Goal: Task Accomplishment & Management: Manage account settings

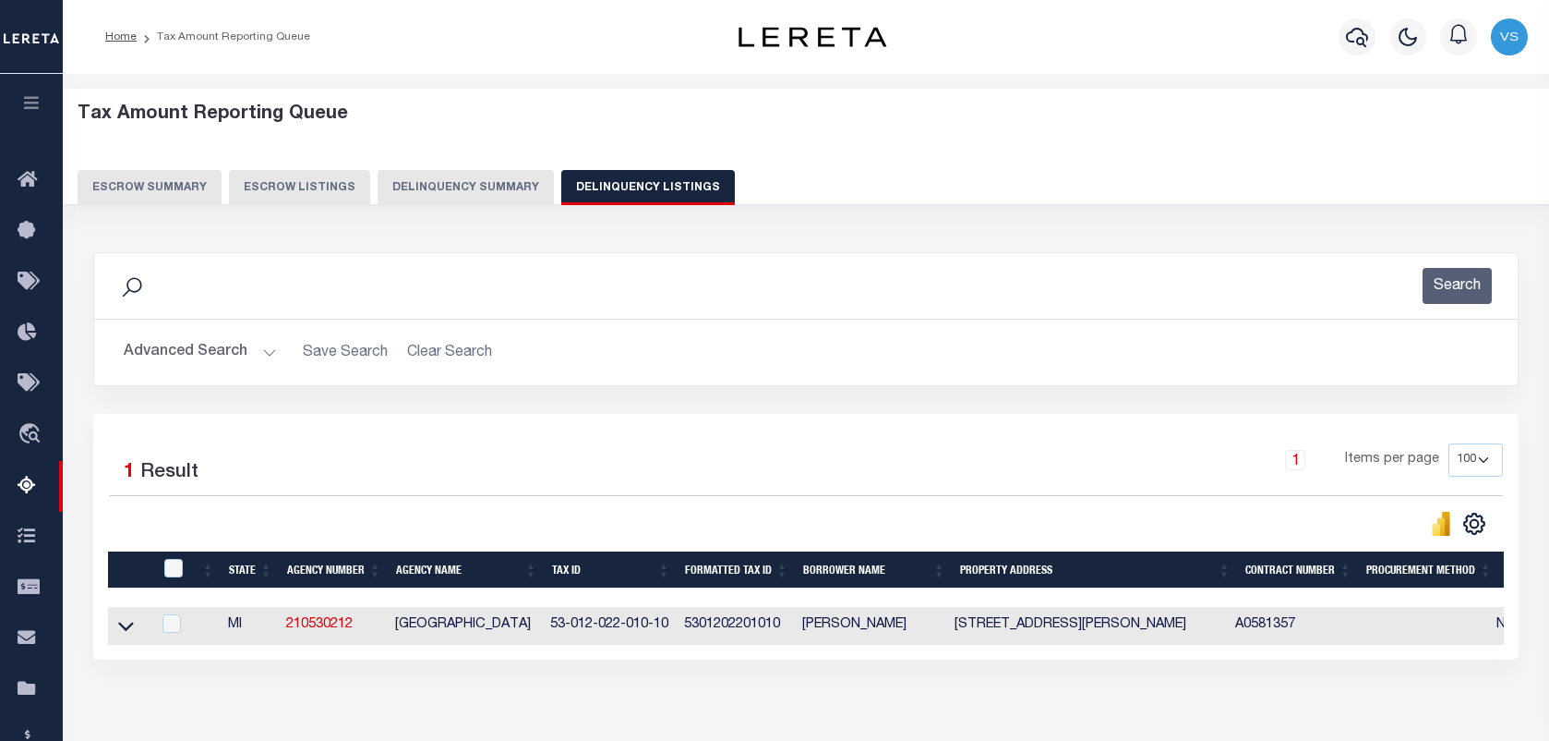
select select "100"
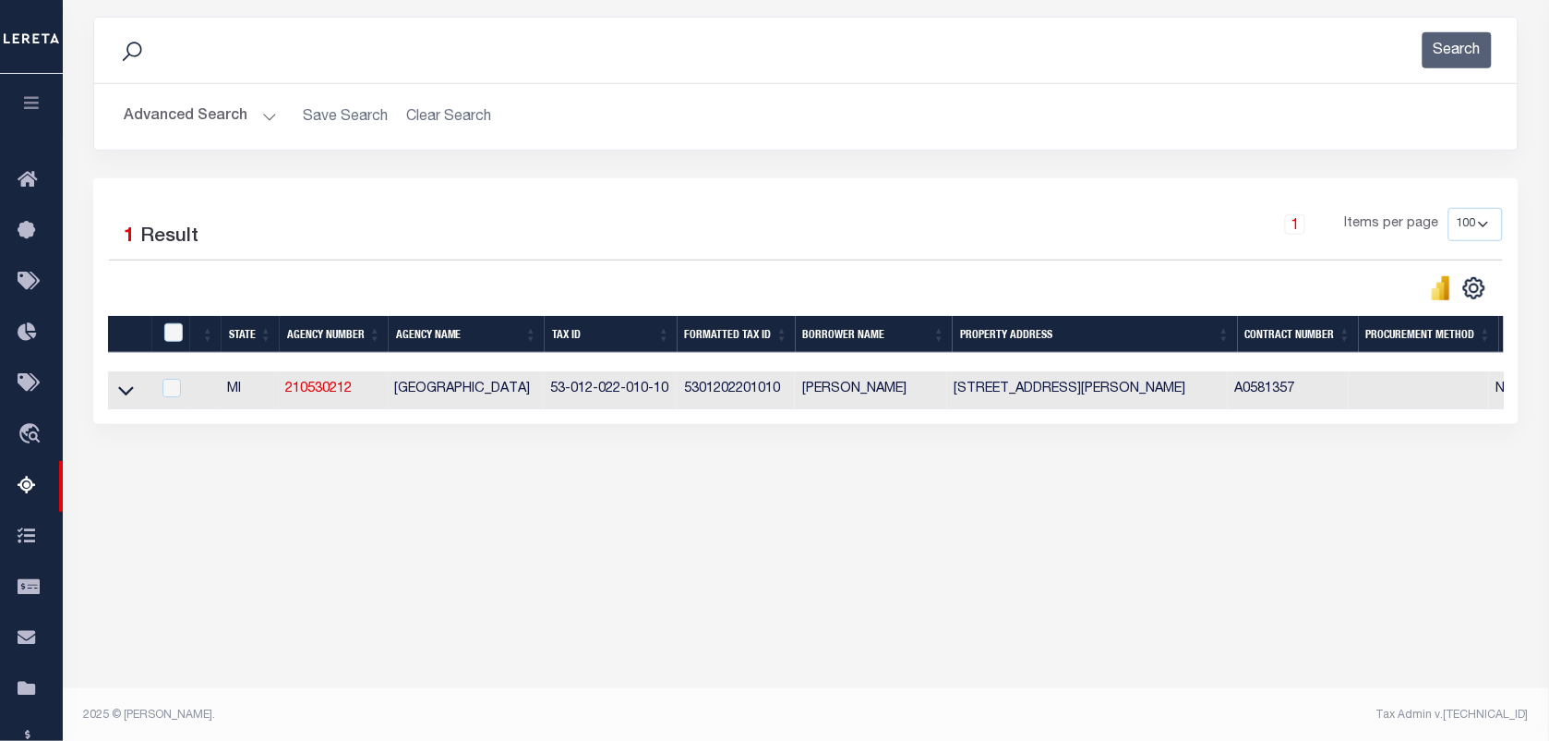
scroll to position [235, 0]
click at [121, 392] on icon at bounding box center [126, 389] width 16 height 19
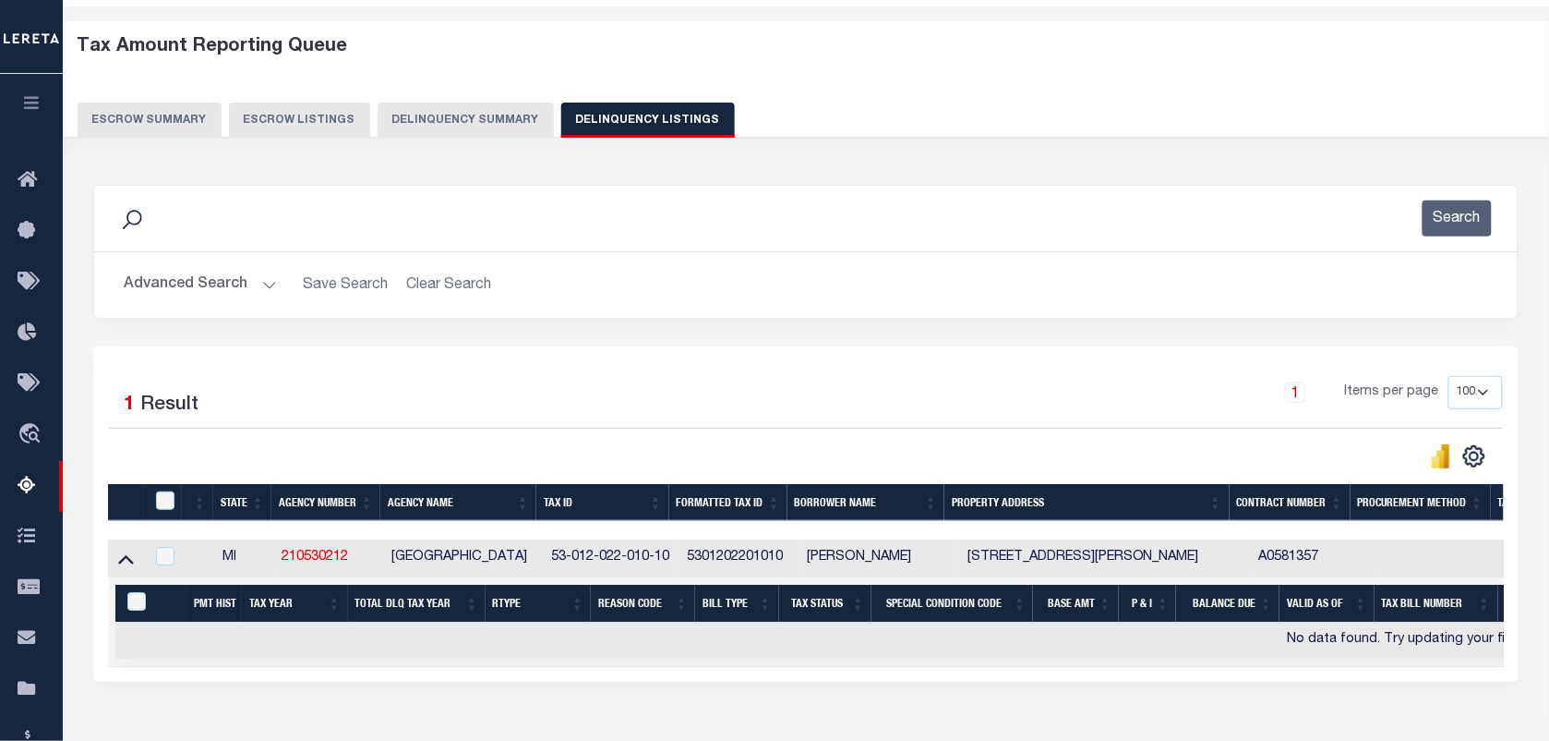
scroll to position [6, 0]
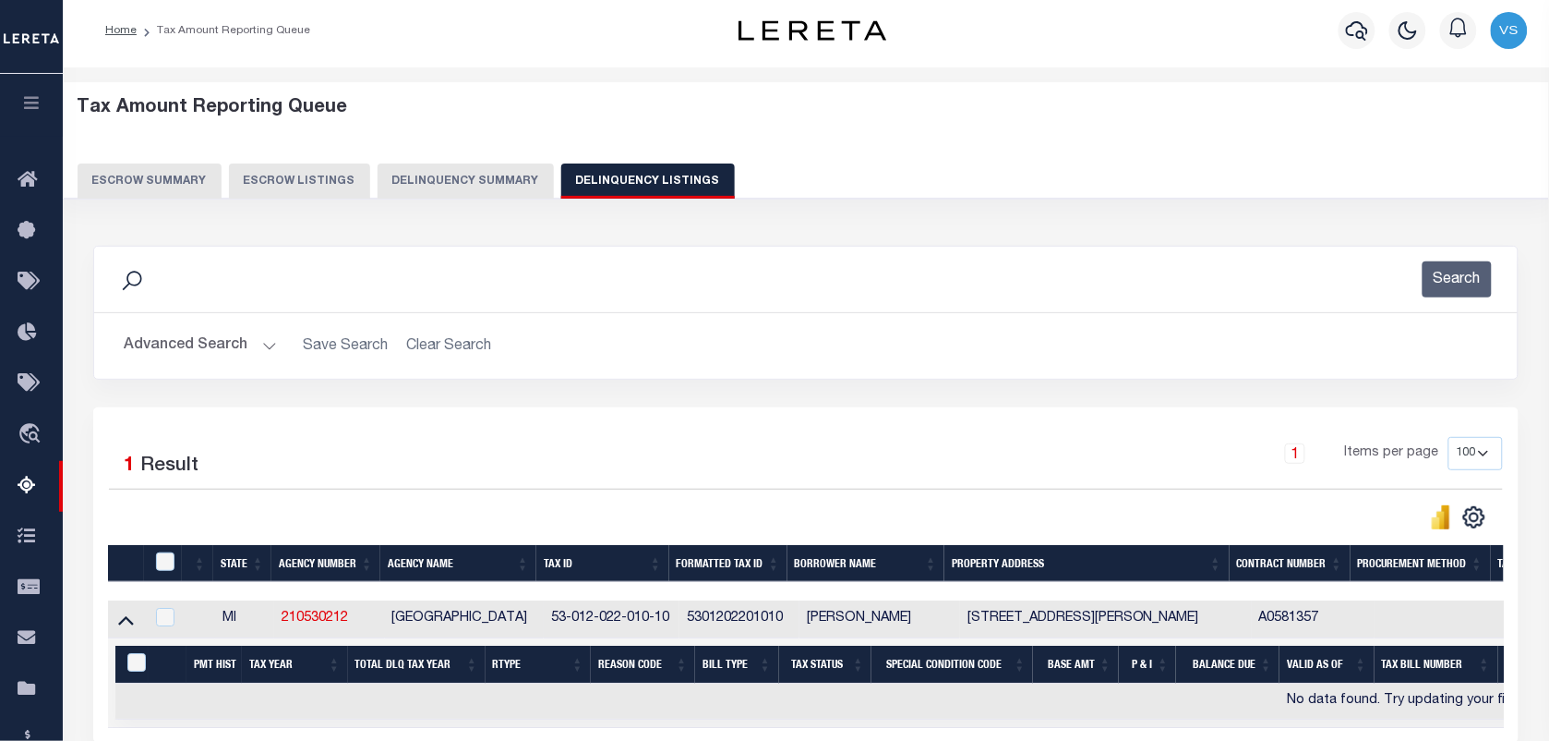
click at [187, 349] on button "Advanced Search" at bounding box center [200, 346] width 153 height 36
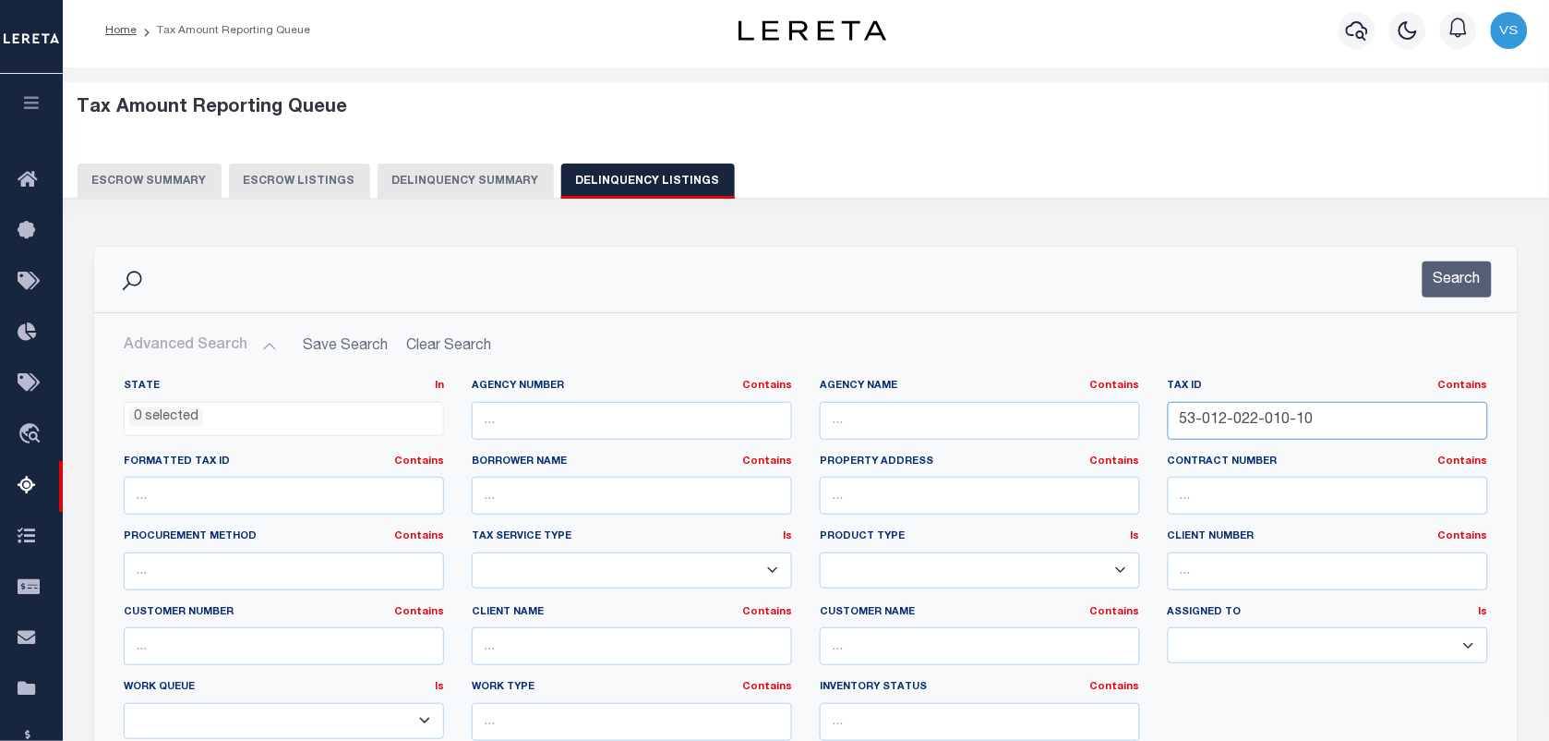
click at [1367, 407] on input "53-012-022-010-10" at bounding box center [1328, 421] width 320 height 38
type input "5"
paste input "53-012-027-007-00"
type input "53-012-027-007-00"
click at [1460, 288] on button "Search" at bounding box center [1457, 279] width 69 height 36
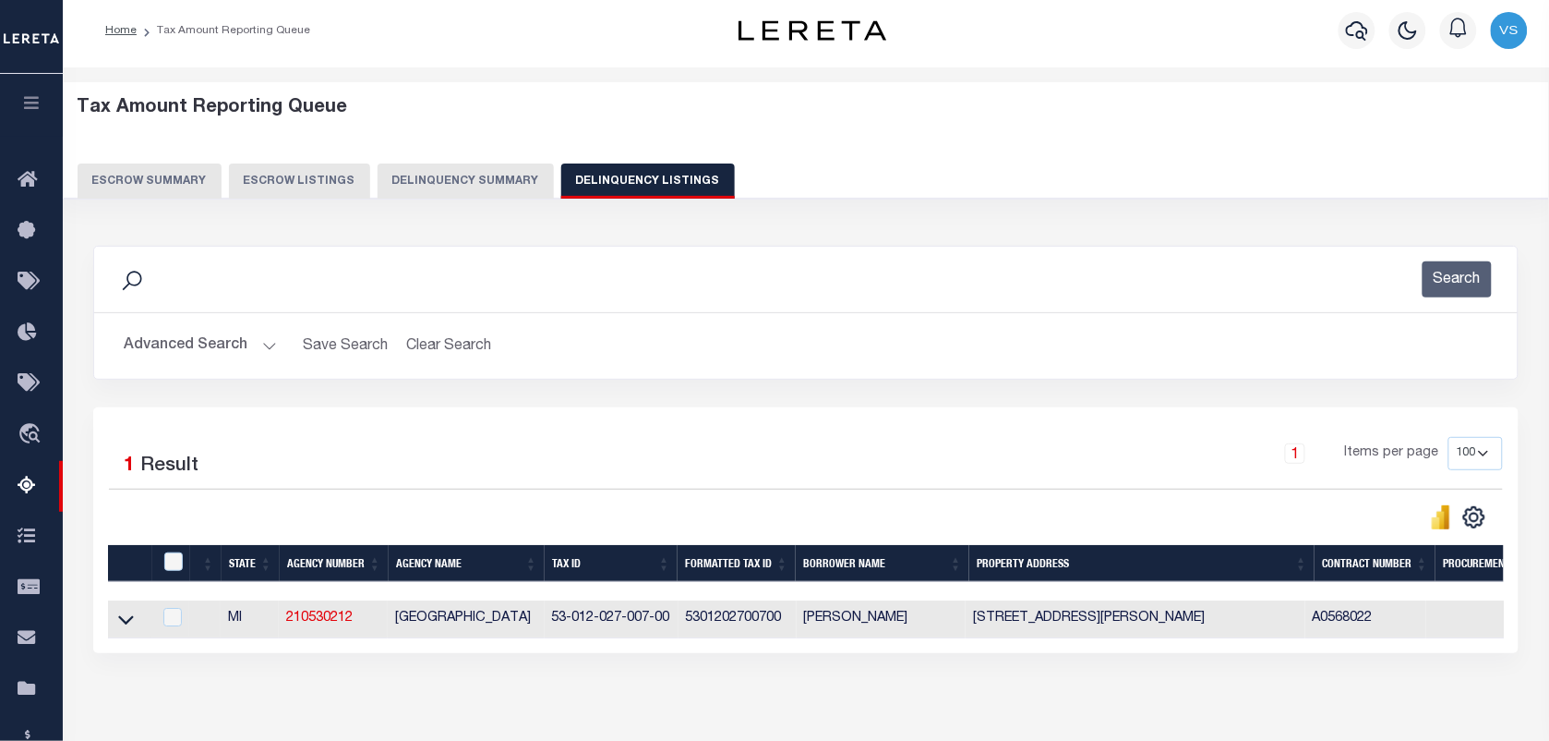
click at [203, 349] on button "Advanced Search" at bounding box center [200, 346] width 153 height 36
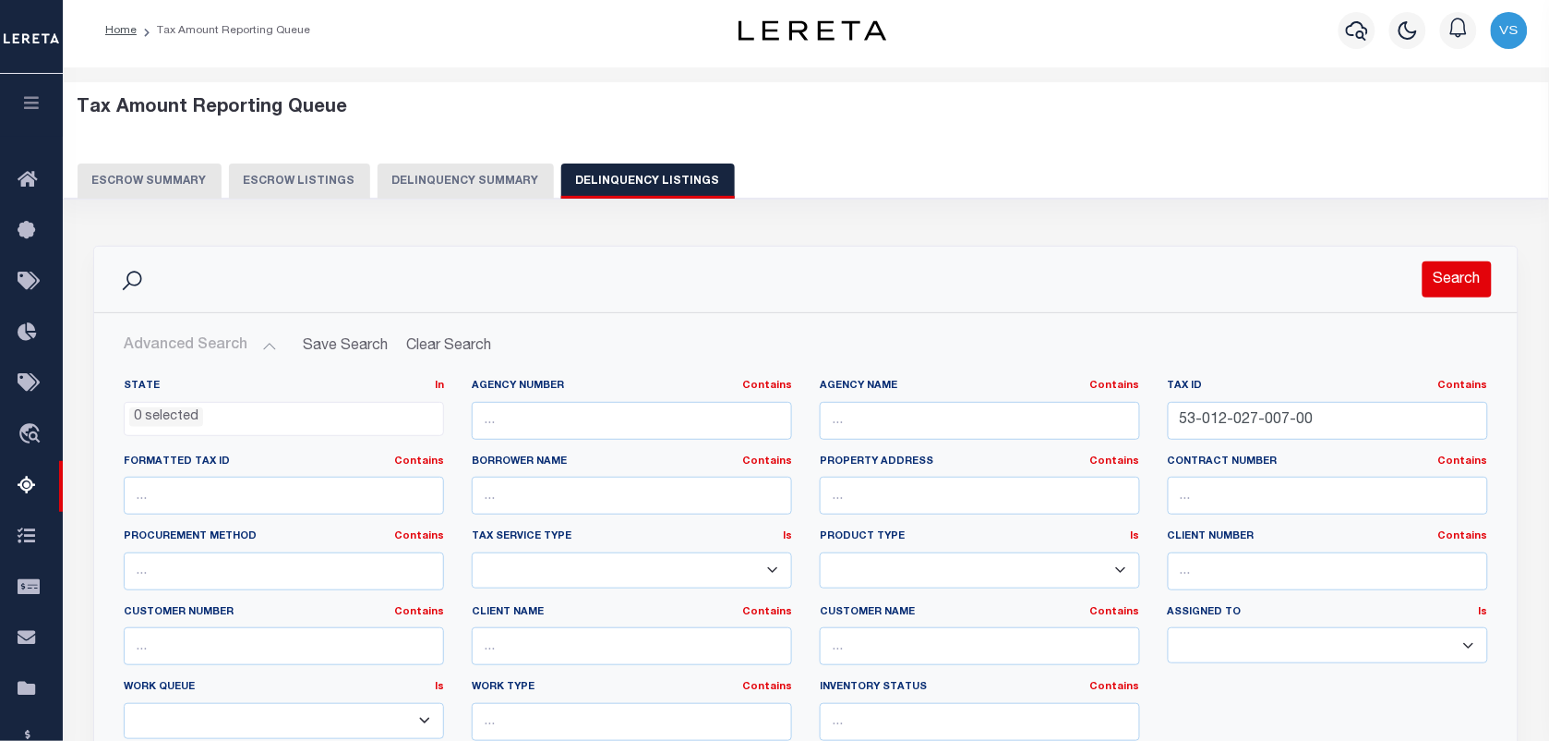
click at [1456, 288] on button "Search" at bounding box center [1457, 279] width 69 height 36
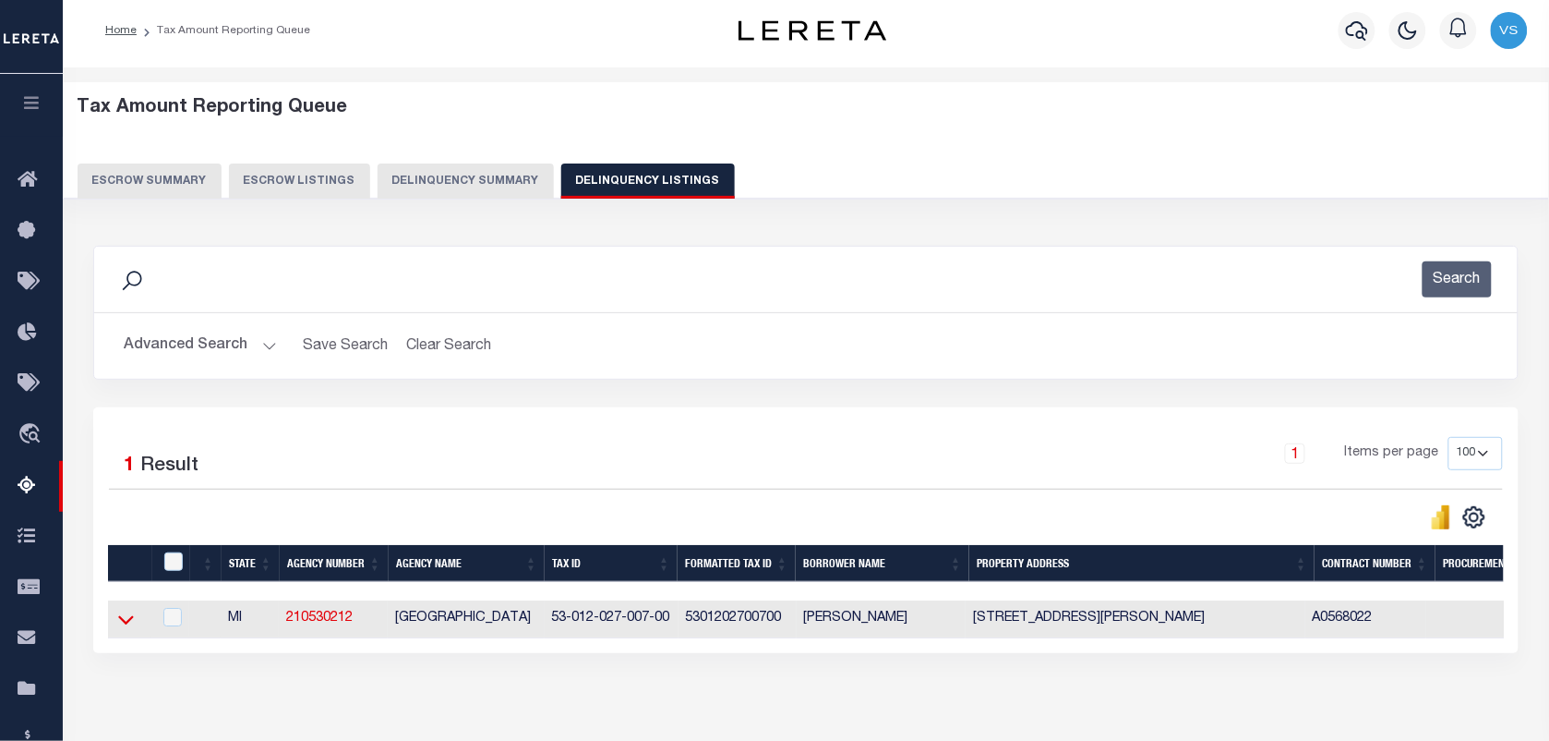
click at [126, 625] on icon at bounding box center [126, 620] width 16 height 9
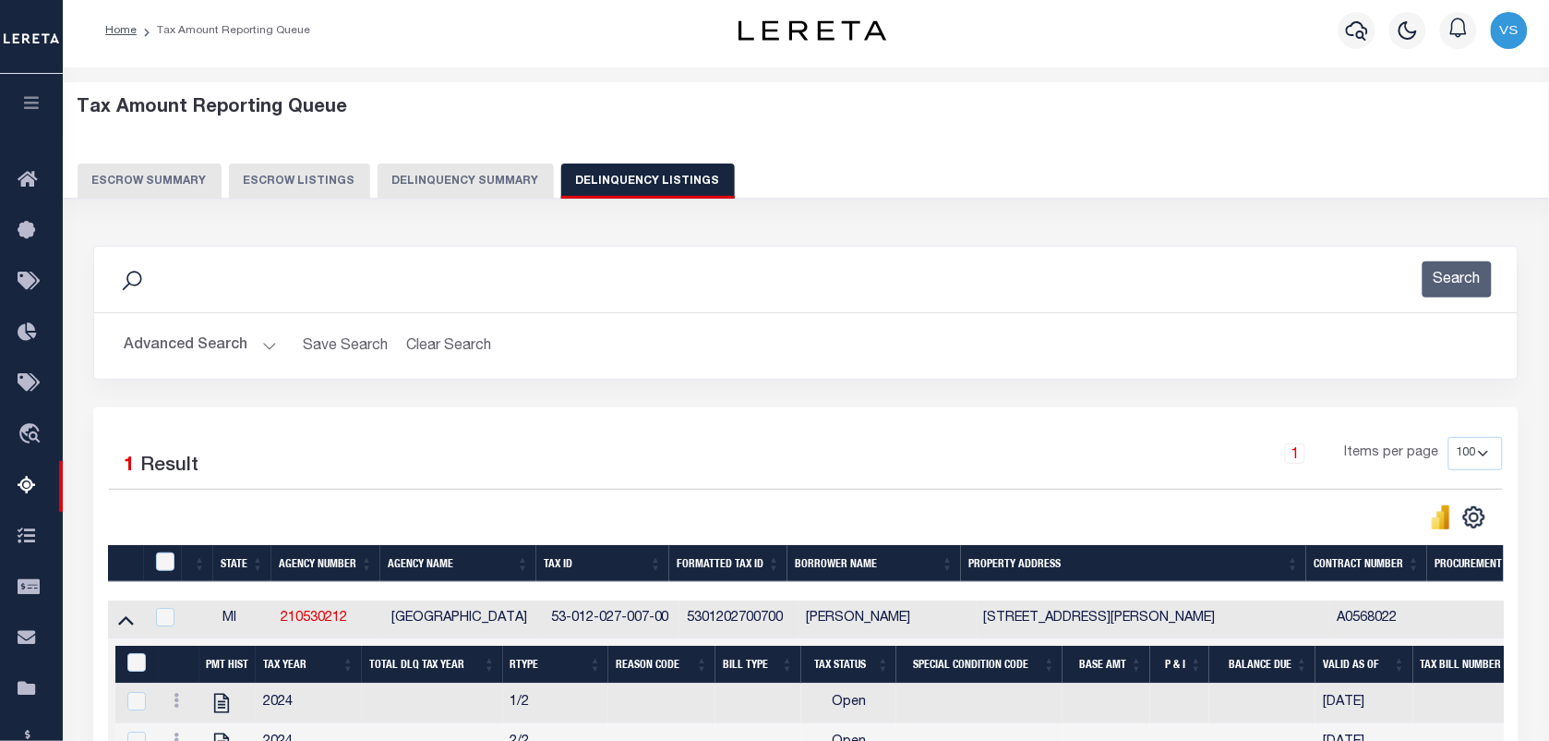
scroll to position [237, 0]
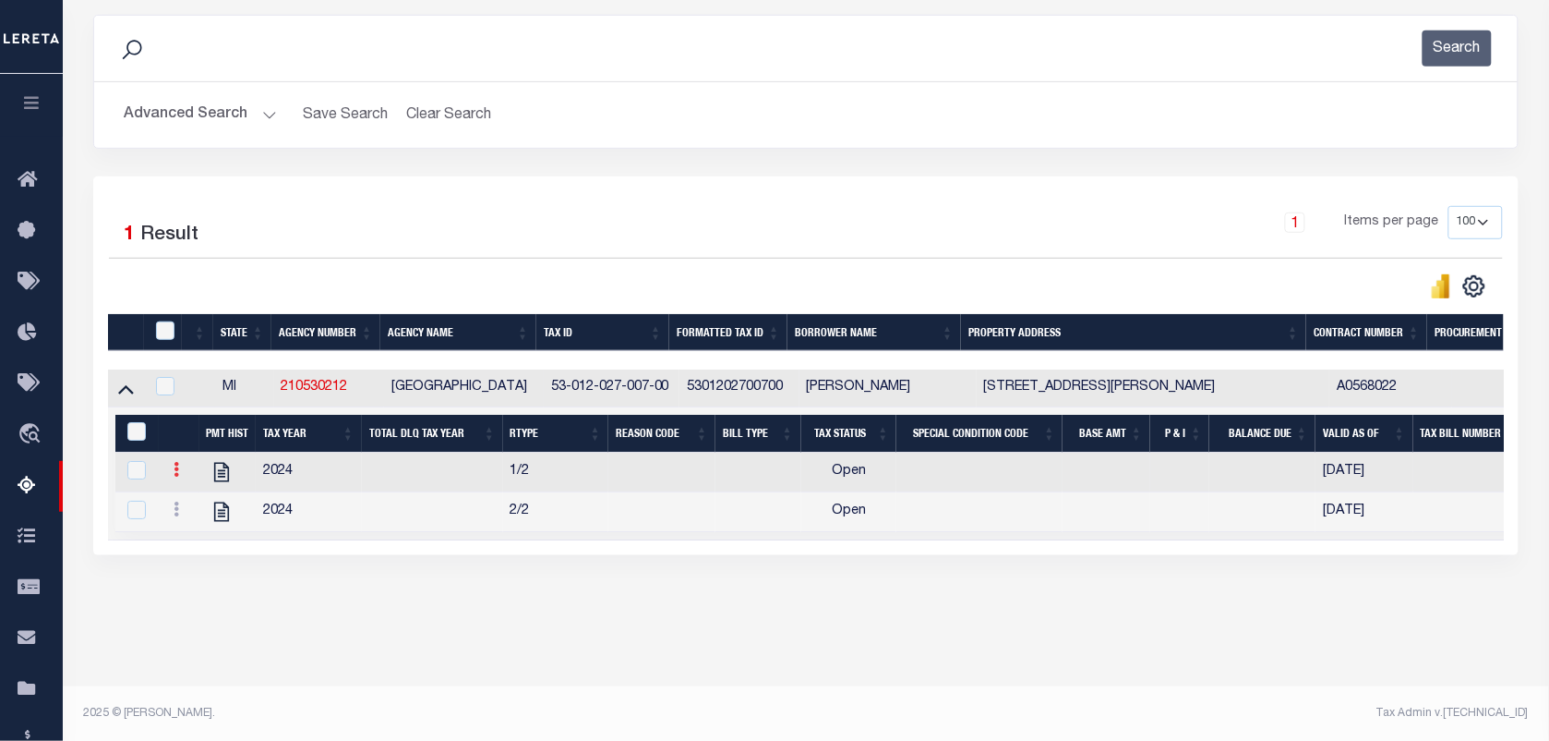
click at [177, 476] on icon at bounding box center [177, 469] width 6 height 15
click at [199, 509] on img "" at bounding box center [198, 499] width 18 height 18
checkbox input "false"
checkbox input "true"
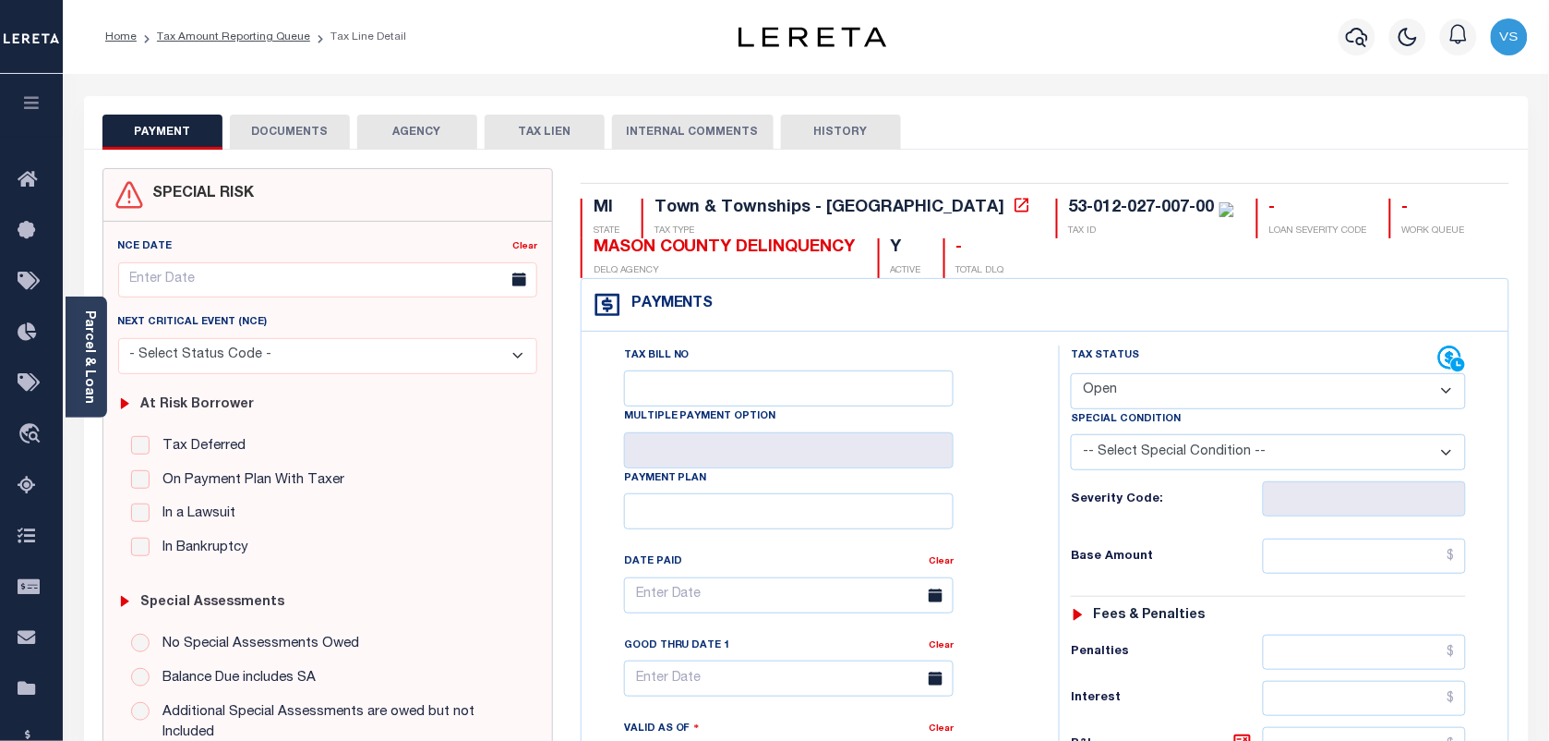
click at [1164, 399] on select "- Select Status Code - Open Due/Unpaid Paid Incomplete No Tax Due Internal Refu…" at bounding box center [1268, 391] width 395 height 36
select select "PYD"
click at [1071, 375] on select "- Select Status Code - Open Due/Unpaid Paid Incomplete No Tax Due Internal Refu…" at bounding box center [1268, 391] width 395 height 36
type input "[DATE]"
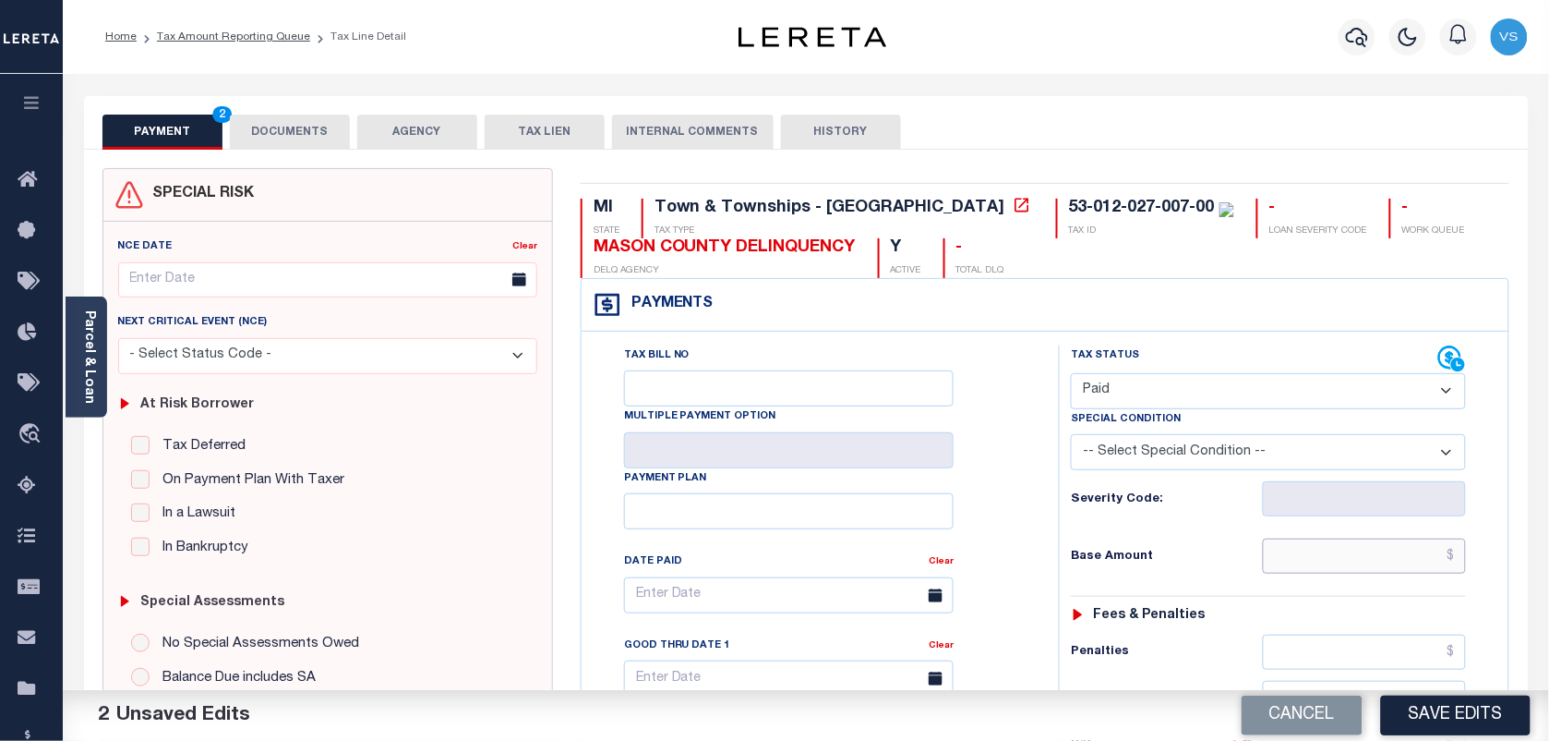
click at [1318, 552] on input "text" at bounding box center [1365, 555] width 204 height 35
type input "$0.00"
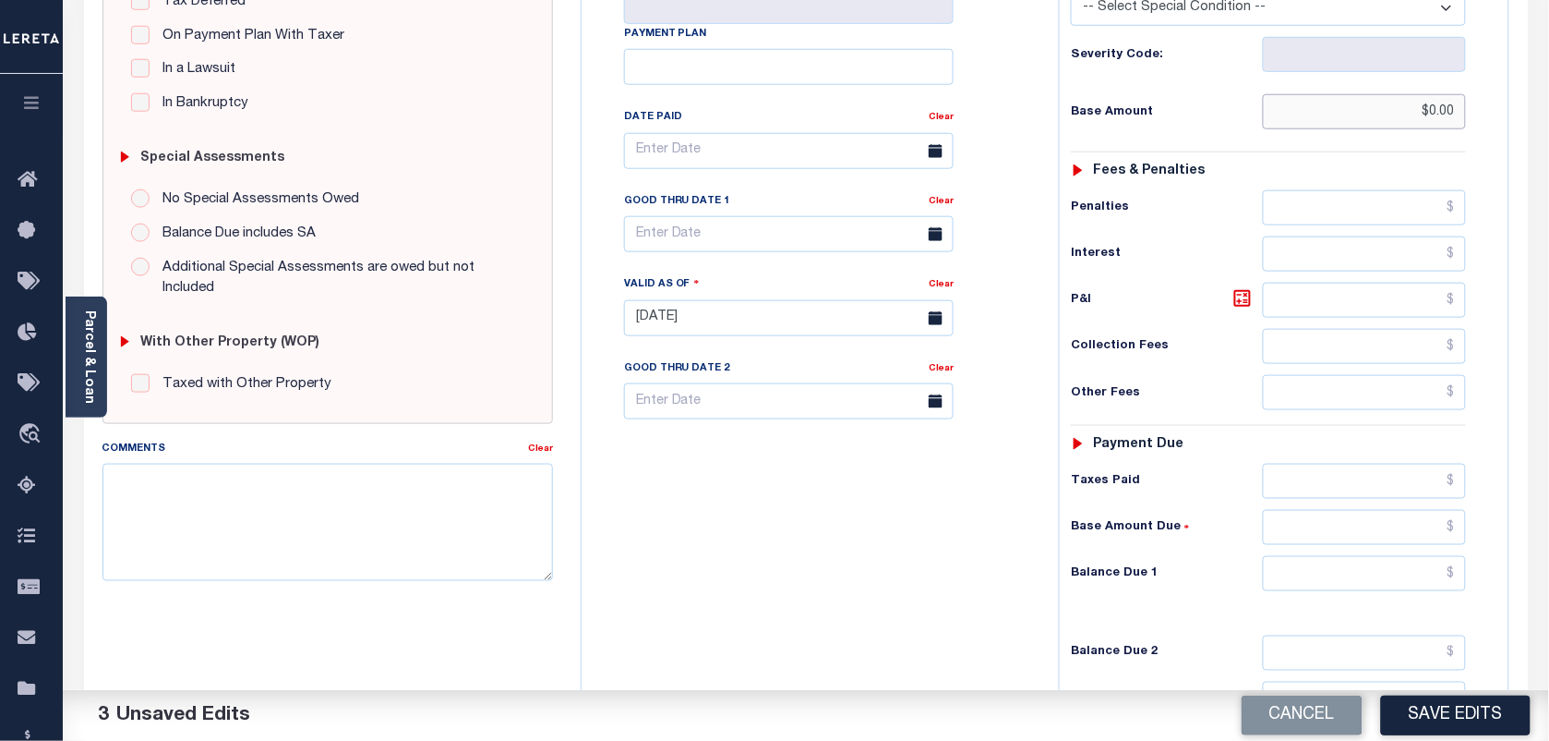
scroll to position [577, 0]
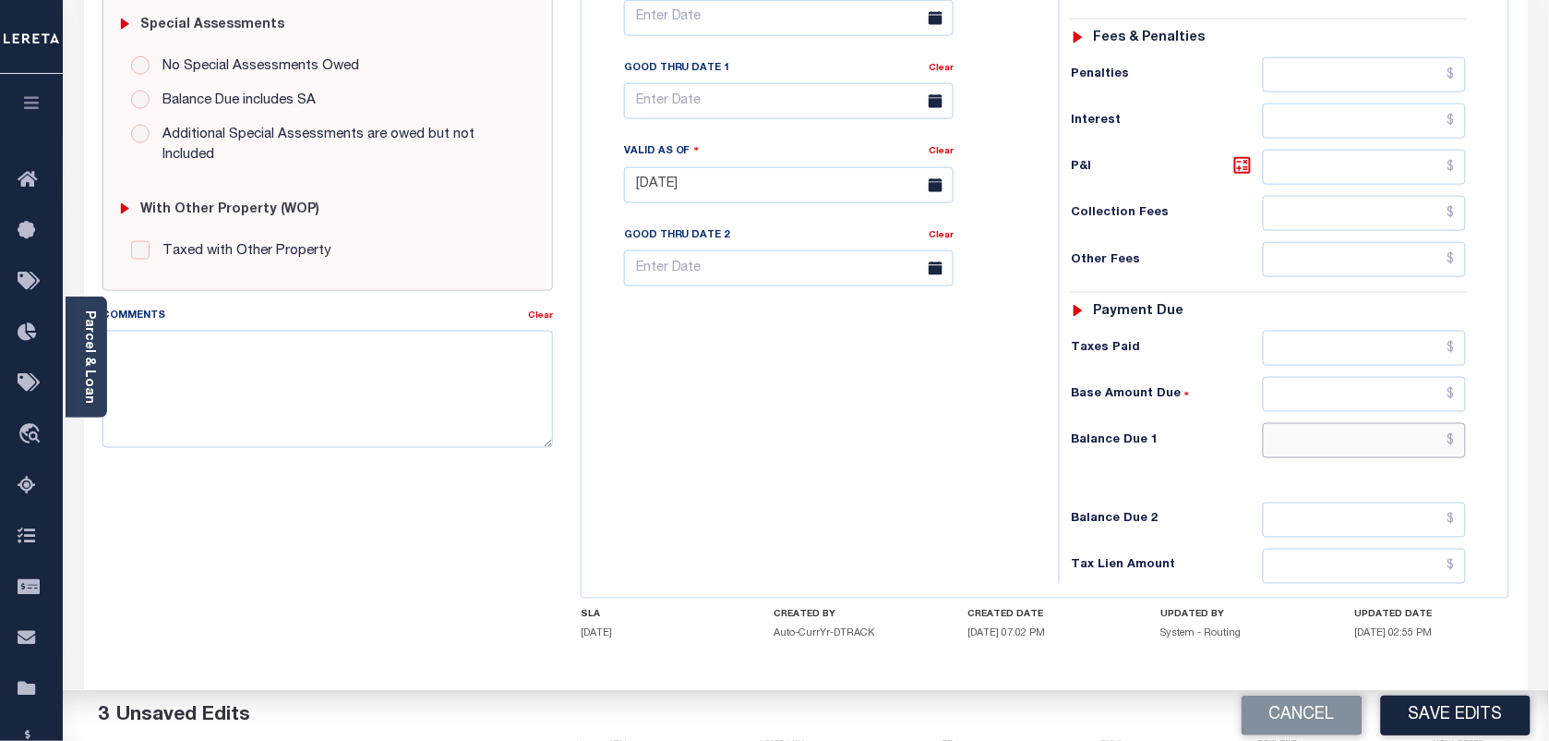
click at [1364, 448] on input "text" at bounding box center [1365, 440] width 204 height 35
type input "$0.00"
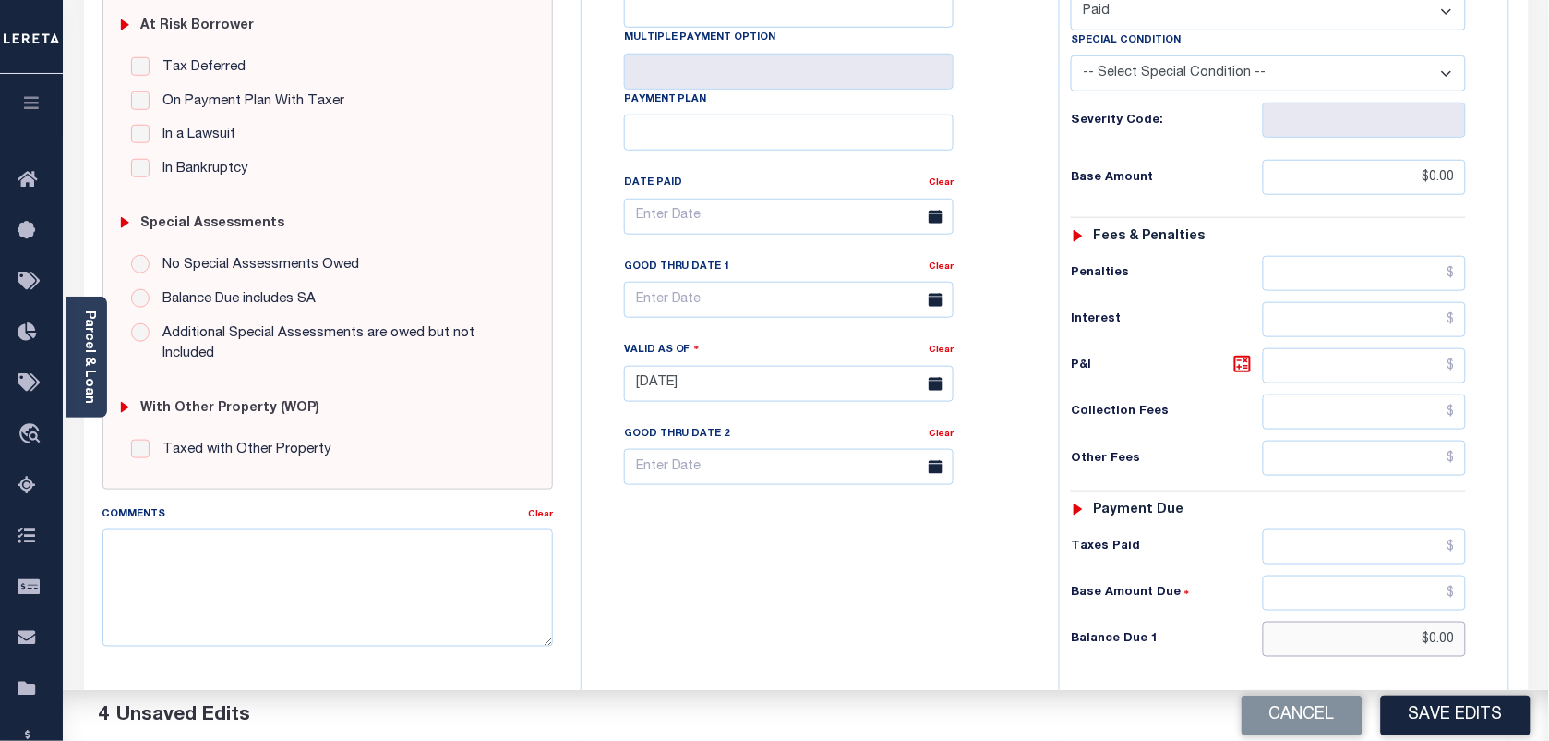
scroll to position [0, 0]
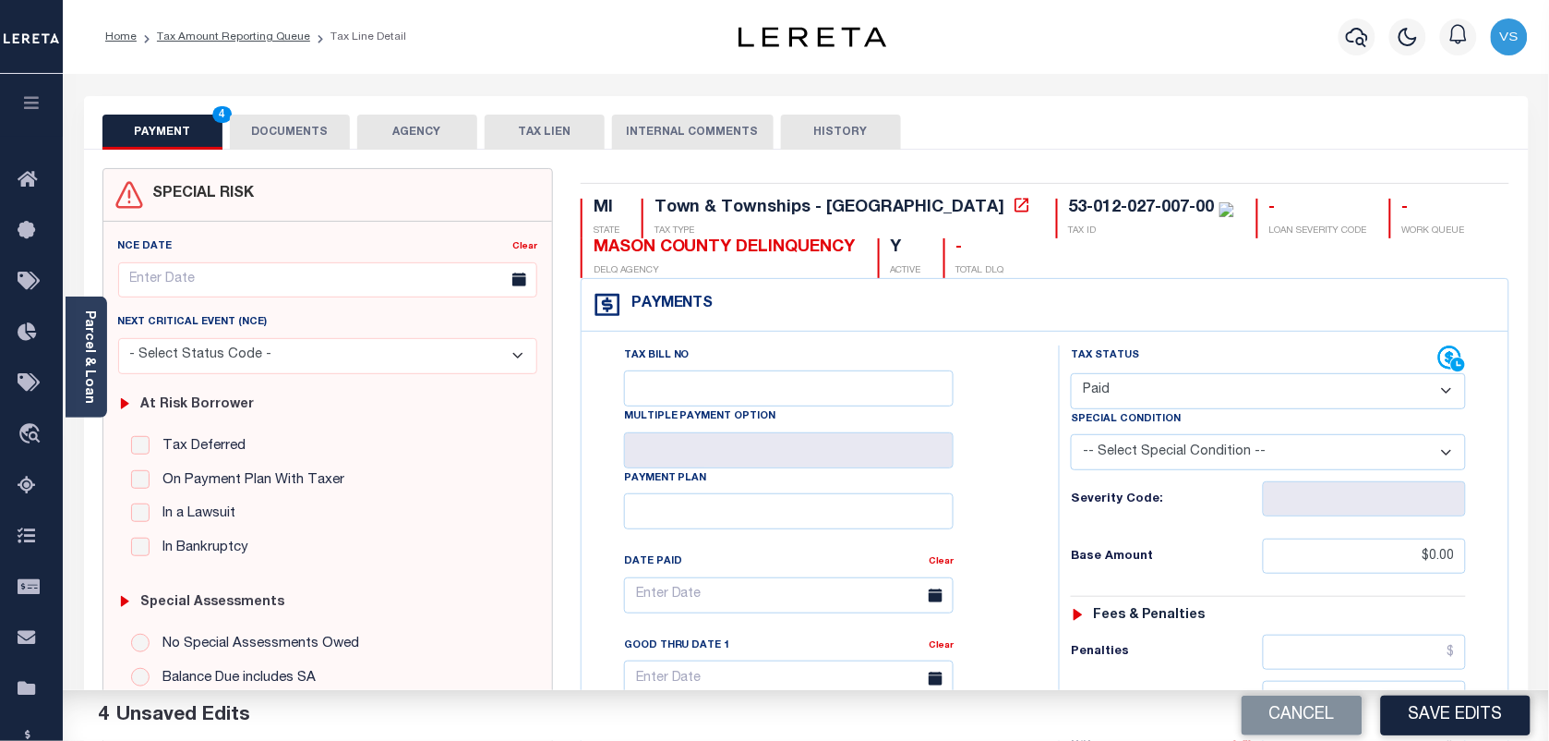
click at [273, 143] on button "DOCUMENTS" at bounding box center [290, 131] width 120 height 35
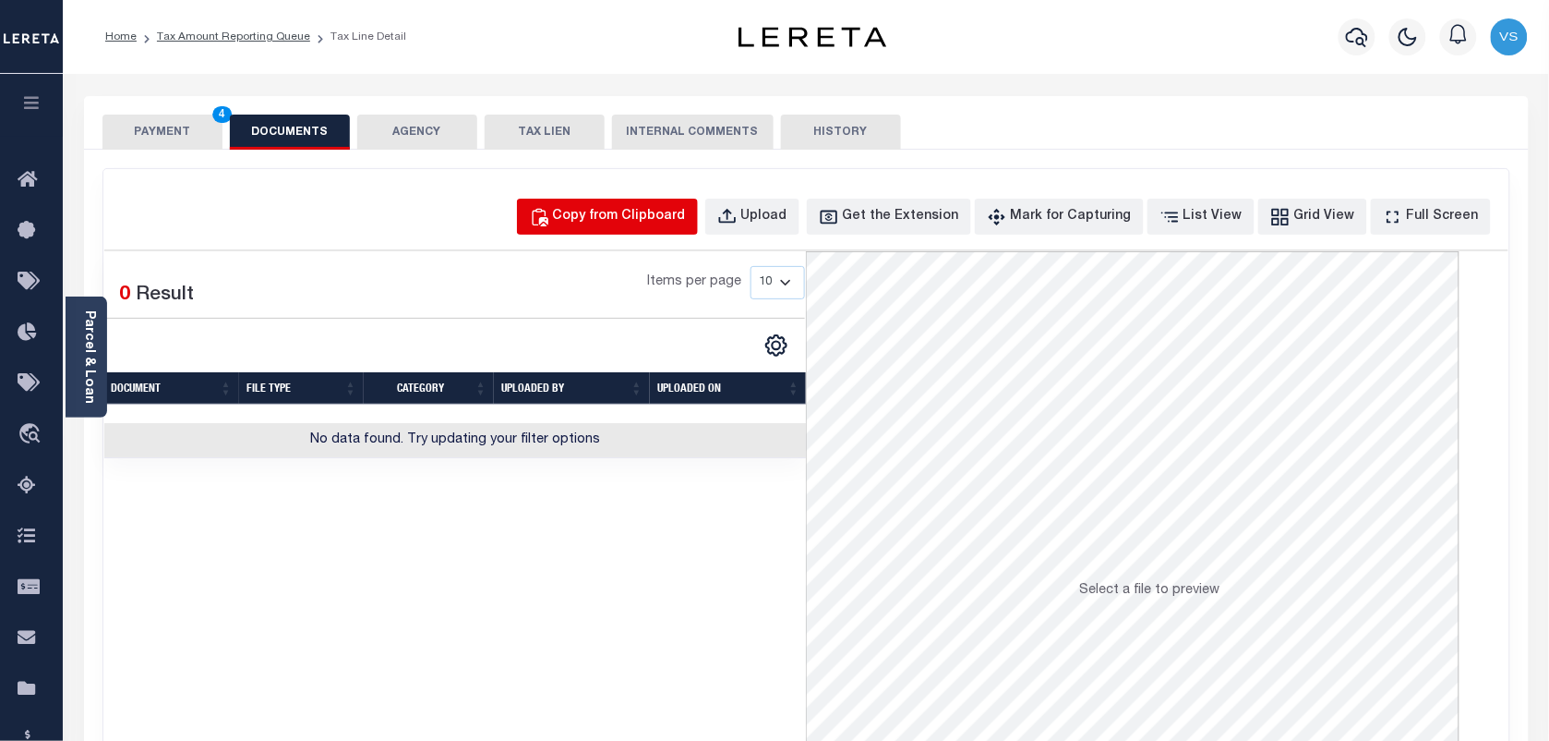
click at [651, 201] on button "Copy from Clipboard" at bounding box center [607, 217] width 181 height 36
select select "POP"
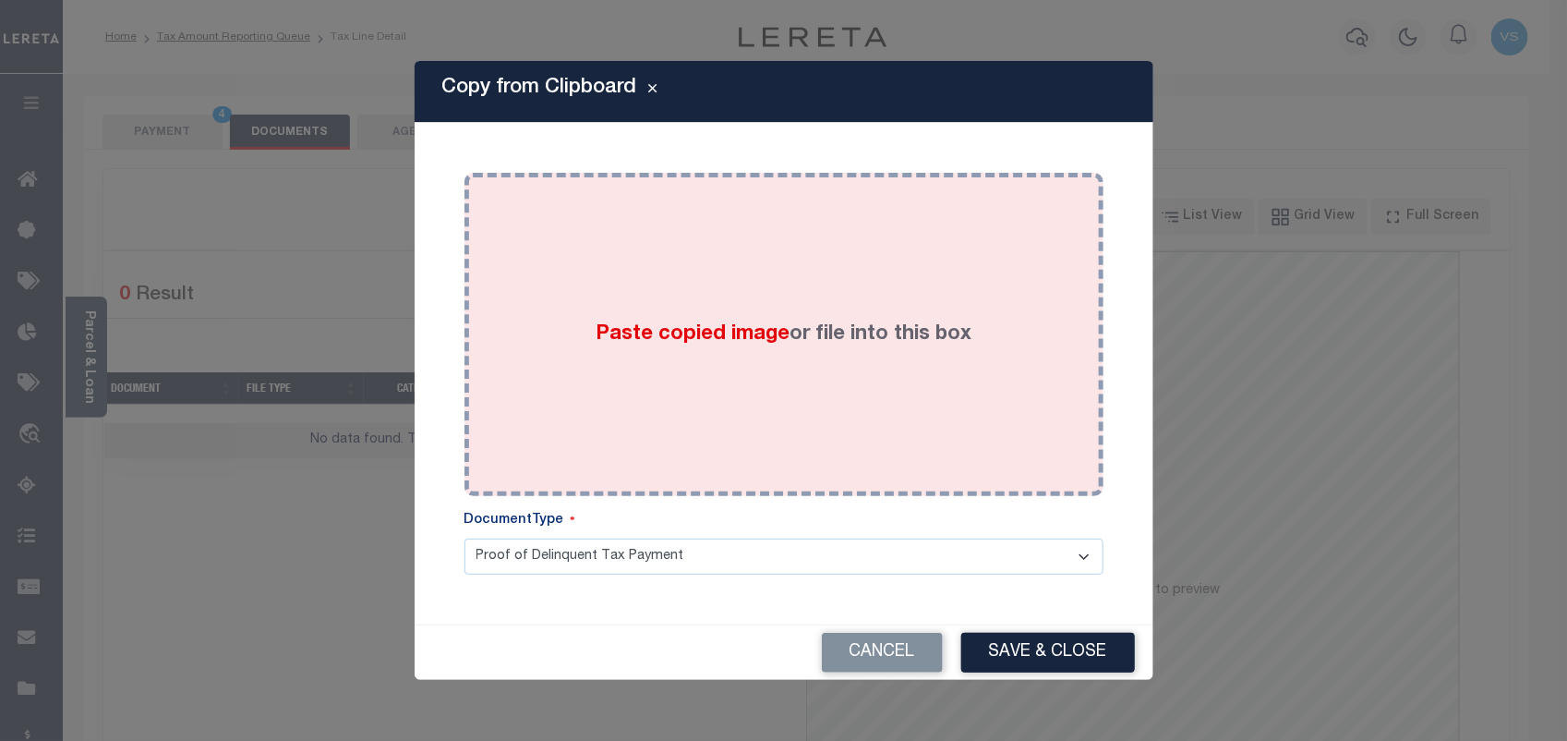
click at [722, 310] on div "Paste copied image or file into this box" at bounding box center [783, 334] width 611 height 295
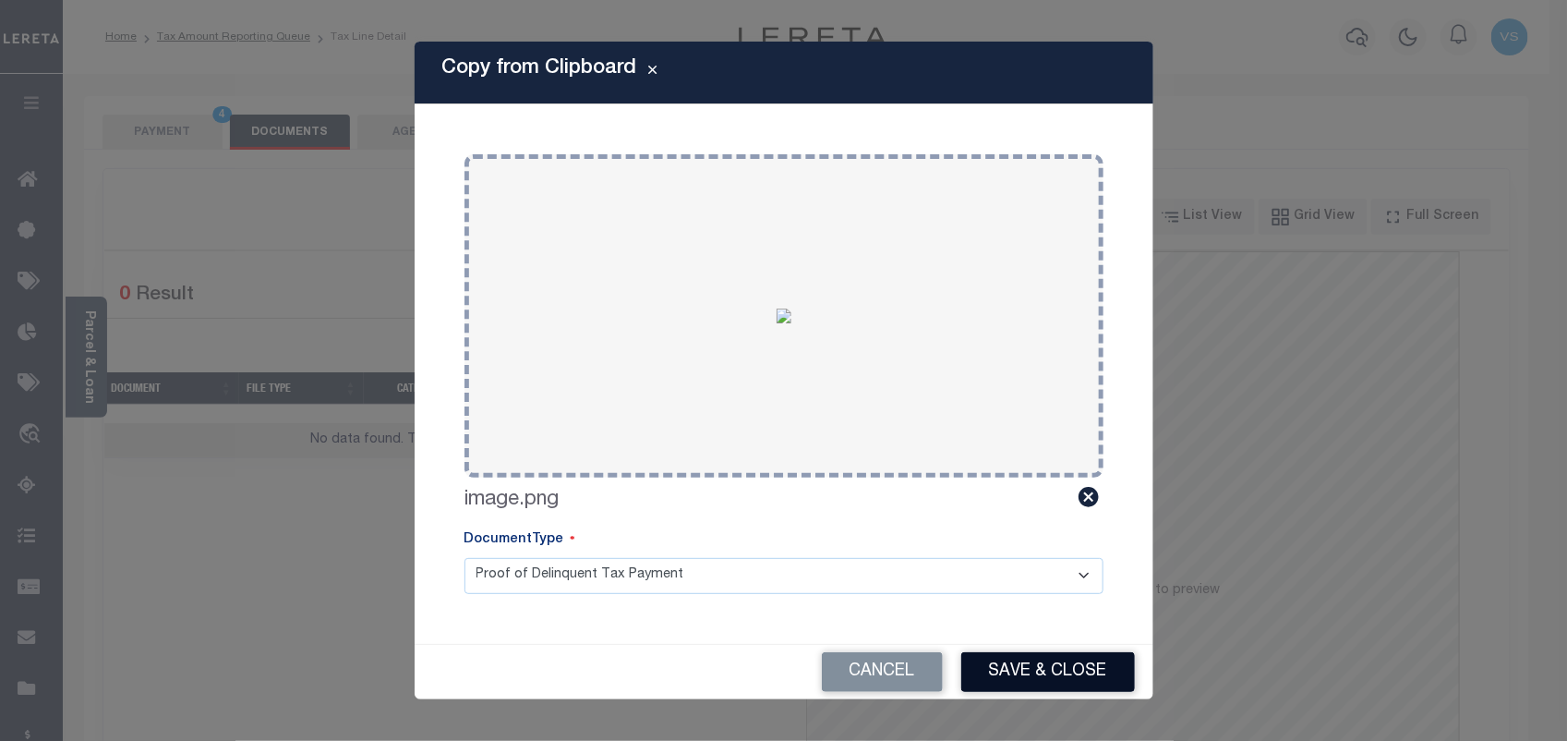
click at [1054, 674] on button "Save & Close" at bounding box center [1048, 672] width 174 height 40
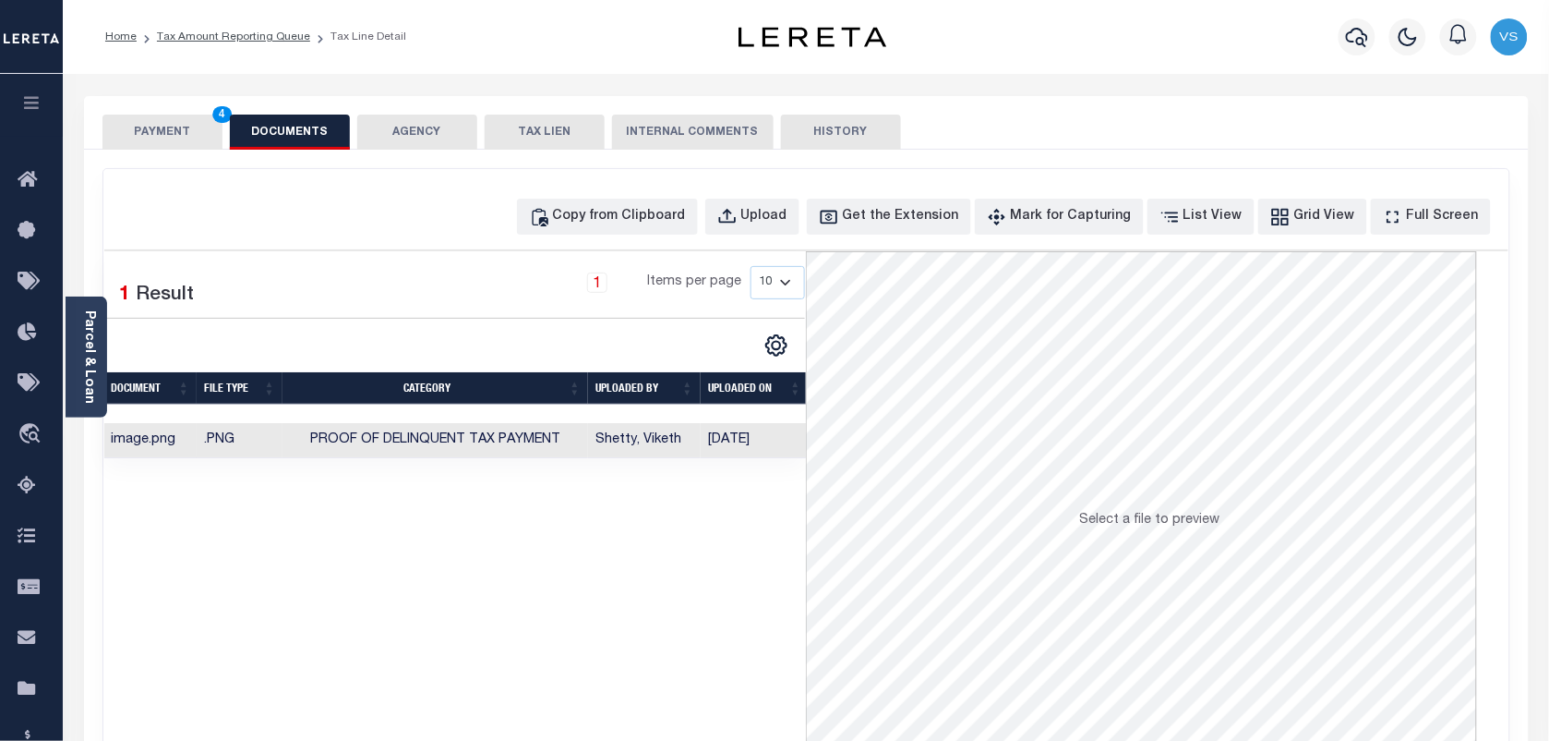
click at [139, 127] on button "PAYMENT 4" at bounding box center [162, 131] width 120 height 35
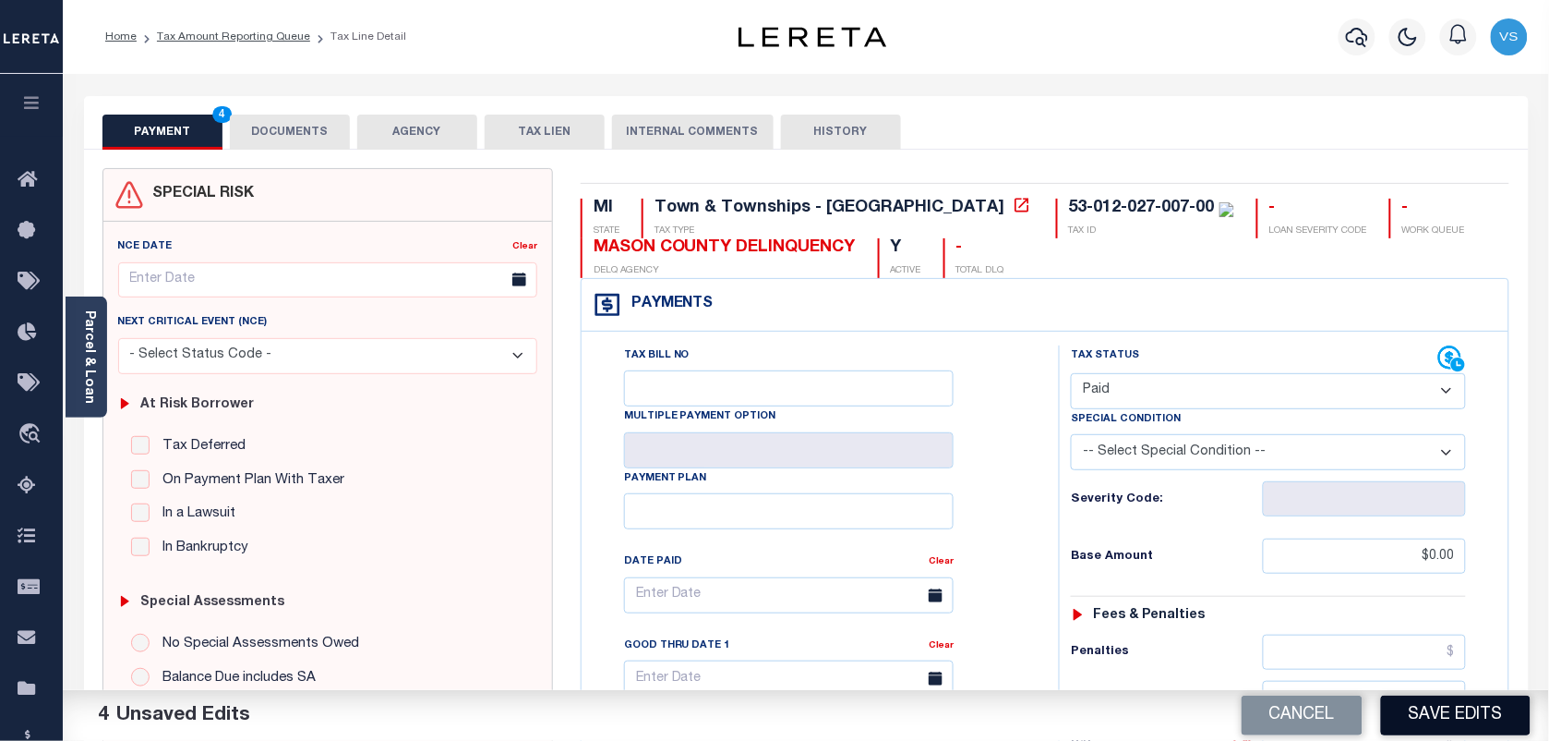
click at [1459, 718] on button "Save Edits" at bounding box center [1456, 715] width 150 height 40
checkbox input "false"
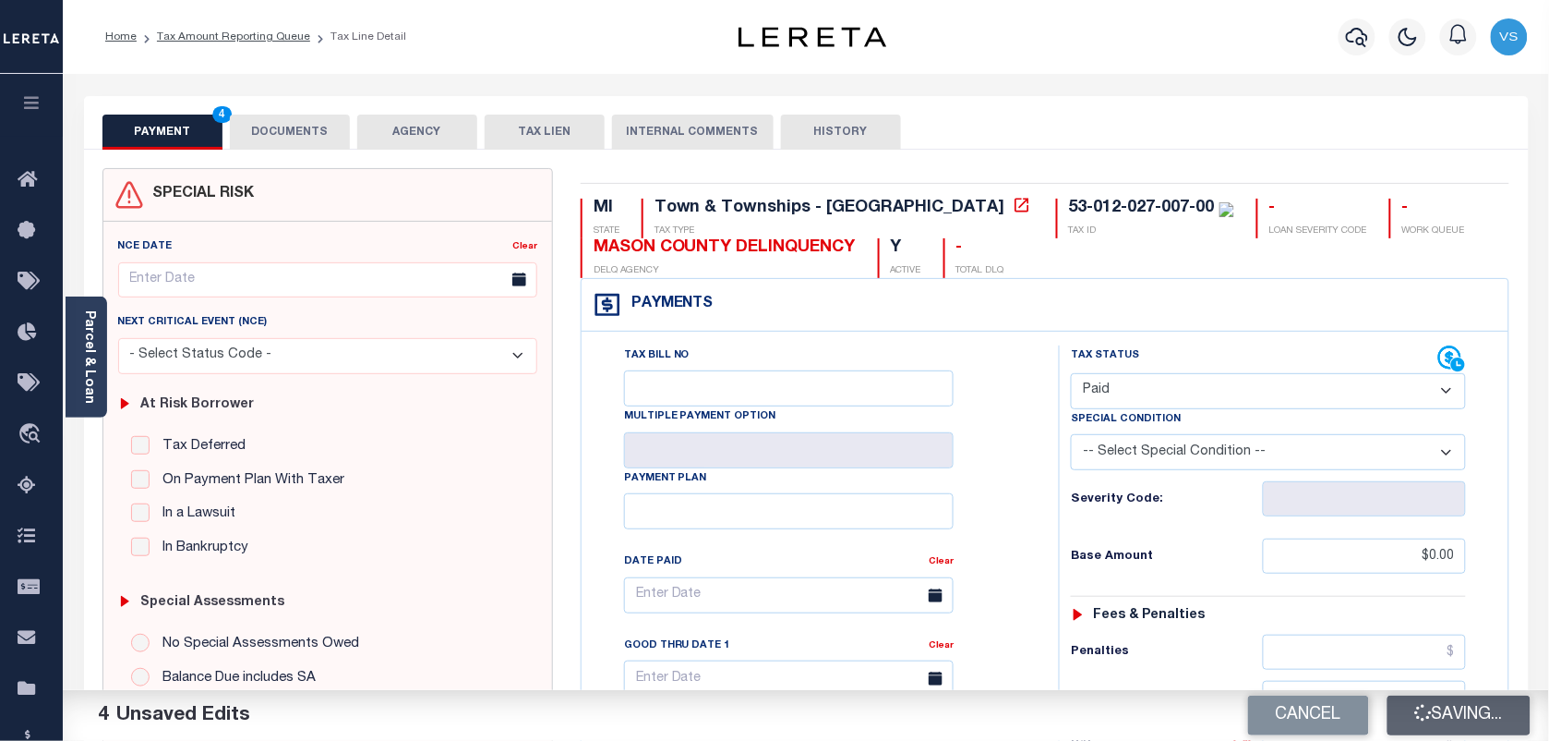
type input "$0"
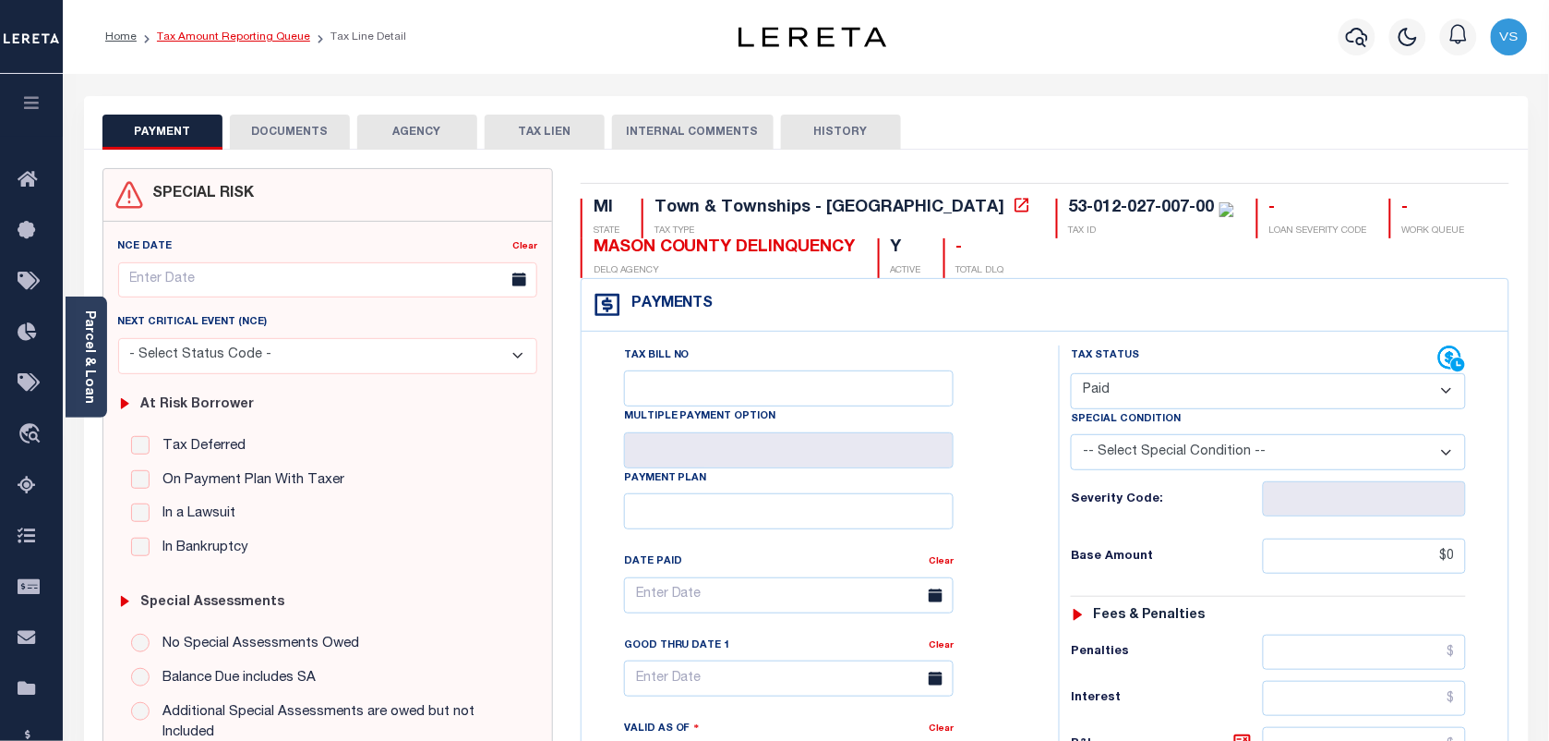
click at [194, 39] on link "Tax Amount Reporting Queue" at bounding box center [233, 36] width 153 height 11
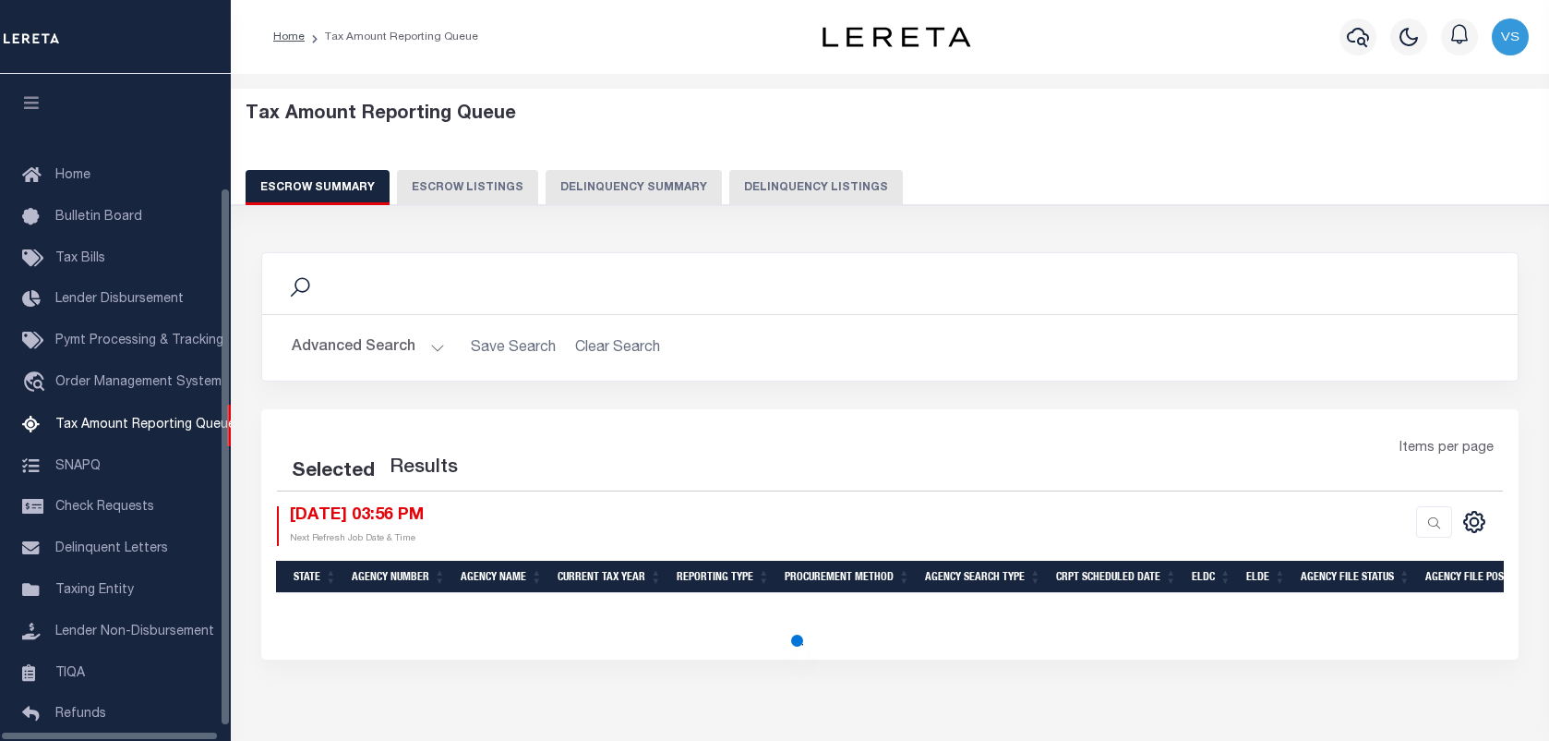
click at [815, 187] on button "Delinquency Listings" at bounding box center [816, 187] width 174 height 35
select select "100"
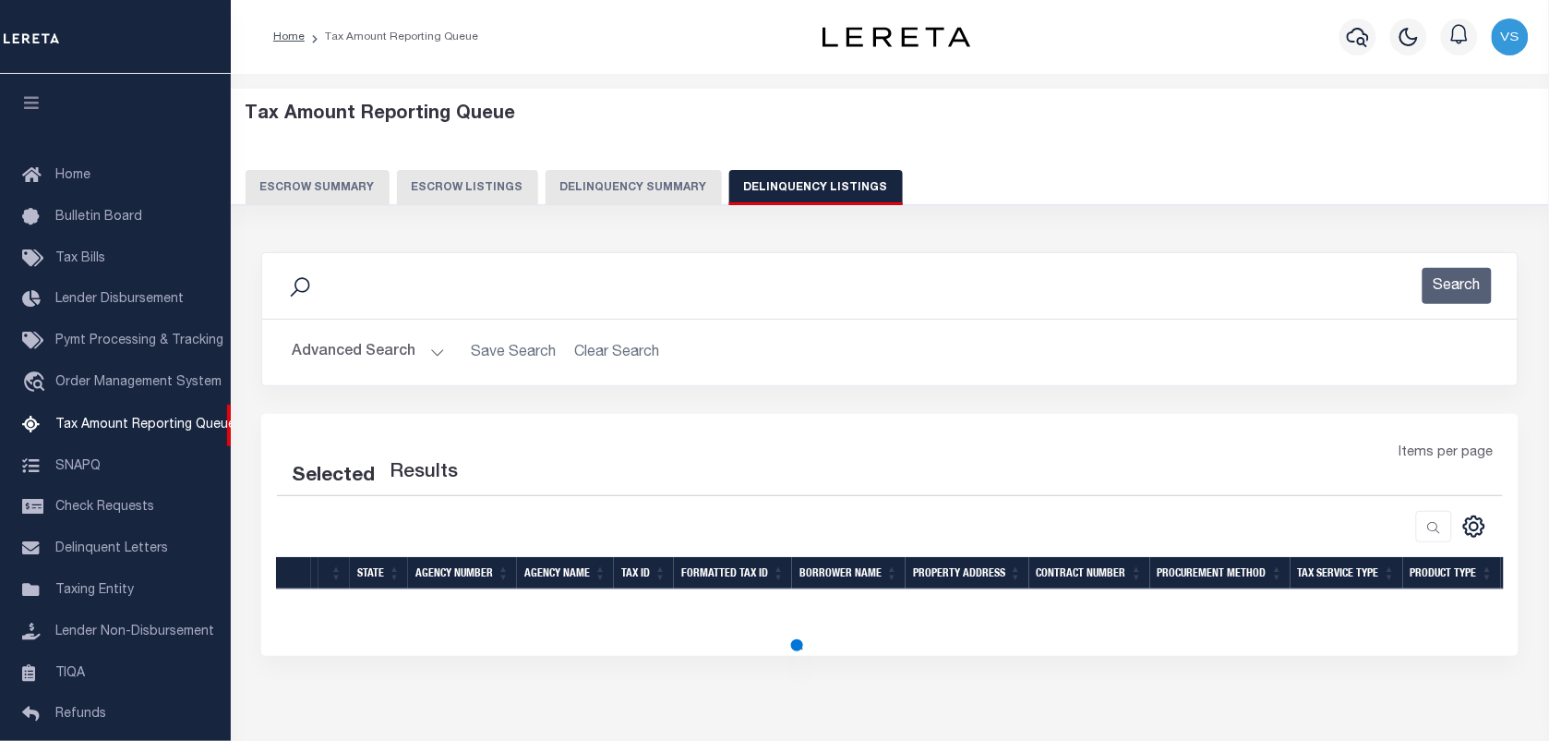
scroll to position [140, 0]
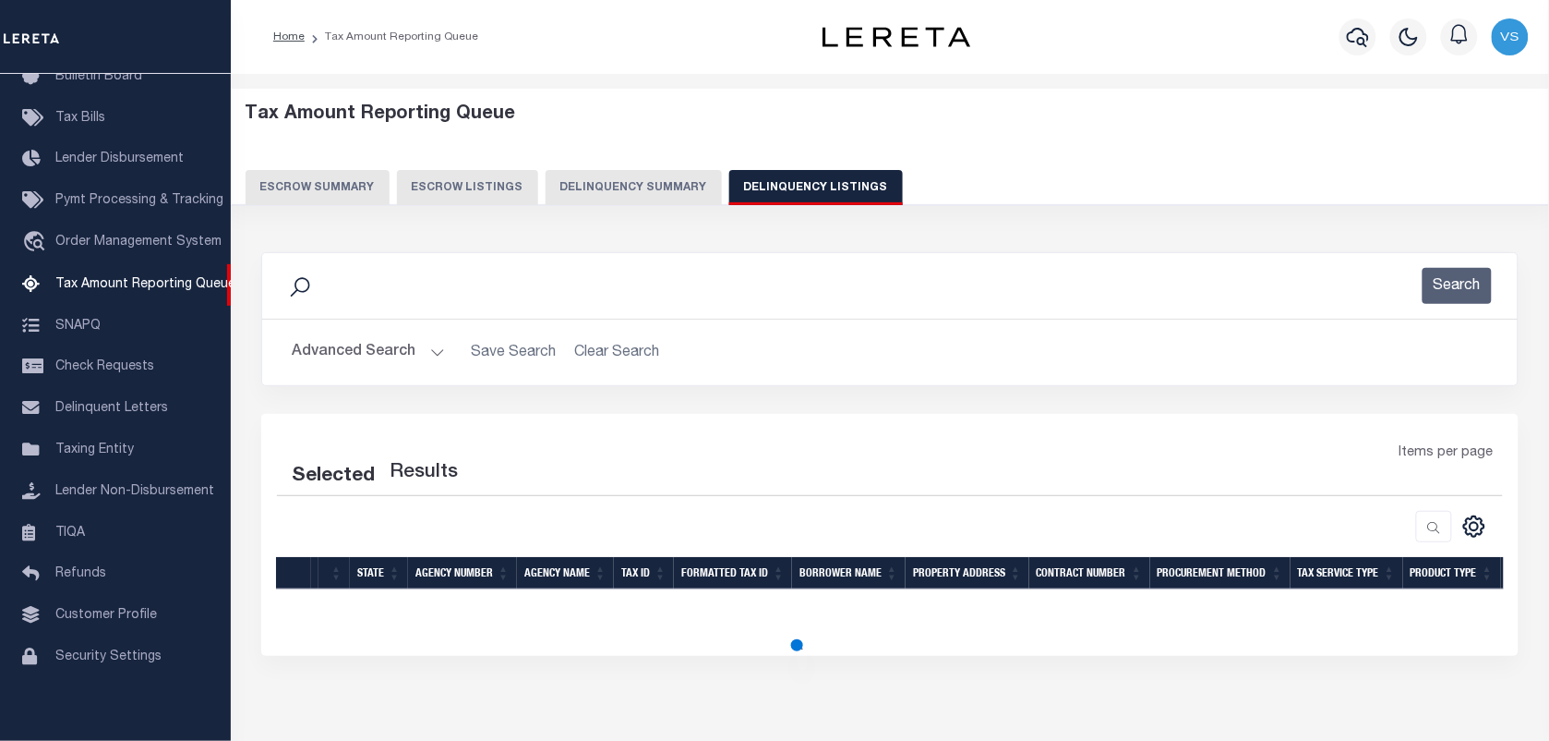
select select "100"
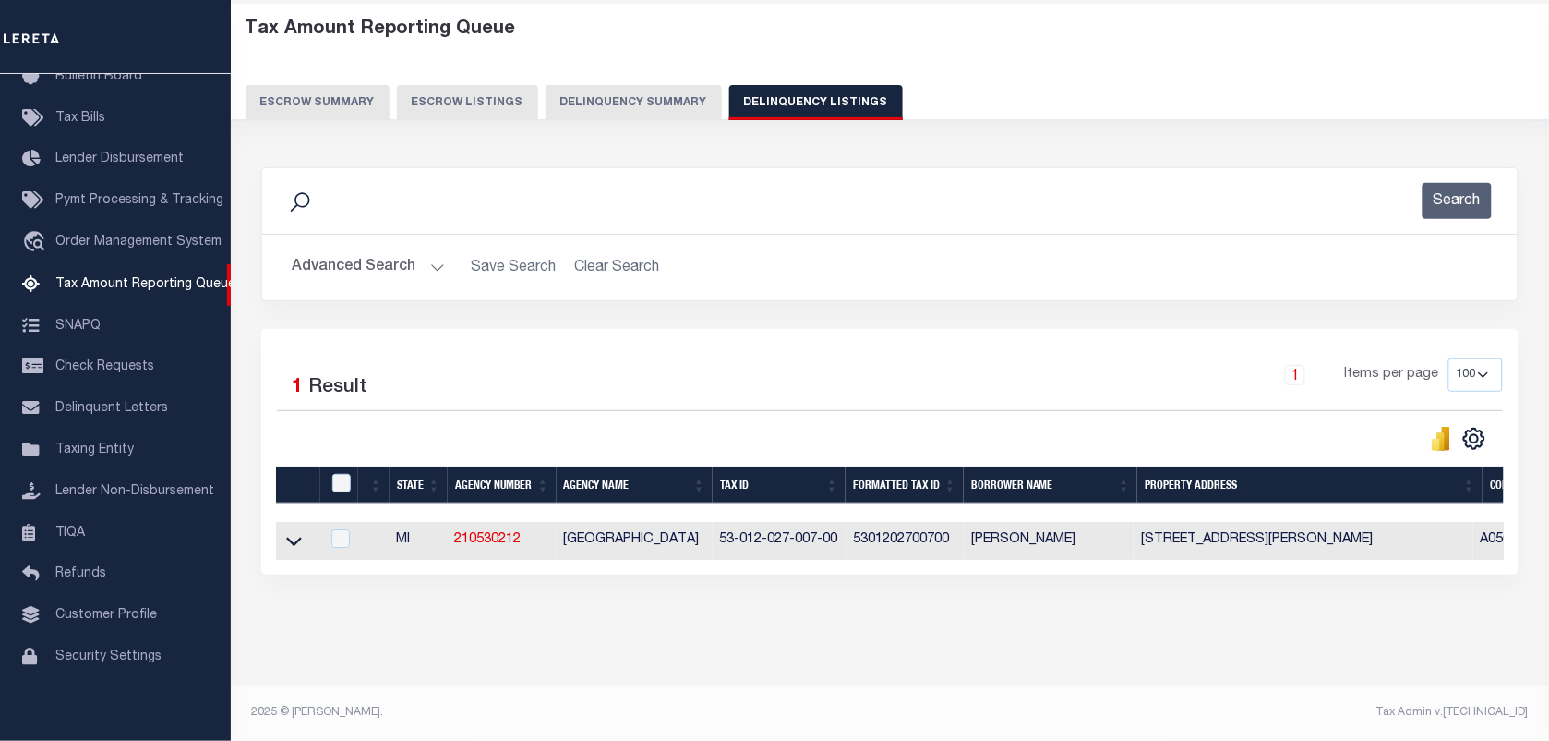
scroll to position [102, 0]
click at [305, 528] on td at bounding box center [297, 541] width 43 height 38
checkbox input "true"
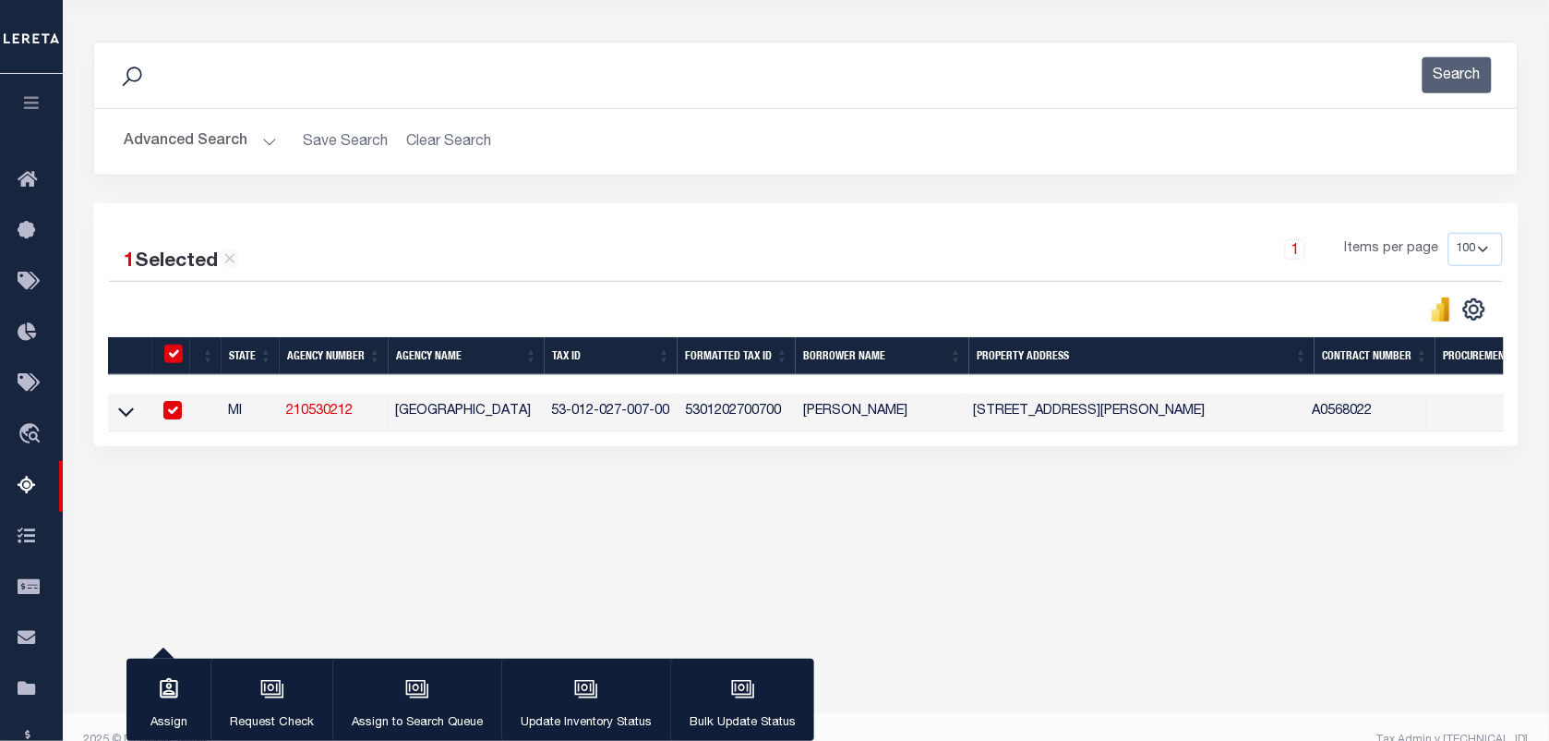
scroll to position [237, 0]
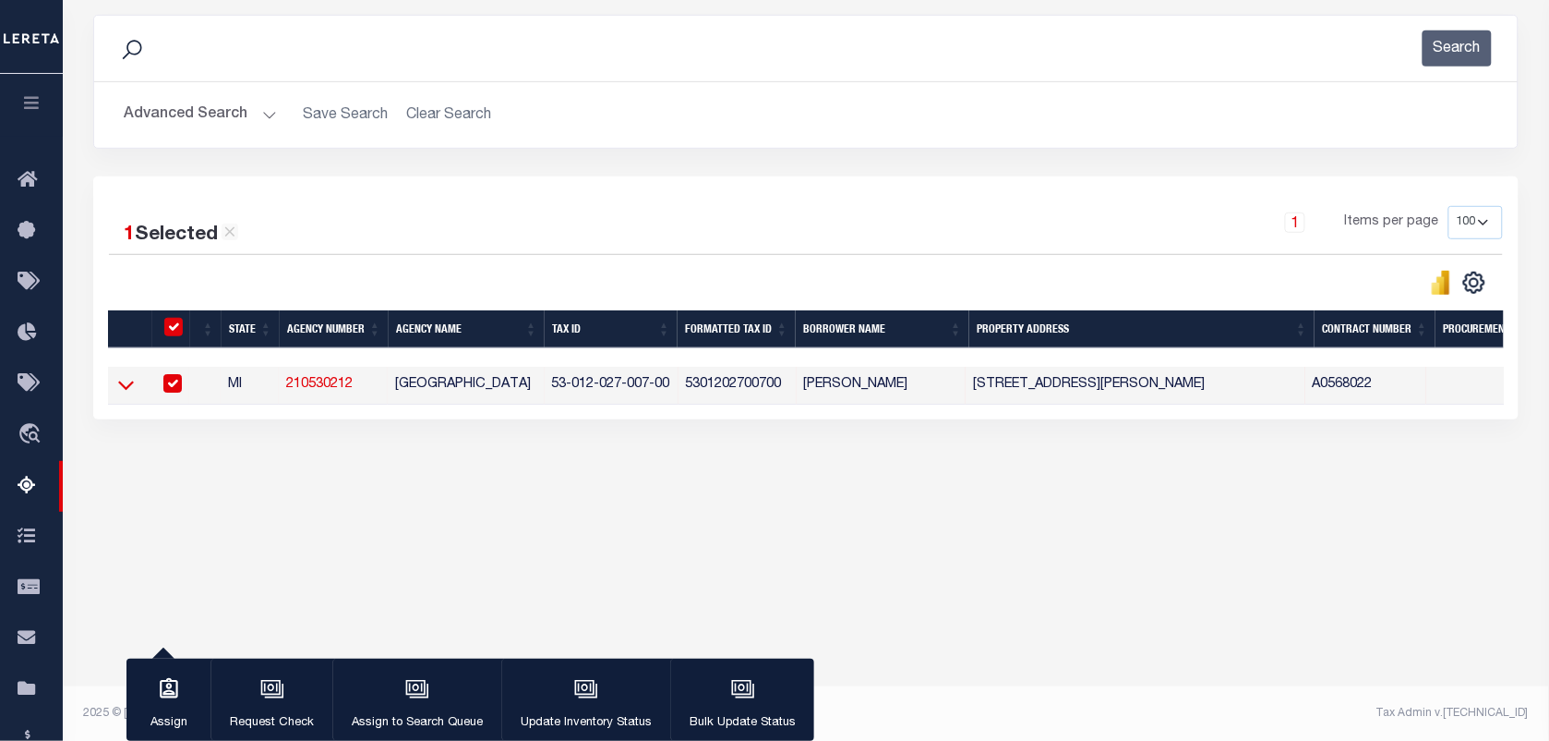
click at [118, 389] on icon at bounding box center [126, 385] width 16 height 9
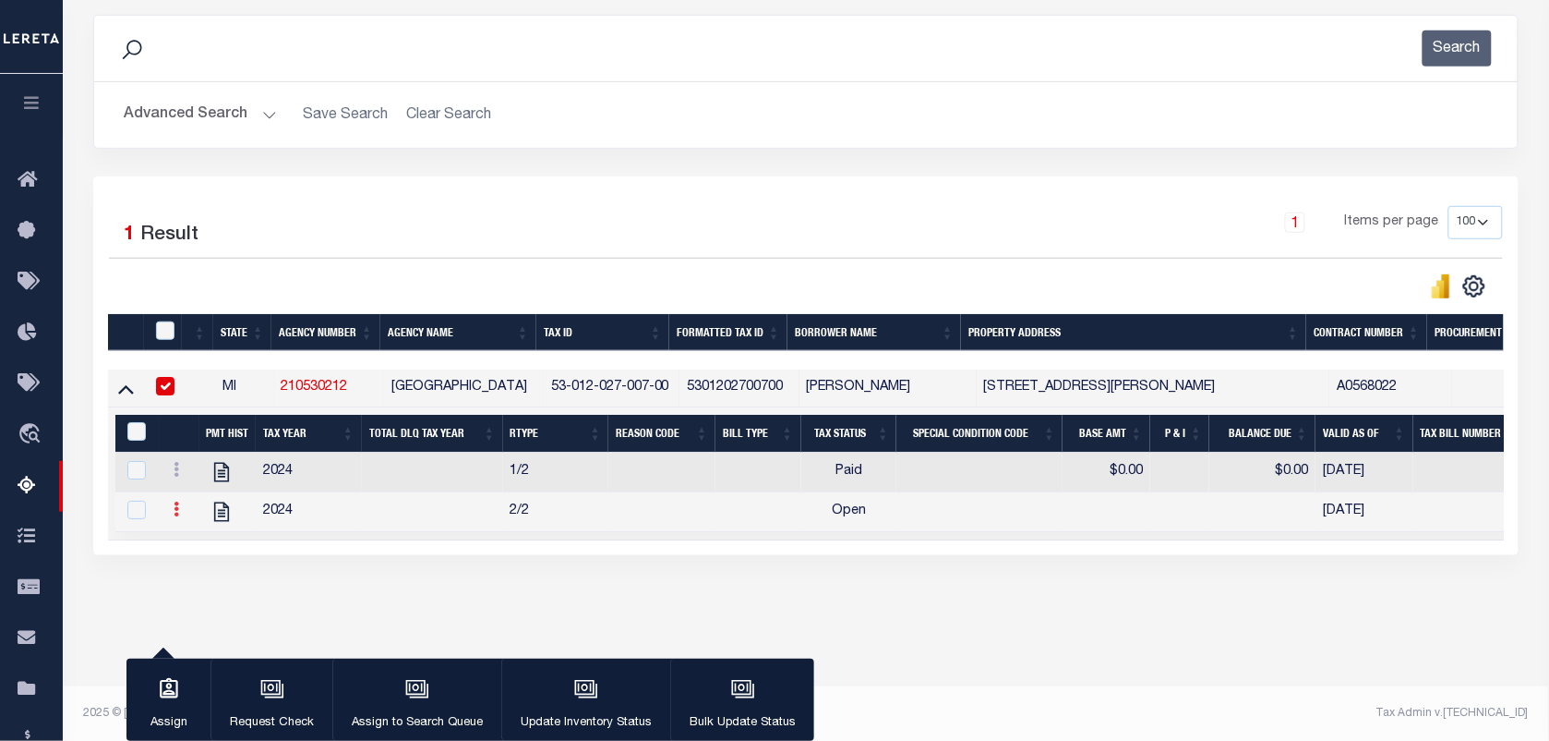
click at [175, 516] on icon at bounding box center [177, 508] width 6 height 15
click at [197, 547] on img "" at bounding box center [198, 539] width 18 height 18
checkbox input "true"
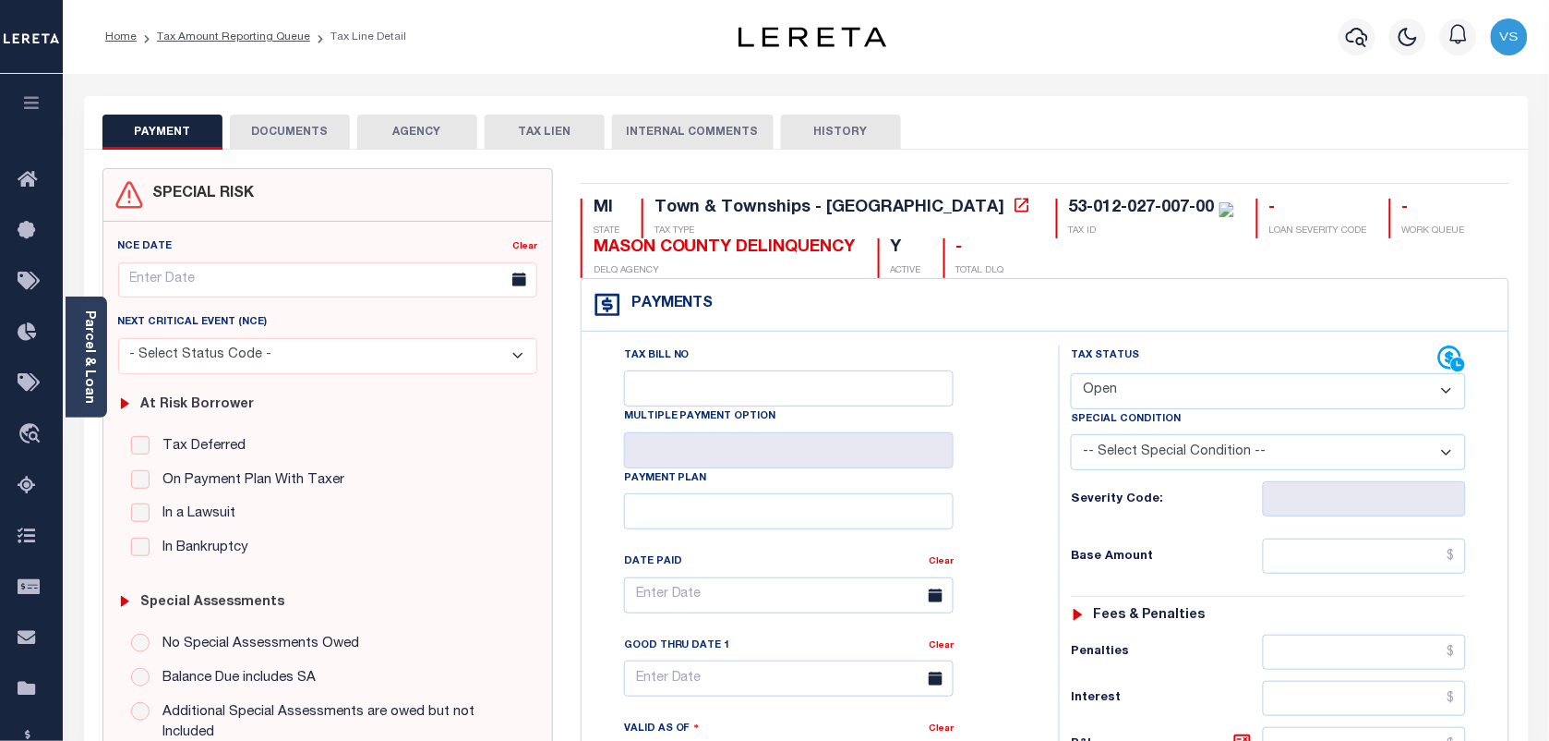
click at [1203, 395] on select "- Select Status Code - Open Due/Unpaid Paid Incomplete No Tax Due Internal Refu…" at bounding box center [1268, 391] width 395 height 36
select select "PYD"
click at [1071, 375] on select "- Select Status Code - Open Due/Unpaid Paid Incomplete No Tax Due Internal Refu…" at bounding box center [1268, 391] width 395 height 36
type input "[DATE]"
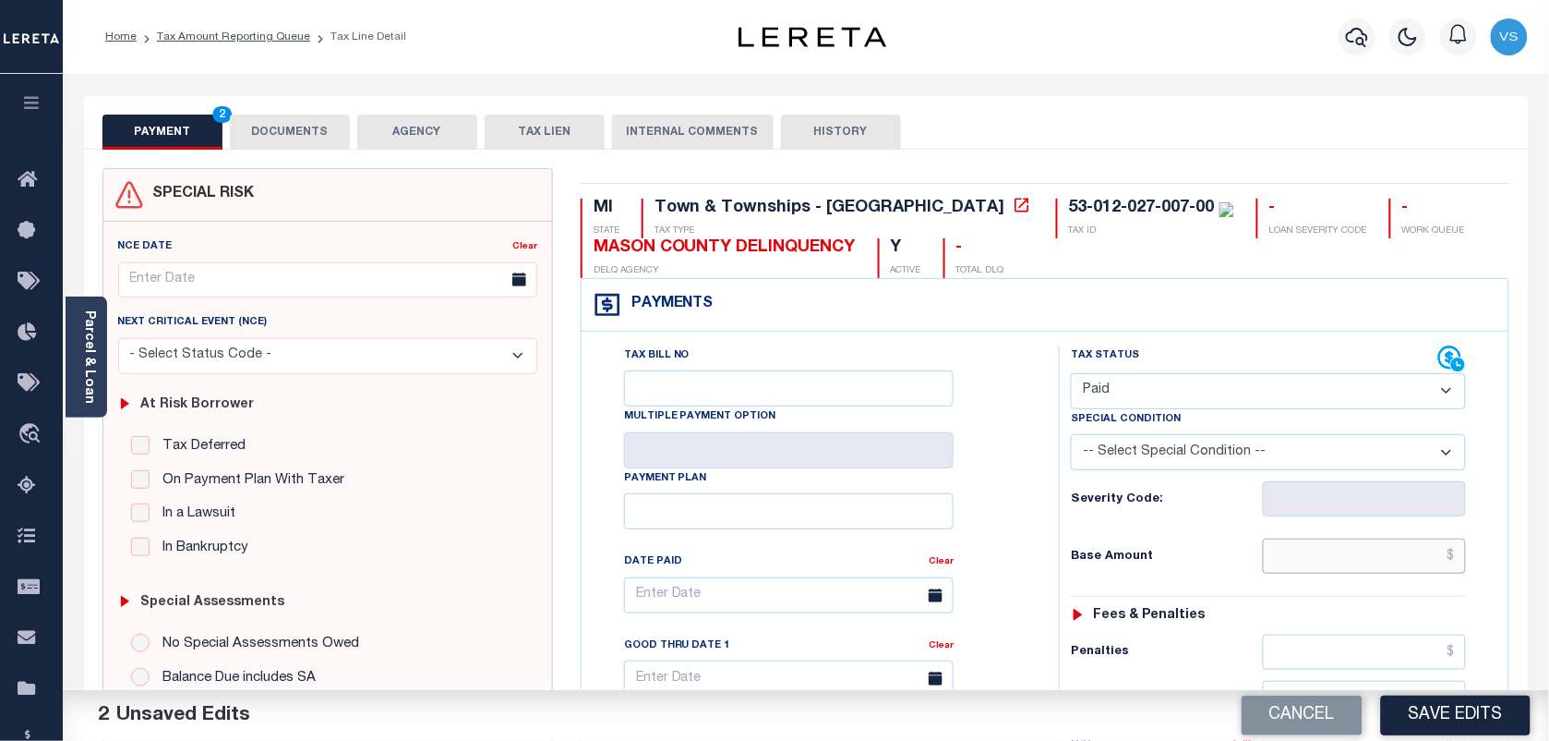
click at [1387, 560] on input "text" at bounding box center [1365, 555] width 204 height 35
type input "$0.00"
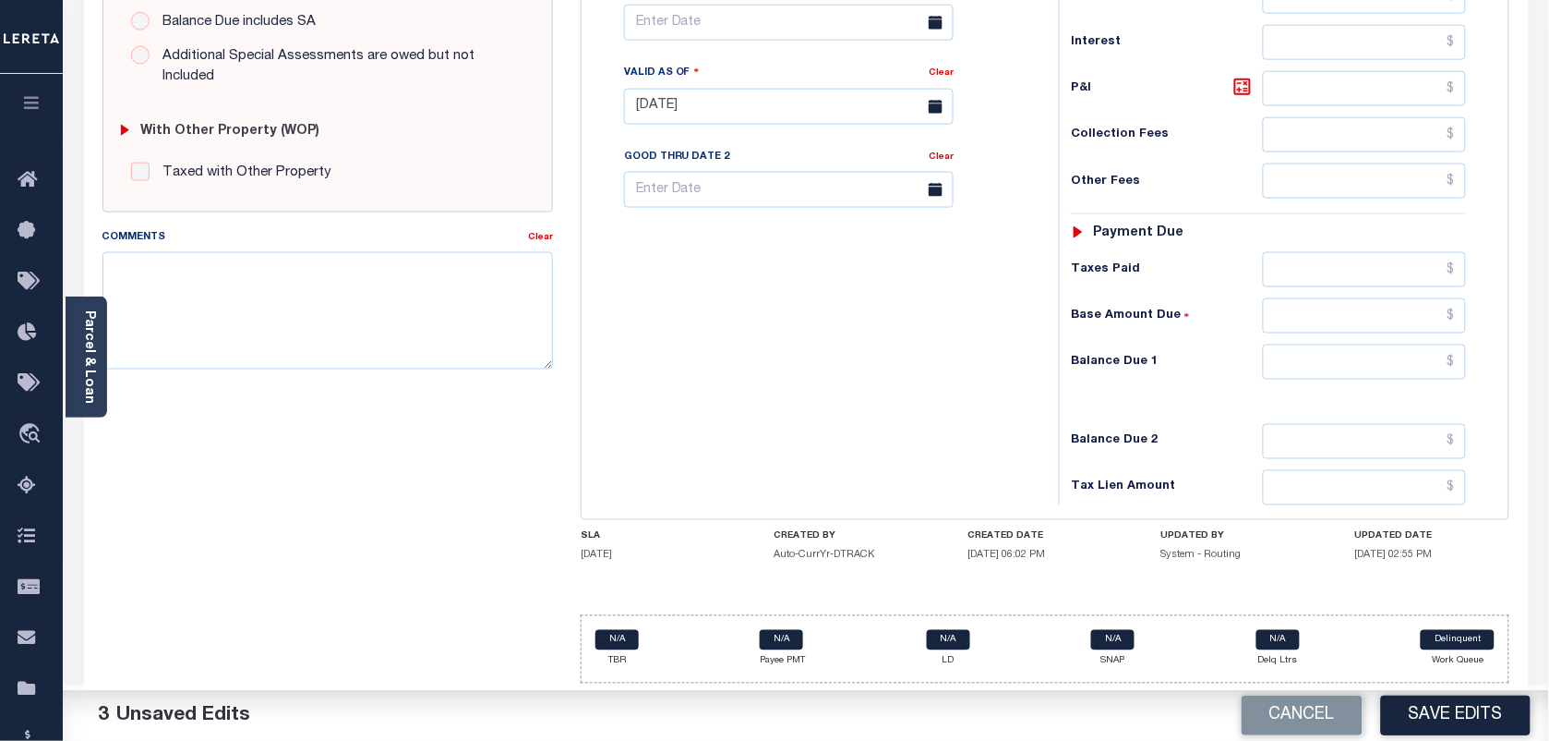
scroll to position [667, 0]
click at [1424, 361] on input "text" at bounding box center [1365, 361] width 204 height 35
type input "$0.00"
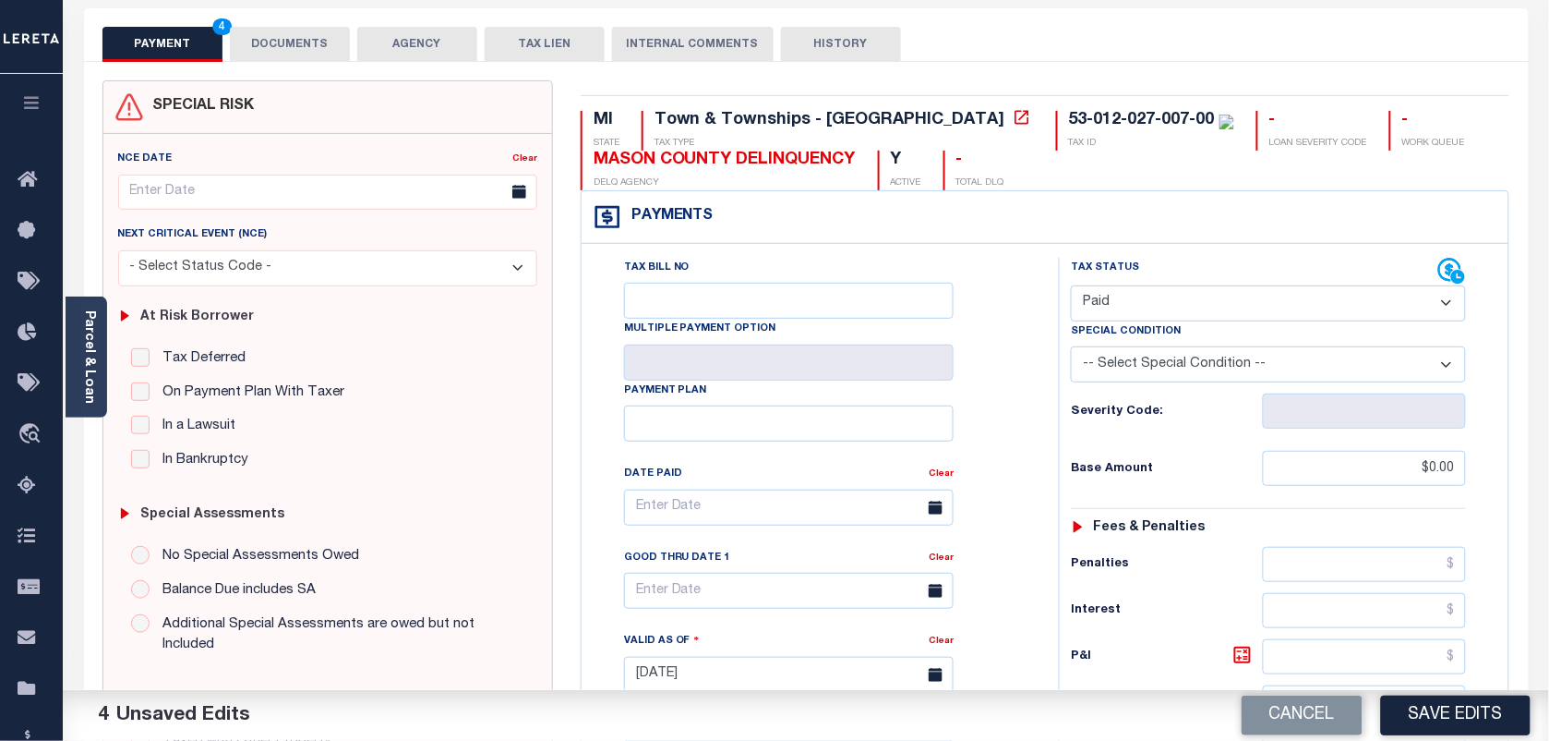
scroll to position [0, 0]
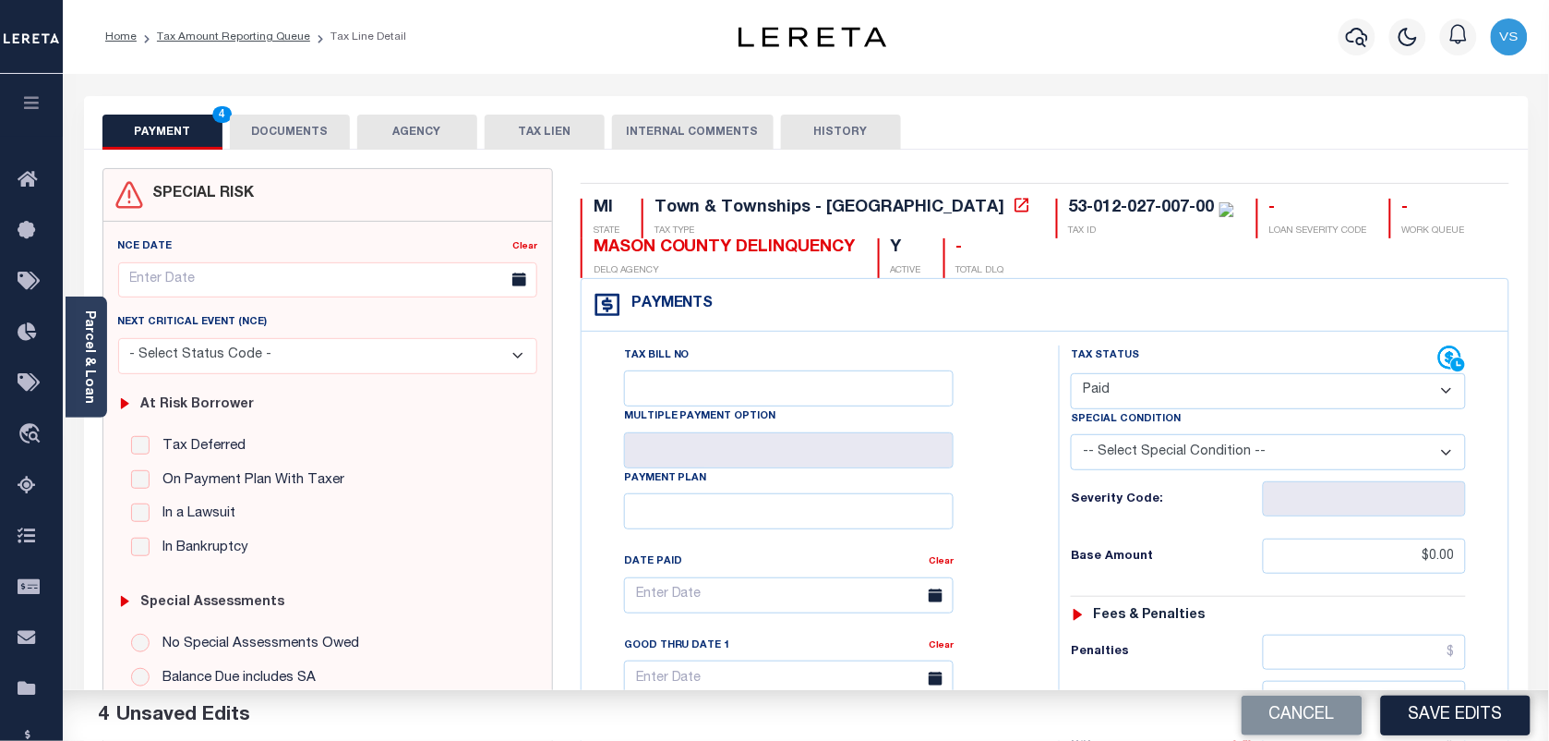
click at [270, 123] on button "DOCUMENTS" at bounding box center [290, 131] width 120 height 35
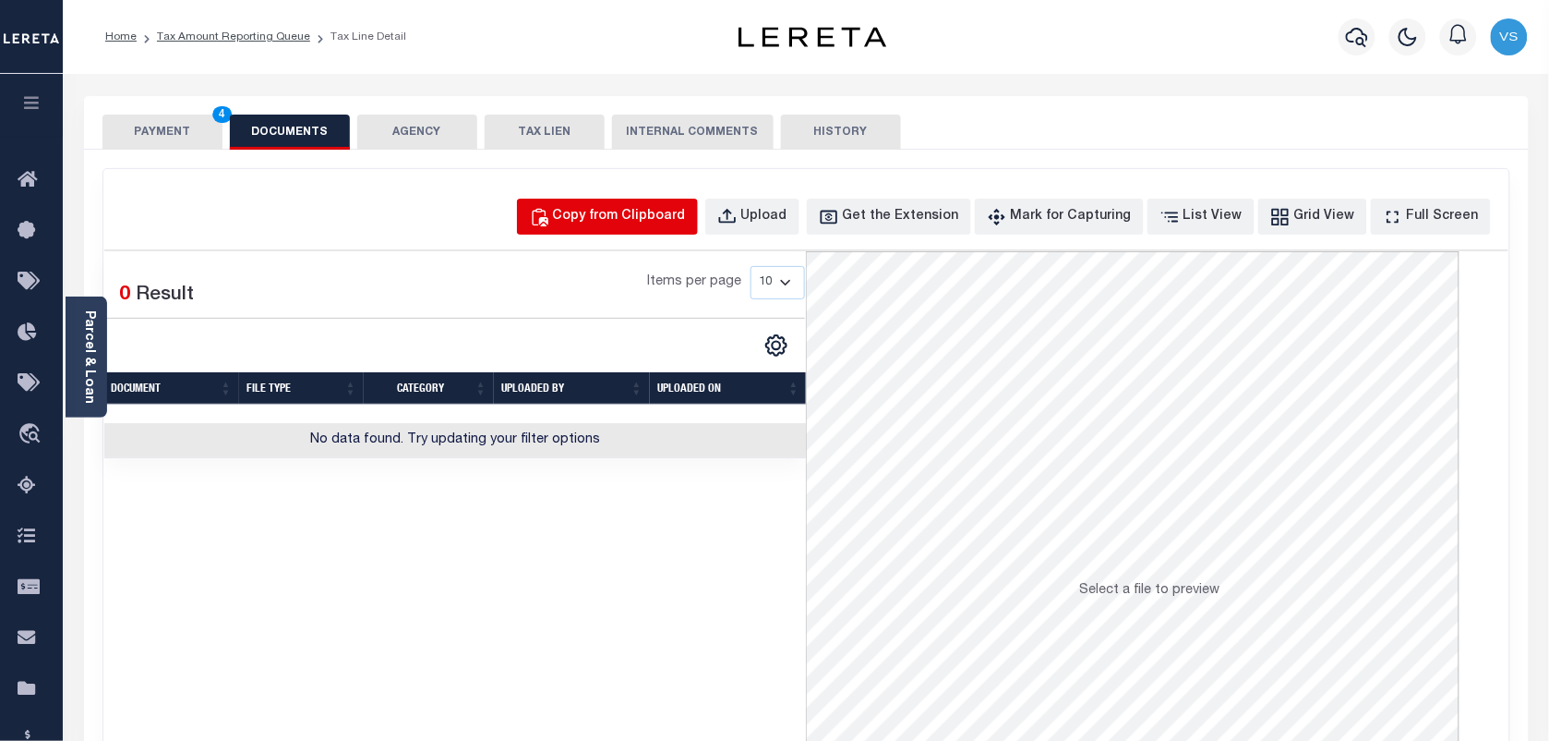
click at [630, 210] on div "Copy from Clipboard" at bounding box center [619, 217] width 133 height 20
select select "POP"
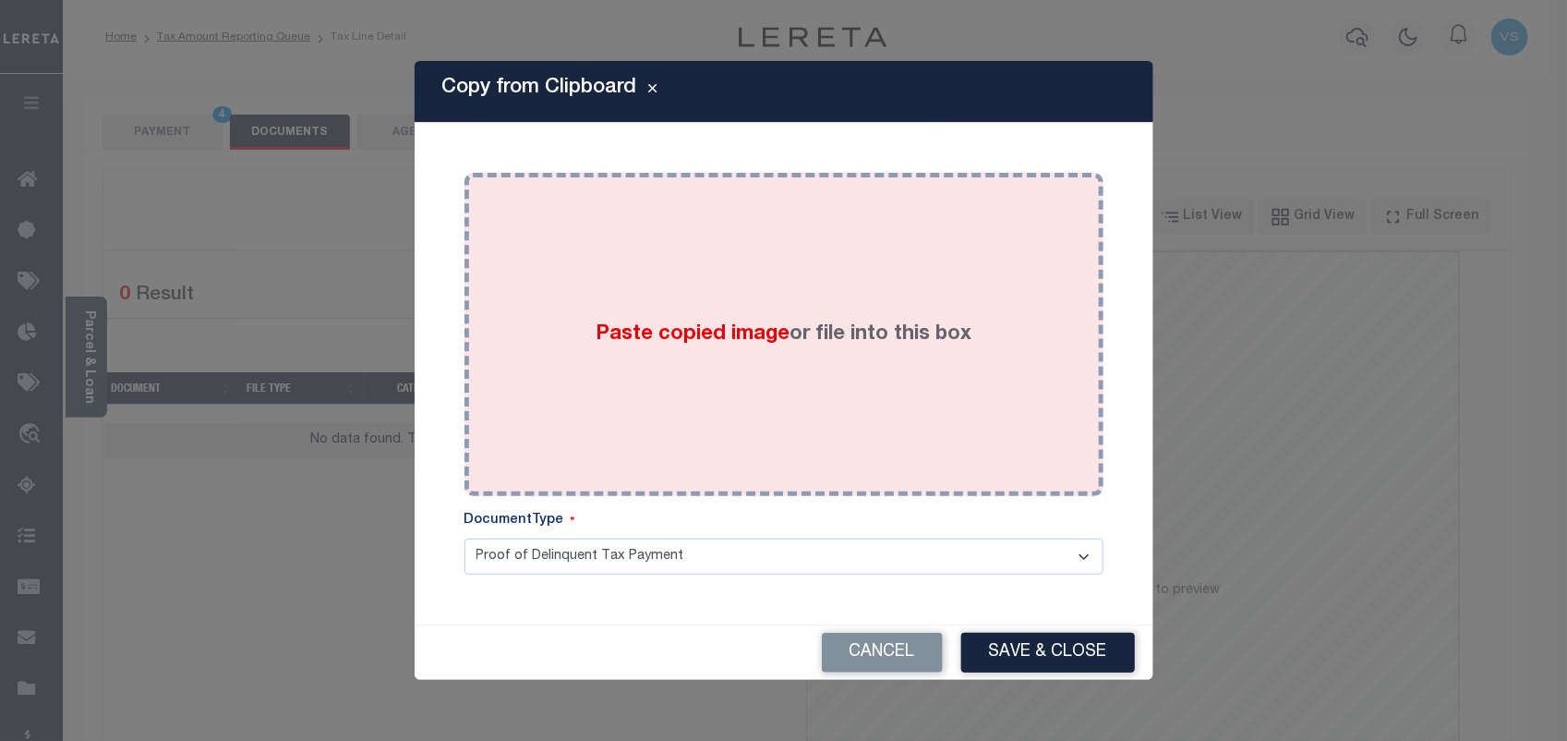
click at [556, 349] on div "Paste copied image or file into this box" at bounding box center [783, 334] width 611 height 295
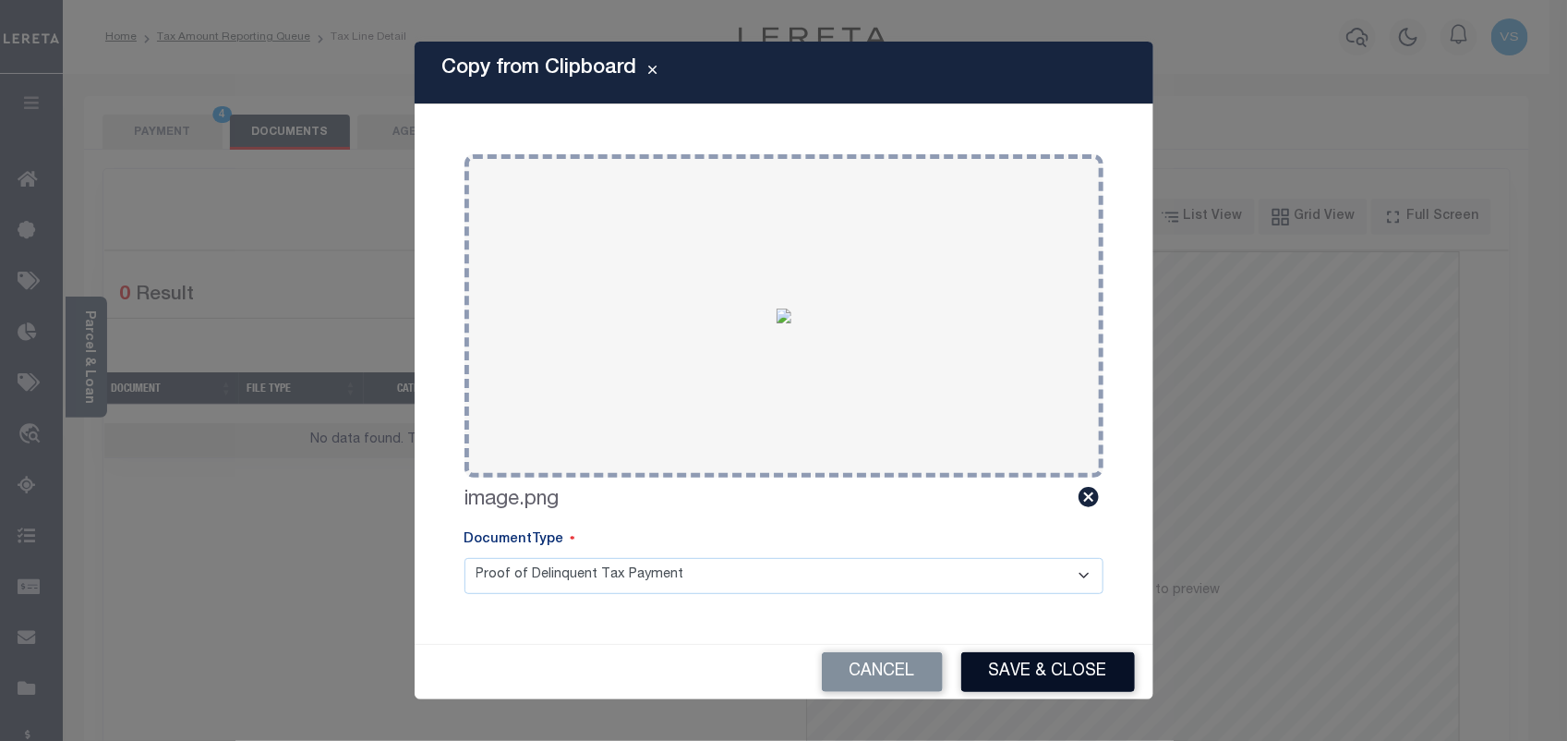
click at [1031, 675] on button "Save & Close" at bounding box center [1048, 672] width 174 height 40
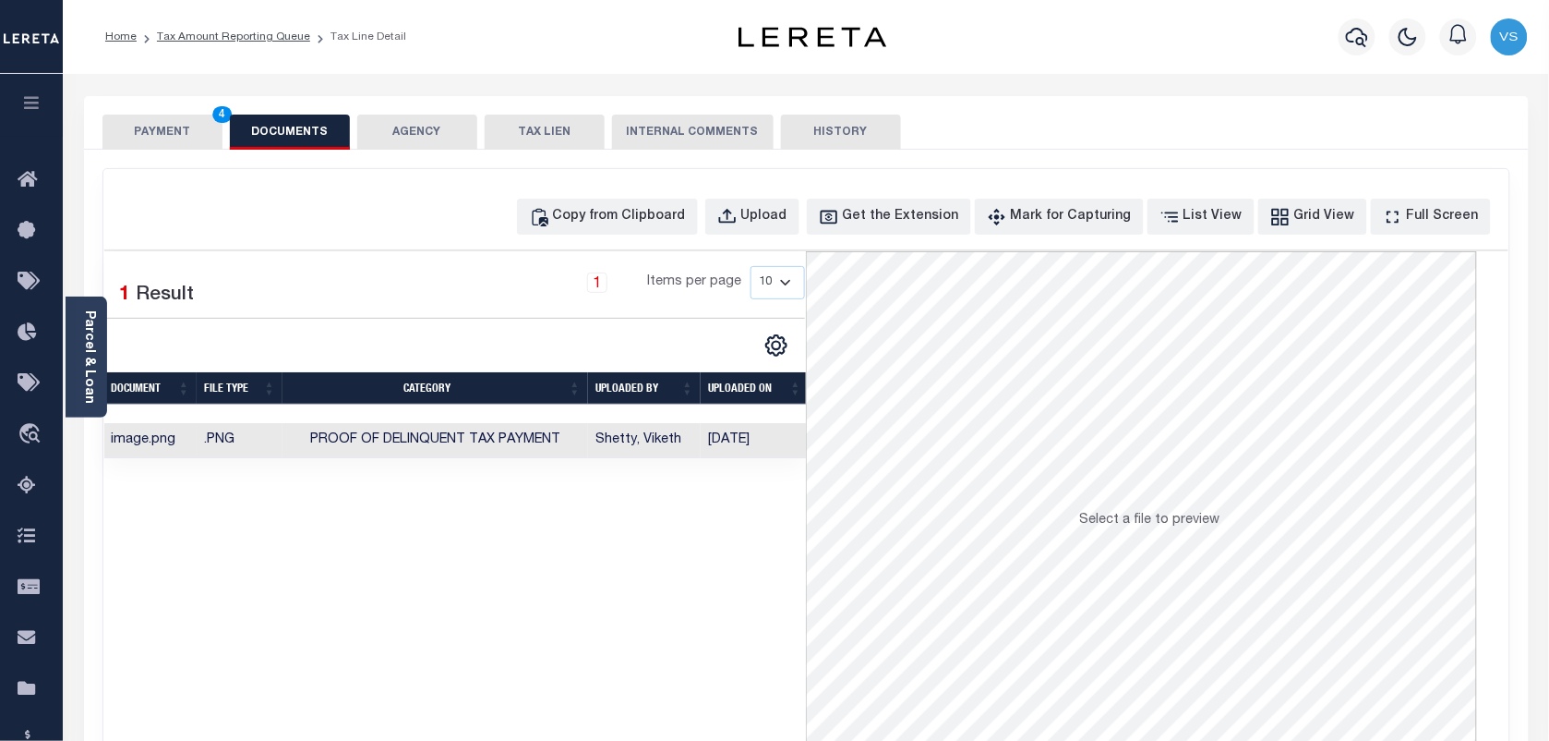
click at [163, 144] on button "PAYMENT 4" at bounding box center [162, 131] width 120 height 35
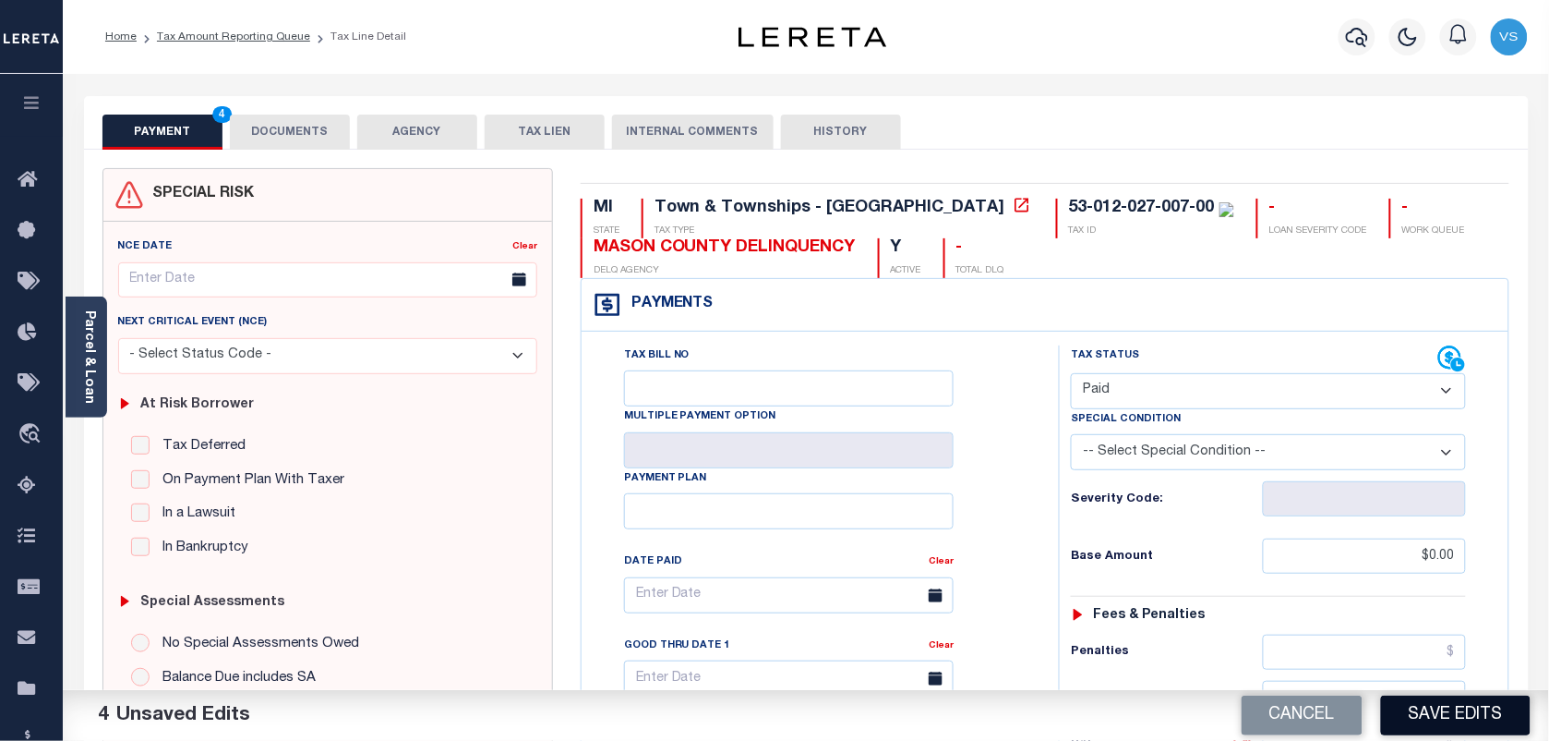
click at [1475, 718] on button "Save Edits" at bounding box center [1456, 715] width 150 height 40
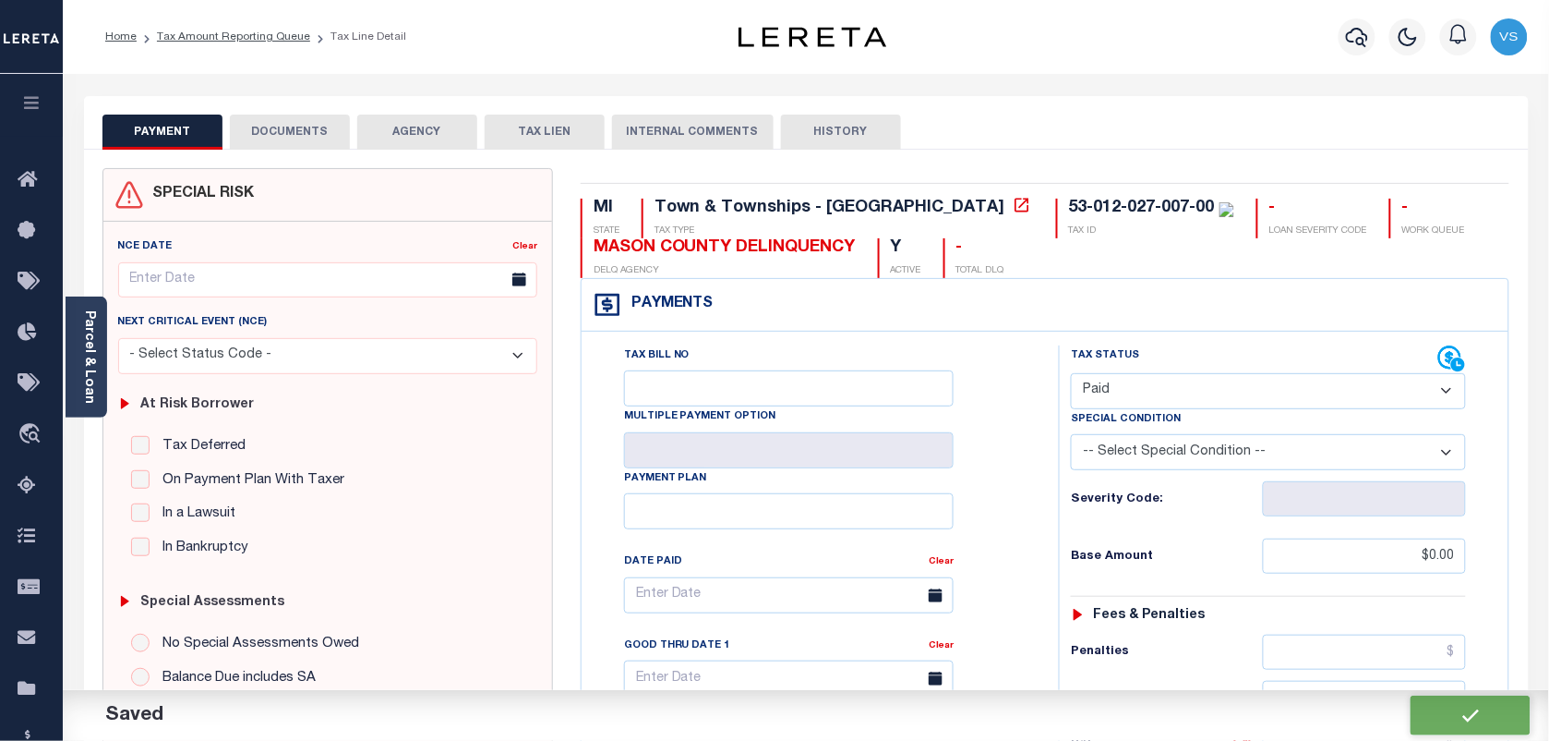
checkbox input "false"
type input "$0"
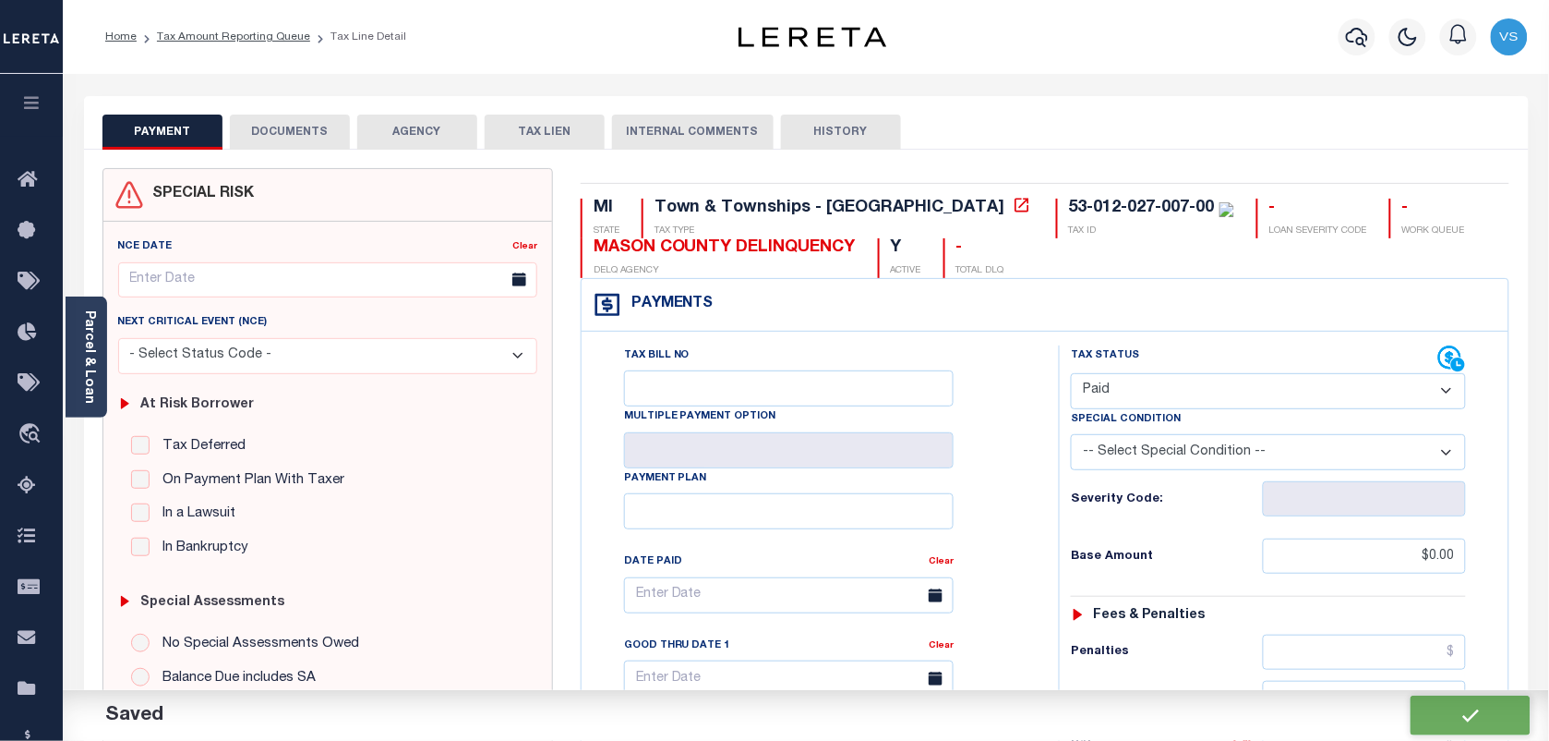
type input "$0"
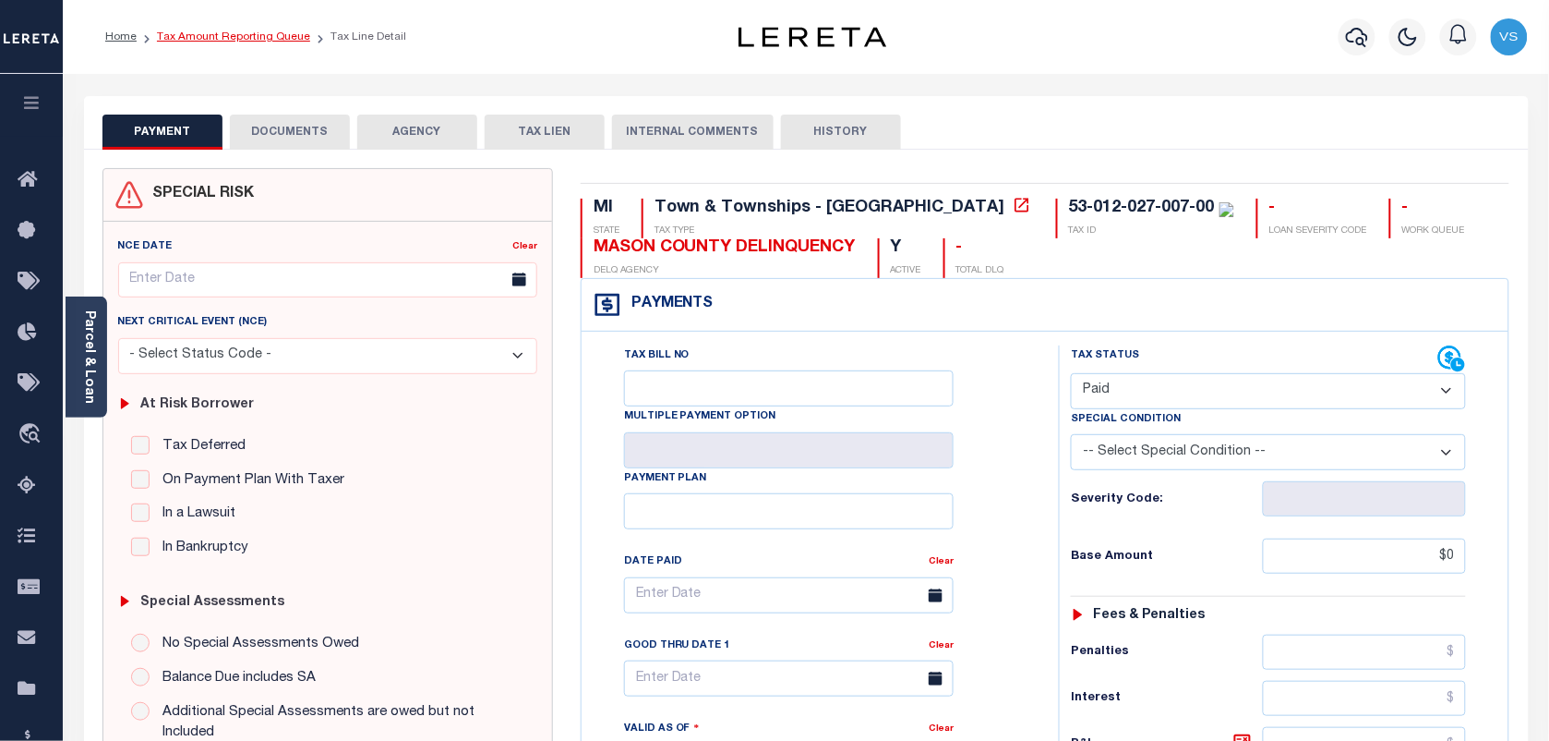
click at [213, 35] on link "Tax Amount Reporting Queue" at bounding box center [233, 36] width 153 height 11
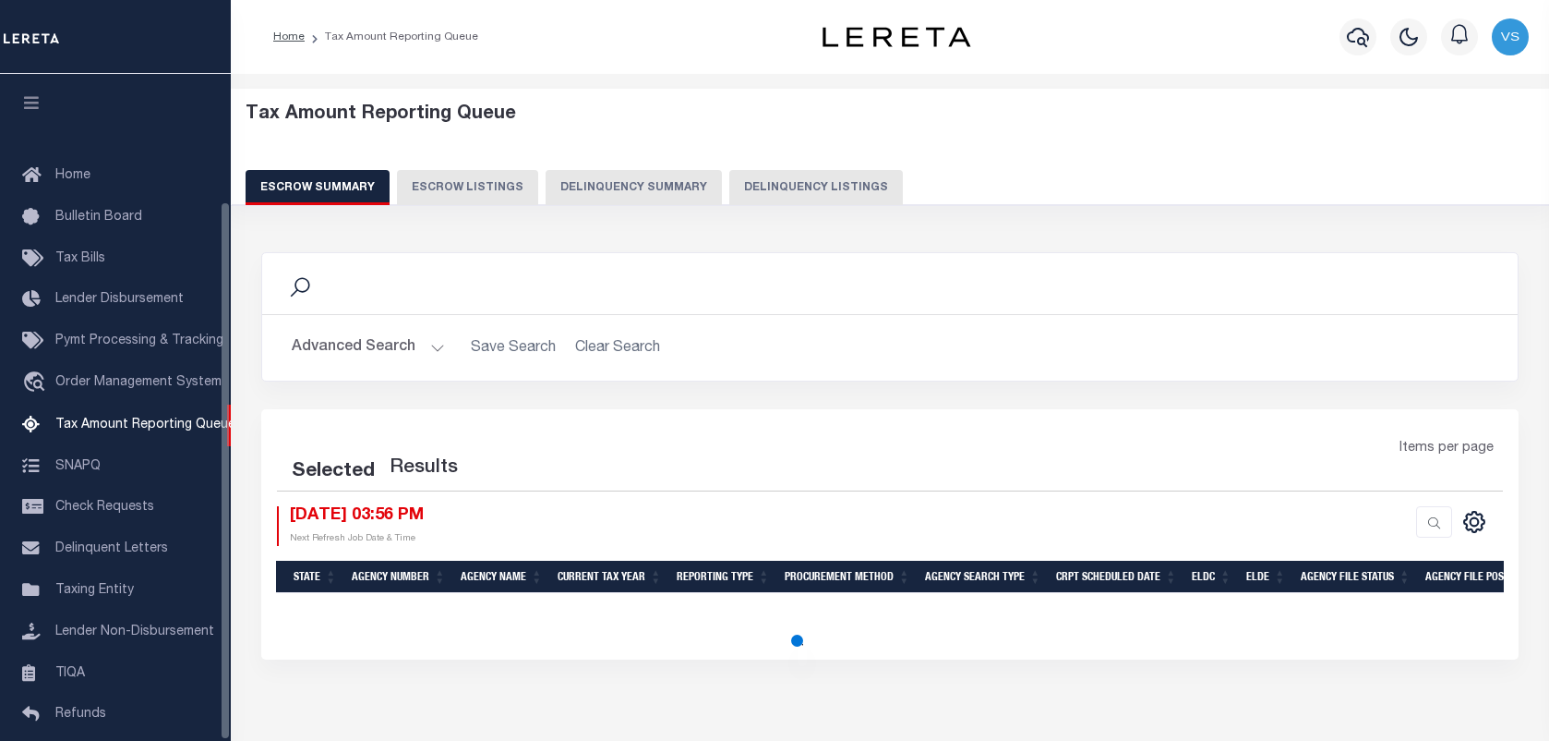
click at [833, 192] on button "Delinquency Listings" at bounding box center [816, 187] width 174 height 35
select select "100"
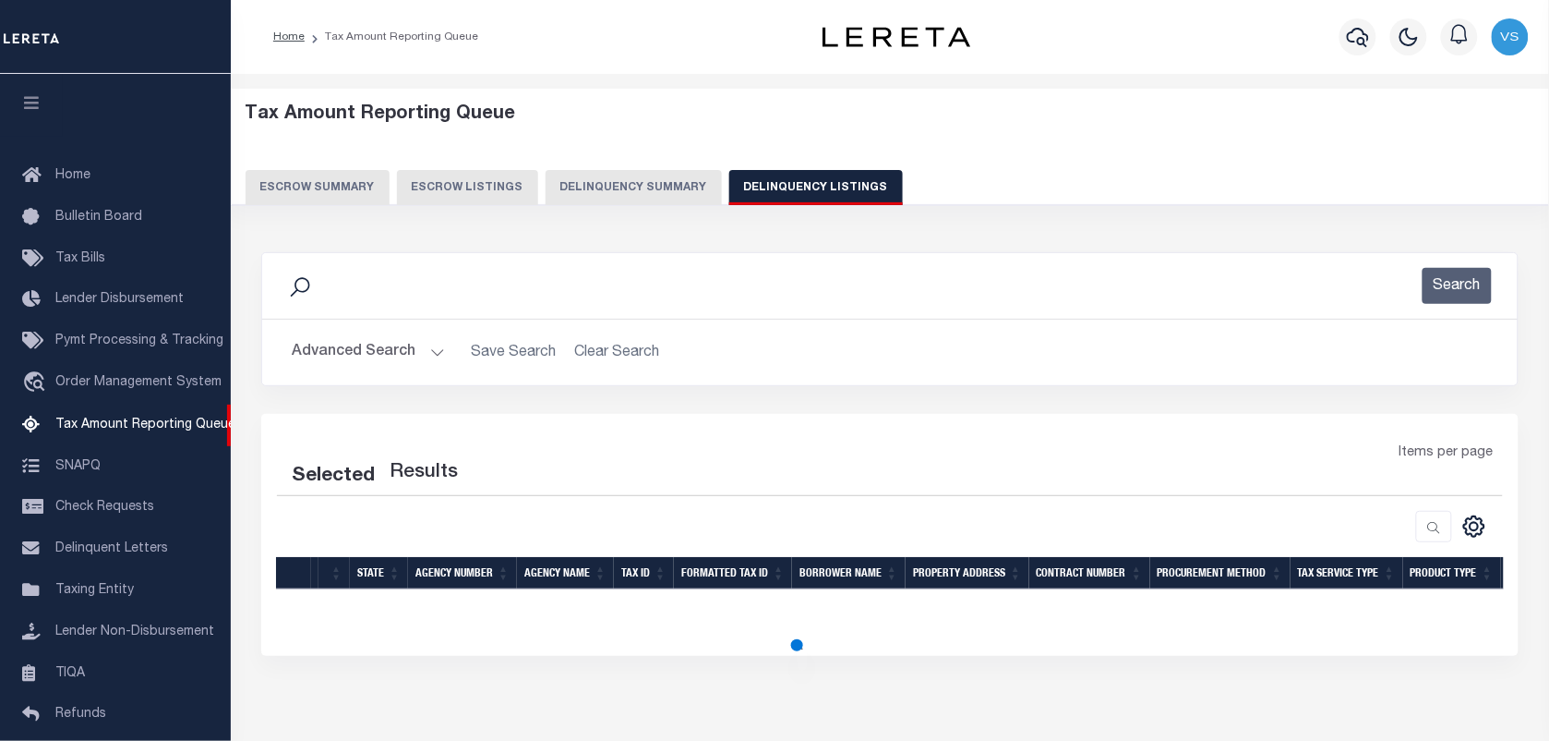
scroll to position [158, 0]
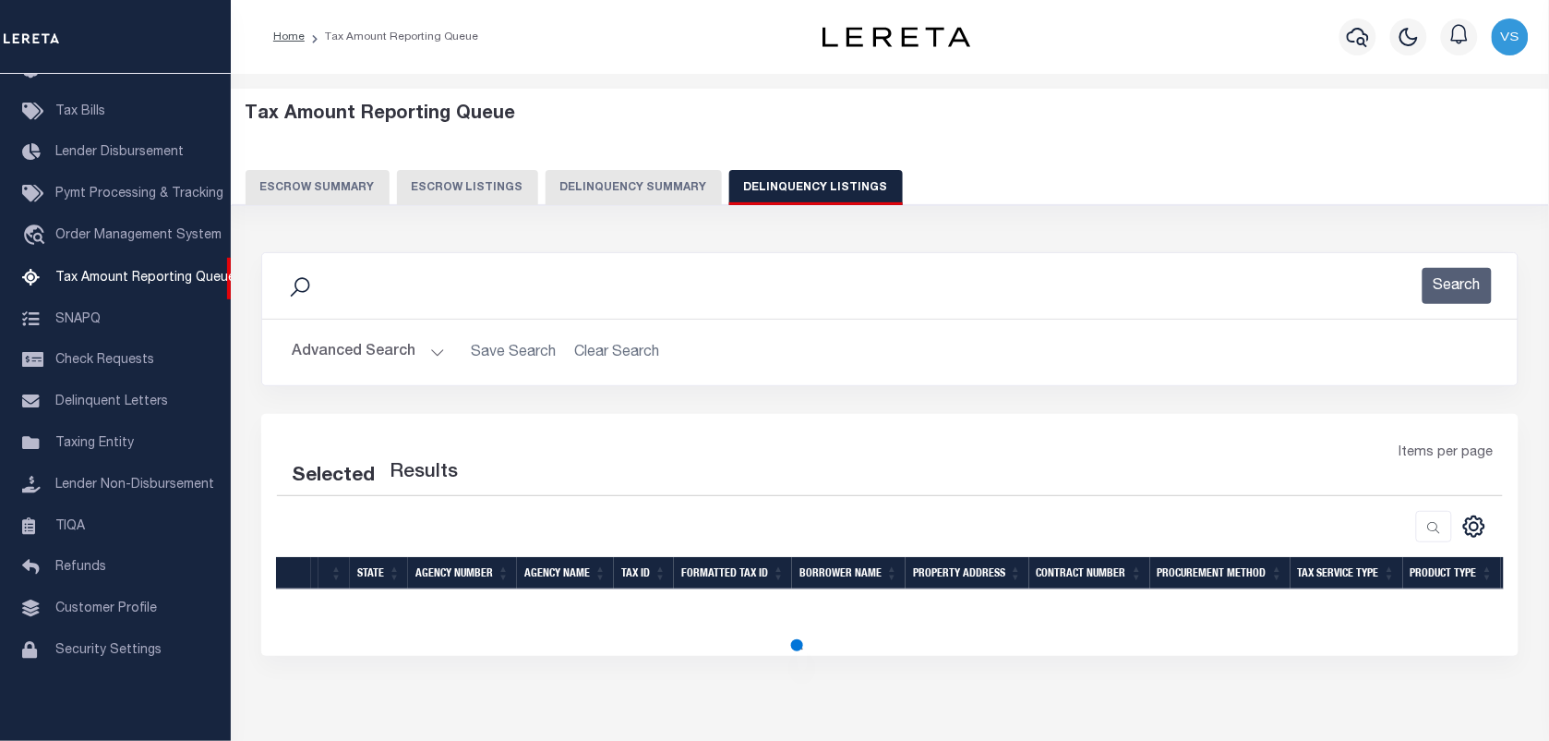
select select "100"
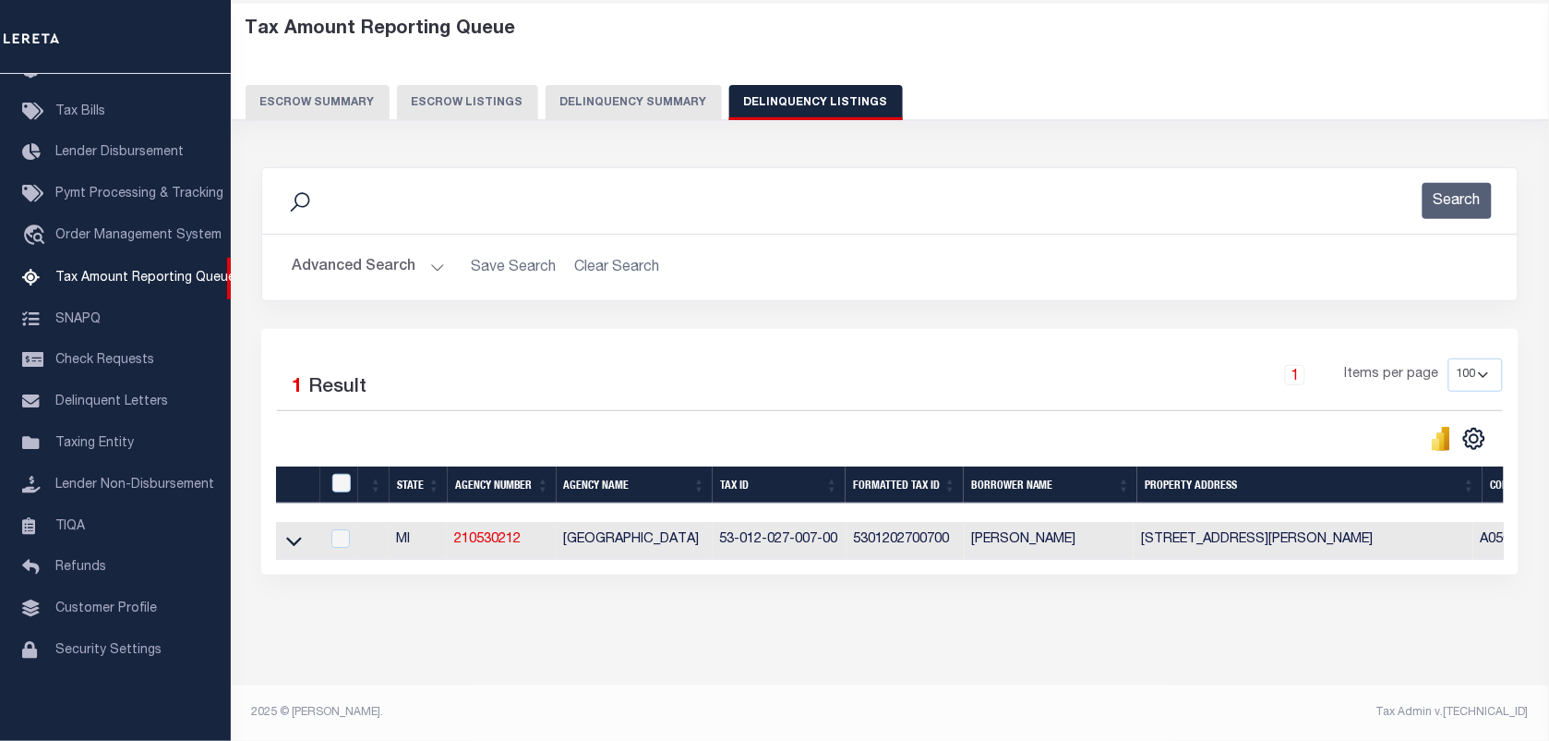
scroll to position [102, 0]
click at [292, 531] on icon at bounding box center [294, 540] width 16 height 19
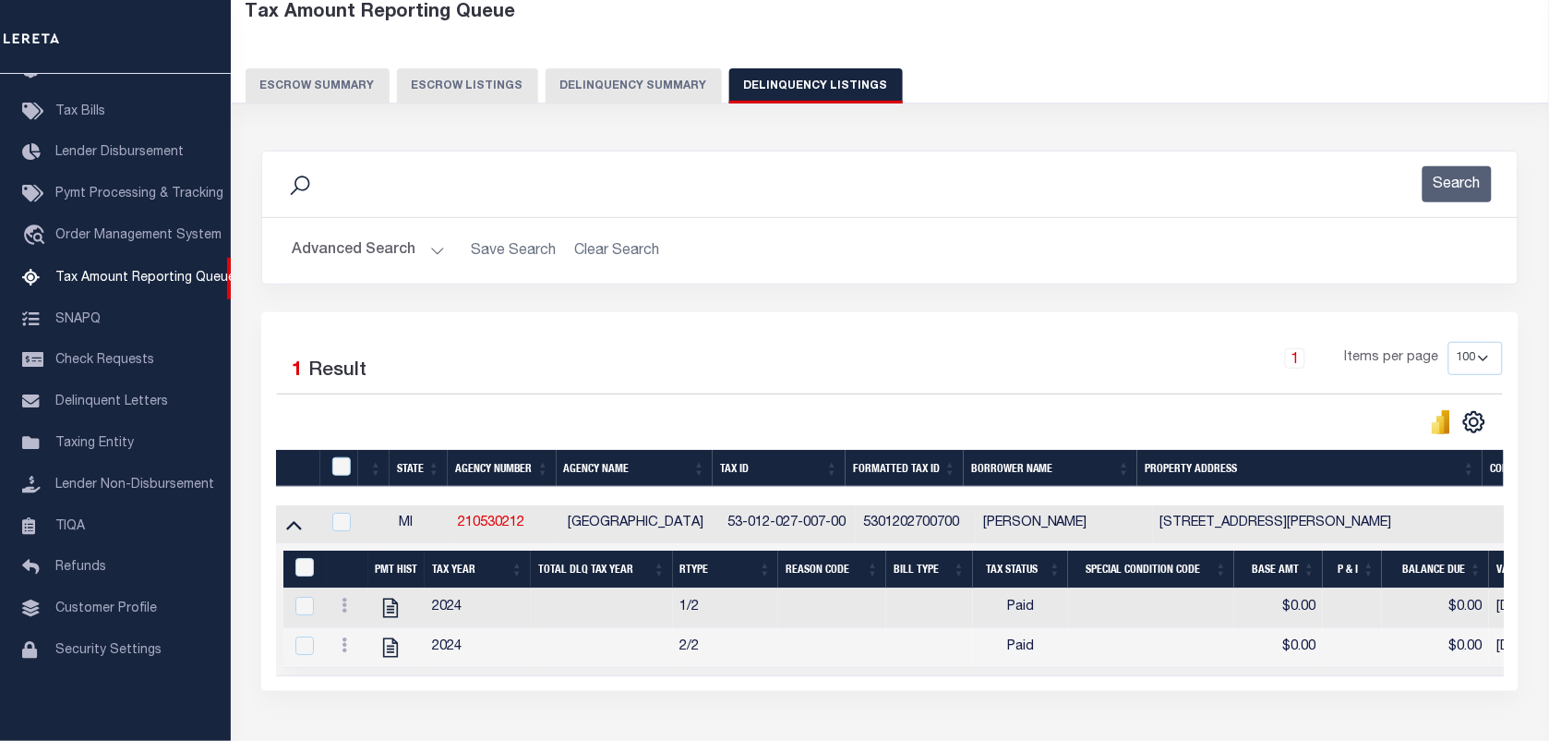
scroll to position [217, 0]
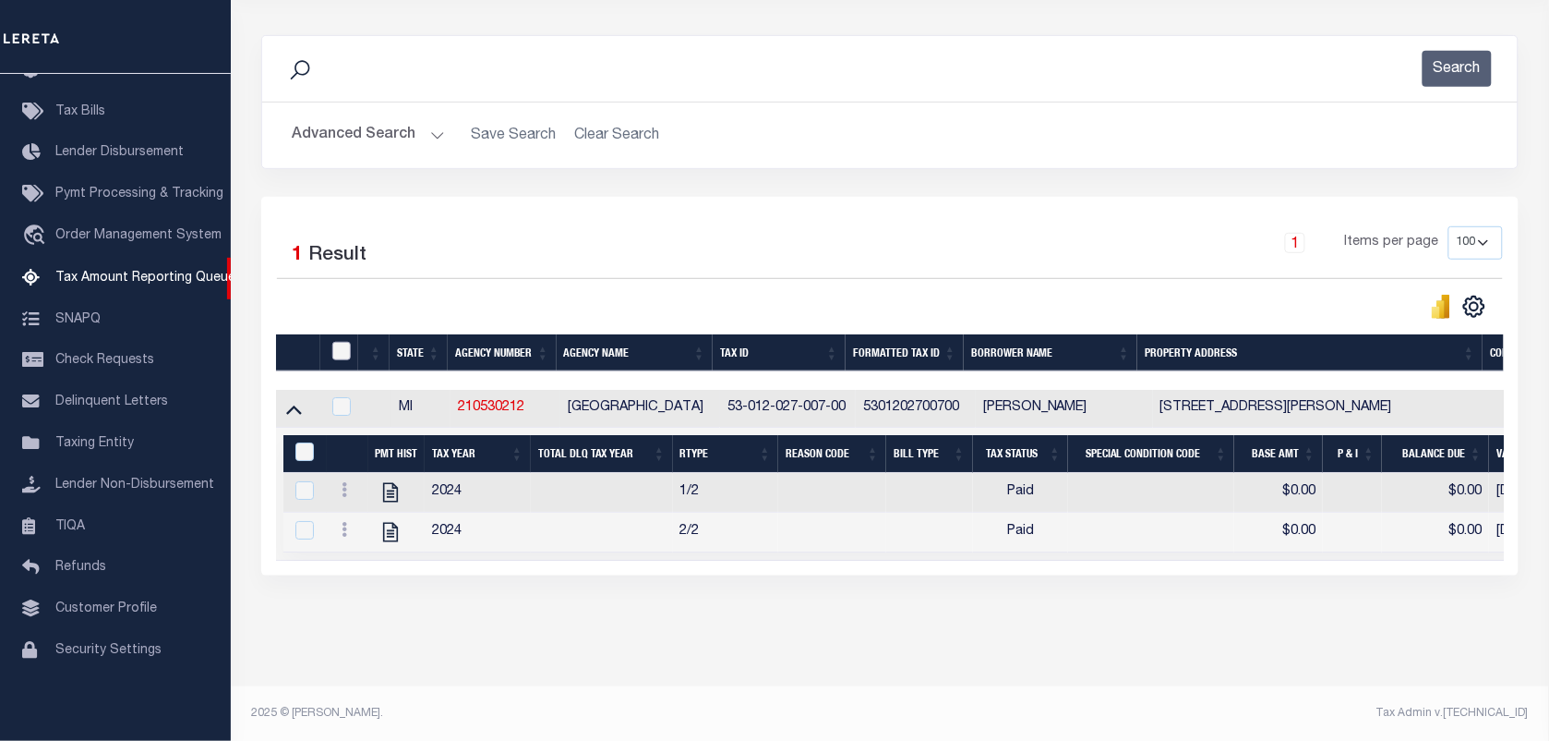
click at [340, 351] on input "checkbox" at bounding box center [341, 351] width 18 height 18
checkbox input "true"
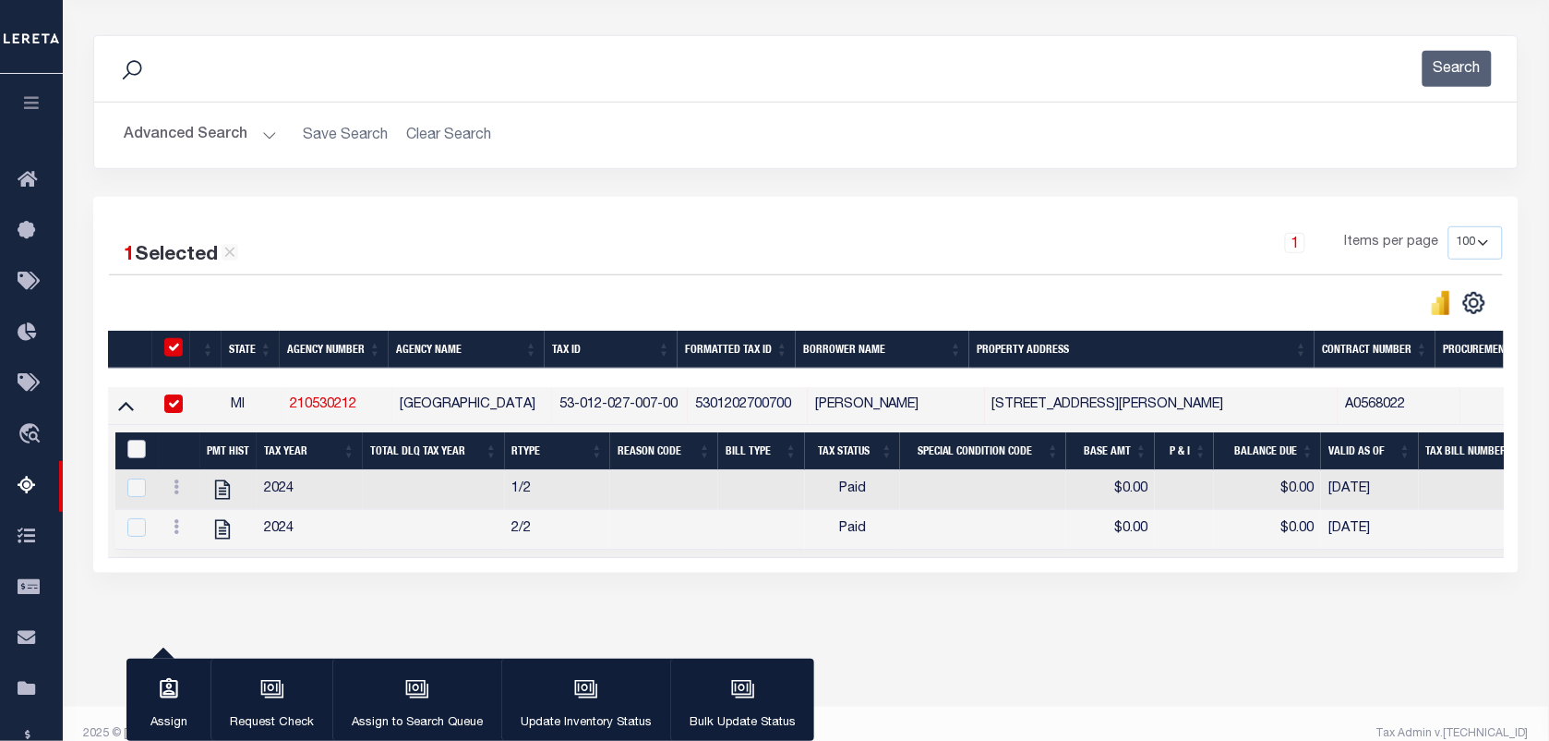
click at [139, 454] on input "&nbsp;" at bounding box center [136, 449] width 18 height 18
checkbox input "true"
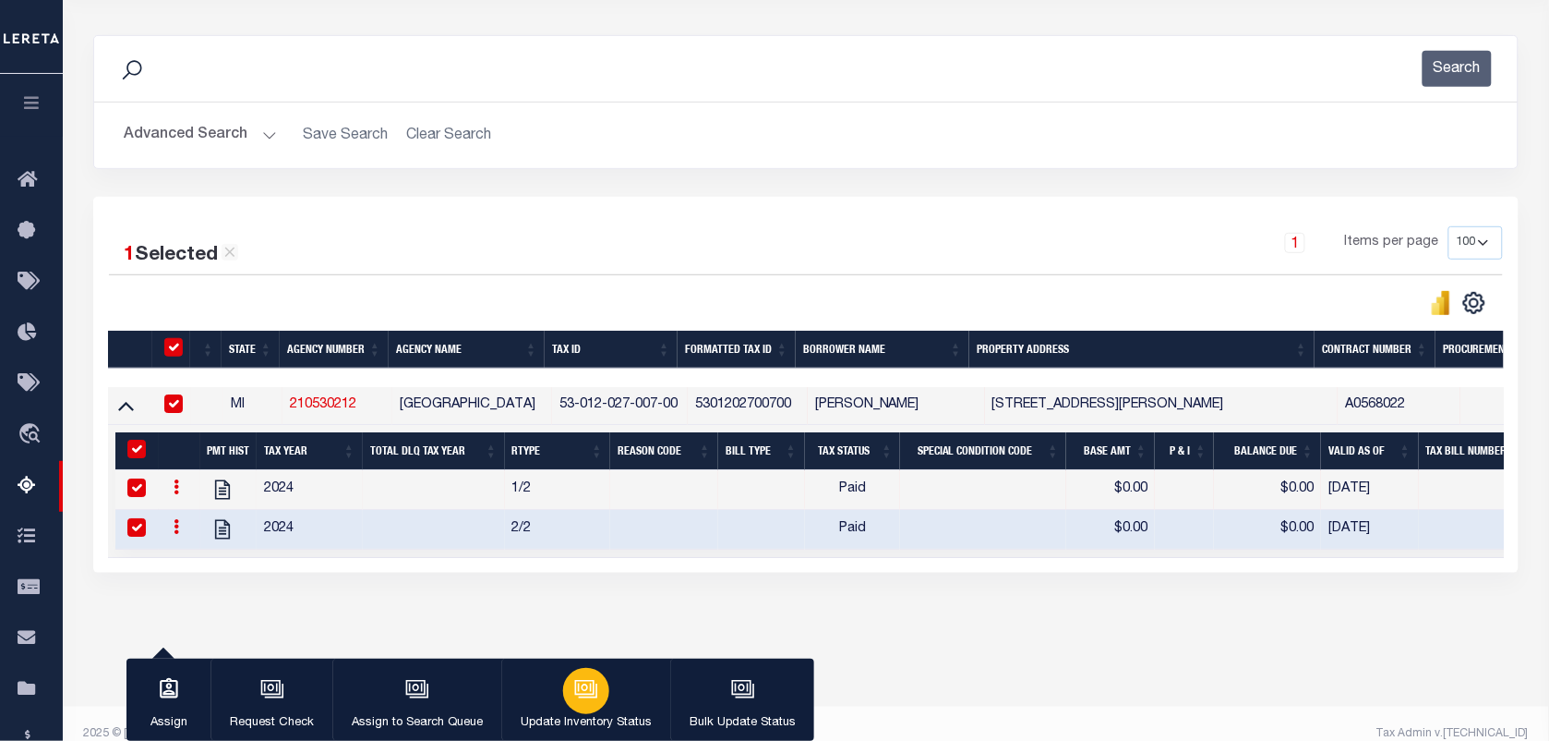
click at [586, 694] on icon "button" at bounding box center [586, 689] width 24 height 24
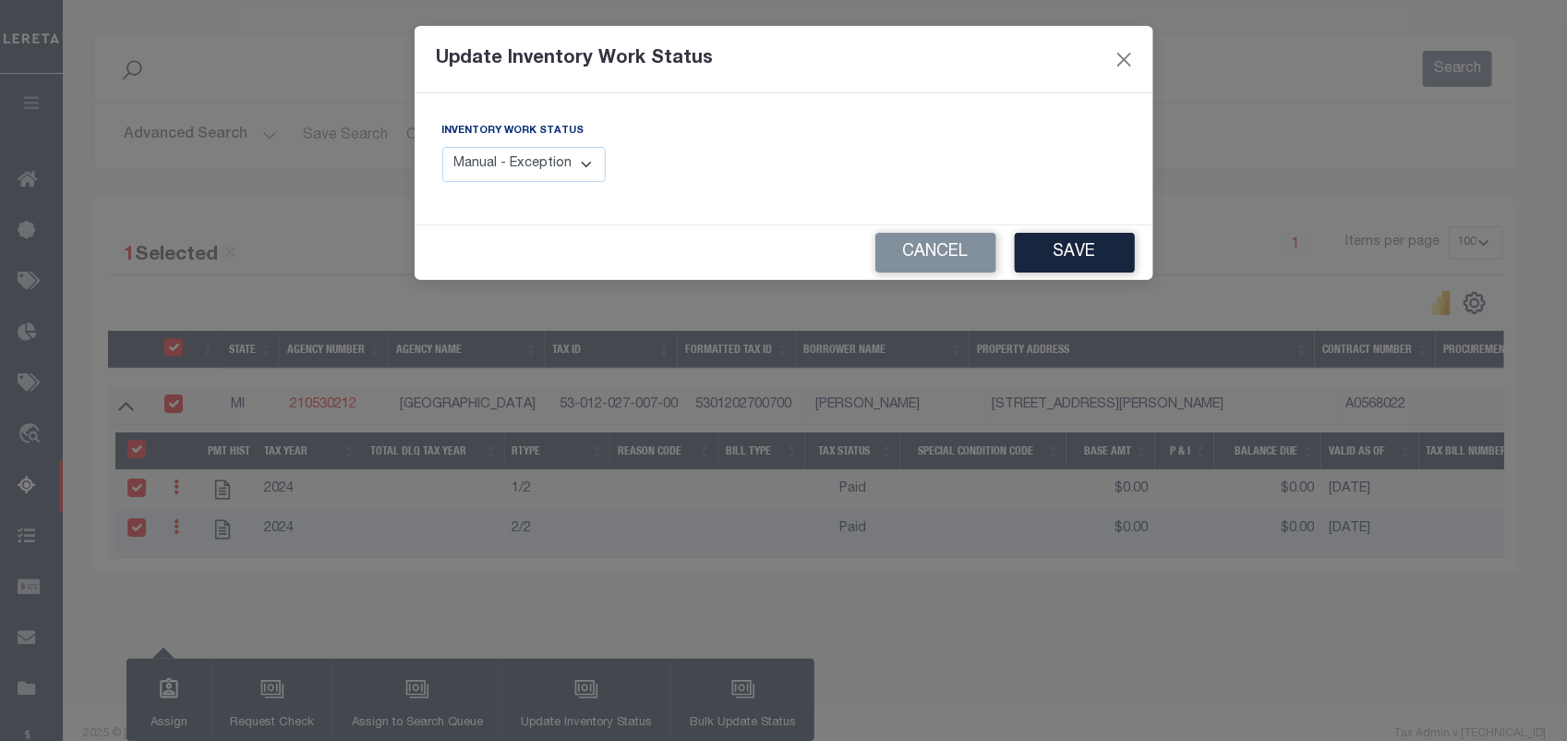
click at [554, 154] on select "Manual - Exception Pended - Awaiting Search Late Add Exception Completed" at bounding box center [524, 165] width 164 height 36
click at [464, 301] on div "Update Inventory Work Status Inventory Work Status Manual - Exception Pended - …" at bounding box center [783, 370] width 1567 height 741
click at [561, 153] on select "Manual - Exception Pended - Awaiting Search Late Add Exception Completed" at bounding box center [524, 165] width 164 height 36
select select "4"
click at [442, 147] on select "Manual - Exception Pended - Awaiting Search Late Add Exception Completed" at bounding box center [524, 165] width 164 height 36
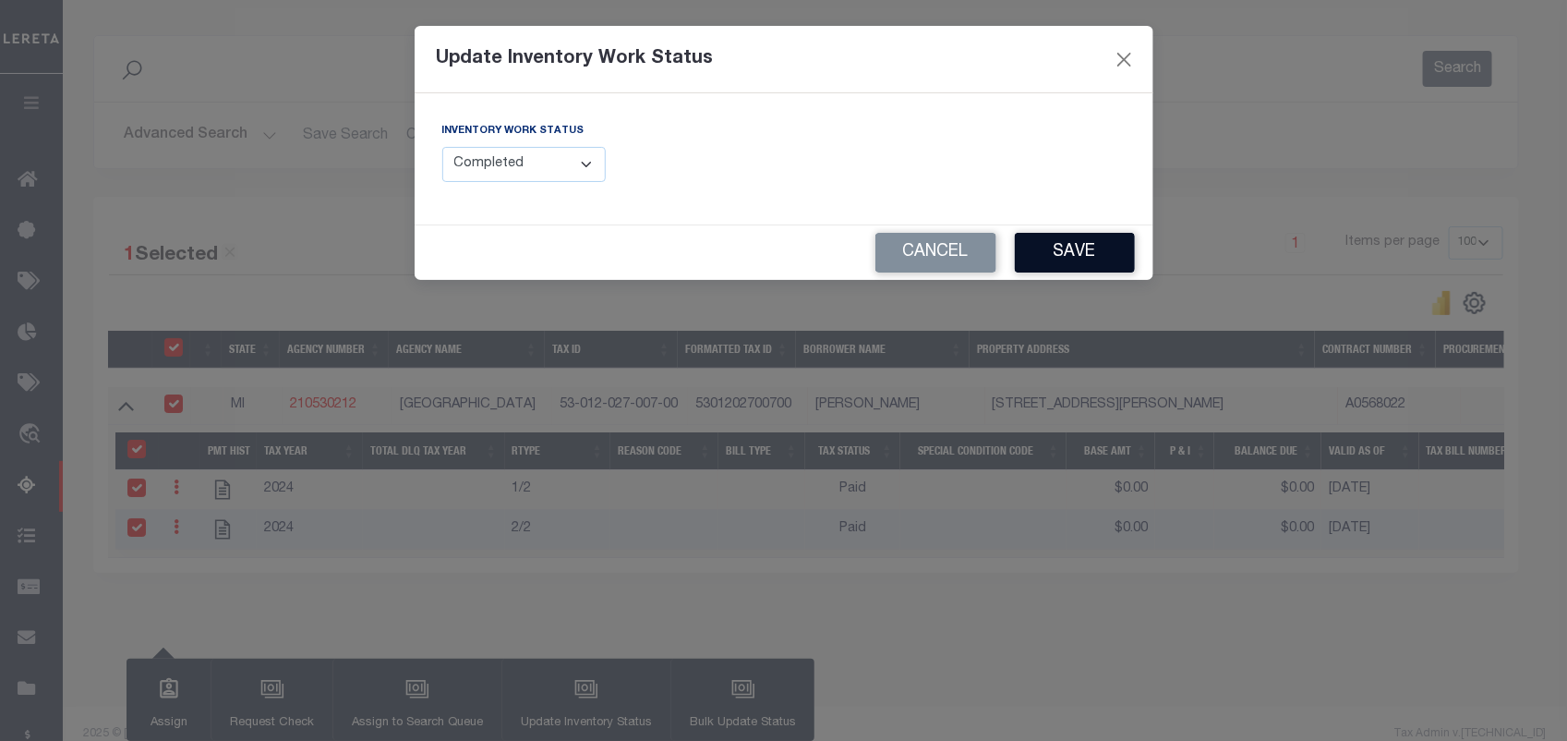
click at [1073, 245] on button "Save" at bounding box center [1075, 253] width 120 height 40
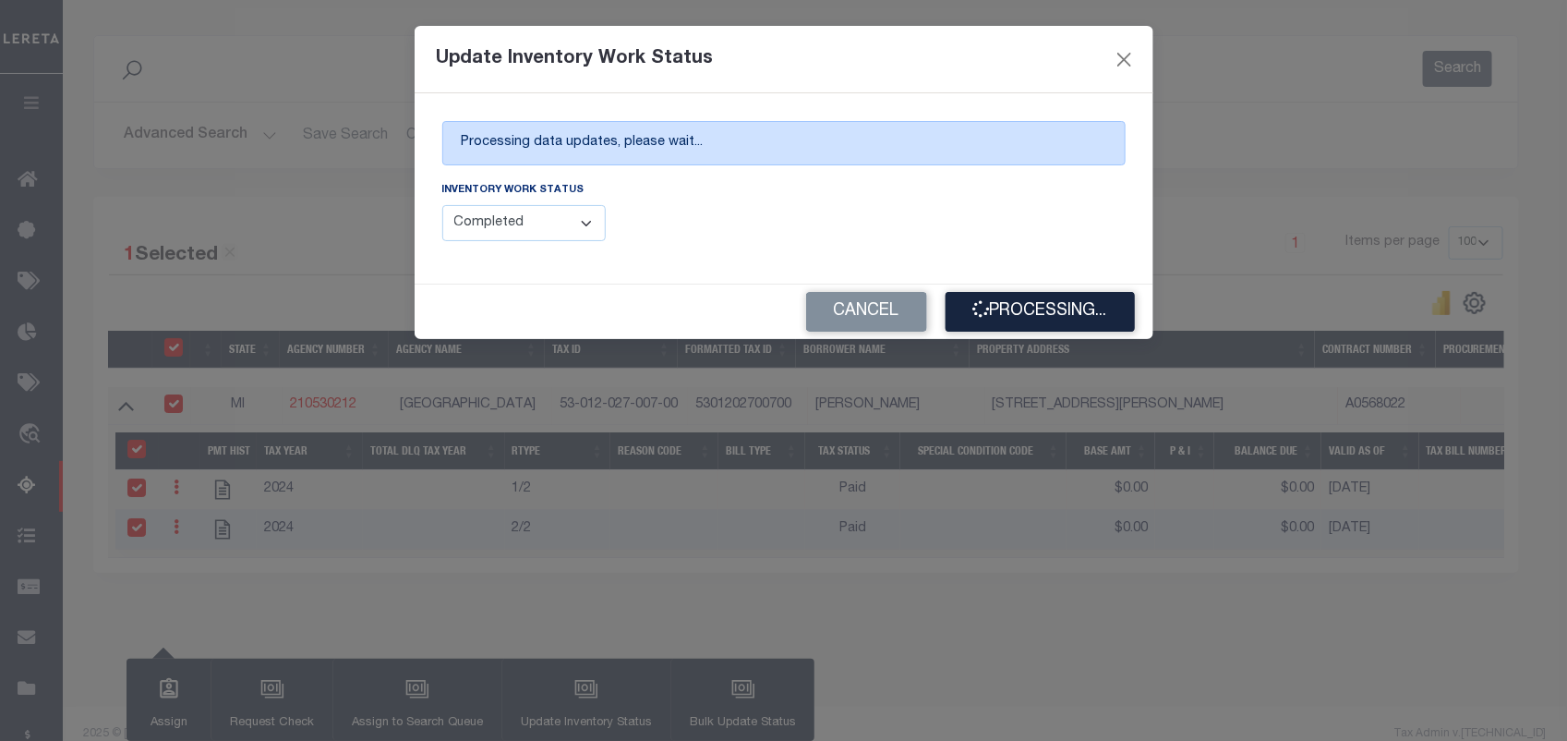
click at [471, 330] on div "Cancel Processing..." at bounding box center [784, 311] width 739 height 54
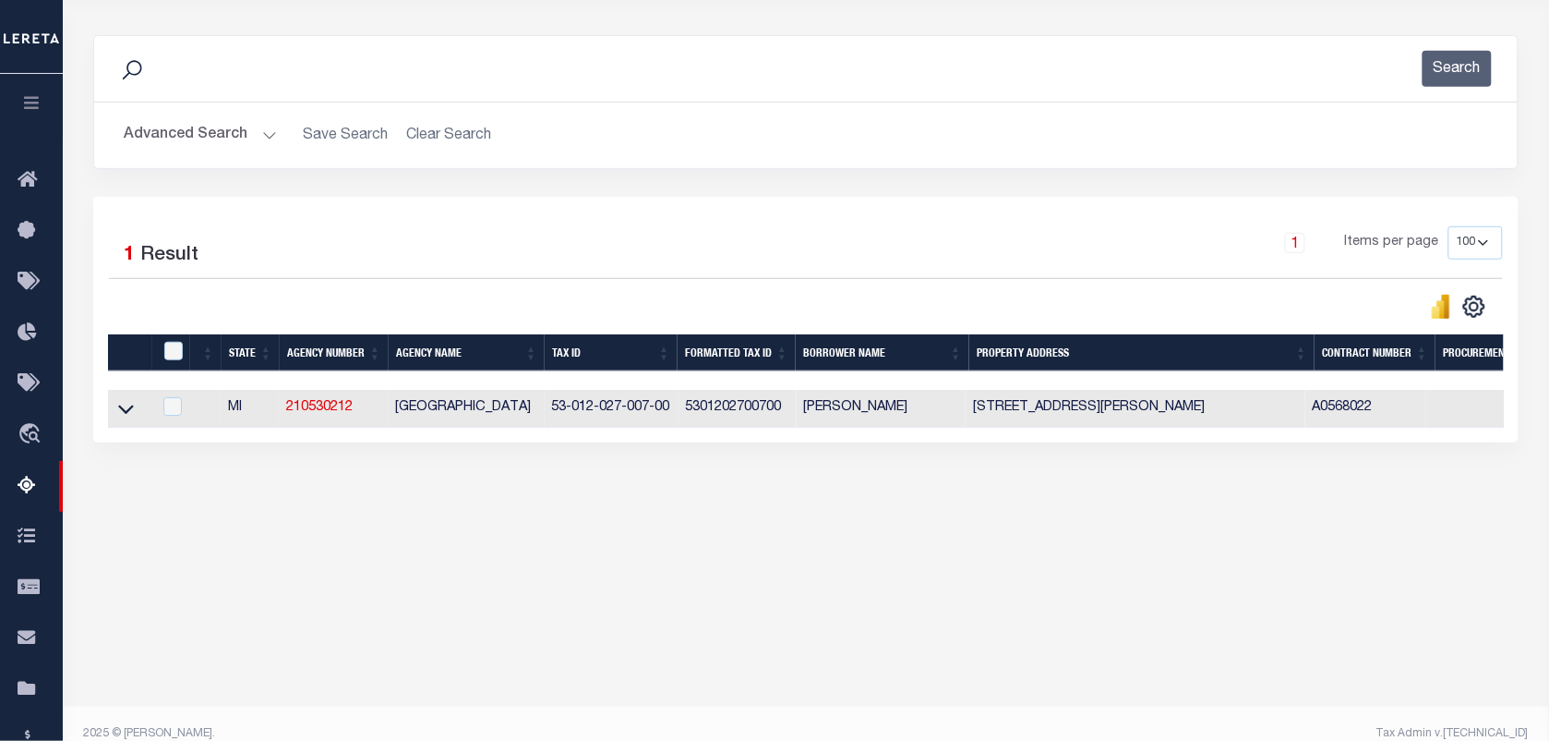
click at [176, 135] on button "Advanced Search" at bounding box center [200, 135] width 153 height 36
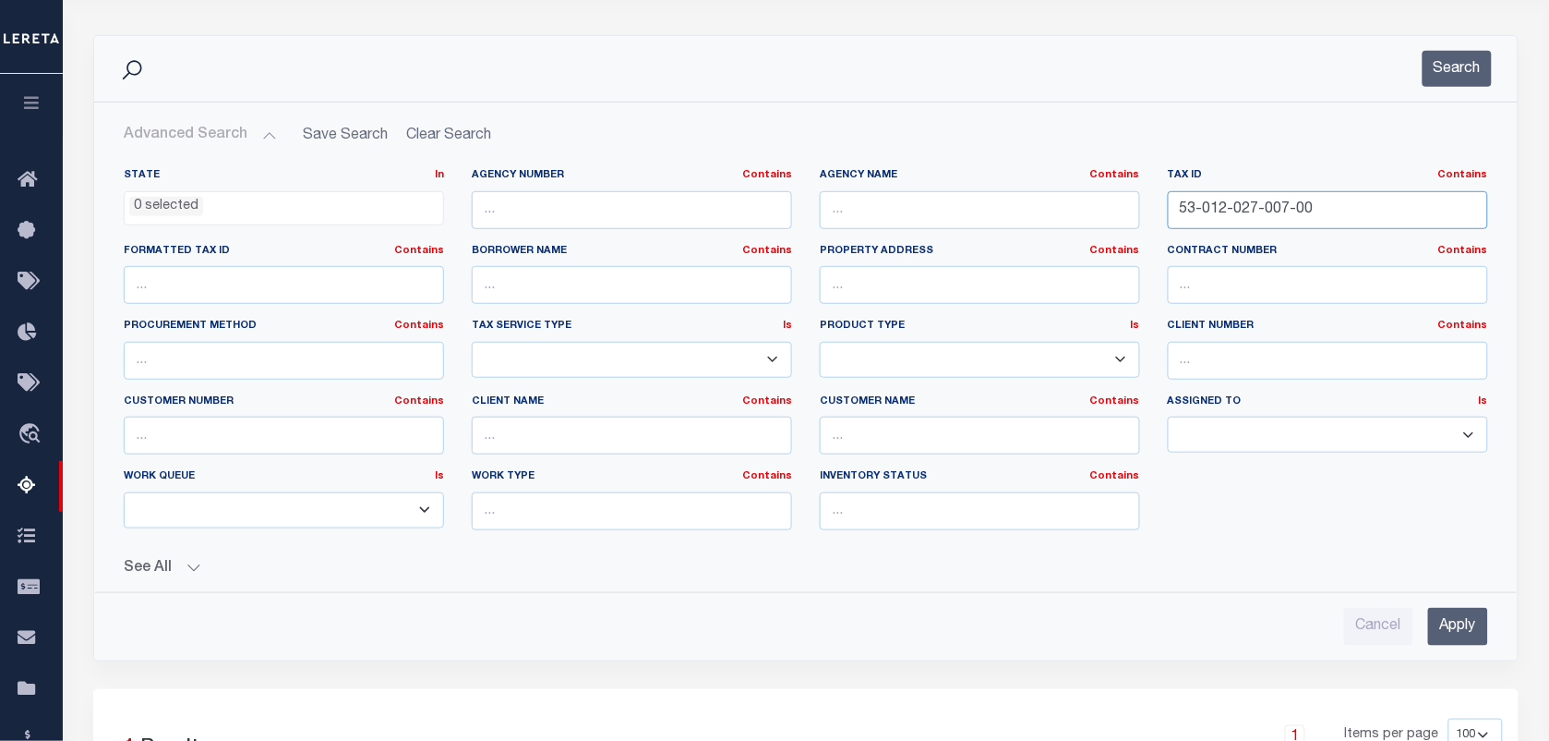
click at [1349, 203] on input "53-012-027-007-00" at bounding box center [1328, 210] width 320 height 38
paste input "53-012-029-010-50"
type input "53-012-029-010-50"
click at [1441, 80] on button "Search" at bounding box center [1457, 69] width 69 height 36
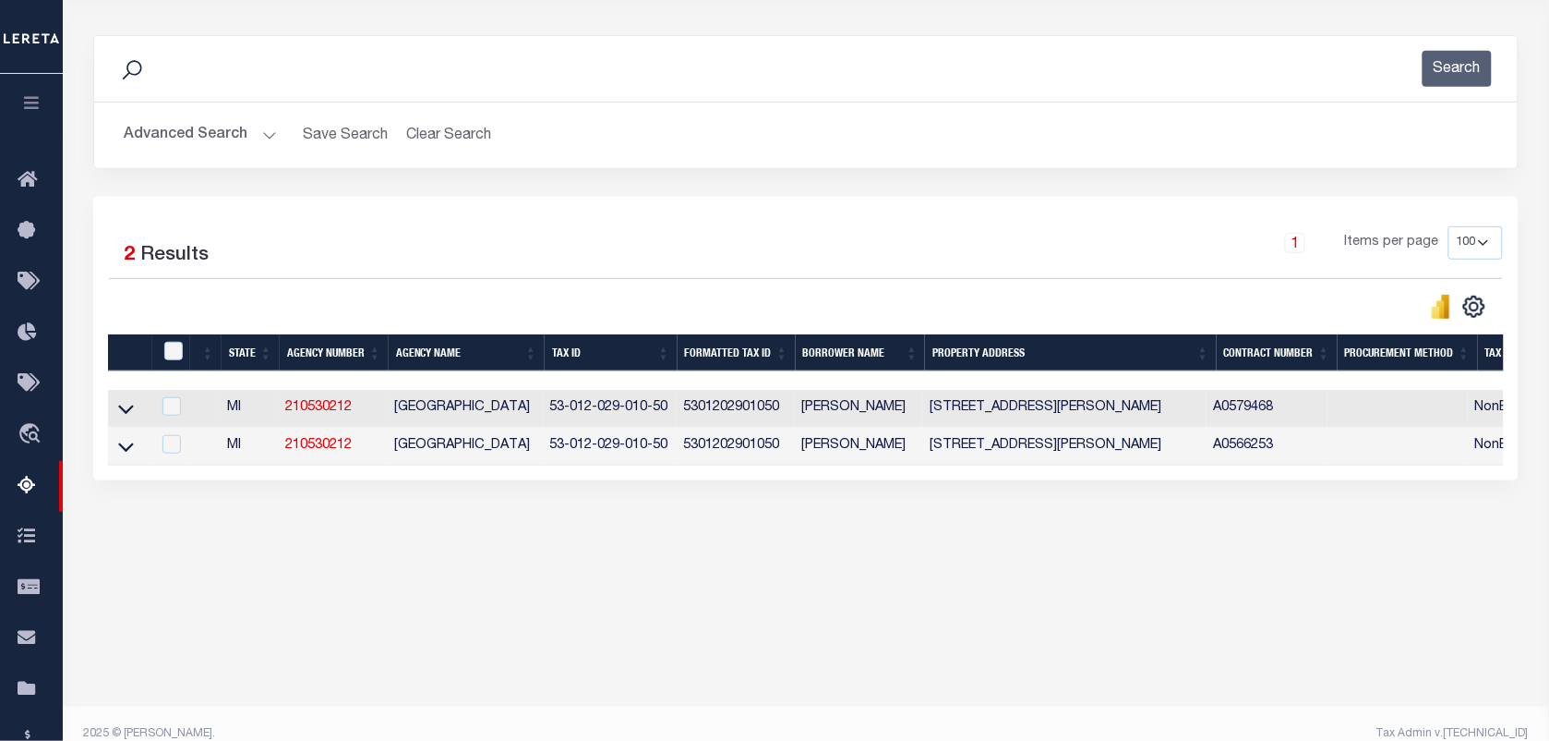
click at [167, 137] on button "Advanced Search" at bounding box center [200, 135] width 153 height 36
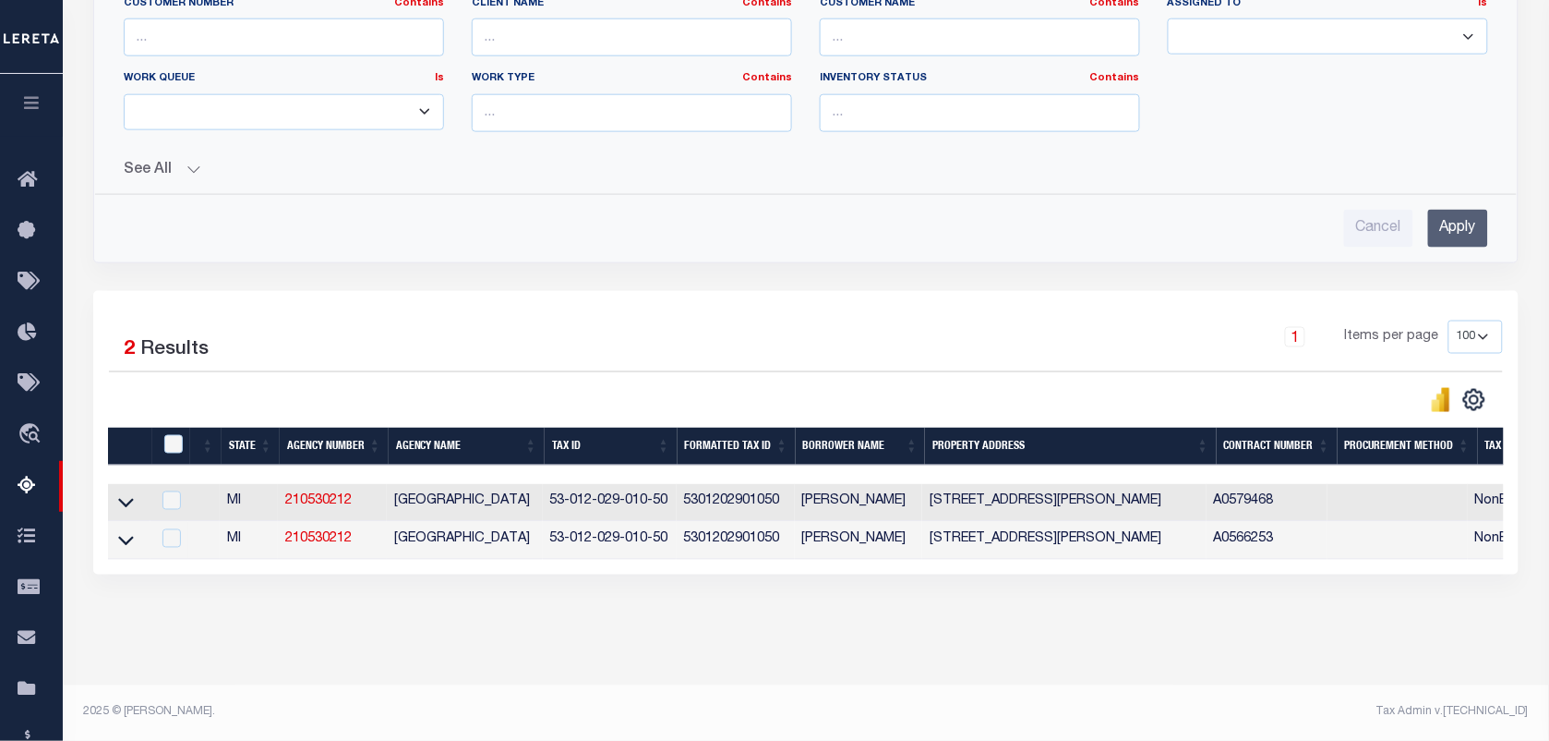
scroll to position [635, 0]
click at [123, 499] on icon at bounding box center [126, 502] width 16 height 19
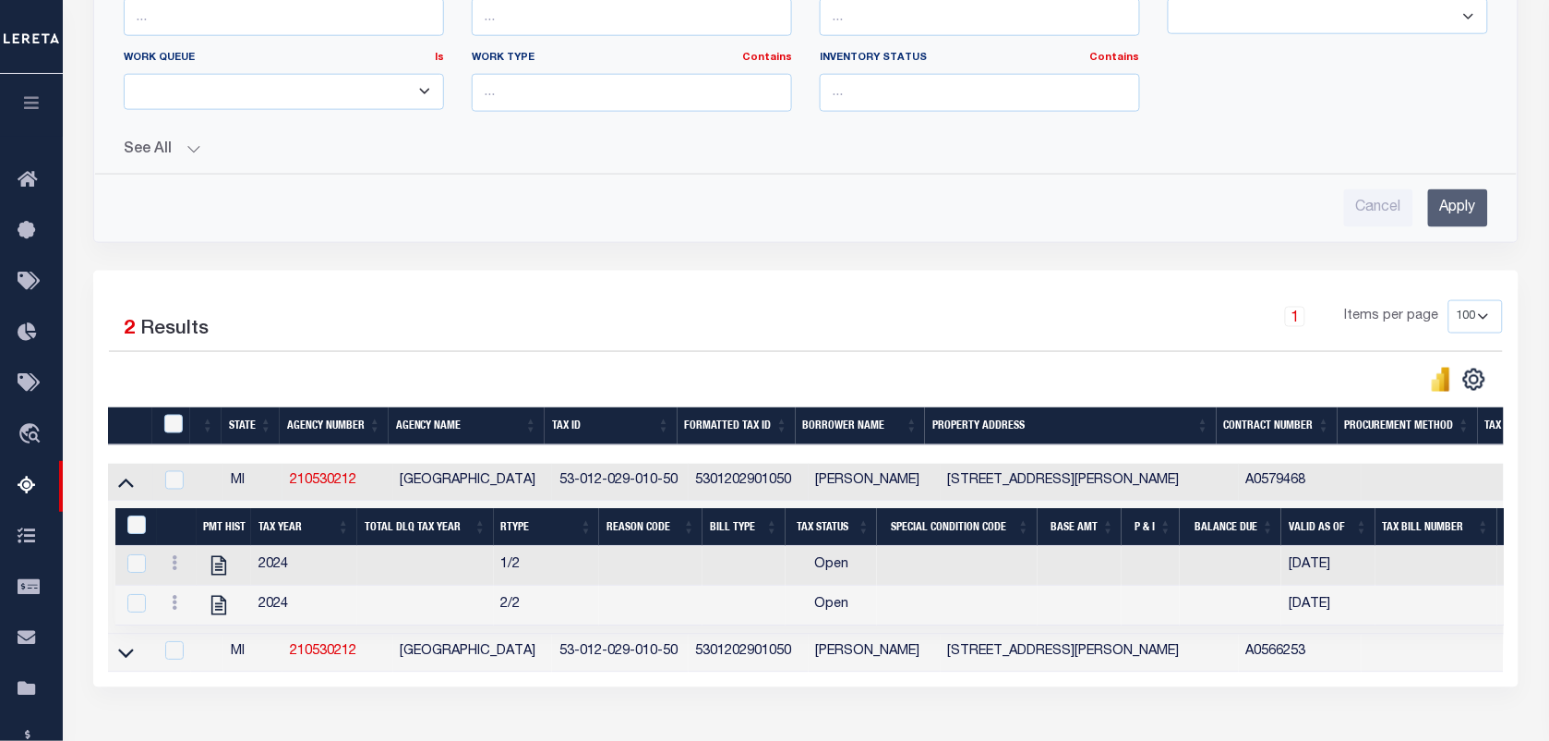
scroll to position [772, 0]
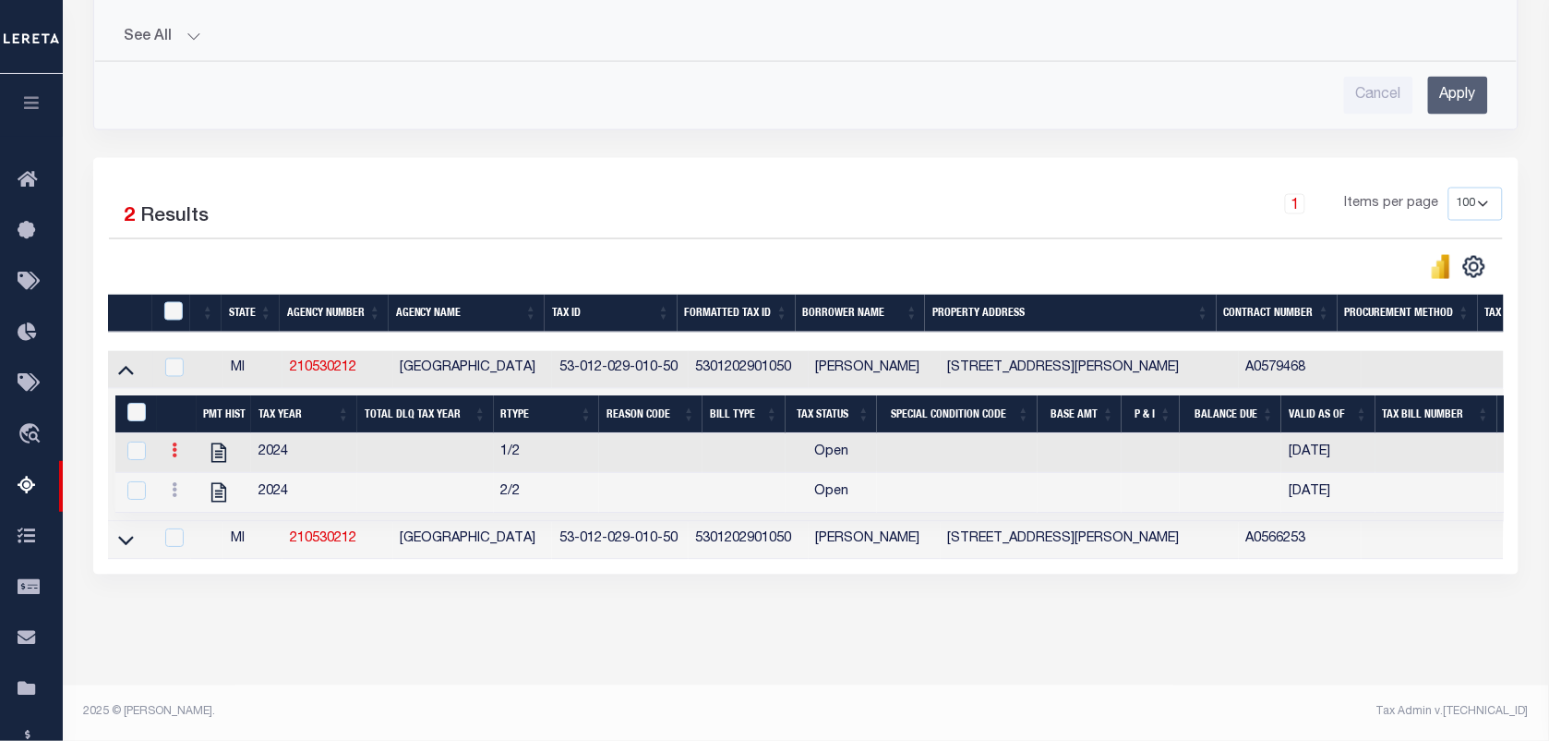
click at [174, 443] on icon at bounding box center [175, 450] width 6 height 15
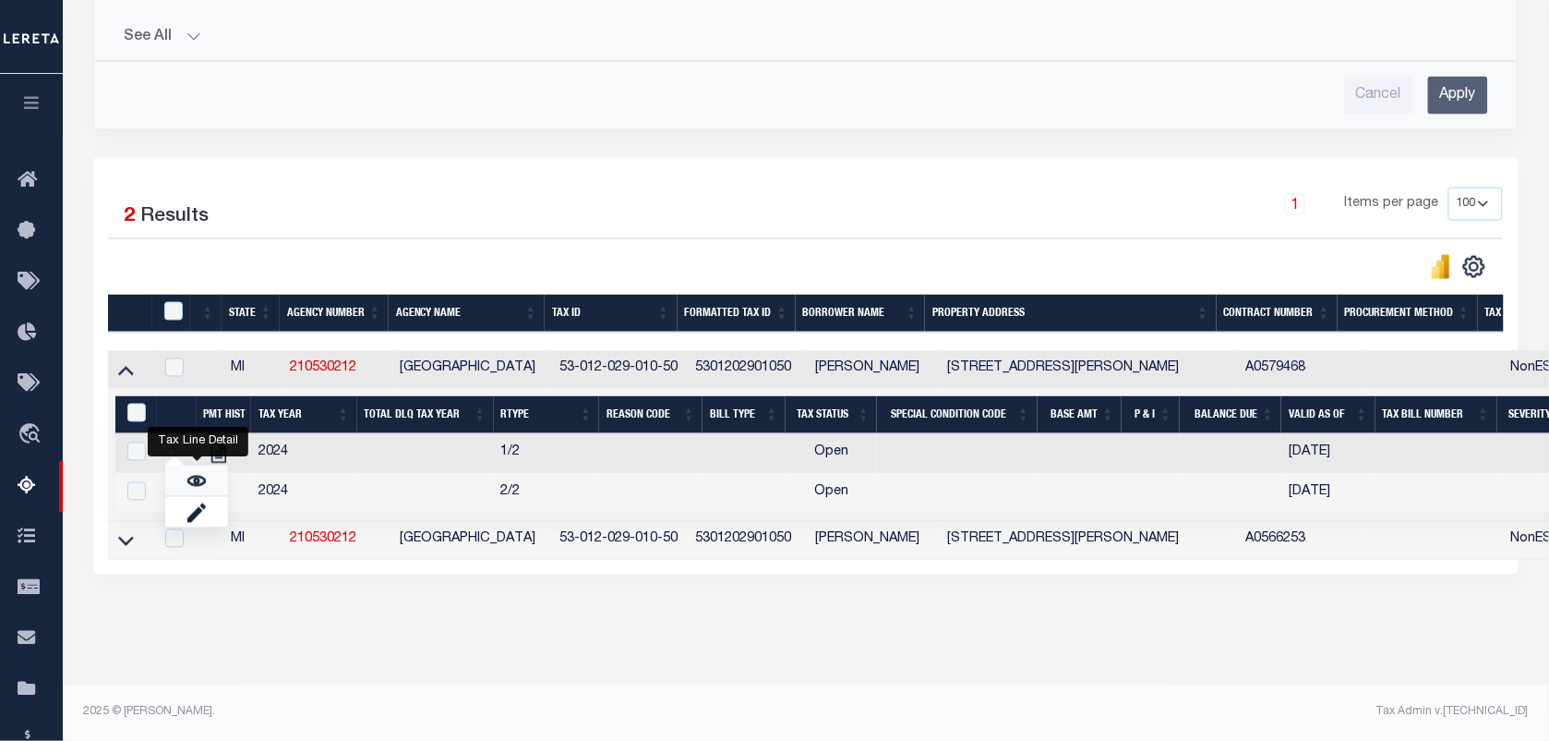
click at [186, 478] on link "" at bounding box center [196, 480] width 63 height 30
checkbox input "false"
checkbox input "true"
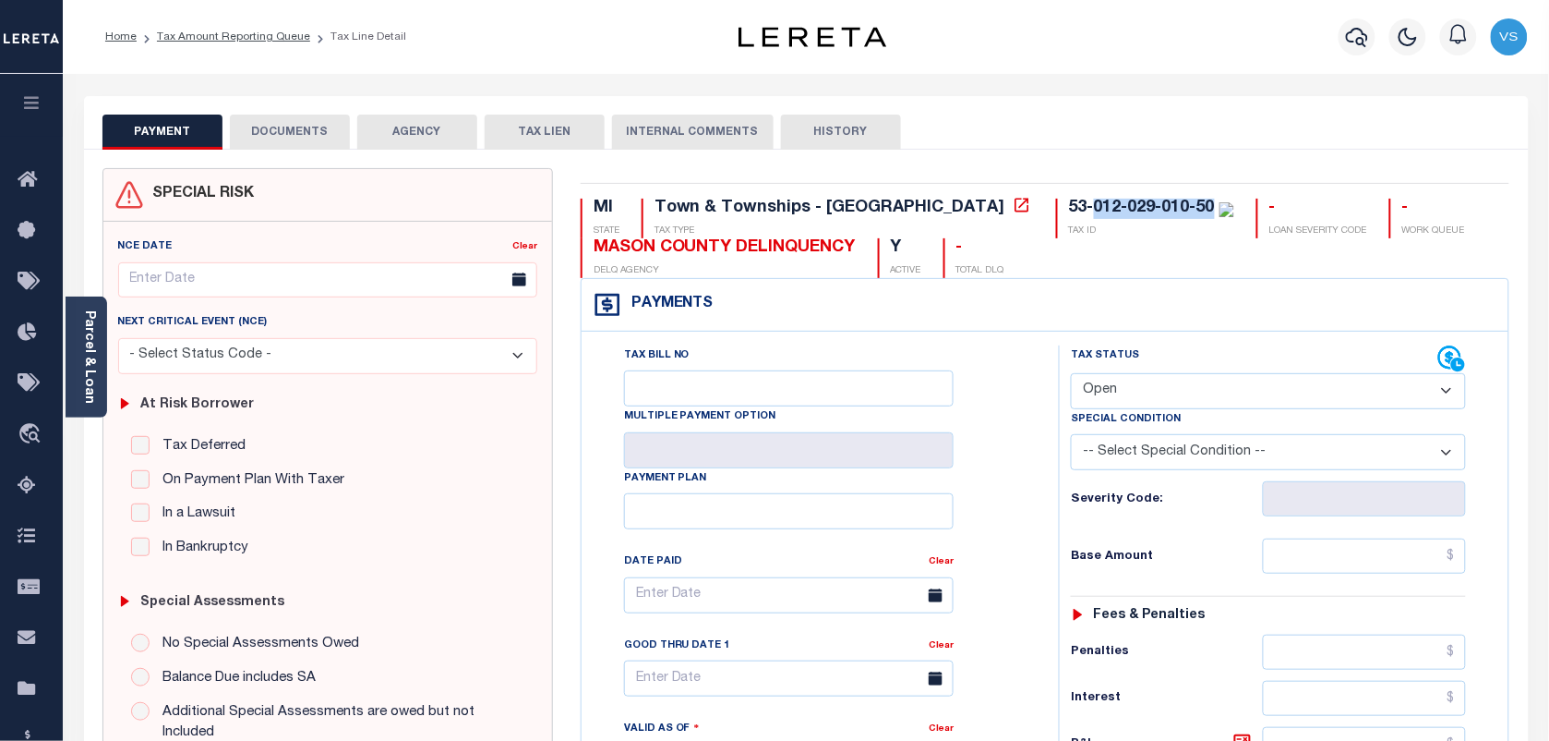
drag, startPoint x: 929, startPoint y: 209, endPoint x: 1048, endPoint y: 201, distance: 119.3
click at [1069, 201] on div "53-012-029-010-50" at bounding box center [1142, 207] width 146 height 17
copy div "012-029-010-50"
click at [277, 122] on button "DOCUMENTS" at bounding box center [290, 131] width 120 height 35
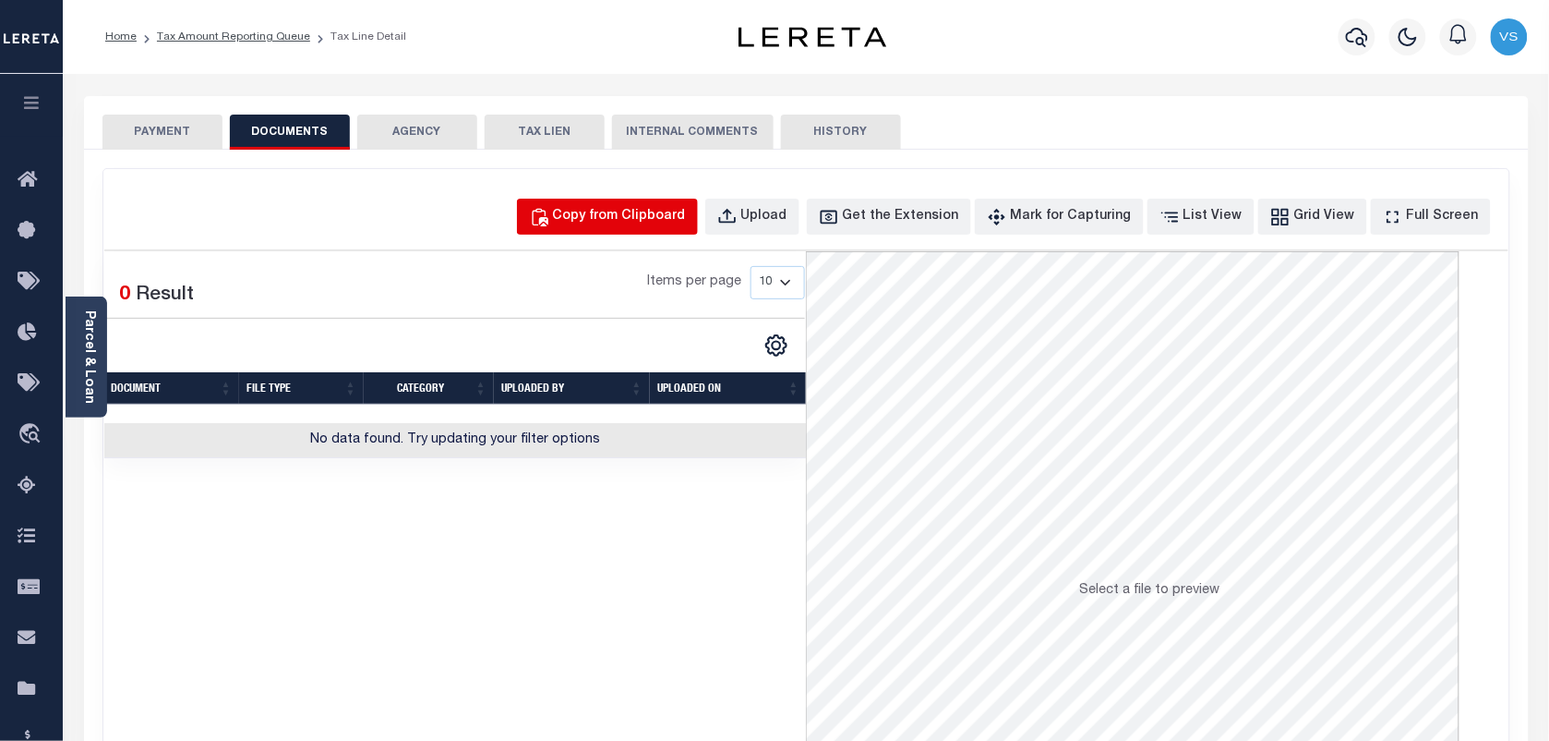
click at [649, 223] on div "Copy from Clipboard" at bounding box center [619, 217] width 133 height 20
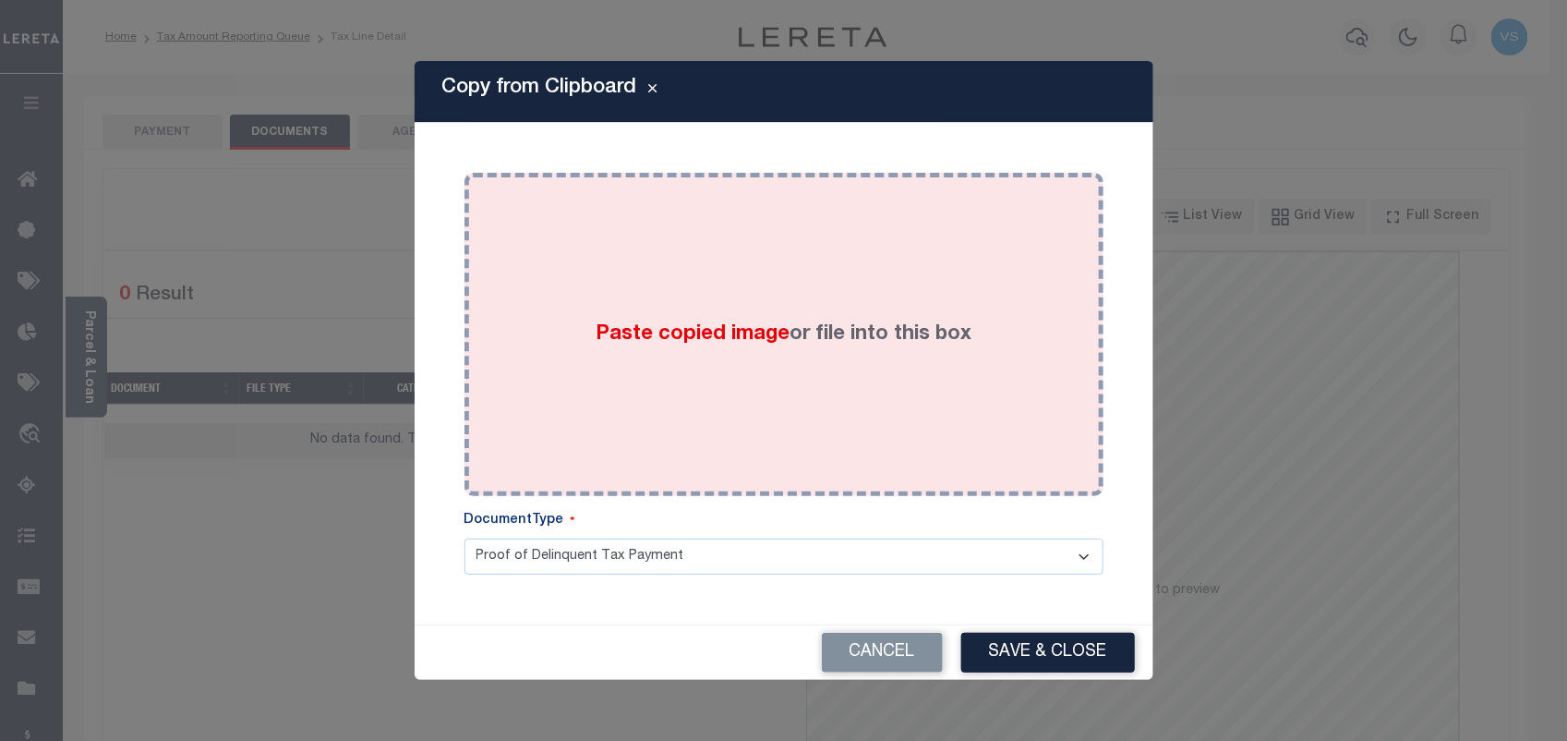
click at [721, 329] on span "Paste copied image" at bounding box center [693, 334] width 194 height 20
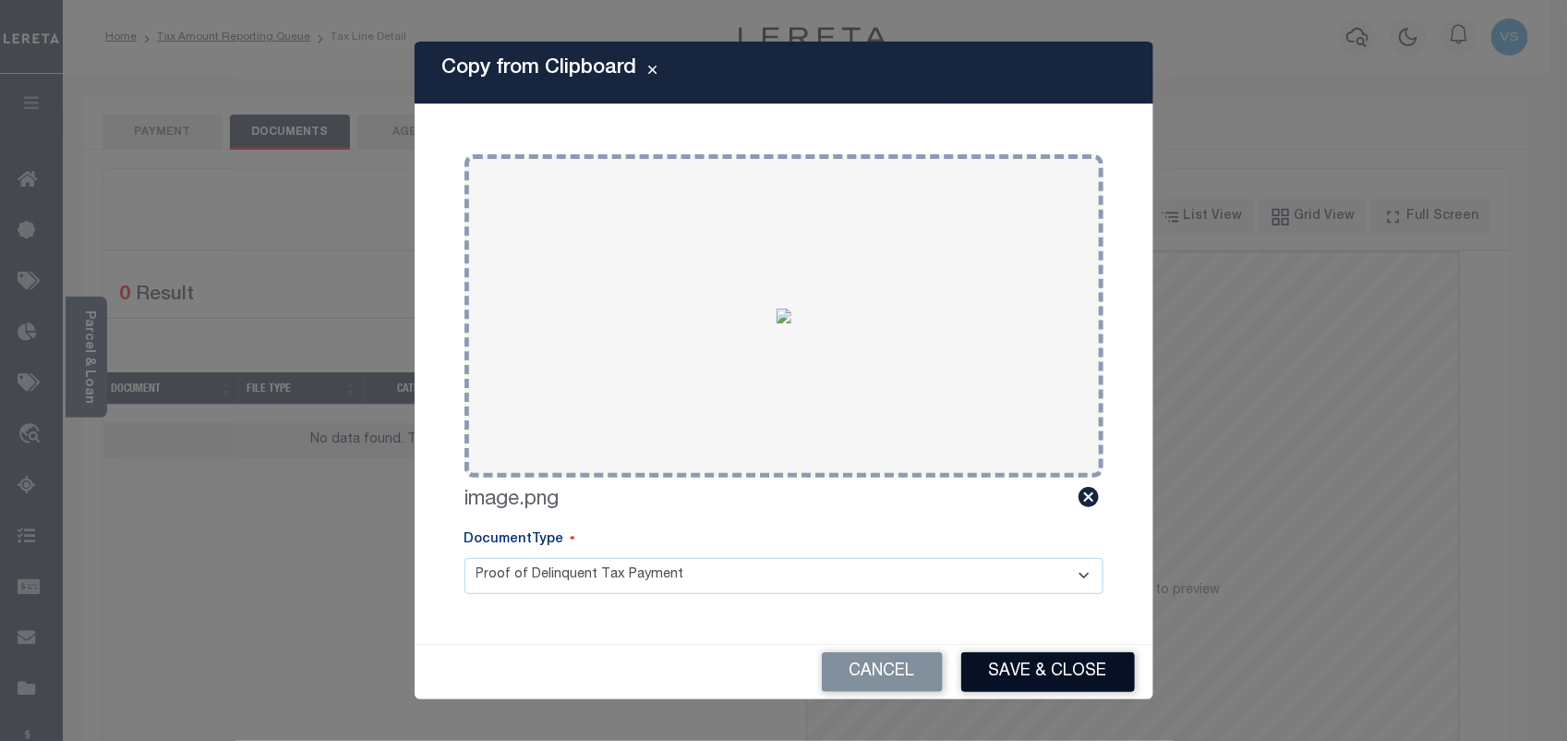
click at [1081, 675] on button "Save & Close" at bounding box center [1048, 672] width 174 height 40
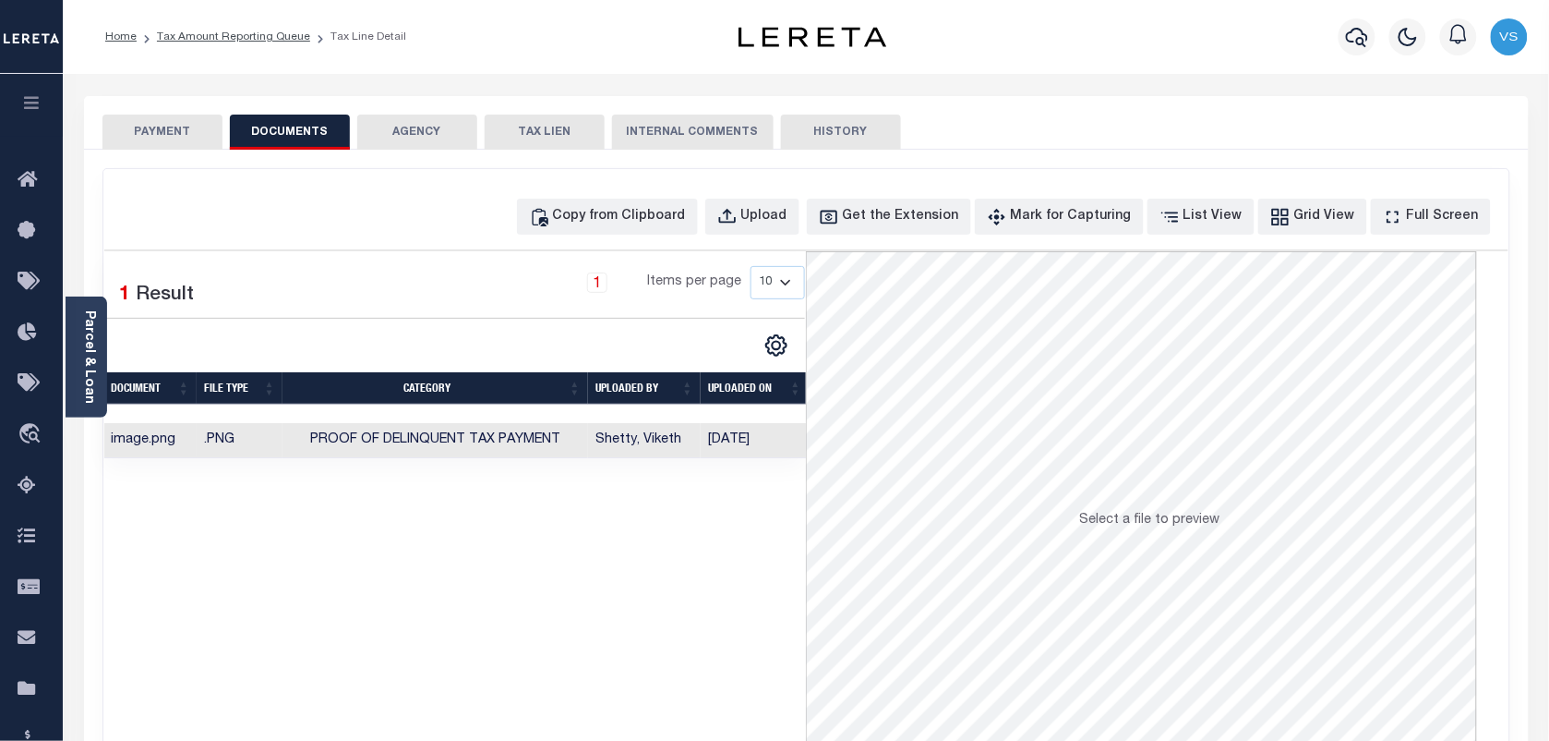
click at [164, 130] on button "PAYMENT" at bounding box center [162, 131] width 120 height 35
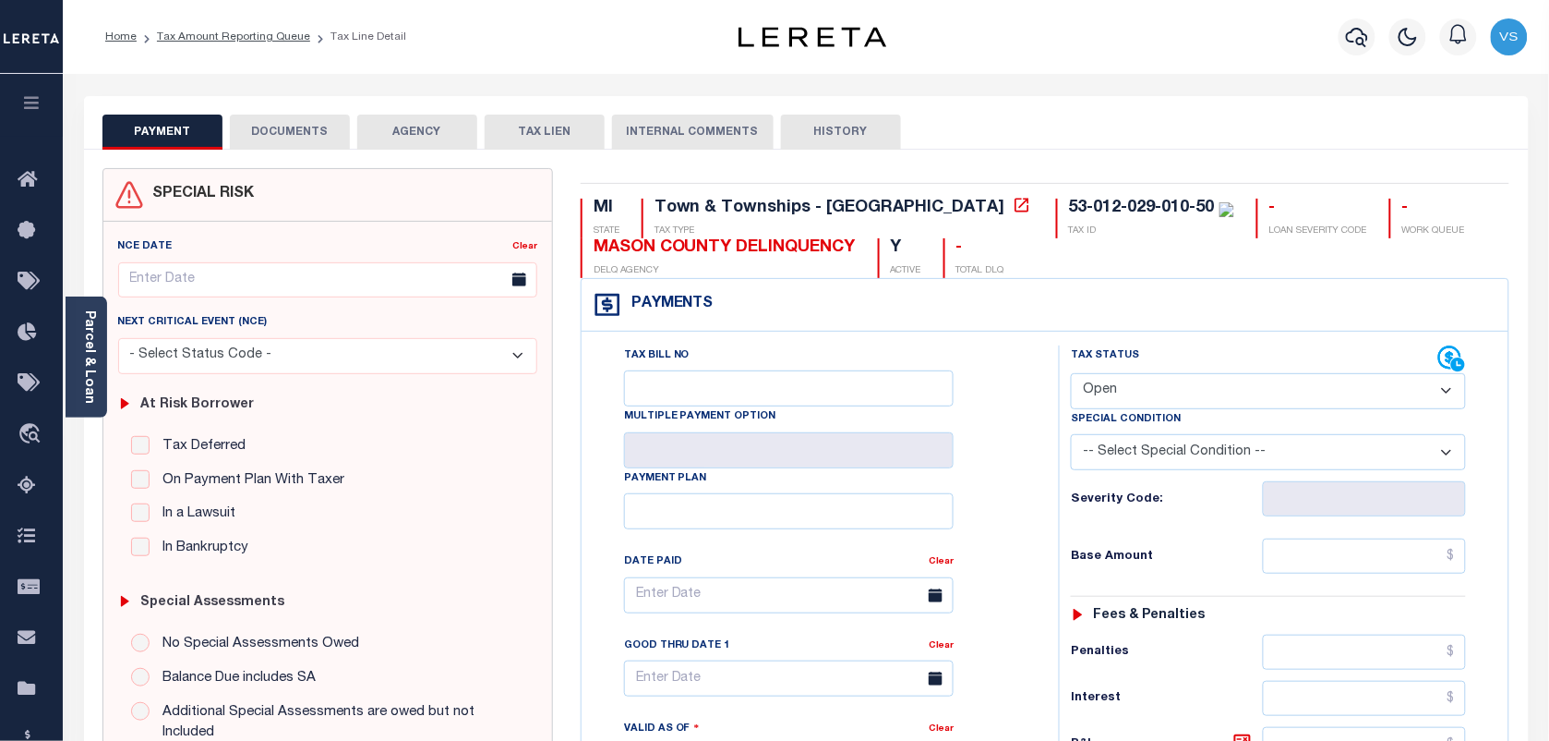
click at [1198, 394] on select "- Select Status Code - Open Due/Unpaid Paid Incomplete No Tax Due Internal Refu…" at bounding box center [1268, 391] width 395 height 36
select select "PYD"
click at [1071, 375] on select "- Select Status Code - Open Due/Unpaid Paid Incomplete No Tax Due Internal Refu…" at bounding box center [1268, 391] width 395 height 36
type input "[DATE]"
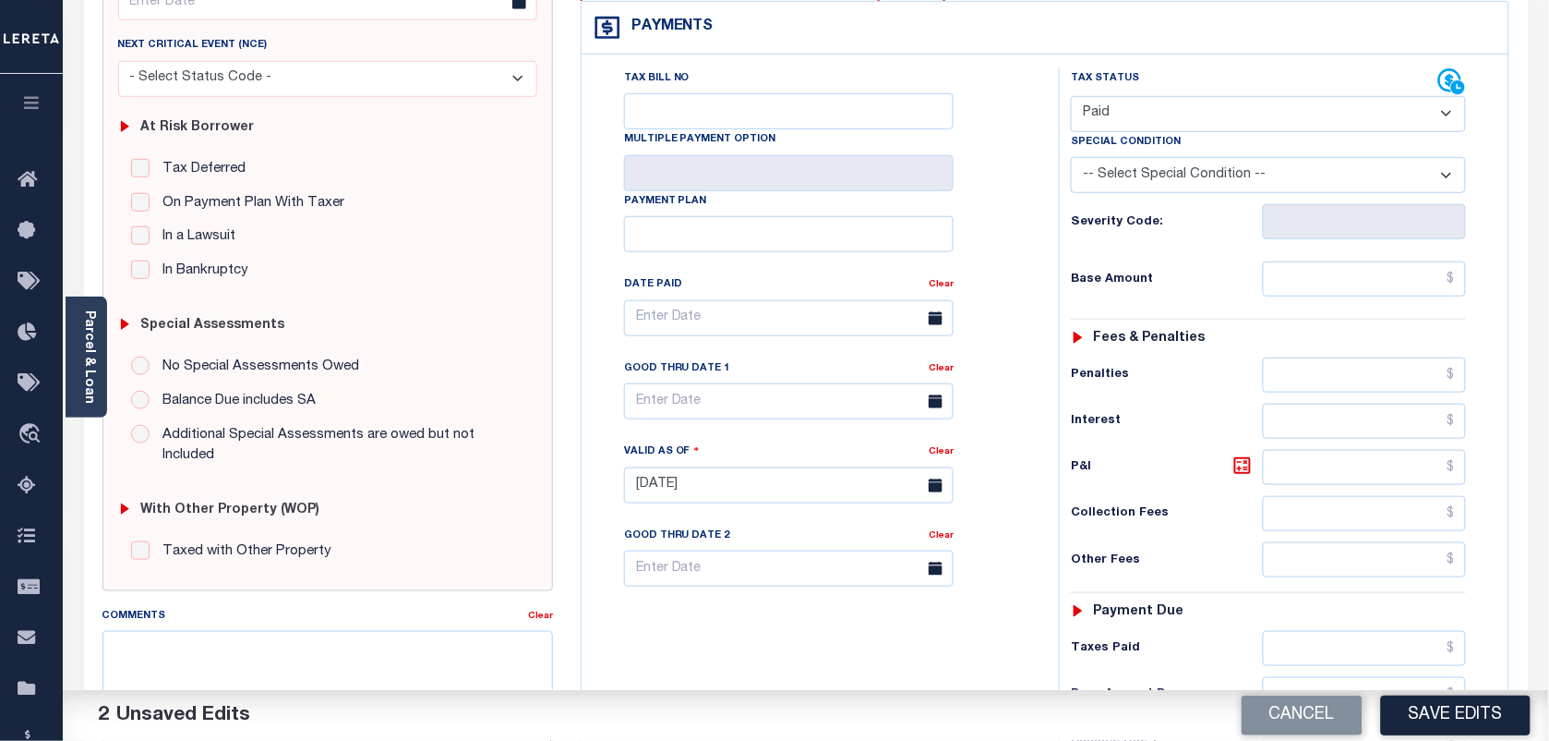
scroll to position [231, 0]
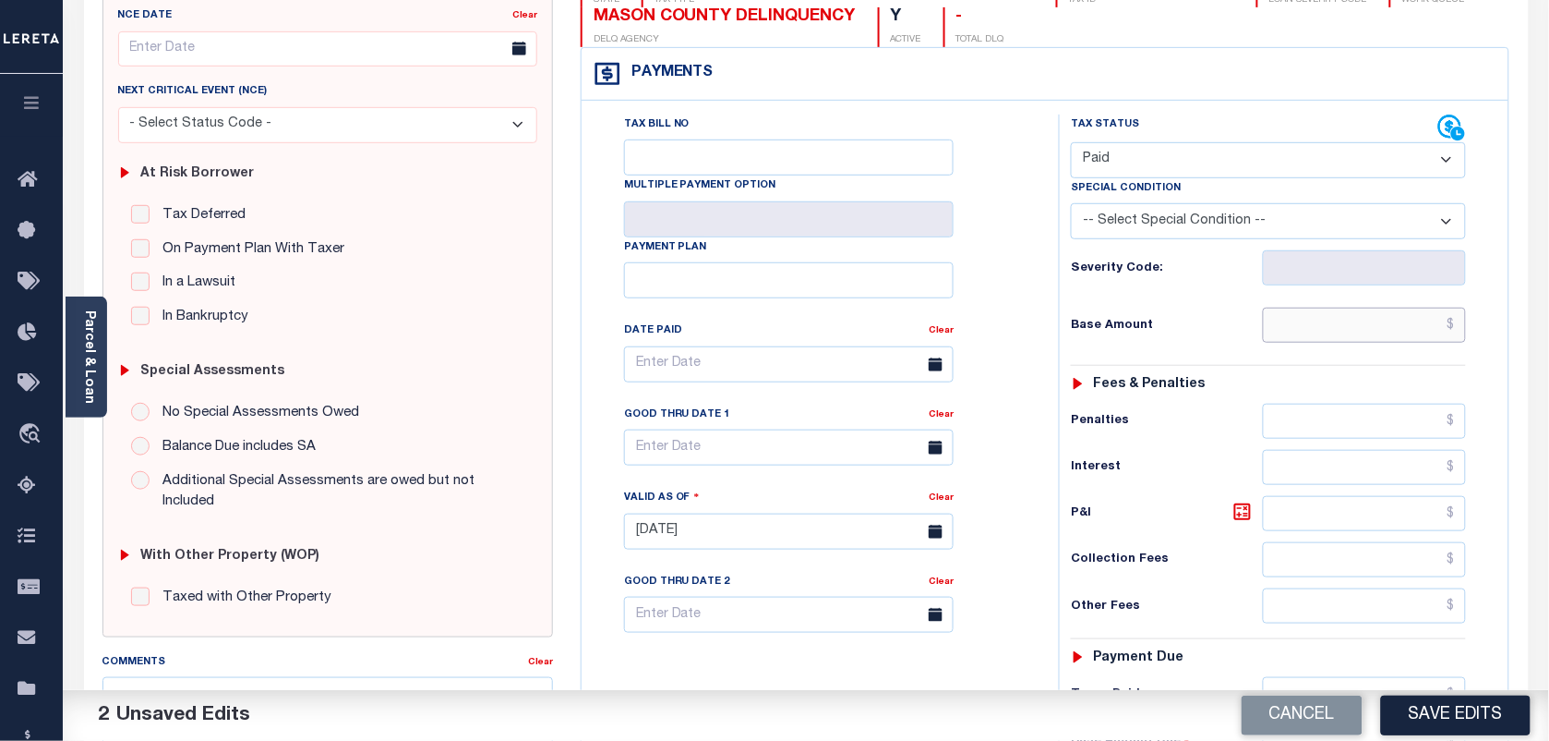
click at [1451, 331] on input "text" at bounding box center [1365, 324] width 204 height 35
type input "$0.00"
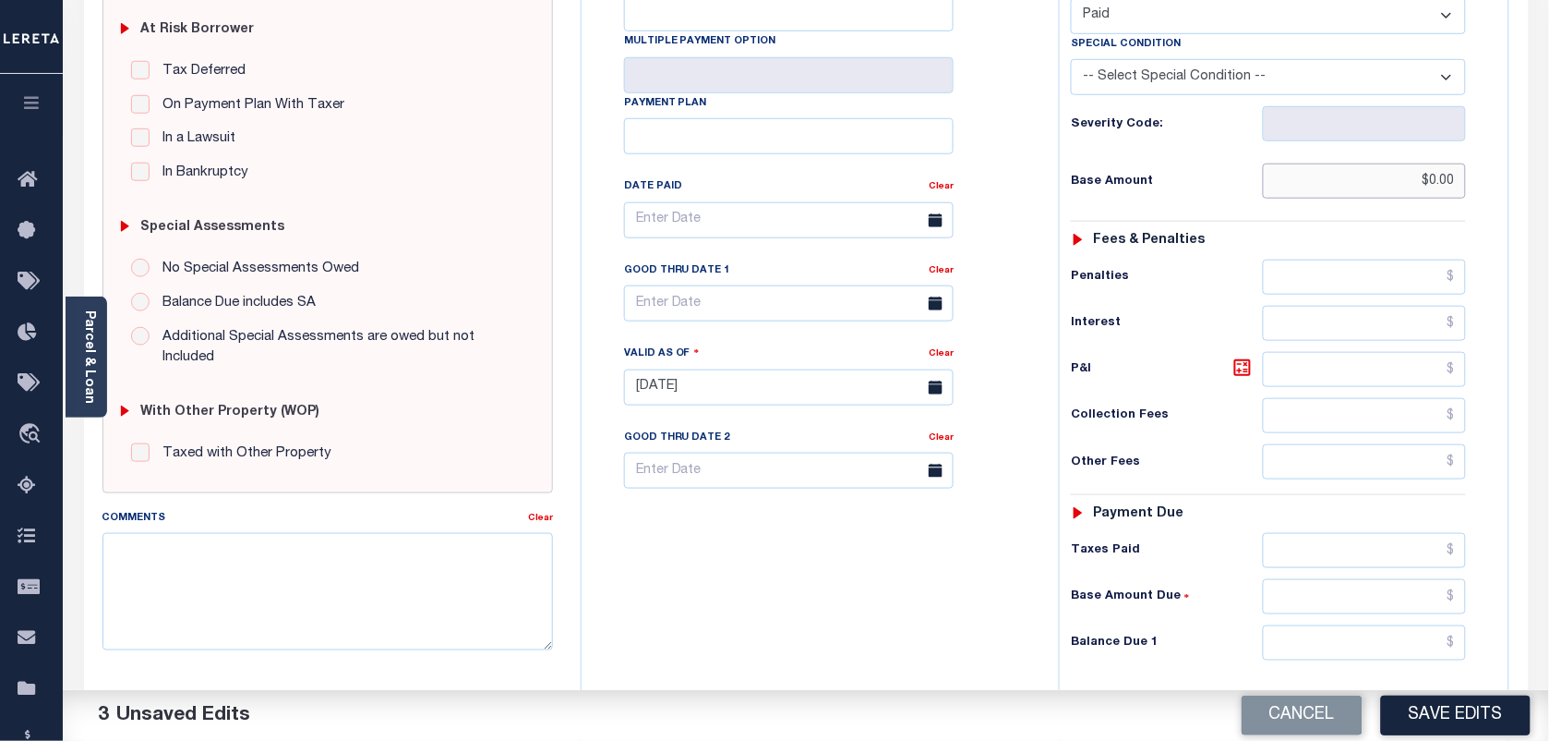
scroll to position [577, 0]
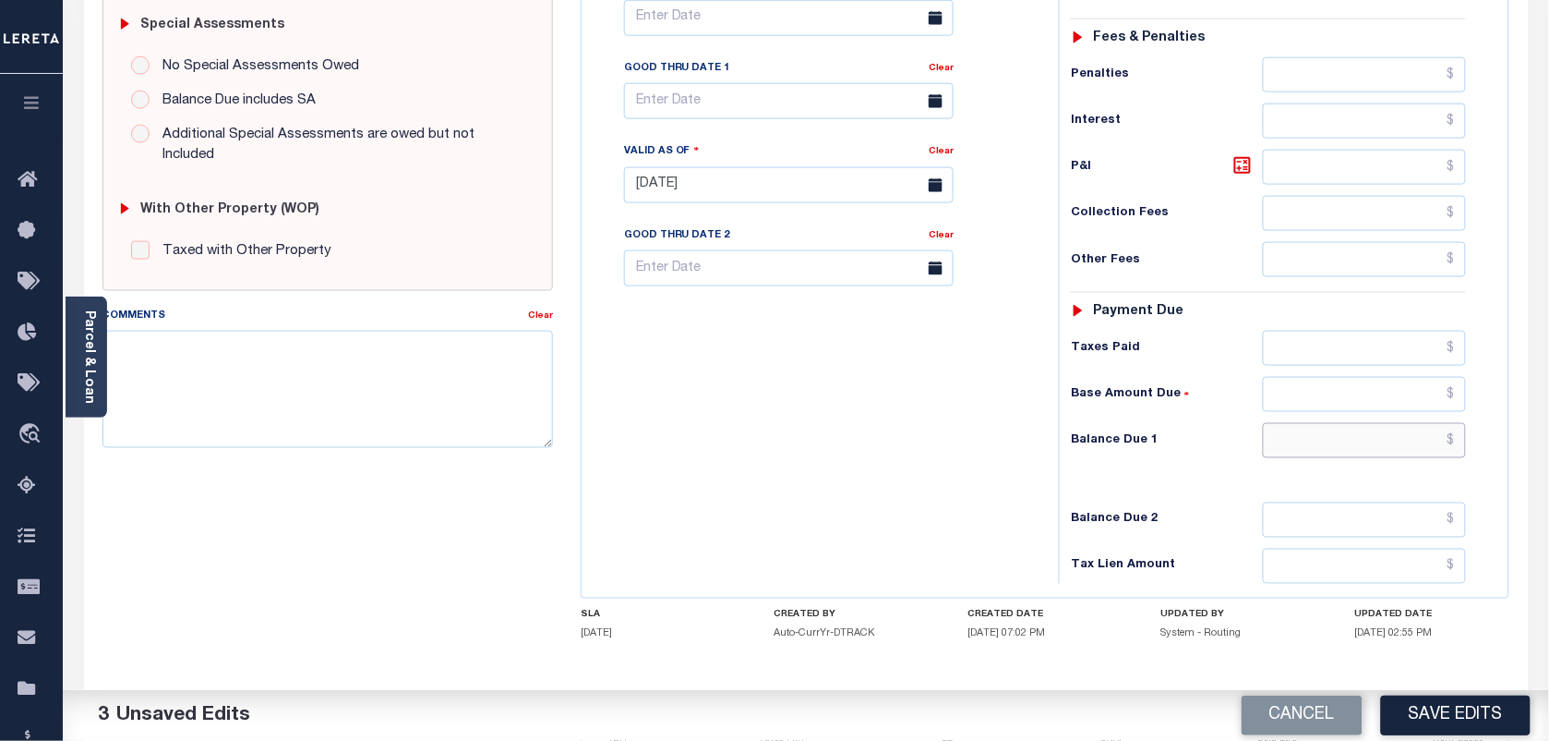
click at [1429, 449] on input "text" at bounding box center [1365, 440] width 204 height 35
type input "$0.00"
click at [1455, 734] on button "Save Edits" at bounding box center [1456, 715] width 150 height 40
checkbox input "false"
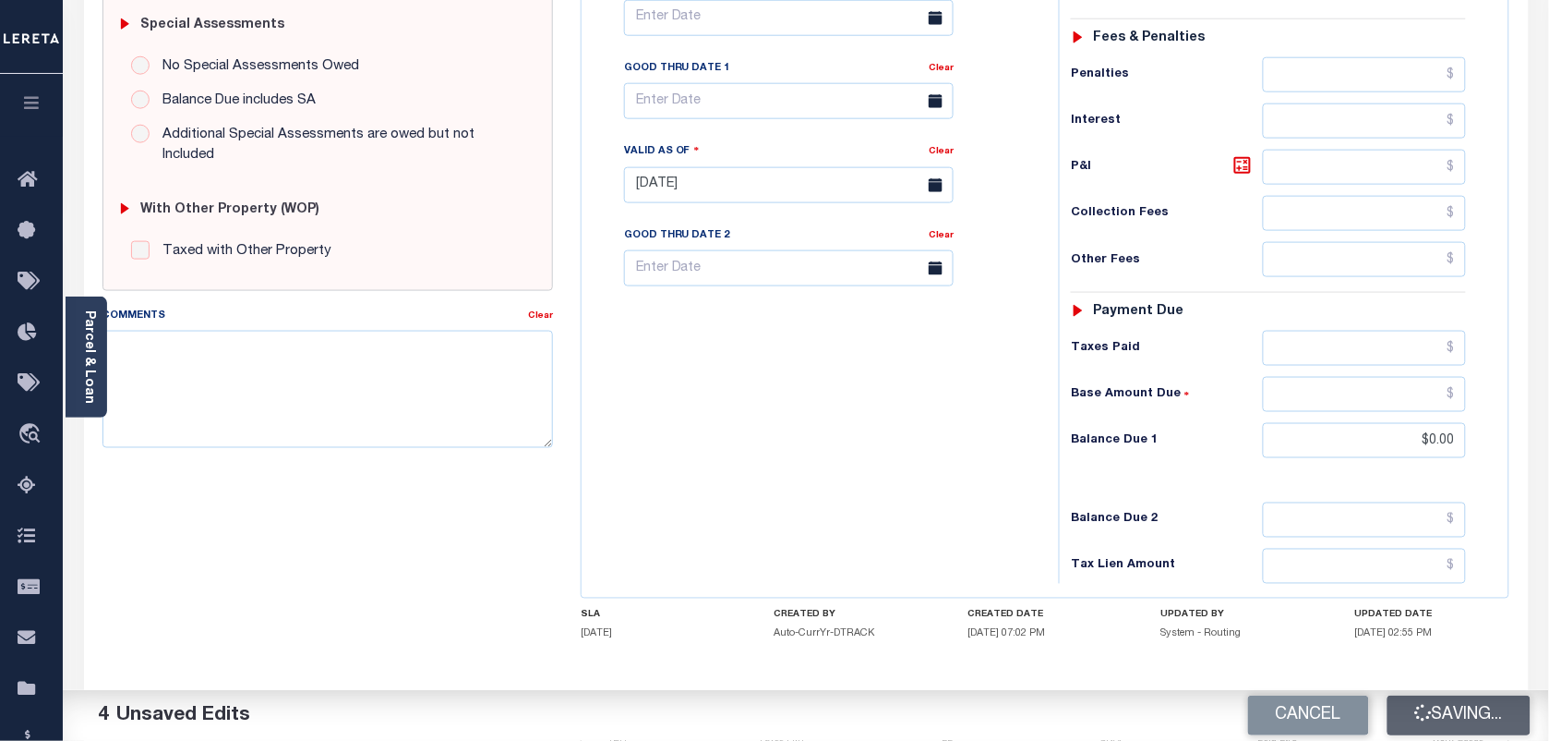
checkbox input "false"
type input "$0"
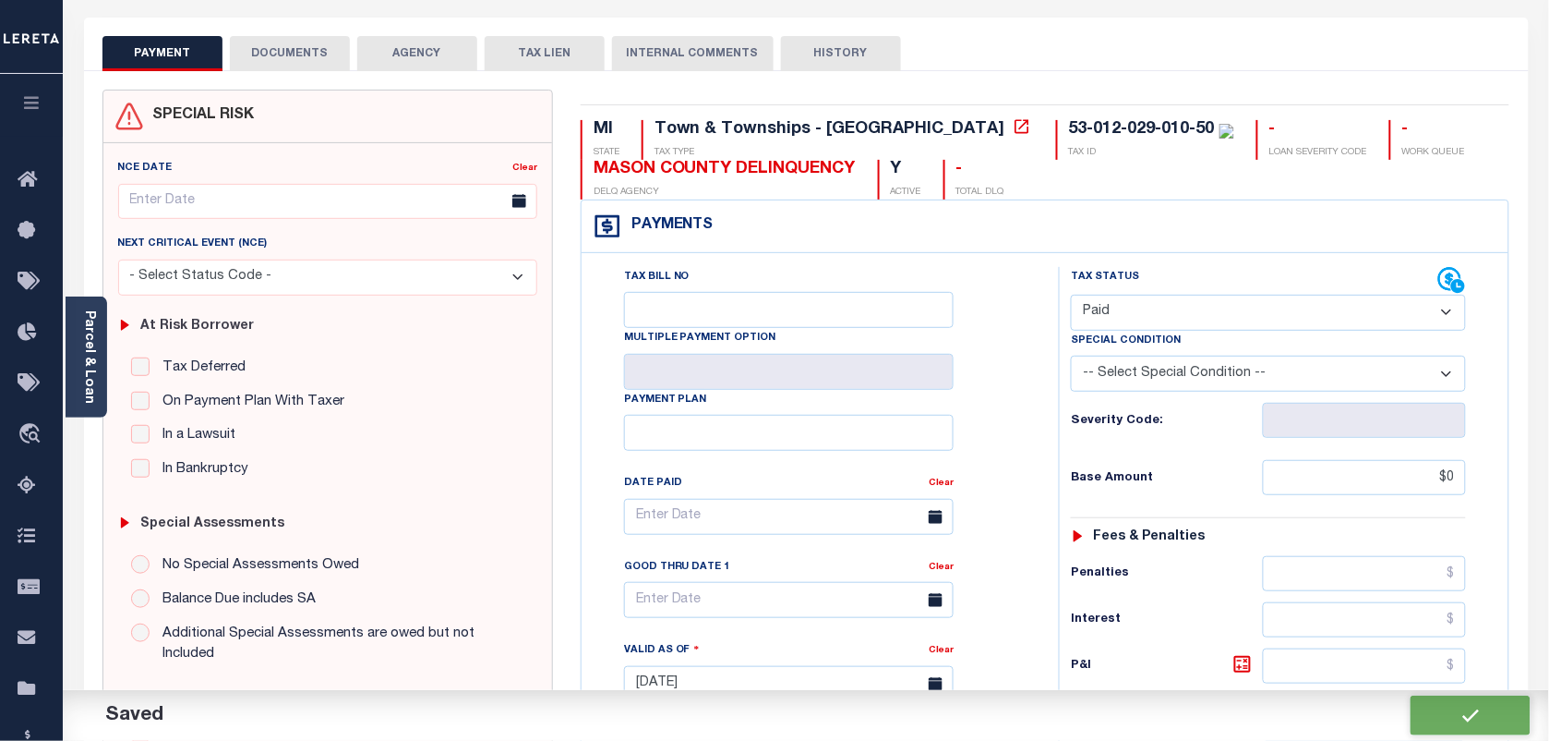
scroll to position [0, 0]
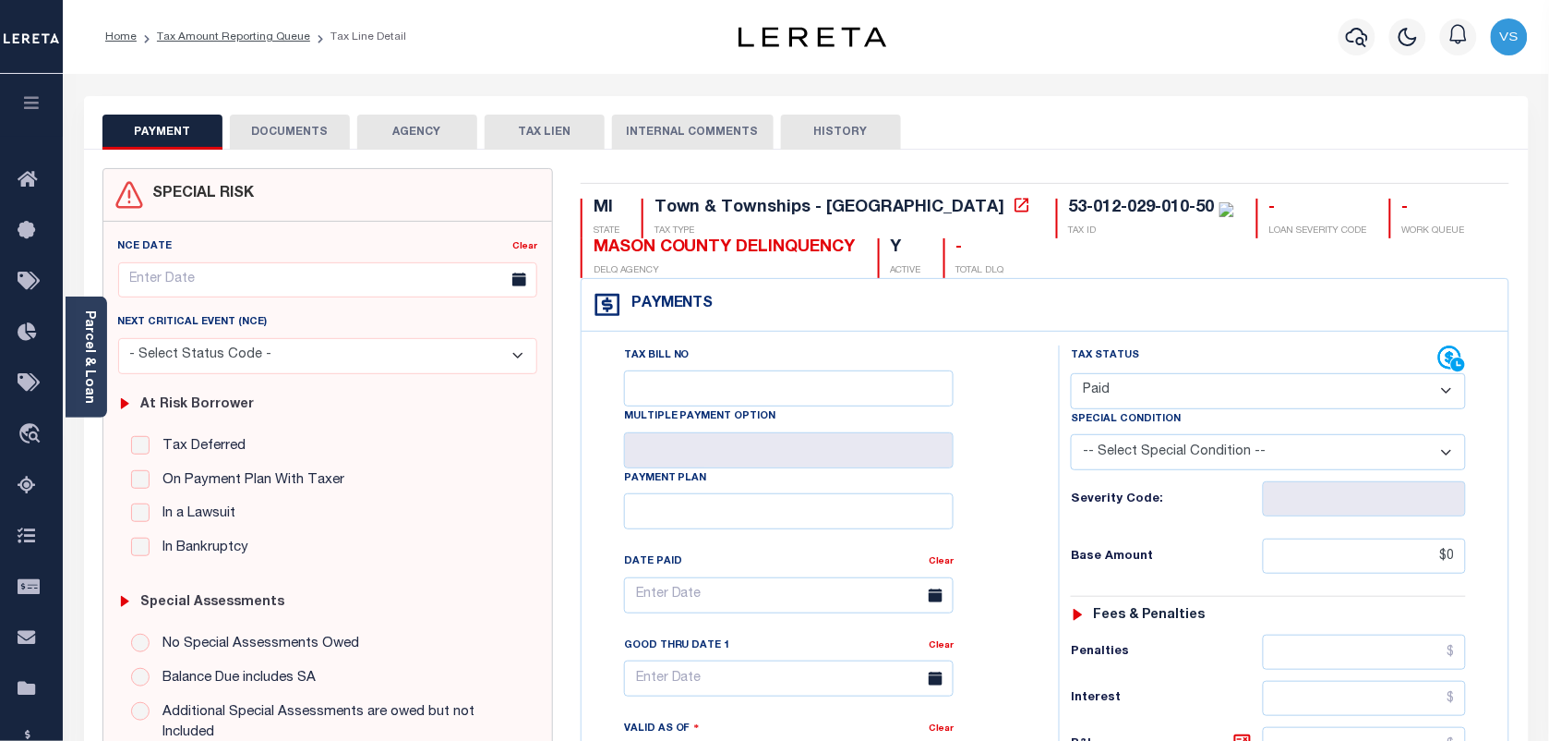
click at [199, 25] on ol "Home Tax Amount Reporting Queue Tax Line Detail" at bounding box center [255, 37] width 331 height 39
click at [201, 37] on link "Tax Amount Reporting Queue" at bounding box center [233, 36] width 153 height 11
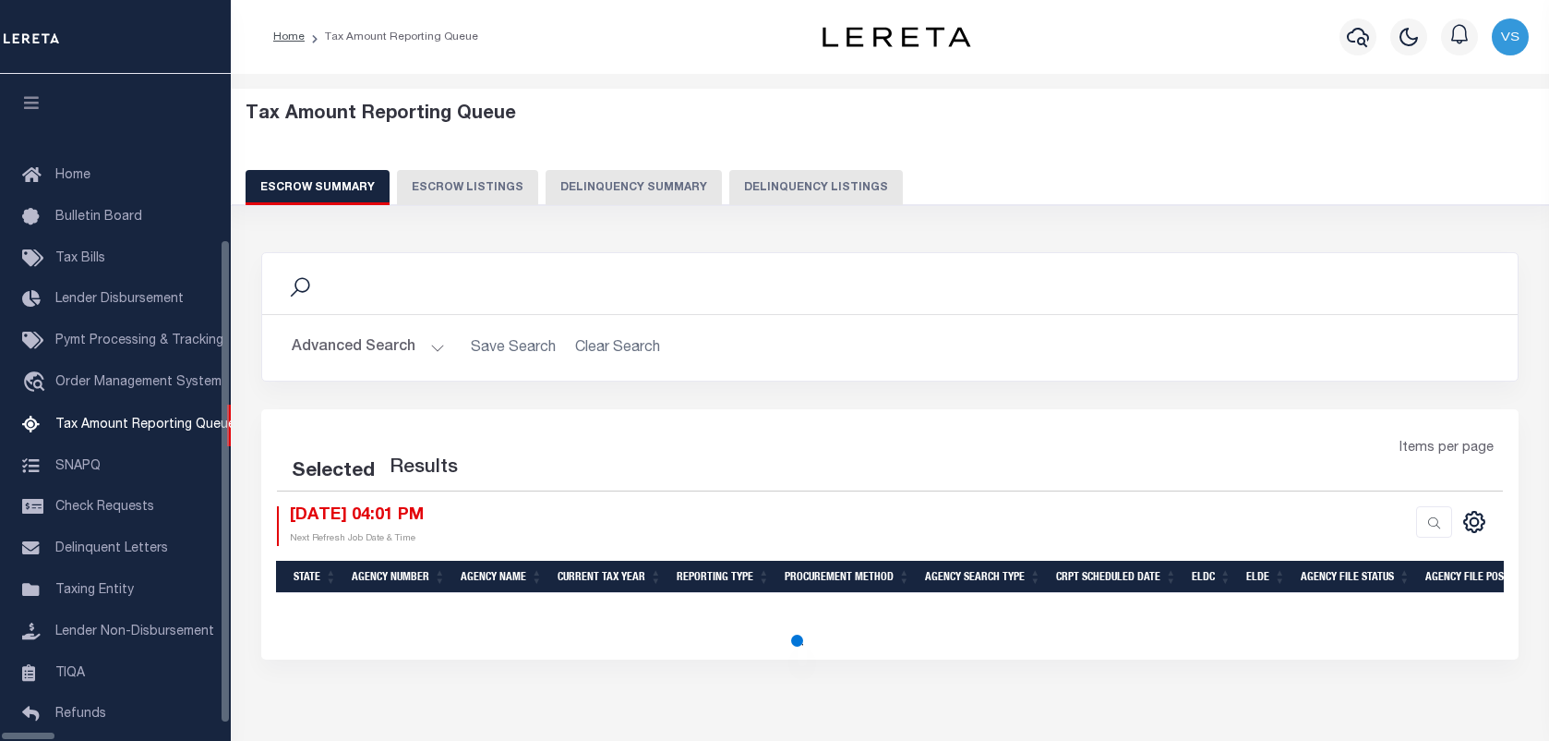
click at [729, 187] on button "Delinquency Listings" at bounding box center [816, 187] width 174 height 35
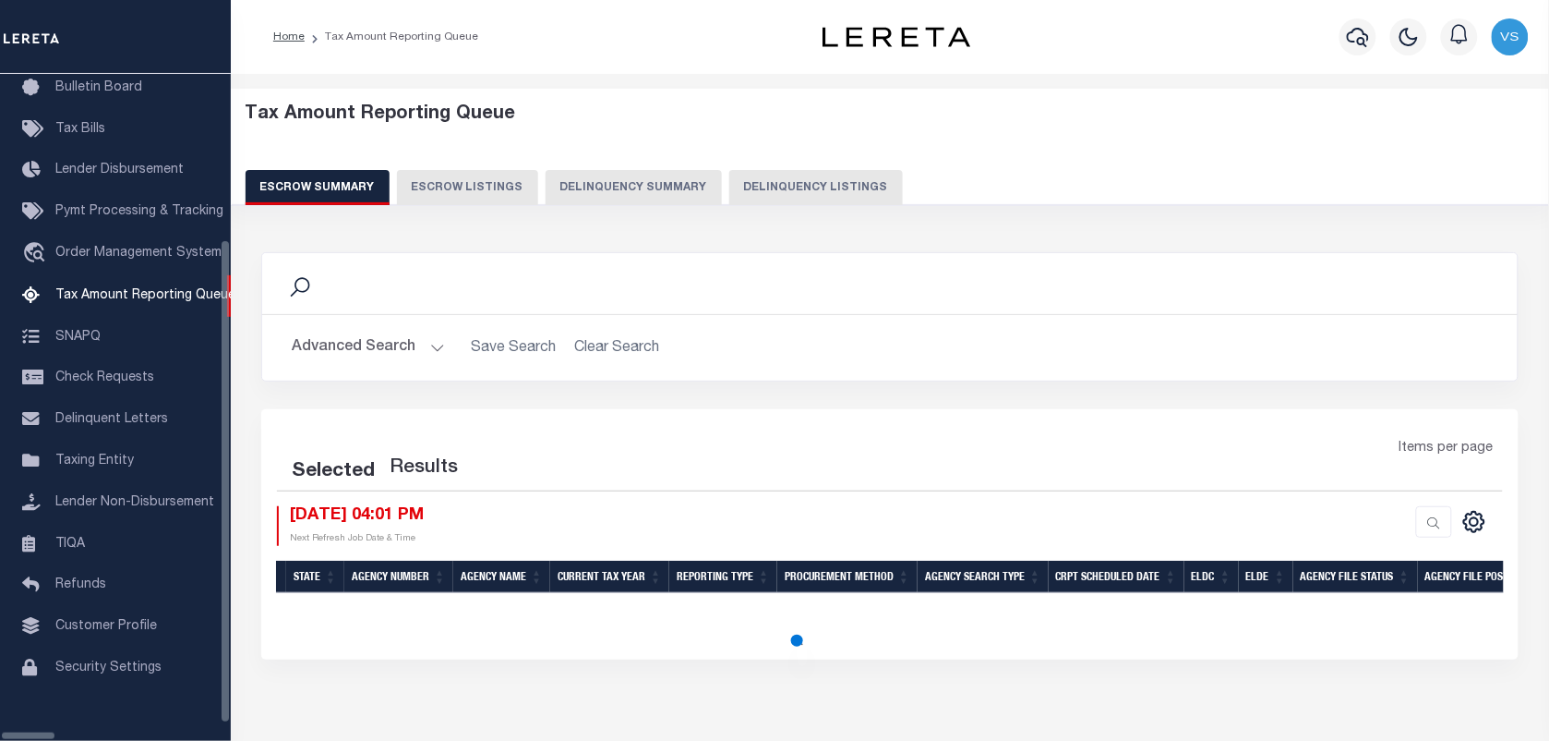
select select "100"
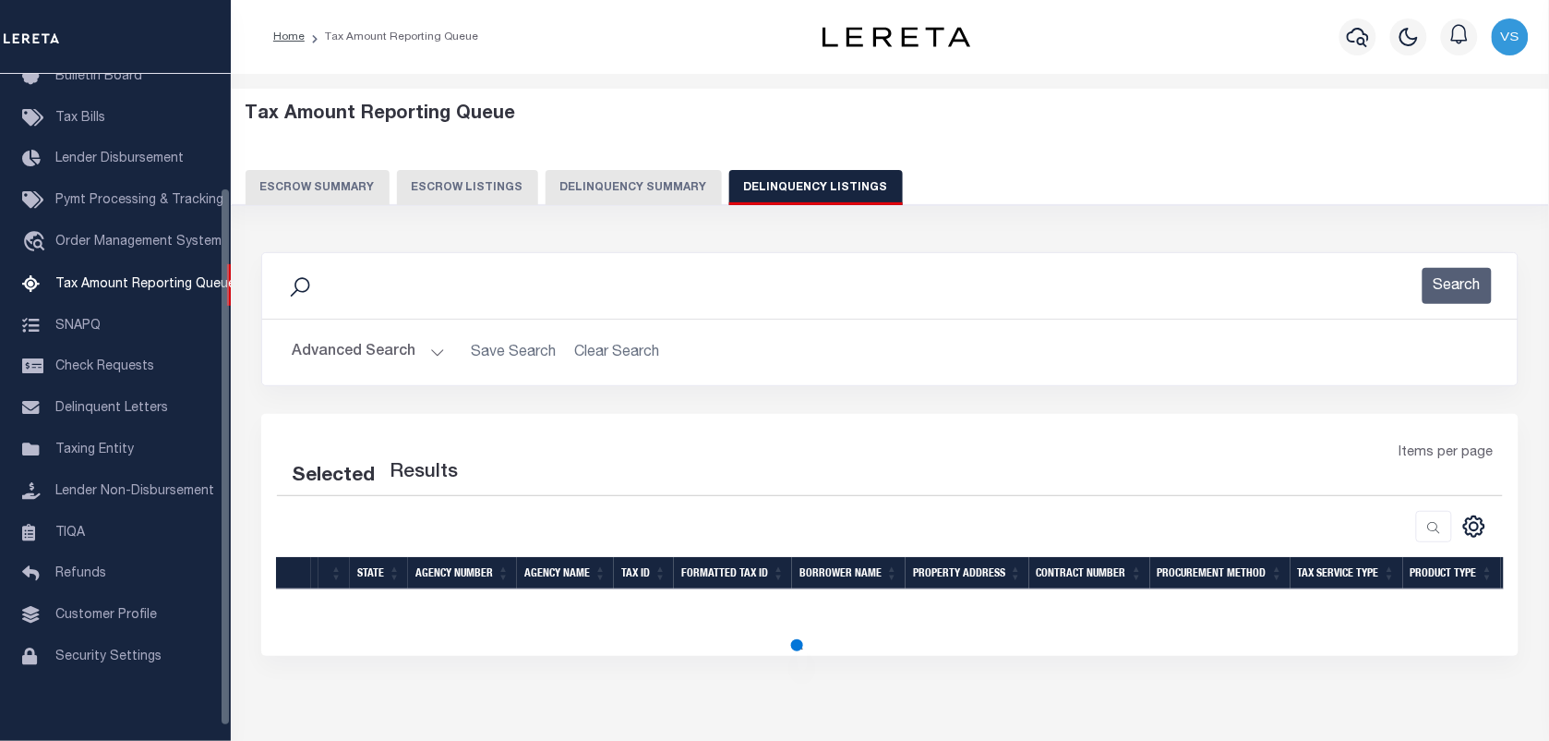
select select "100"
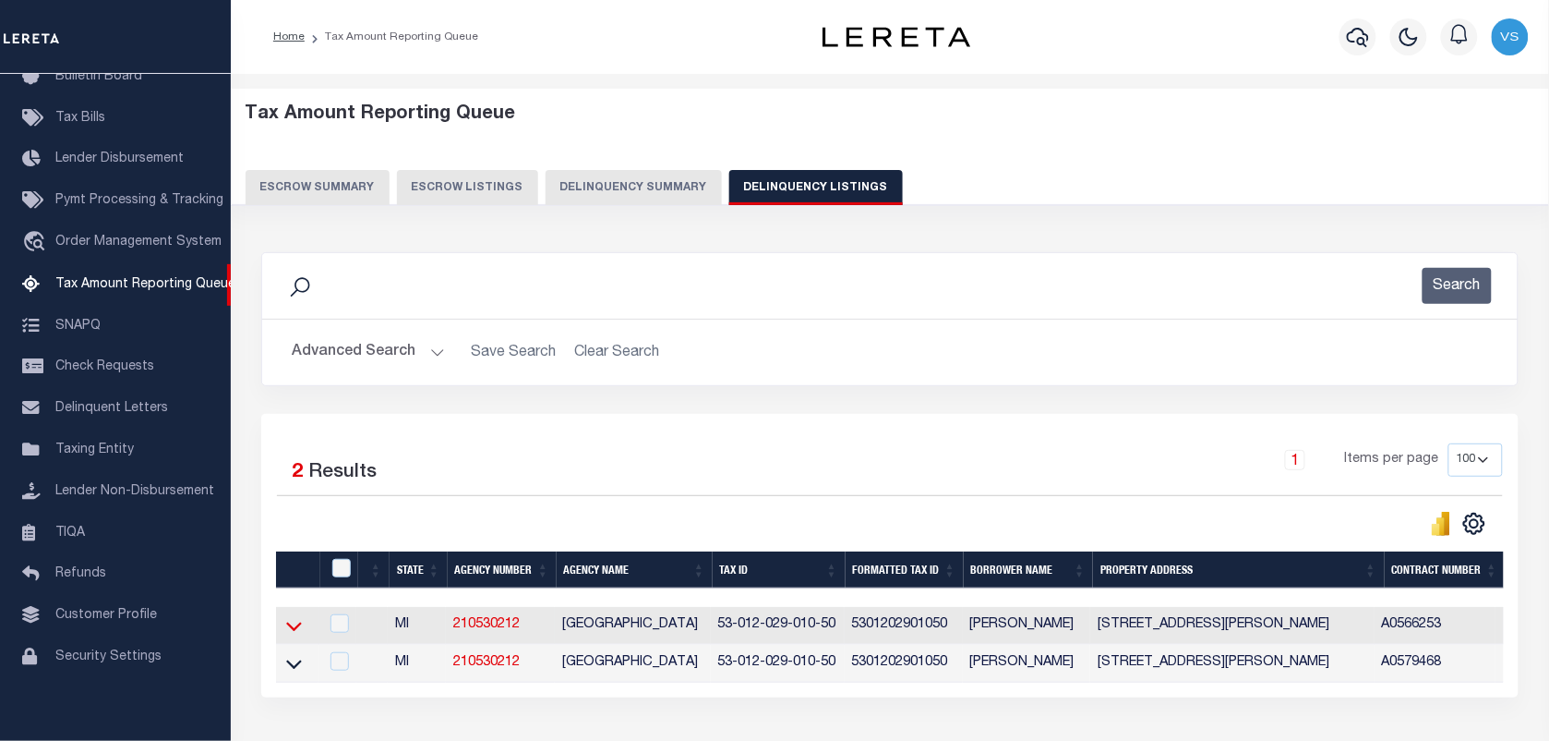
click at [291, 635] on icon at bounding box center [294, 625] width 16 height 19
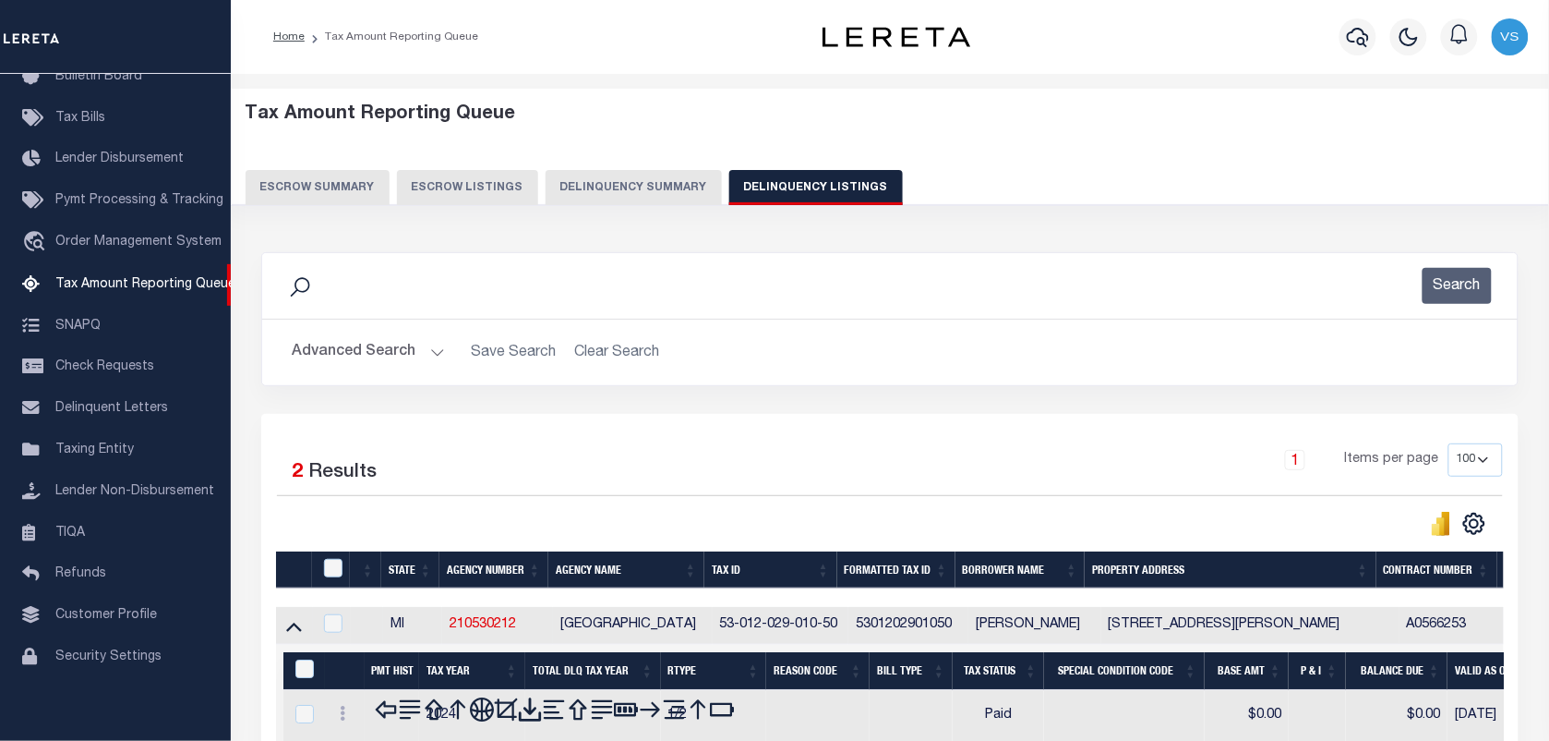
scroll to position [115, 0]
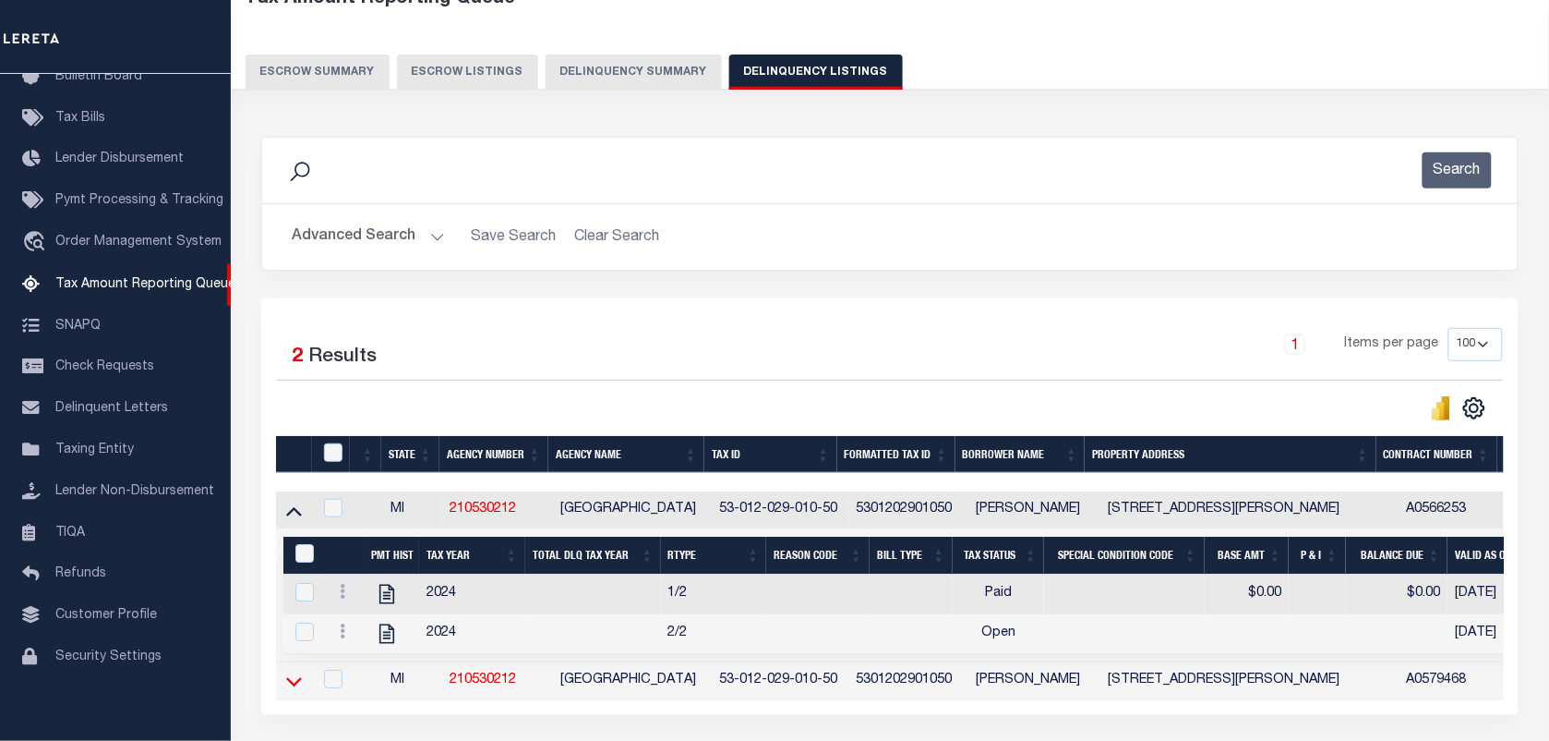
click at [293, 686] on icon at bounding box center [294, 681] width 16 height 9
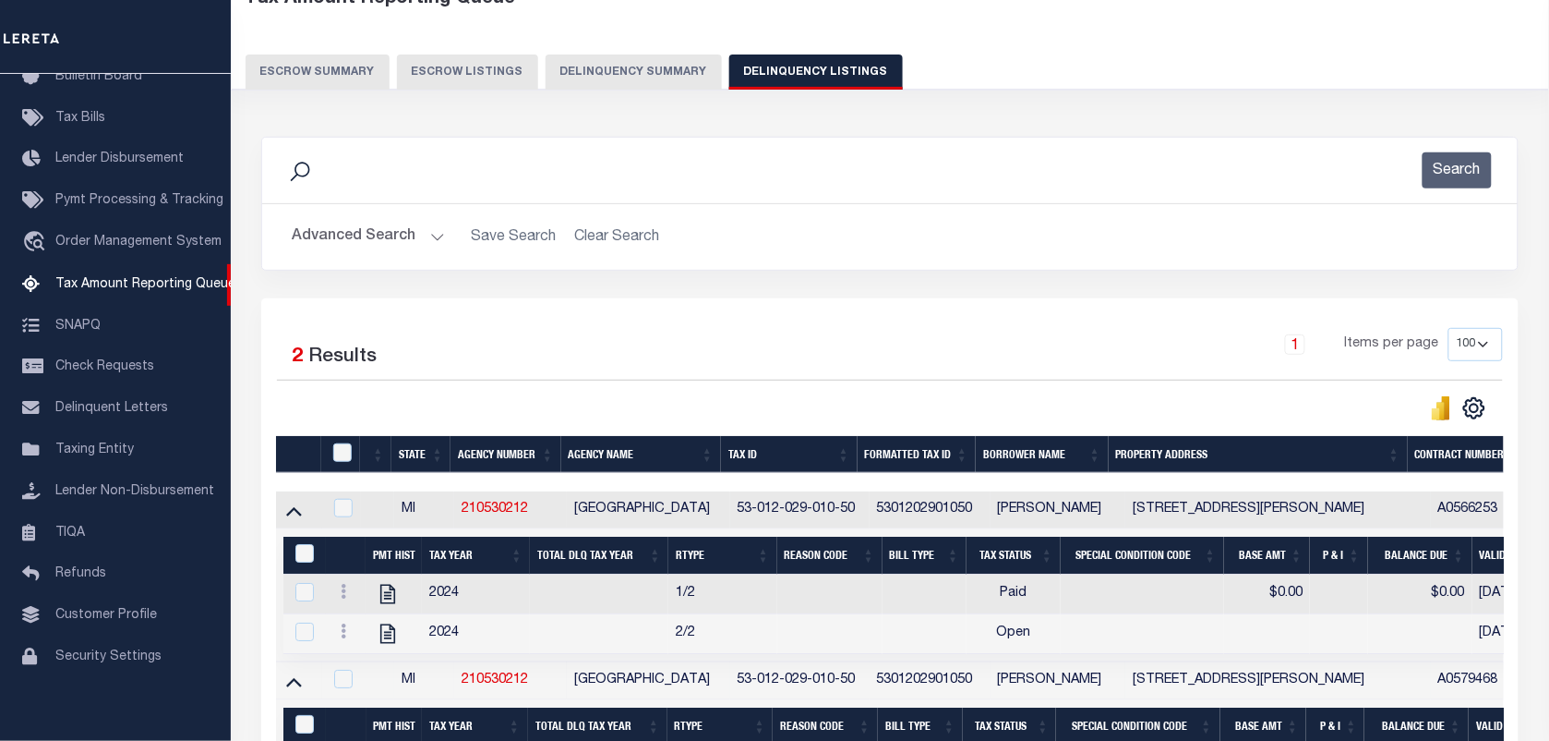
scroll to position [231, 0]
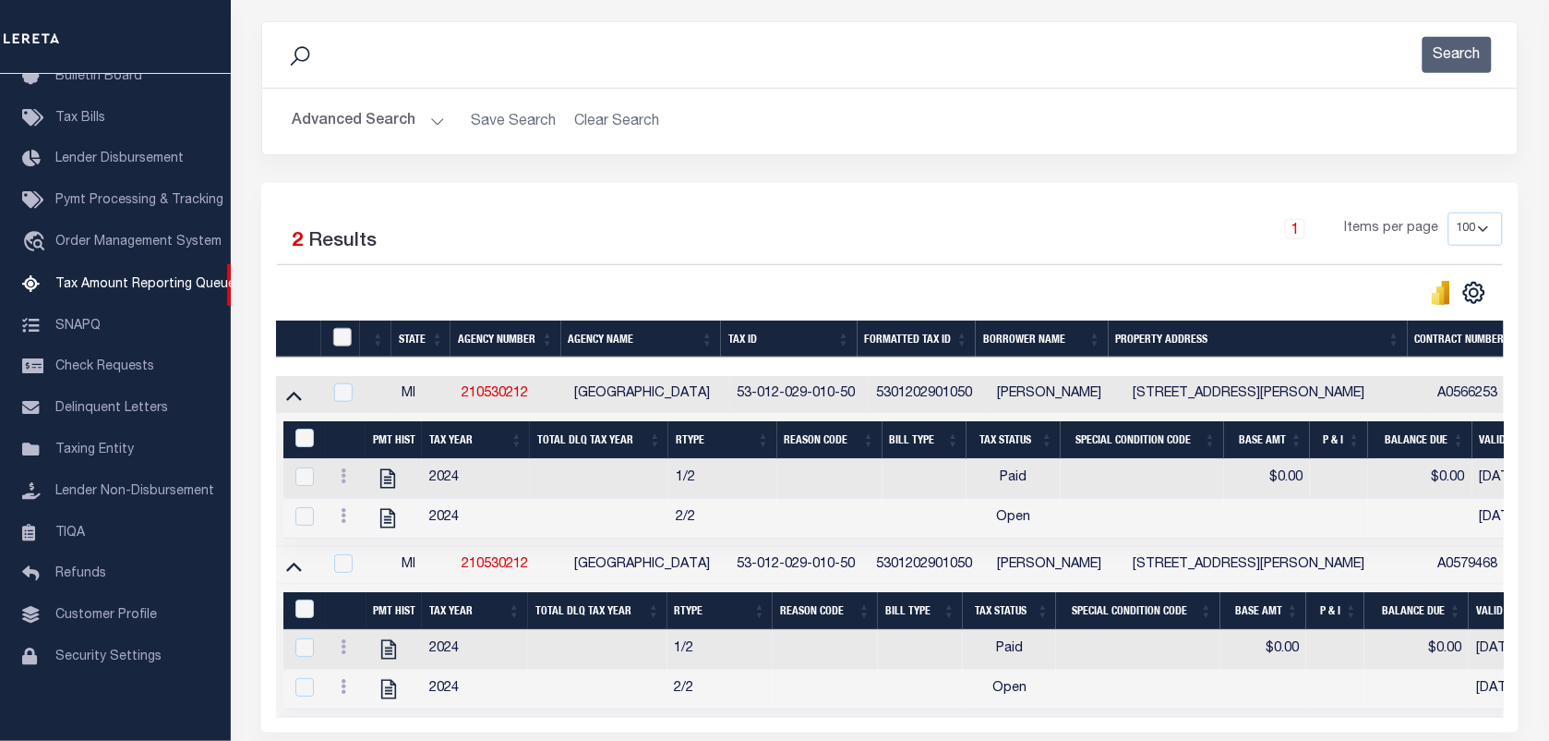
click at [339, 343] on input "checkbox" at bounding box center [342, 337] width 18 height 18
checkbox input "true"
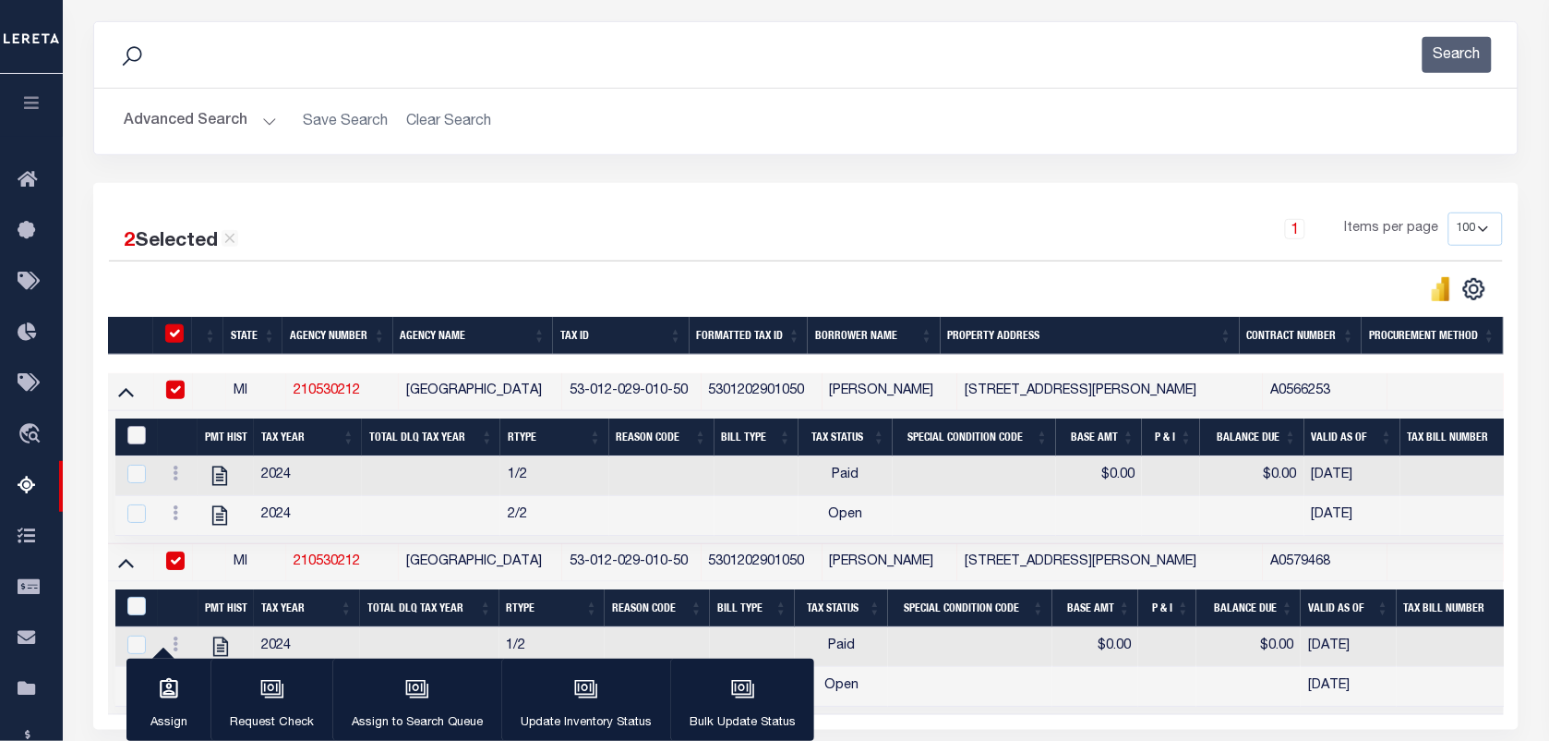
click at [130, 437] on input "&nbsp;" at bounding box center [136, 435] width 18 height 18
checkbox input "true"
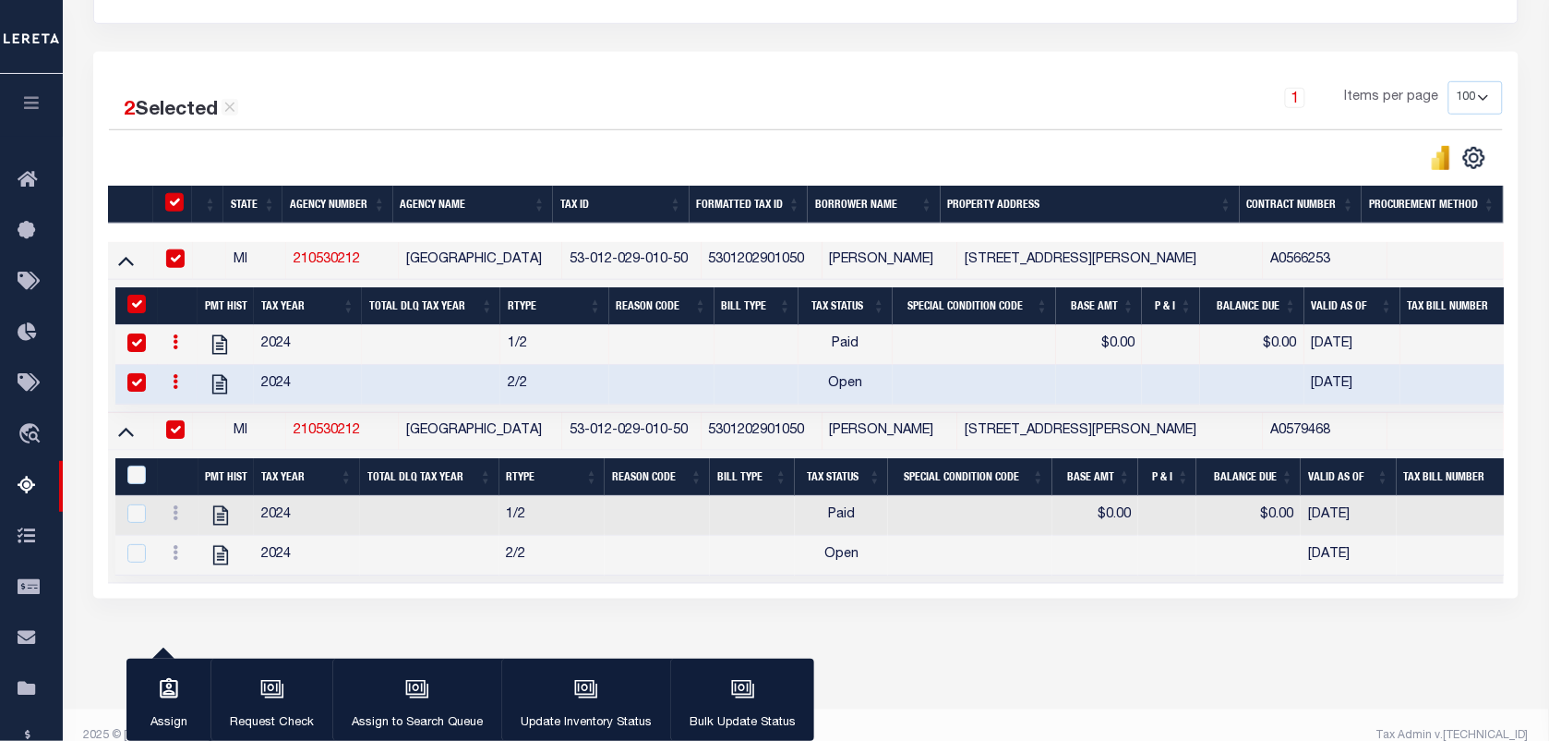
scroll to position [409, 0]
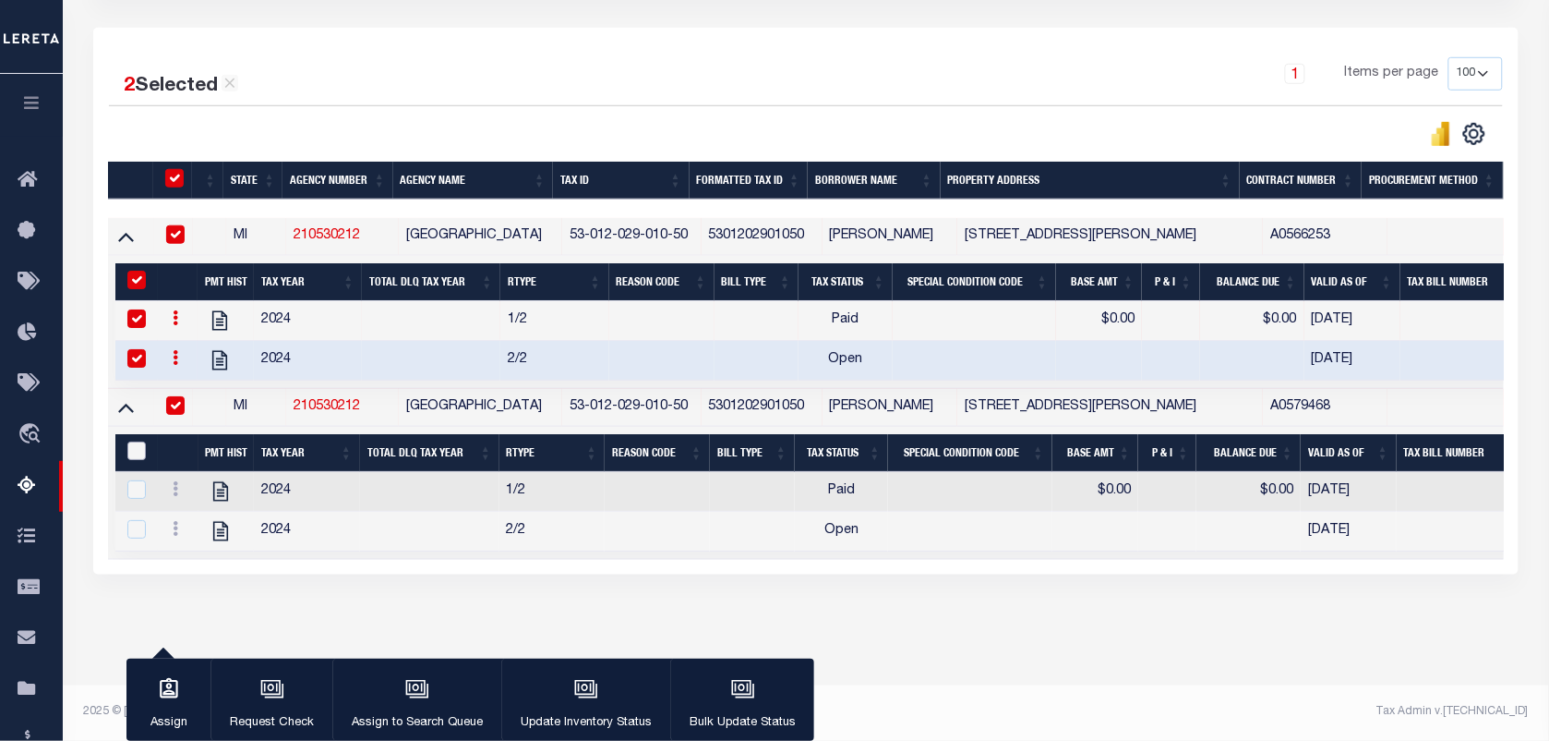
click at [131, 443] on input "&nbsp;" at bounding box center [136, 450] width 18 height 18
checkbox input "true"
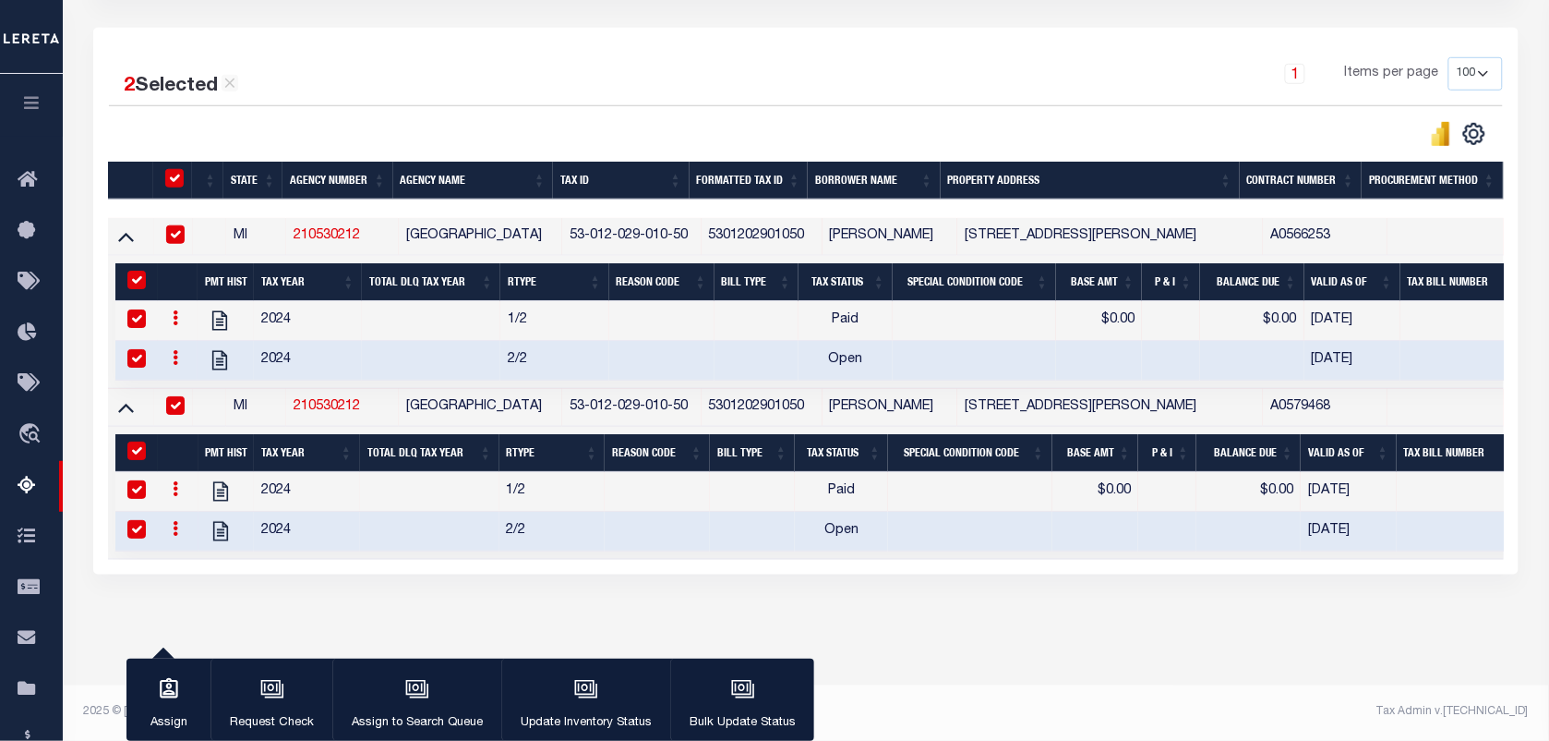
scroll to position [294, 0]
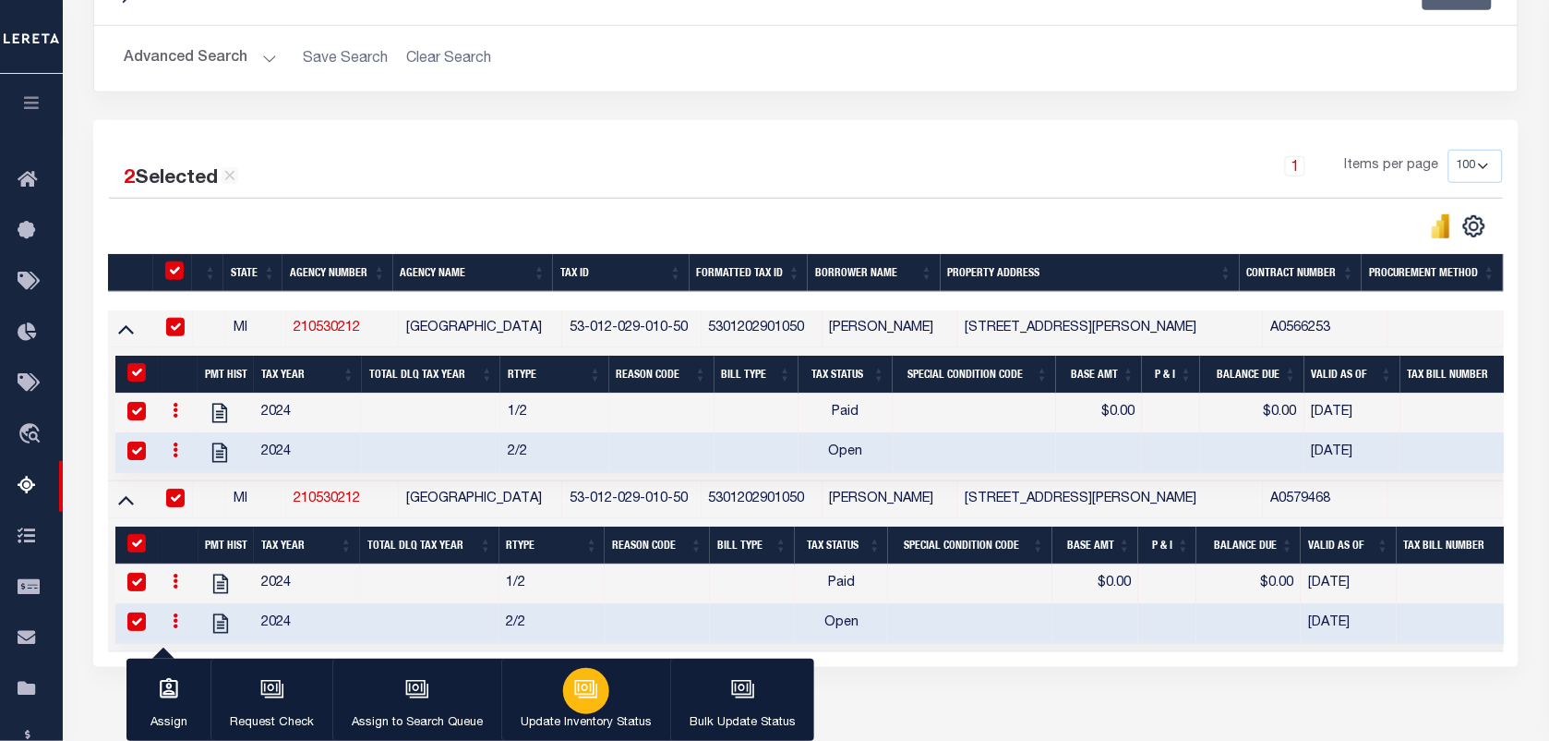
click at [591, 693] on icon "button" at bounding box center [584, 687] width 19 height 15
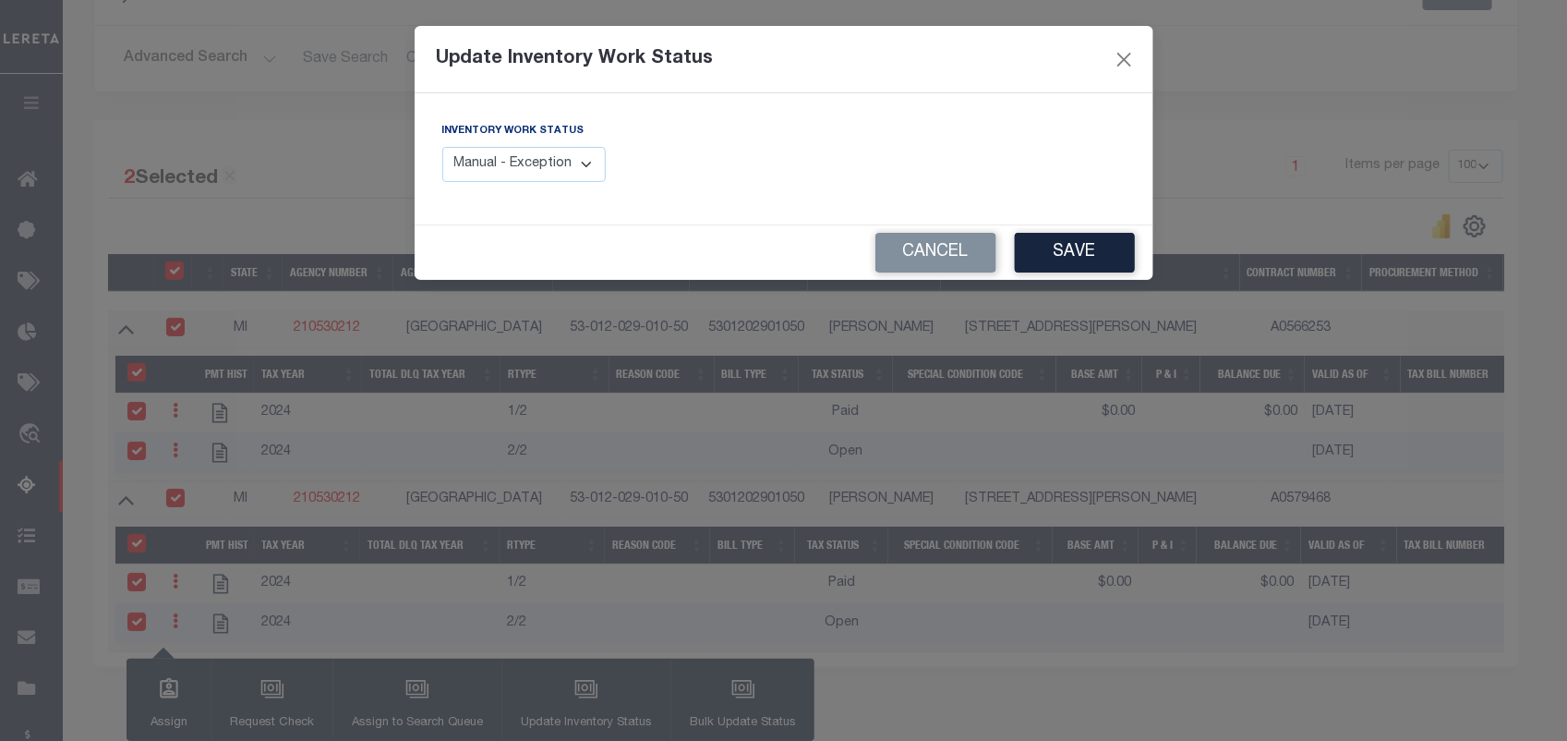
click at [537, 167] on select "Manual - Exception Pended - Awaiting Search Late Add Exception Completed" at bounding box center [524, 165] width 164 height 36
select select "4"
click at [442, 147] on select "Manual - Exception Pended - Awaiting Search Late Add Exception Completed" at bounding box center [524, 165] width 164 height 36
click at [1081, 265] on button "Save" at bounding box center [1075, 253] width 120 height 40
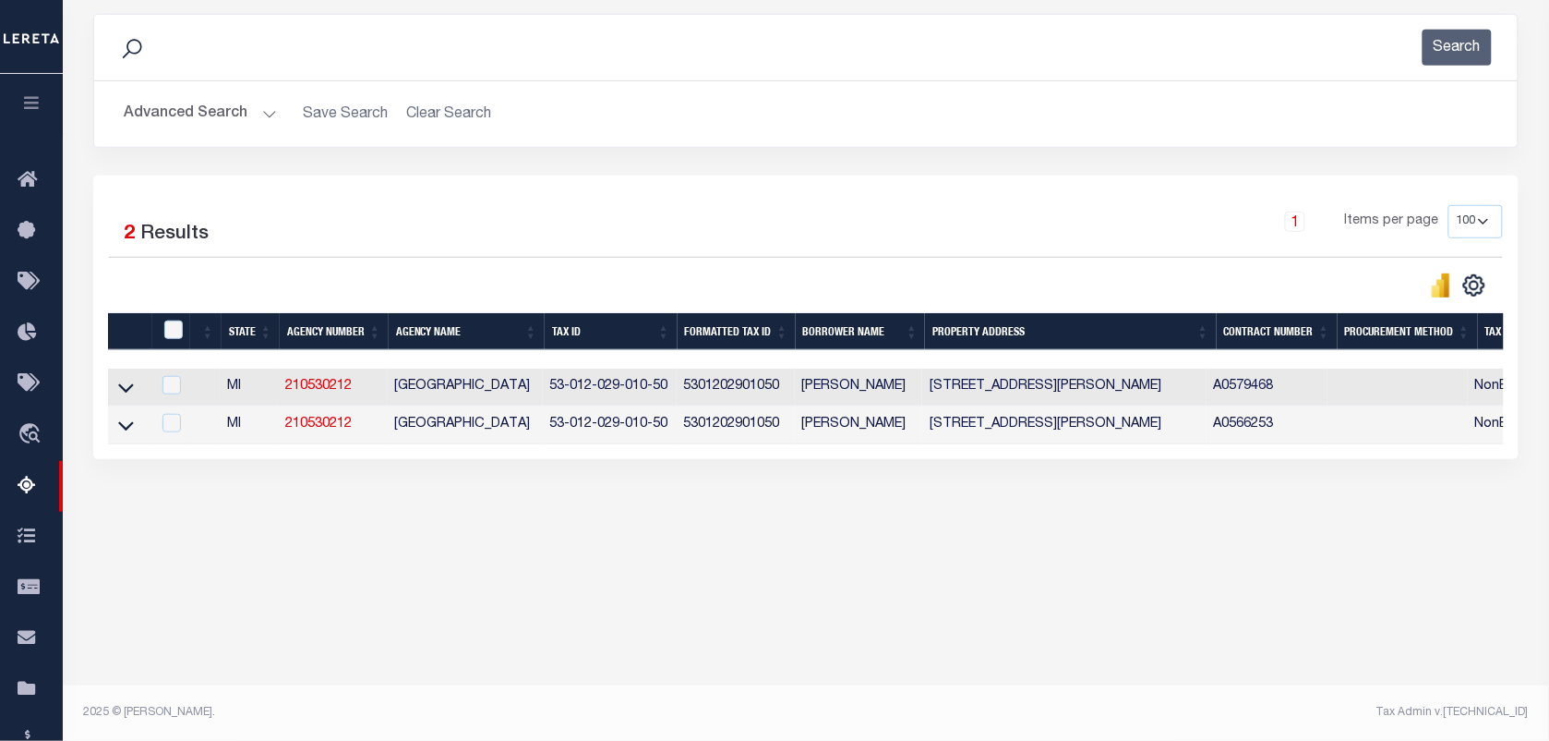
scroll to position [237, 0]
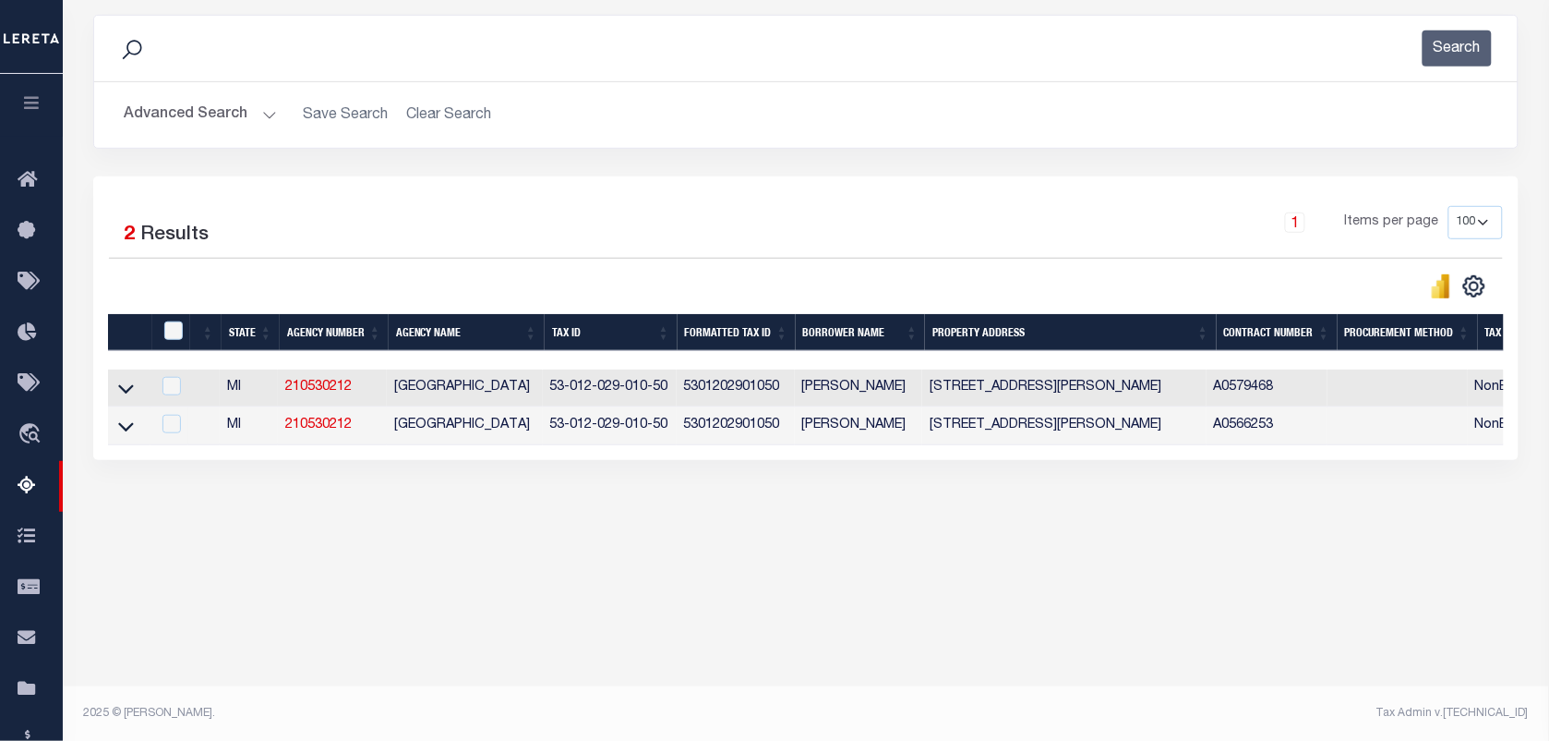
click at [178, 113] on button "Advanced Search" at bounding box center [200, 115] width 153 height 36
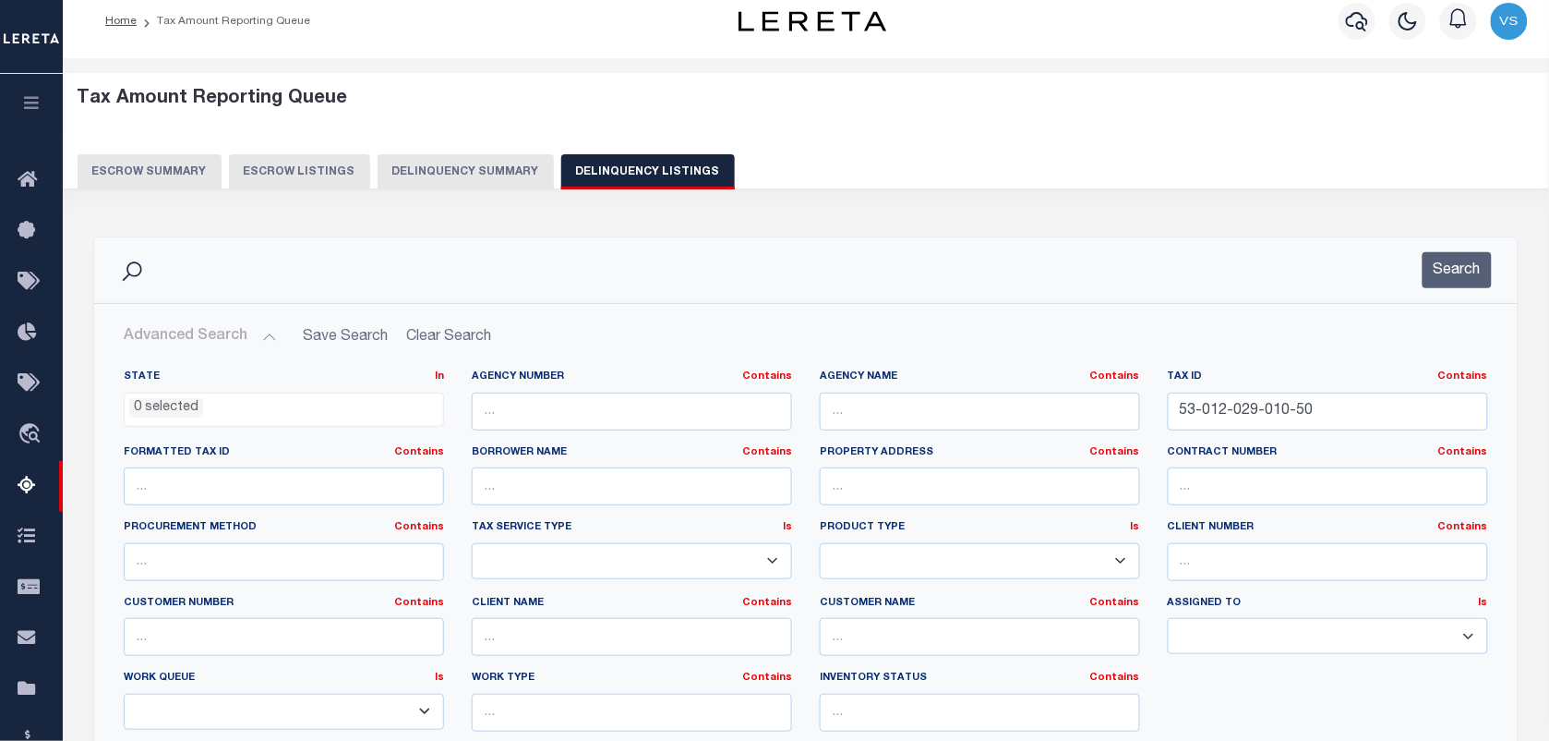
scroll to position [0, 0]
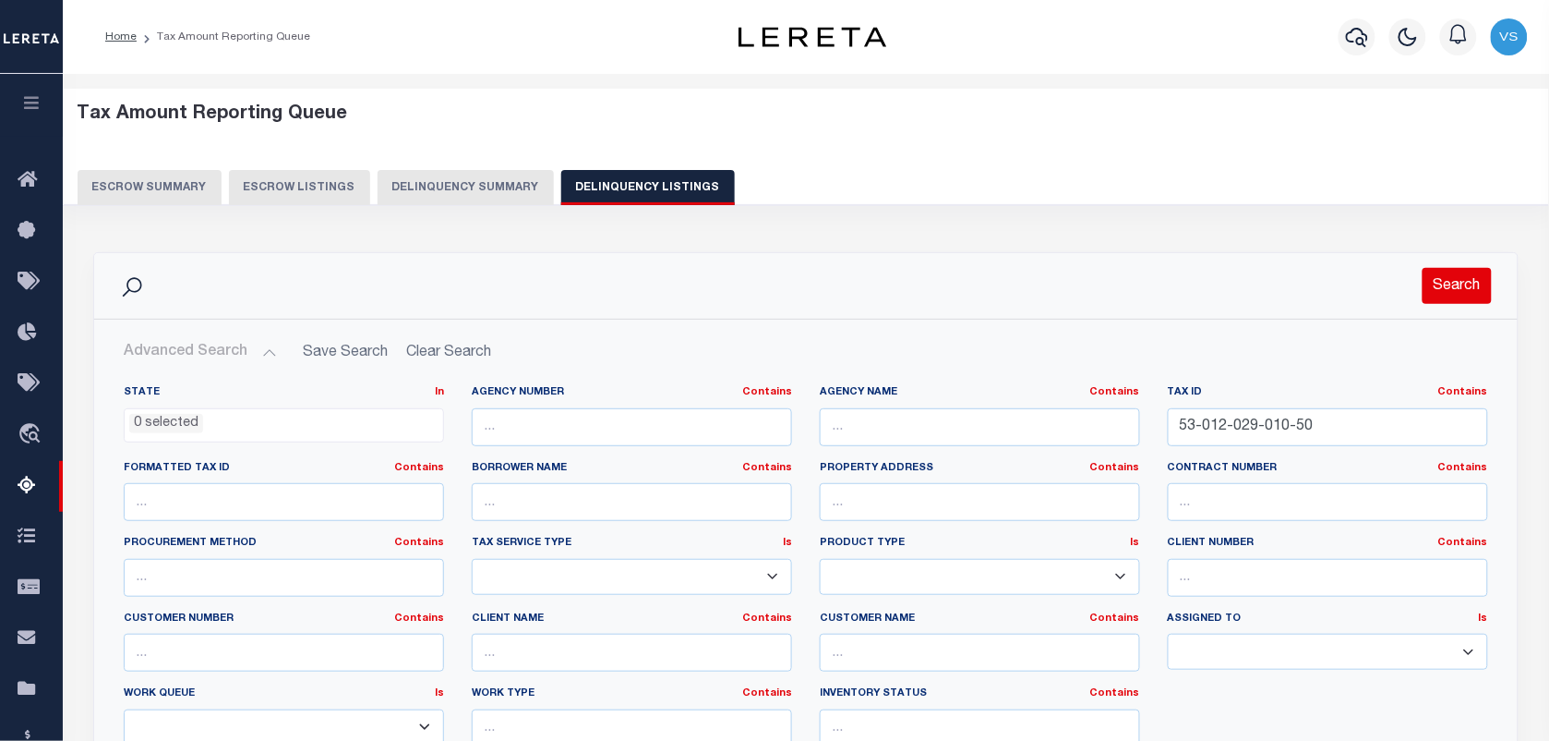
click at [1457, 279] on button "Search" at bounding box center [1457, 286] width 69 height 36
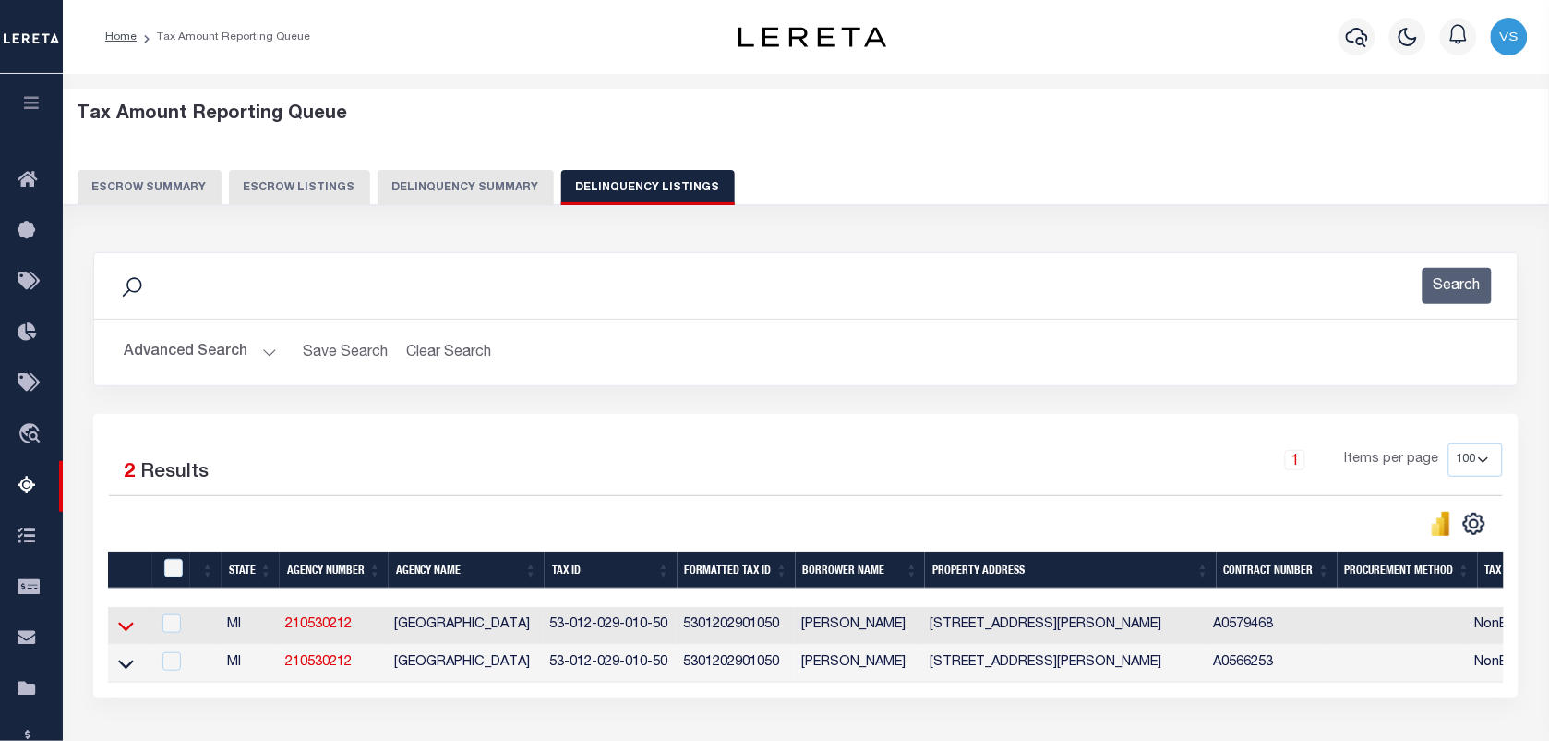
click at [125, 635] on icon at bounding box center [126, 625] width 16 height 19
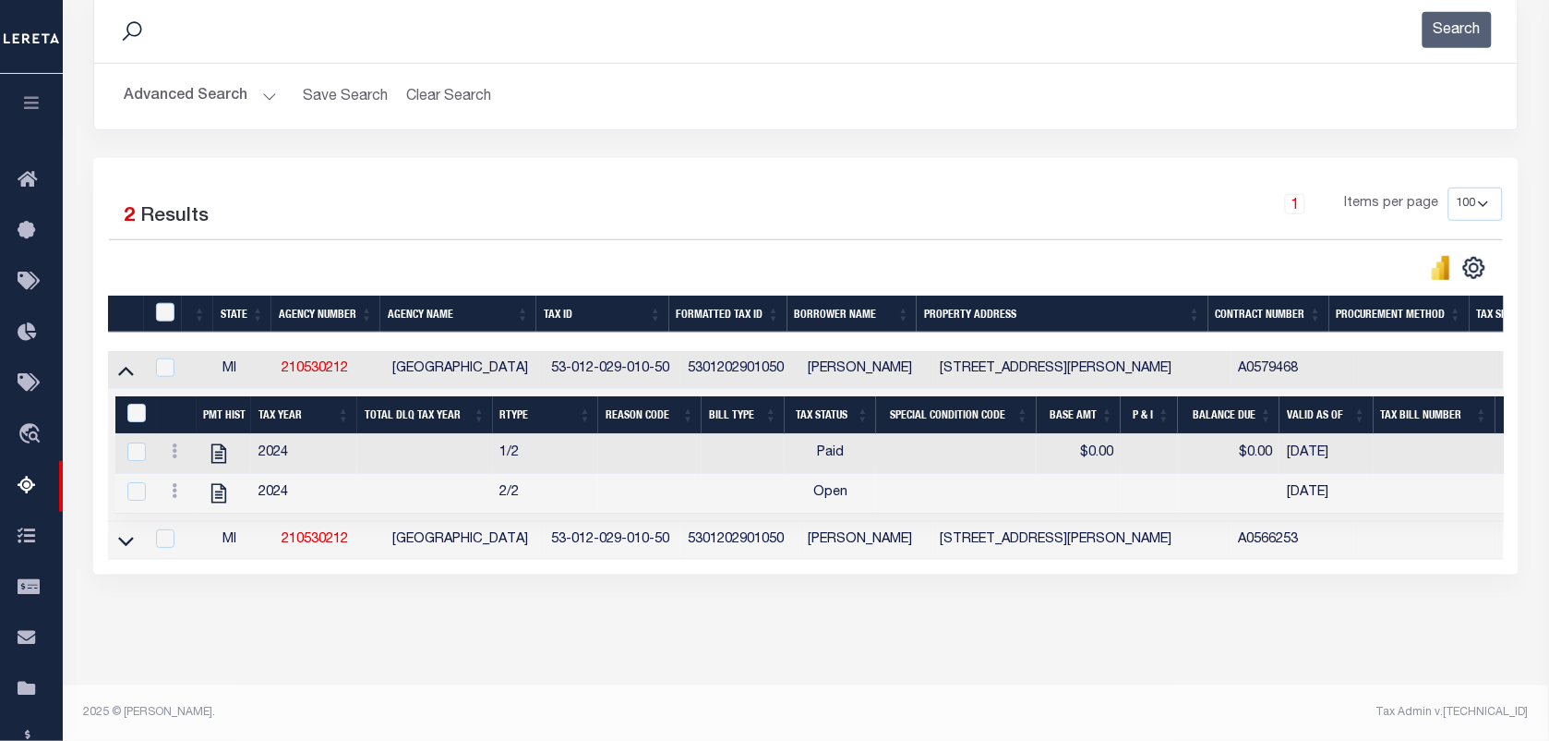
scroll to position [277, 0]
click at [172, 483] on icon at bounding box center [175, 490] width 6 height 15
click at [199, 522] on img "" at bounding box center [196, 521] width 18 height 18
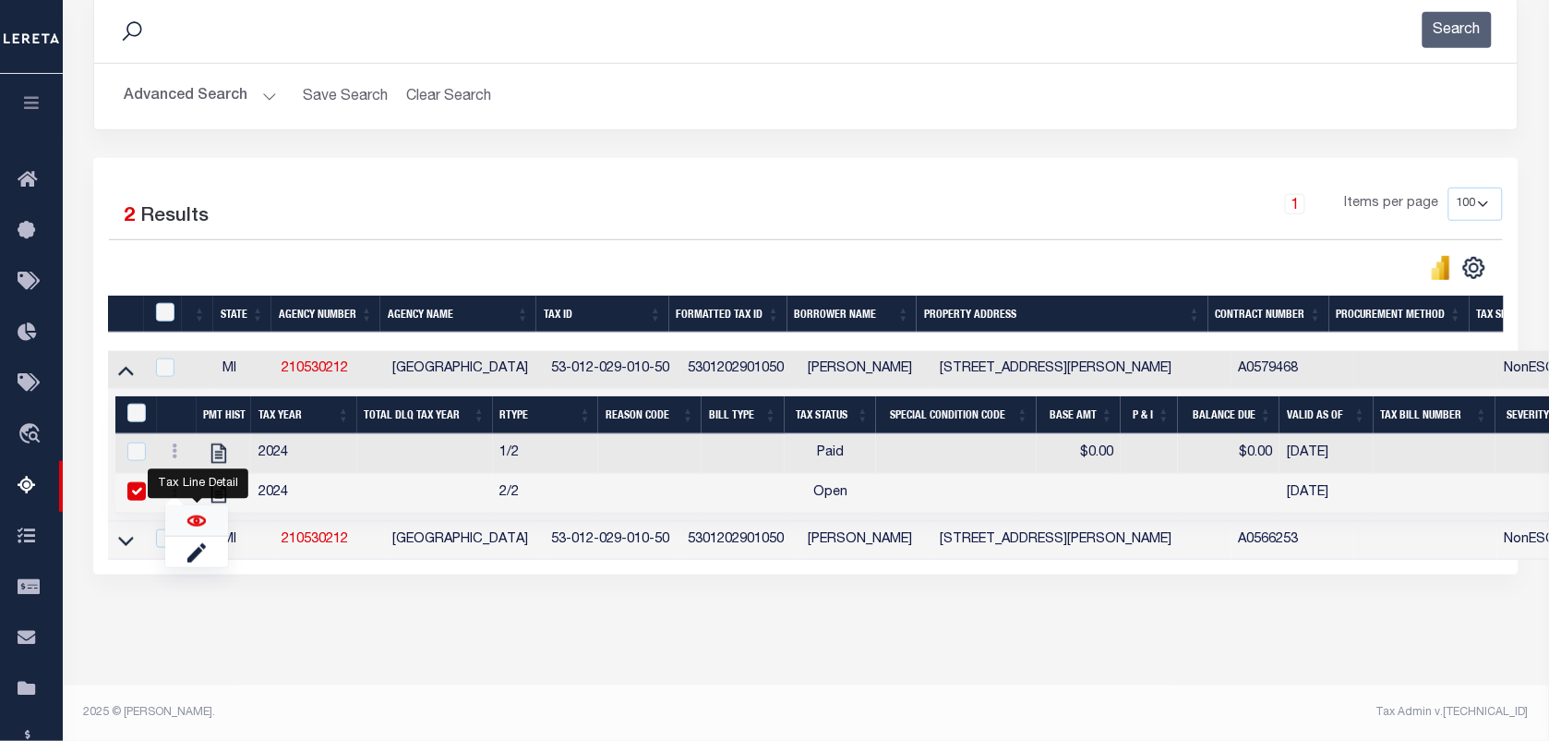
checkbox input "false"
checkbox input "true"
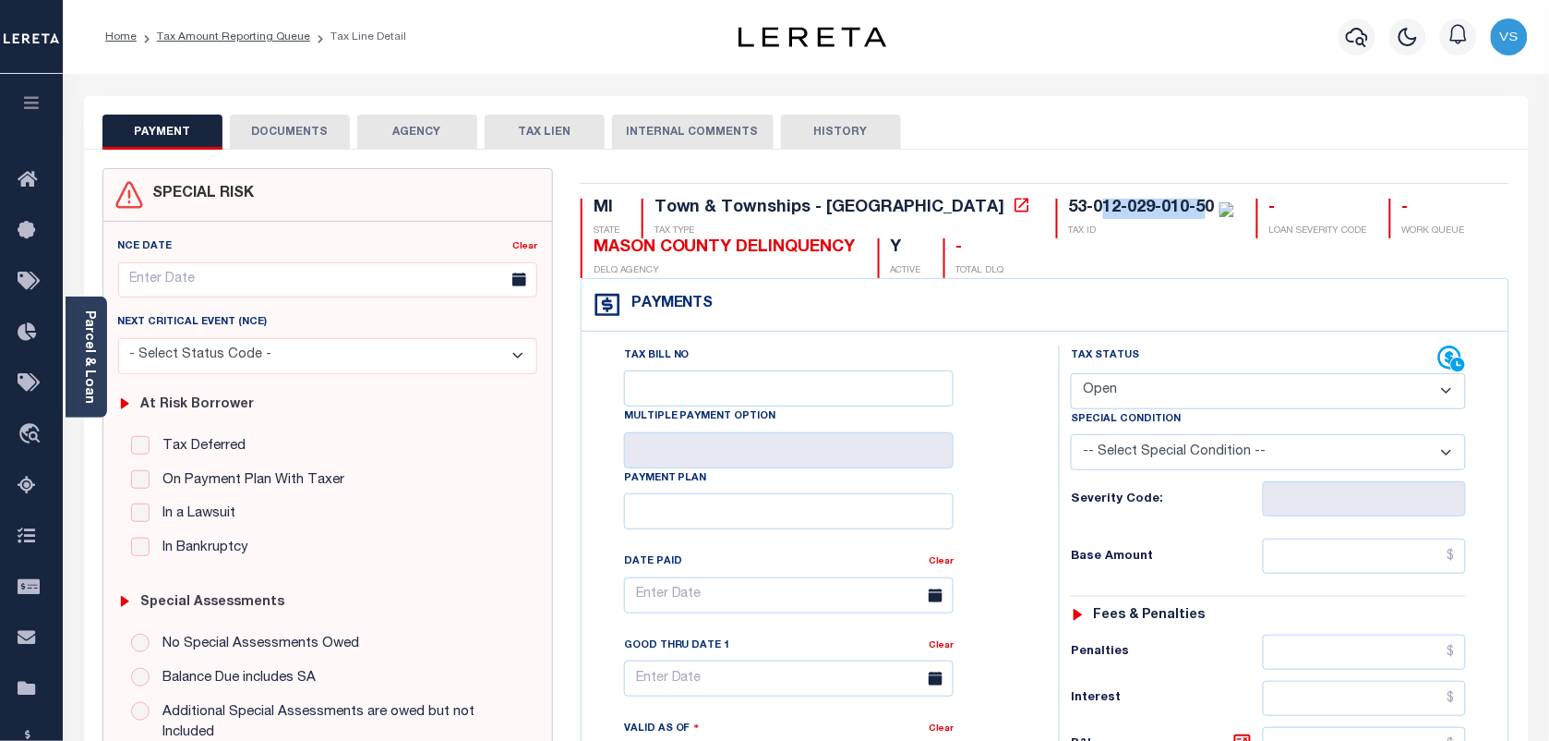
drag, startPoint x: 934, startPoint y: 209, endPoint x: 1046, endPoint y: 206, distance: 111.8
click at [1069, 206] on div "53-012-029-010-50" at bounding box center [1142, 207] width 146 height 17
click at [1069, 214] on div "53-012-029-010-50" at bounding box center [1142, 207] width 146 height 17
drag, startPoint x: 931, startPoint y: 208, endPoint x: 1053, endPoint y: 212, distance: 122.0
click at [1069, 212] on div "53-012-029-010-50" at bounding box center [1151, 209] width 165 height 20
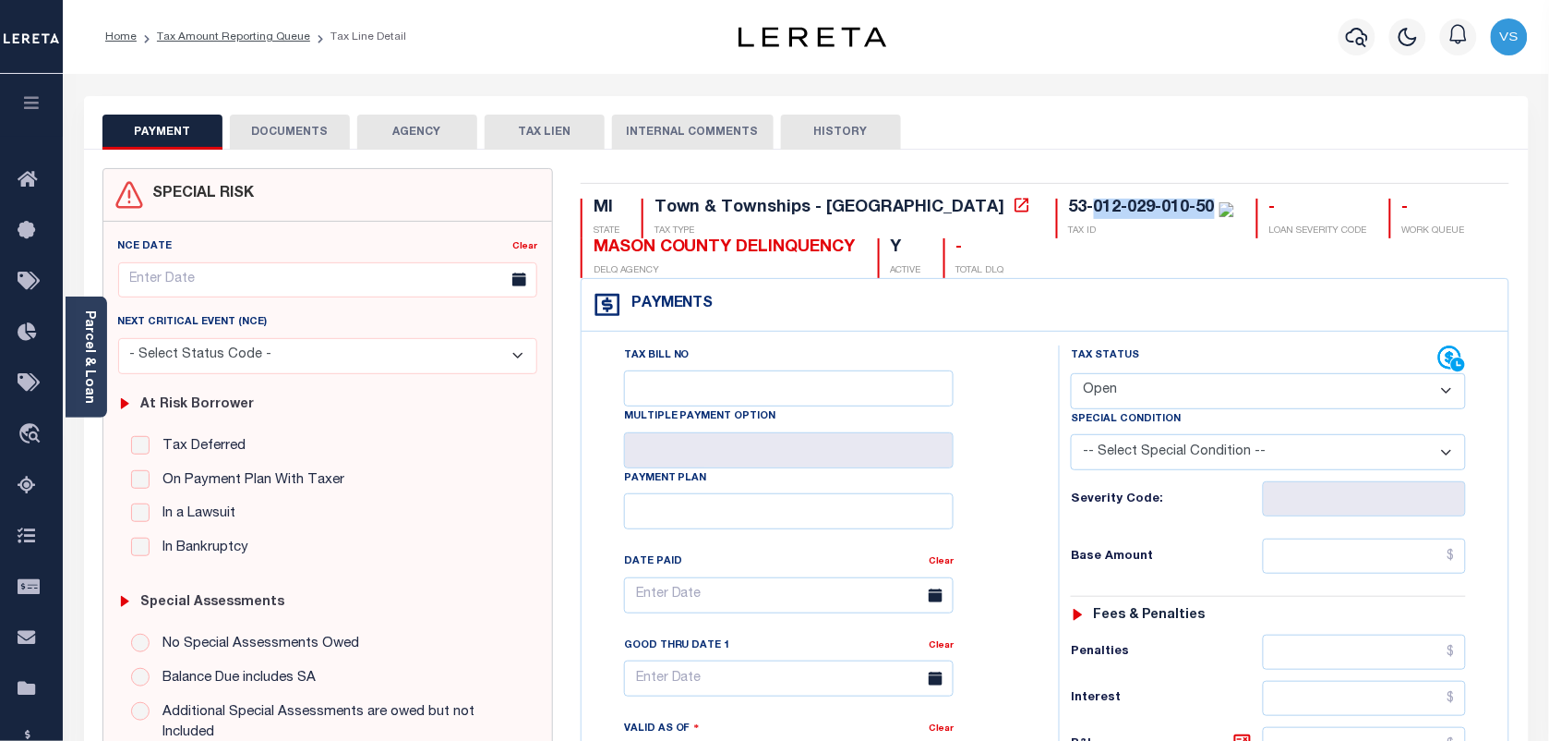
copy div "012-029-010-50"
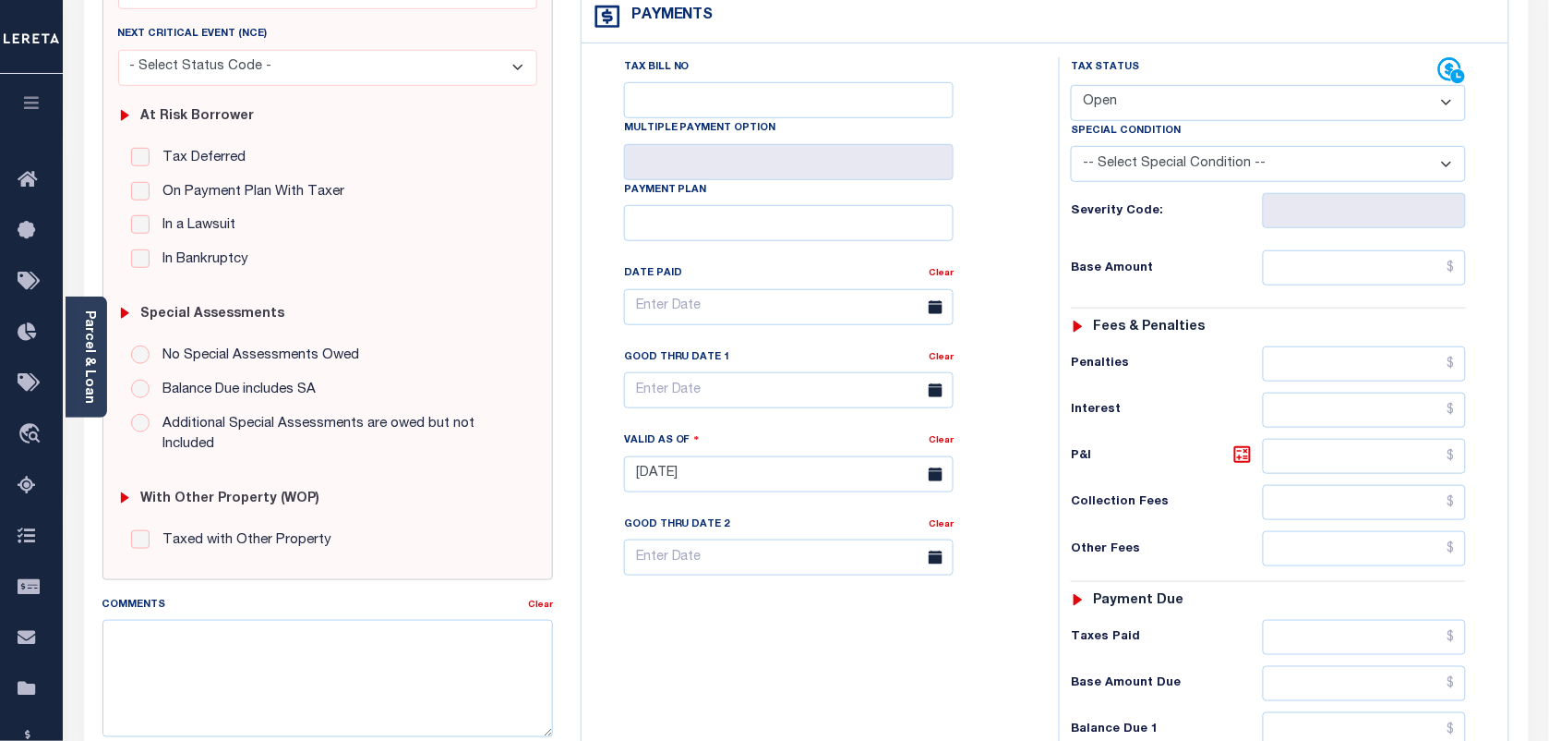
scroll to position [346, 0]
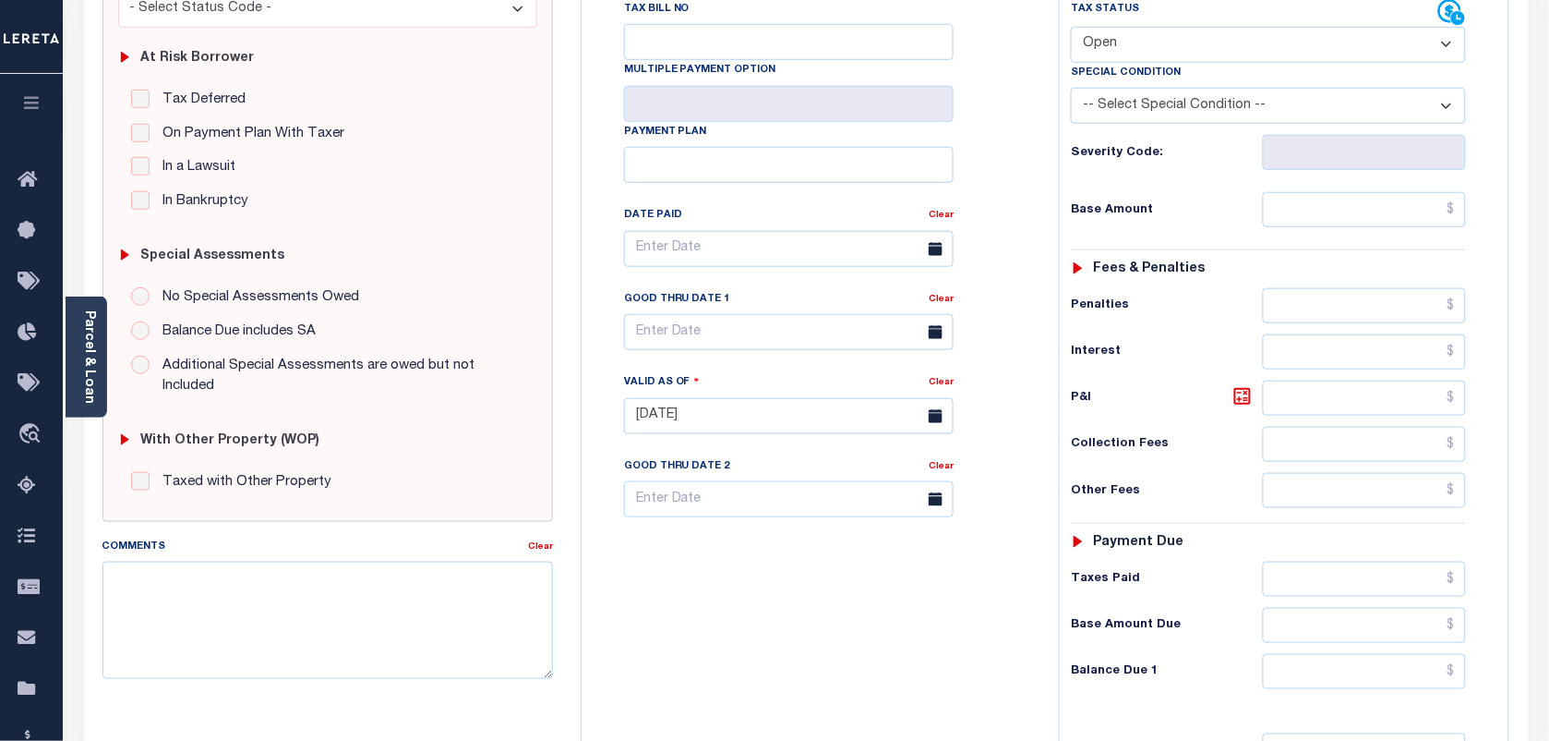
click at [1339, 55] on select "- Select Status Code - Open Due/Unpaid Paid Incomplete No Tax Due Internal Refu…" at bounding box center [1268, 45] width 395 height 36
select select "PYD"
click at [1071, 29] on select "- Select Status Code - Open Due/Unpaid Paid Incomplete No Tax Due Internal Refu…" at bounding box center [1268, 45] width 395 height 36
type input "[DATE]"
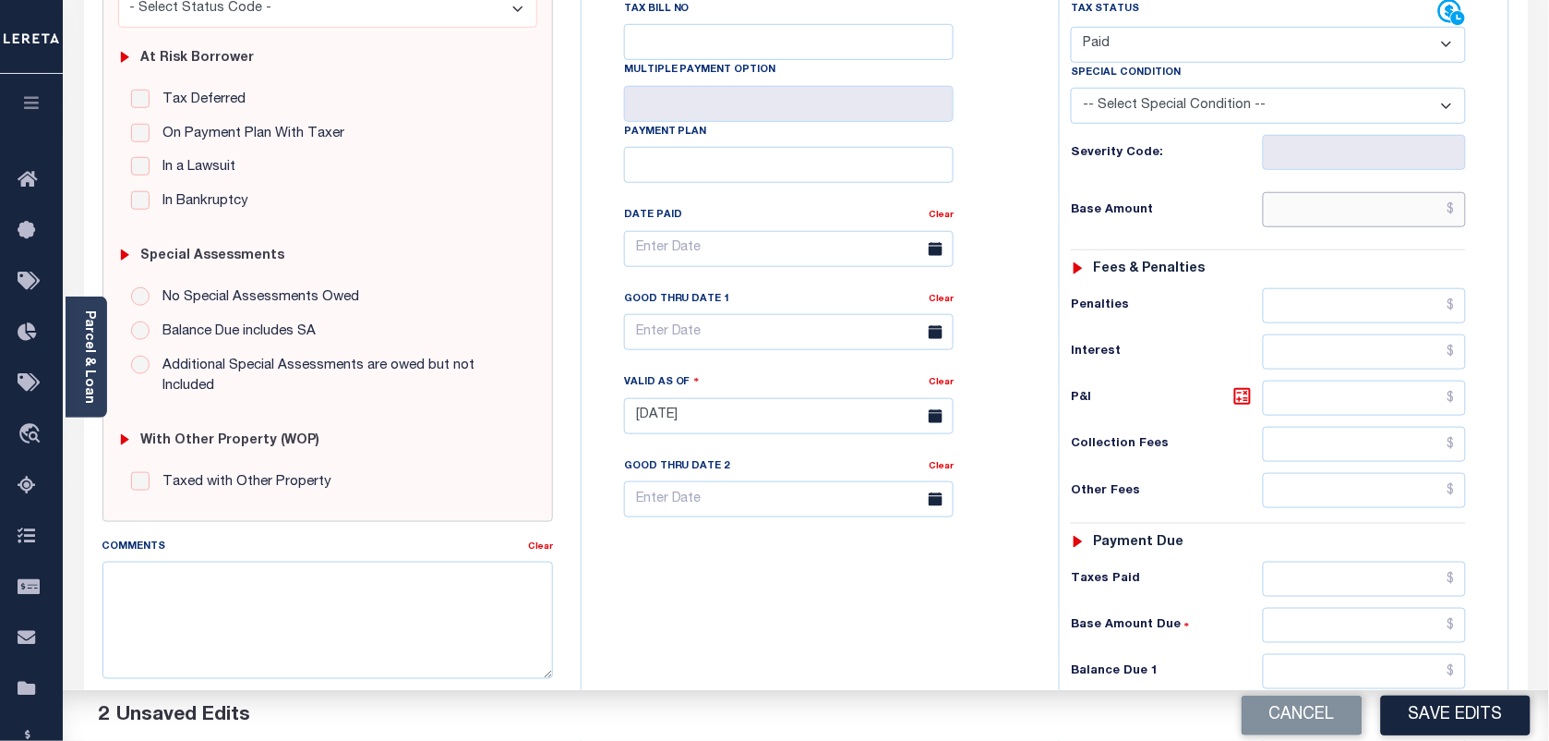
click at [1415, 208] on input "text" at bounding box center [1365, 209] width 204 height 35
type input "$0.00"
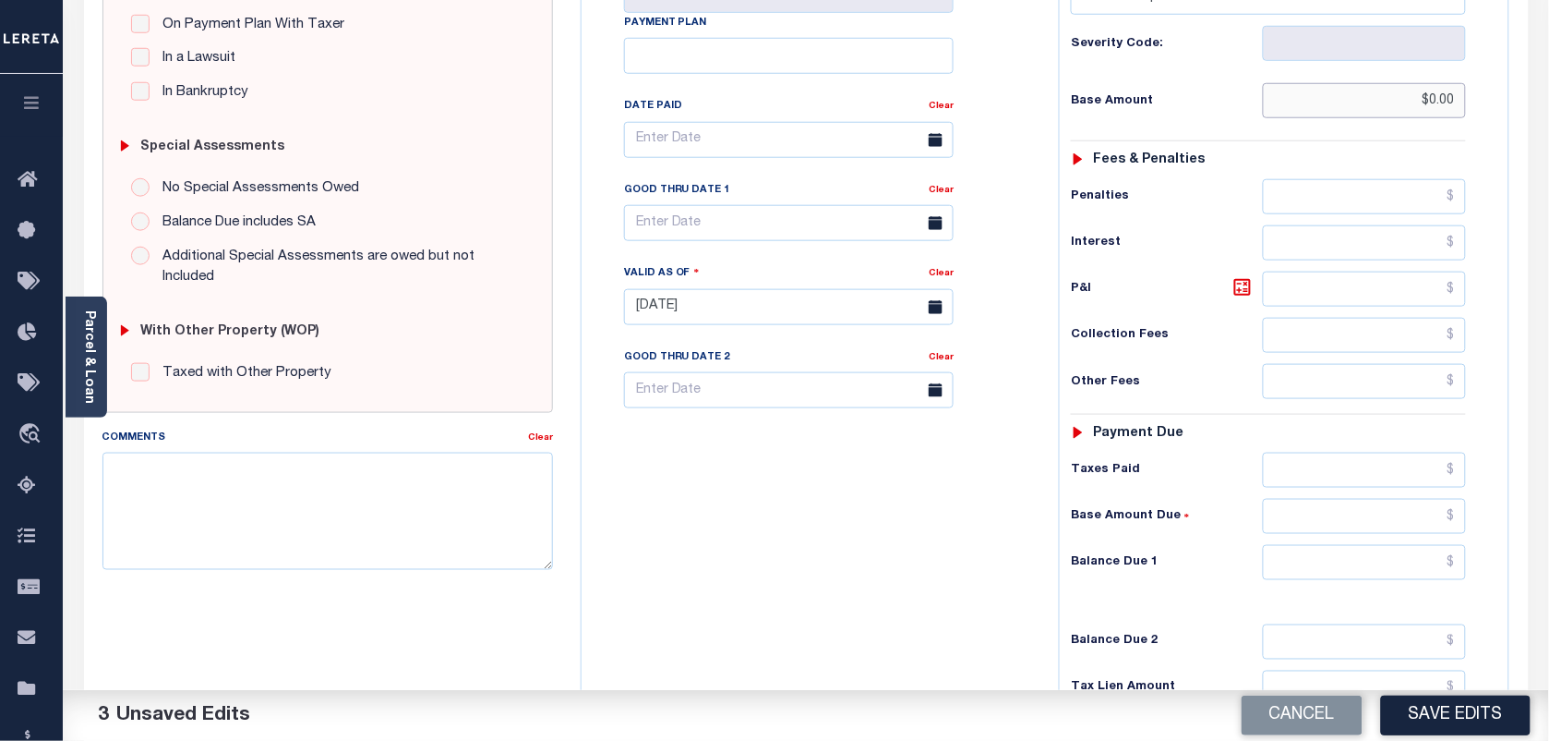
scroll to position [462, 0]
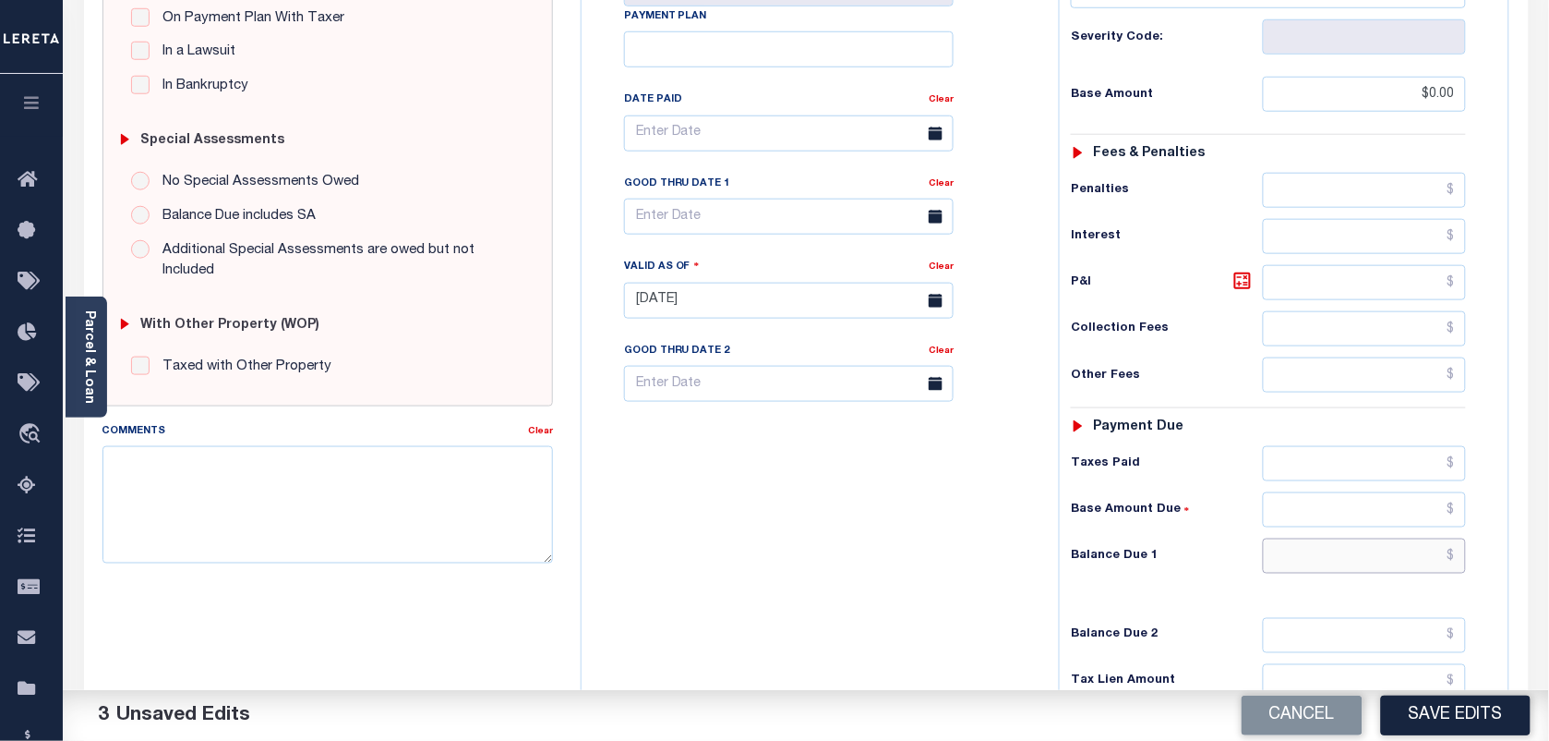
click at [1406, 573] on input "text" at bounding box center [1365, 555] width 204 height 35
type input "$0.00"
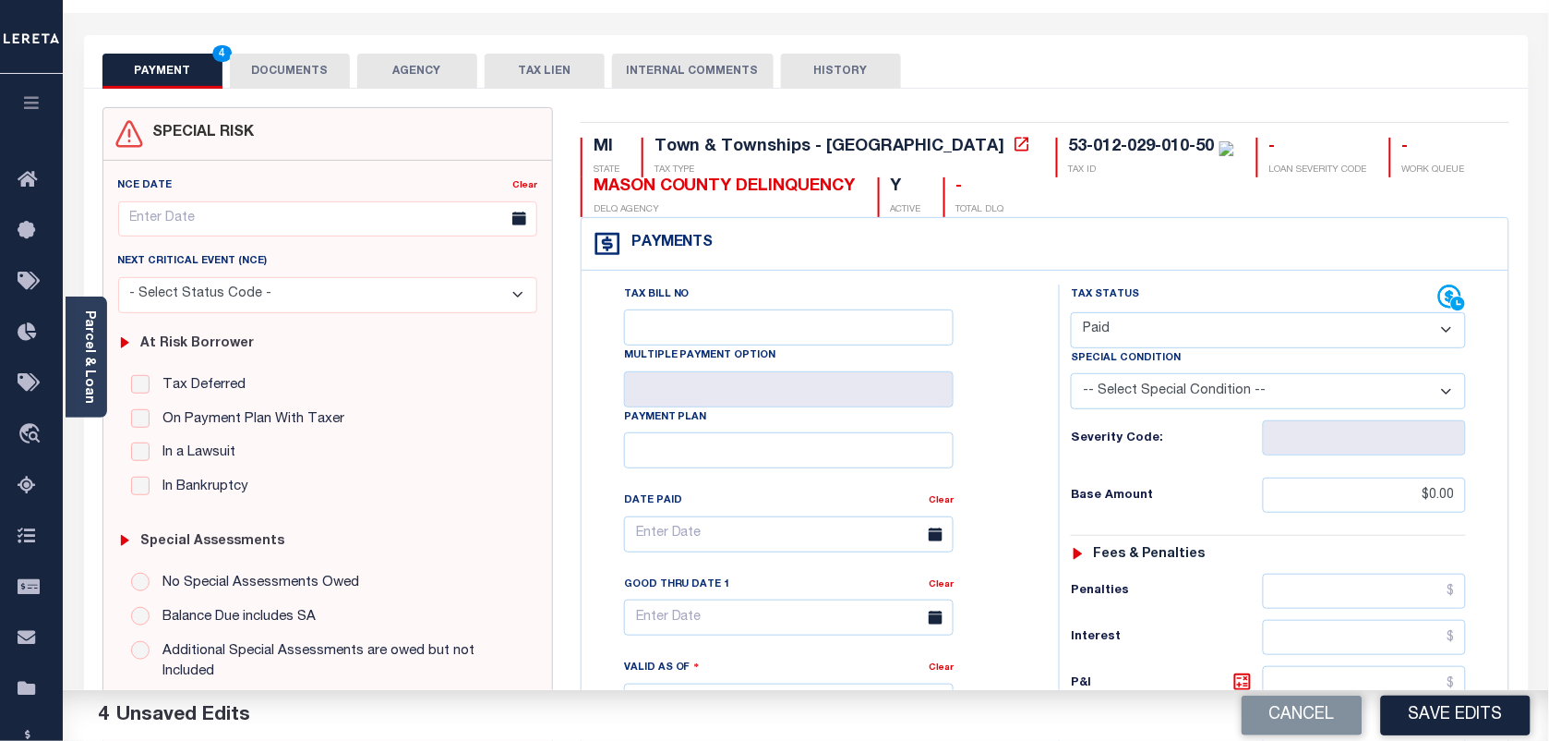
scroll to position [0, 0]
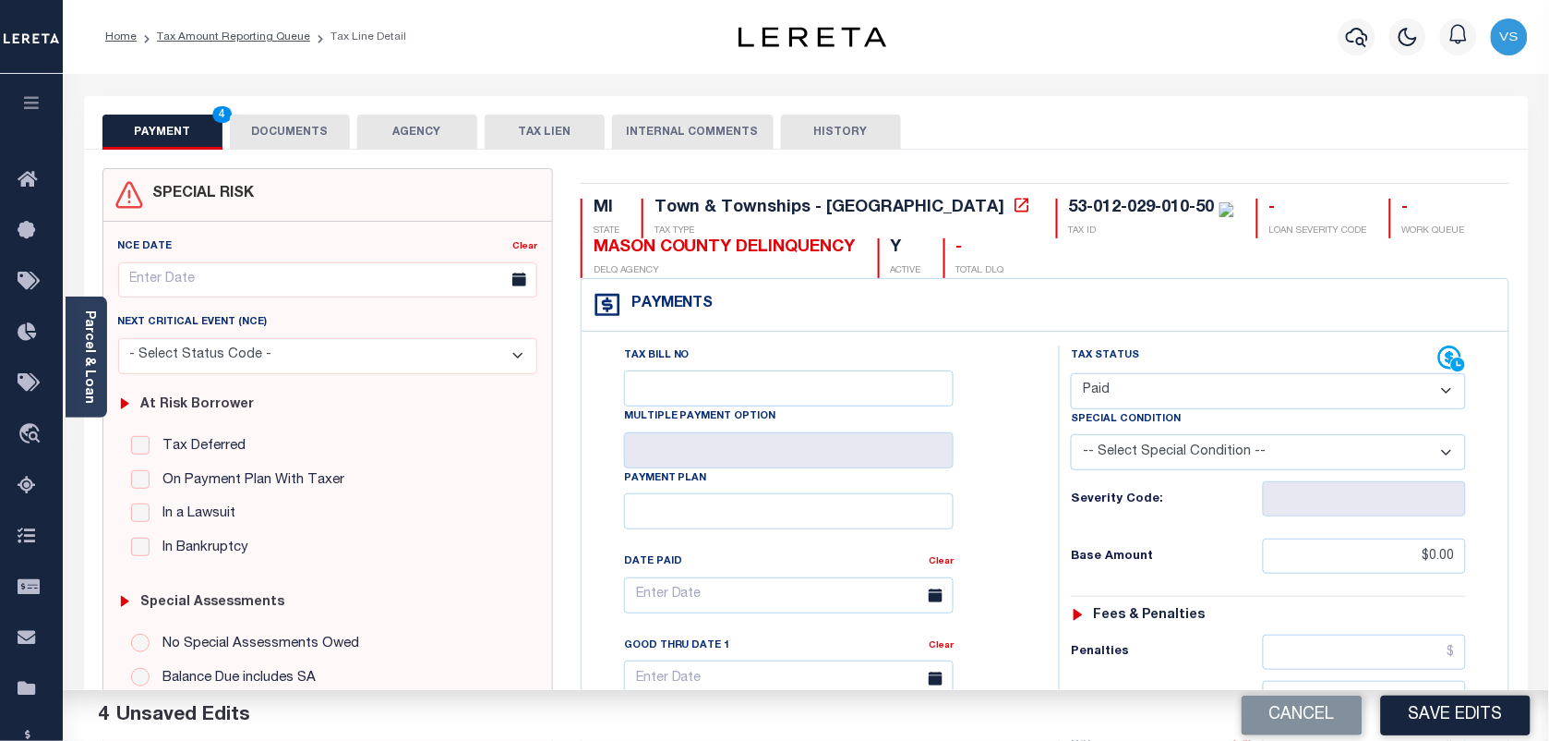
click at [307, 126] on button "DOCUMENTS" at bounding box center [290, 131] width 120 height 35
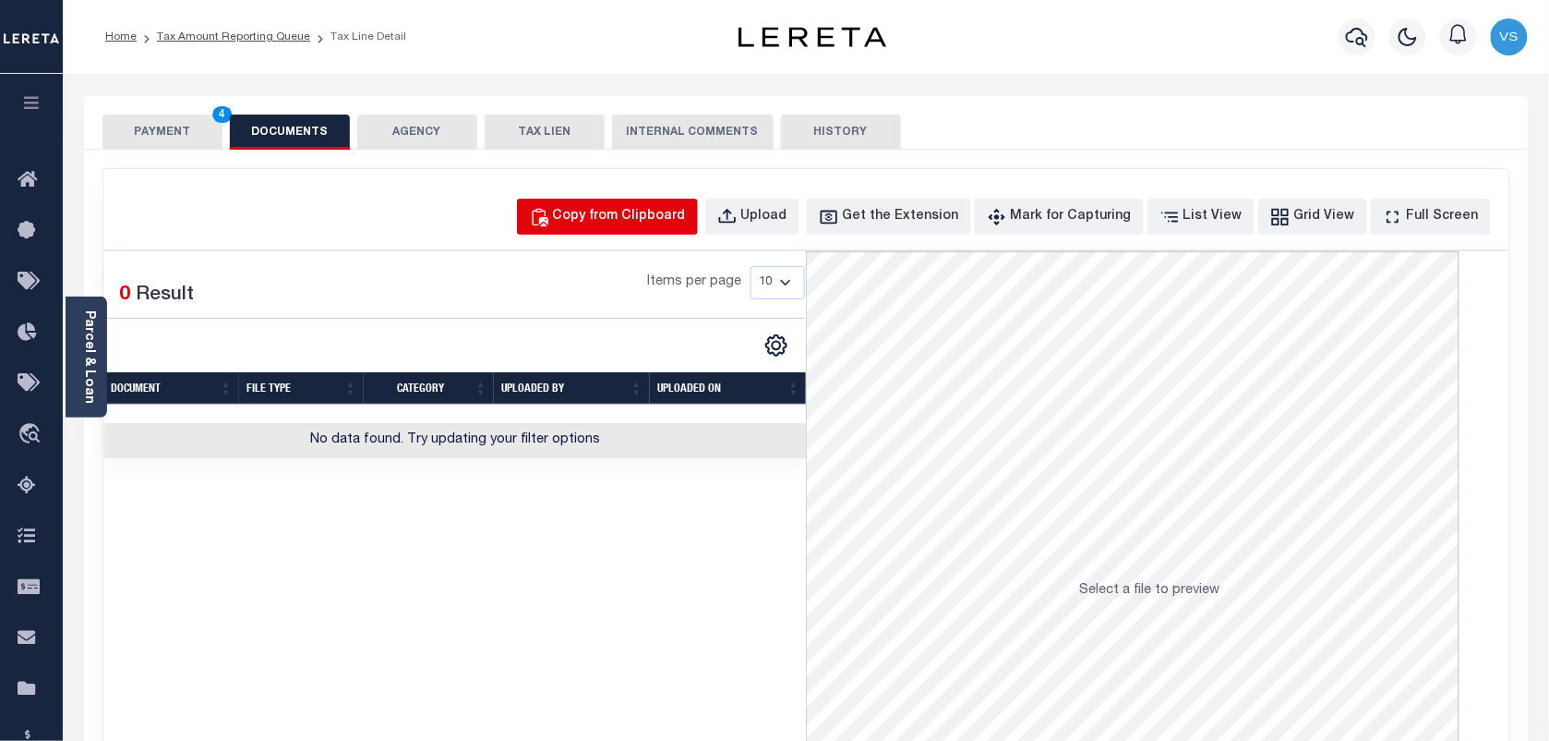
click at [594, 223] on button "Copy from Clipboard" at bounding box center [607, 217] width 181 height 36
select select "POP"
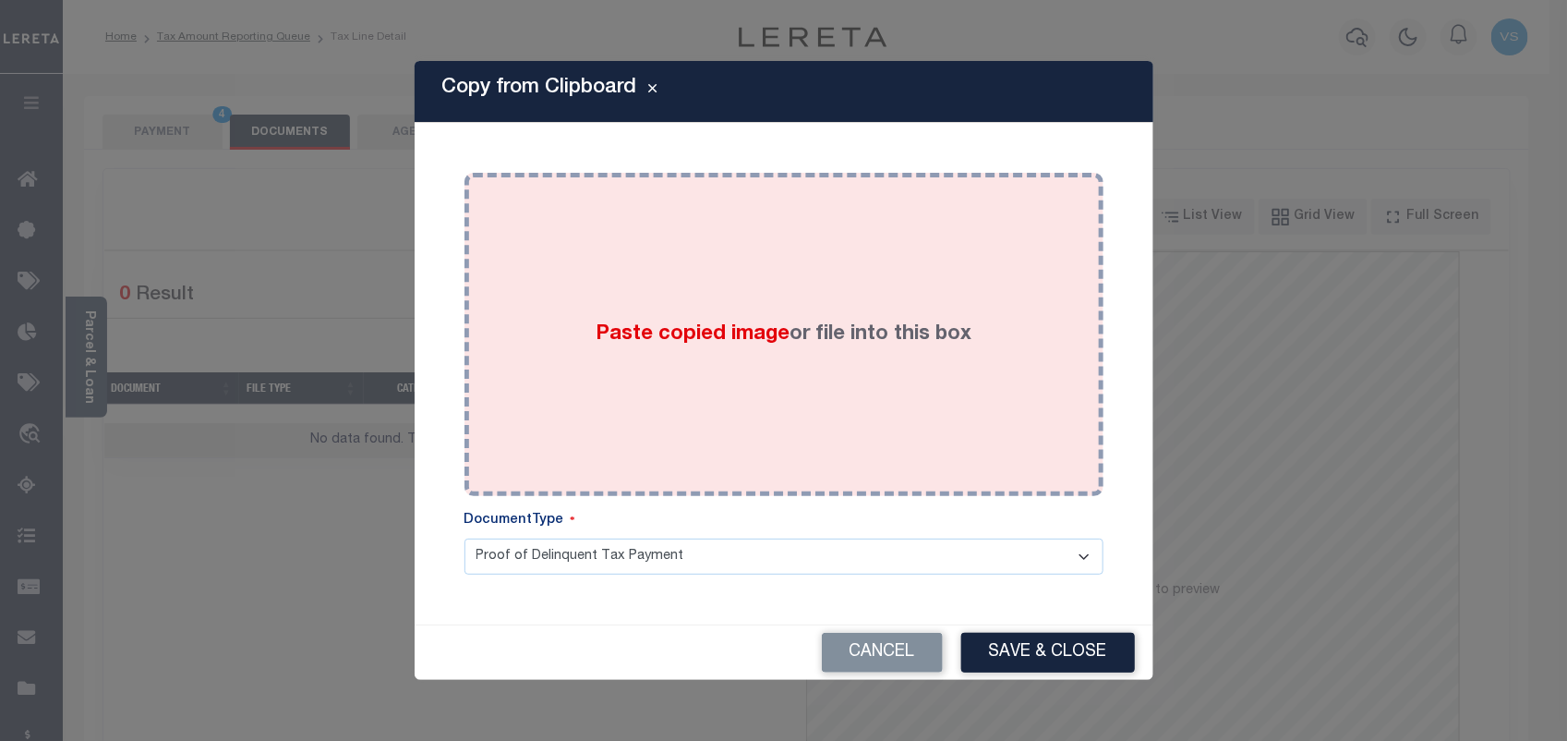
click at [708, 360] on div "Paste copied image or file into this box" at bounding box center [783, 334] width 611 height 295
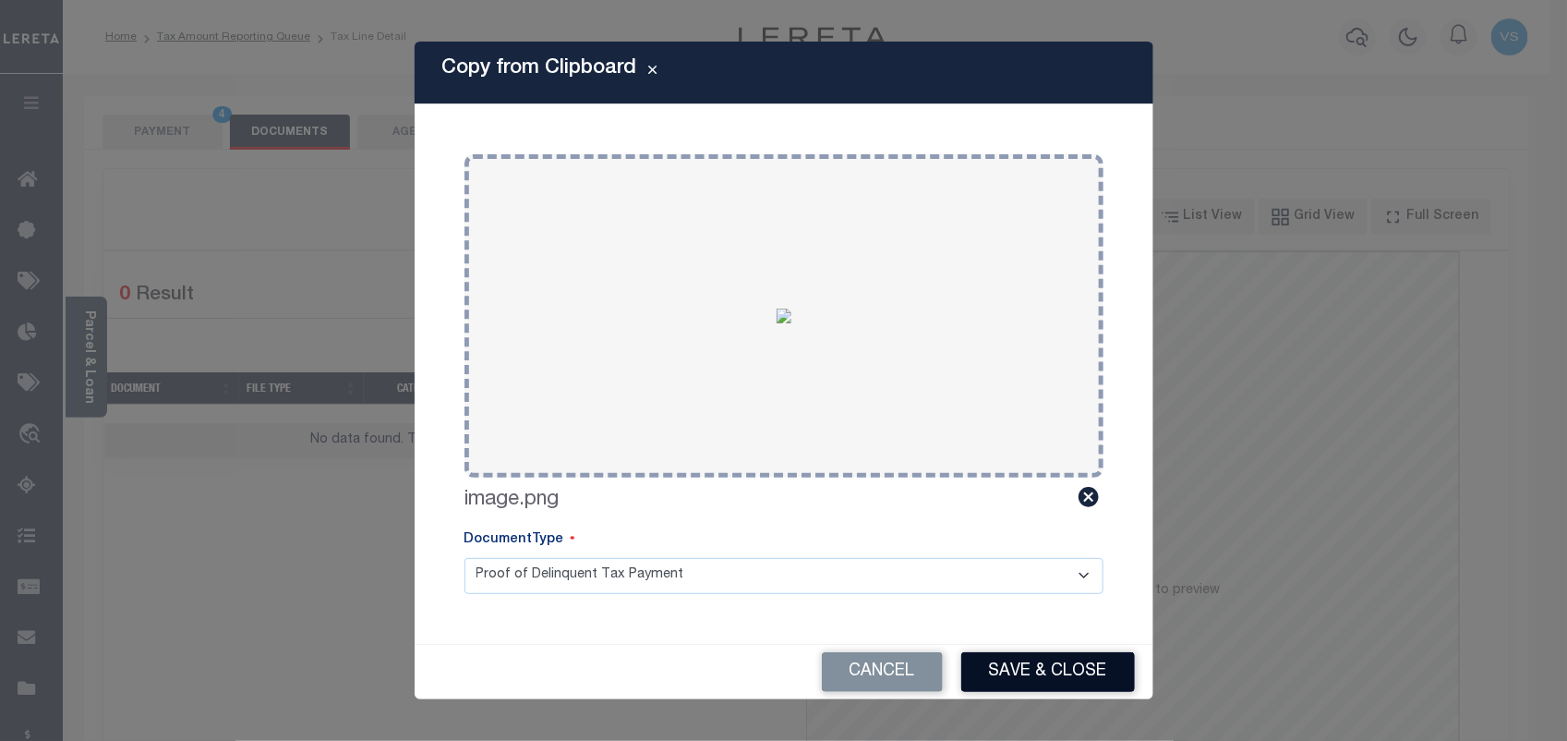
click at [1025, 670] on button "Save & Close" at bounding box center [1048, 672] width 174 height 40
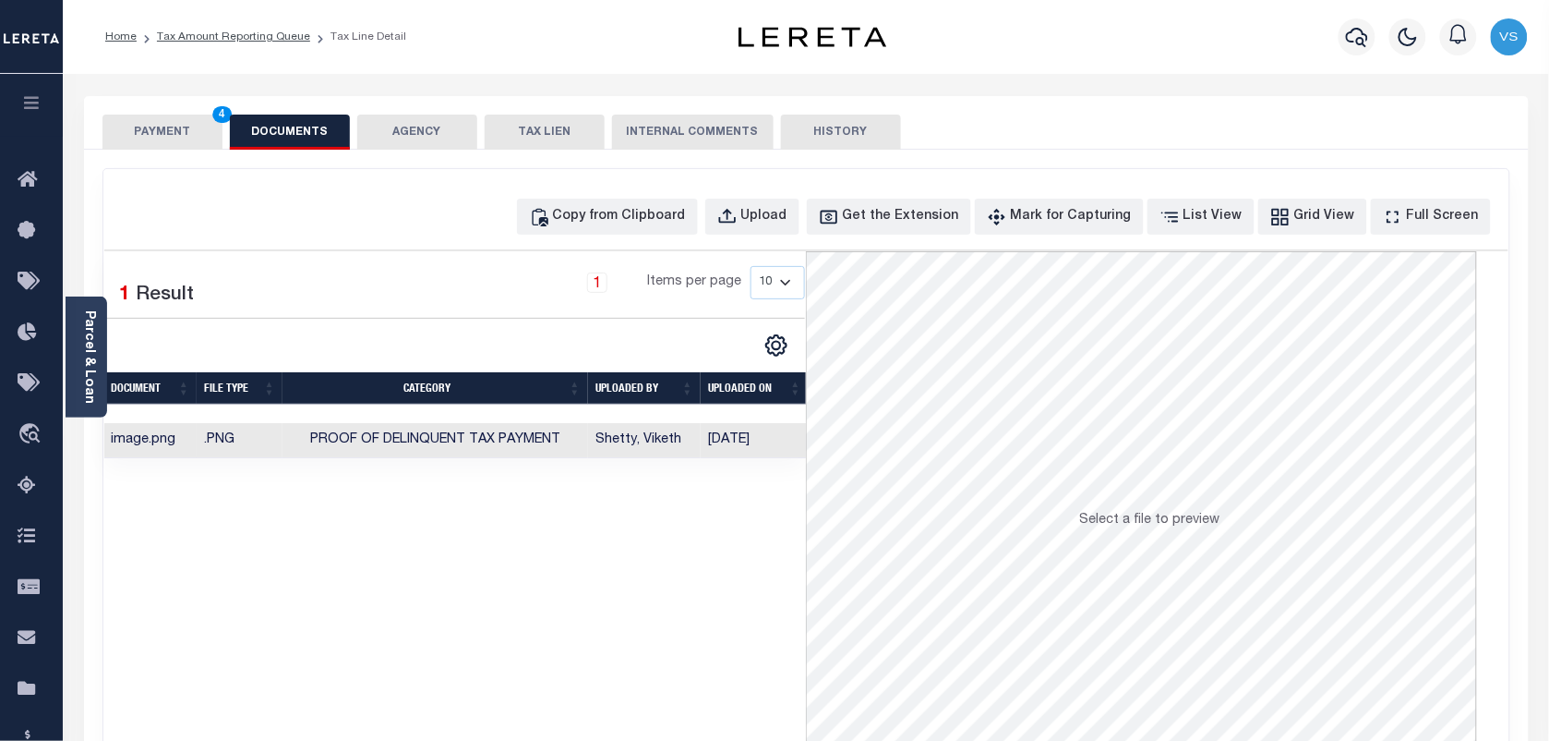
click at [155, 140] on button "PAYMENT 4" at bounding box center [162, 131] width 120 height 35
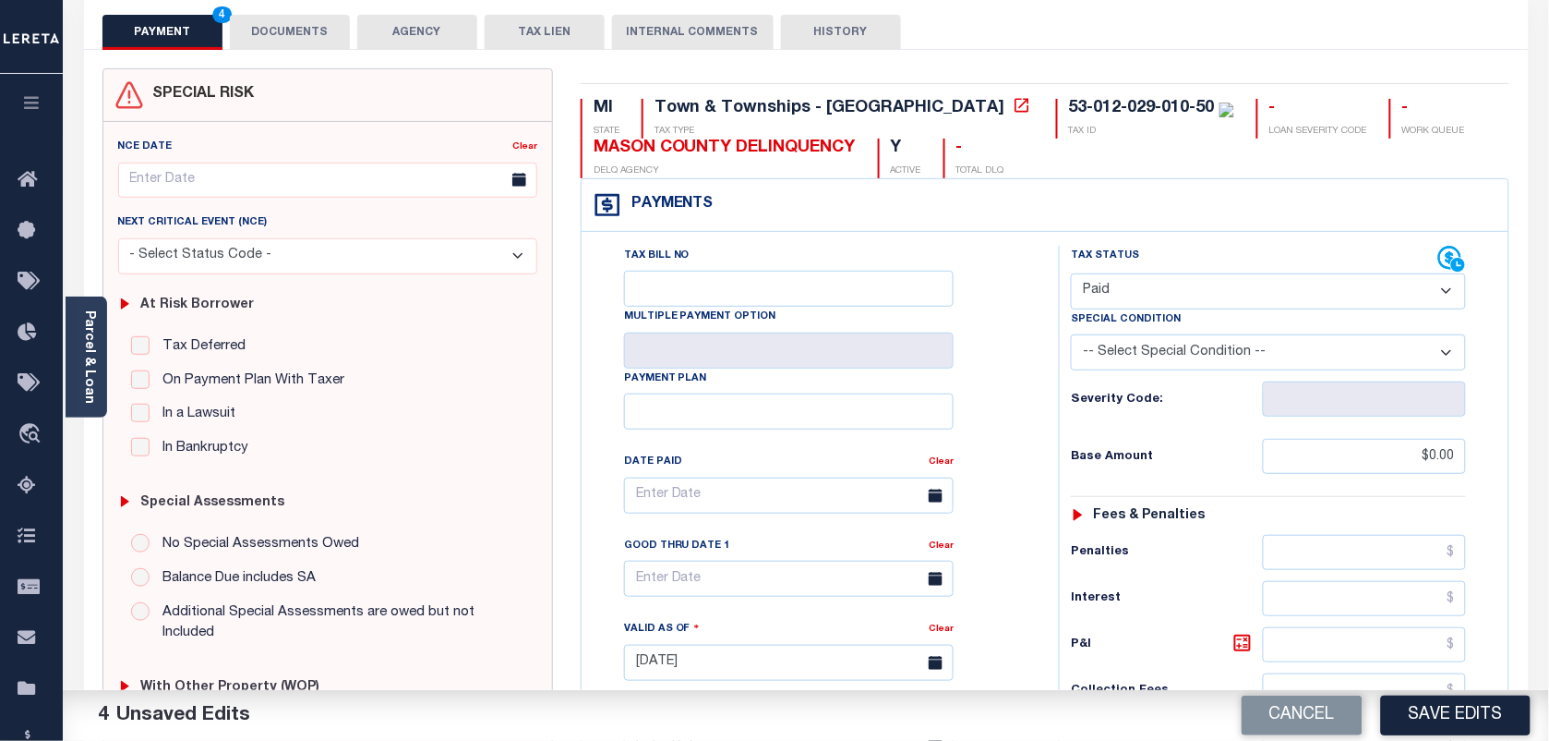
scroll to position [115, 0]
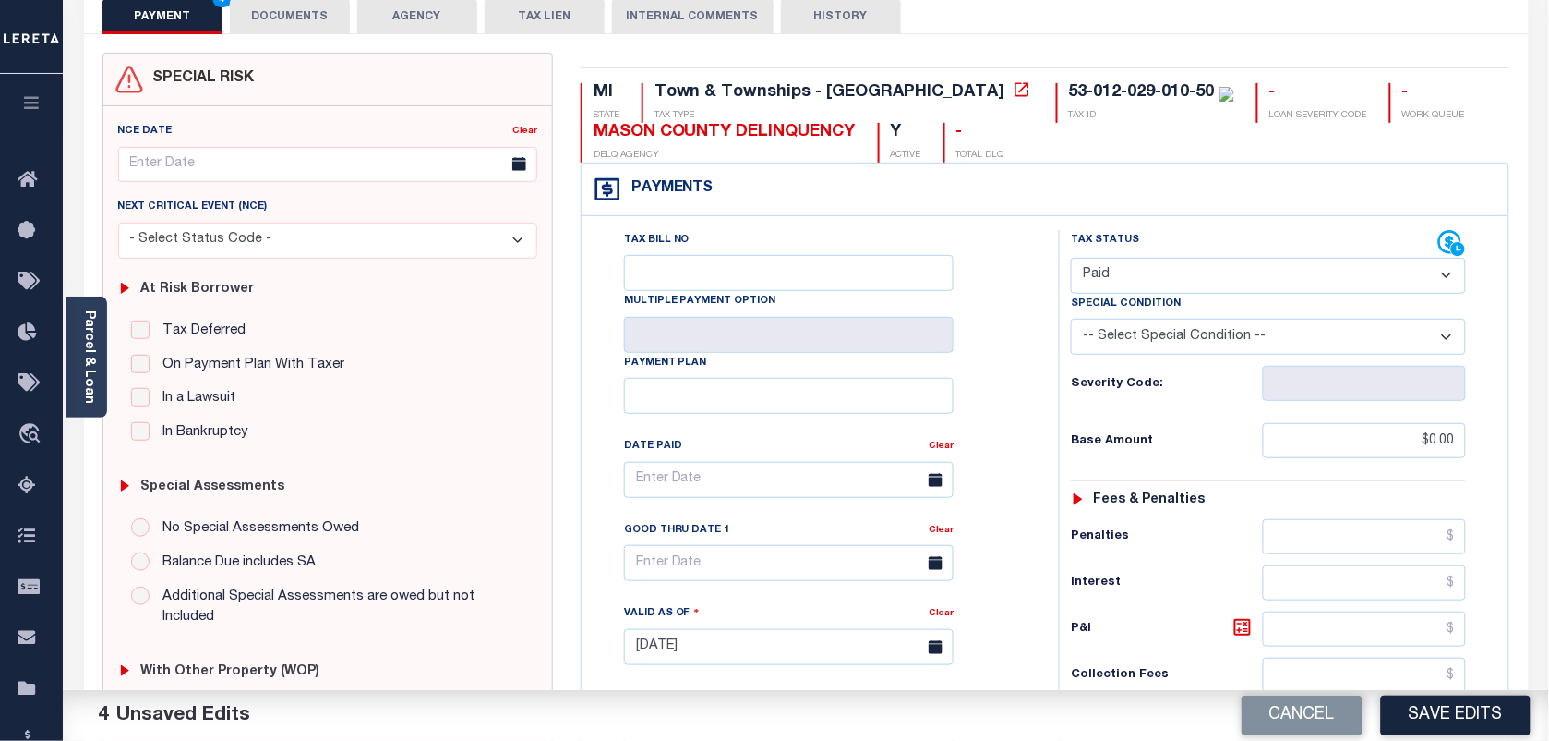
click at [1383, 690] on div "Cancel Save Edits" at bounding box center [1177, 716] width 743 height 52
click at [1446, 717] on button "Save Edits" at bounding box center [1456, 715] width 150 height 40
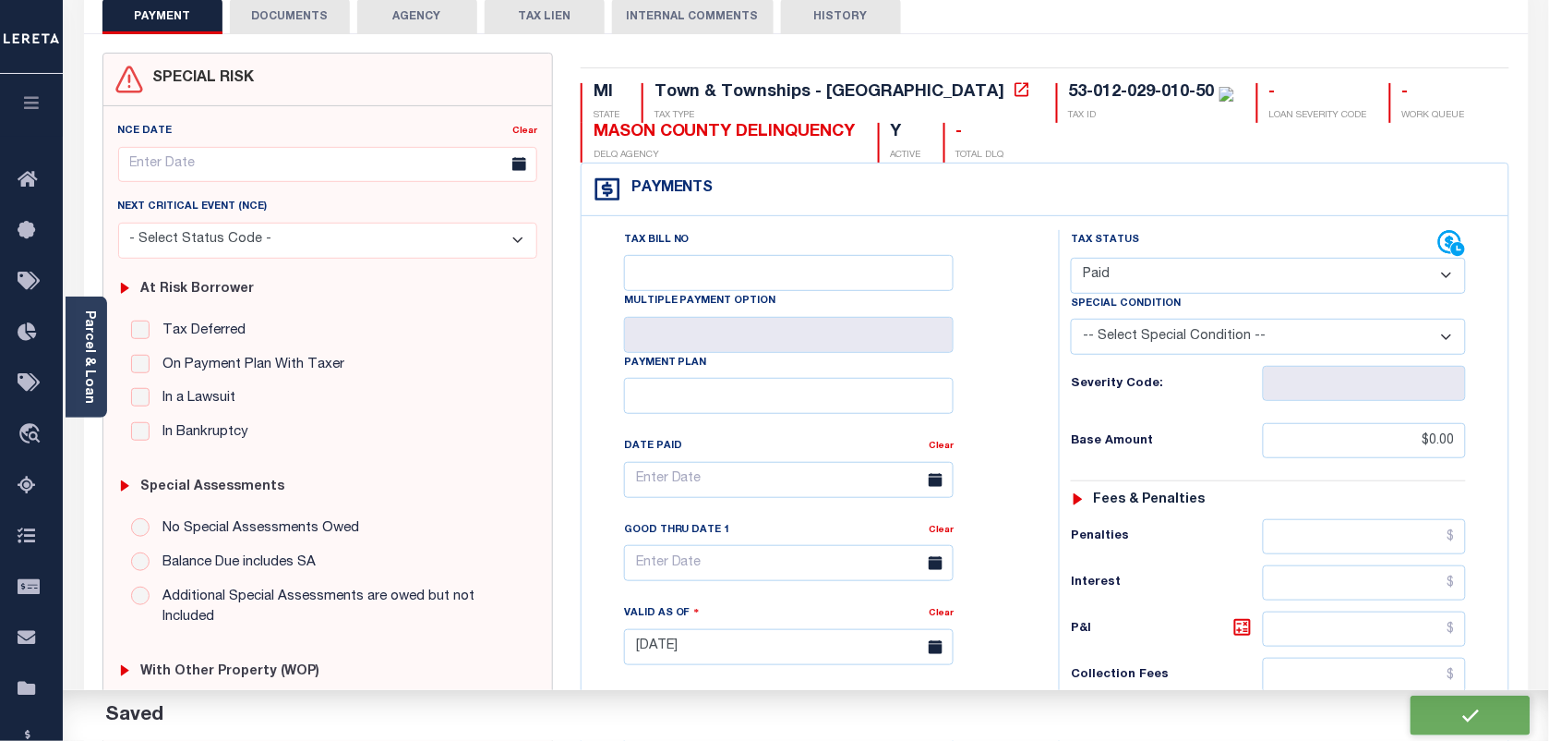
checkbox input "false"
type input "$0"
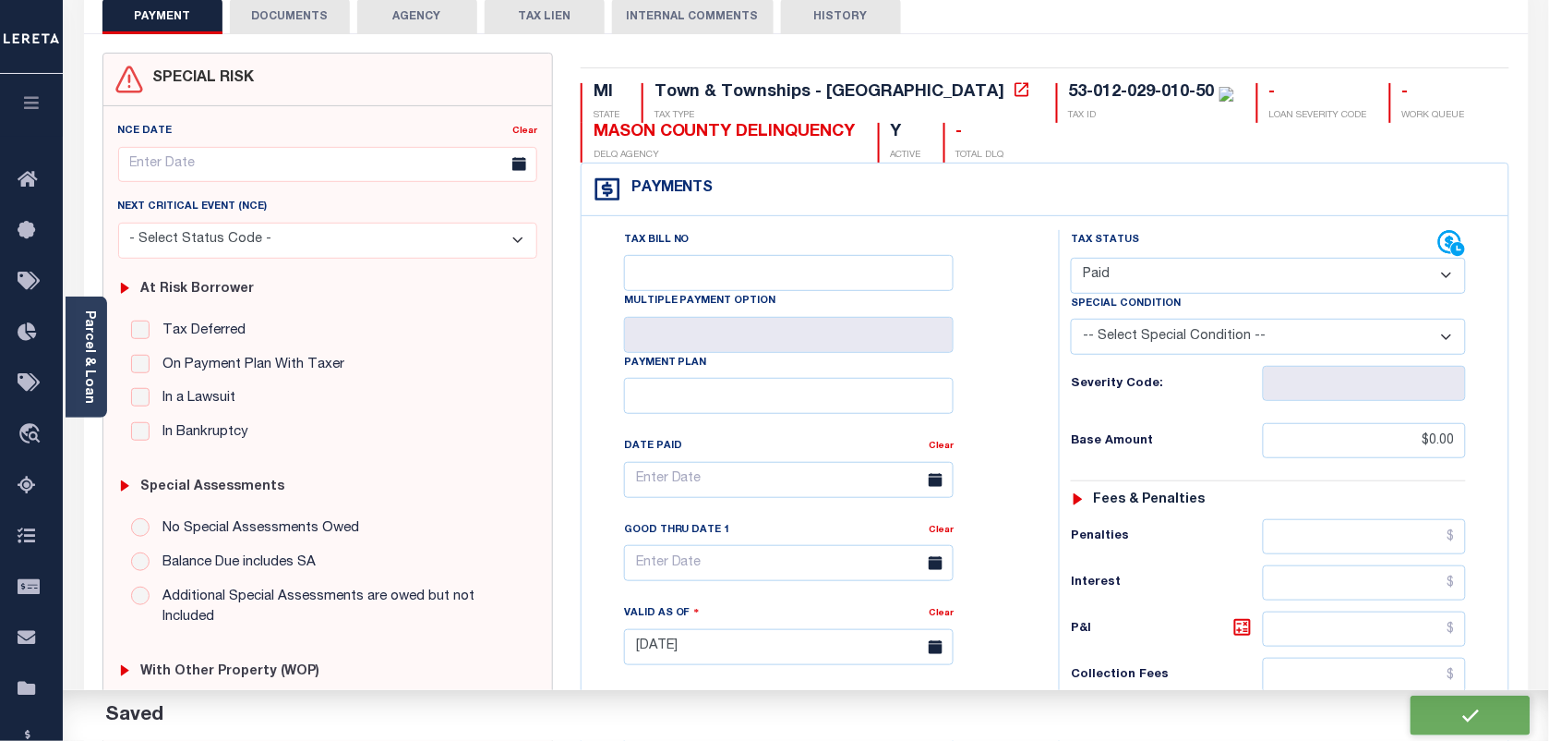
type input "$0"
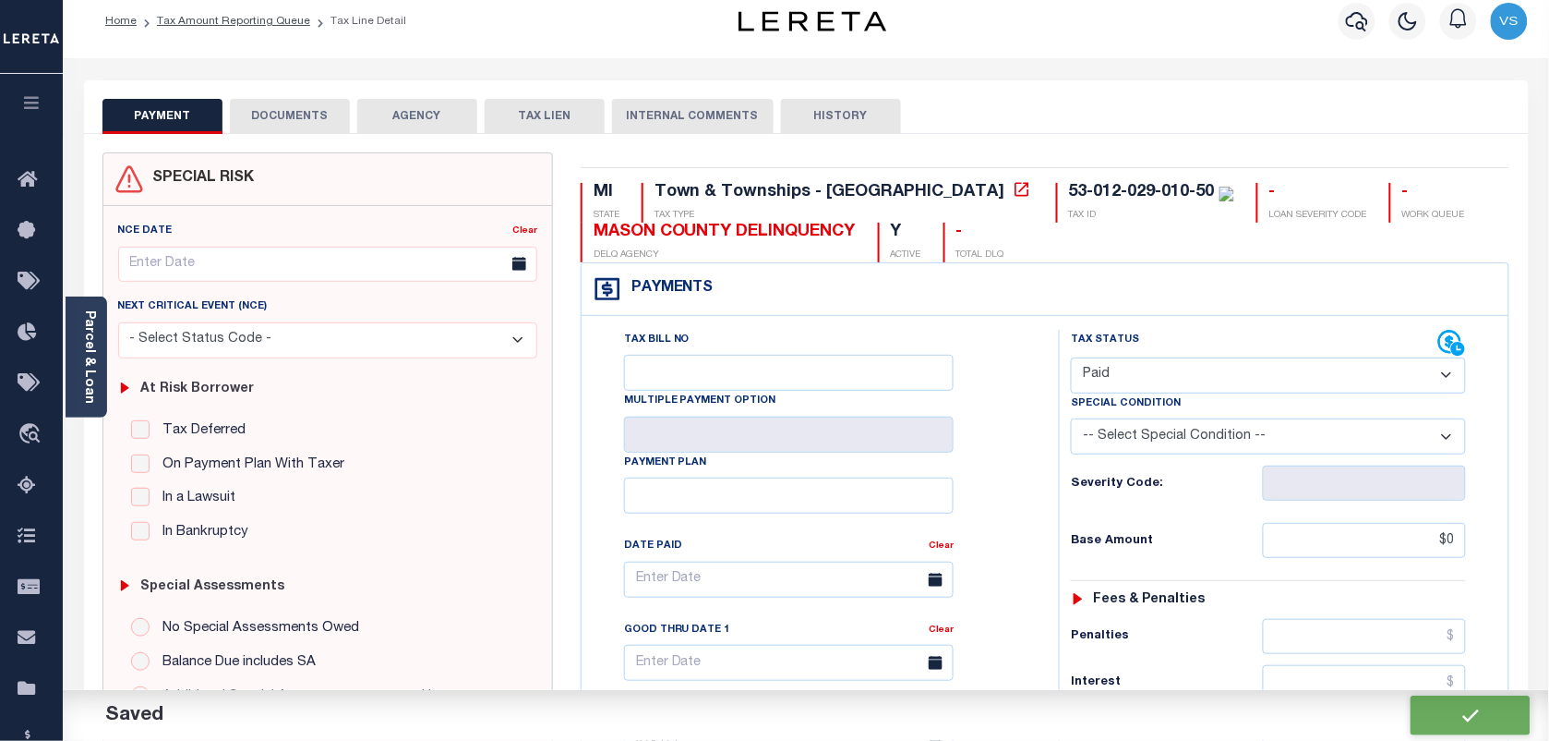
scroll to position [0, 0]
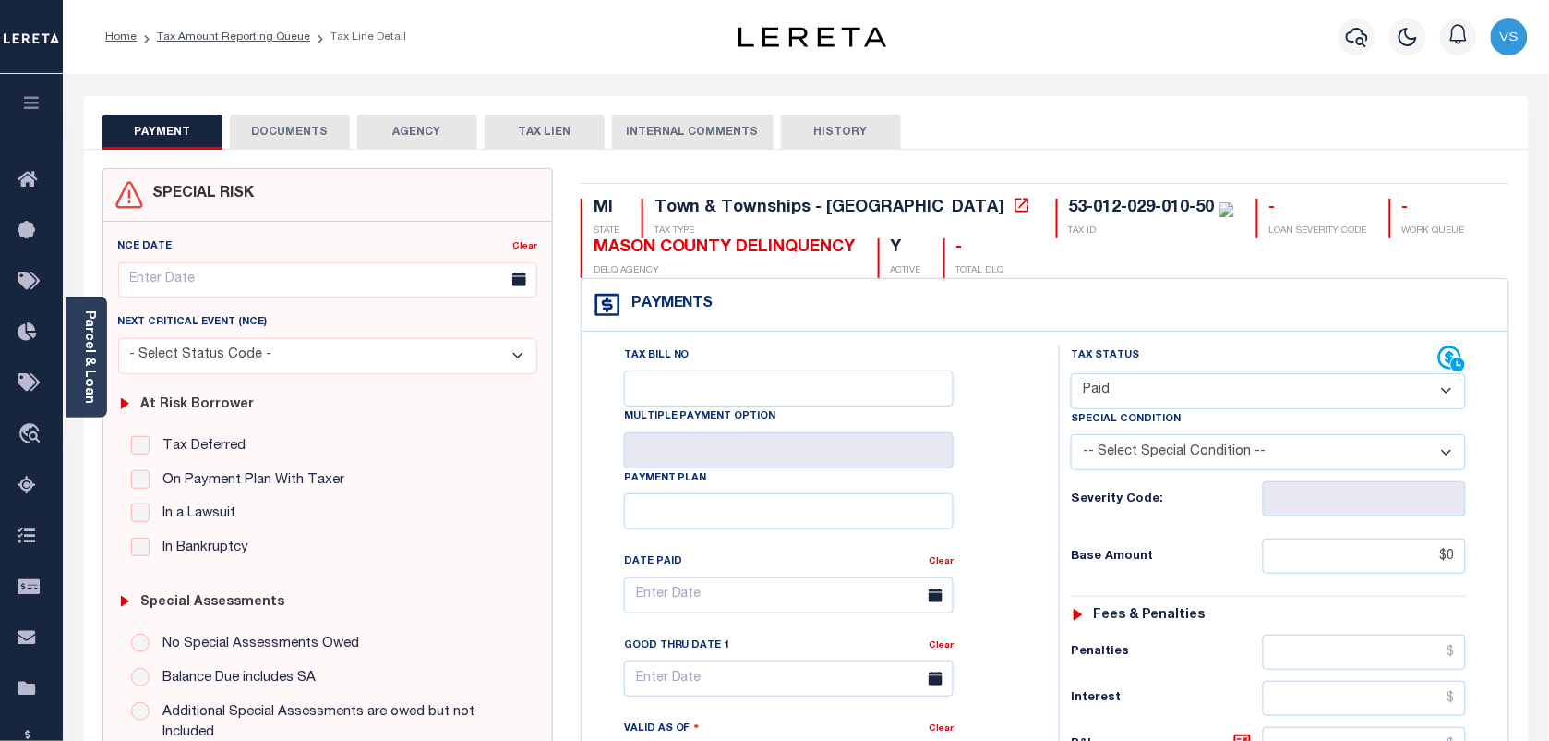
click at [186, 42] on li "Tax Amount Reporting Queue" at bounding box center [224, 37] width 174 height 17
click at [256, 40] on link "Tax Amount Reporting Queue" at bounding box center [233, 36] width 153 height 11
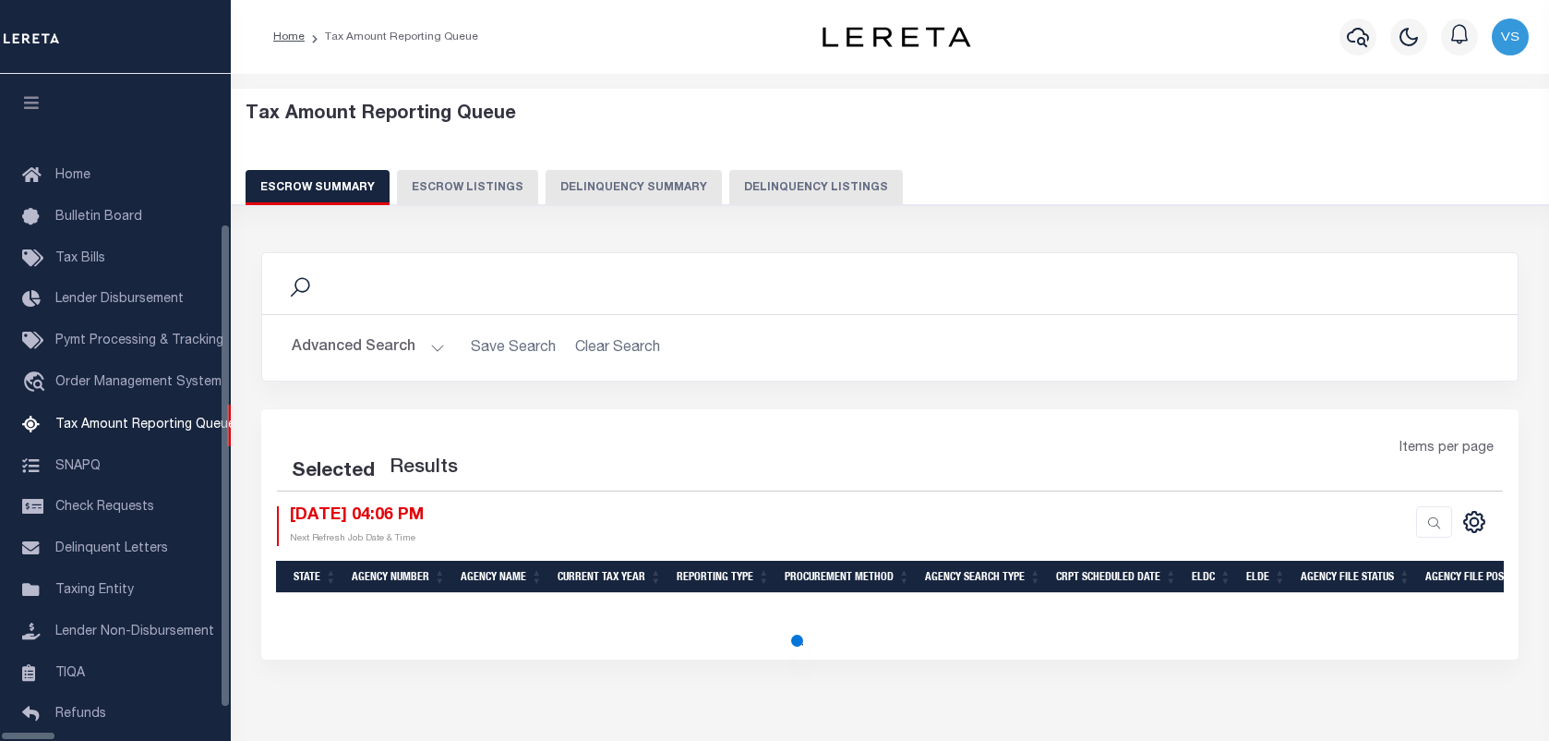
click at [753, 192] on button "Delinquency Listings" at bounding box center [816, 187] width 174 height 35
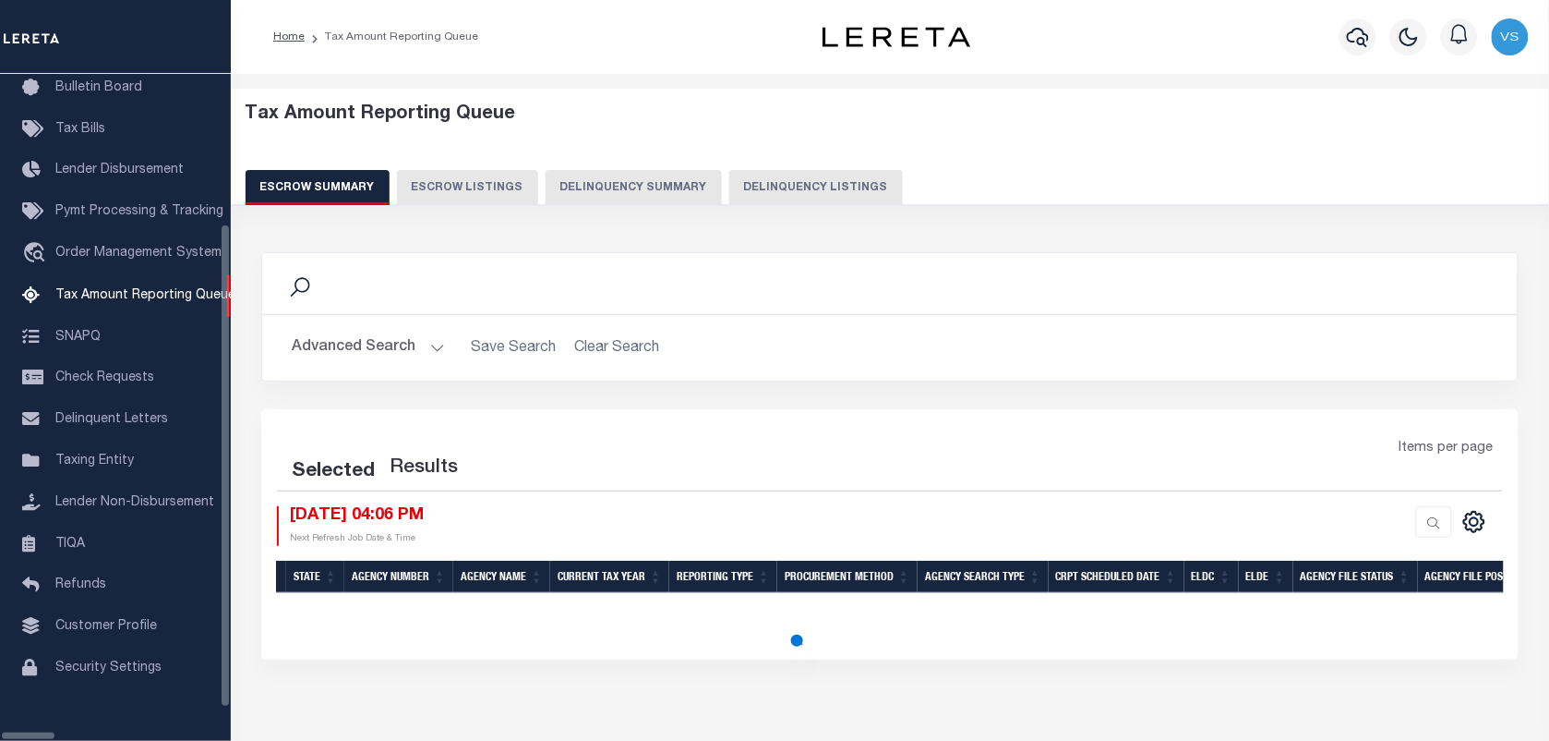
select select "100"
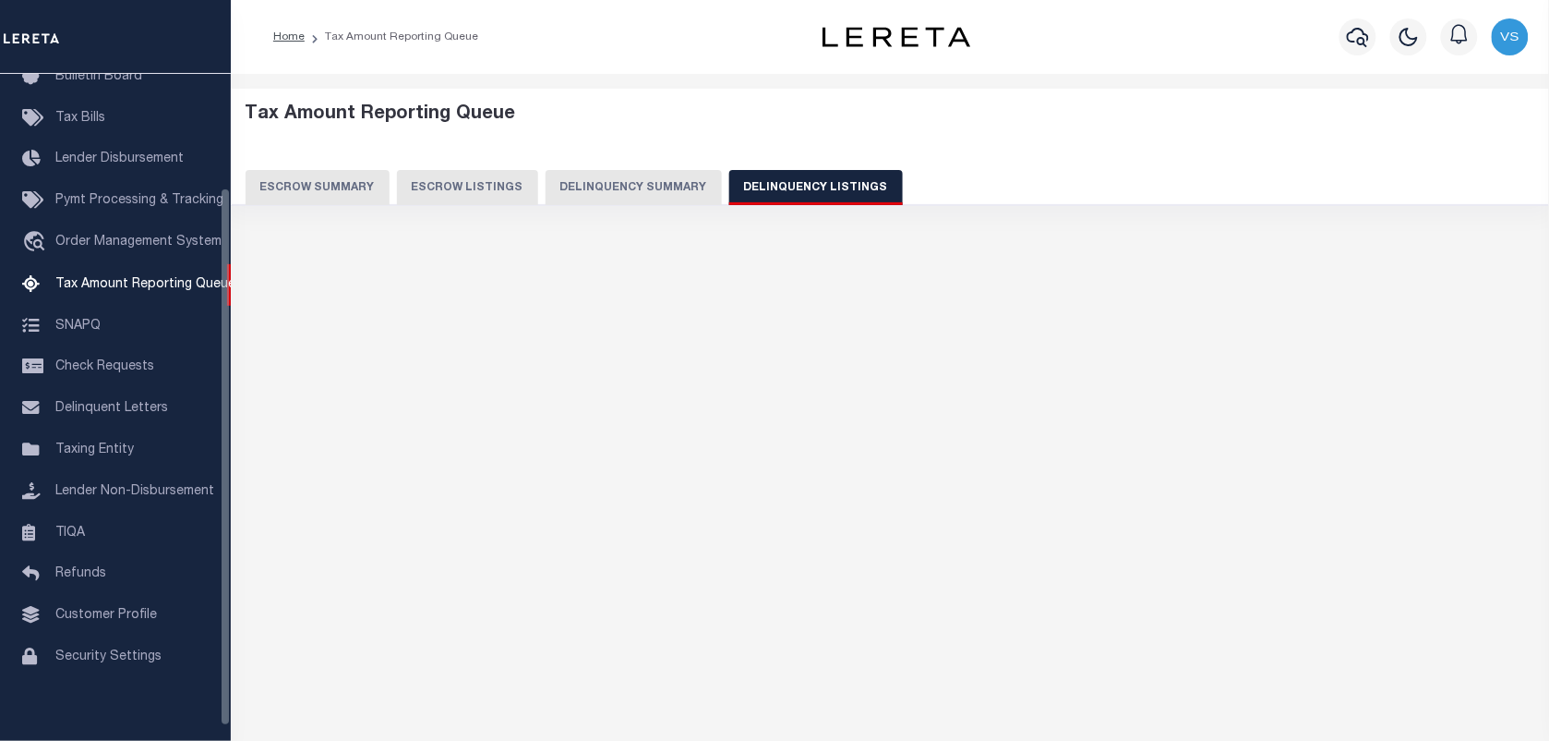
select select "100"
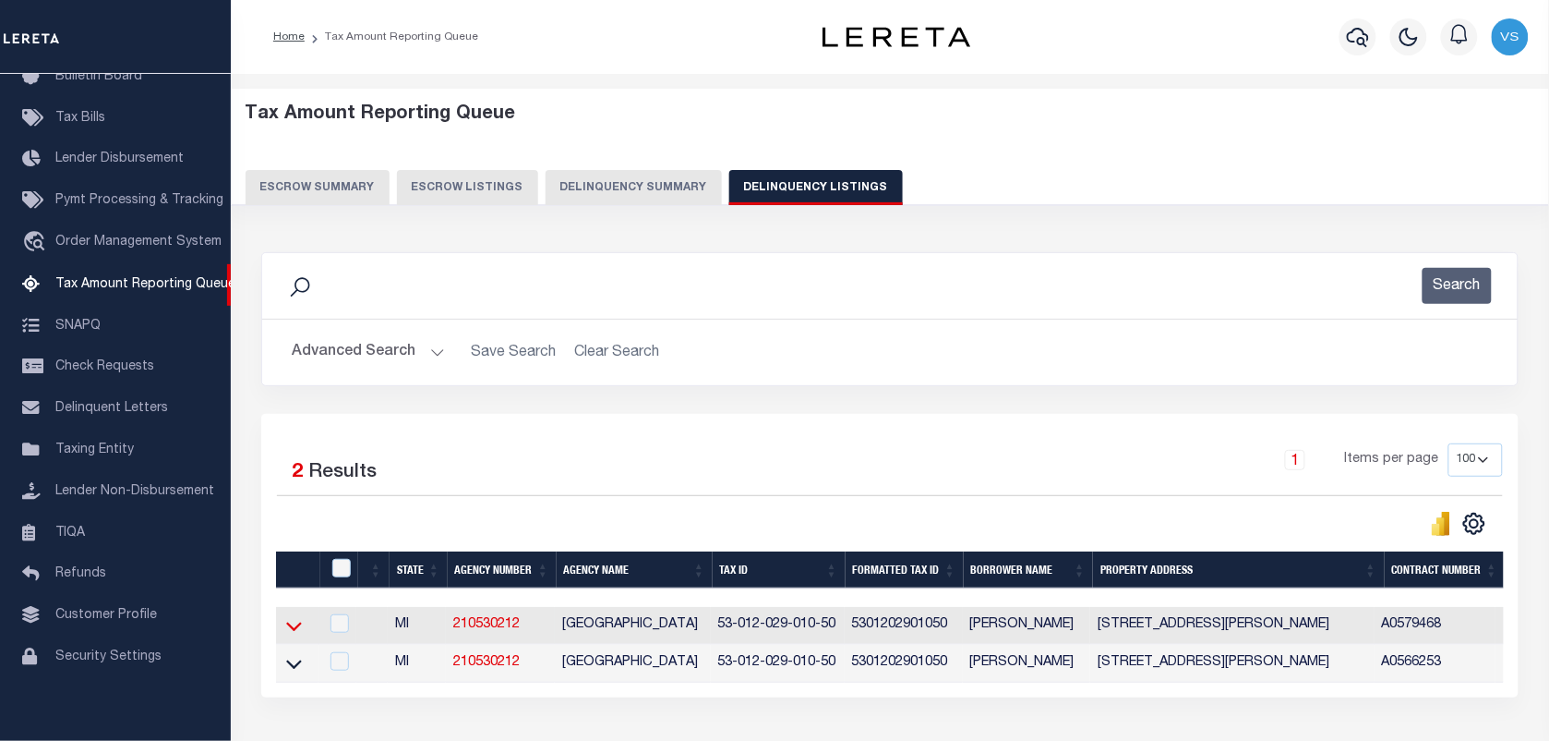
click at [294, 625] on icon at bounding box center [294, 625] width 16 height 19
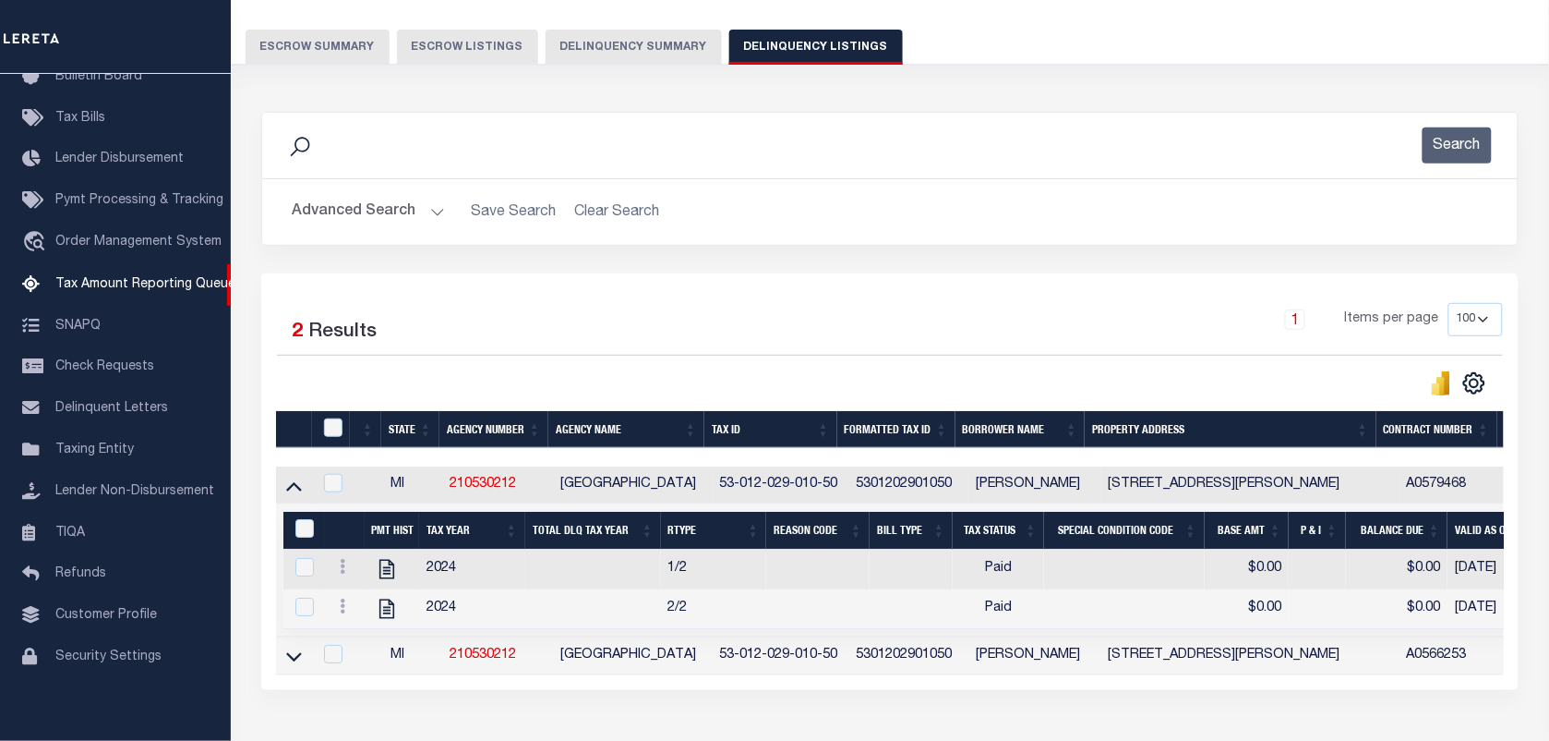
click at [292, 675] on td at bounding box center [294, 656] width 37 height 38
checkbox input "true"
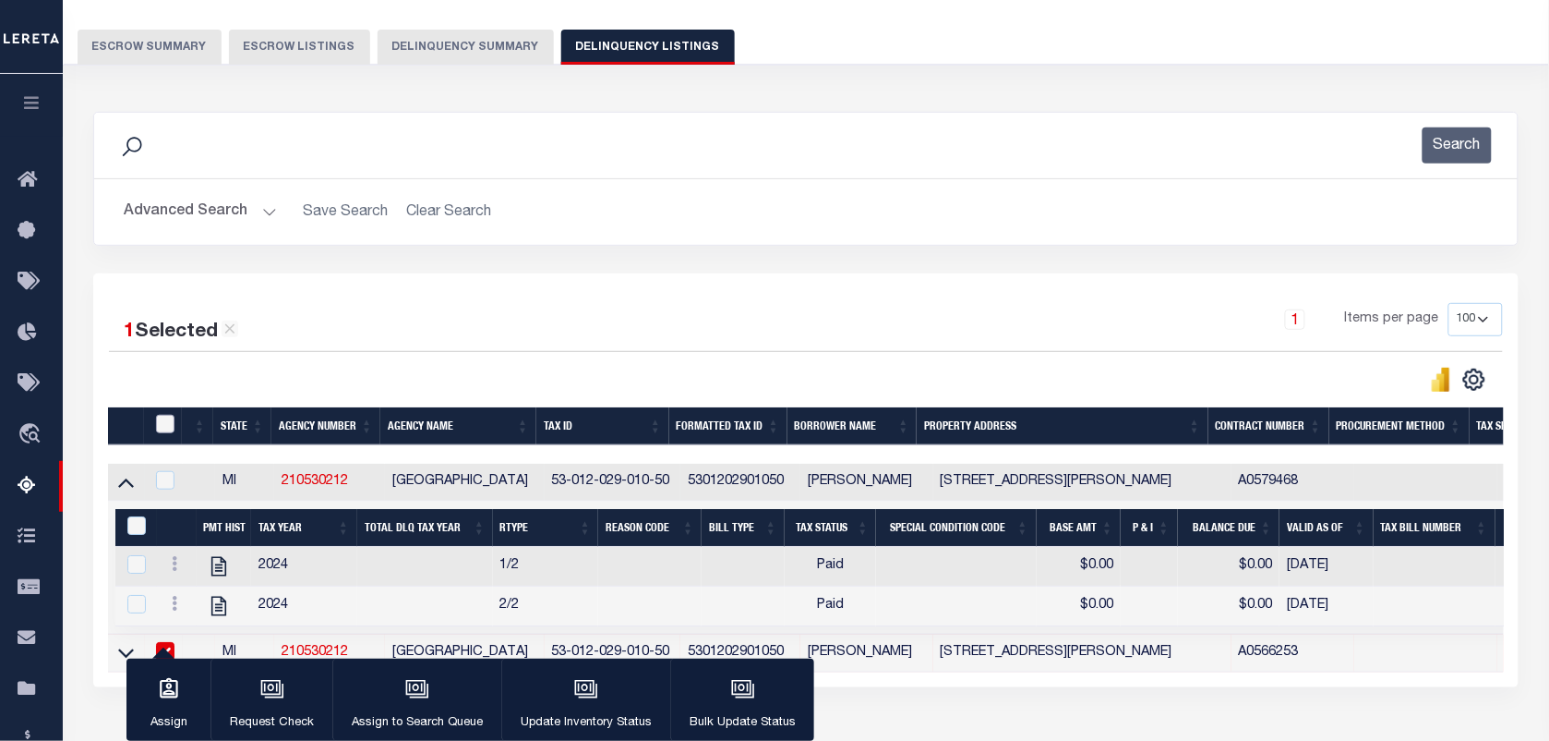
click at [166, 420] on input "checkbox" at bounding box center [165, 424] width 18 height 18
checkbox input "true"
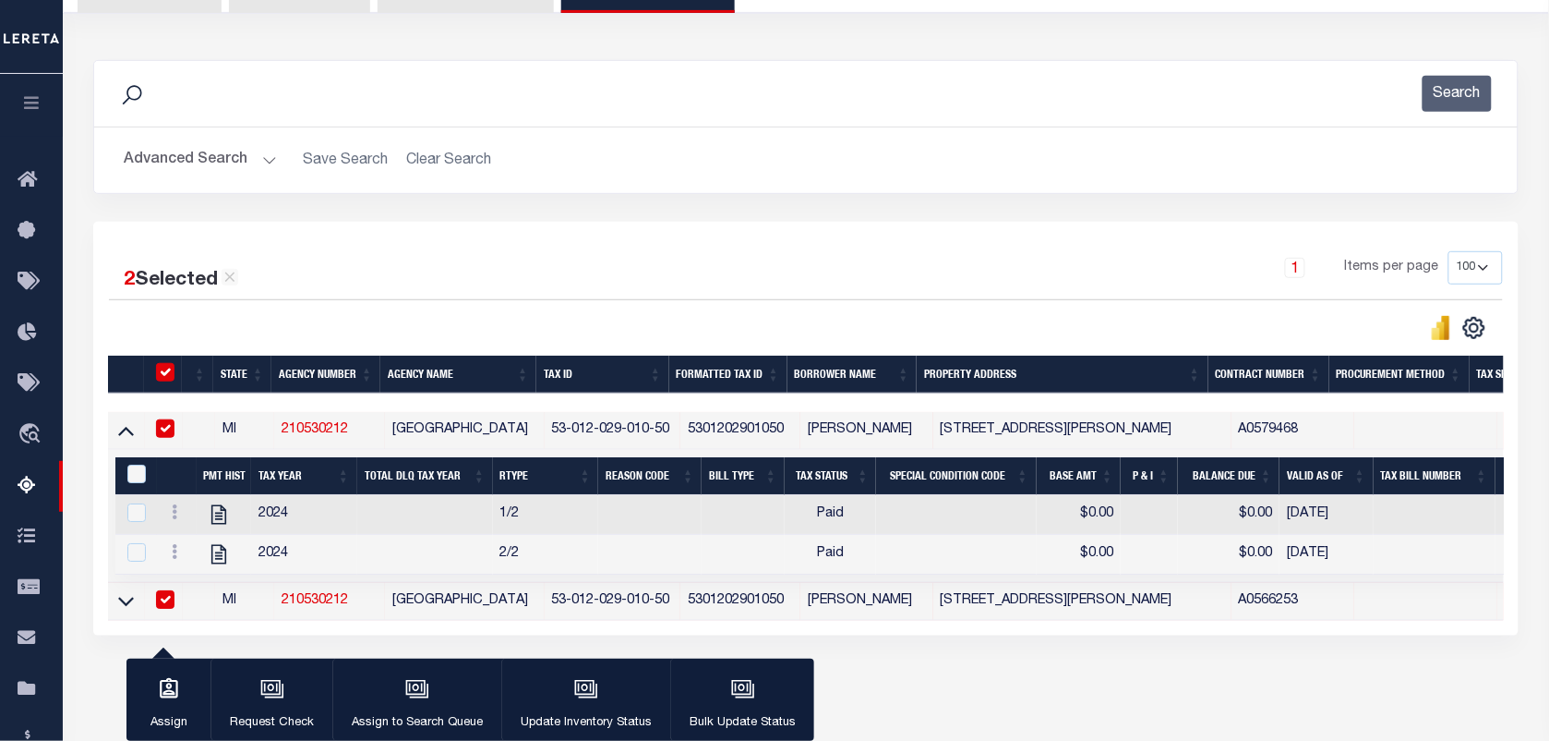
scroll to position [273, 0]
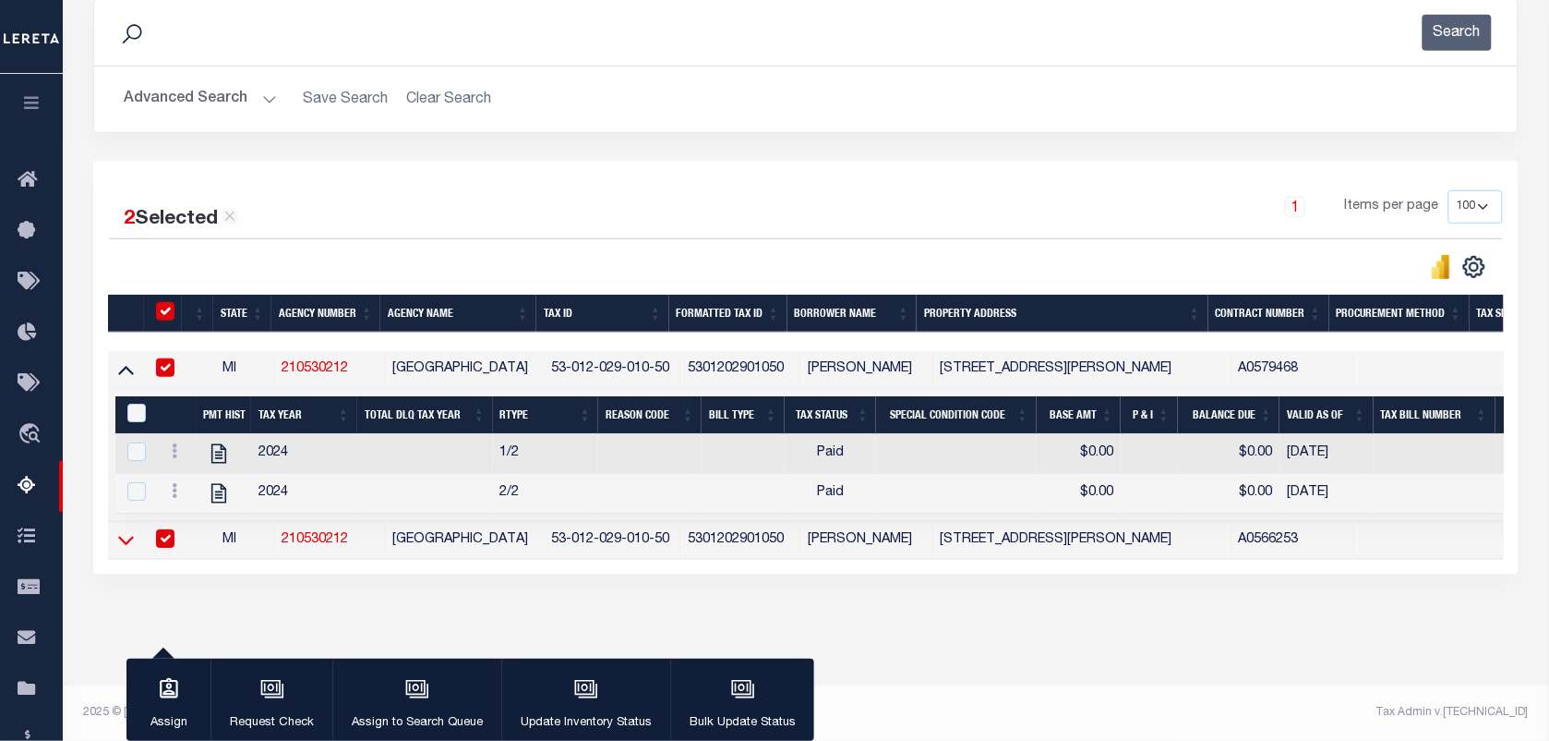
click at [126, 536] on icon at bounding box center [126, 540] width 16 height 9
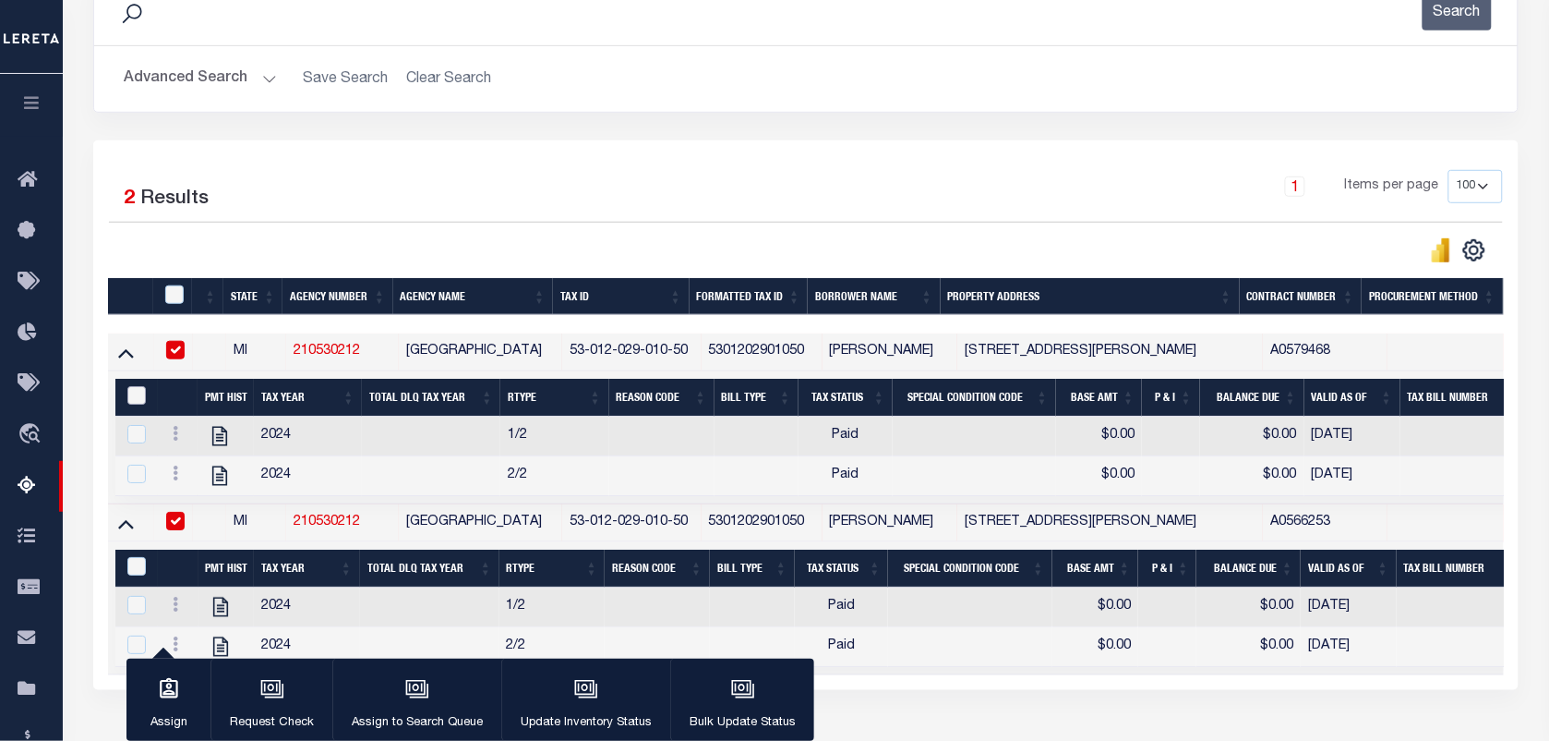
click at [139, 392] on input "&nbsp;" at bounding box center [136, 395] width 18 height 18
checkbox input "true"
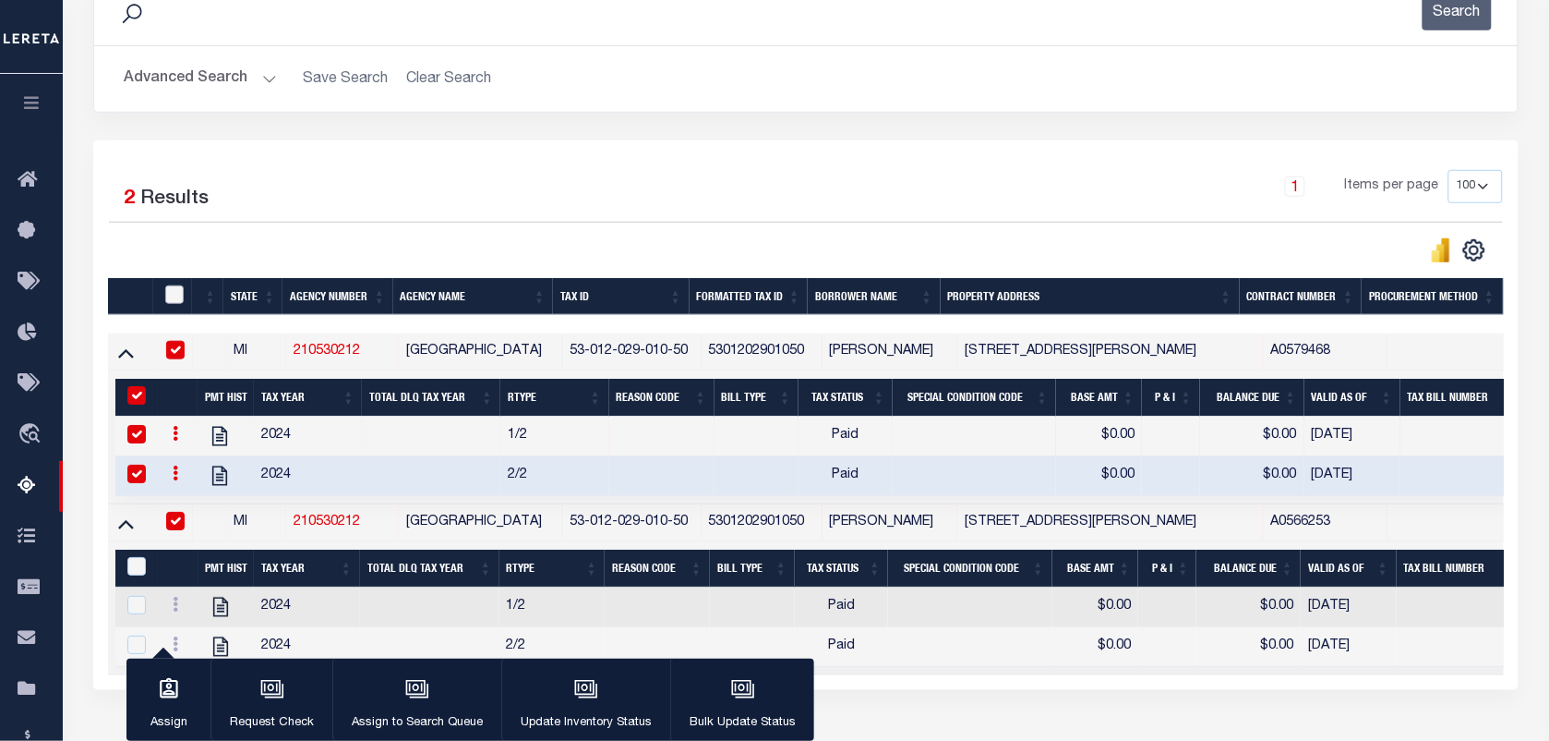
click at [167, 295] on input "checkbox" at bounding box center [174, 294] width 18 height 18
checkbox input "true"
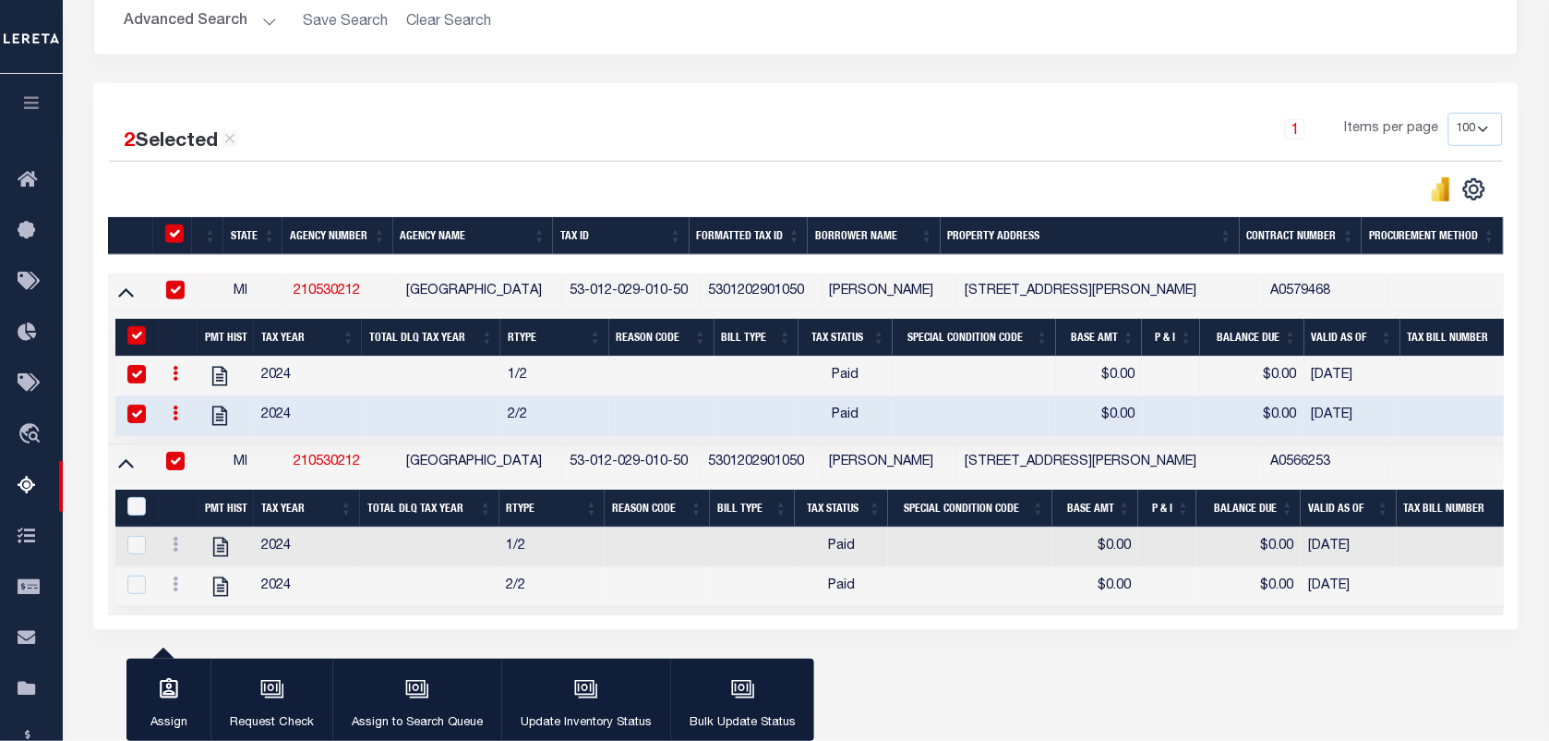
scroll to position [389, 0]
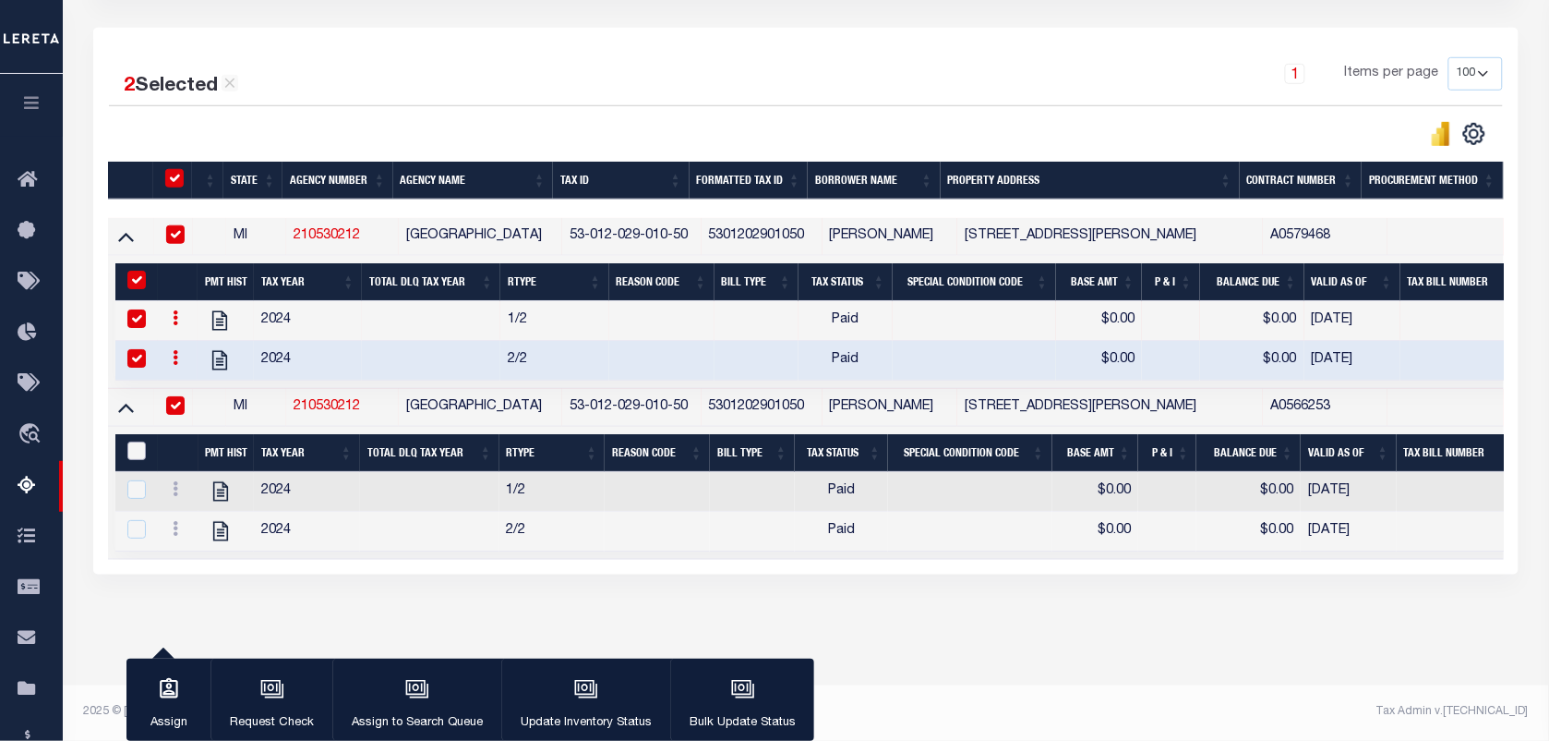
click at [137, 460] on input "&nbsp;" at bounding box center [136, 450] width 18 height 18
checkbox input "true"
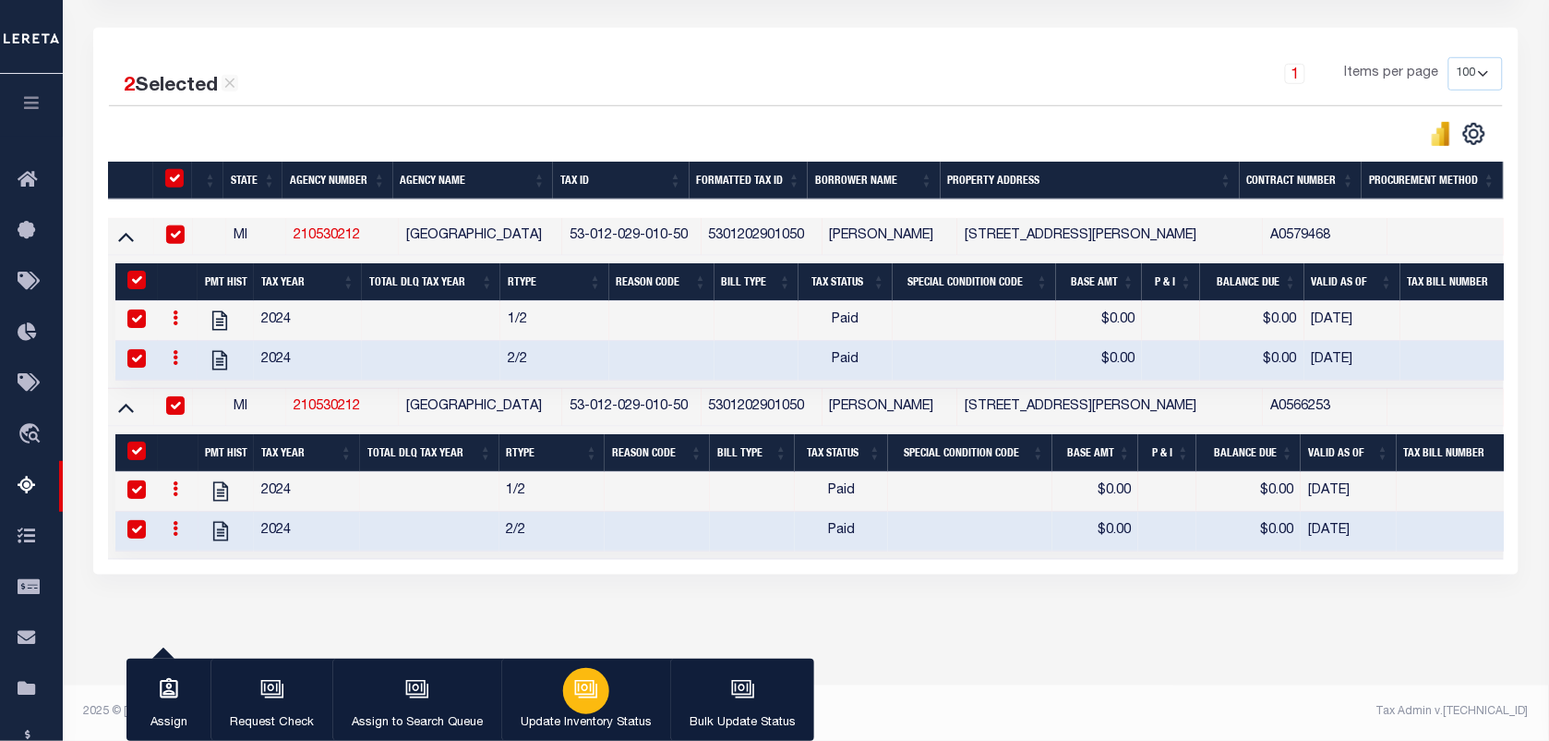
click at [600, 681] on div "button" at bounding box center [586, 691] width 46 height 46
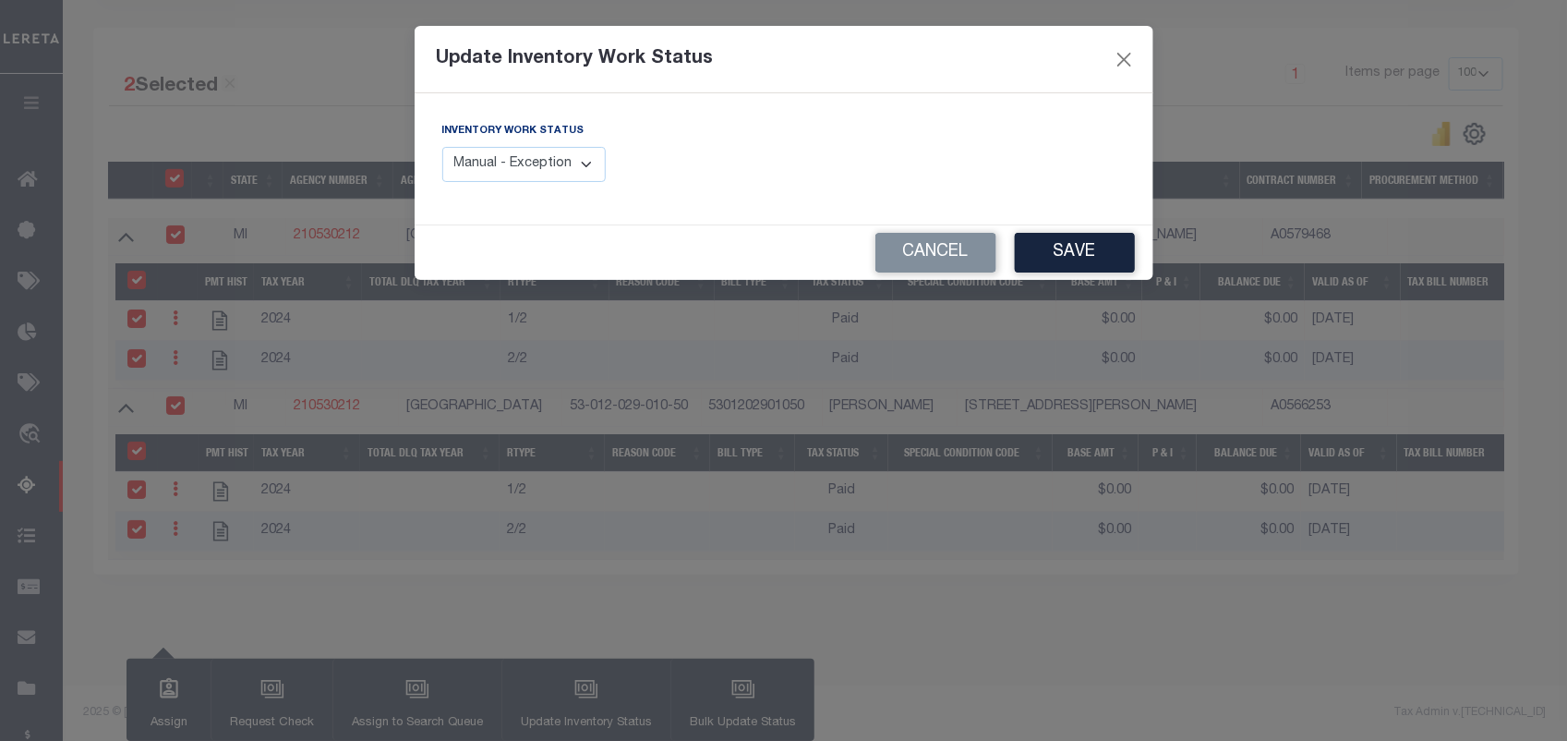
click at [494, 164] on select "Manual - Exception Pended - Awaiting Search Late Add Exception Completed" at bounding box center [524, 165] width 164 height 36
select select "4"
click at [442, 147] on select "Manual - Exception Pended - Awaiting Search Late Add Exception Completed" at bounding box center [524, 165] width 164 height 36
click at [1062, 246] on button "Save" at bounding box center [1075, 253] width 120 height 40
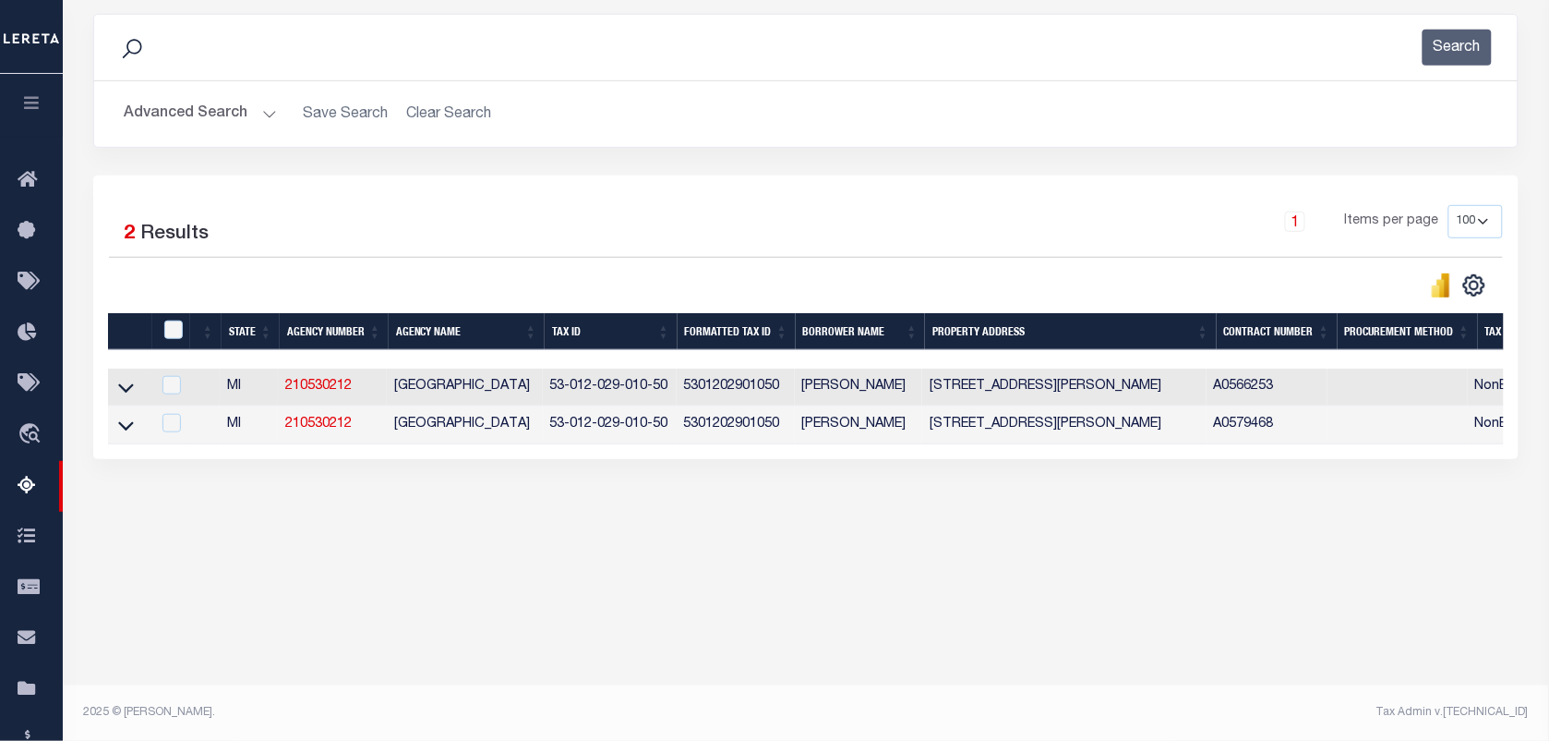
scroll to position [237, 0]
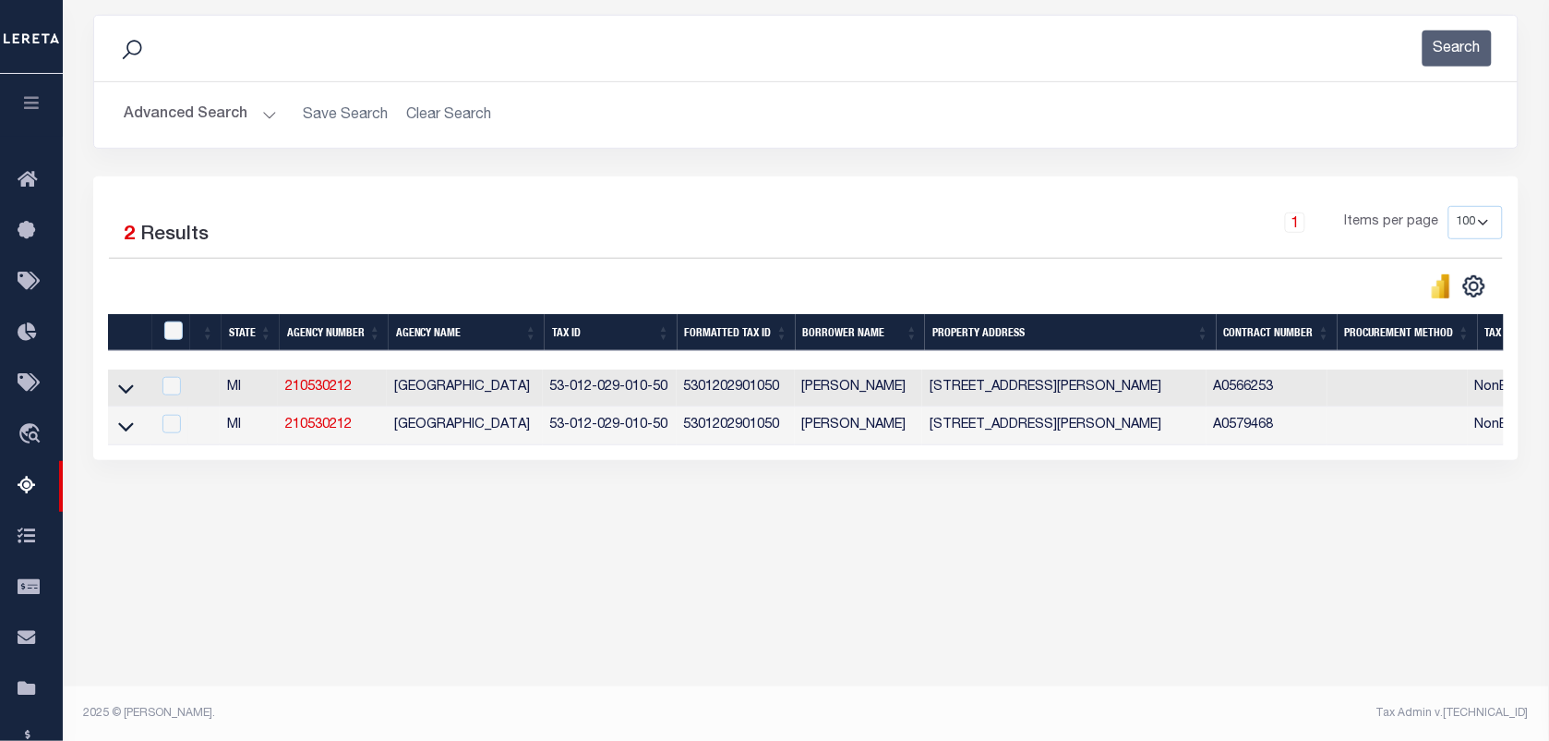
click at [792, 496] on div "Data sync process is currently running, you may face some response delays. Sear…" at bounding box center [806, 255] width 1451 height 519
click at [1030, 515] on div "Data sync process is currently running, you may face some response delays. Sear…" at bounding box center [806, 255] width 1451 height 519
click at [116, 407] on td at bounding box center [129, 388] width 42 height 38
checkbox input "true"
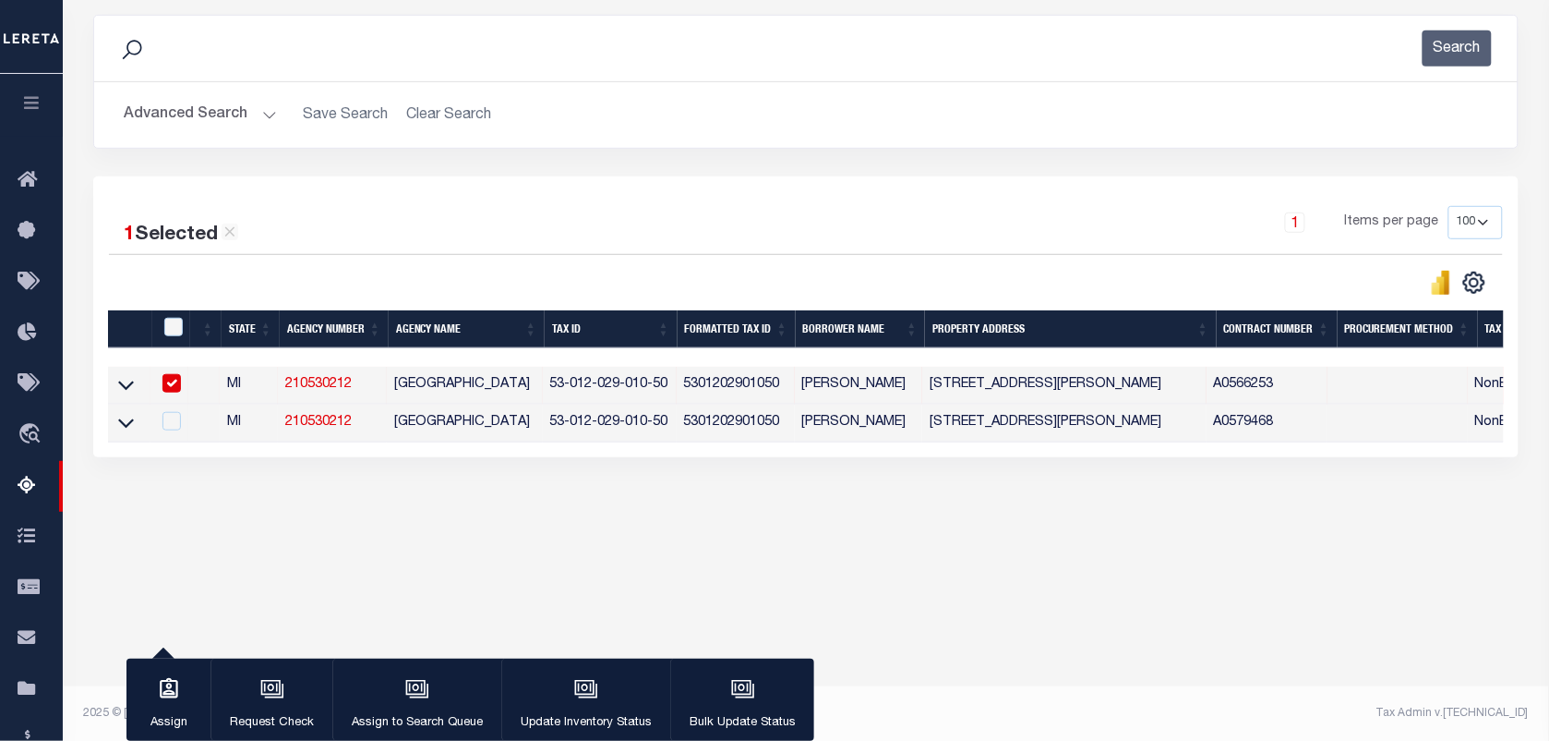
click at [191, 127] on button "Advanced Search" at bounding box center [200, 115] width 153 height 36
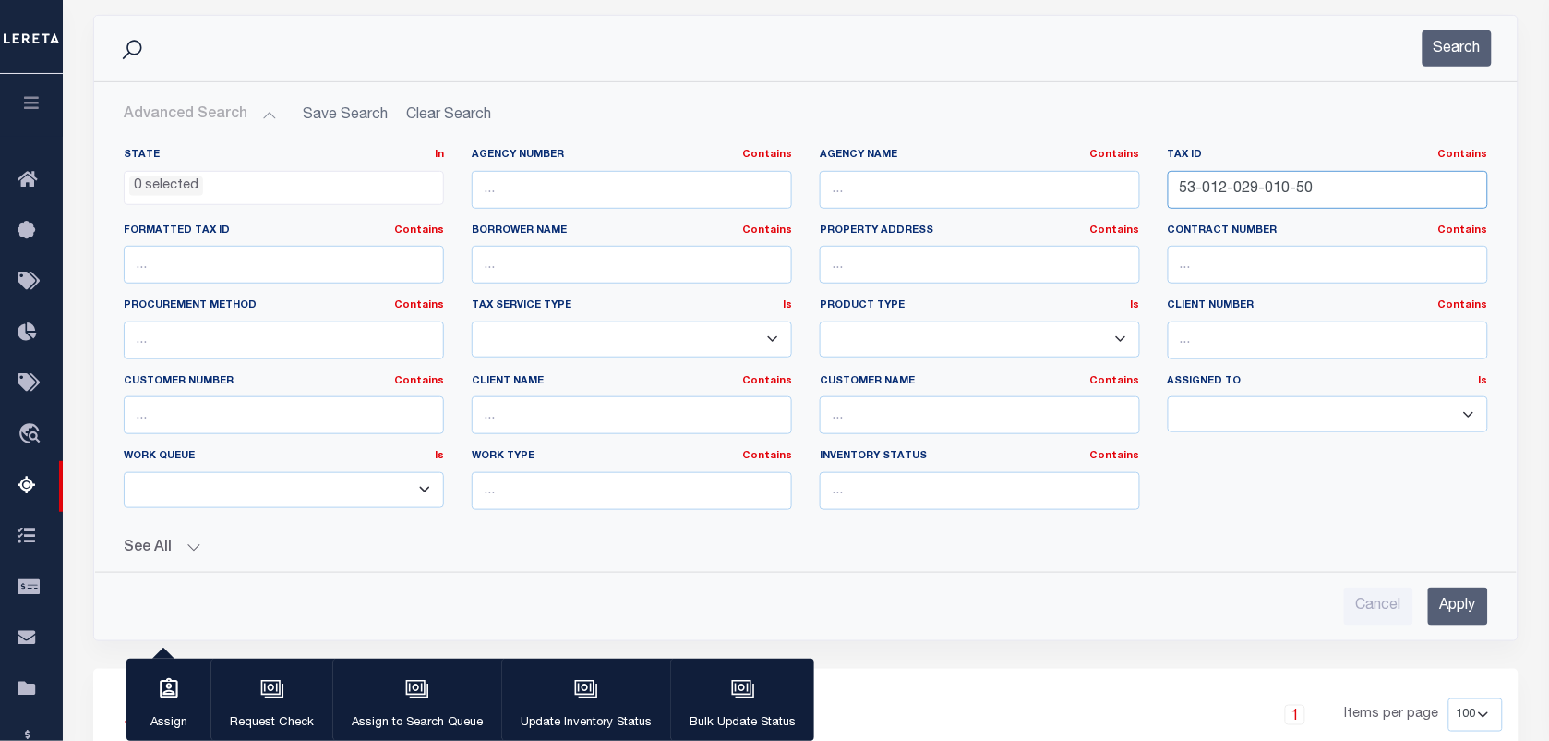
click at [1331, 176] on input "53-012-029-010-50" at bounding box center [1328, 190] width 320 height 38
type input "5"
paste input "53-012-029-014-00"
type input "53-012-029-014-00"
click at [1477, 46] on button "Search" at bounding box center [1457, 48] width 69 height 36
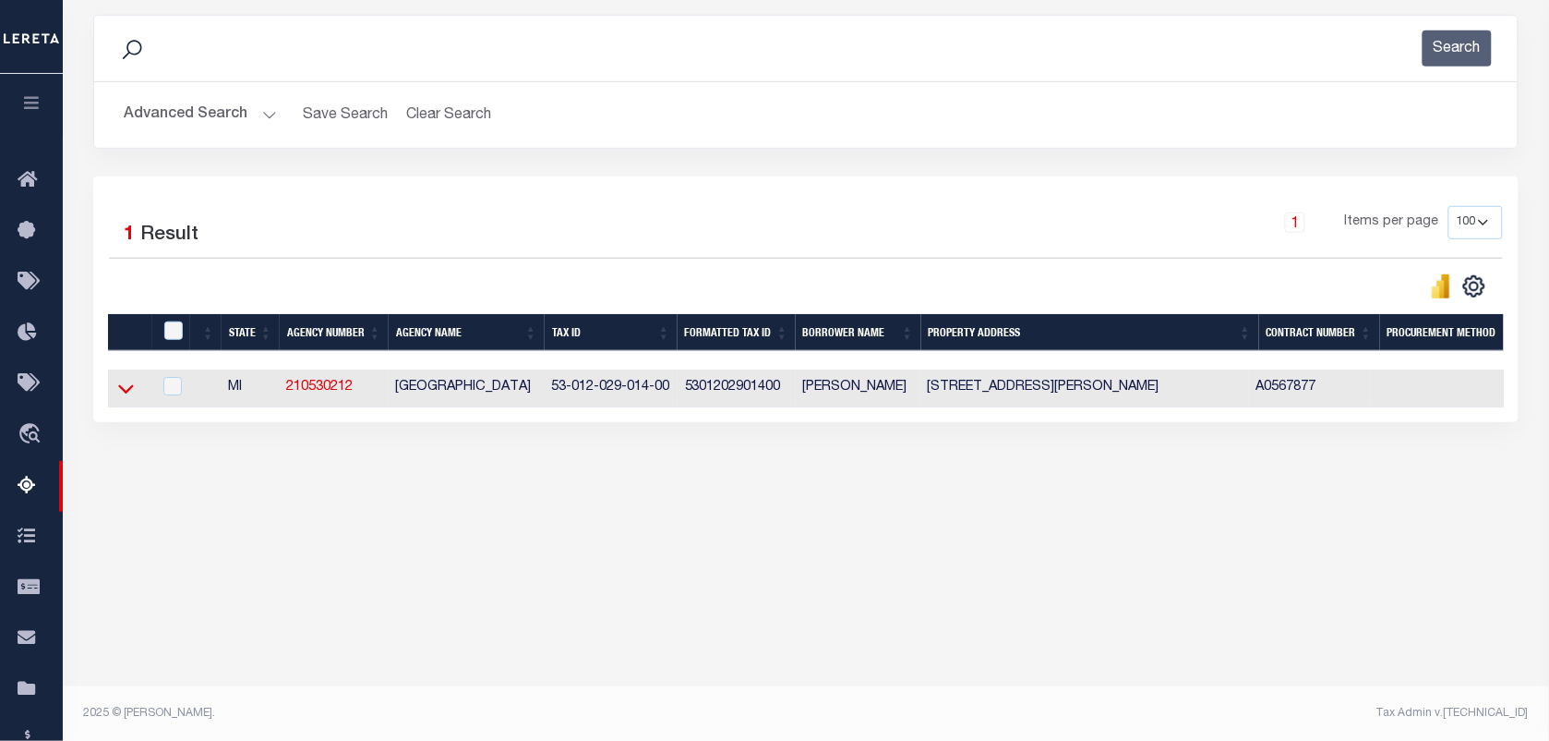
click at [122, 391] on icon at bounding box center [126, 388] width 16 height 19
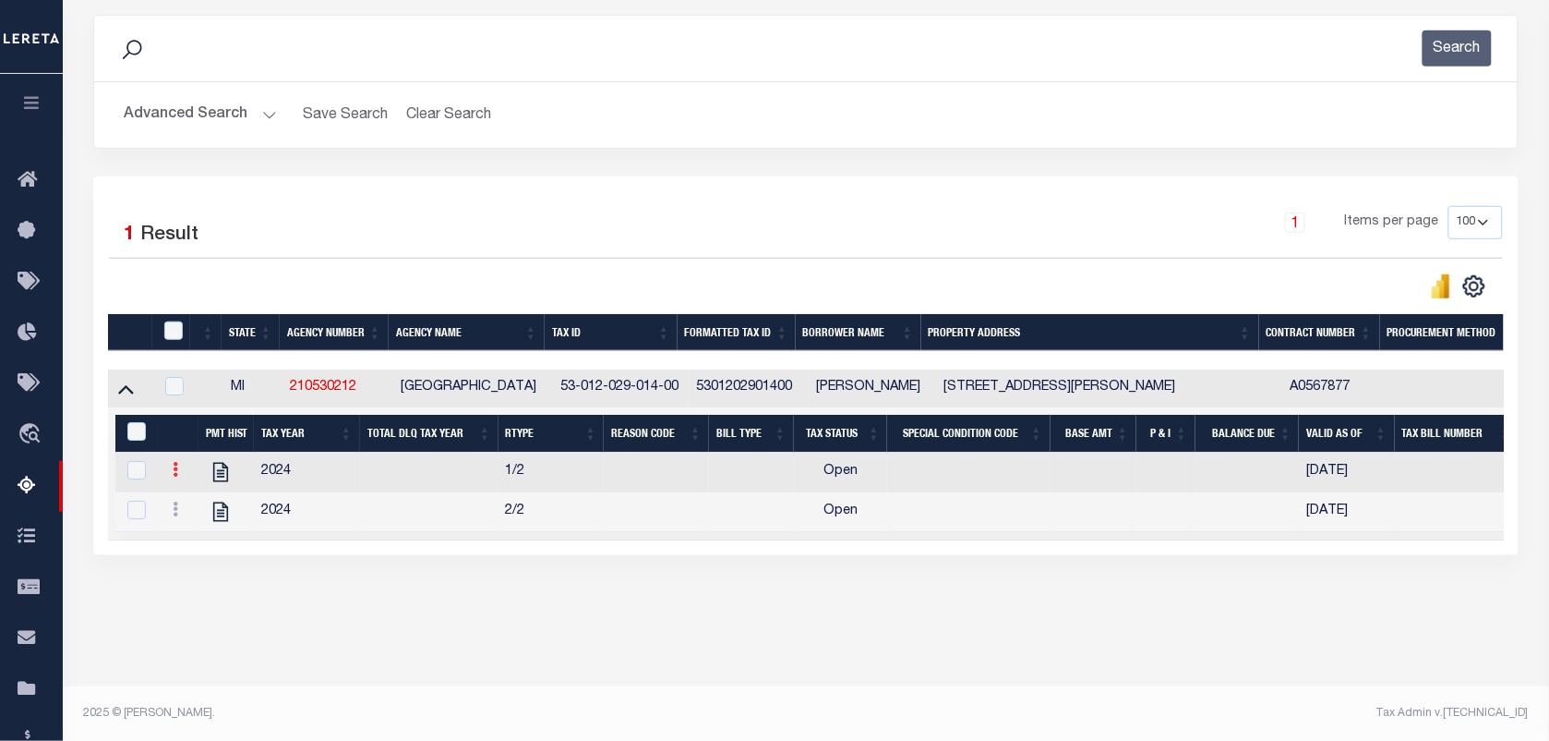
click at [175, 476] on icon at bounding box center [176, 469] width 6 height 15
click at [194, 500] on img "" at bounding box center [197, 499] width 18 height 18
checkbox input "false"
checkbox input "true"
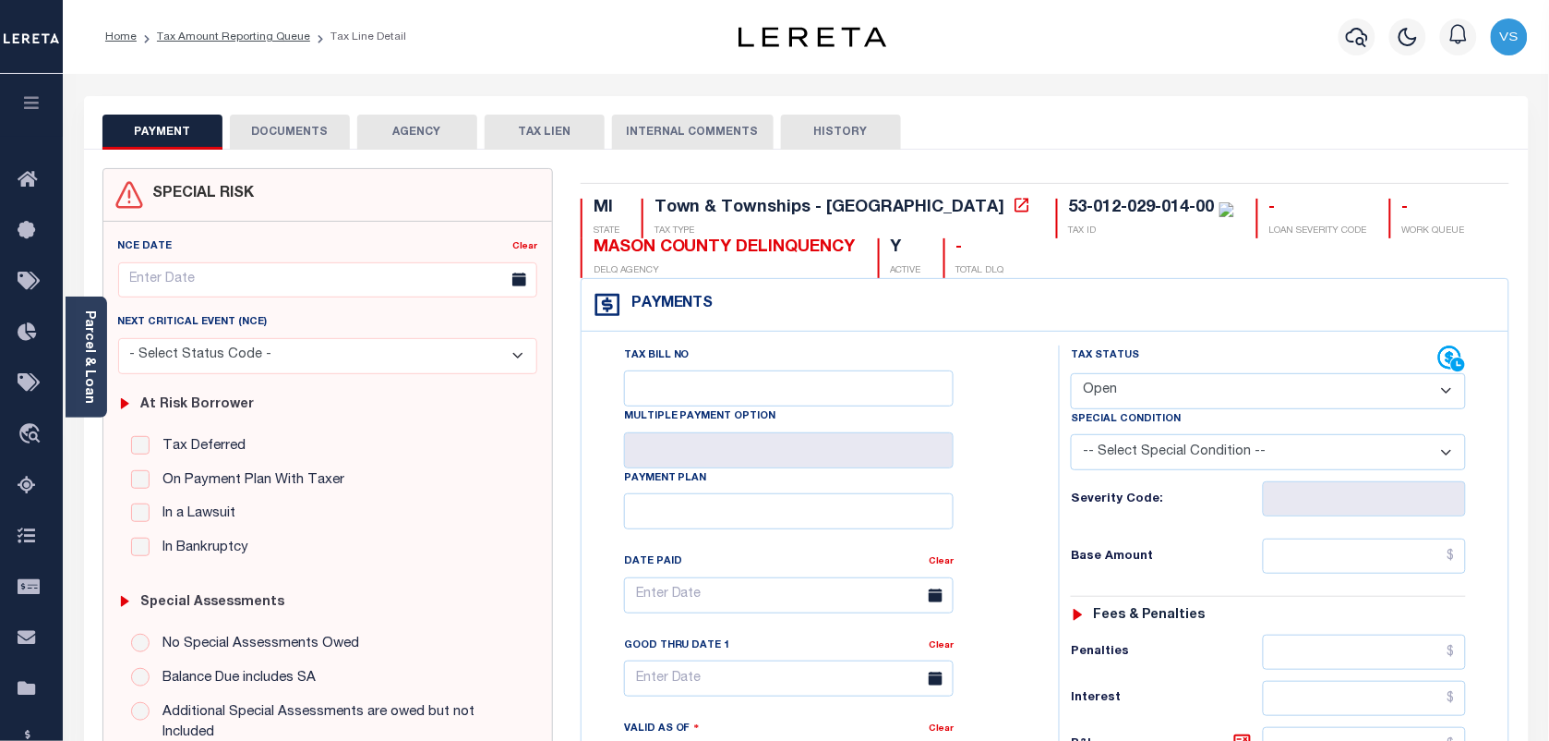
click at [1200, 397] on select "- Select Status Code - Open Due/Unpaid Paid Incomplete No Tax Due Internal Refu…" at bounding box center [1268, 391] width 395 height 36
select select "PYD"
click at [1071, 375] on select "- Select Status Code - Open Due/Unpaid Paid Incomplete No Tax Due Internal Refu…" at bounding box center [1268, 391] width 395 height 36
type input "[DATE]"
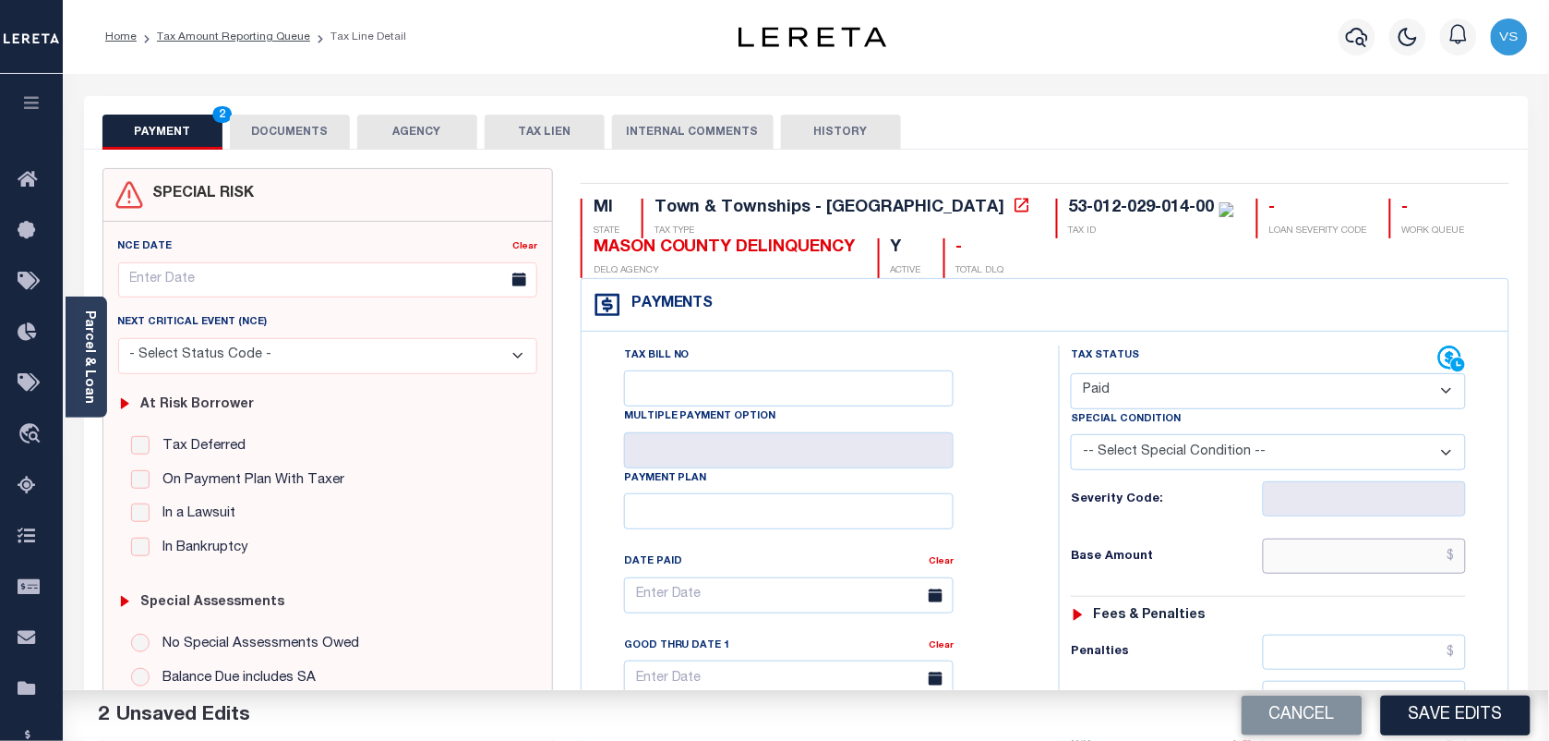
click at [1368, 573] on input "text" at bounding box center [1365, 555] width 204 height 35
type input "$0.00"
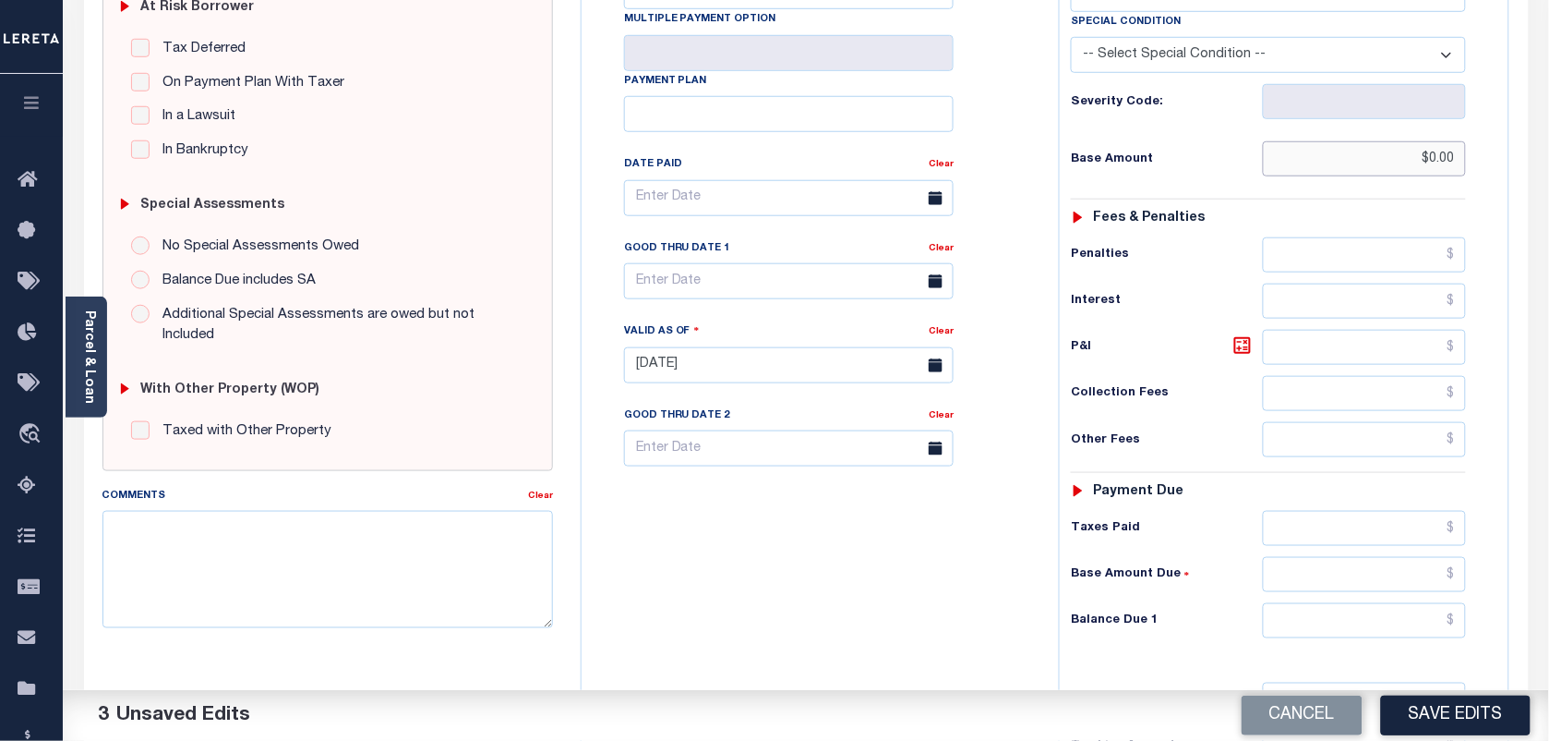
scroll to position [462, 0]
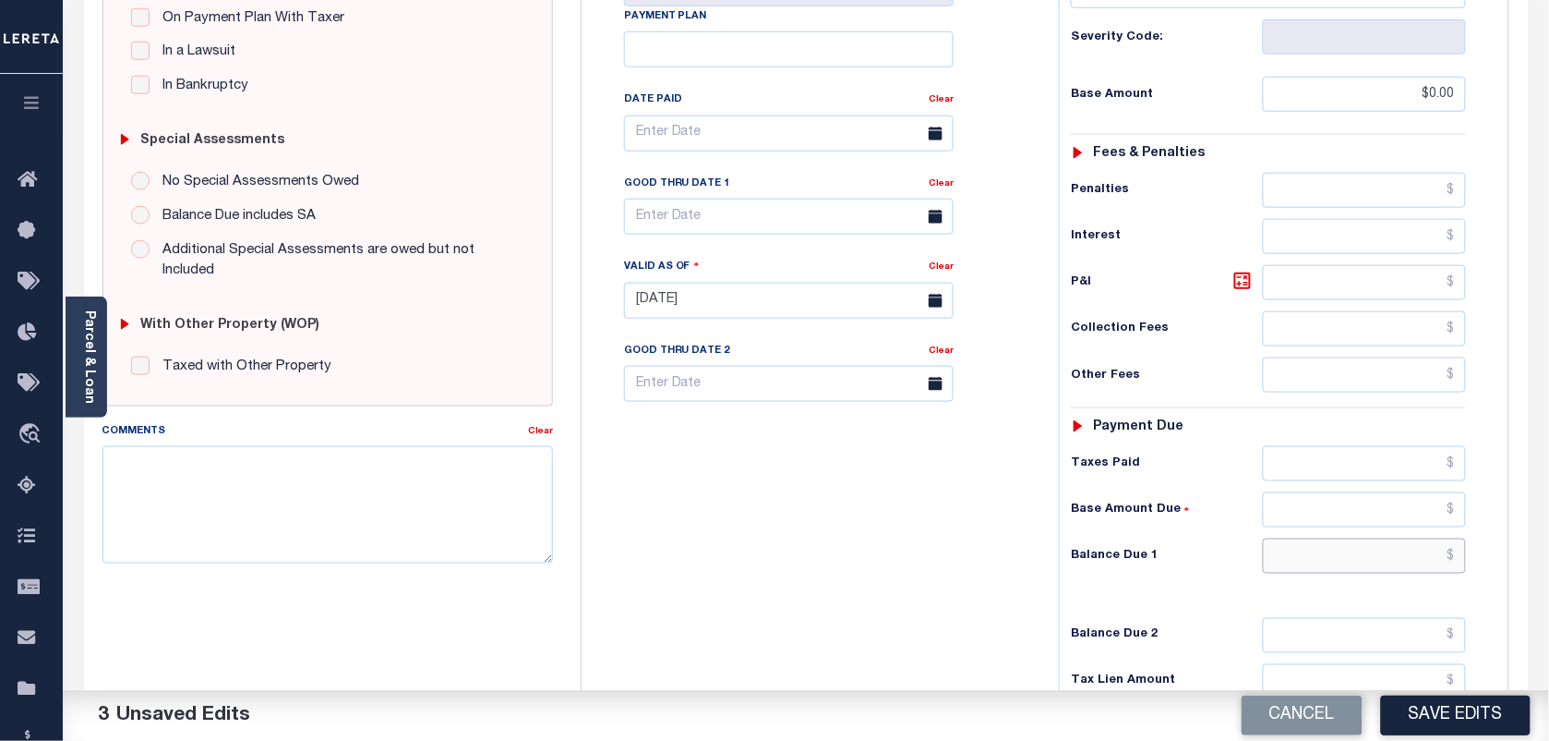
click at [1420, 573] on input "text" at bounding box center [1365, 555] width 204 height 35
type input "$0.00"
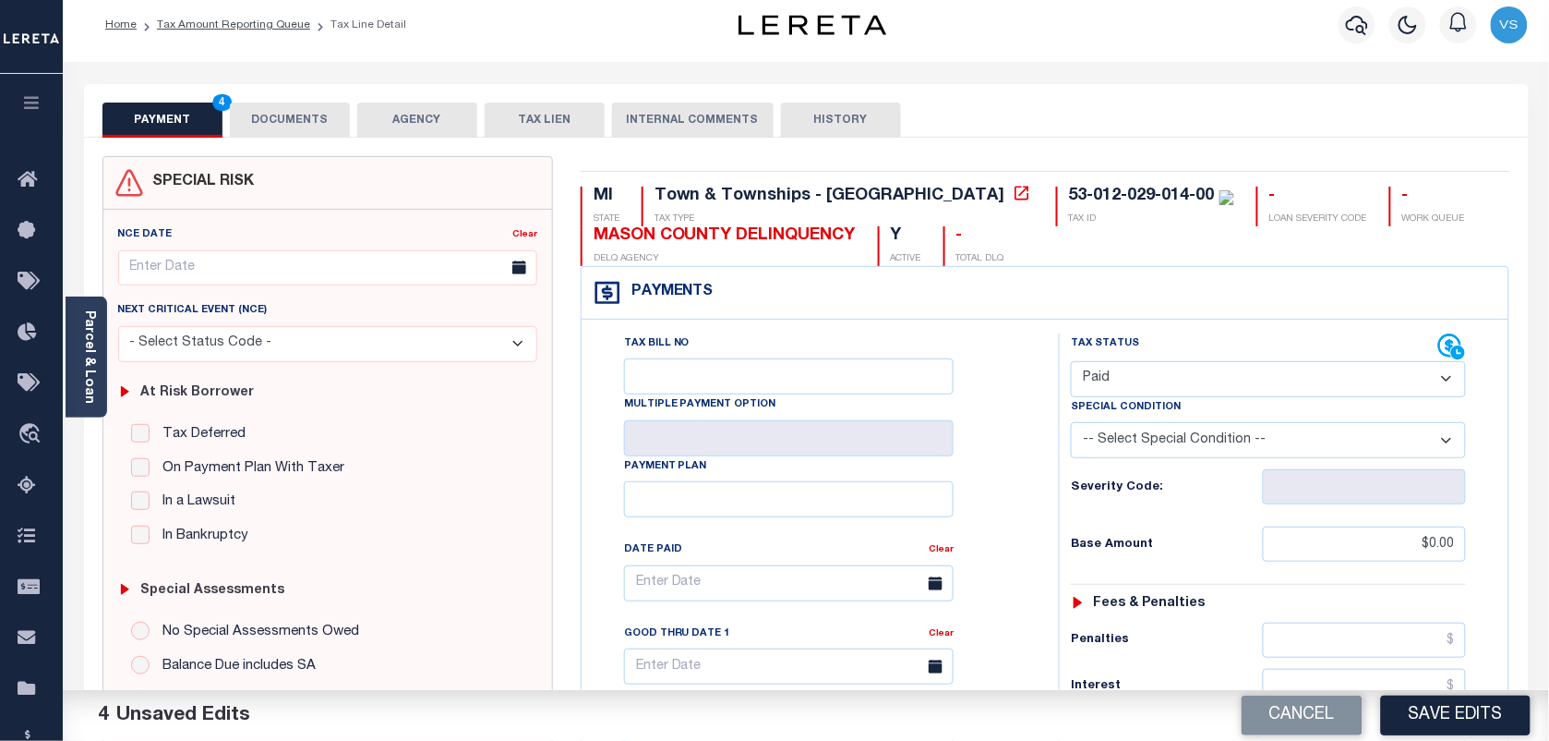
scroll to position [0, 0]
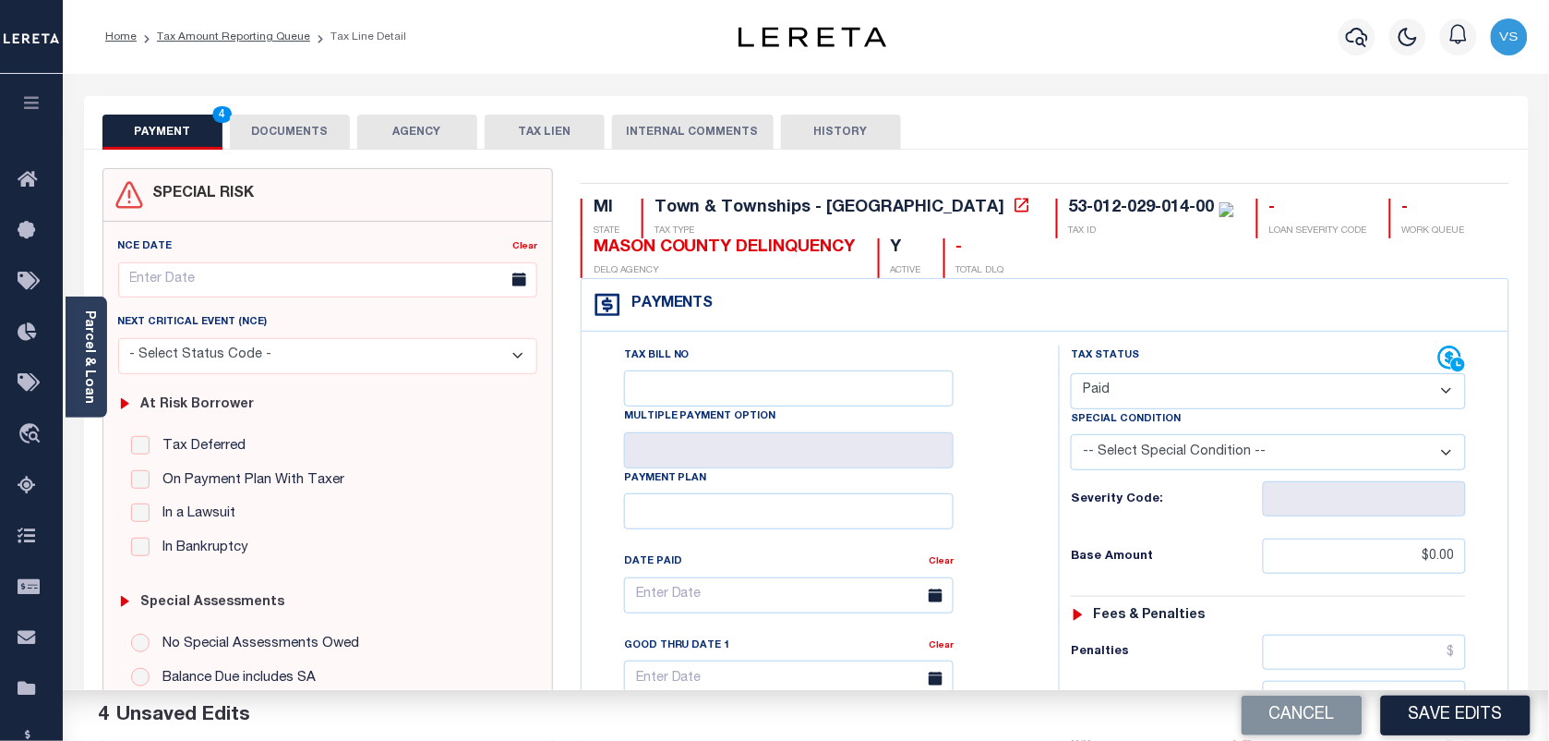
click at [283, 132] on button "DOCUMENTS" at bounding box center [290, 131] width 120 height 35
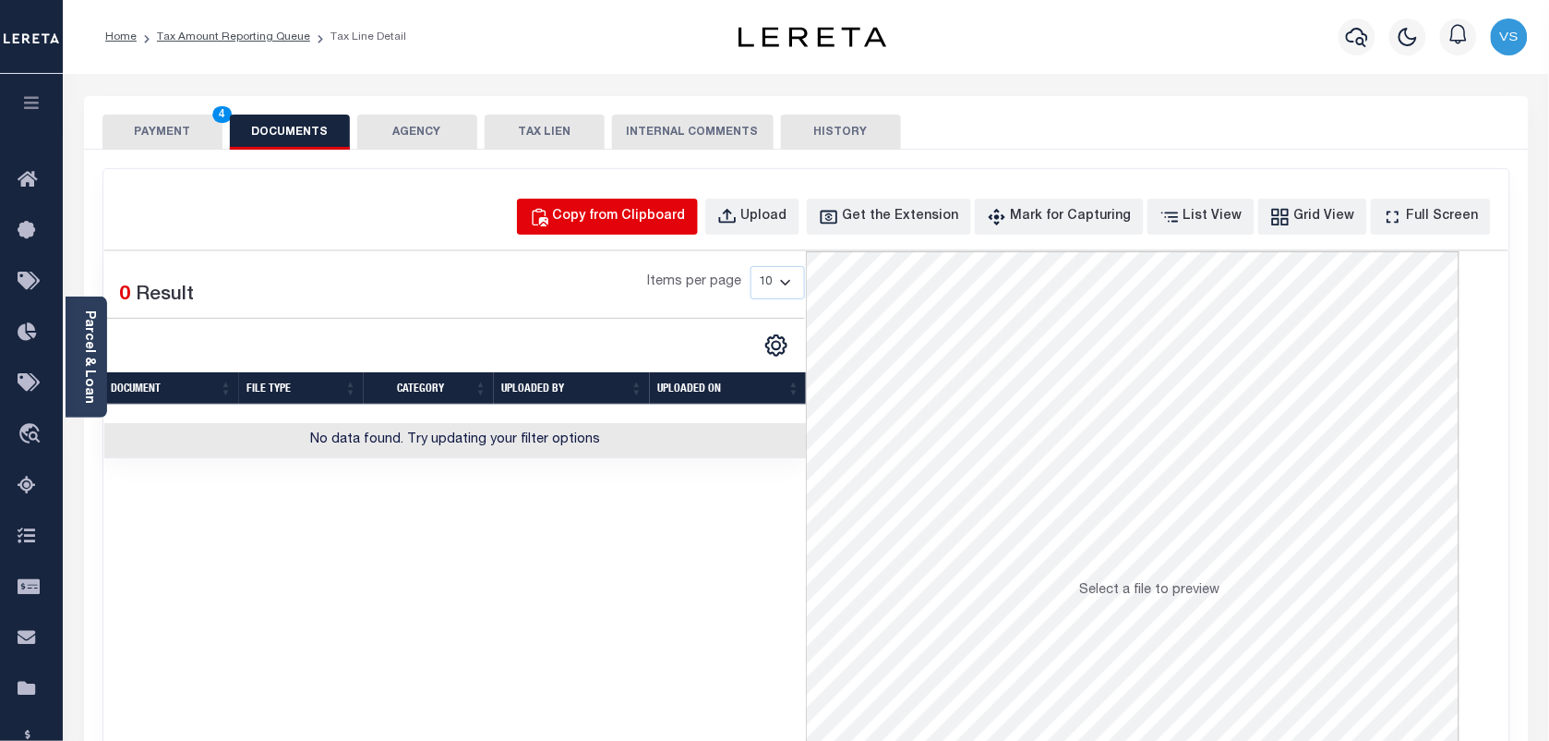
click at [621, 211] on div "Copy from Clipboard" at bounding box center [619, 217] width 133 height 20
select select "POP"
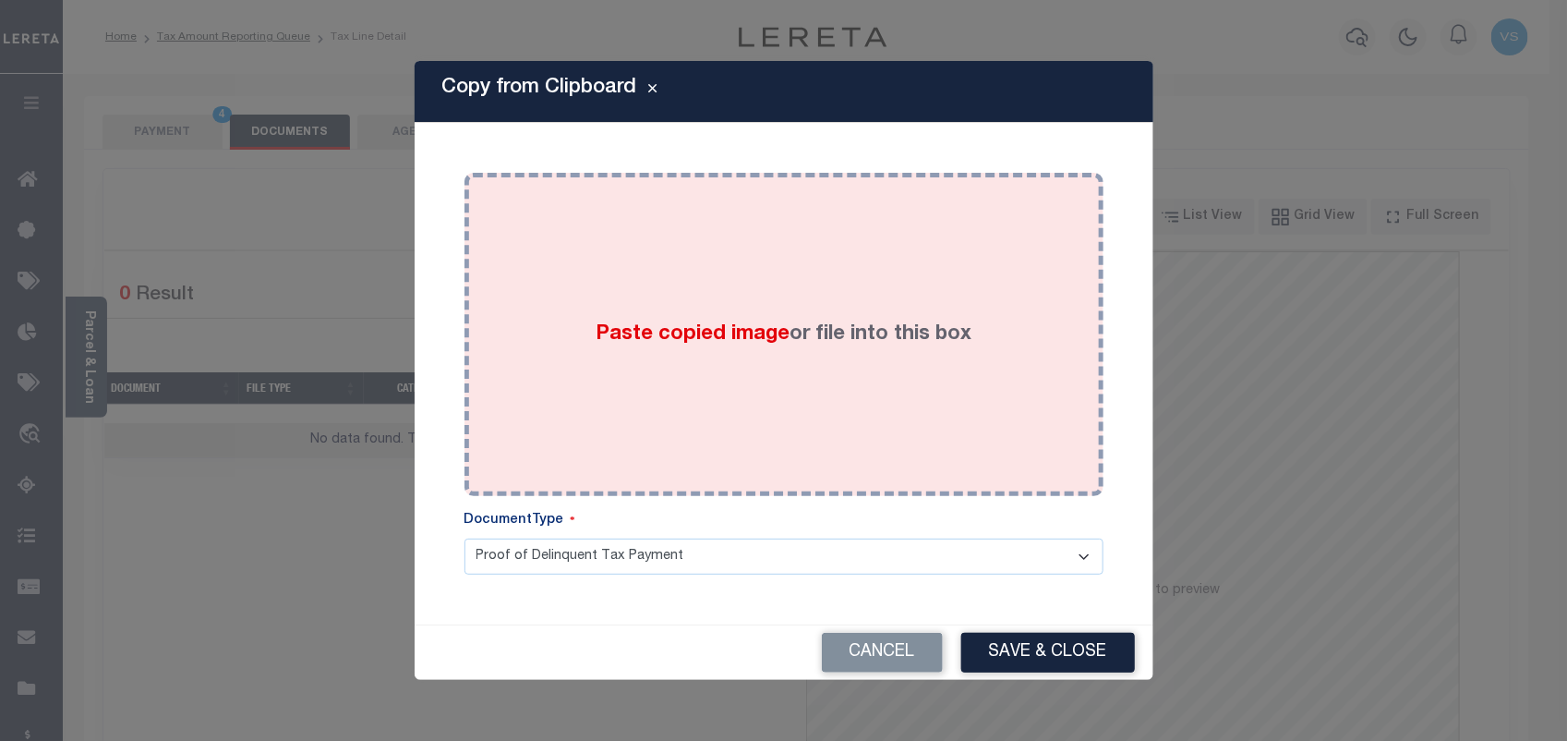
click at [620, 420] on div "Paste copied image or file into this box" at bounding box center [783, 334] width 611 height 295
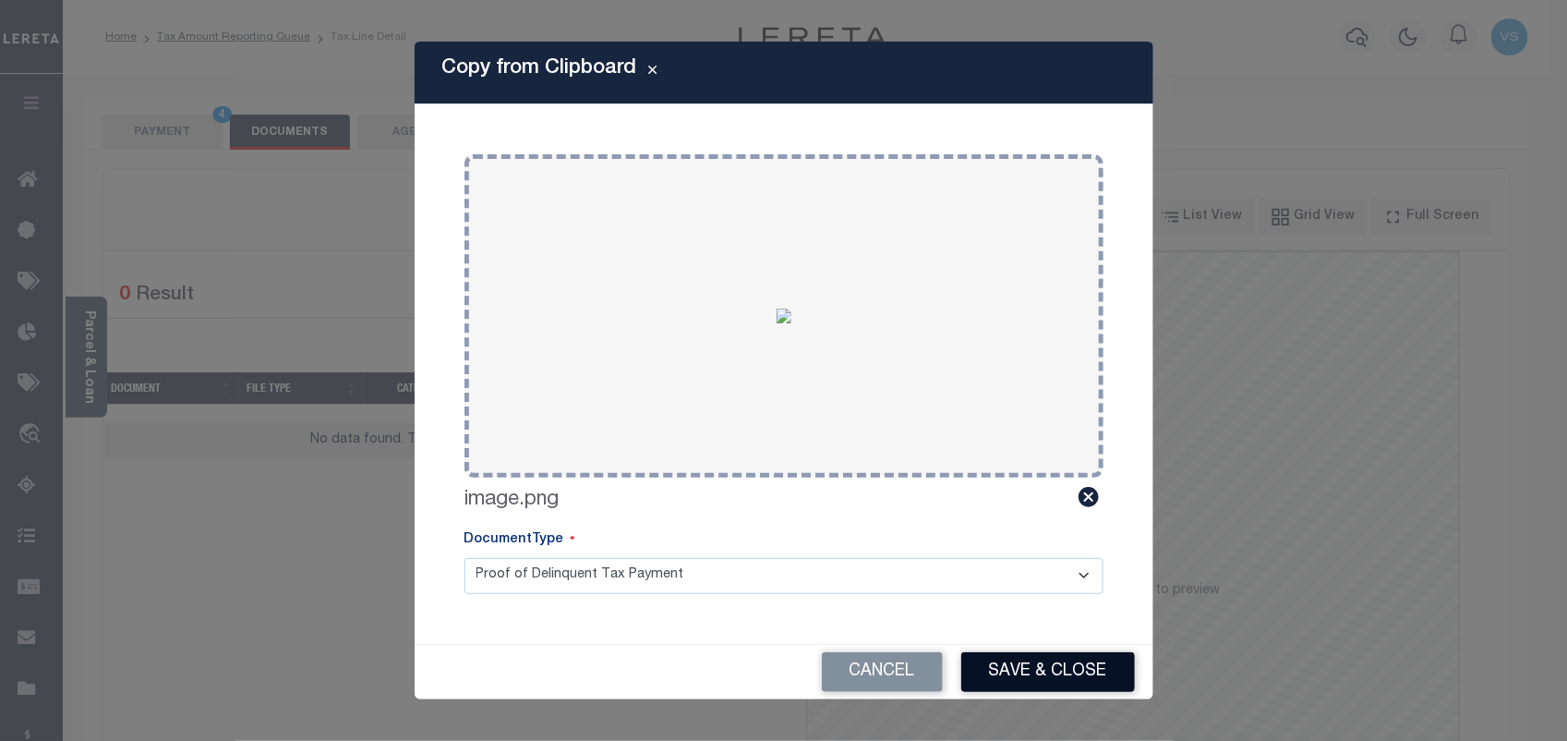
click at [1042, 688] on button "Save & Close" at bounding box center [1048, 672] width 174 height 40
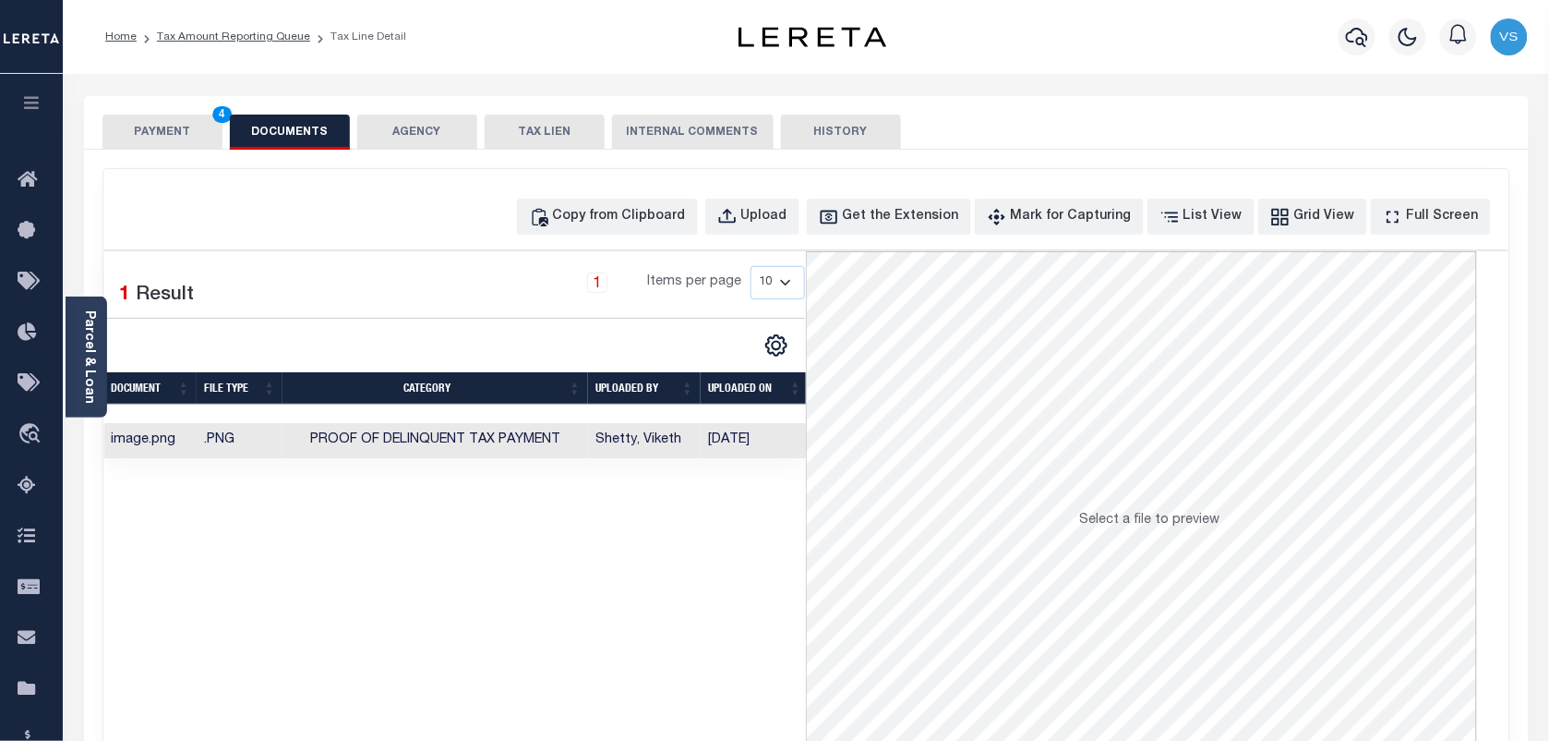
click at [144, 132] on button "PAYMENT 4" at bounding box center [162, 131] width 120 height 35
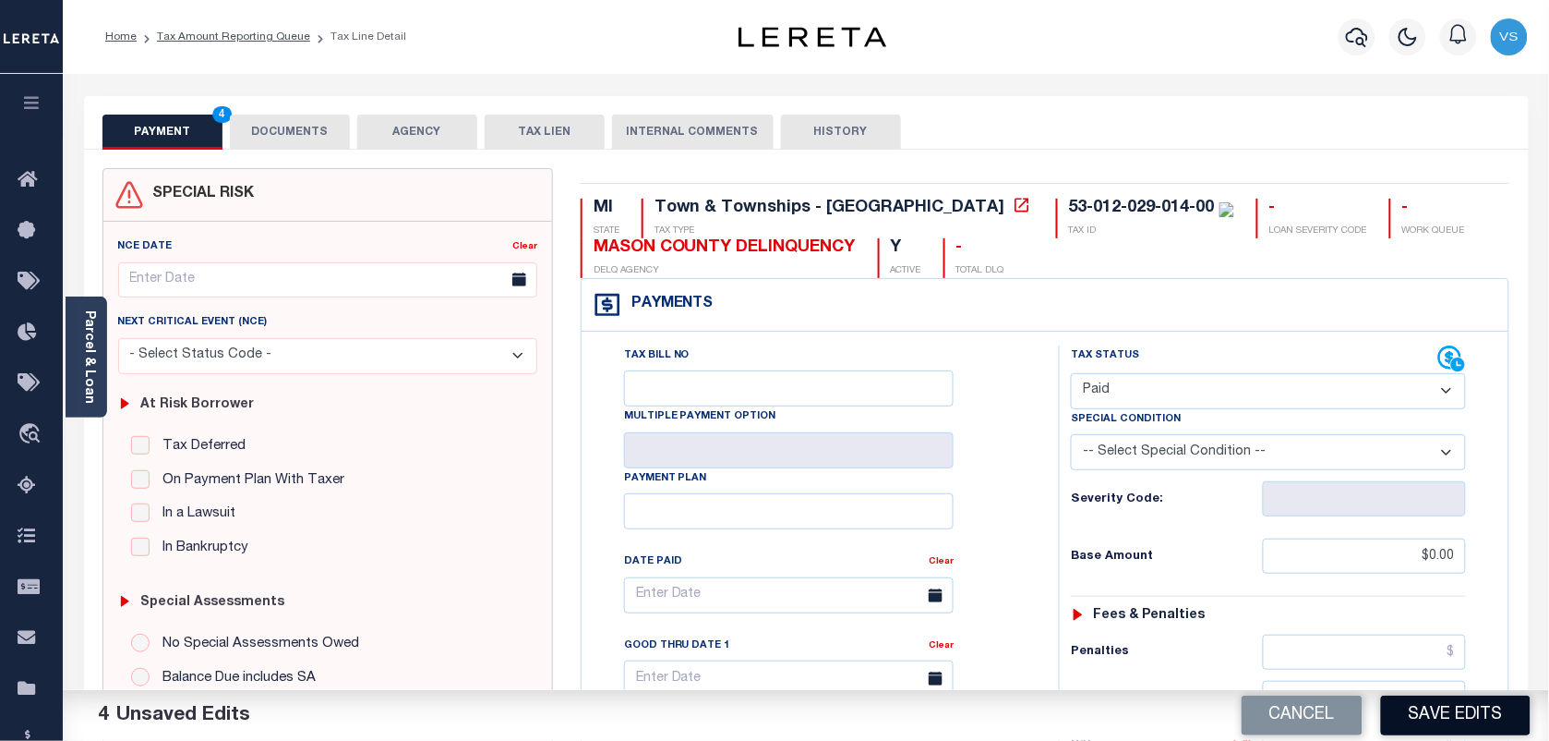
click at [1456, 717] on button "Save Edits" at bounding box center [1456, 715] width 150 height 40
checkbox input "false"
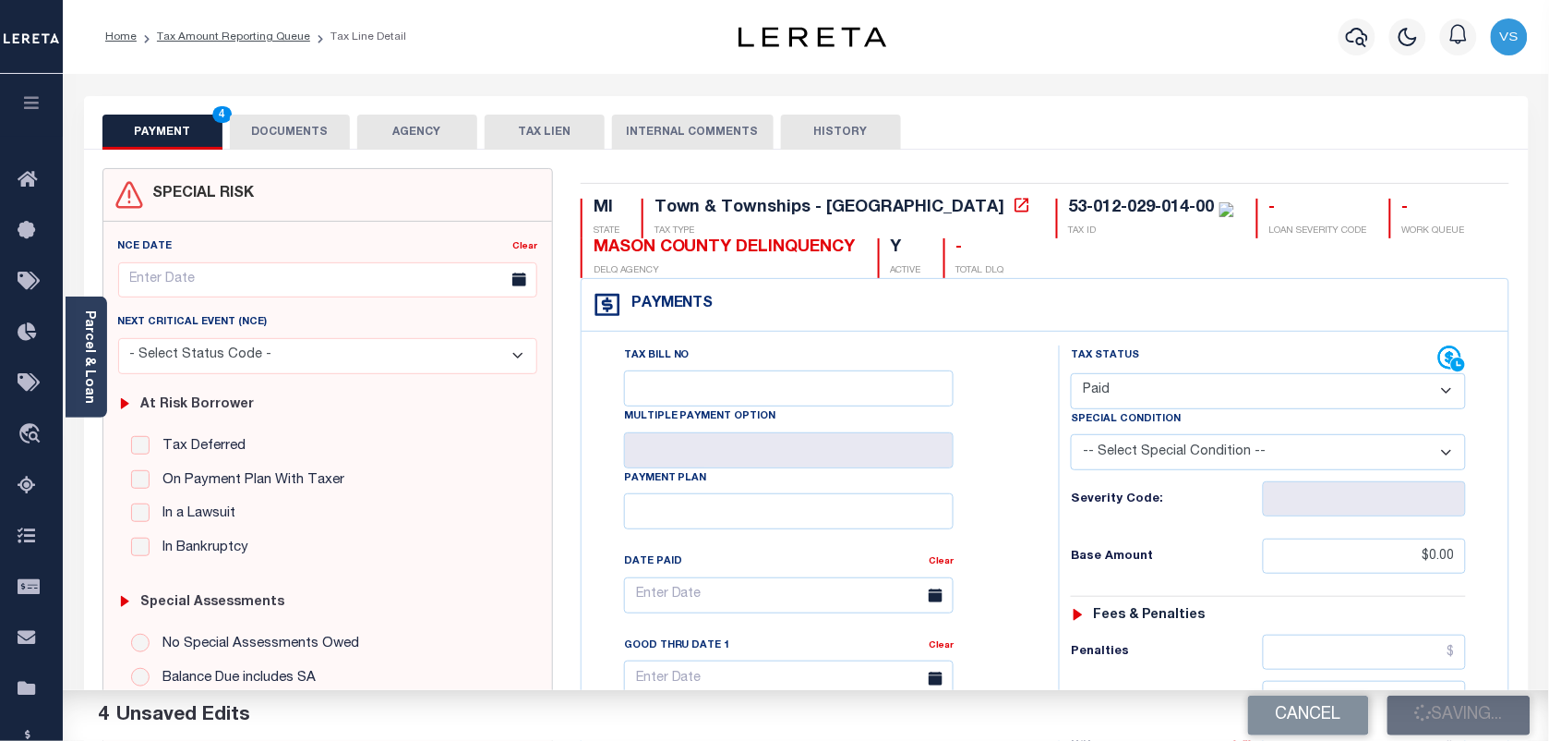
type input "$0"
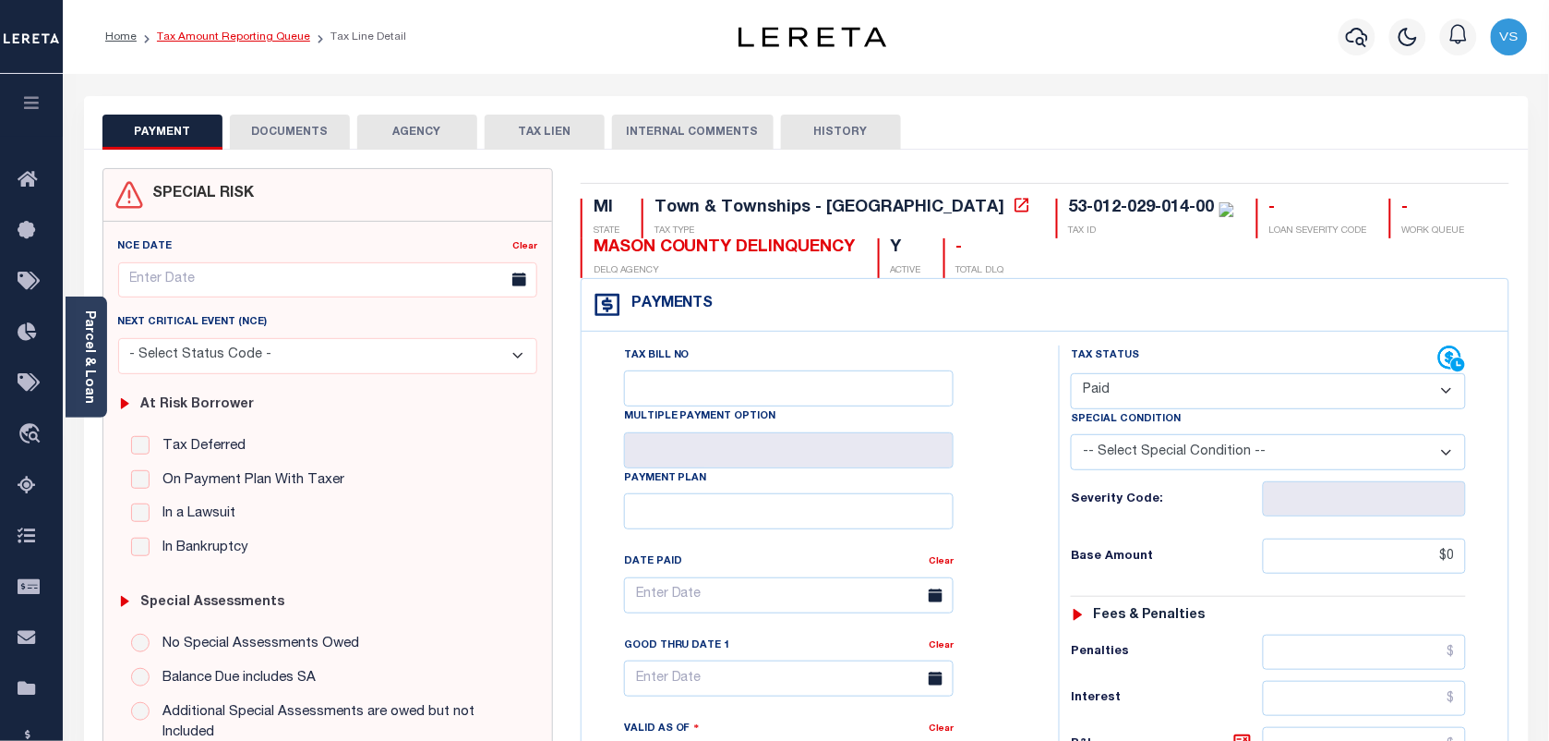
click at [206, 35] on link "Tax Amount Reporting Queue" at bounding box center [233, 36] width 153 height 11
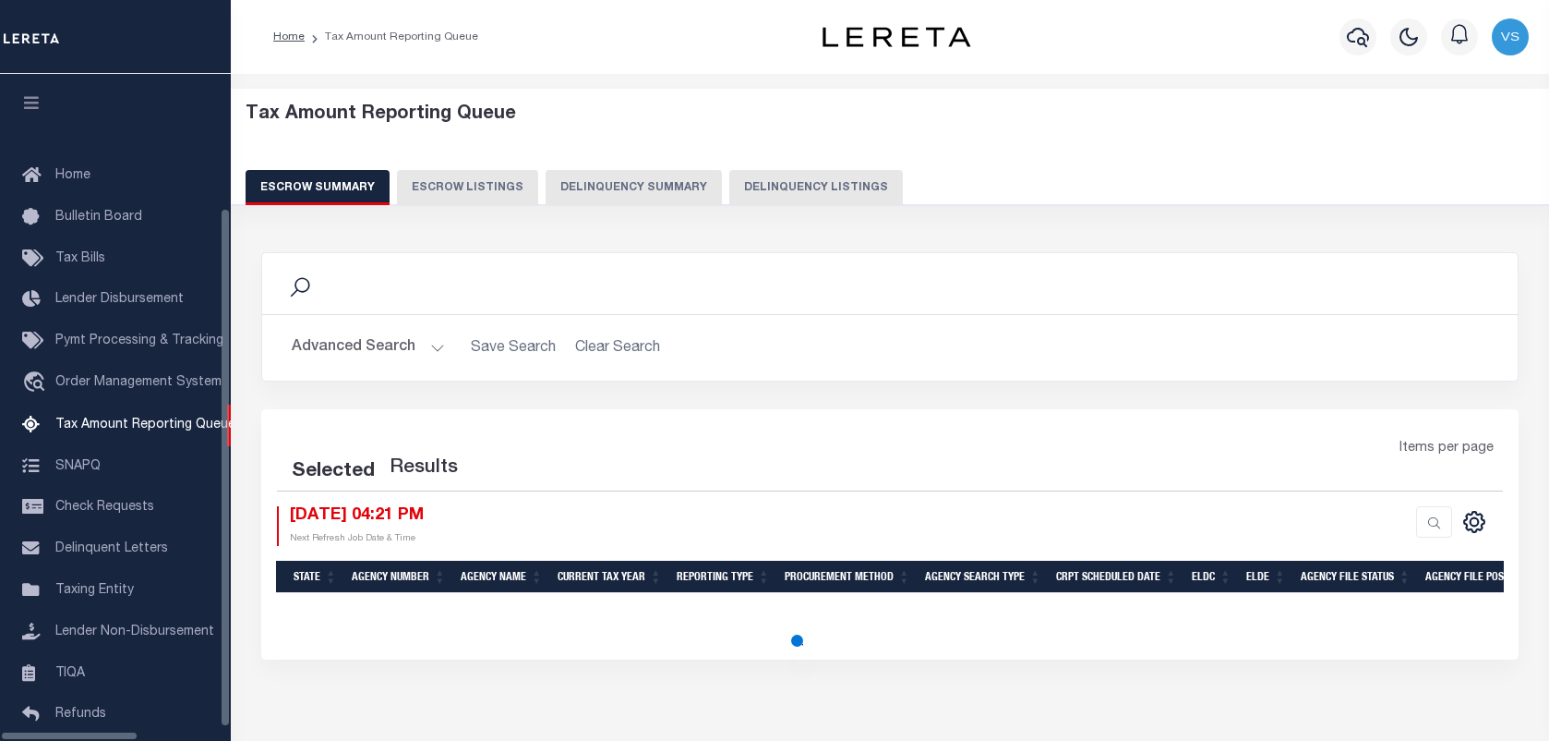
click at [771, 187] on button "Delinquency Listings" at bounding box center [816, 187] width 174 height 35
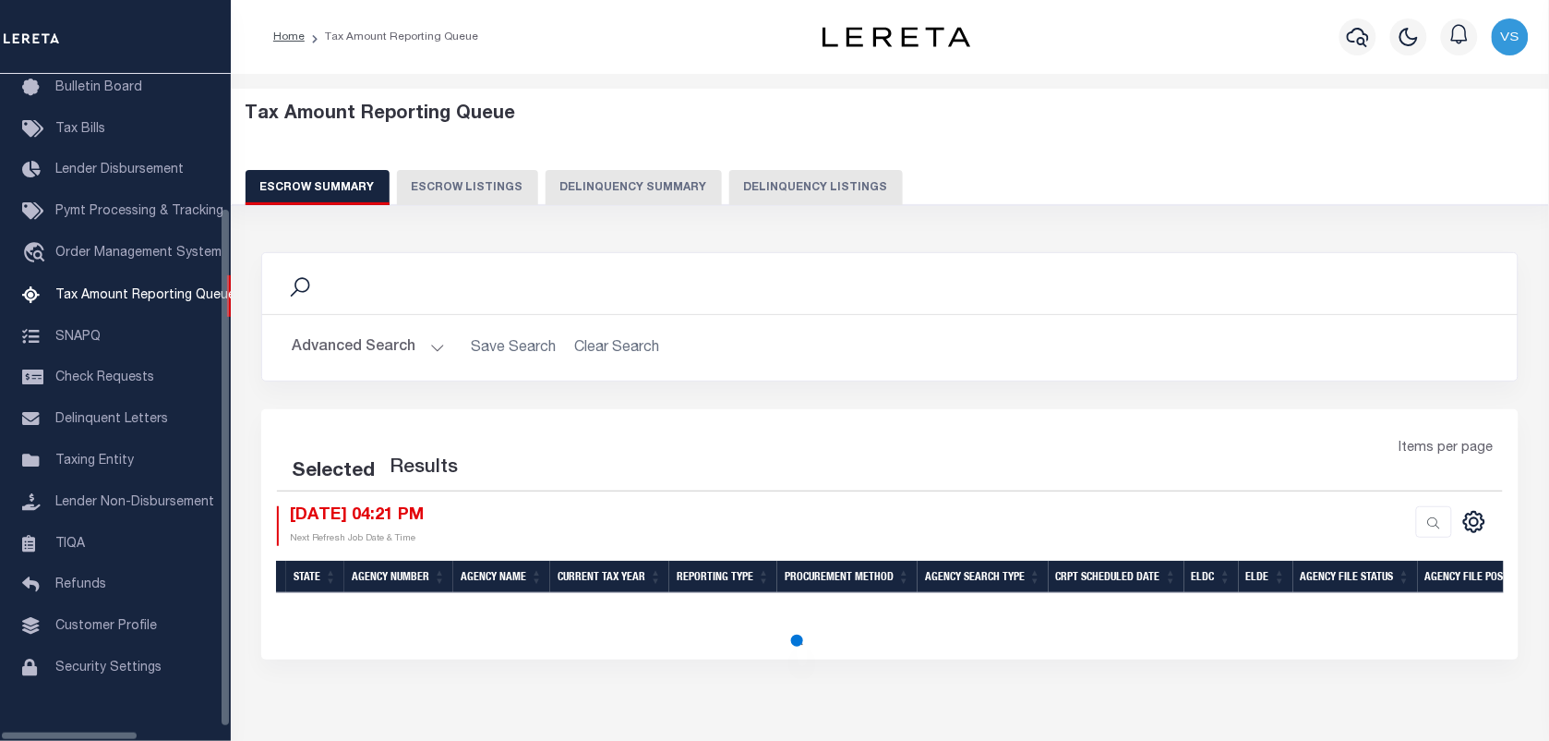
select select "100"
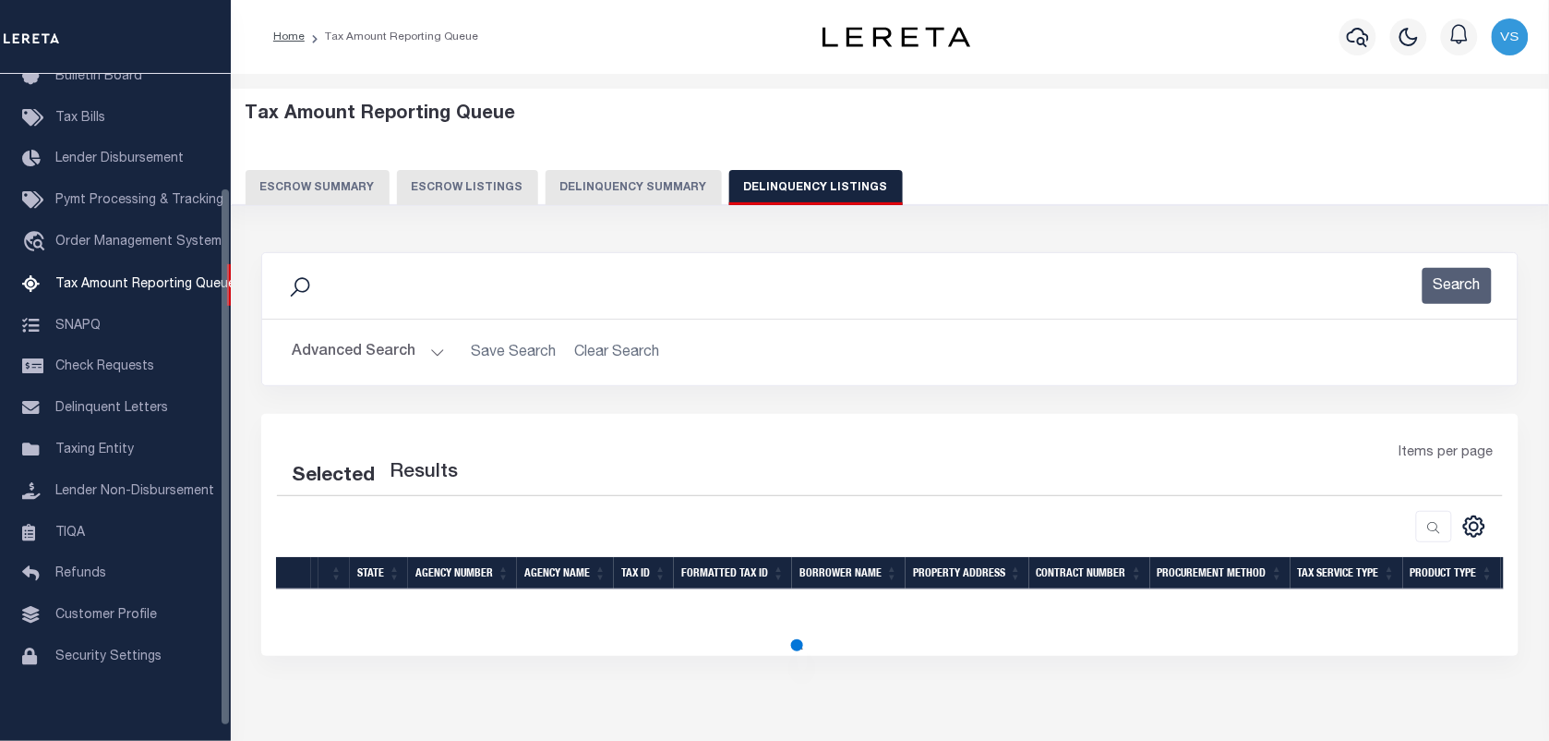
select select "100"
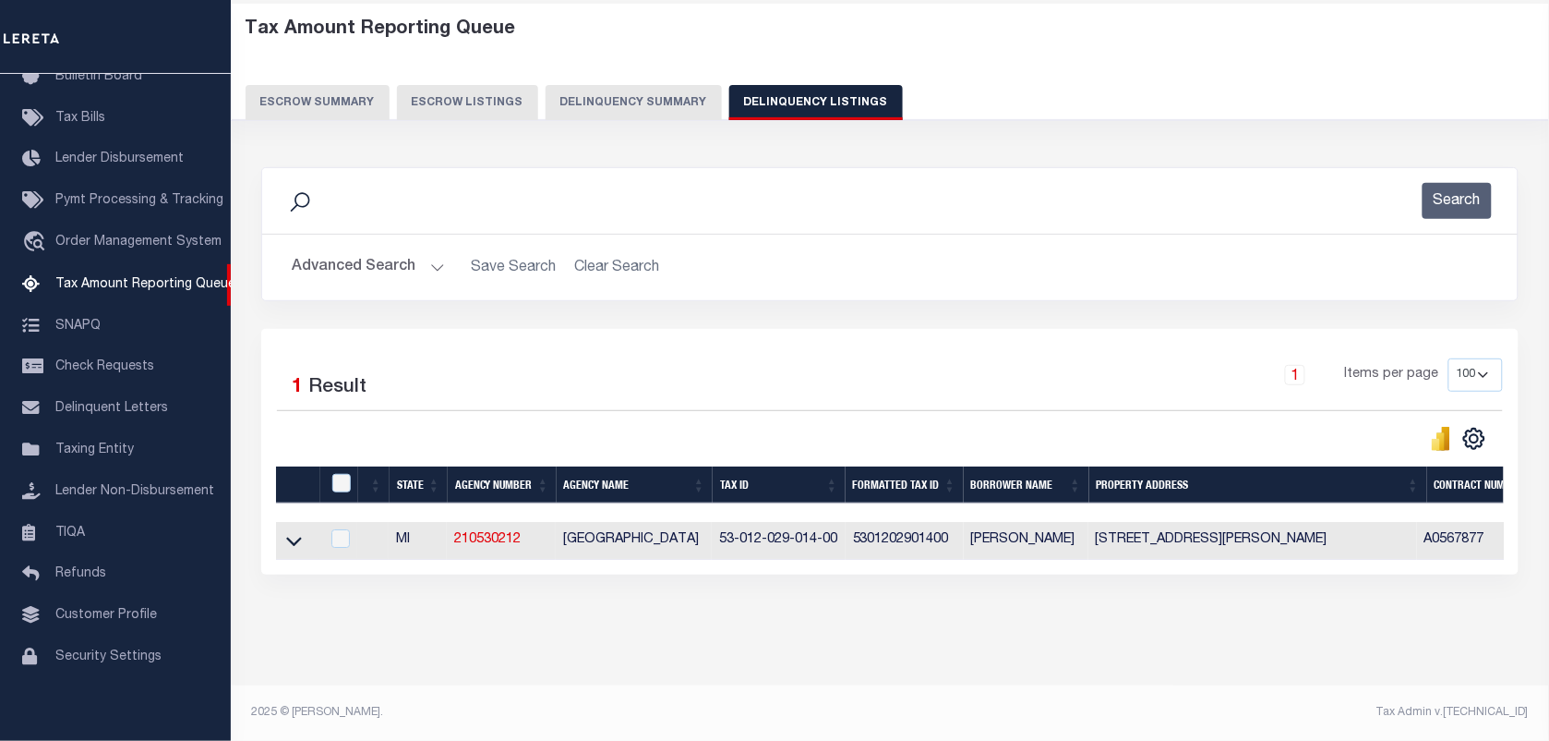
scroll to position [102, 0]
click at [294, 531] on icon at bounding box center [294, 540] width 16 height 19
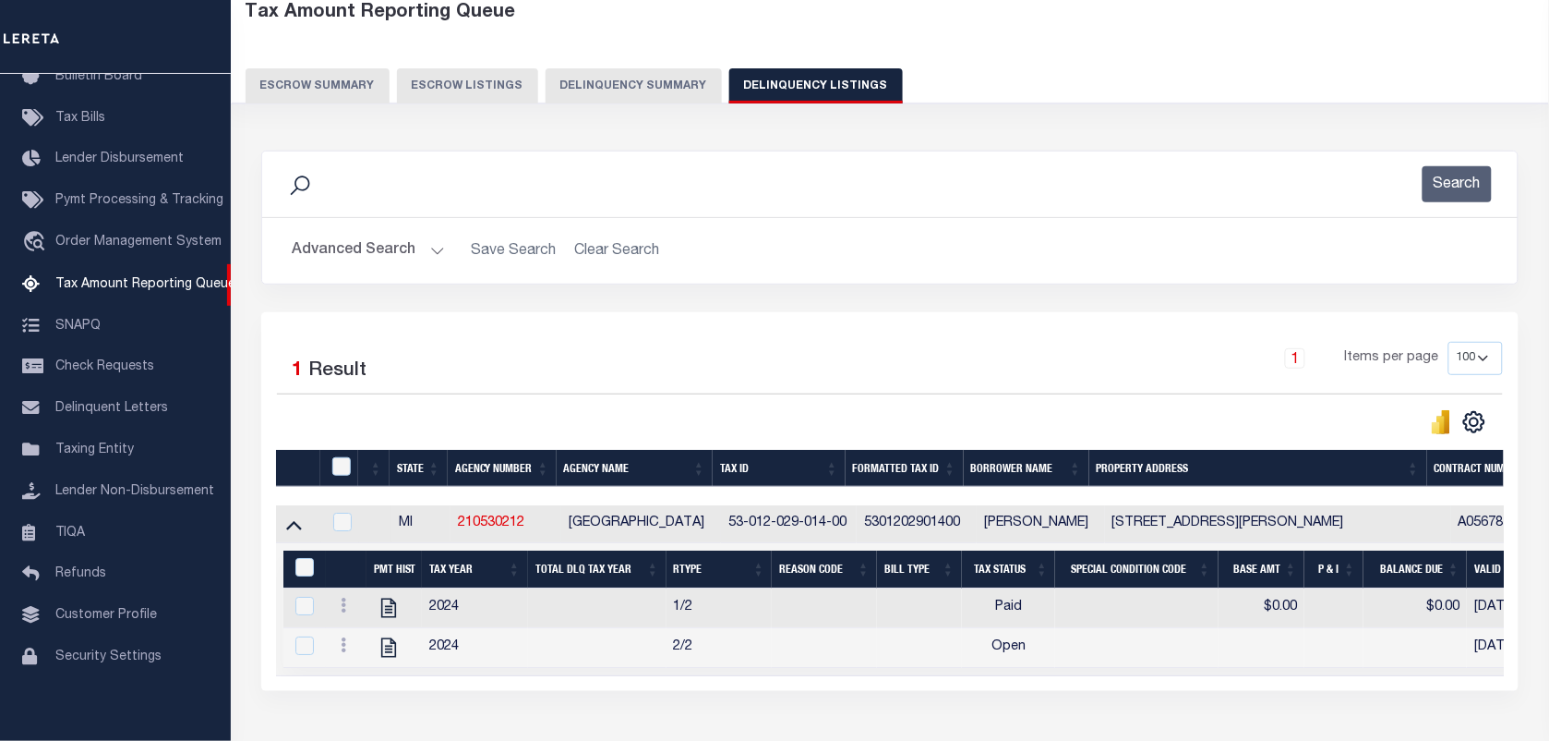
scroll to position [237, 0]
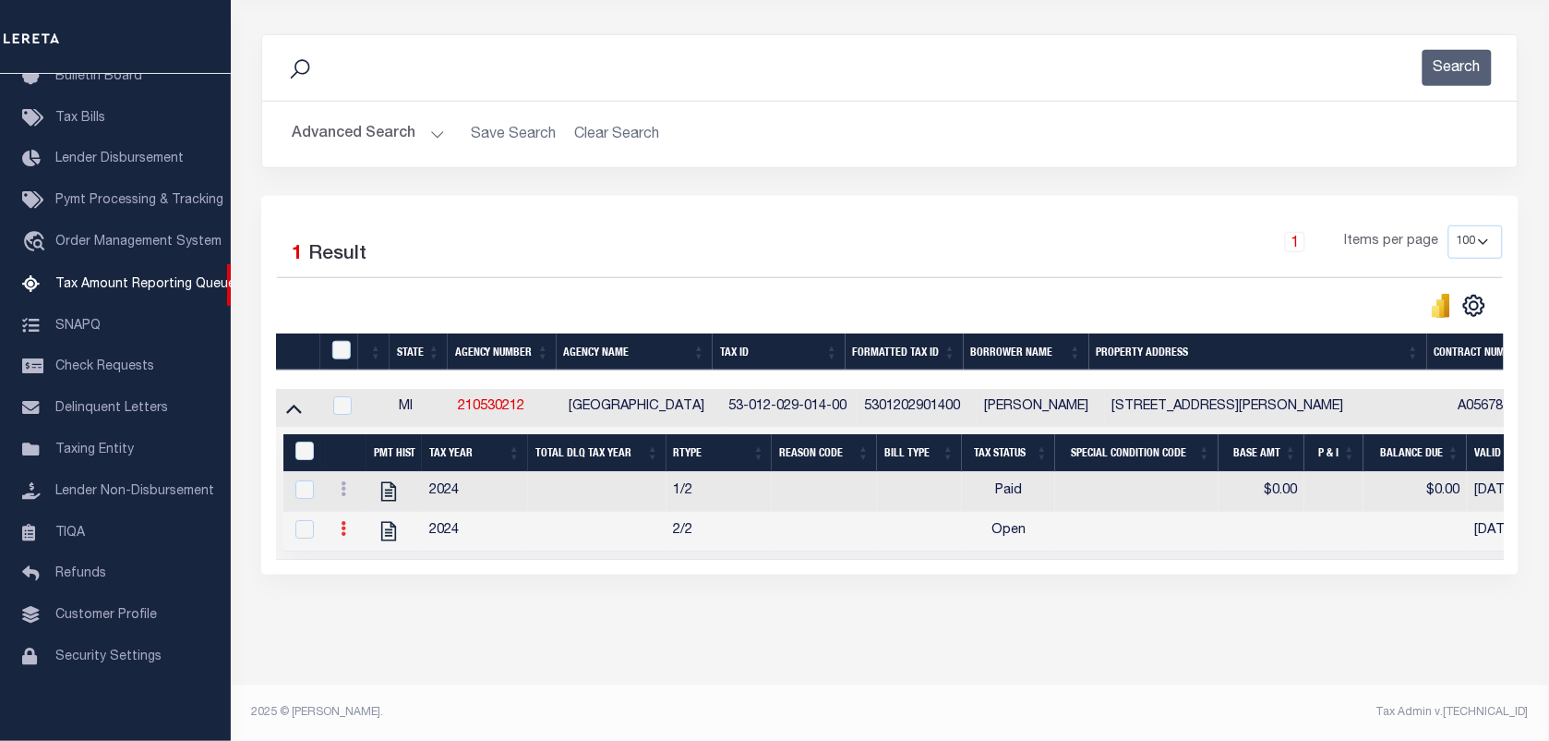
click at [344, 521] on icon at bounding box center [344, 528] width 6 height 15
click at [361, 561] on img "" at bounding box center [365, 558] width 18 height 18
checkbox input "true"
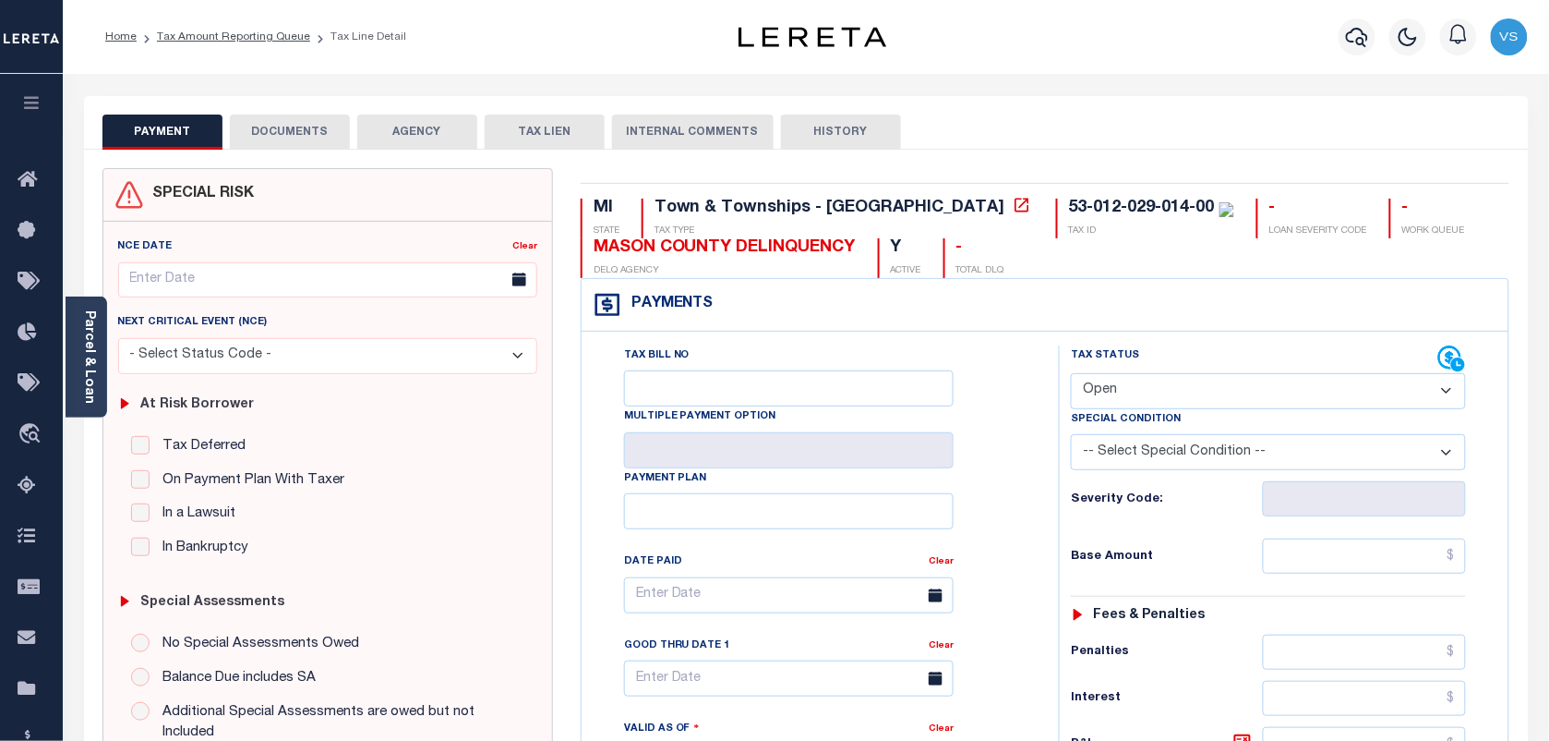
click at [1305, 412] on div "Special Condition" at bounding box center [1268, 422] width 395 height 26
click at [1193, 404] on select "- Select Status Code - Open Due/Unpaid Paid Incomplete No Tax Due Internal Refu…" at bounding box center [1268, 391] width 395 height 36
select select "PYD"
click at [1071, 375] on select "- Select Status Code - Open Due/Unpaid Paid Incomplete No Tax Due Internal Refu…" at bounding box center [1268, 391] width 395 height 36
type input "[DATE]"
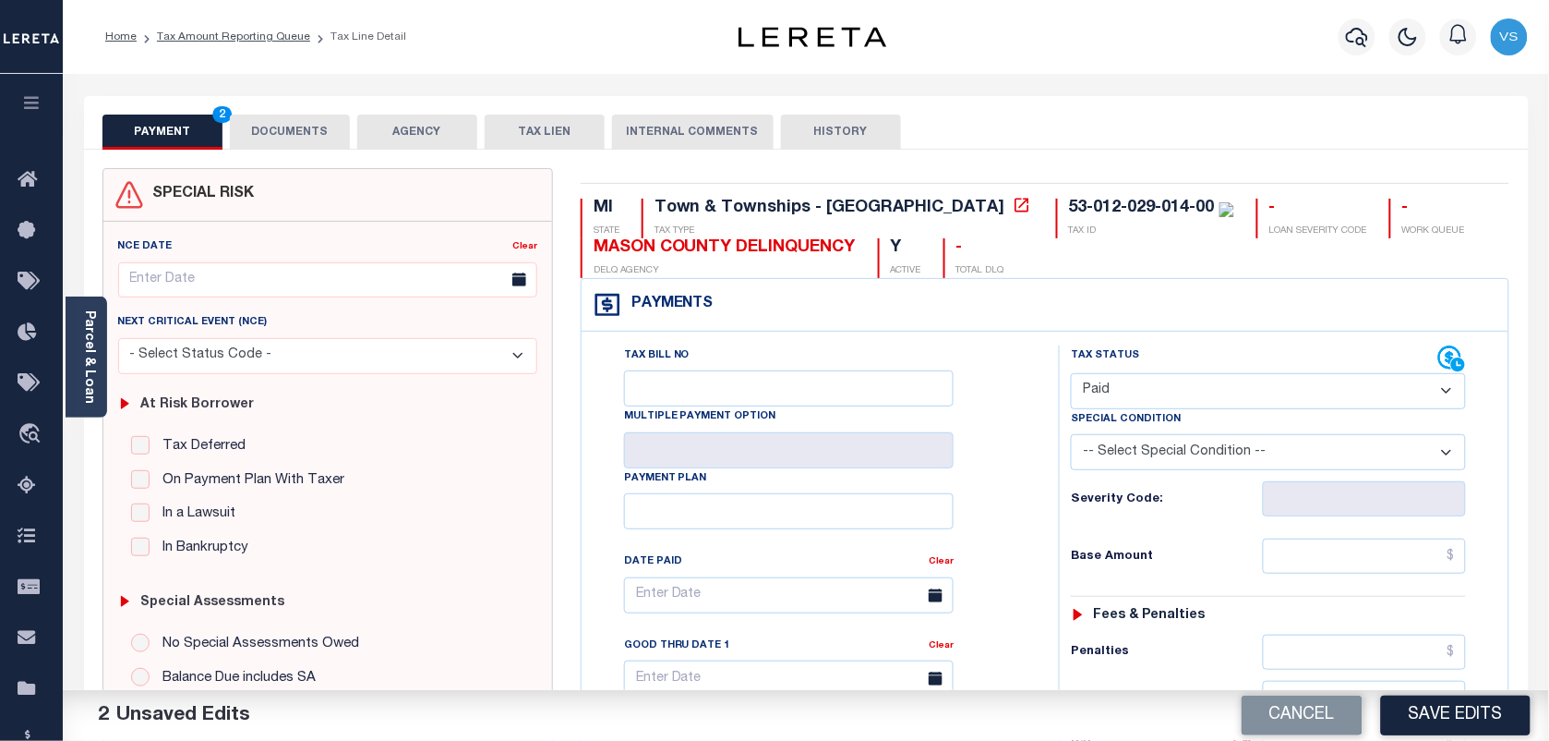
drag, startPoint x: 1348, startPoint y: 434, endPoint x: 1341, endPoint y: 440, distance: 9.8
click at [1341, 440] on div "Special Condition -- Select Special Condition -- 3RD PARTY TAX LIEN AGENCY TAX …" at bounding box center [1268, 439] width 395 height 61
click at [1341, 440] on select "-- Select Special Condition -- 3RD PARTY TAX LIEN AGENCY TAX LIEN (A.K.A Inside…" at bounding box center [1268, 452] width 395 height 36
click at [1071, 438] on select "-- Select Special Condition -- 3RD PARTY TAX LIEN AGENCY TAX LIEN (A.K.A Inside…" at bounding box center [1268, 452] width 395 height 36
click at [1140, 449] on select "-- Select Special Condition -- 3RD PARTY TAX LIEN AGENCY TAX LIEN (A.K.A Inside…" at bounding box center [1268, 452] width 395 height 36
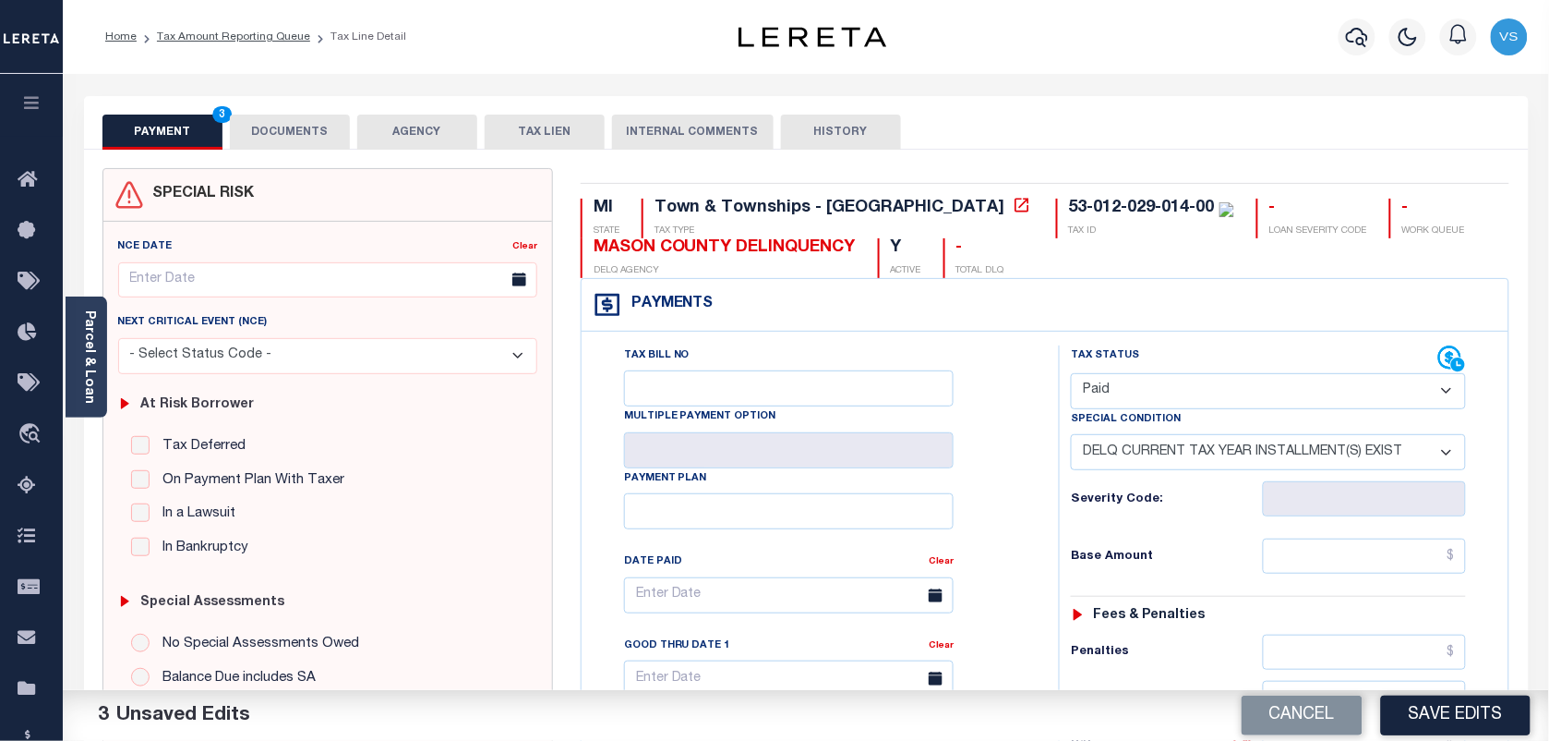
select select "0"
click at [1071, 438] on select "-- Select Special Condition -- 3RD PARTY TAX LIEN AGENCY TAX LIEN (A.K.A Inside…" at bounding box center [1268, 452] width 395 height 36
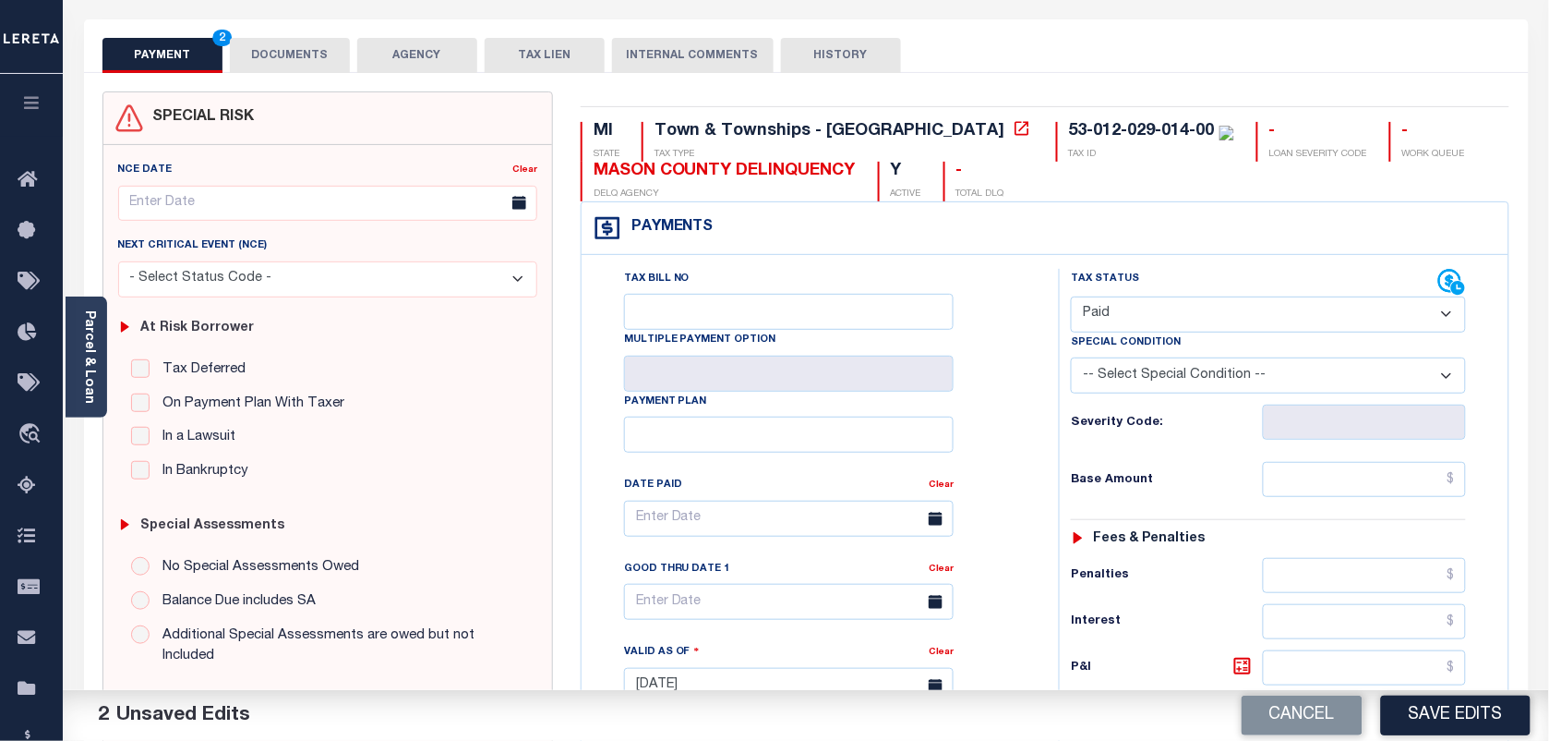
scroll to position [346, 0]
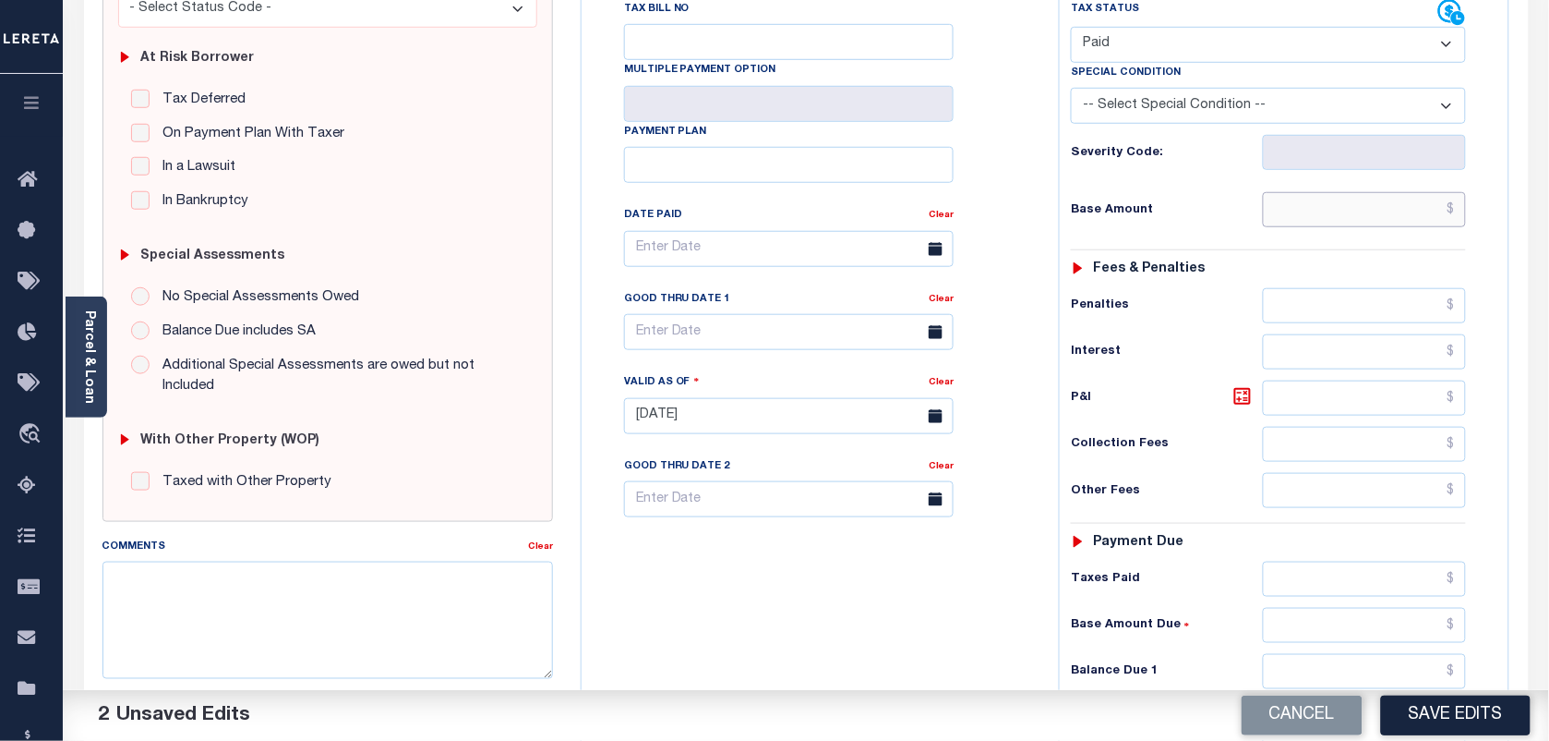
click at [1372, 209] on input "text" at bounding box center [1365, 209] width 204 height 35
type input "$0.00"
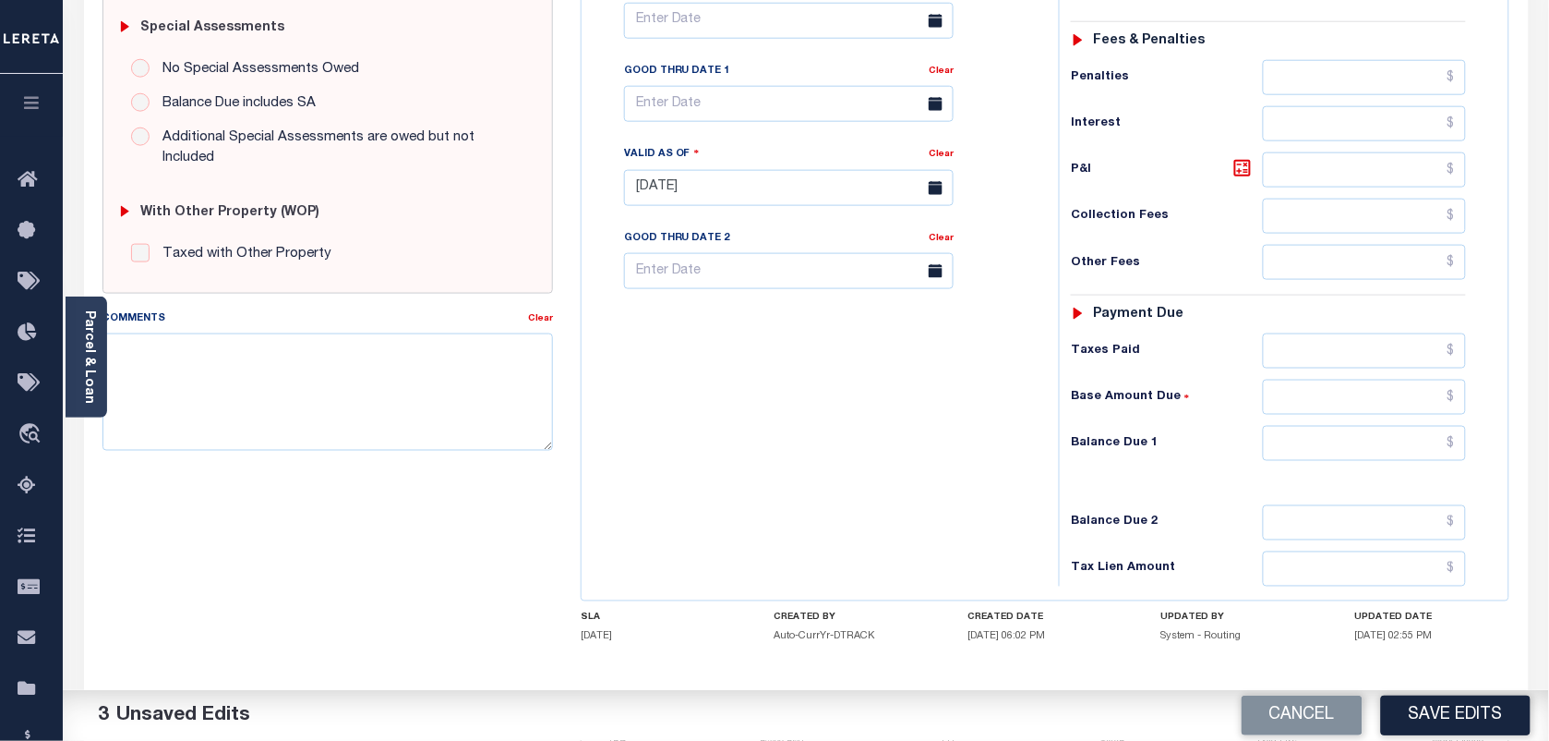
scroll to position [667, 0]
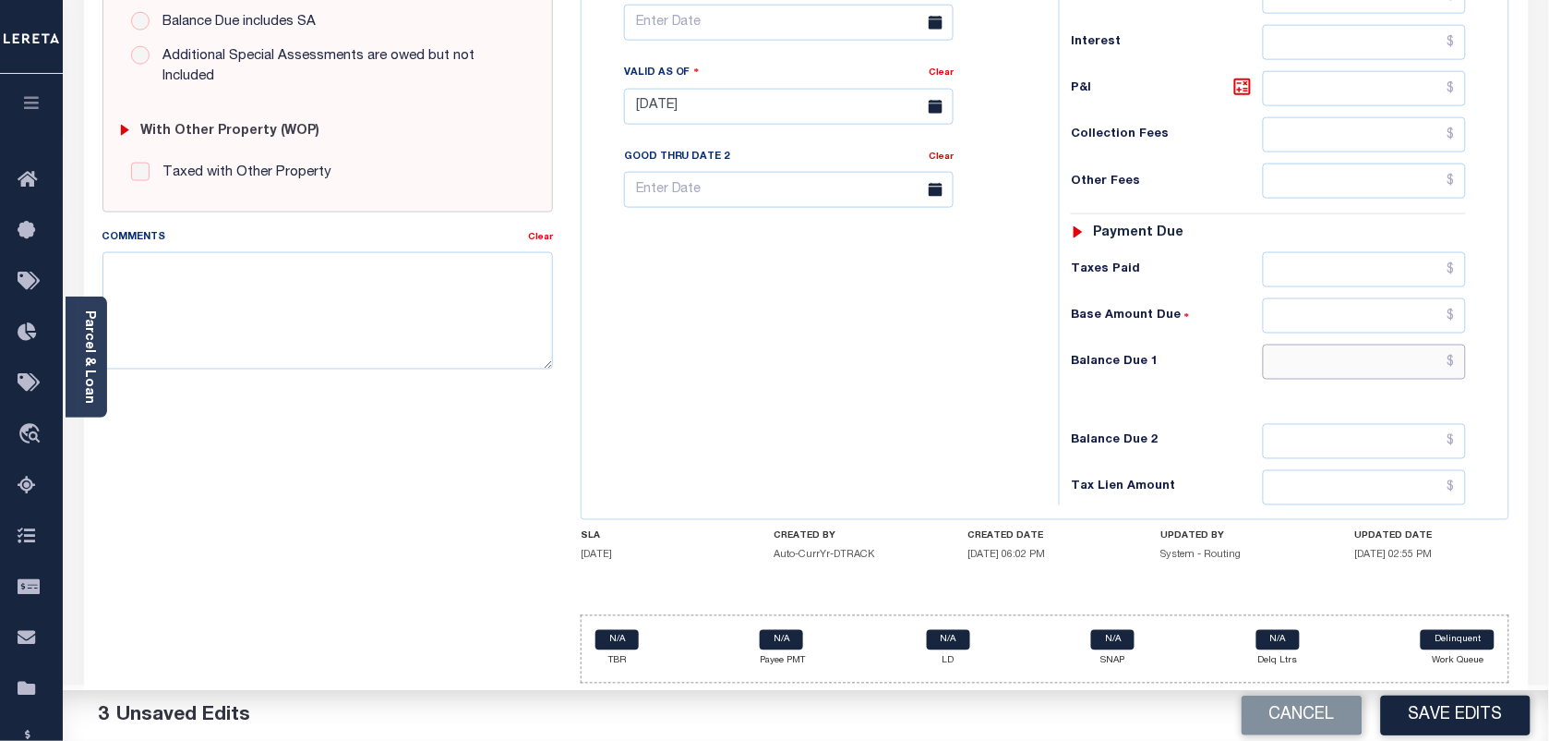
click at [1462, 349] on input "text" at bounding box center [1365, 361] width 204 height 35
type input "$0.00"
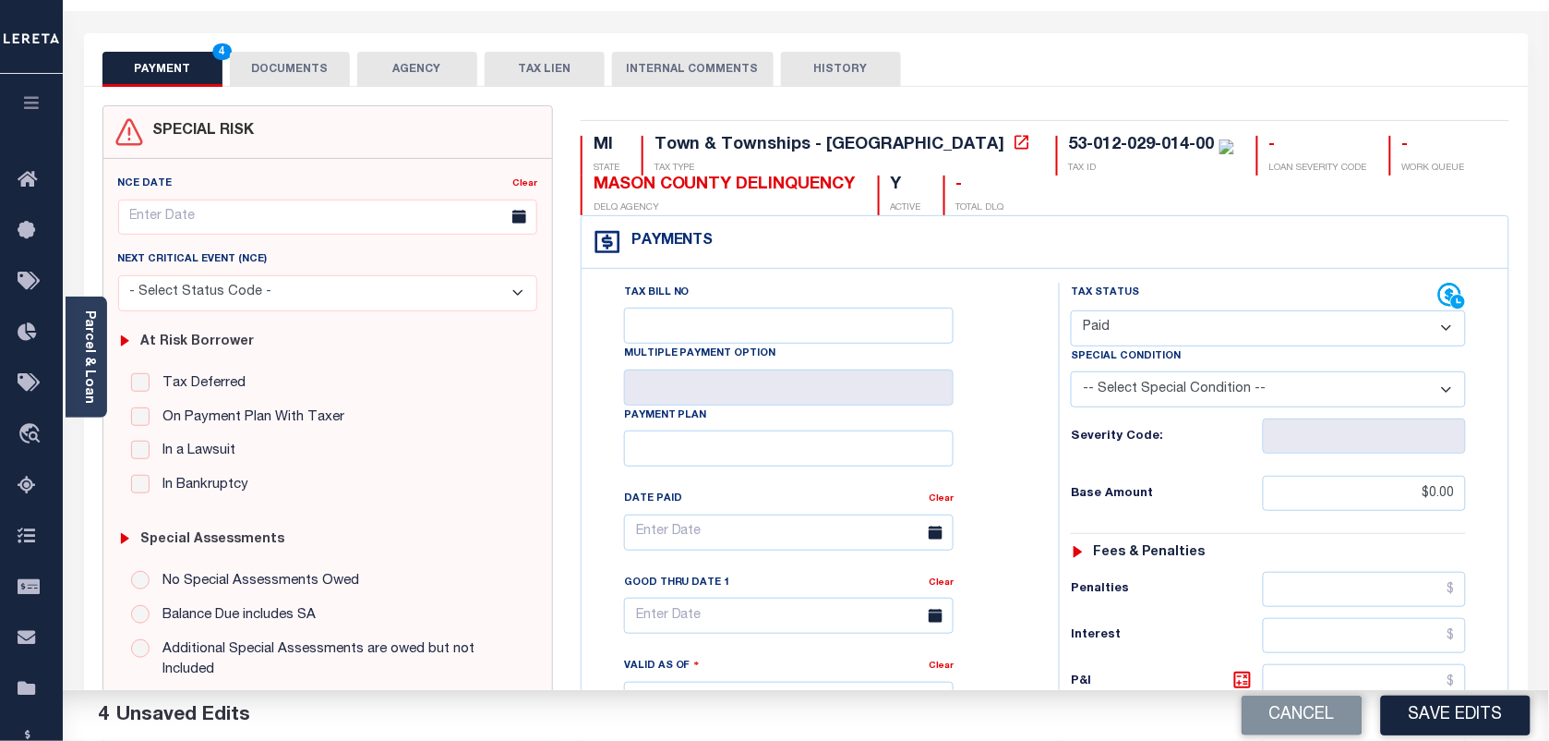
scroll to position [0, 0]
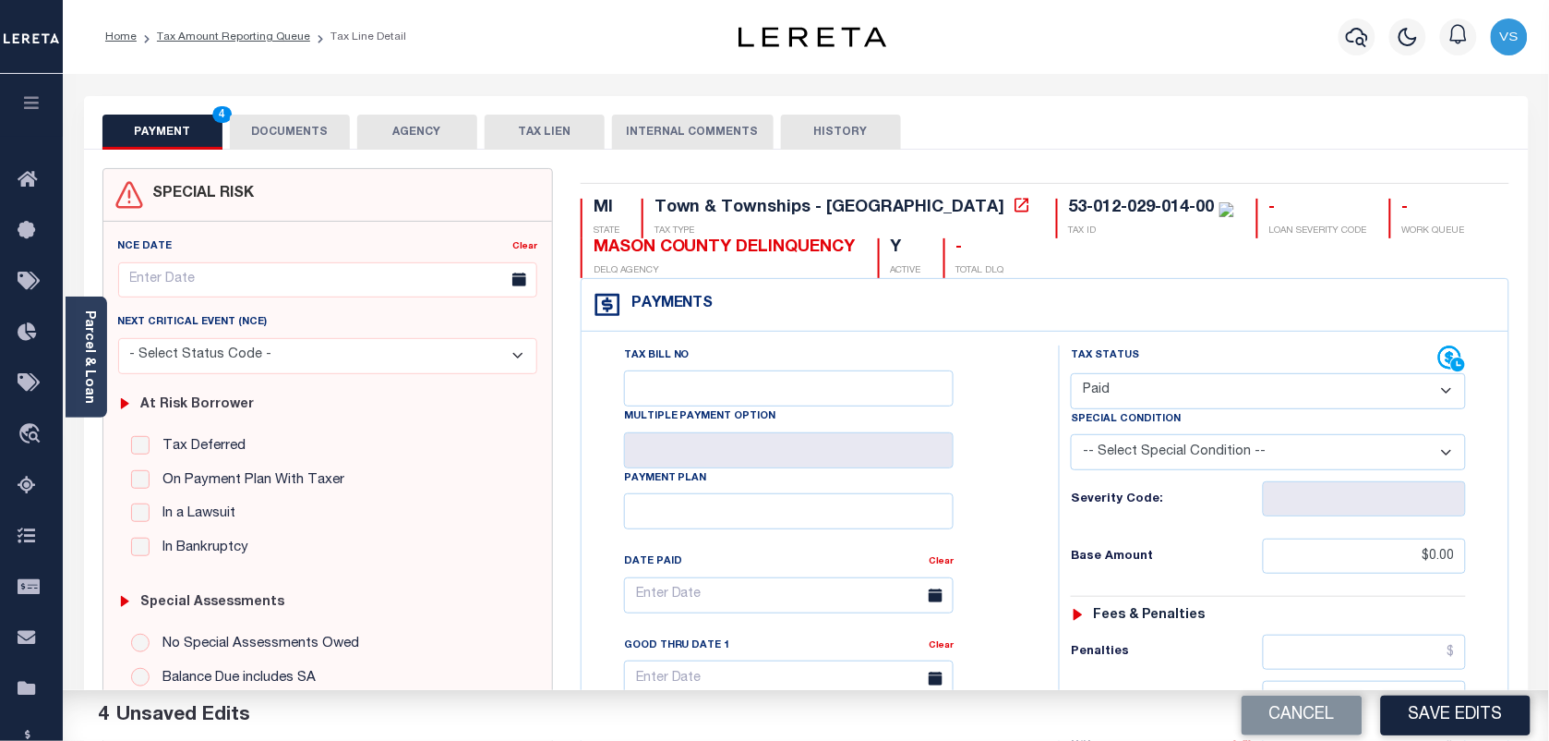
click at [306, 121] on button "DOCUMENTS" at bounding box center [290, 131] width 120 height 35
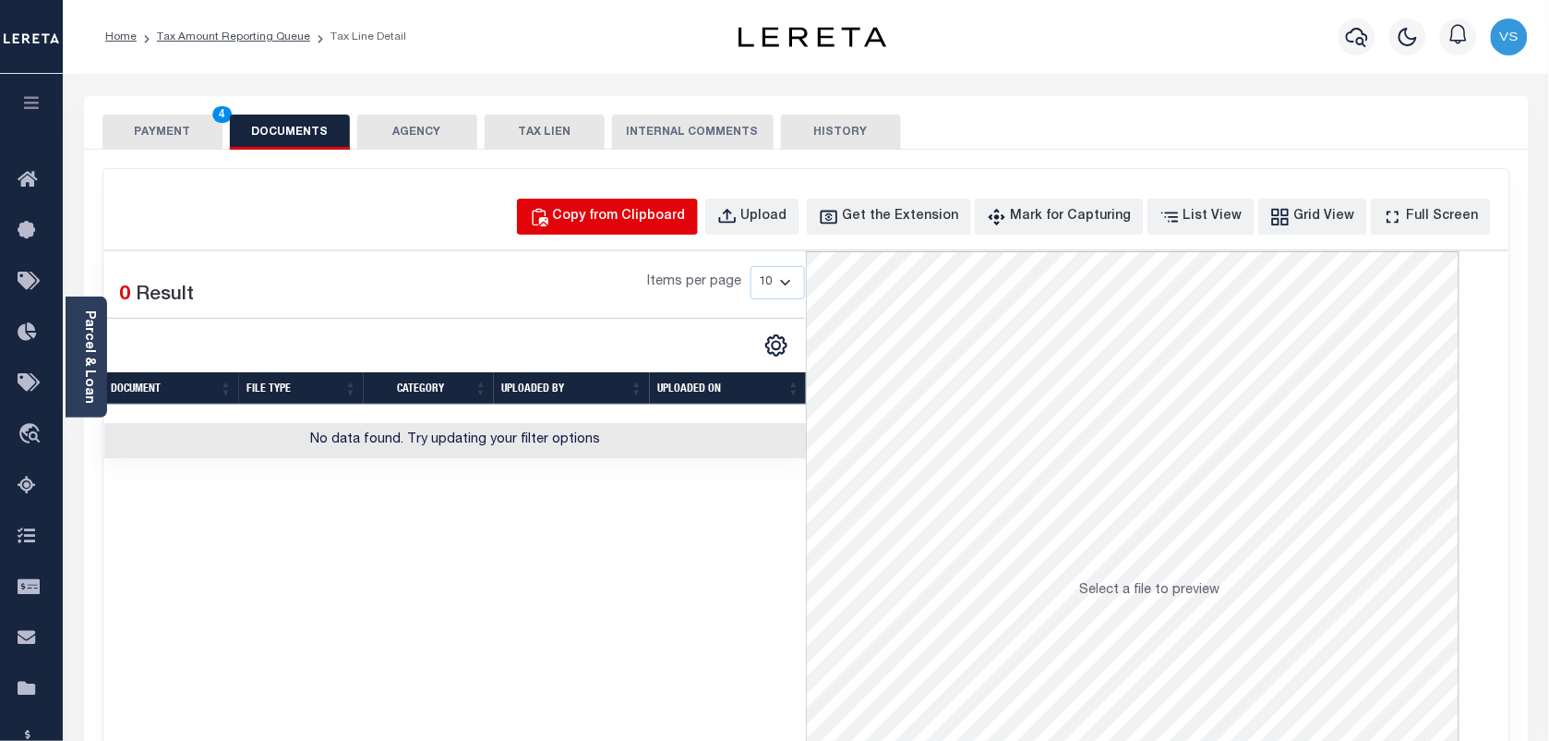
click at [621, 217] on div "Copy from Clipboard" at bounding box center [619, 217] width 133 height 20
select select "POP"
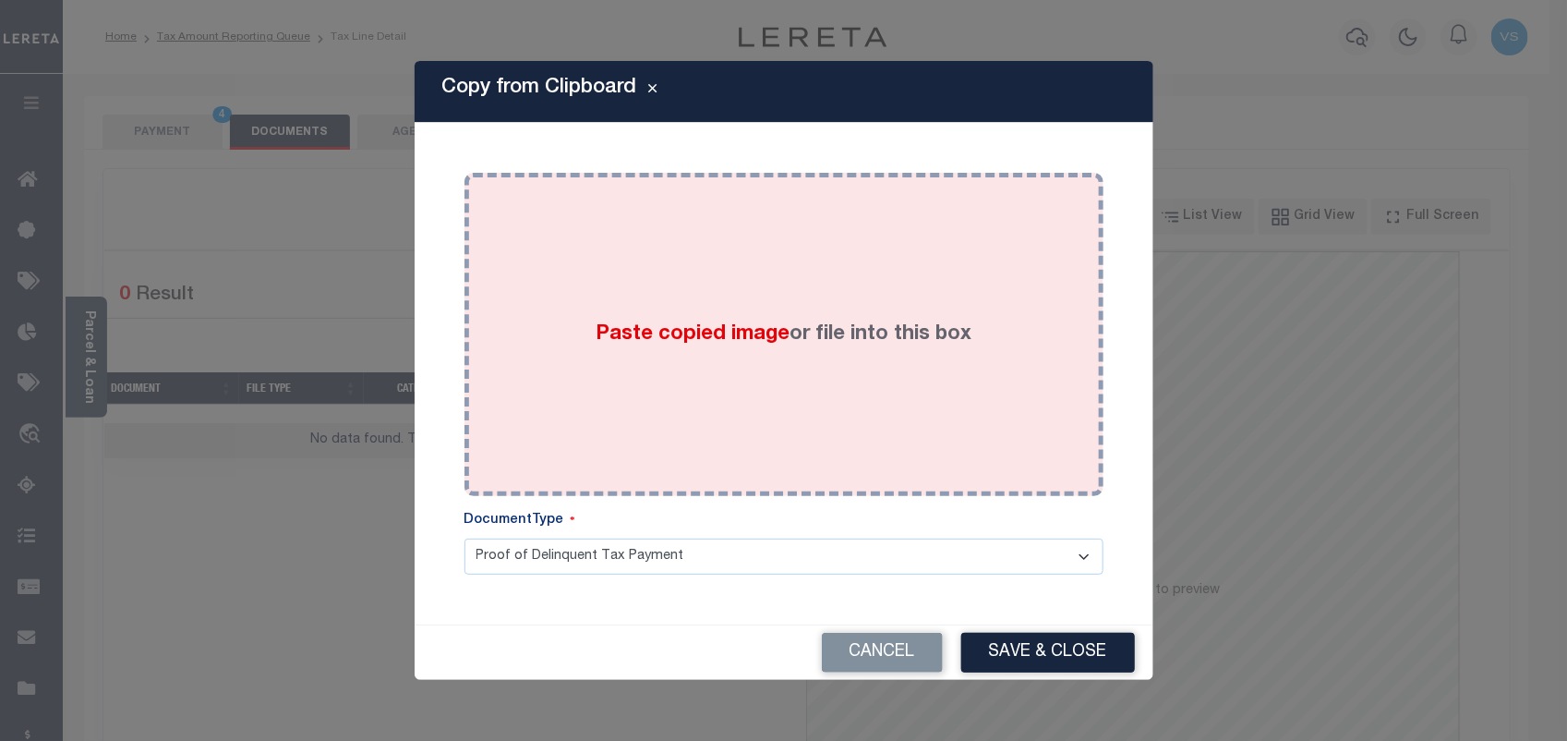
click at [787, 385] on div "Paste copied image or file into this box" at bounding box center [783, 334] width 611 height 295
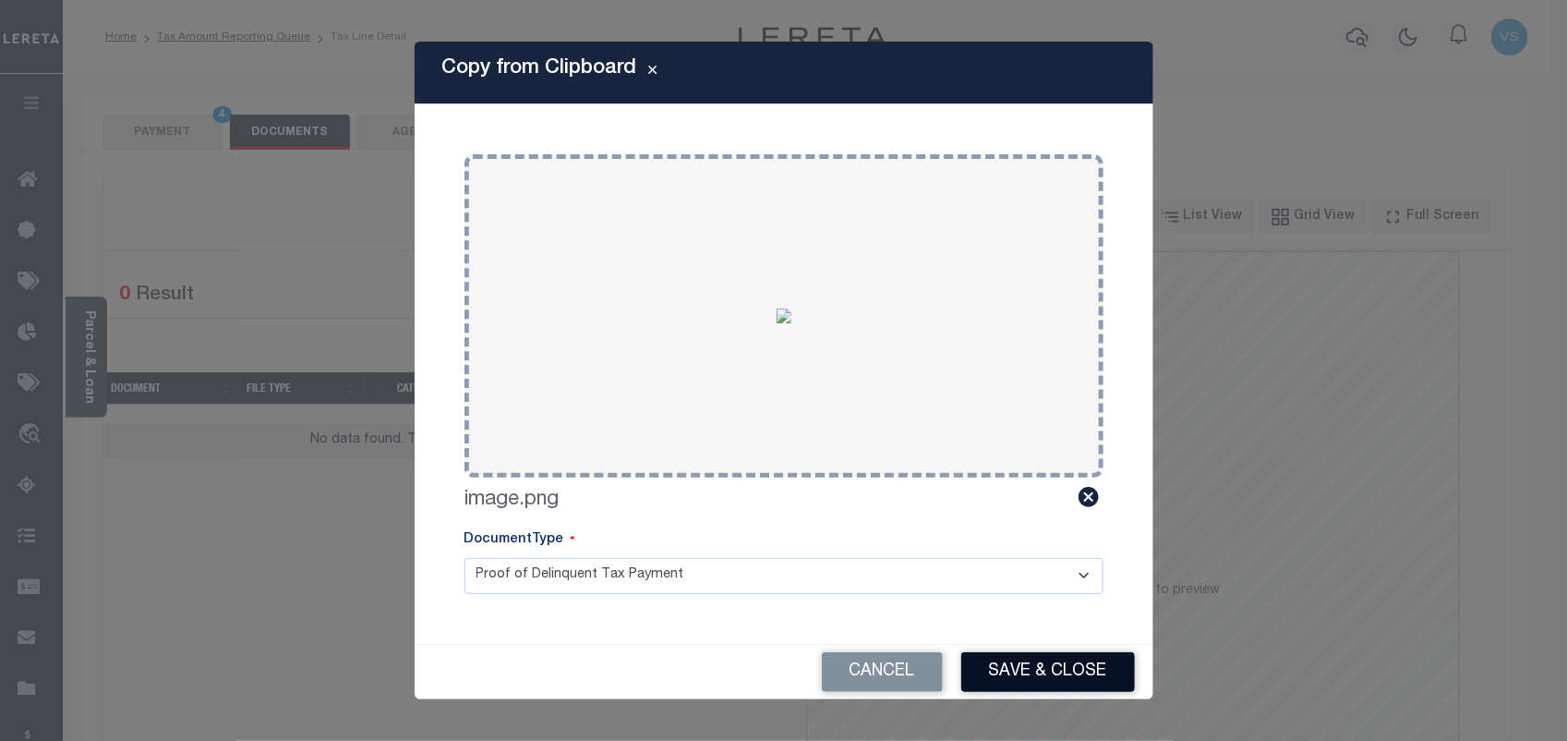
click at [1064, 666] on button "Save & Close" at bounding box center [1048, 672] width 174 height 40
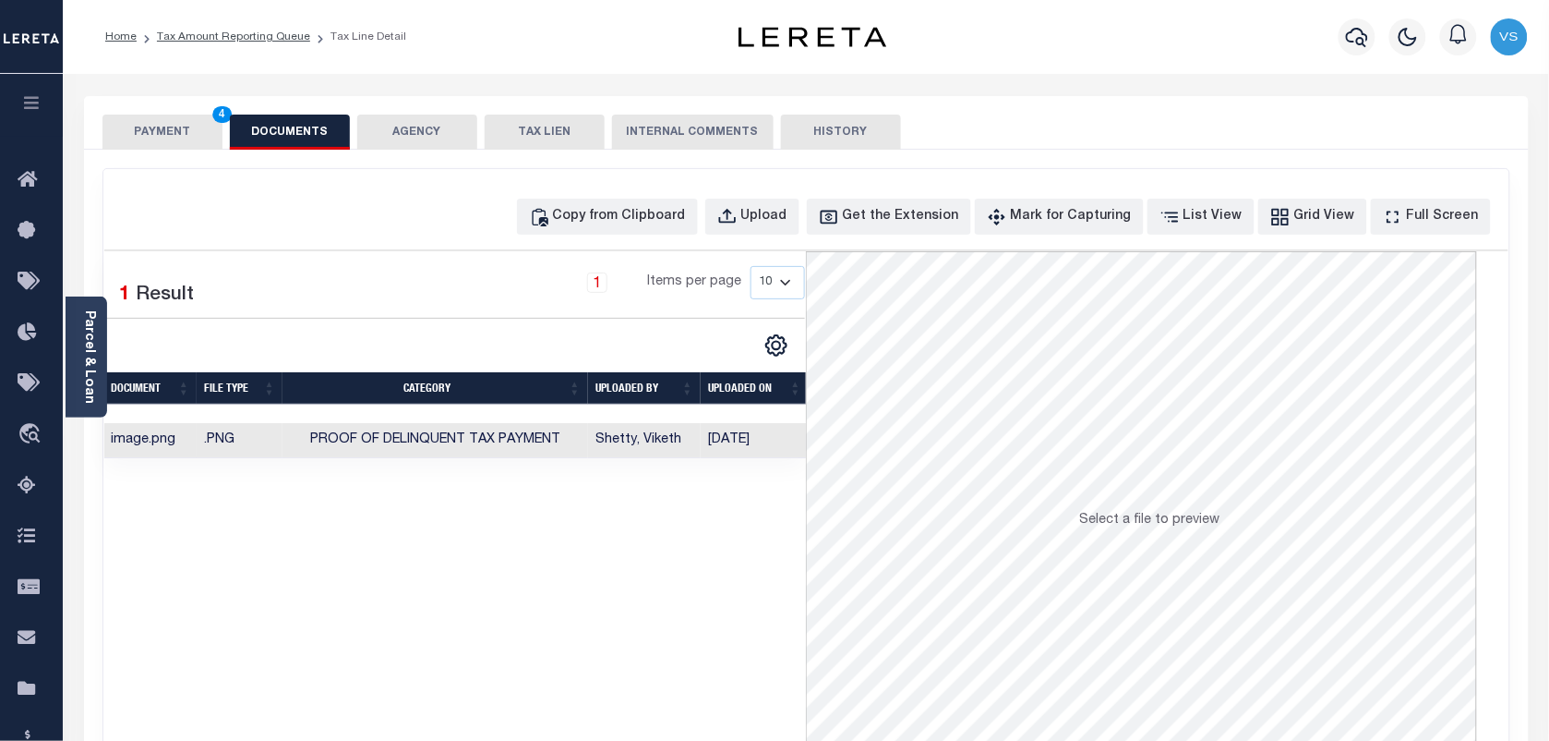
click at [148, 140] on button "PAYMENT 4" at bounding box center [162, 131] width 120 height 35
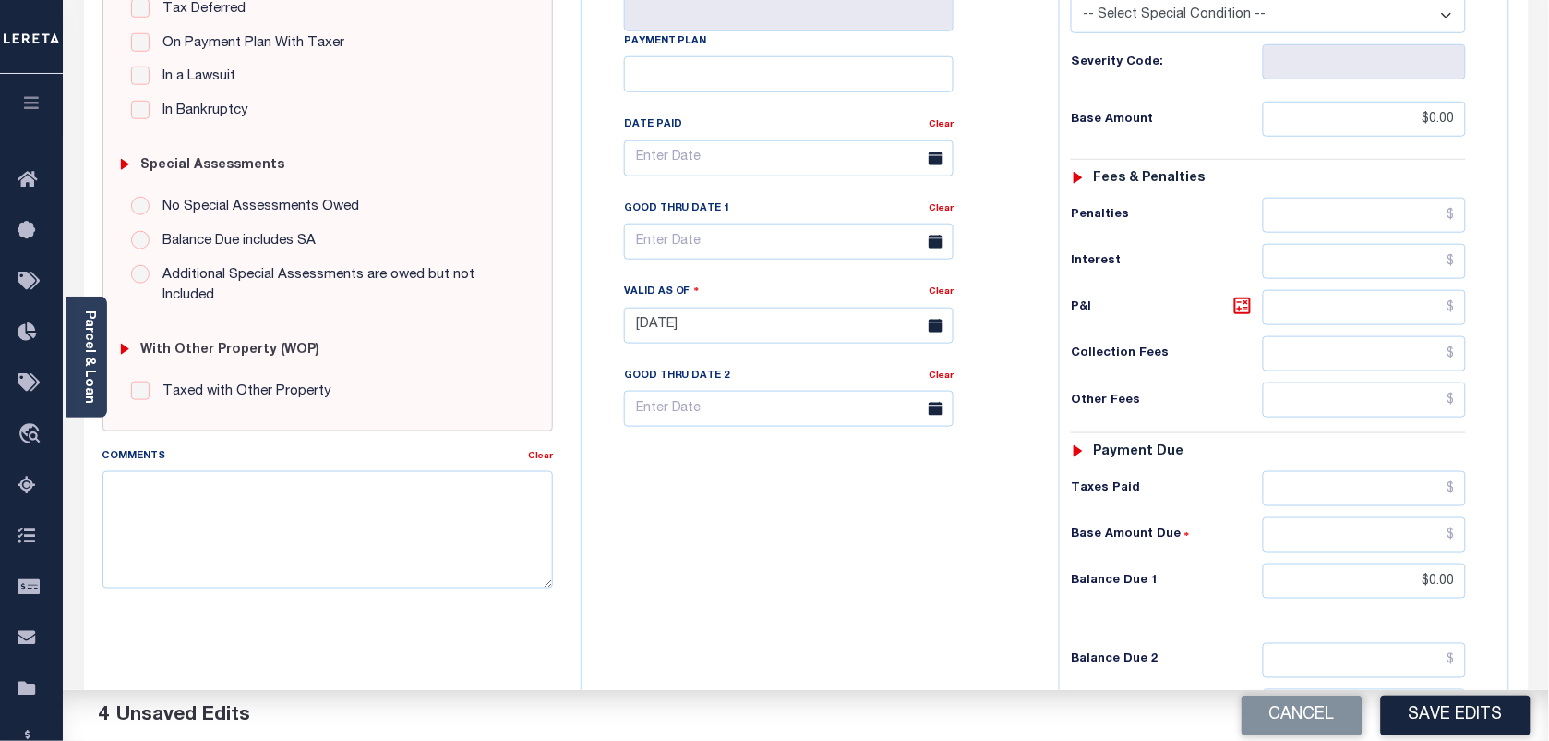
scroll to position [462, 0]
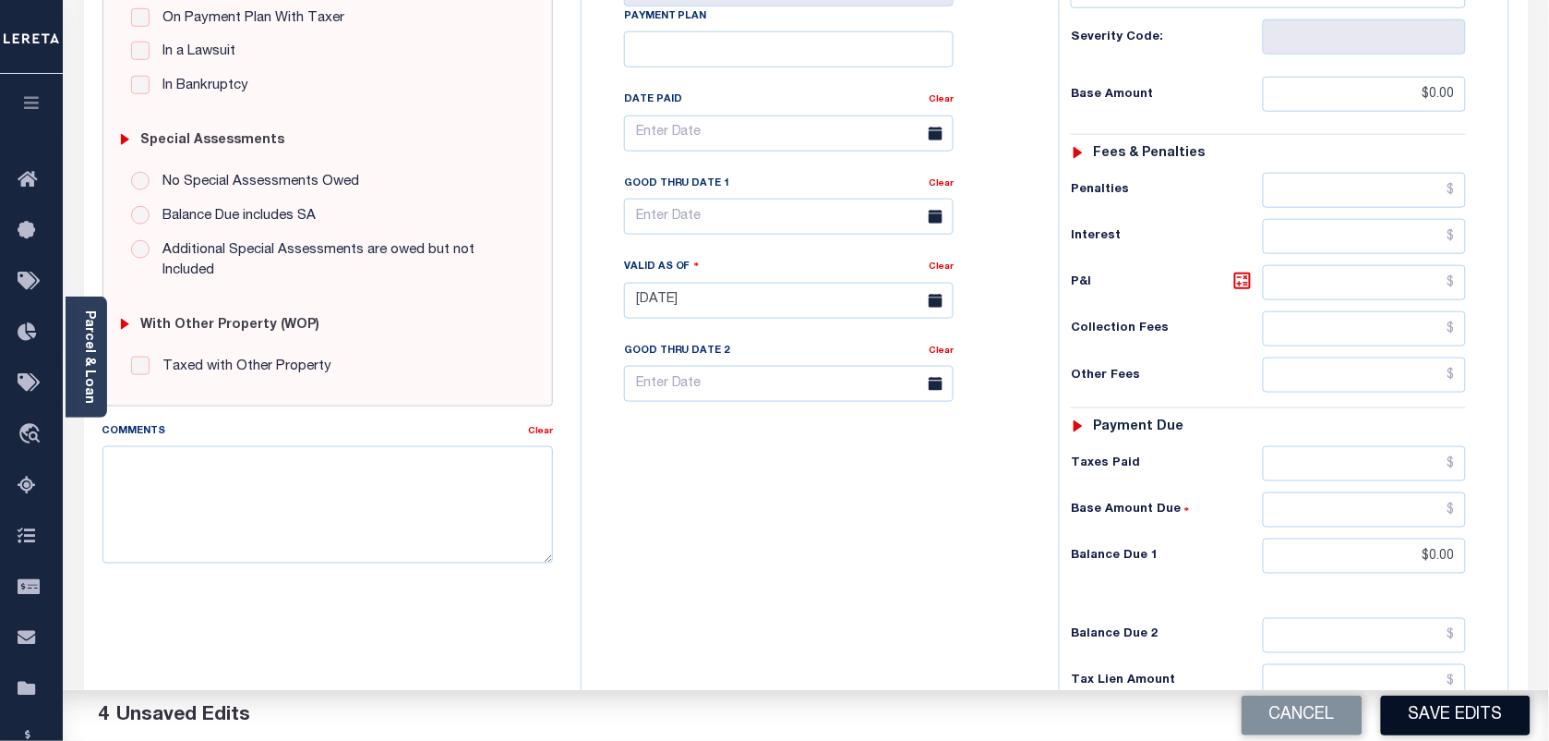
click at [1448, 712] on button "Save Edits" at bounding box center [1456, 715] width 150 height 40
checkbox input "false"
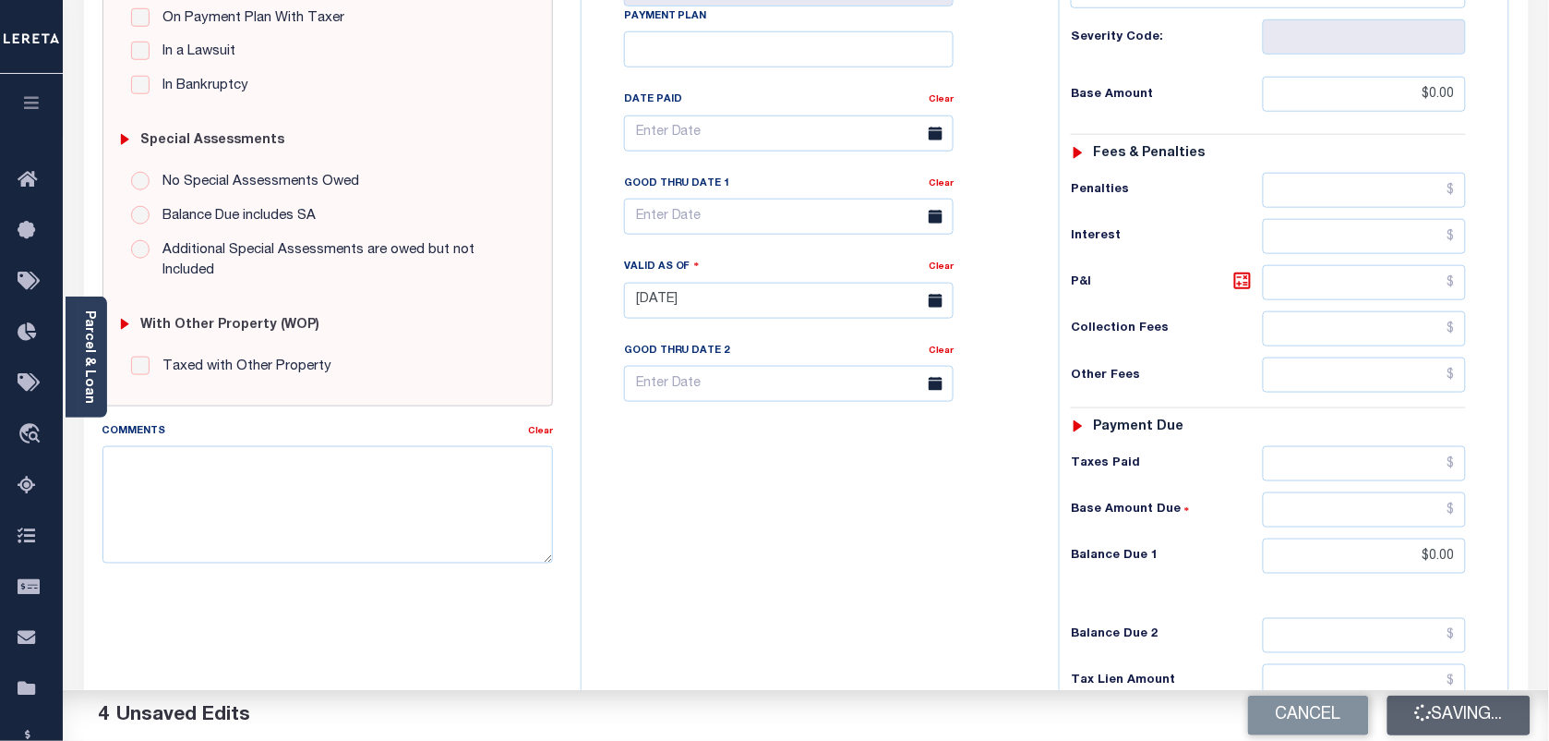
type input "$0"
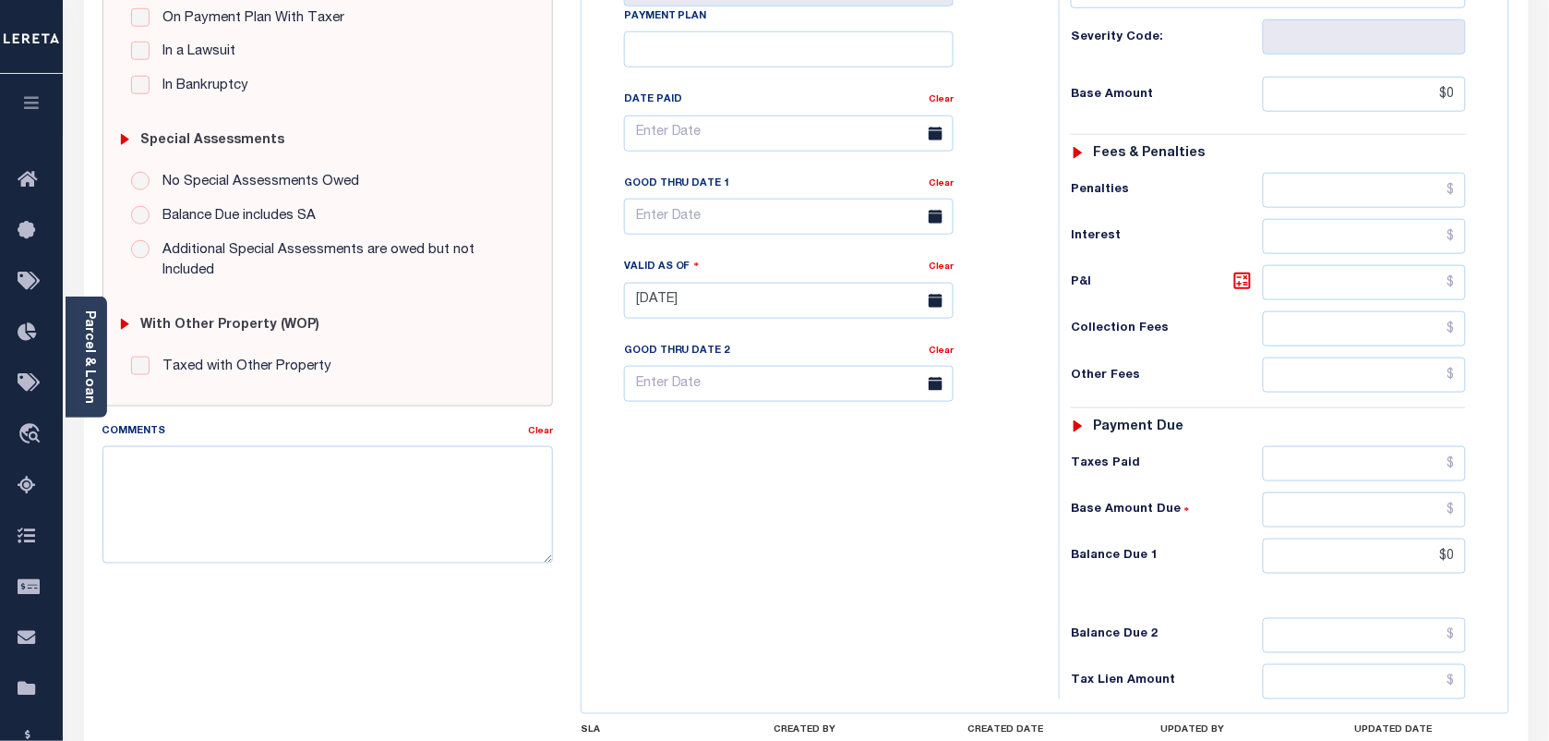
scroll to position [0, 0]
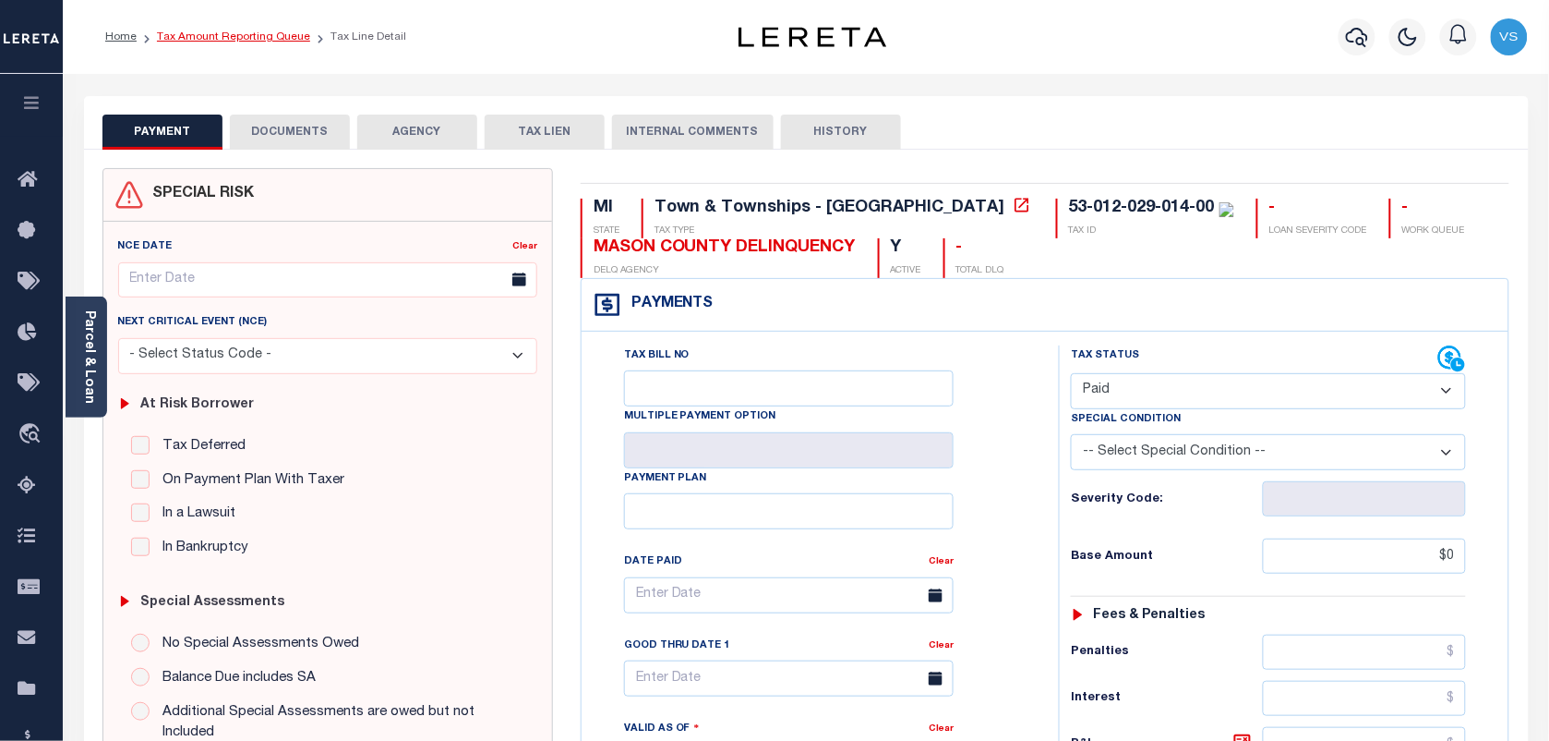
click at [235, 39] on link "Tax Amount Reporting Queue" at bounding box center [233, 36] width 153 height 11
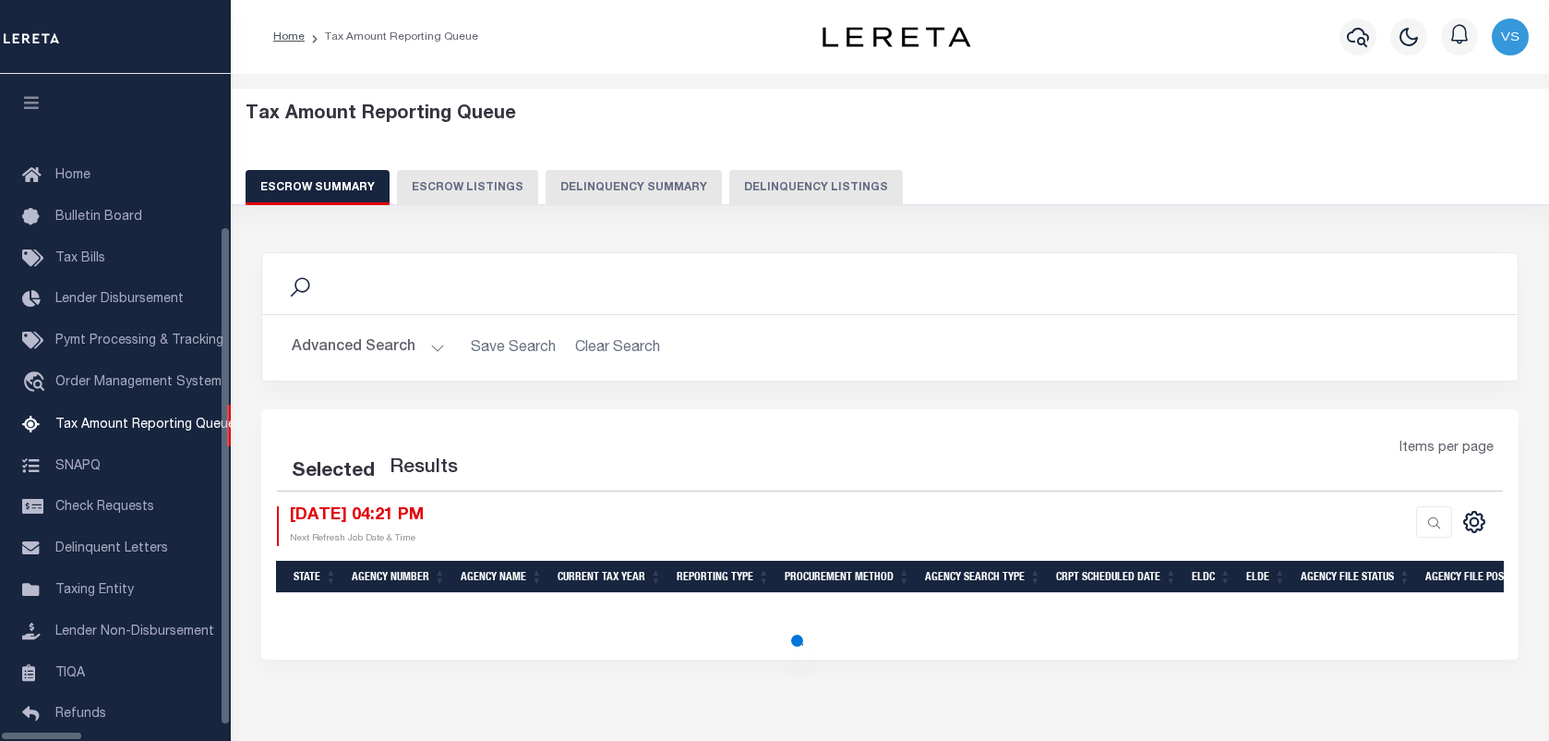
select select "100"
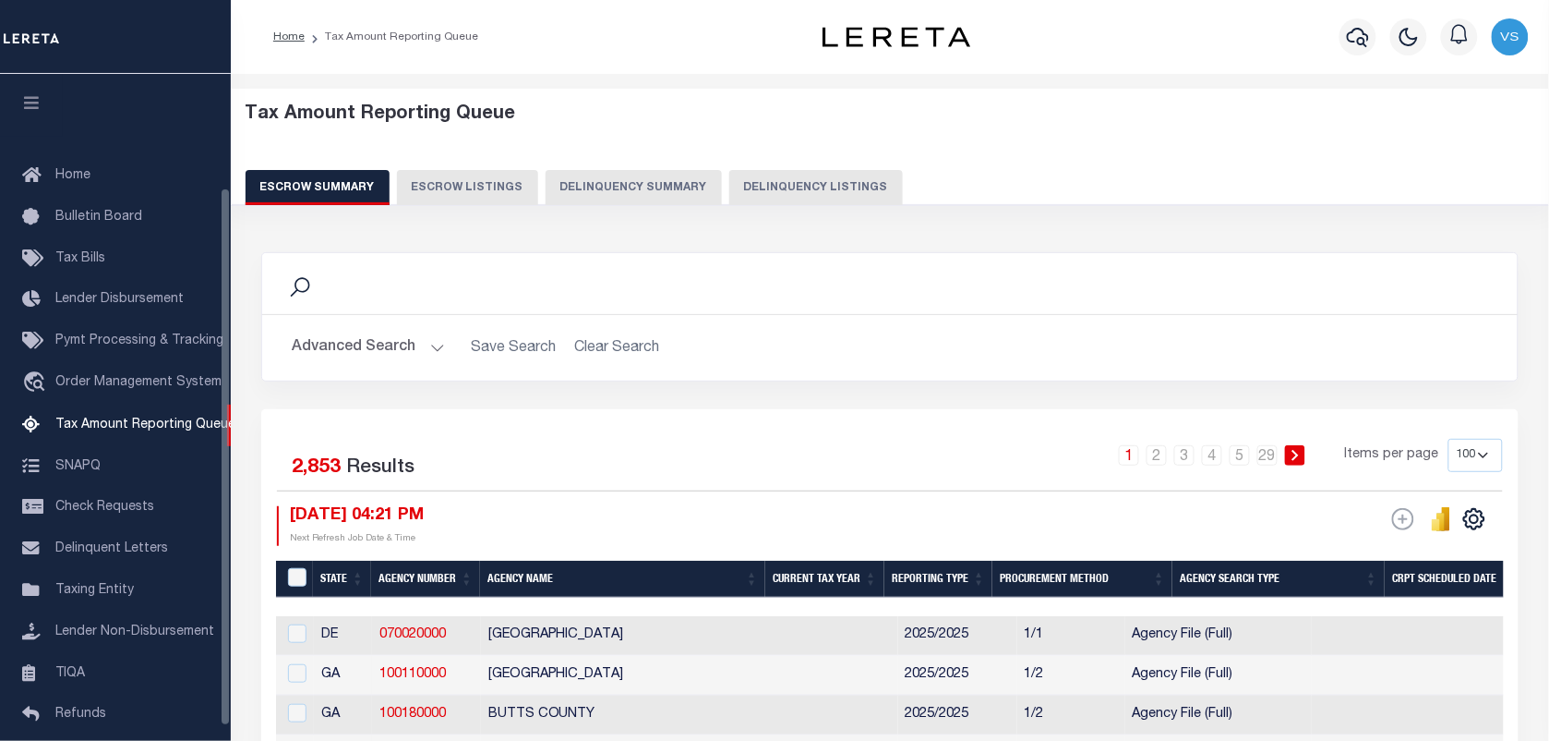
scroll to position [140, 0]
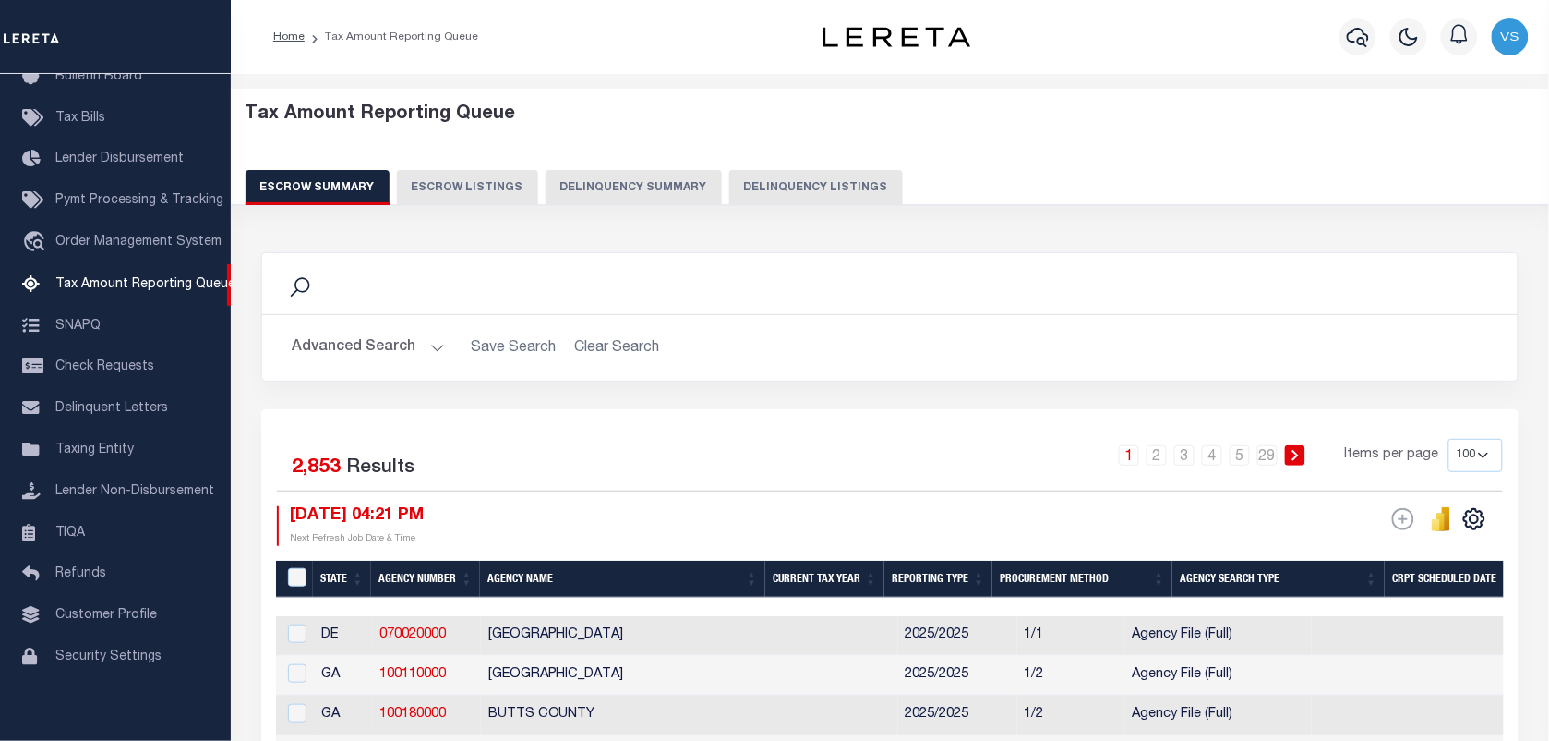
click at [792, 194] on button "Delinquency Listings" at bounding box center [816, 187] width 174 height 35
select select "100"
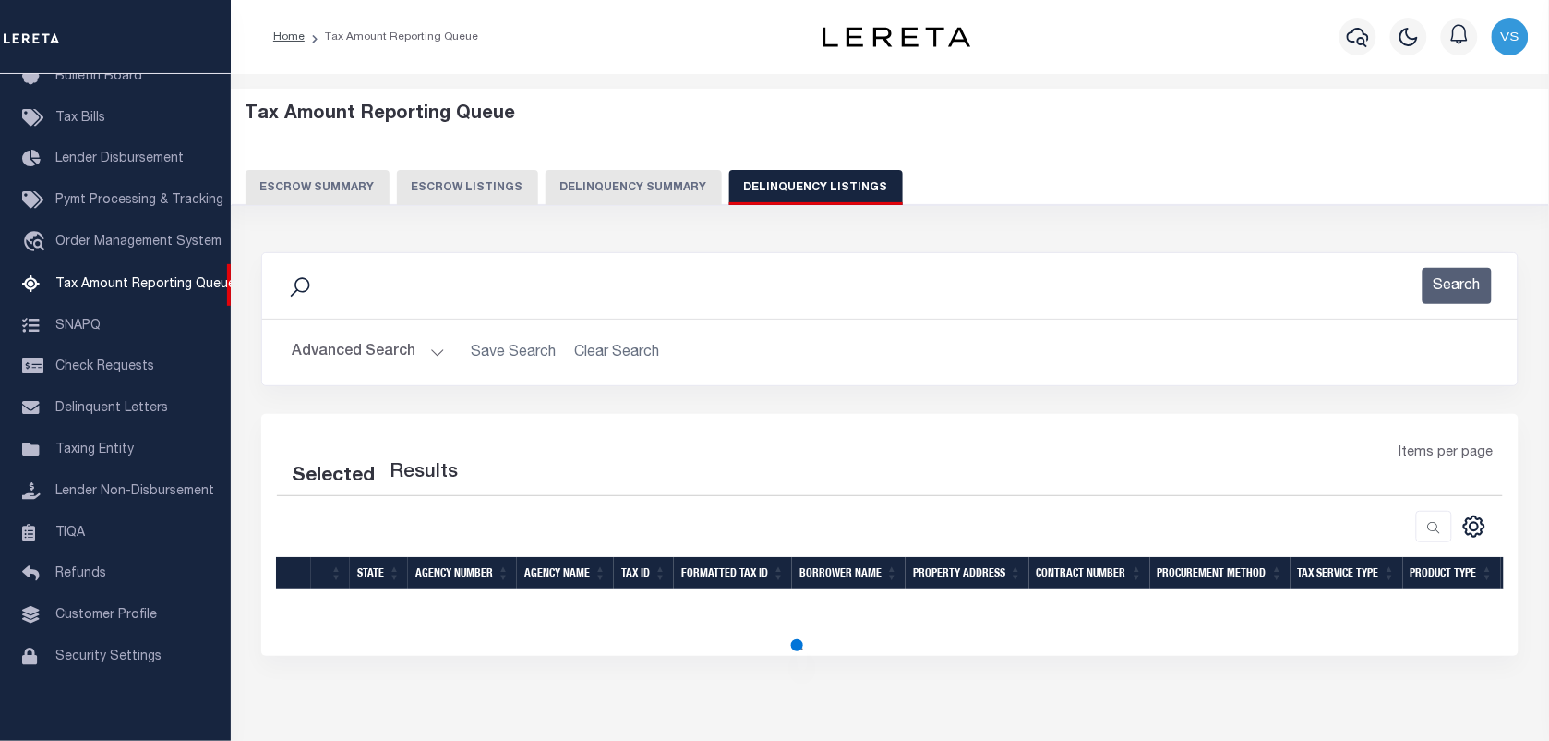
select select "100"
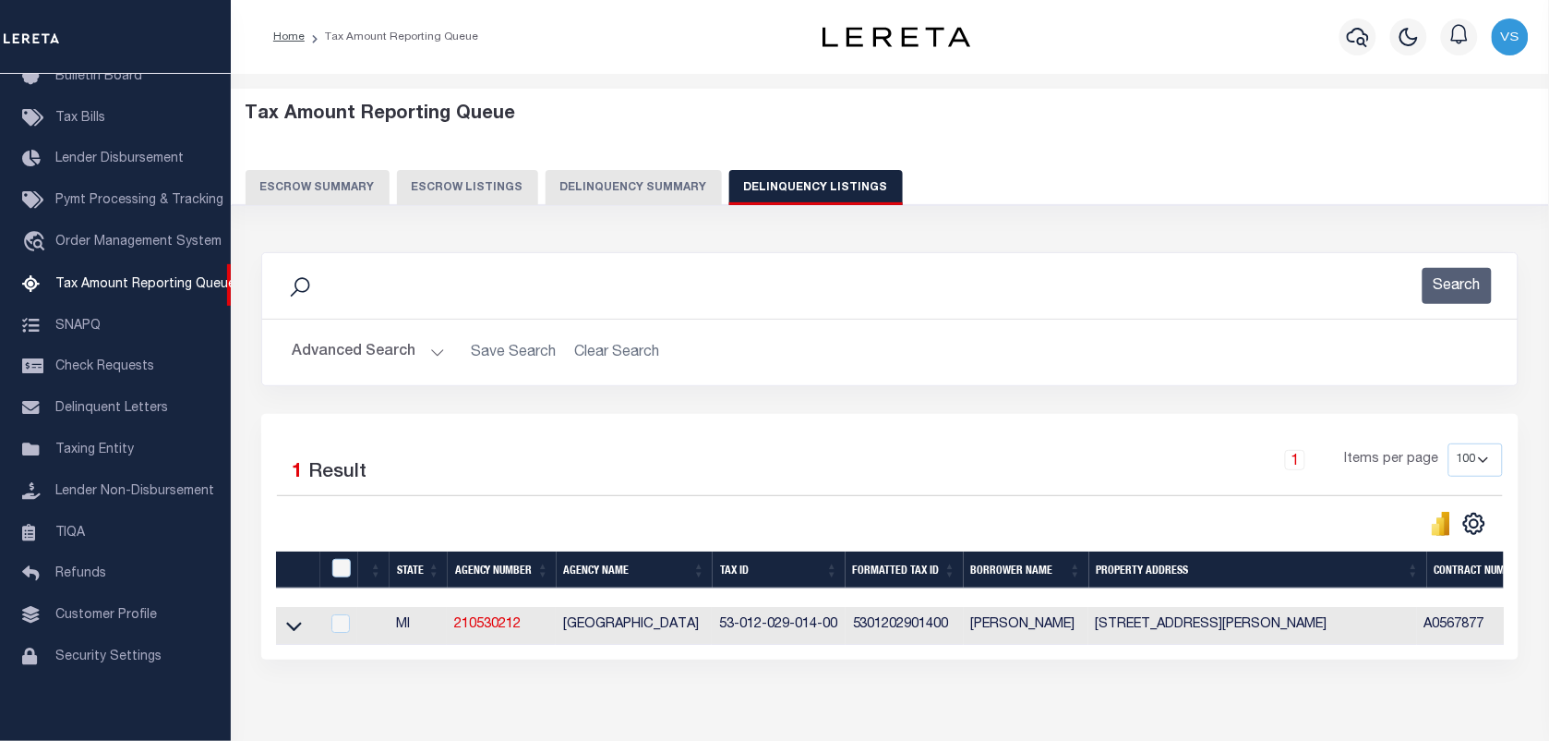
click at [283, 634] on td at bounding box center [297, 626] width 43 height 38
checkbox input "true"
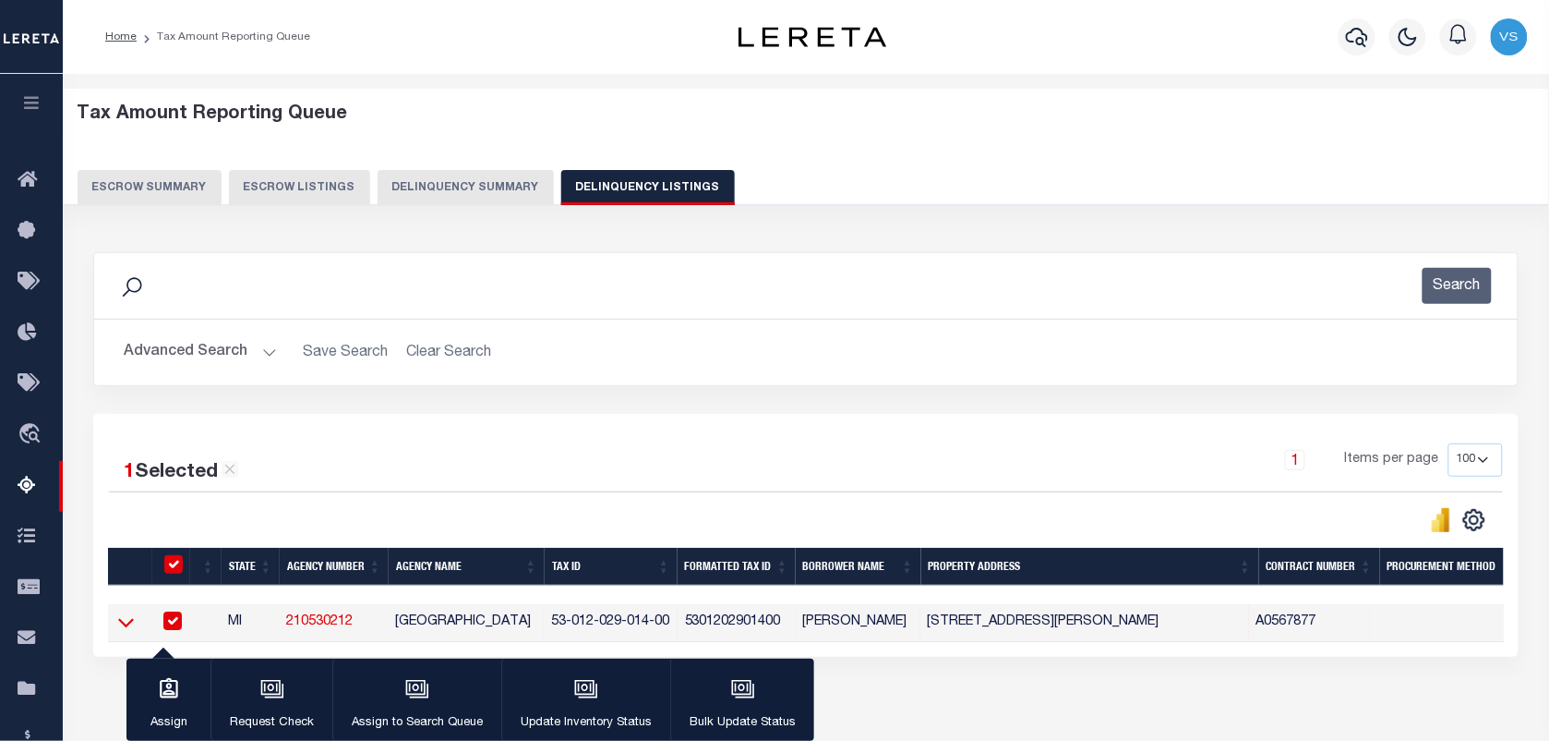
click at [126, 623] on icon at bounding box center [126, 621] width 16 height 19
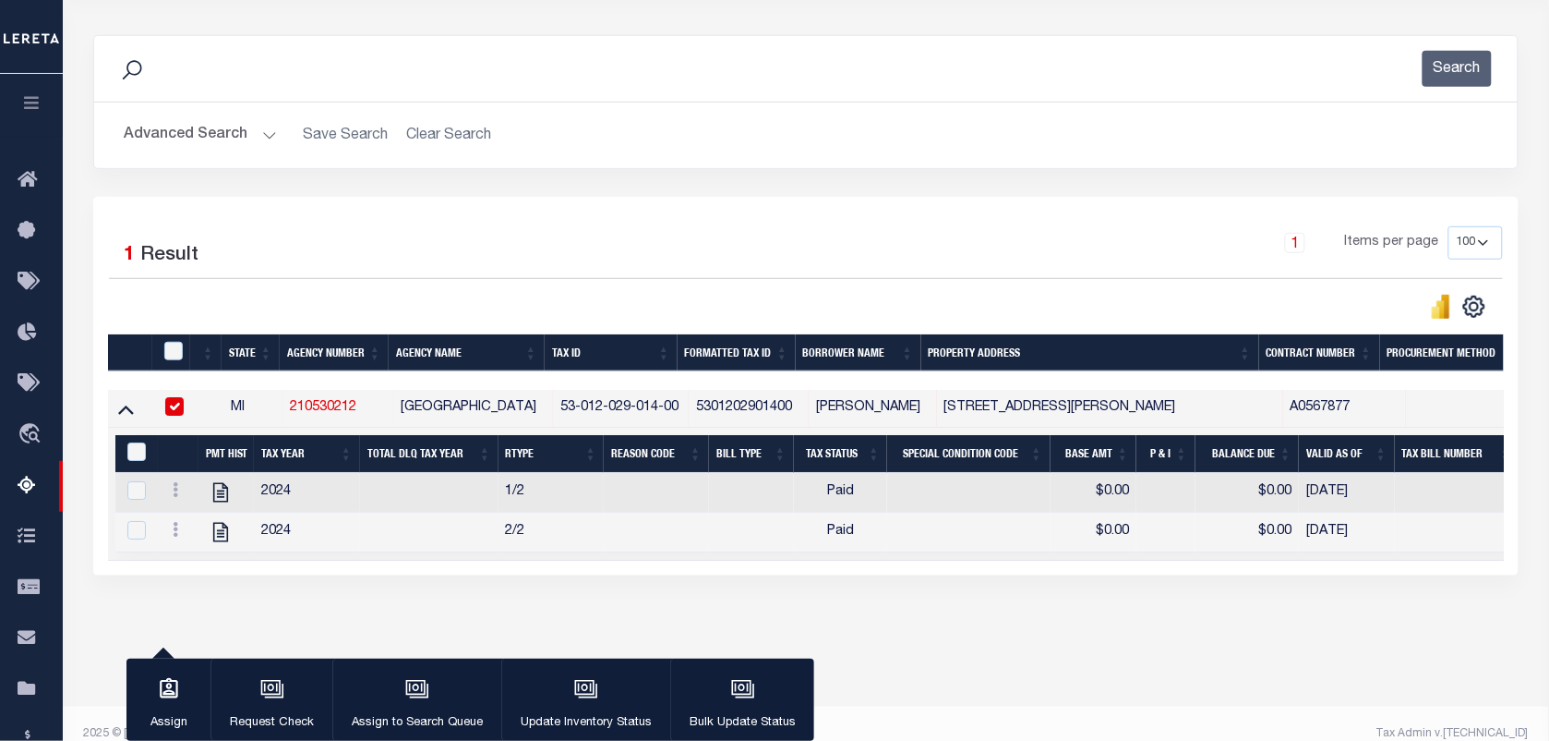
scroll to position [237, 0]
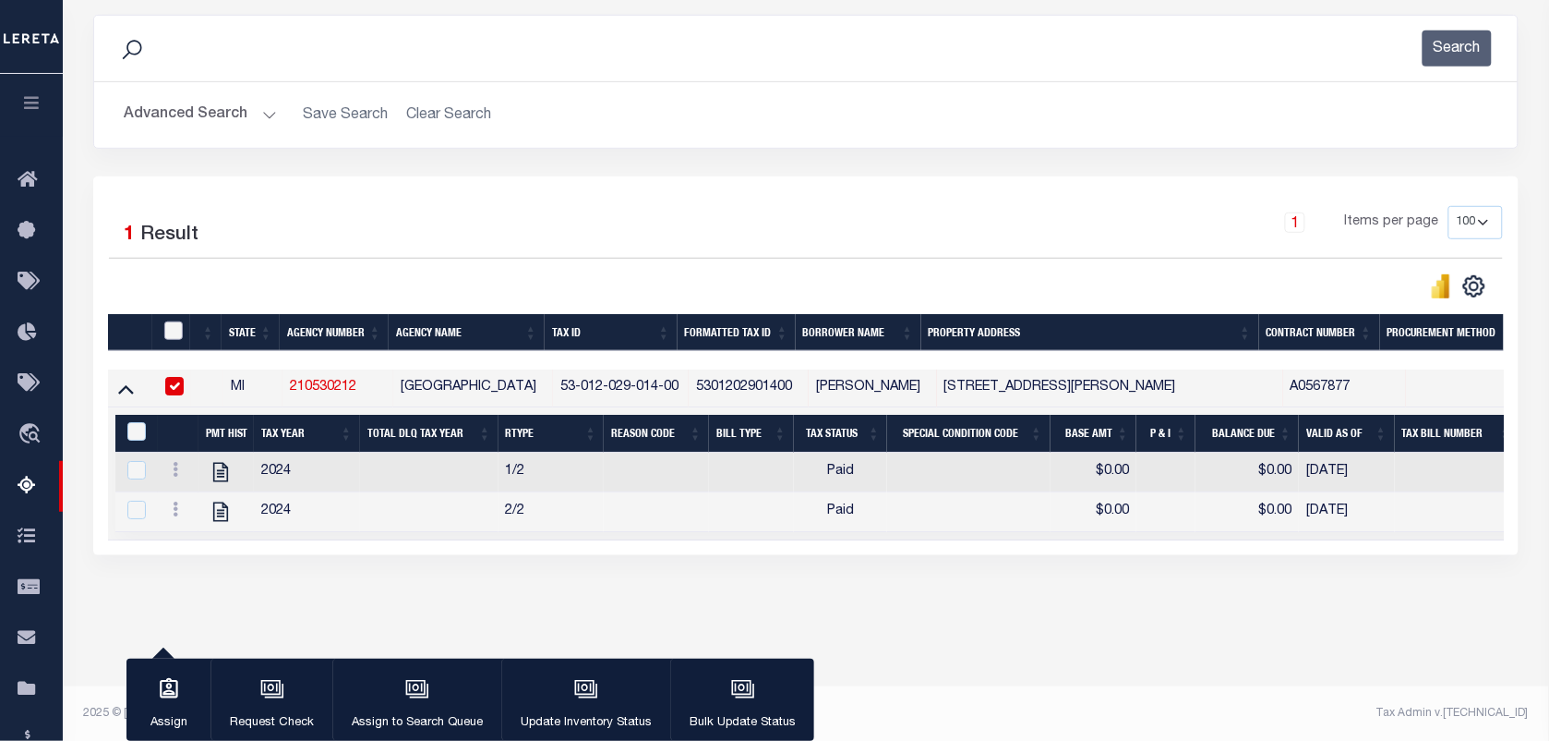
click at [171, 328] on input "checkbox" at bounding box center [173, 330] width 18 height 18
checkbox input "true"
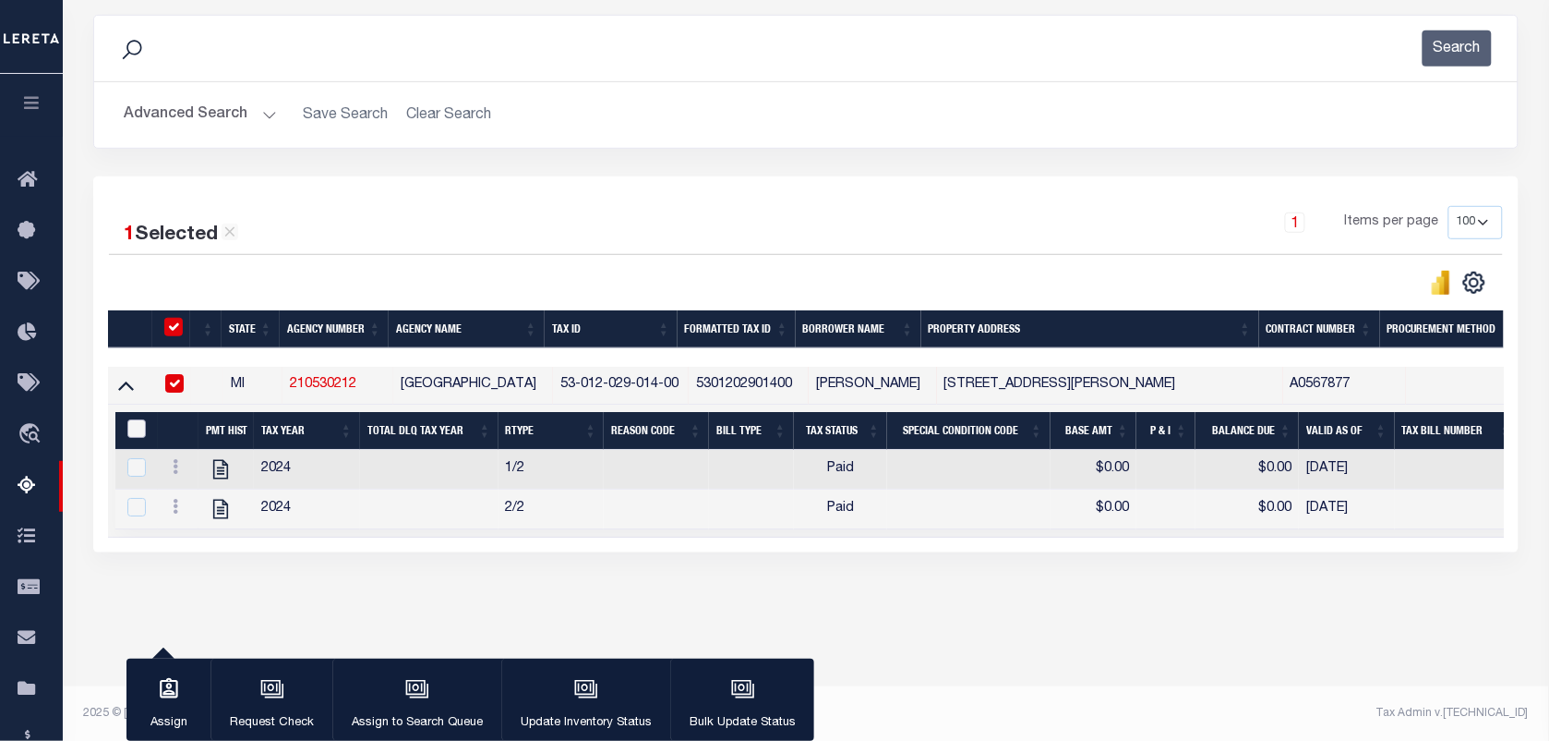
click at [134, 438] on input "&nbsp;" at bounding box center [136, 428] width 18 height 18
checkbox input "true"
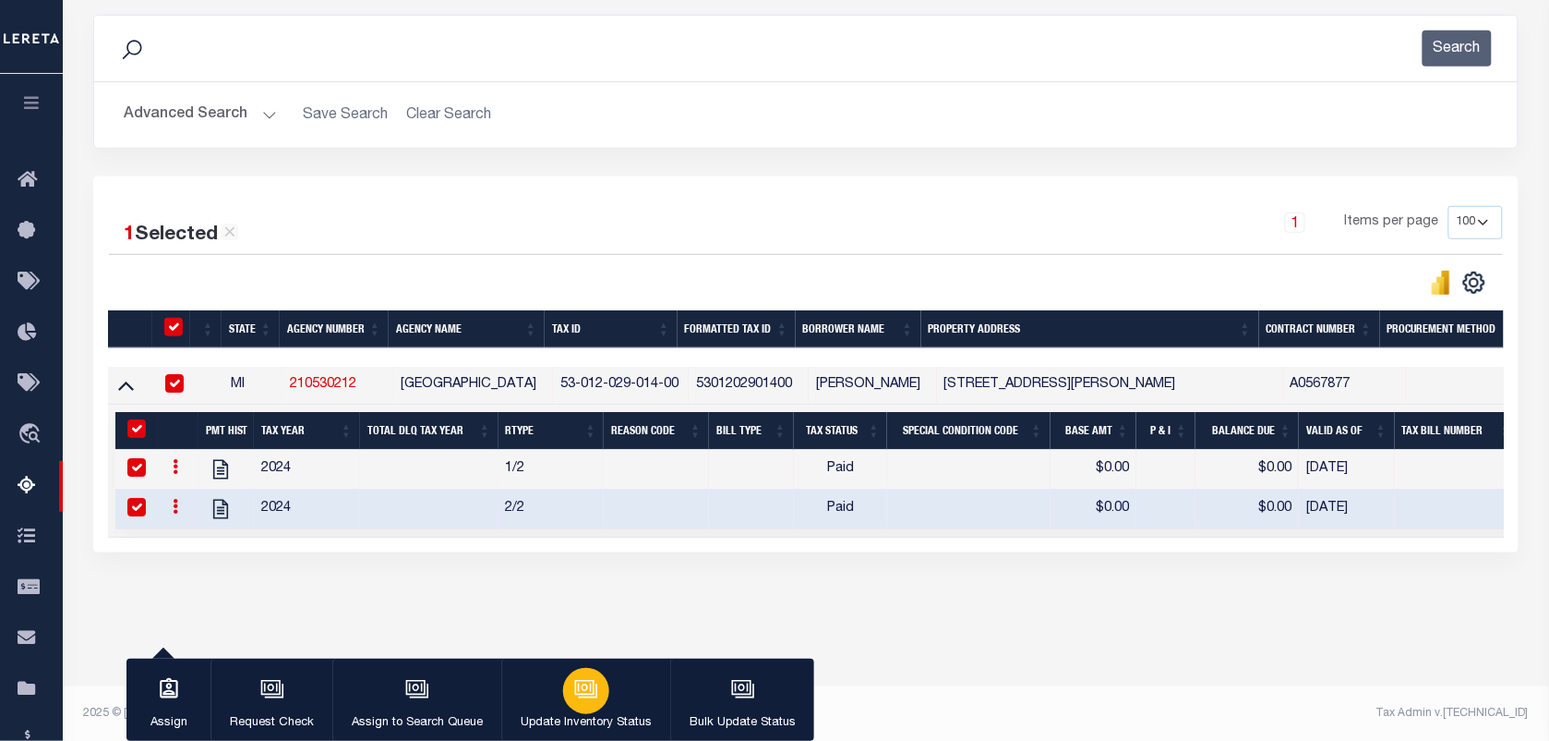
click at [580, 680] on icon "button" at bounding box center [586, 689] width 24 height 24
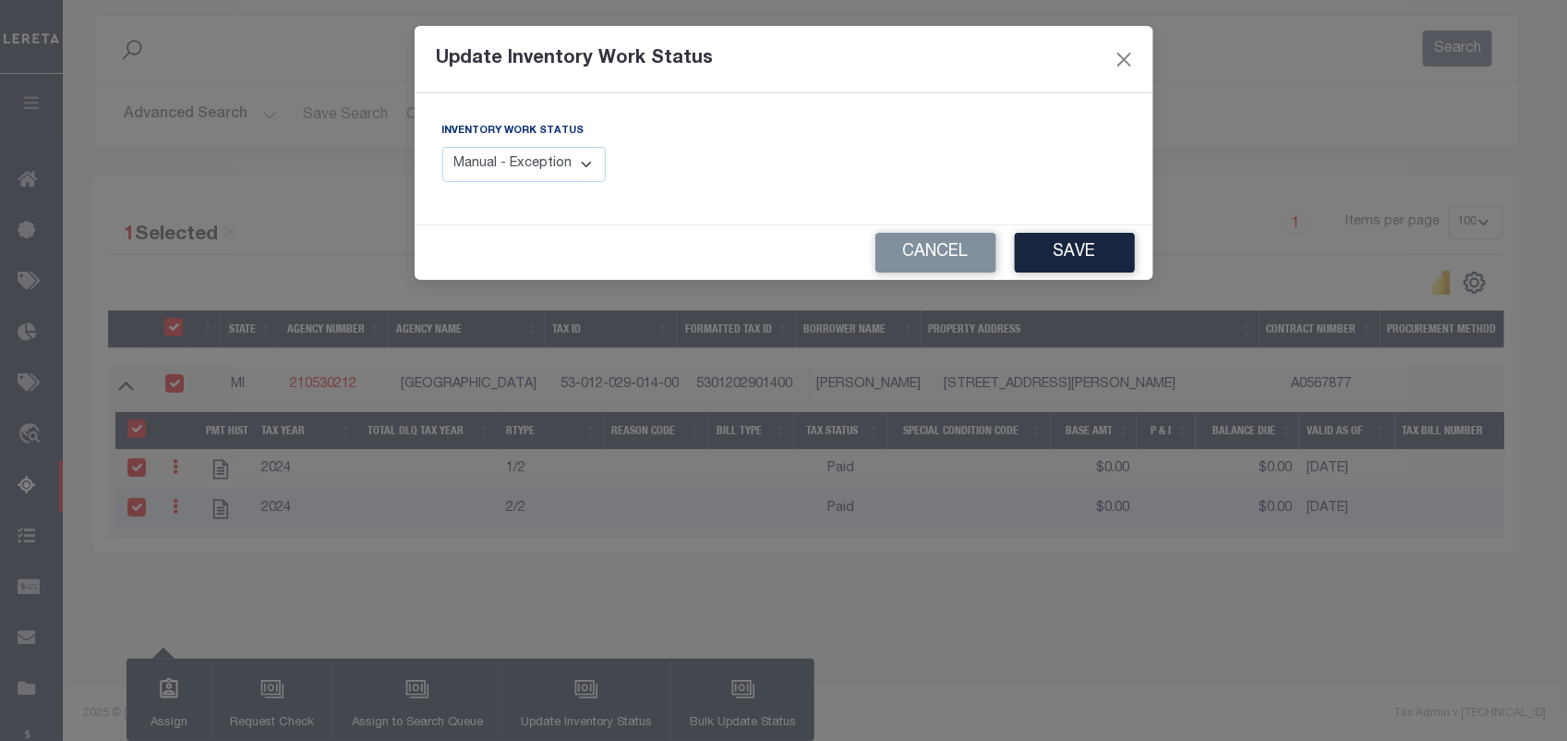
click at [560, 168] on select "Manual - Exception Pended - Awaiting Search Late Add Exception Completed" at bounding box center [524, 165] width 164 height 36
select select "4"
click at [442, 147] on select "Manual - Exception Pended - Awaiting Search Late Add Exception Completed" at bounding box center [524, 165] width 164 height 36
click at [1076, 250] on button "Save" at bounding box center [1075, 253] width 120 height 40
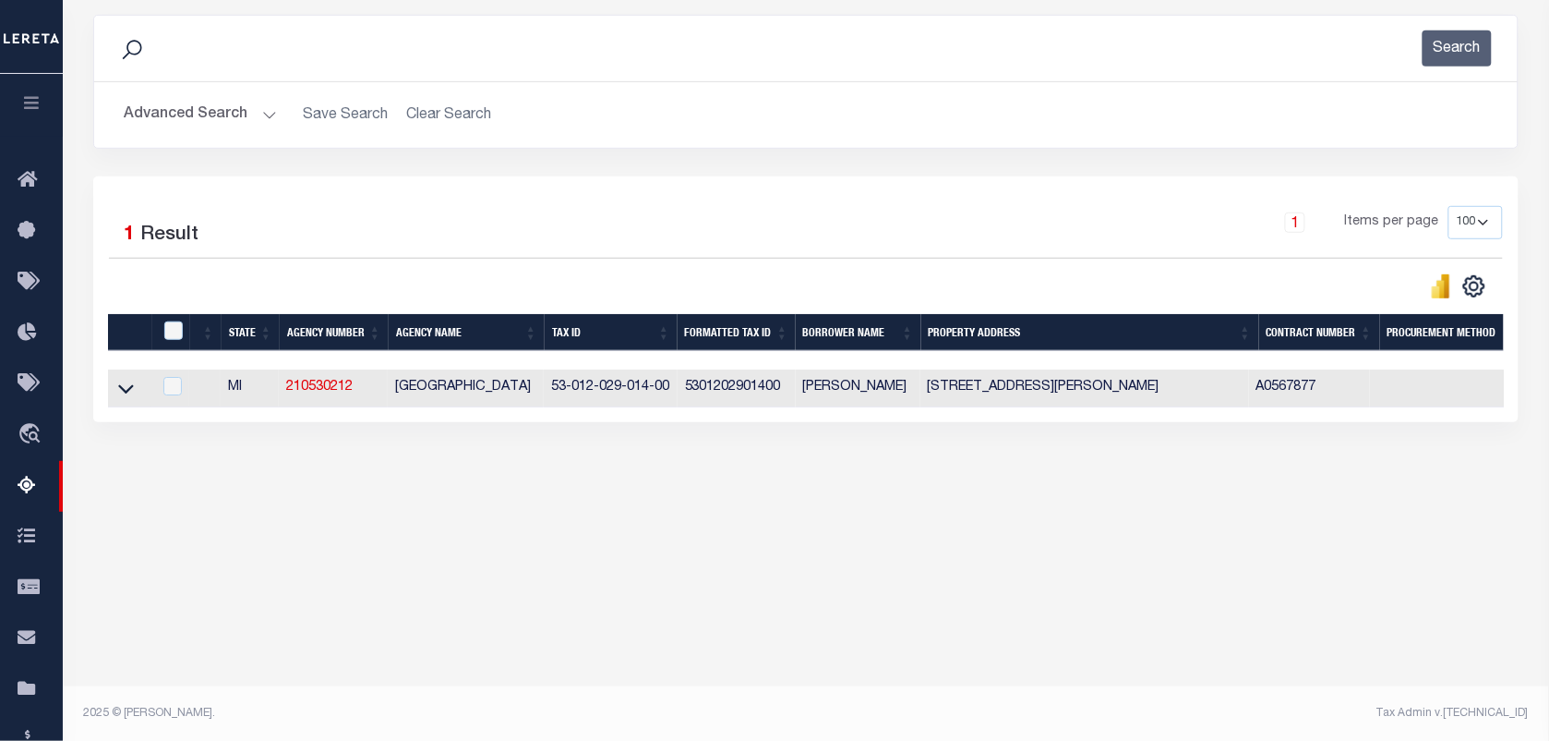
click at [233, 121] on button "Advanced Search" at bounding box center [200, 115] width 153 height 36
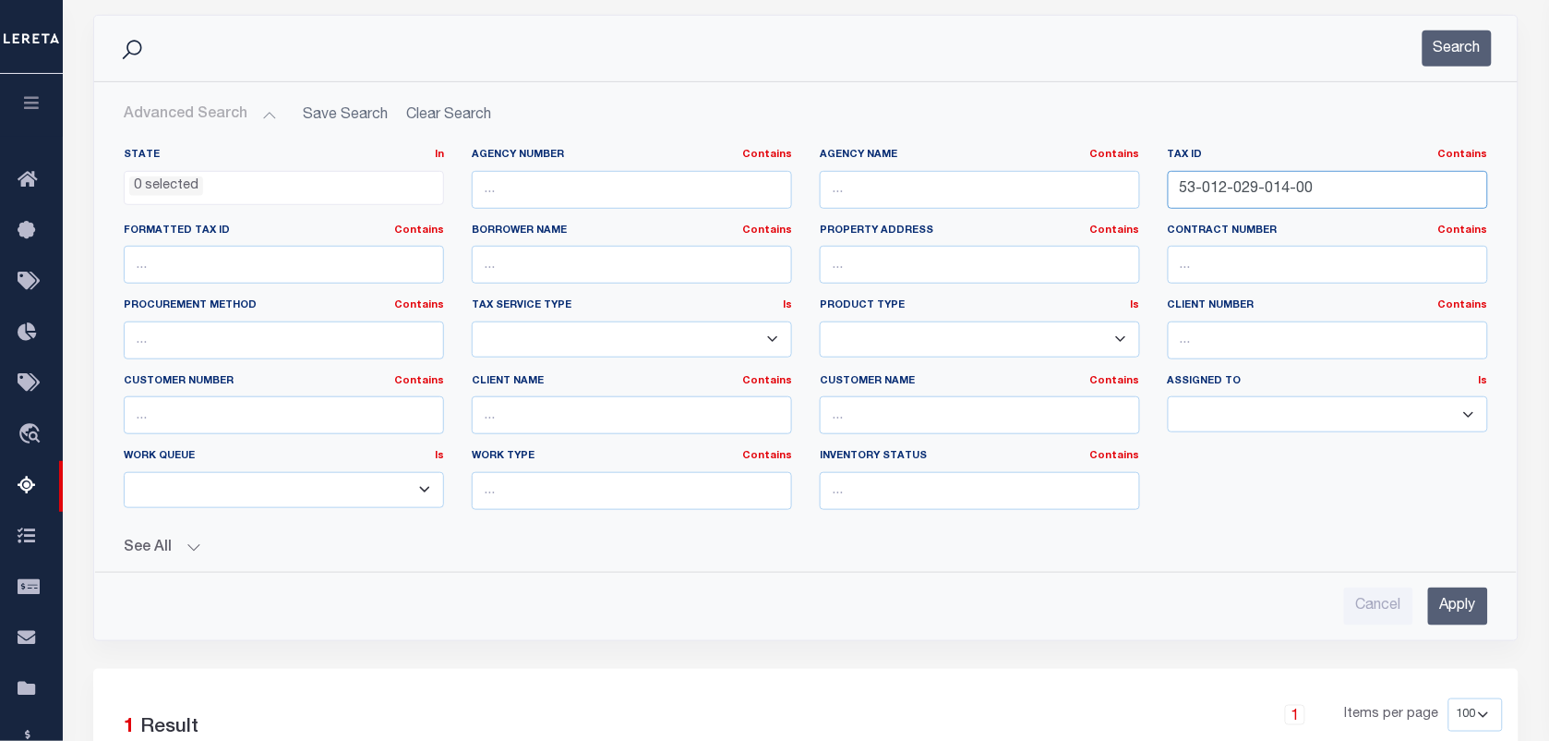
click at [1348, 185] on input "53-012-029-014-00" at bounding box center [1328, 190] width 320 height 38
paste input "53-012-030-004-00"
type input "53-012-030-004-00"
click at [1451, 55] on button "Search" at bounding box center [1457, 48] width 69 height 36
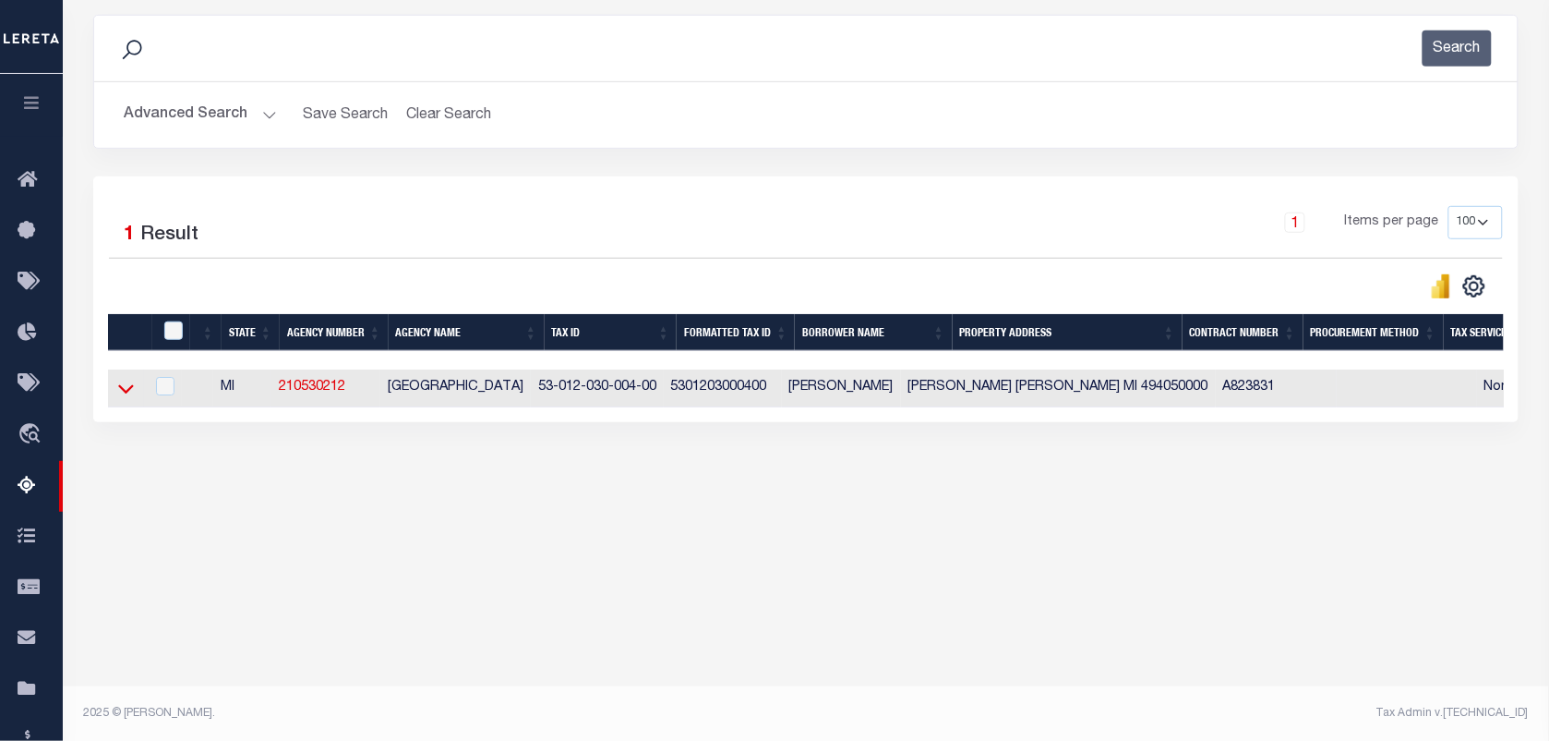
click at [121, 398] on icon at bounding box center [126, 388] width 16 height 19
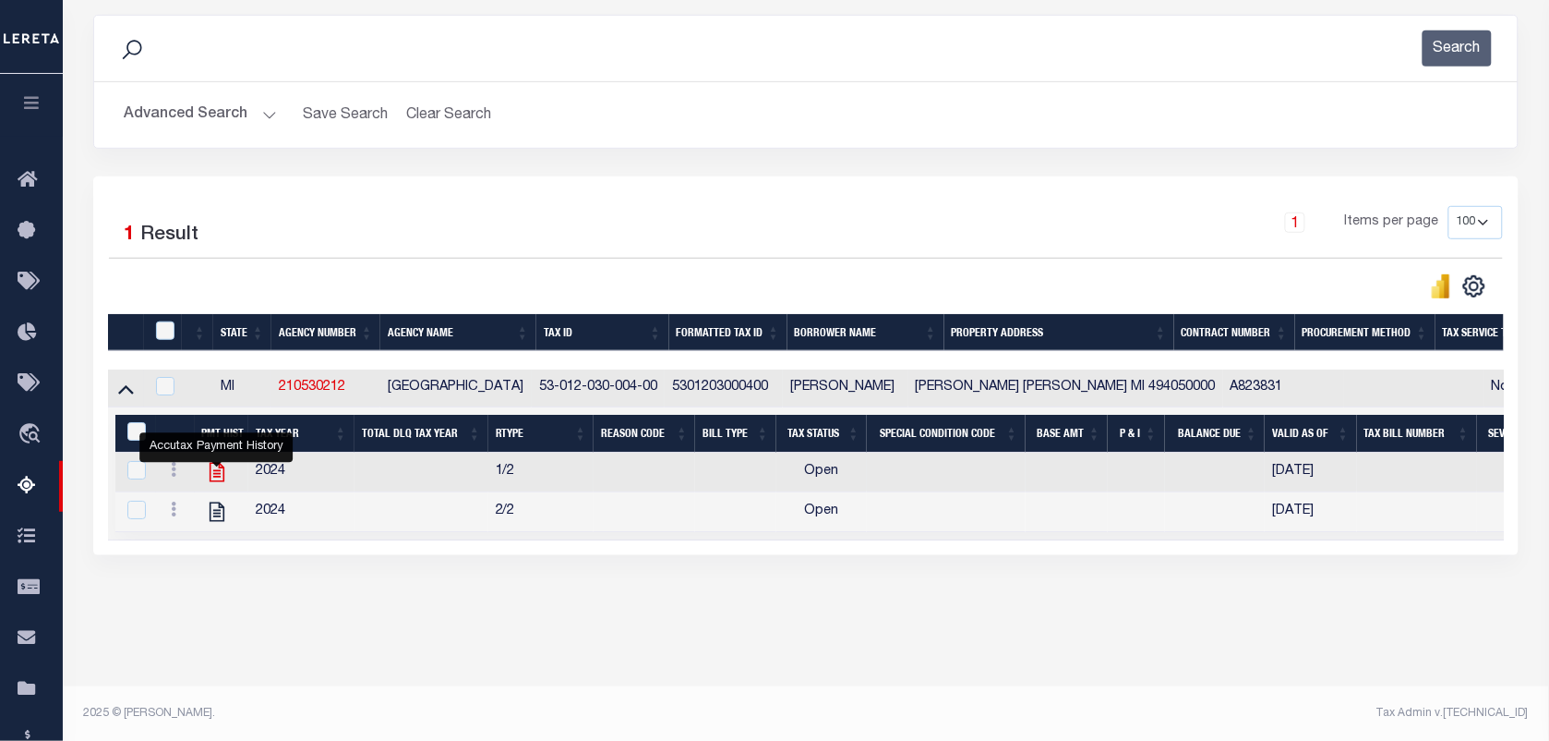
click at [208, 484] on icon "" at bounding box center [217, 472] width 24 height 24
checkbox input "false"
checkbox input "true"
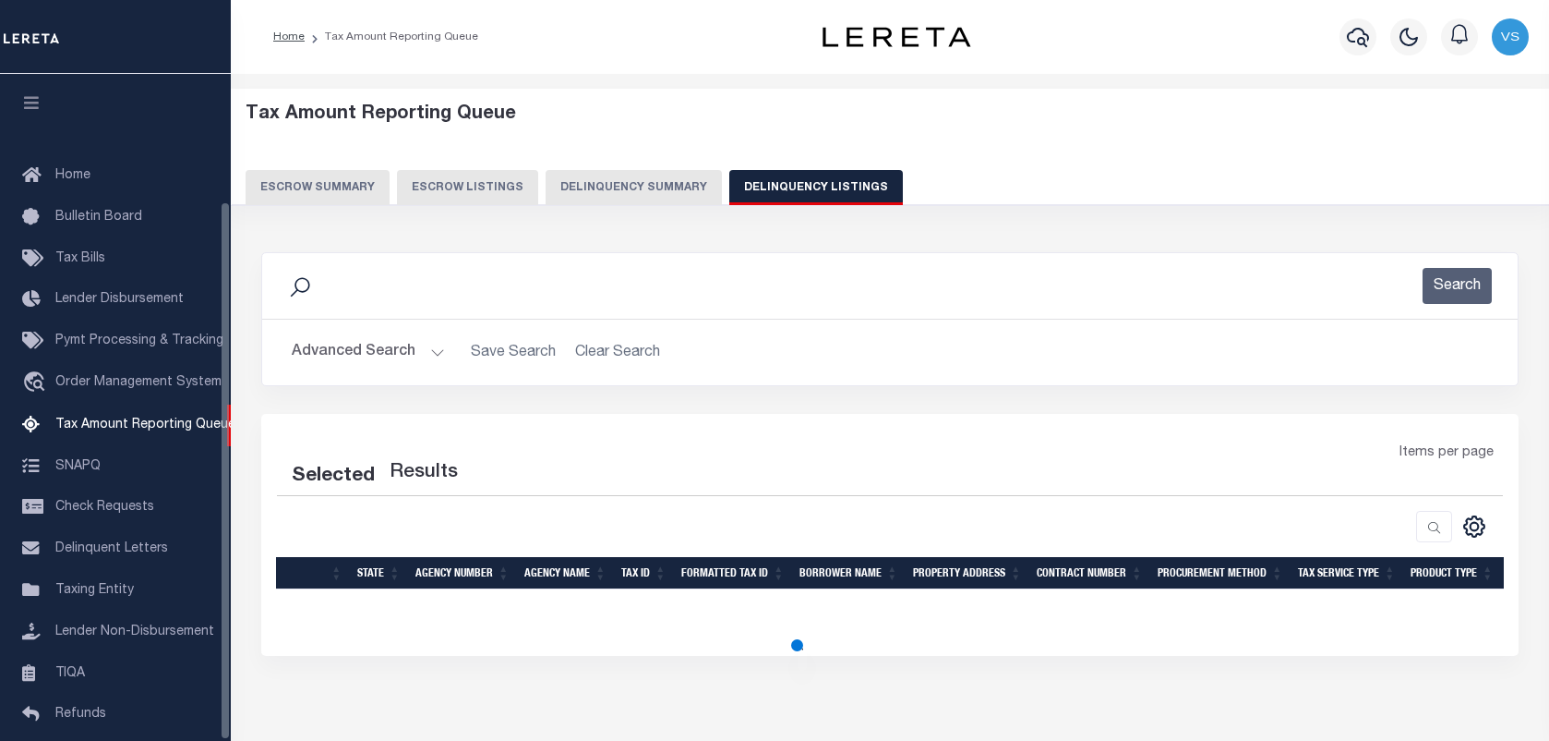
select select "100"
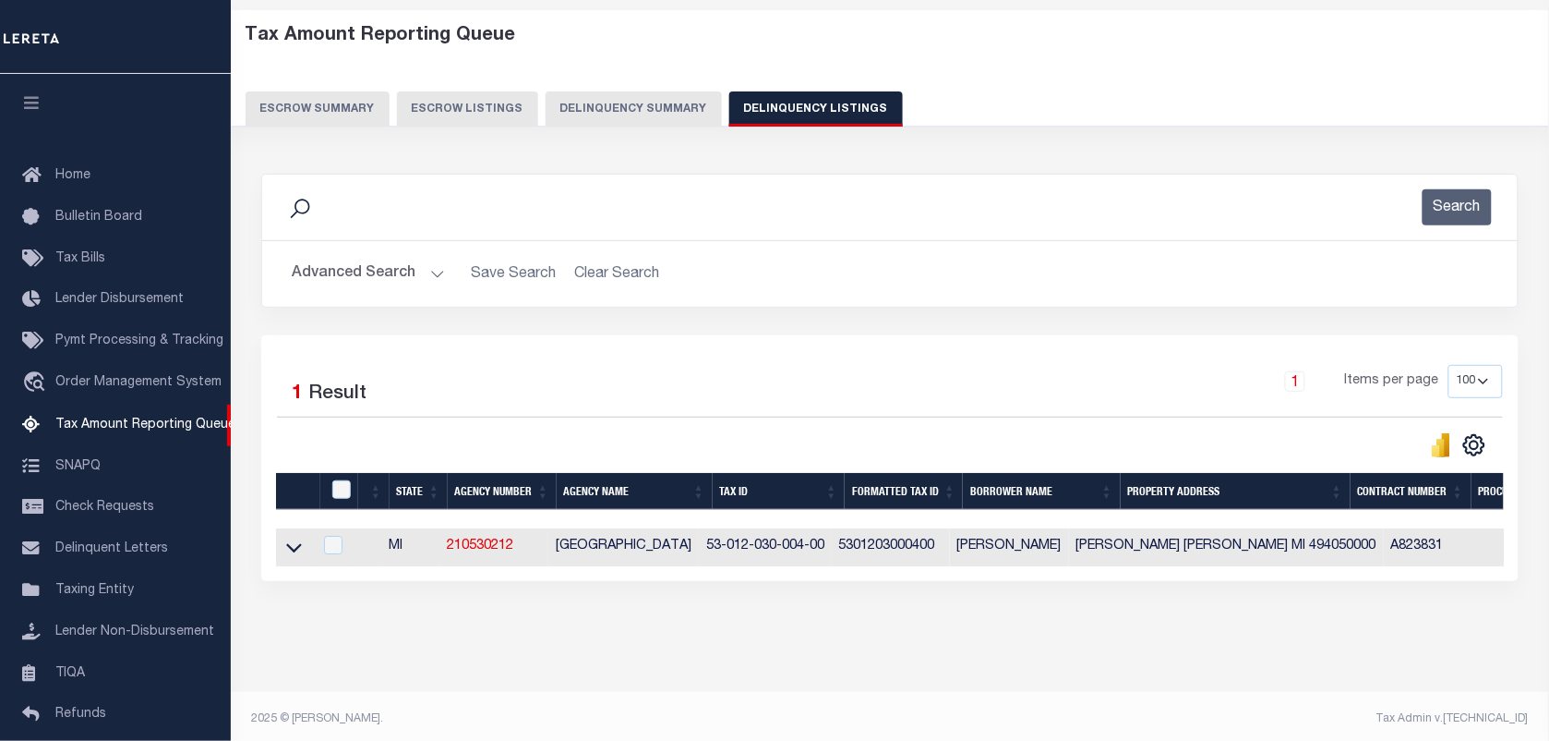
scroll to position [102, 0]
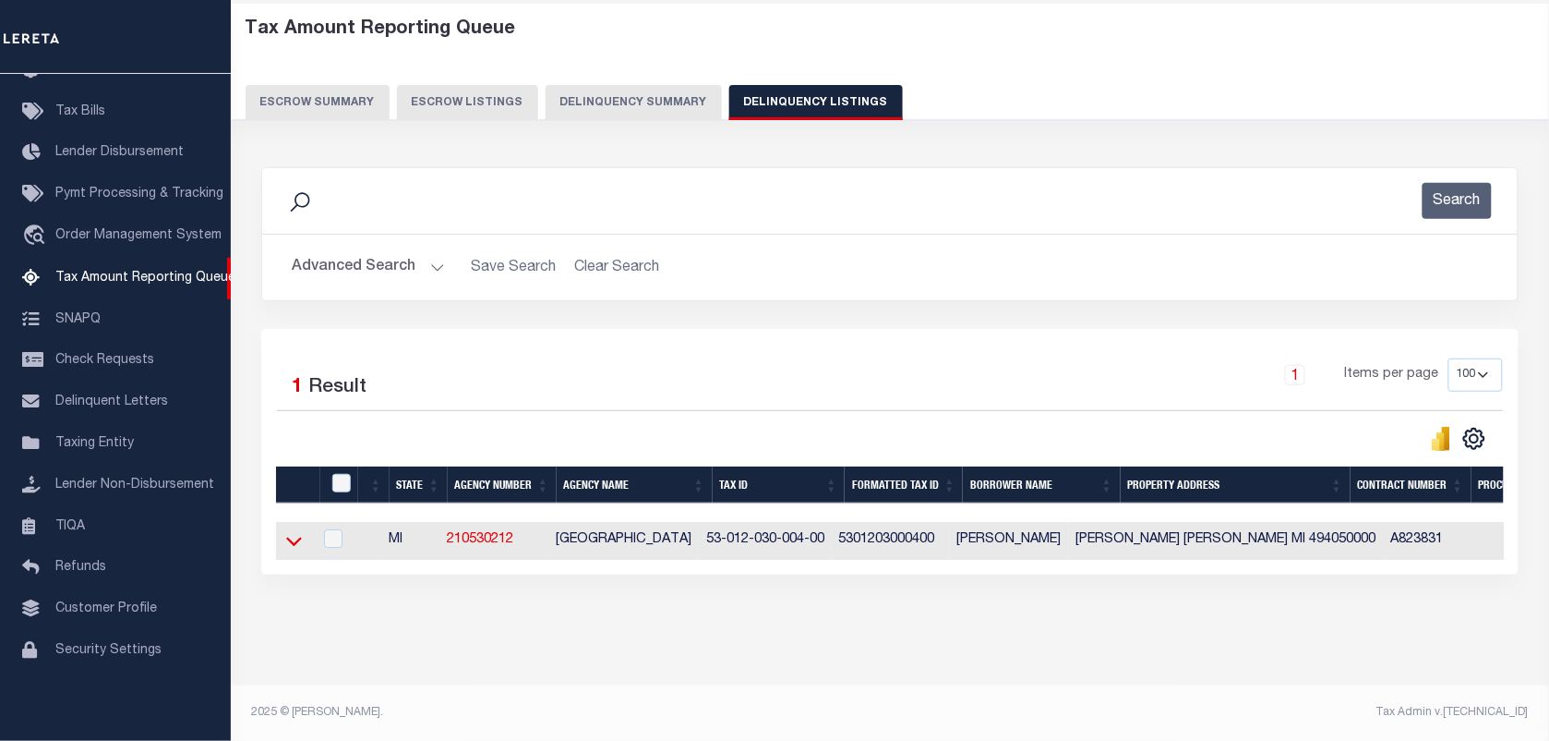
click at [286, 537] on icon at bounding box center [294, 540] width 16 height 19
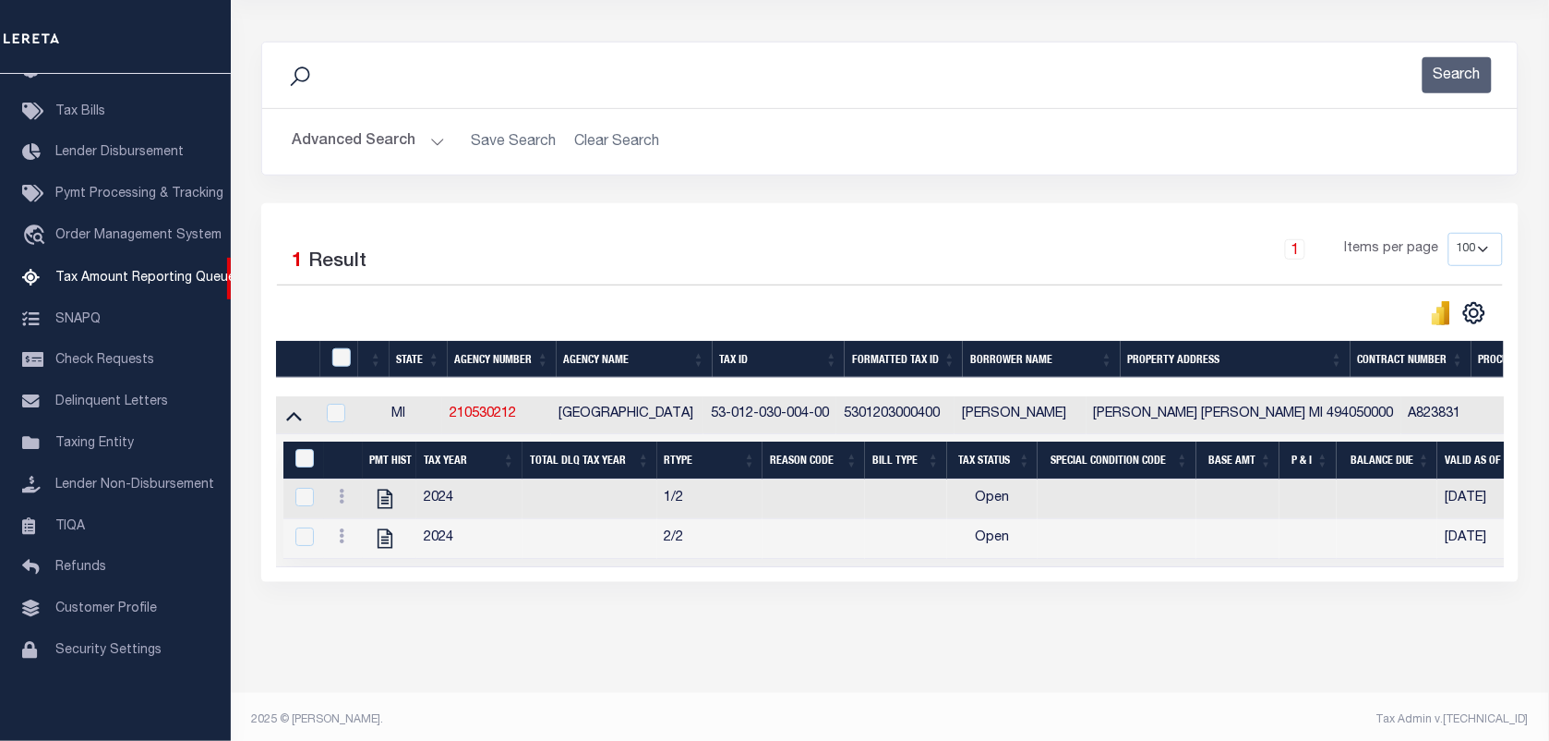
scroll to position [237, 0]
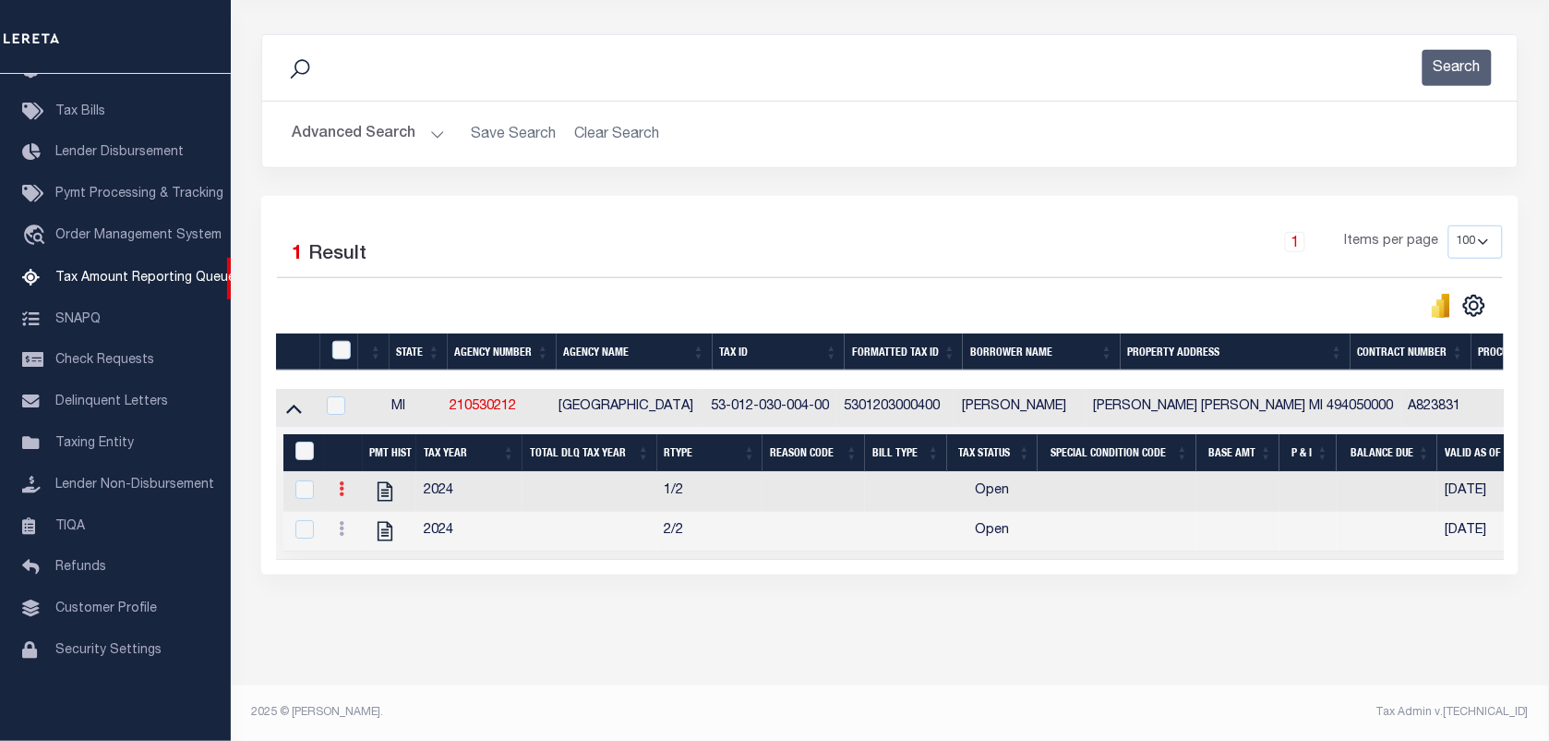
click at [340, 481] on icon at bounding box center [342, 488] width 6 height 15
click at [367, 514] on img "" at bounding box center [364, 519] width 18 height 18
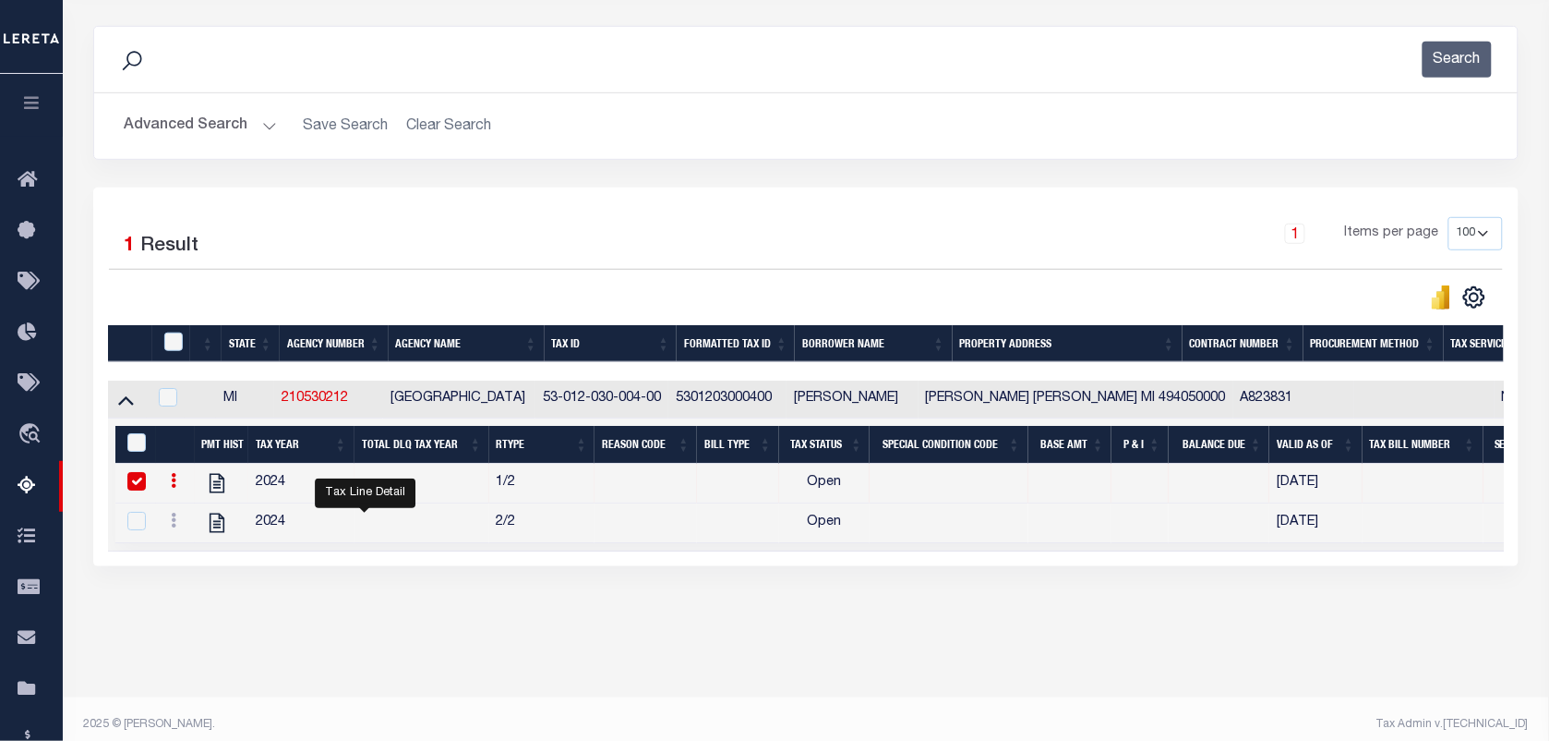
checkbox input "true"
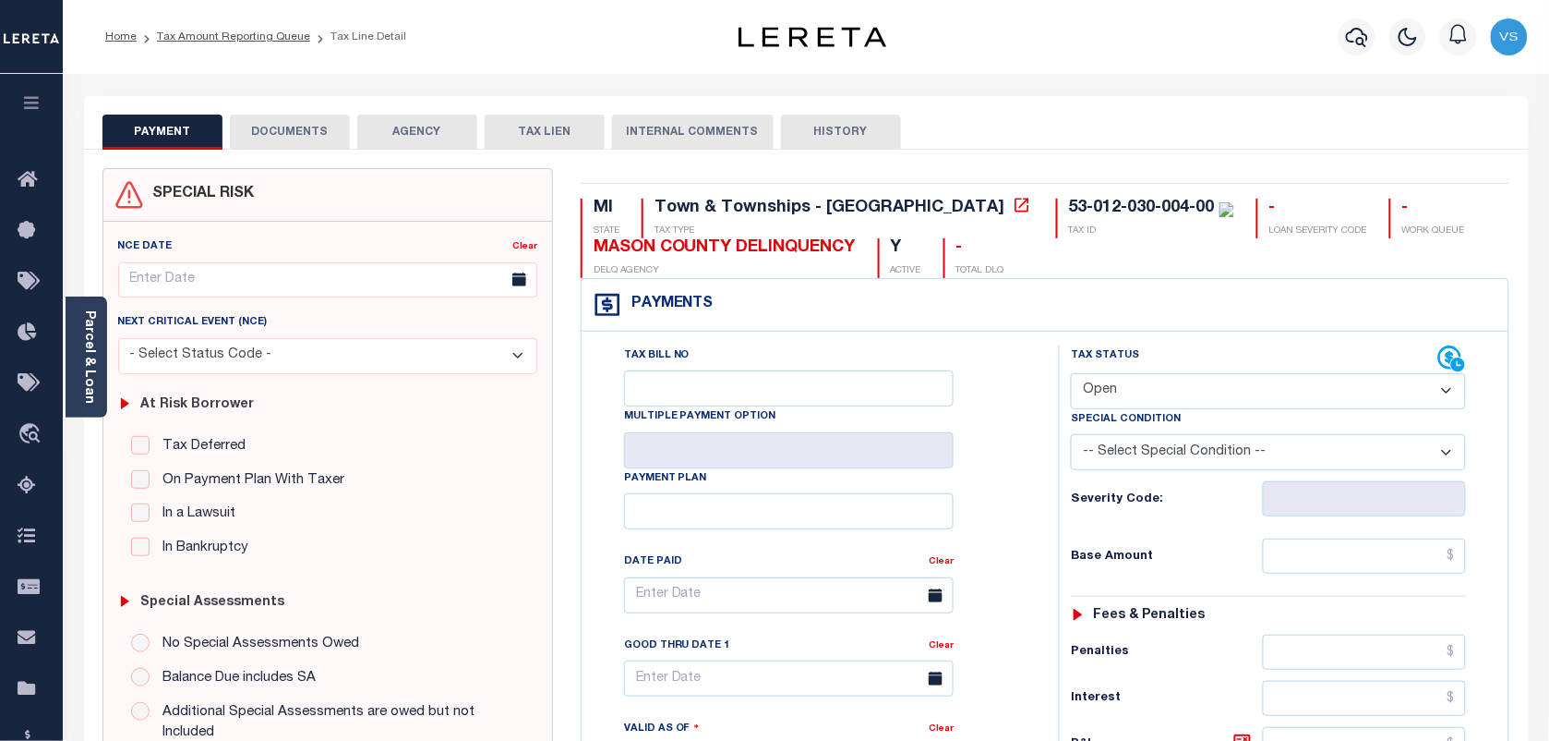
click at [1182, 408] on select "- Select Status Code - Open Due/Unpaid Paid Incomplete No Tax Due Internal Refu…" at bounding box center [1268, 391] width 395 height 36
select select "PYD"
click at [1071, 375] on select "- Select Status Code - Open Due/Unpaid Paid Incomplete No Tax Due Internal Refu…" at bounding box center [1268, 391] width 395 height 36
type input "[DATE]"
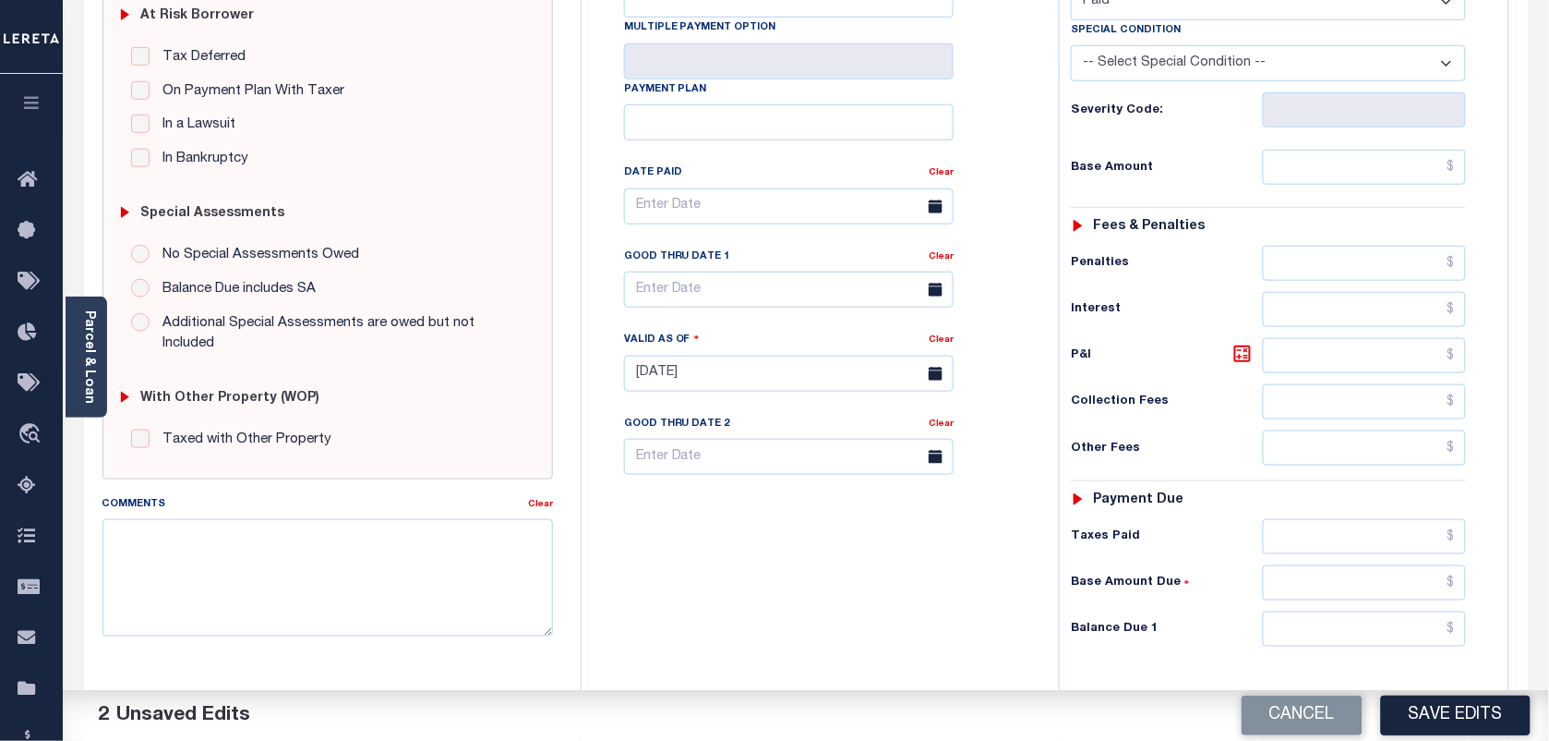
scroll to position [462, 0]
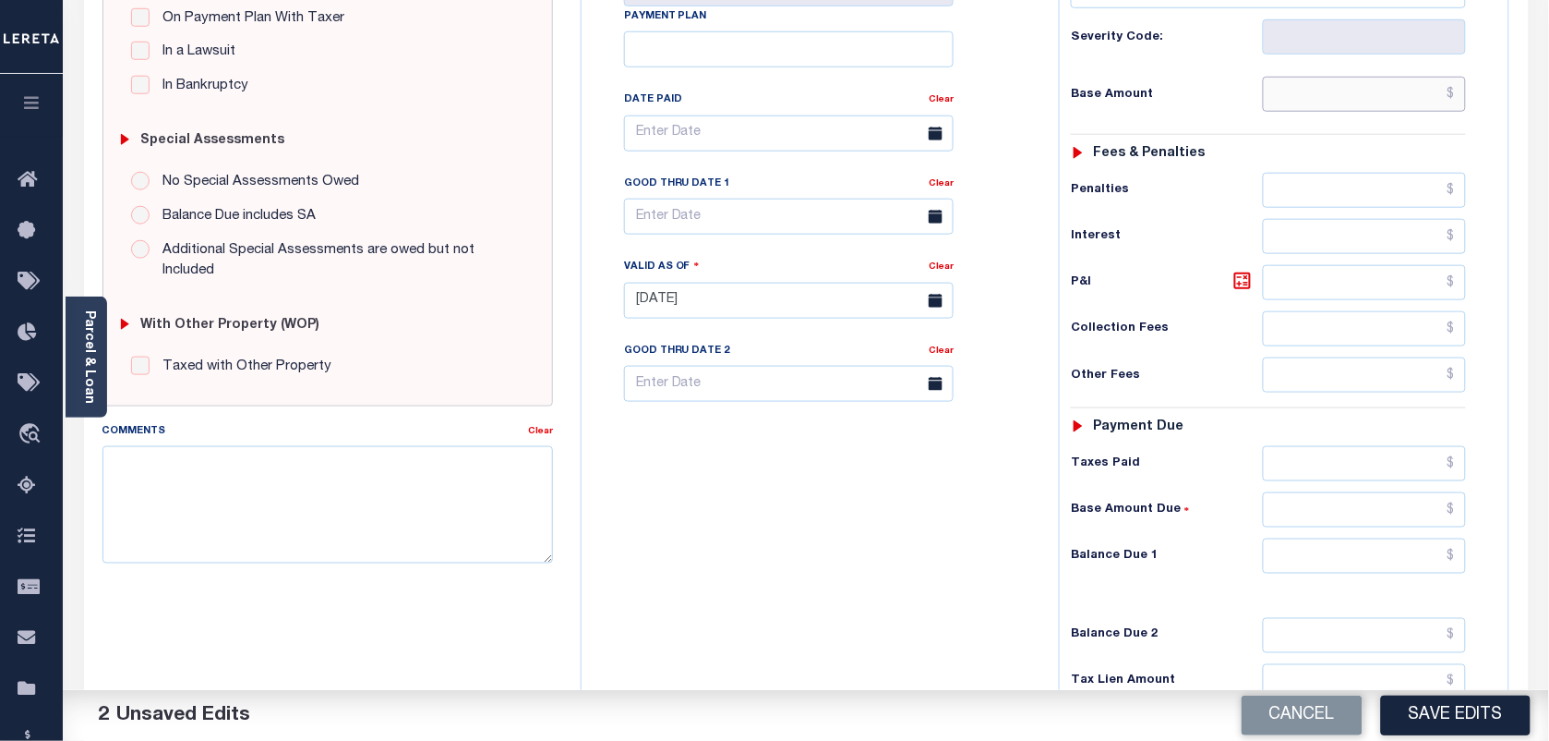
click at [1397, 103] on input "text" at bounding box center [1365, 94] width 204 height 35
type input "$0.00"
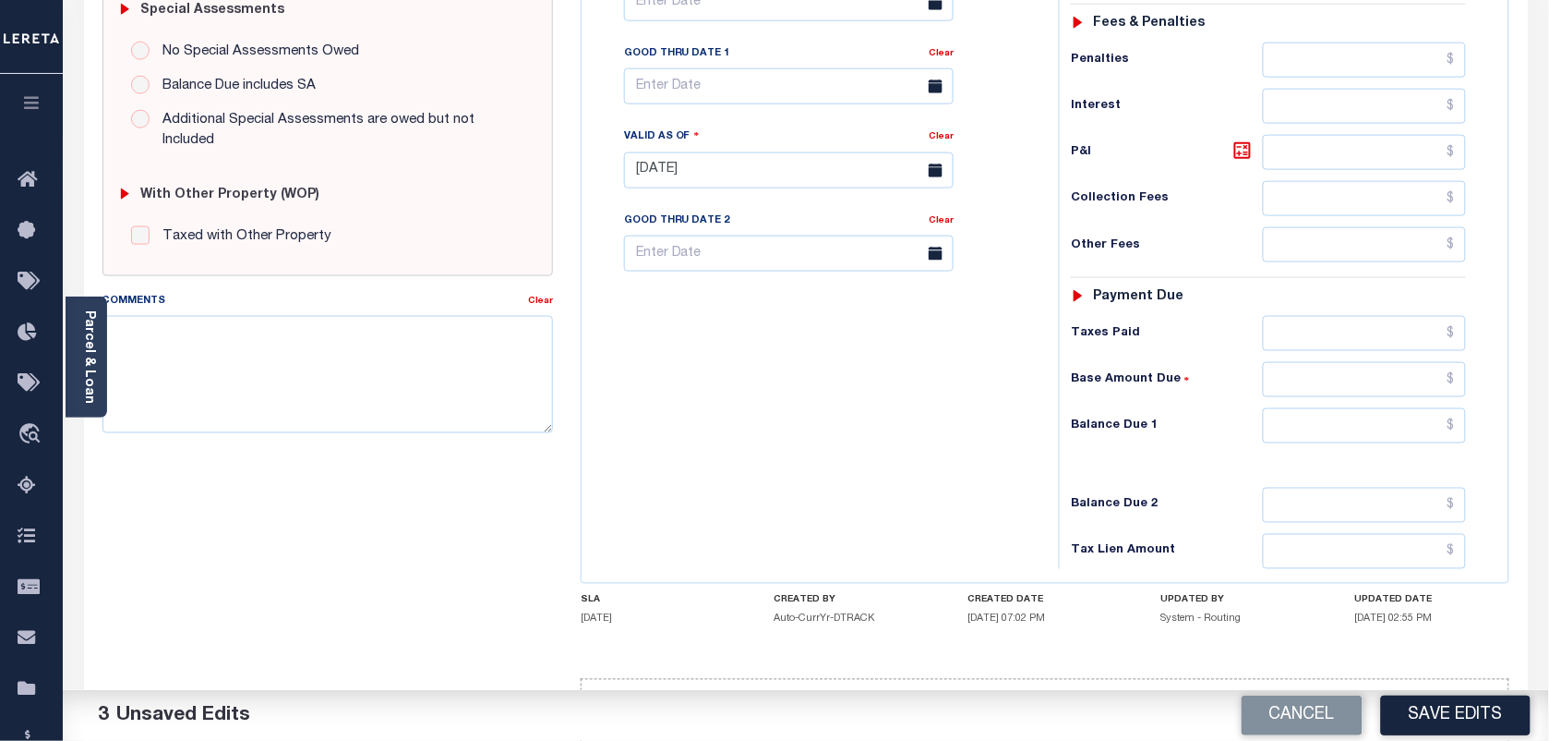
scroll to position [667, 0]
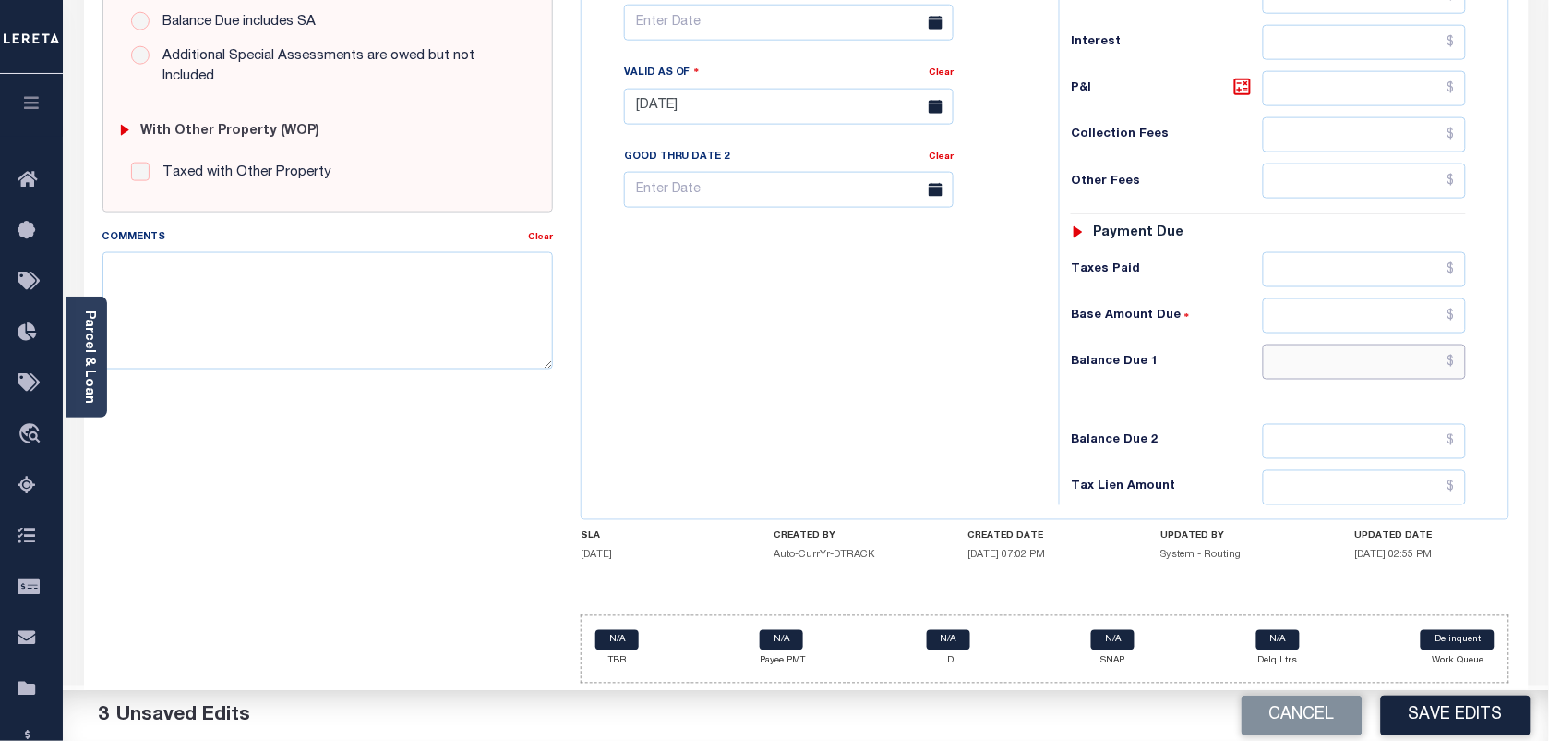
click at [1419, 360] on input "text" at bounding box center [1365, 361] width 204 height 35
type input "$0.00"
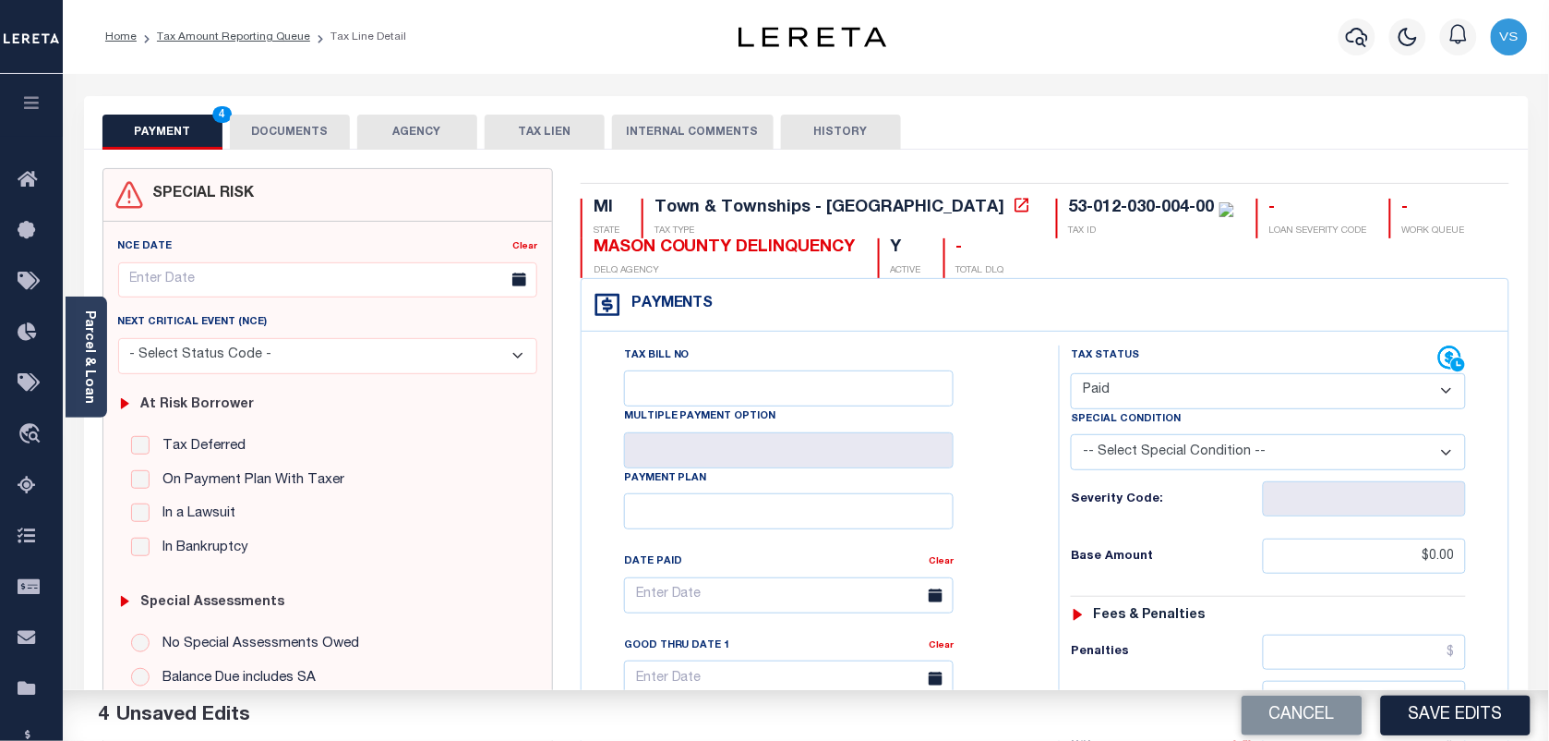
click at [270, 134] on button "DOCUMENTS" at bounding box center [290, 131] width 120 height 35
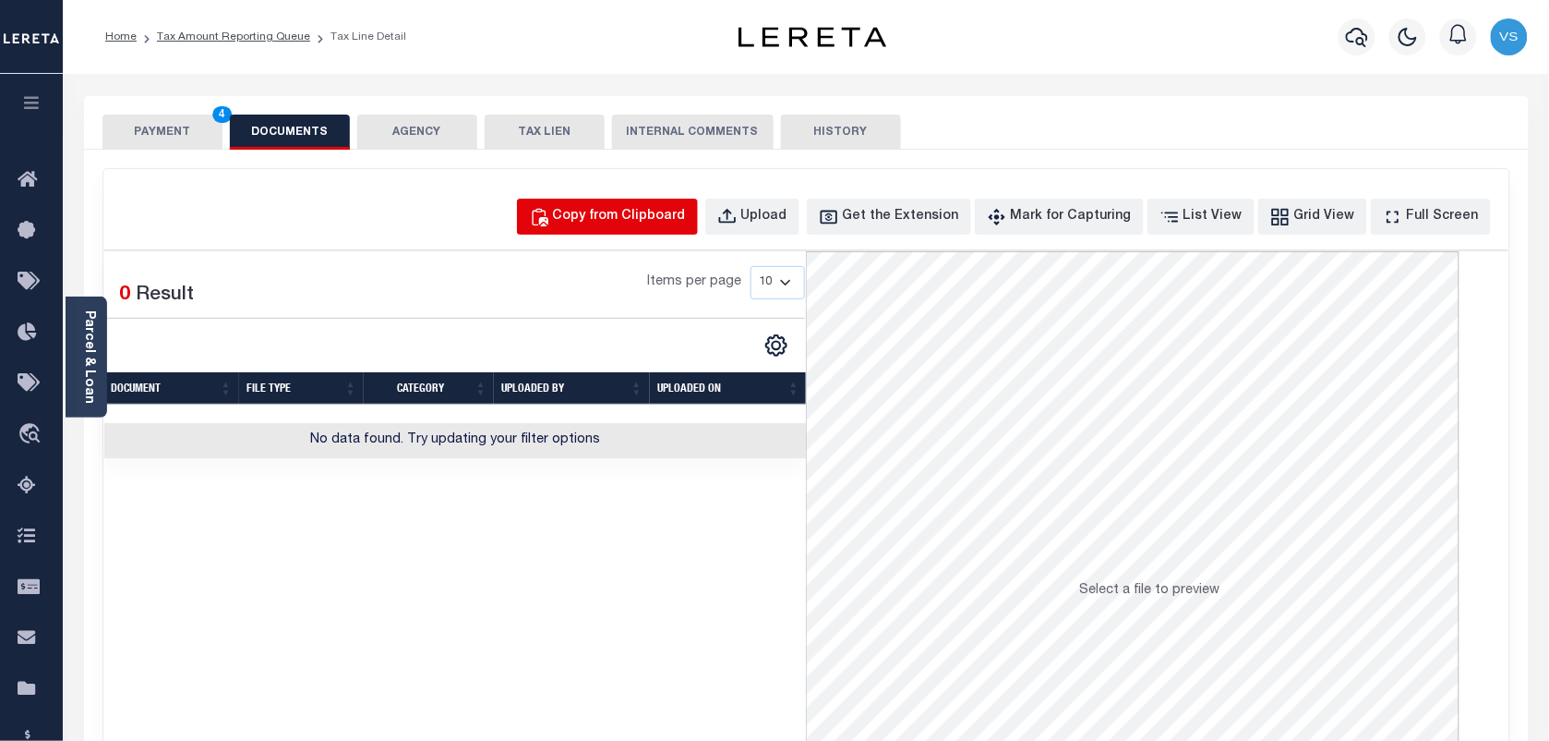
click at [605, 223] on div "Copy from Clipboard" at bounding box center [619, 217] width 133 height 20
select select "POP"
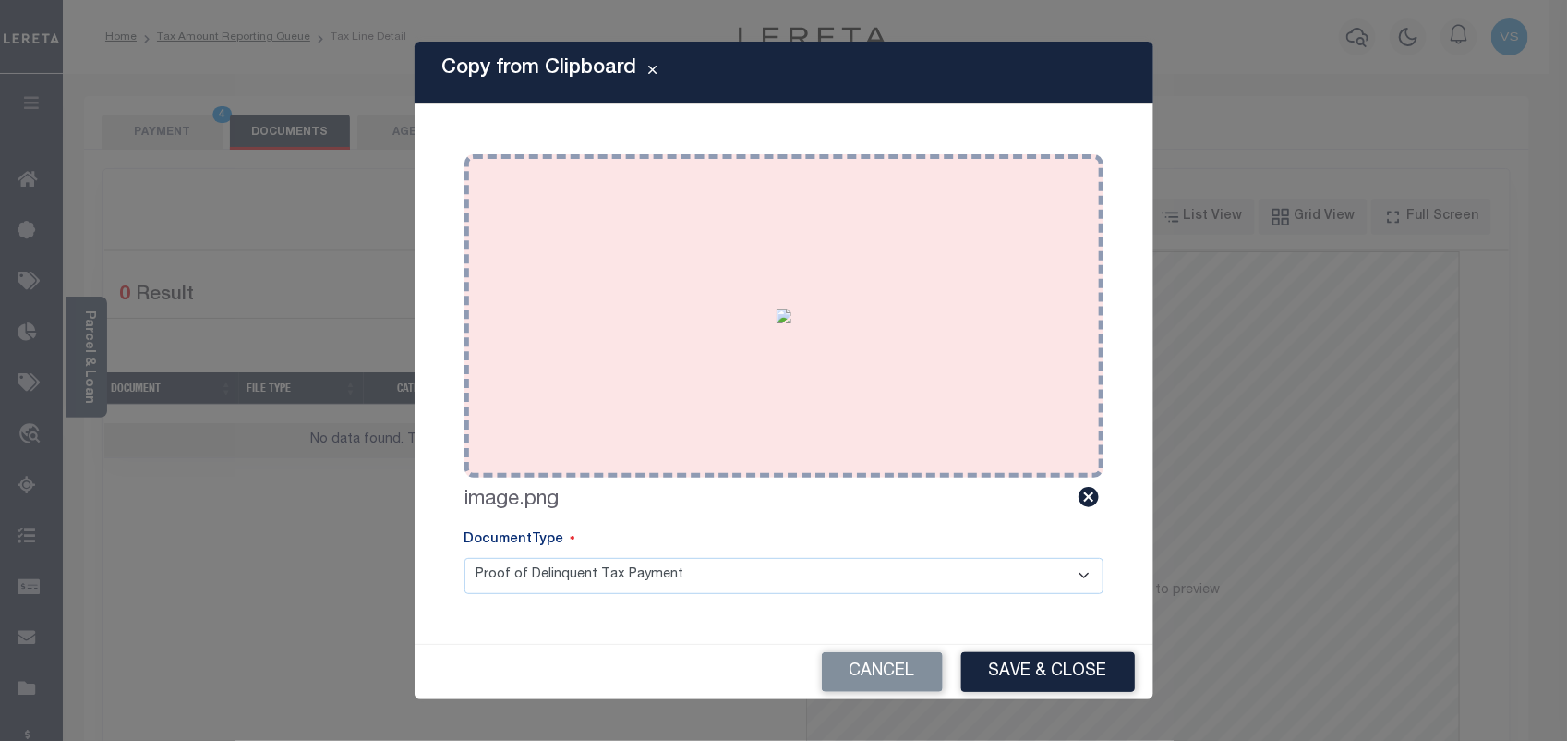
click at [670, 347] on div "Paste copied image or file into this box" at bounding box center [783, 315] width 611 height 295
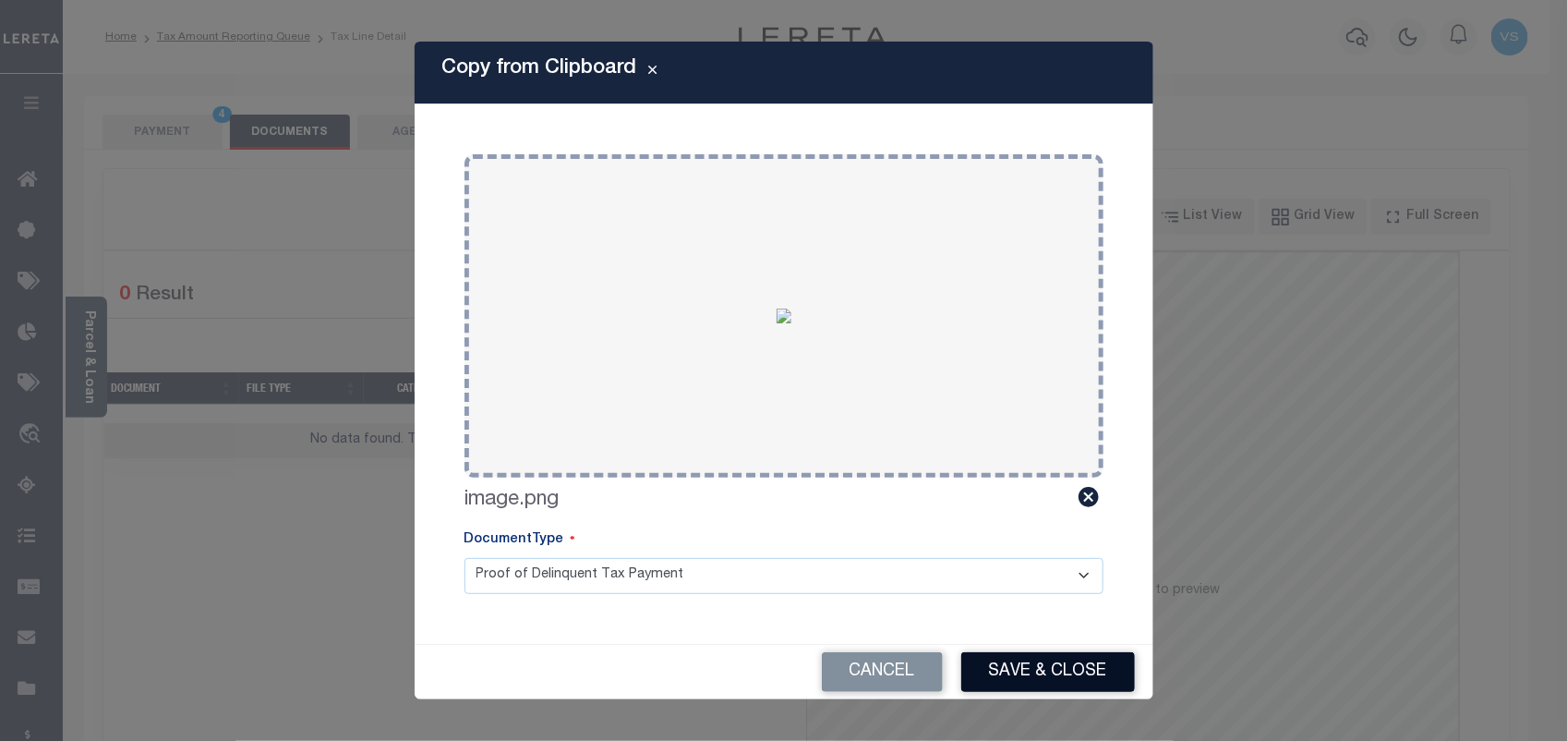
click at [1058, 669] on button "Save & Close" at bounding box center [1048, 672] width 174 height 40
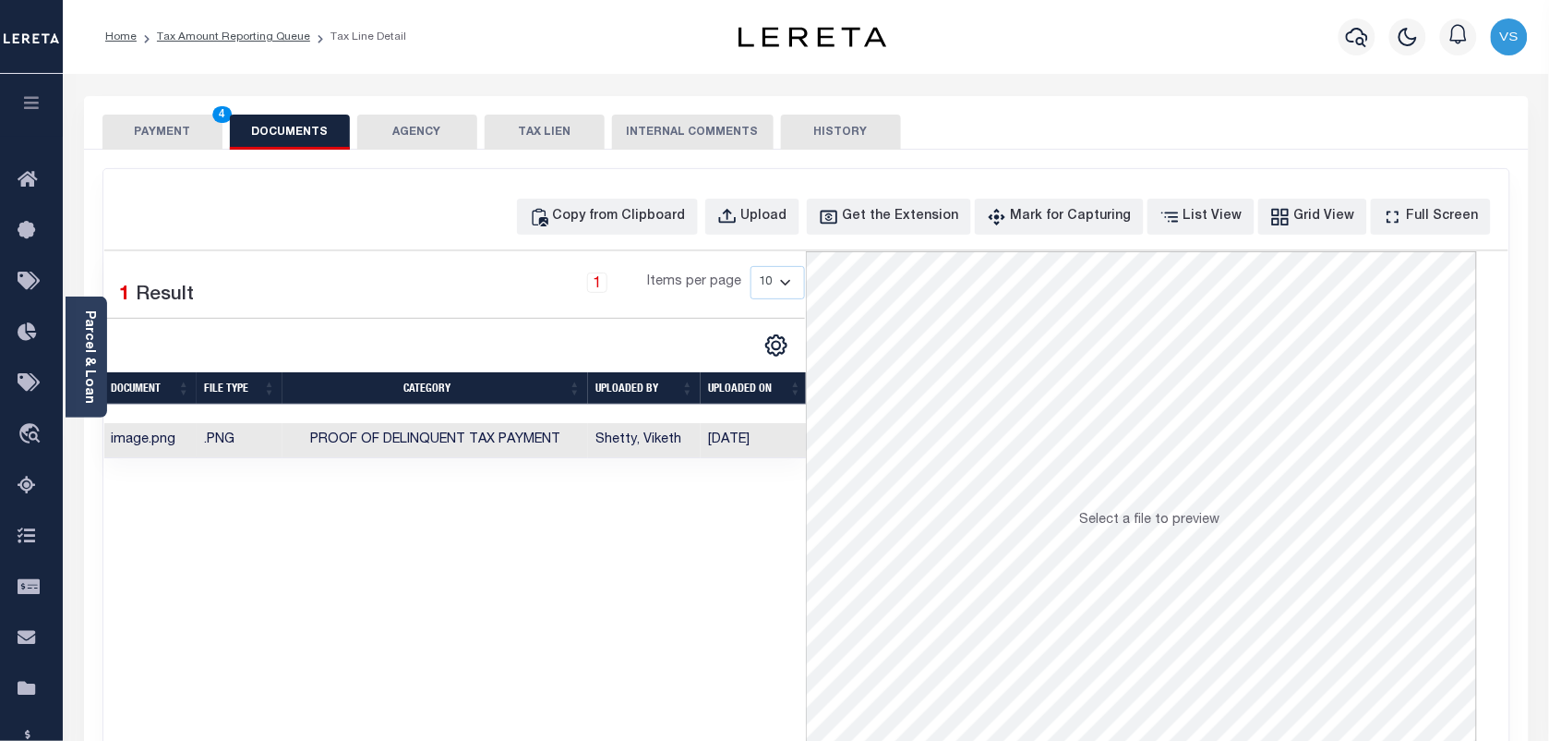
click at [145, 143] on button "PAYMENT 4" at bounding box center [162, 131] width 120 height 35
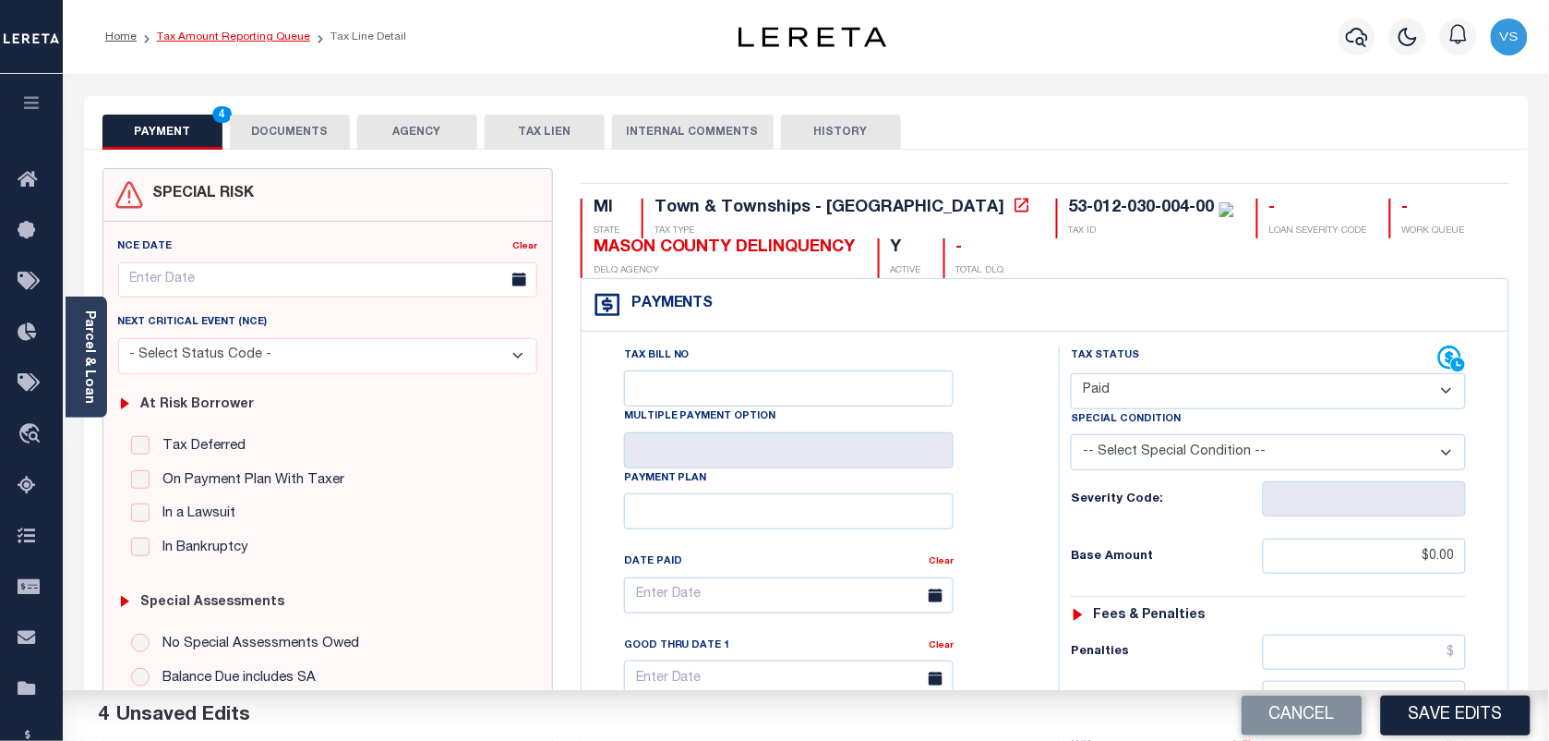
click at [213, 39] on link "Tax Amount Reporting Queue" at bounding box center [233, 36] width 153 height 11
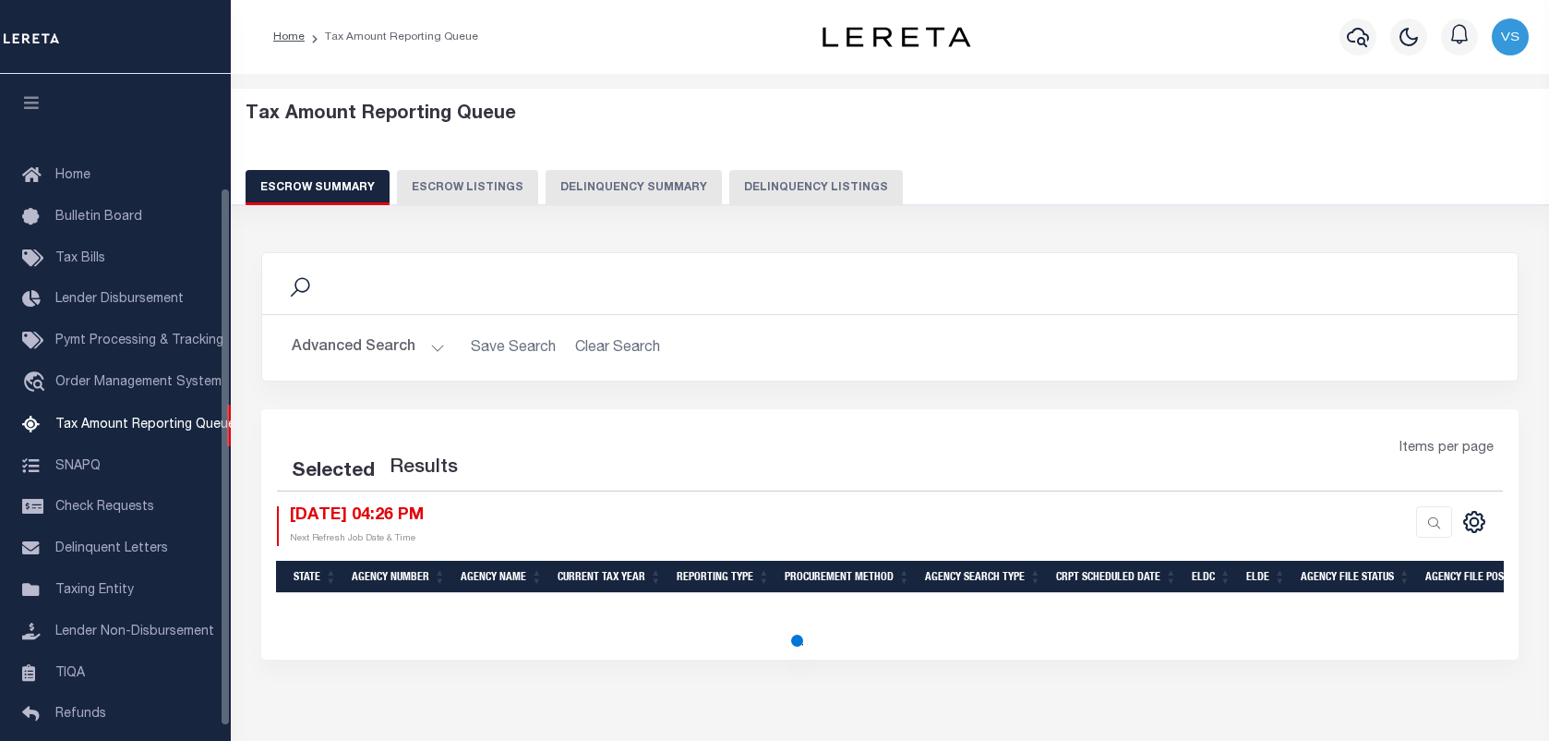
select select "100"
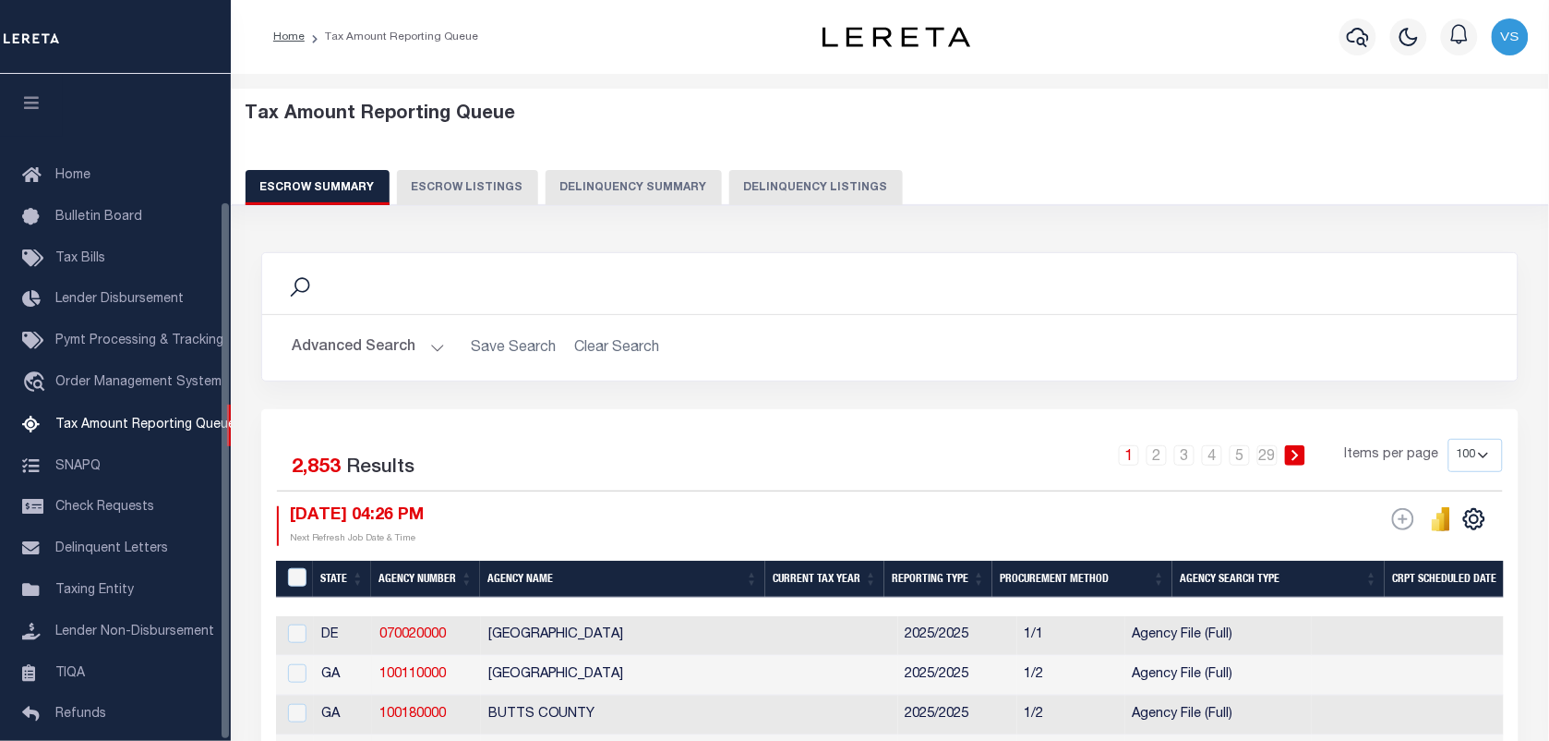
scroll to position [158, 0]
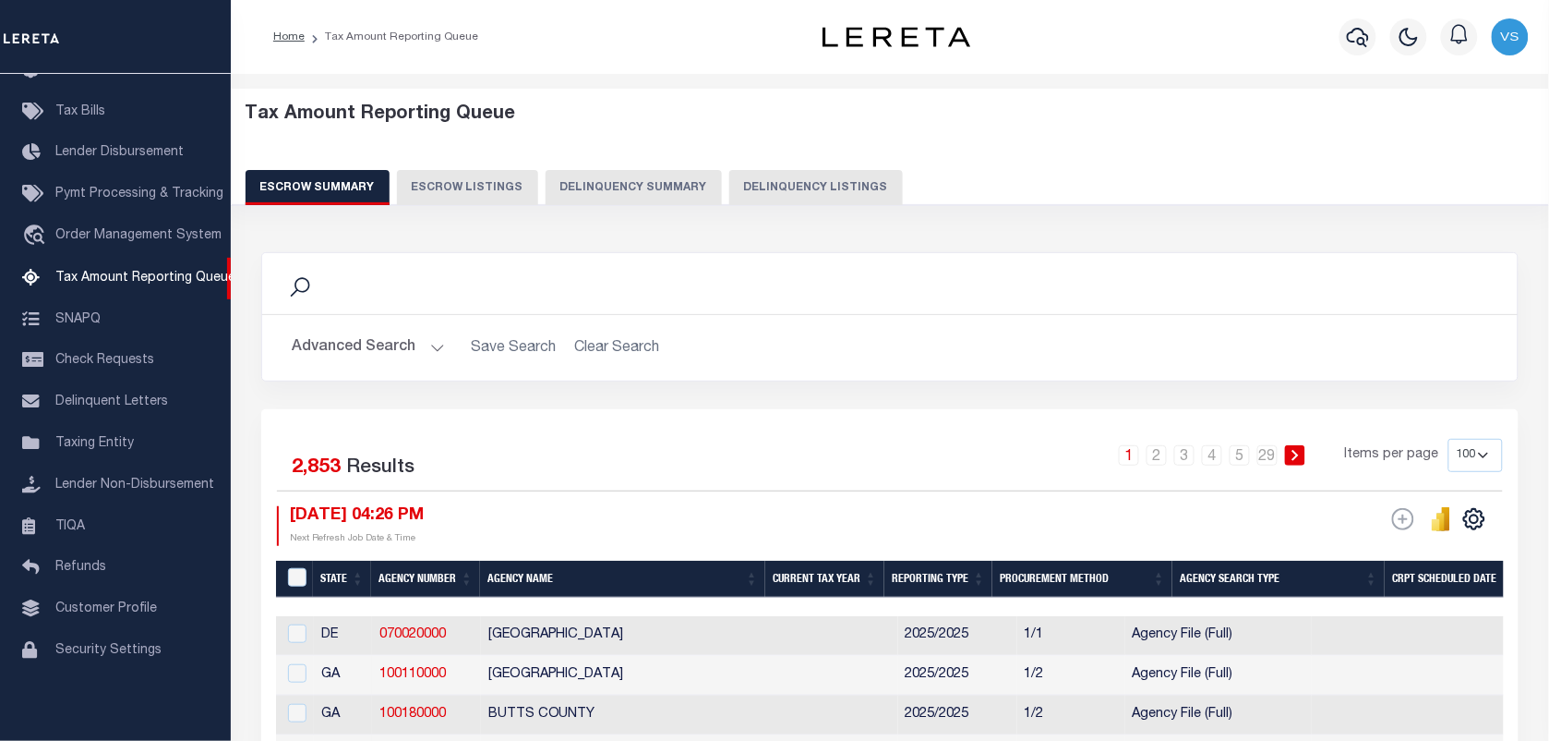
click at [803, 177] on button "Delinquency Listings" at bounding box center [816, 187] width 174 height 35
select select "100"
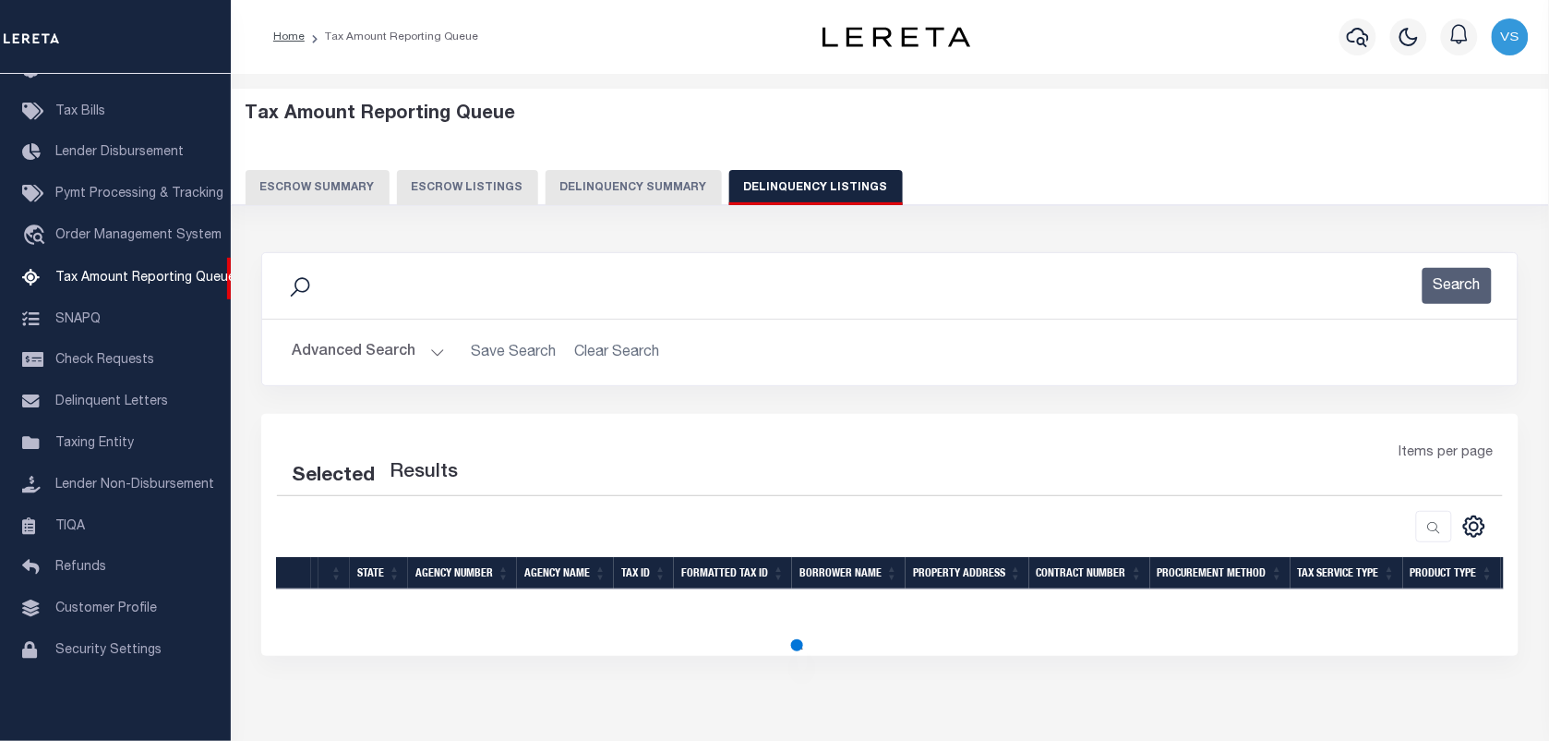
select select "100"
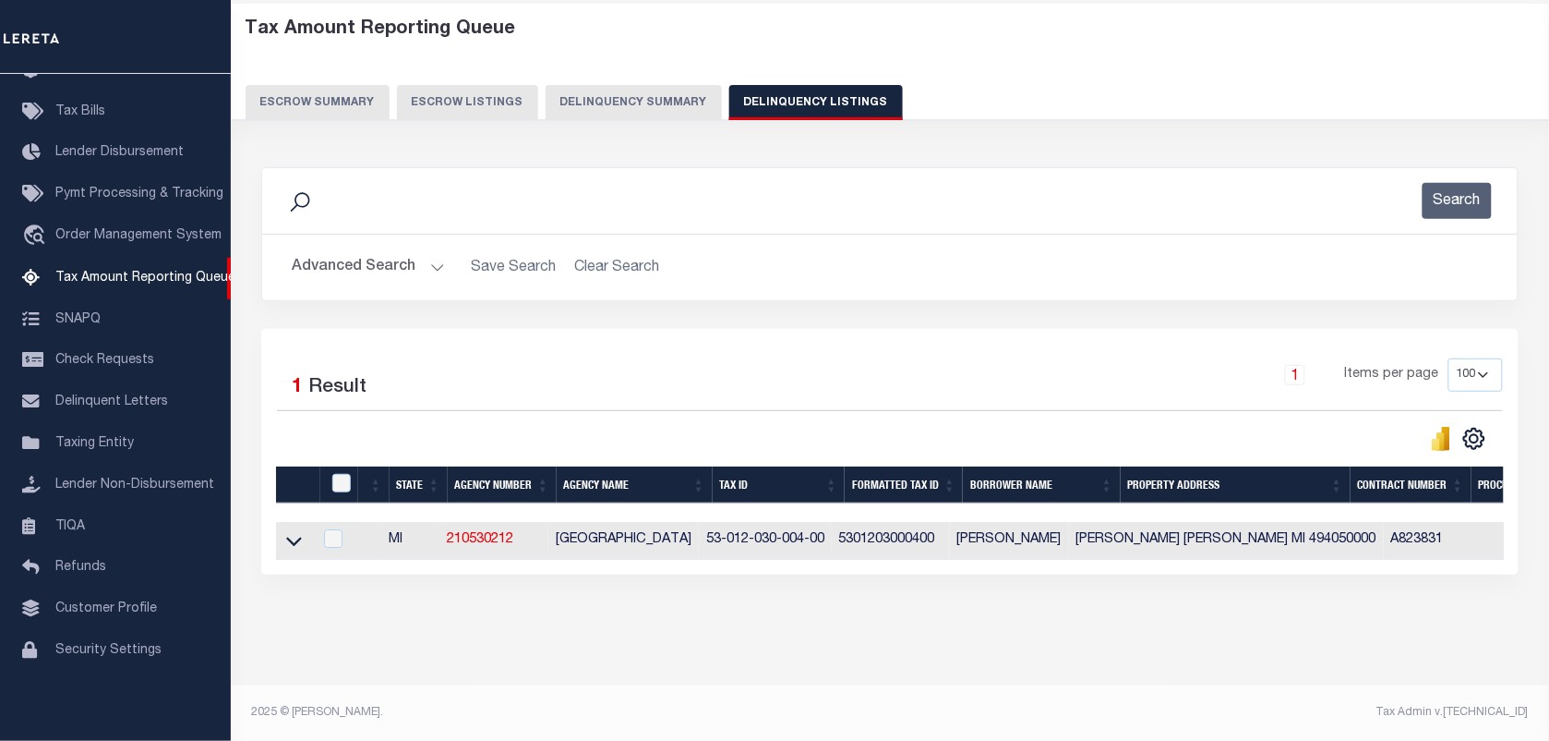
scroll to position [102, 0]
click at [298, 531] on icon at bounding box center [294, 540] width 16 height 19
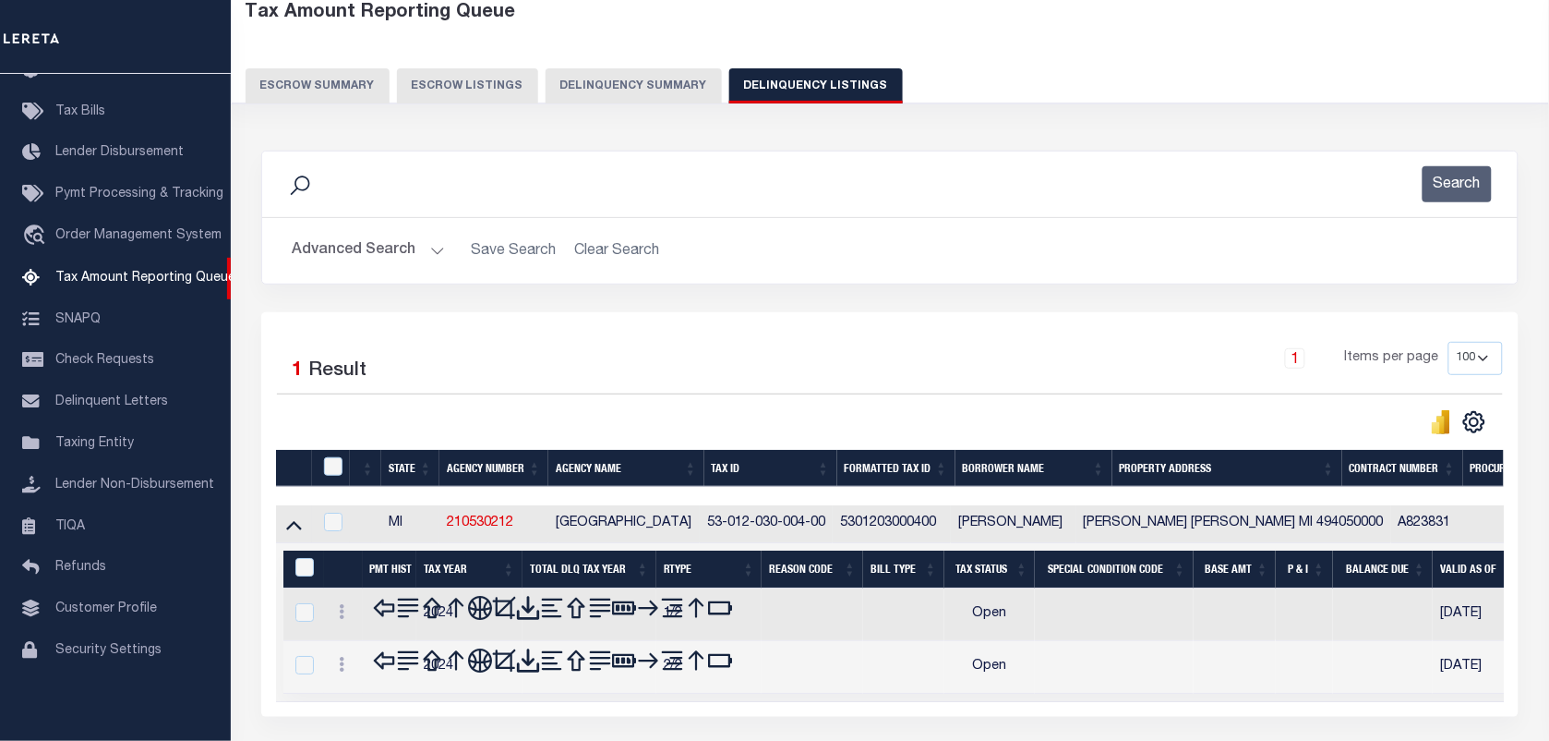
scroll to position [217, 0]
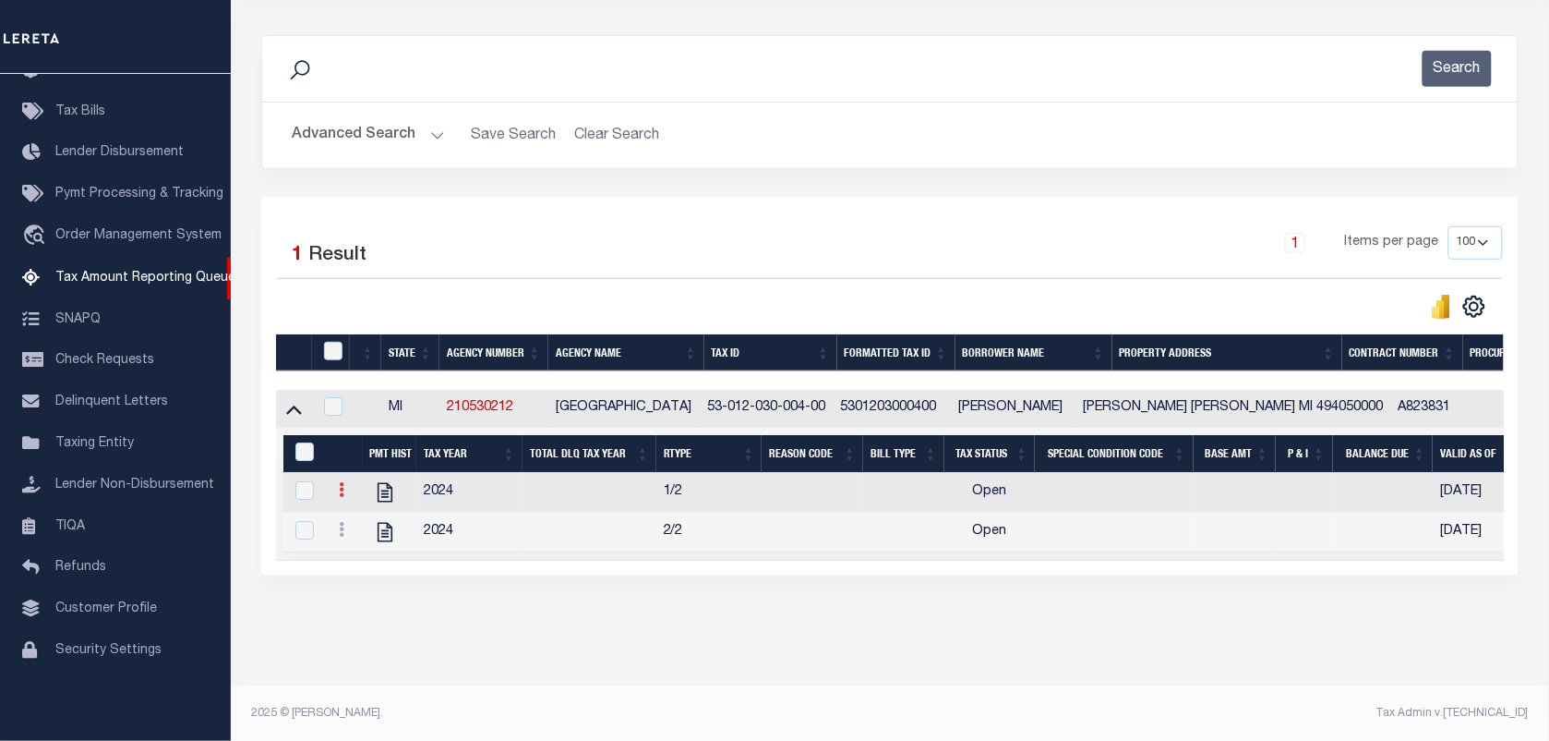
click at [351, 500] on link at bounding box center [341, 492] width 20 height 15
click at [355, 529] on img "" at bounding box center [364, 520] width 18 height 18
checkbox input "true"
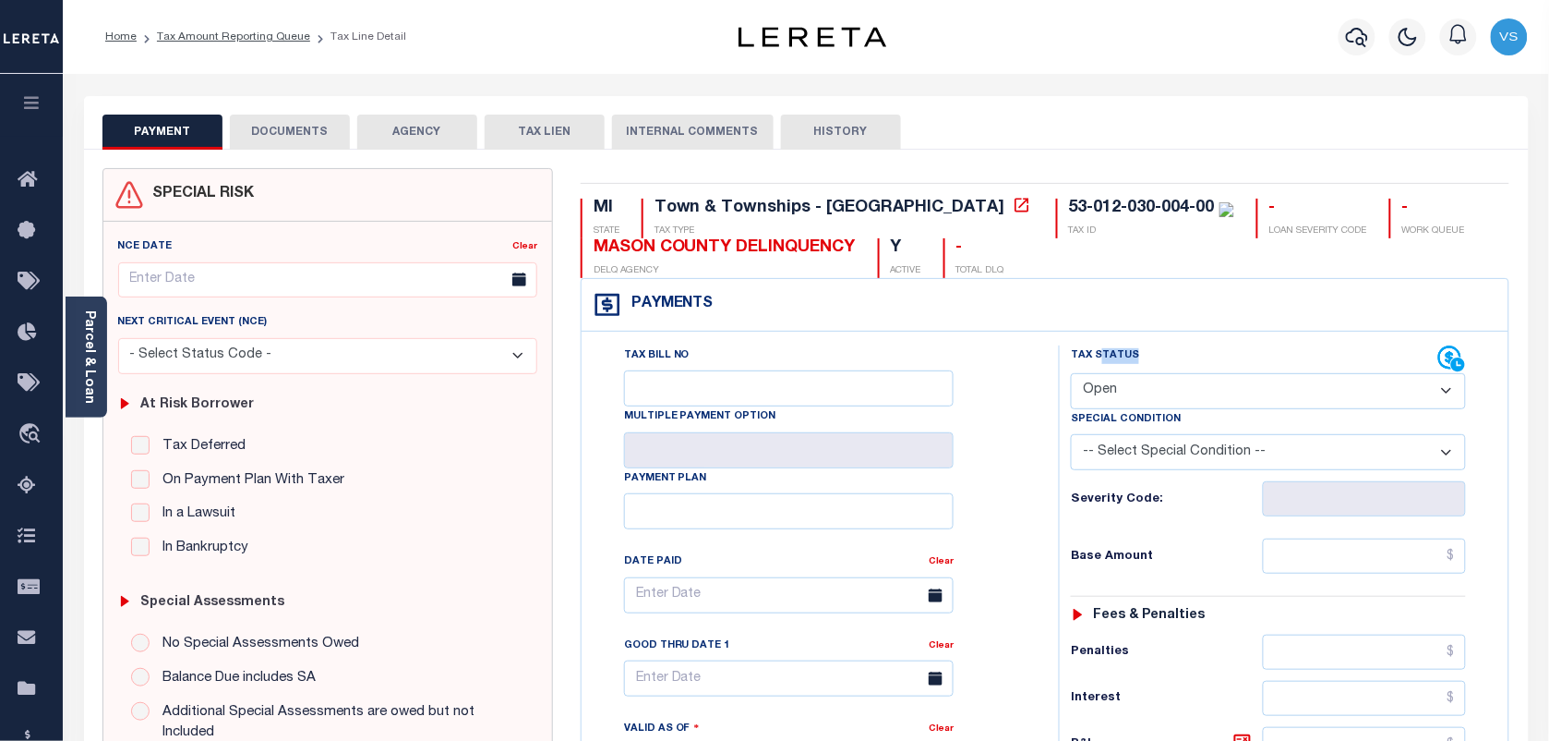
drag, startPoint x: 1099, startPoint y: 357, endPoint x: 1214, endPoint y: 418, distance: 130.5
click at [1214, 418] on body "Home Tax Amount Reporting Queue Tax Line Detail" at bounding box center [774, 698] width 1549 height 1396
click at [1248, 370] on div "Tax Status Status" at bounding box center [1254, 359] width 367 height 28
click at [1277, 392] on select "- Select Status Code - Open Due/Unpaid Paid Incomplete No Tax Due Internal Refu…" at bounding box center [1268, 391] width 395 height 36
select select "PYD"
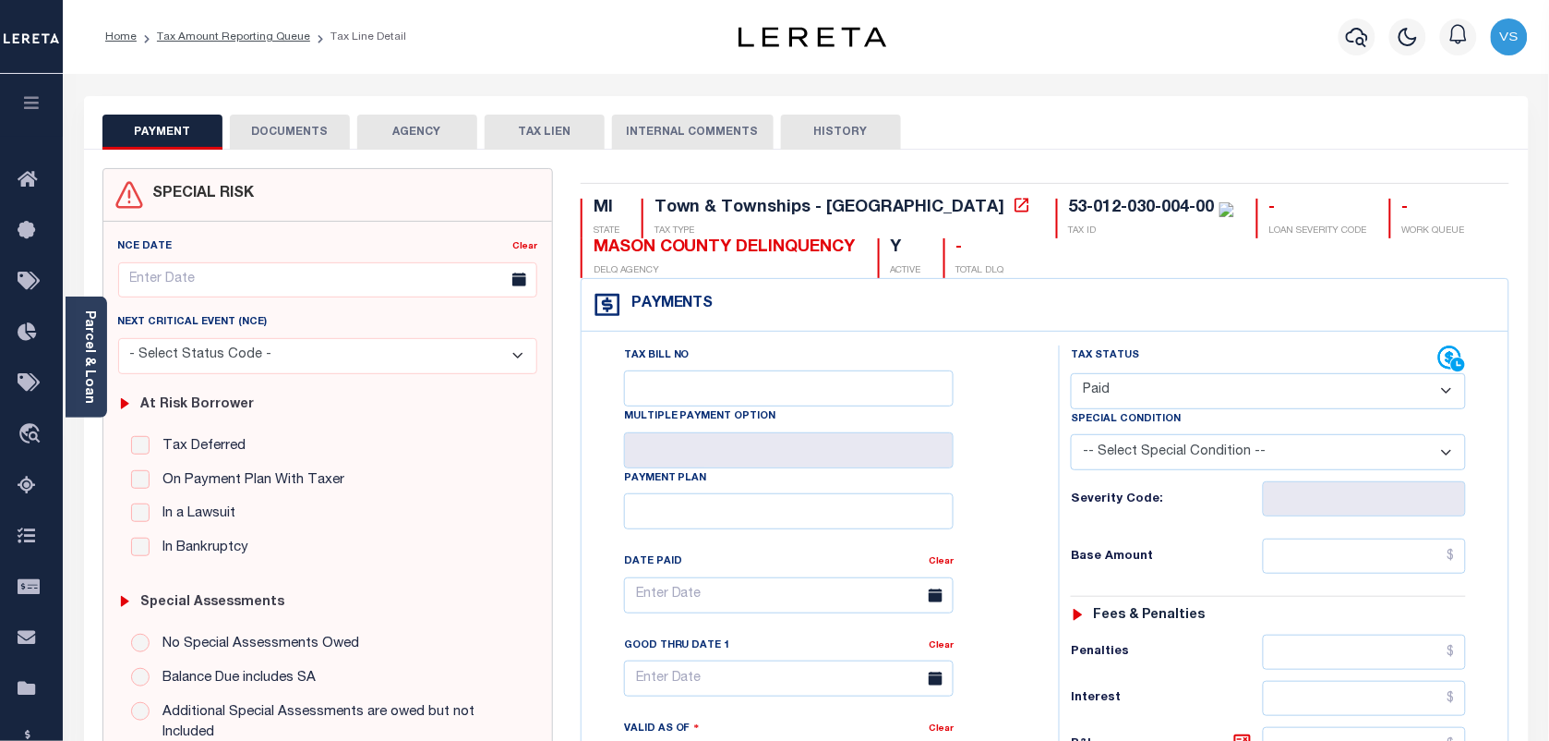
click at [1071, 375] on select "- Select Status Code - Open Due/Unpaid Paid Incomplete No Tax Due Internal Refu…" at bounding box center [1268, 391] width 395 height 36
type input "[DATE]"
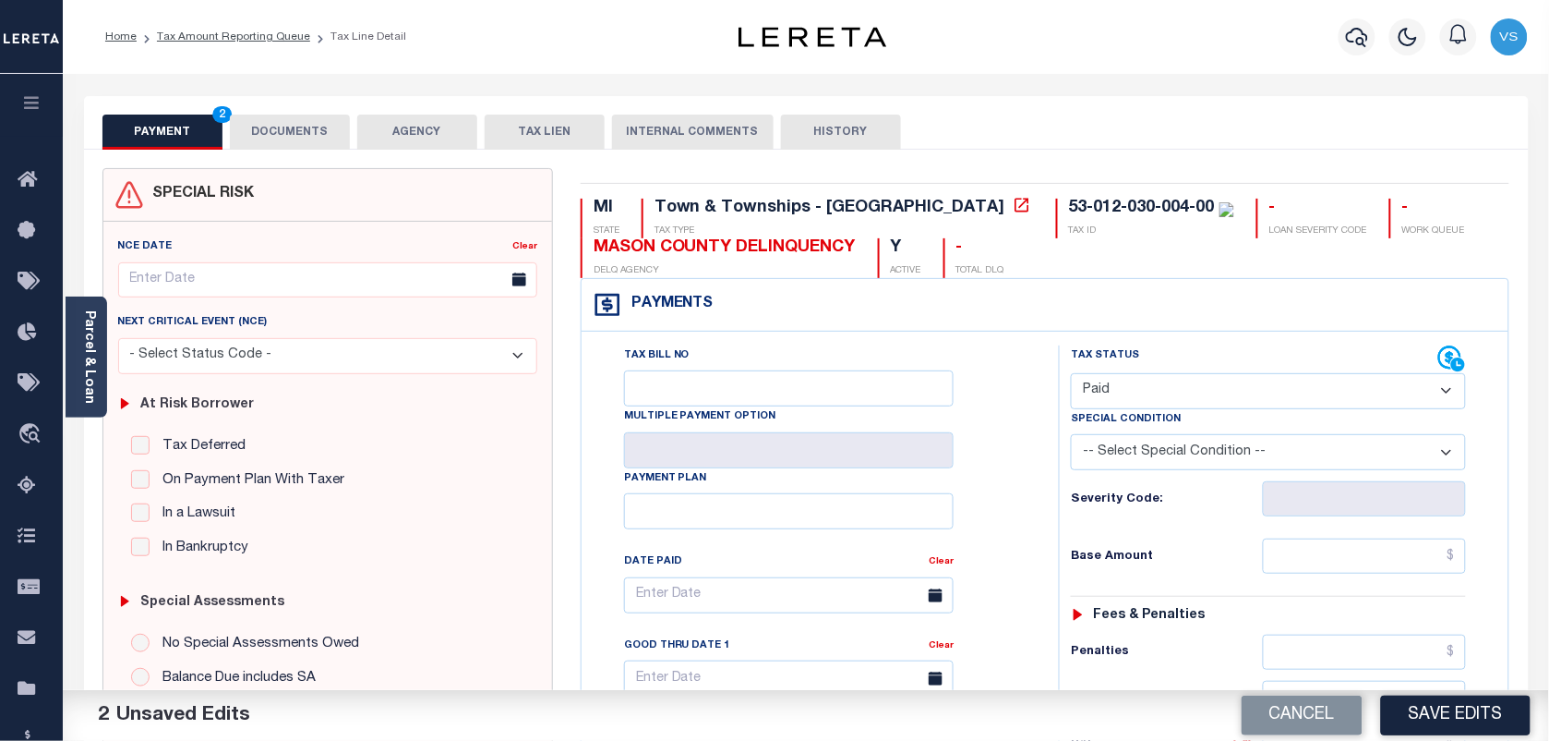
click at [1376, 580] on div "Tax Status Status - Select Status Code -" at bounding box center [1274, 752] width 431 height 815
click at [1316, 548] on input "text" at bounding box center [1365, 555] width 204 height 35
type input "$0.00"
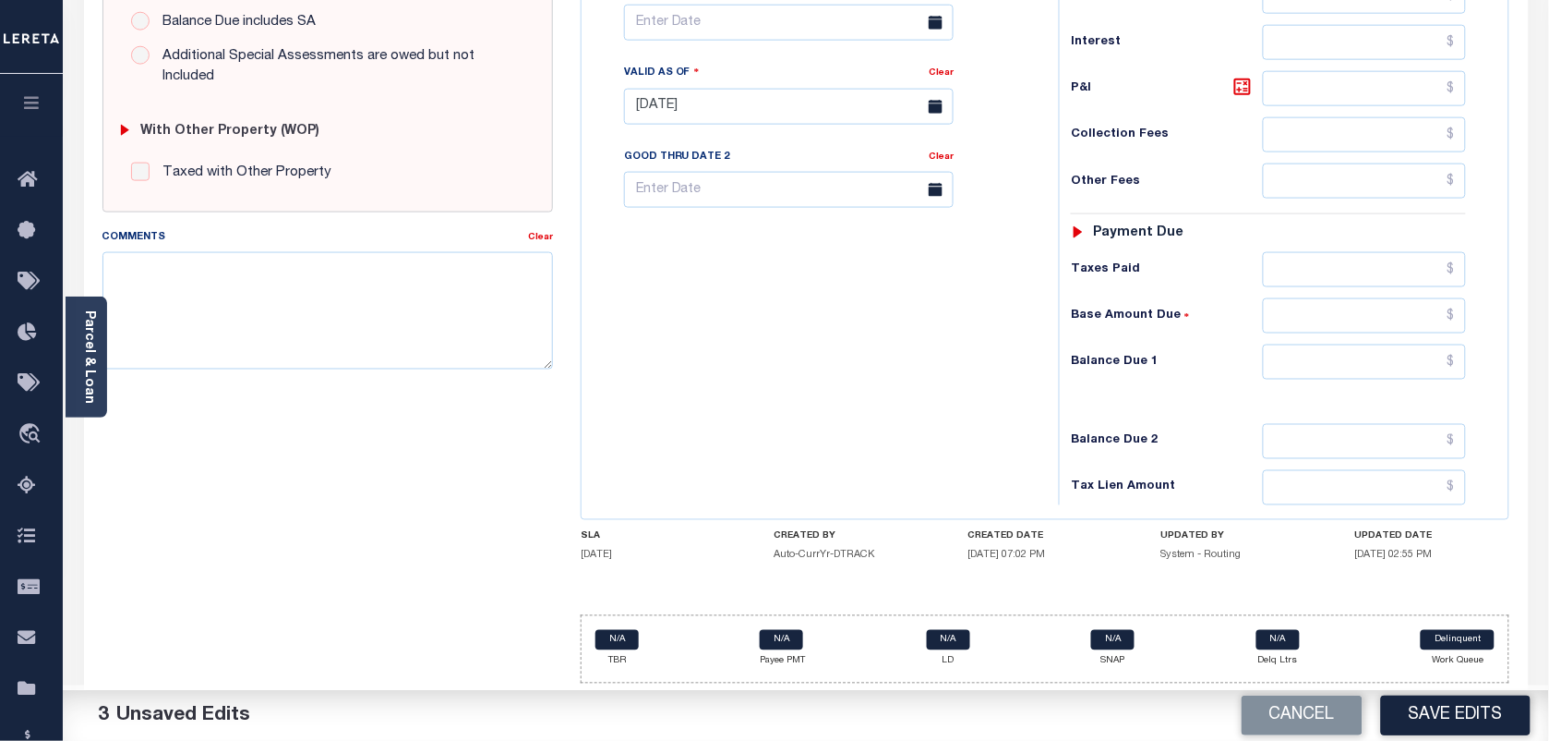
scroll to position [667, 0]
click at [1427, 379] on div "Tax Status Status - Select Status Code -" at bounding box center [1274, 97] width 431 height 815
click at [1439, 352] on input "text" at bounding box center [1365, 361] width 204 height 35
type input "$0.00"
click at [1455, 706] on button "Save Edits" at bounding box center [1456, 715] width 150 height 40
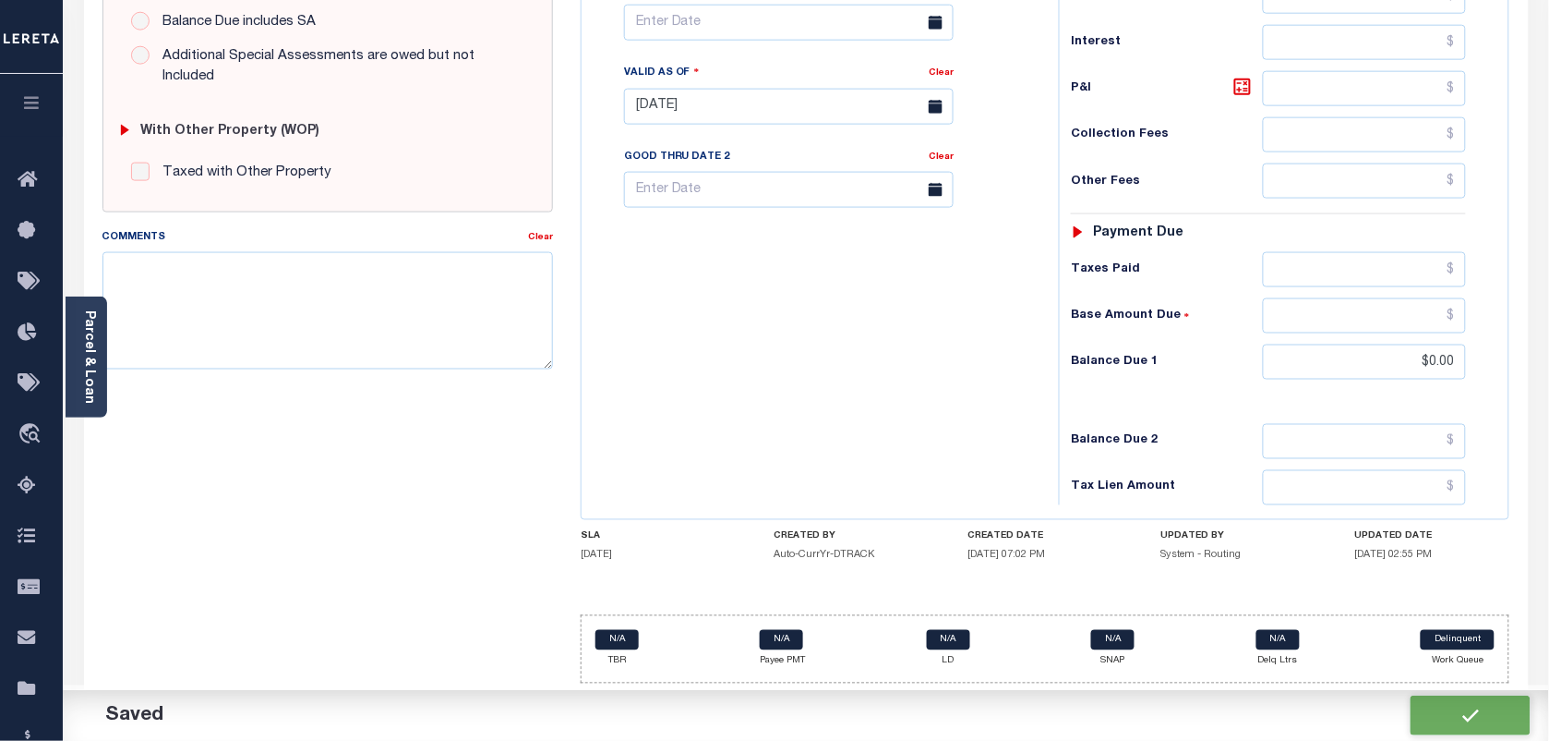
checkbox input "false"
type input "$0"
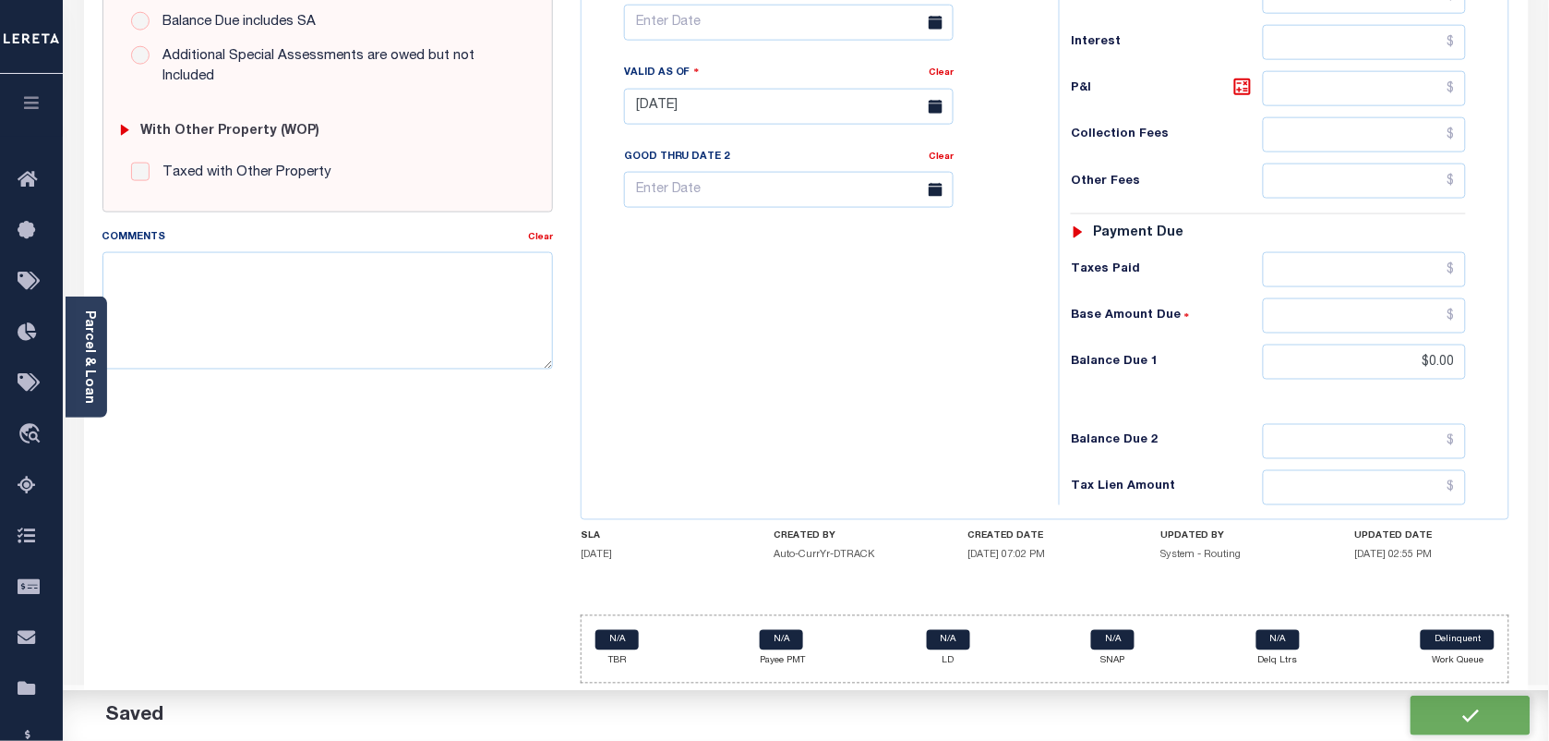
type input "$0"
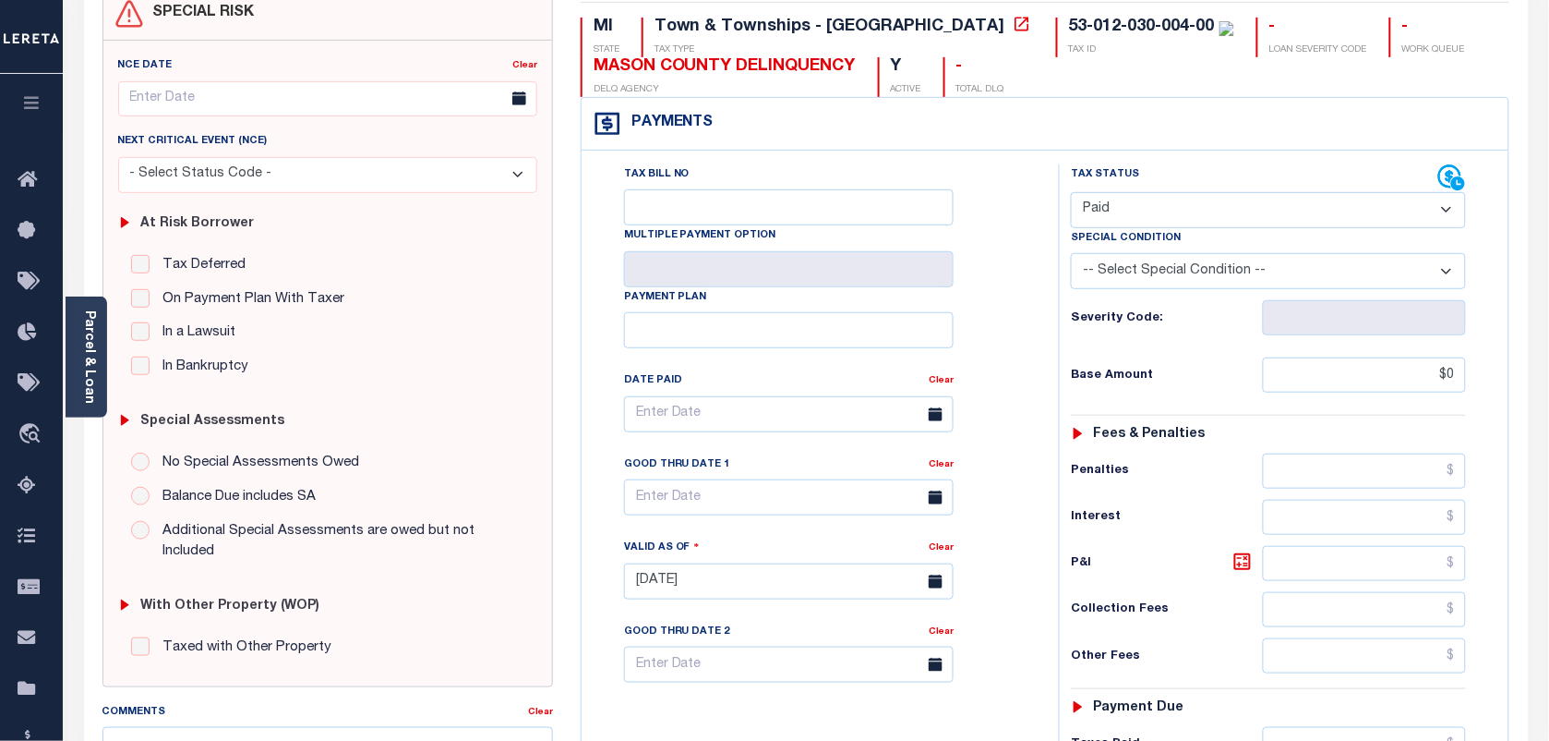
scroll to position [0, 0]
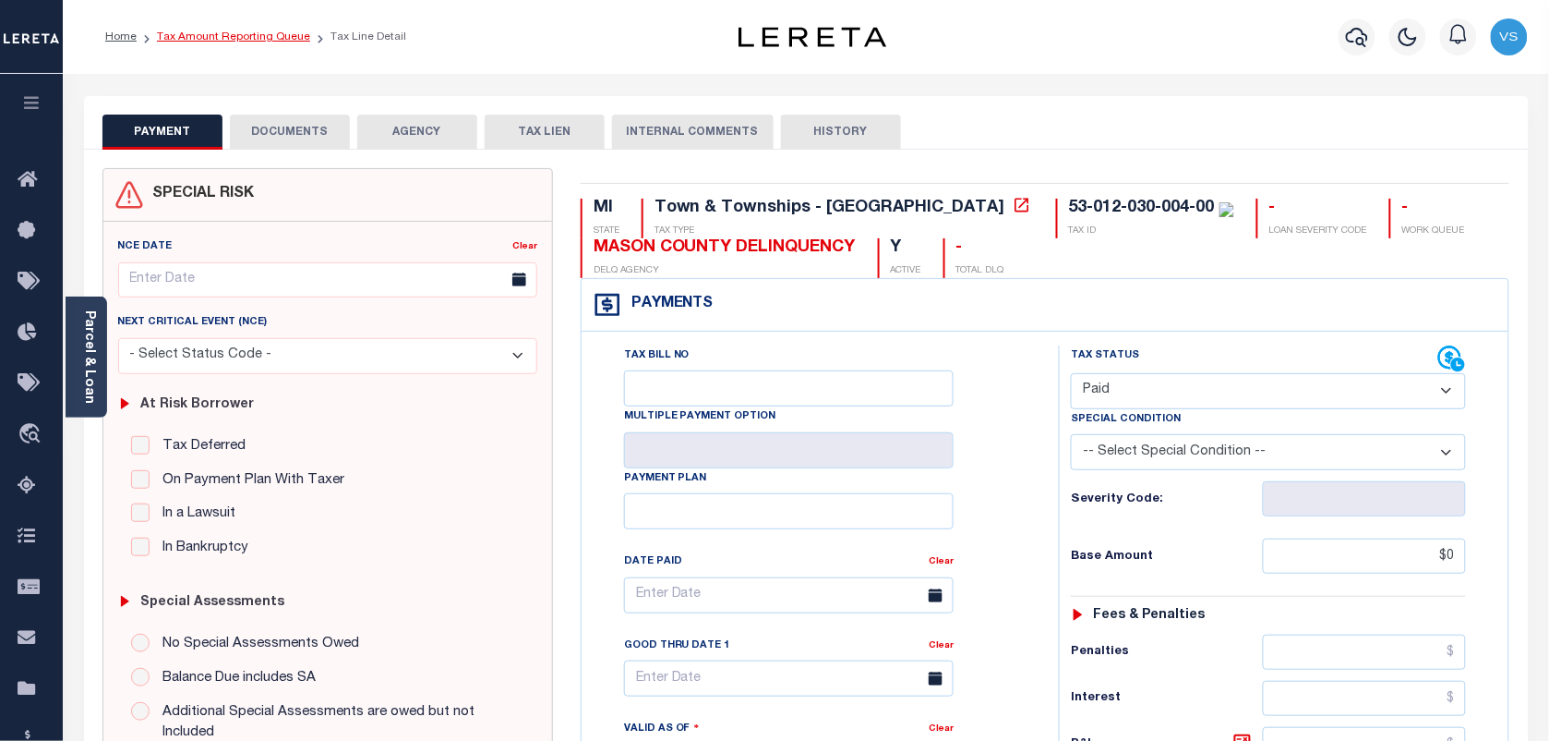
click at [194, 35] on link "Tax Amount Reporting Queue" at bounding box center [233, 36] width 153 height 11
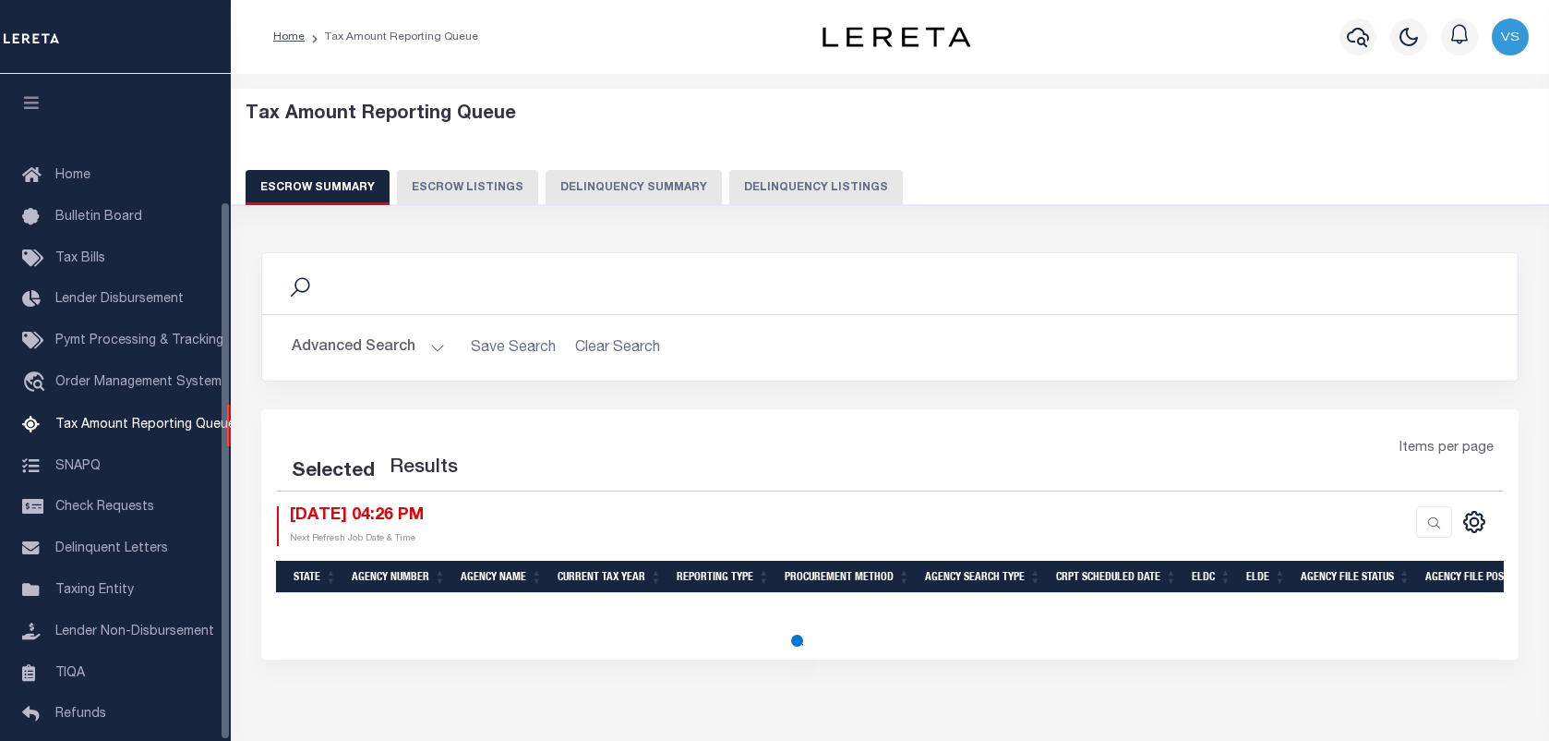
click at [804, 171] on button "Delinquency Listings" at bounding box center [816, 187] width 174 height 35
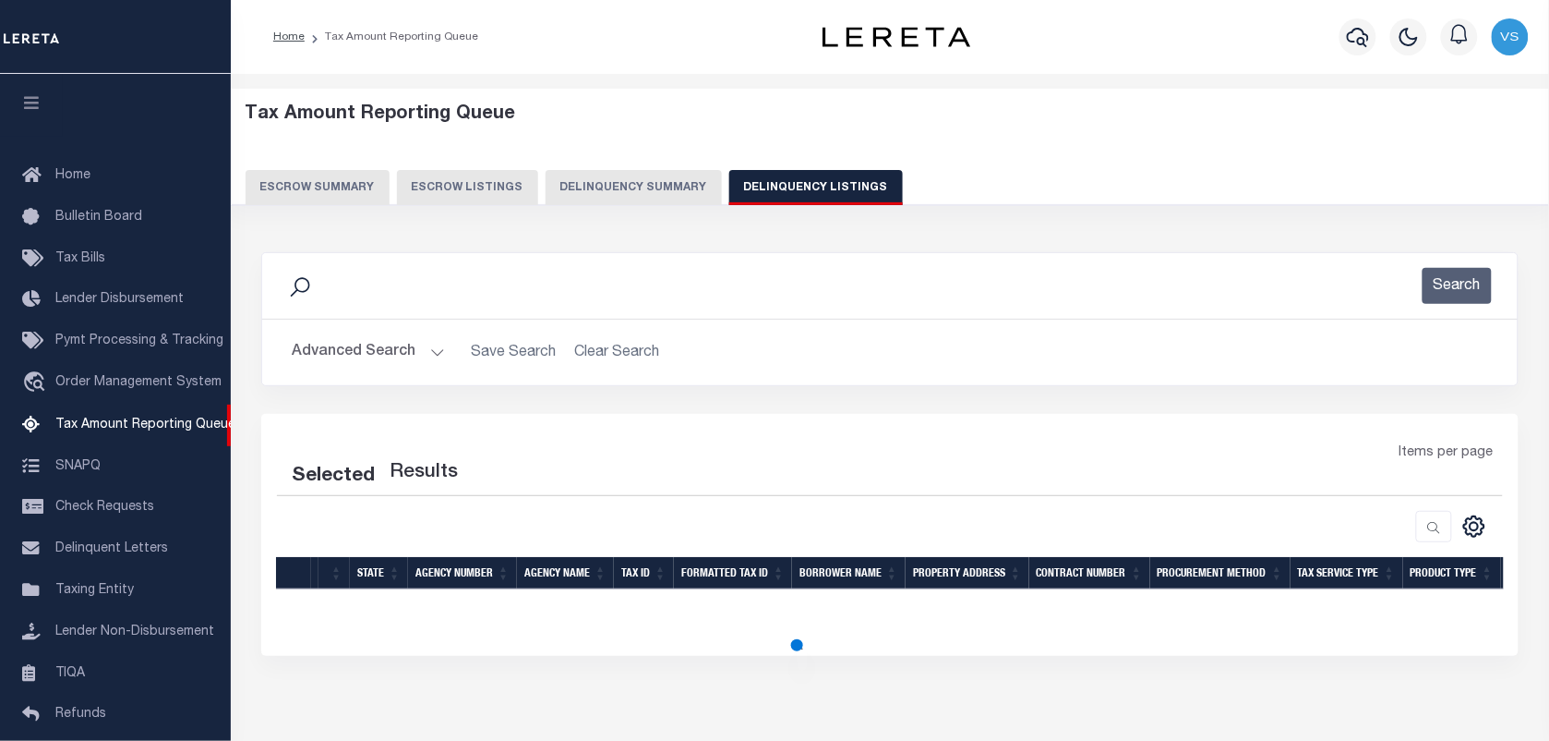
click at [791, 192] on button "Delinquency Listings" at bounding box center [816, 187] width 174 height 35
select select
select select "100"
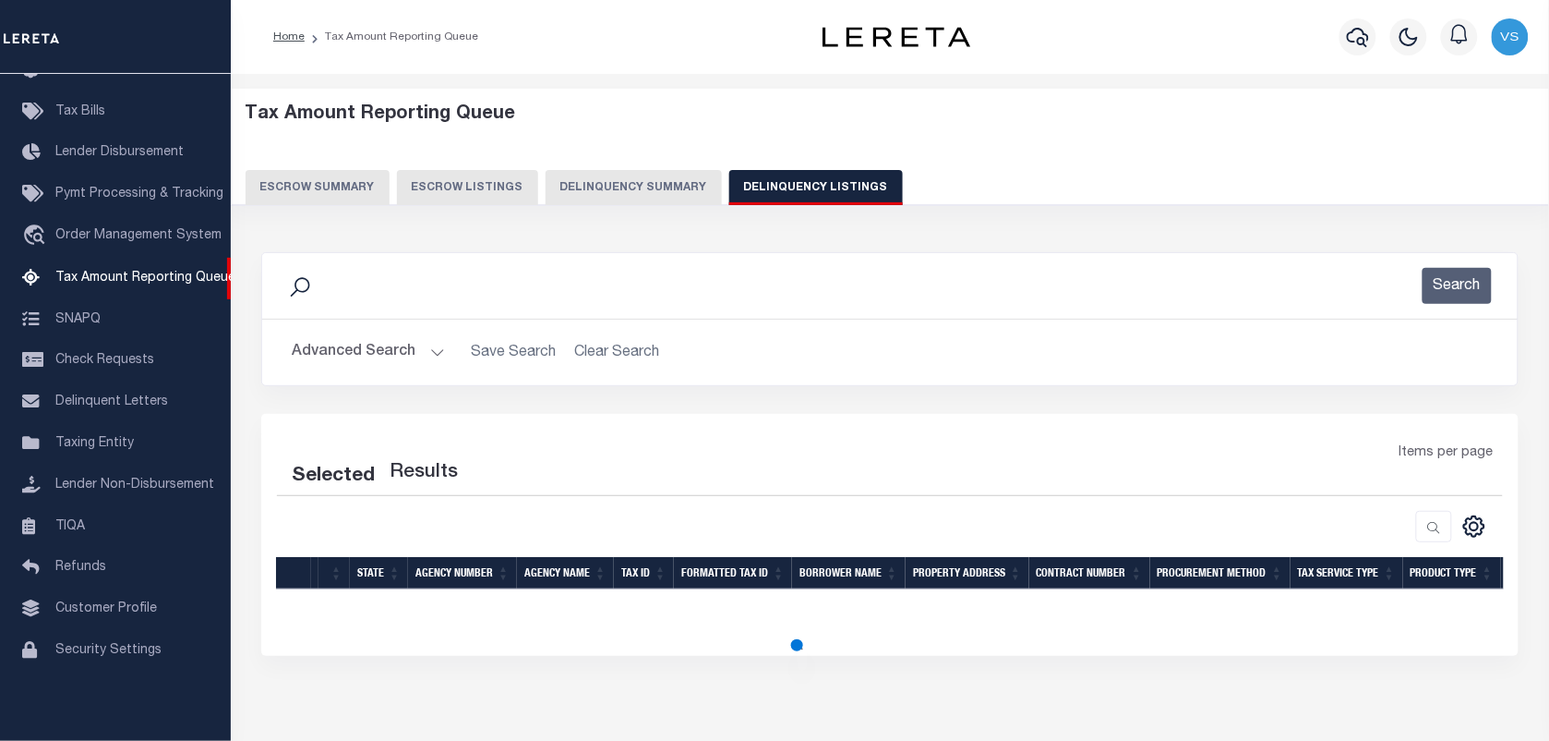
select select "100"
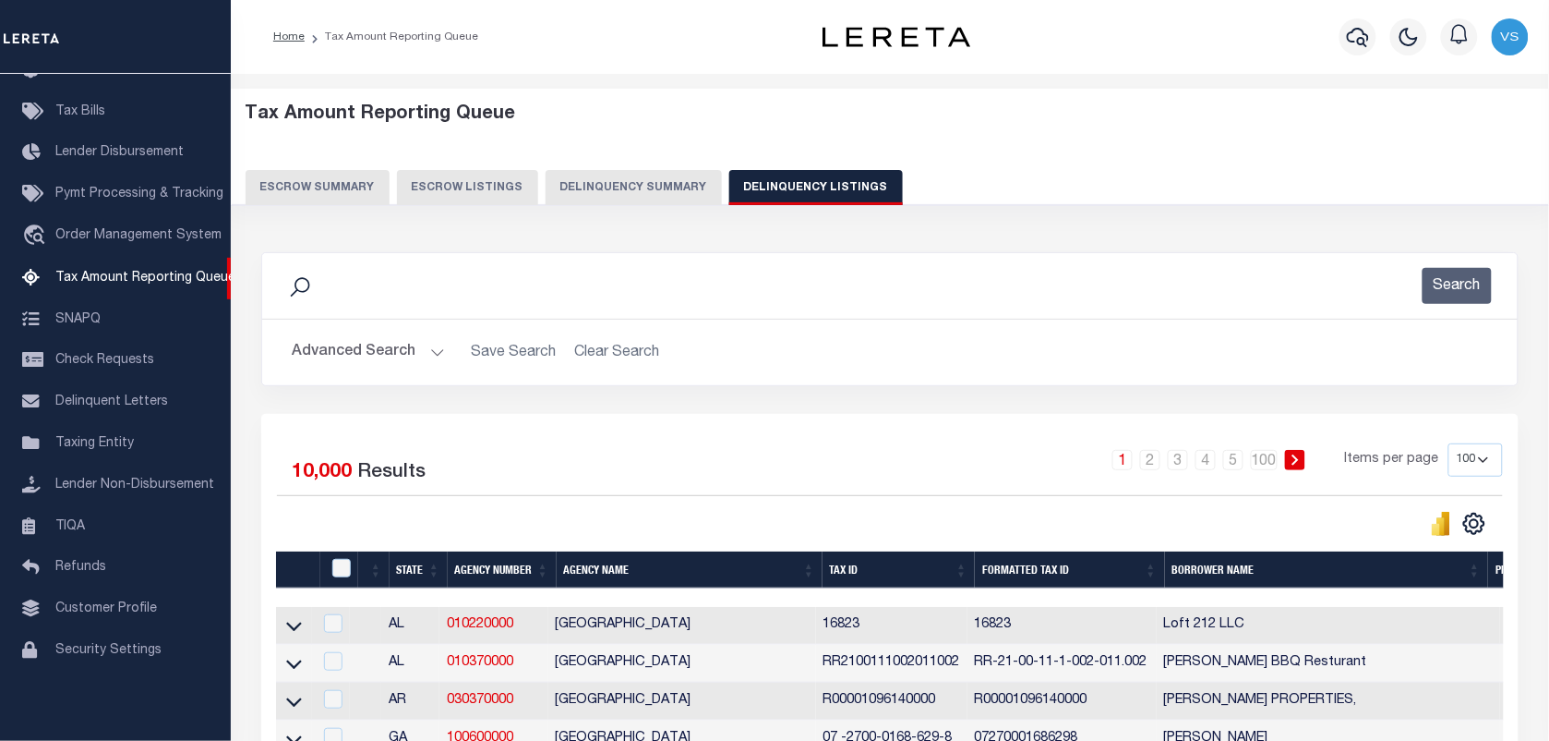
click at [363, 354] on button "Advanced Search" at bounding box center [368, 352] width 153 height 36
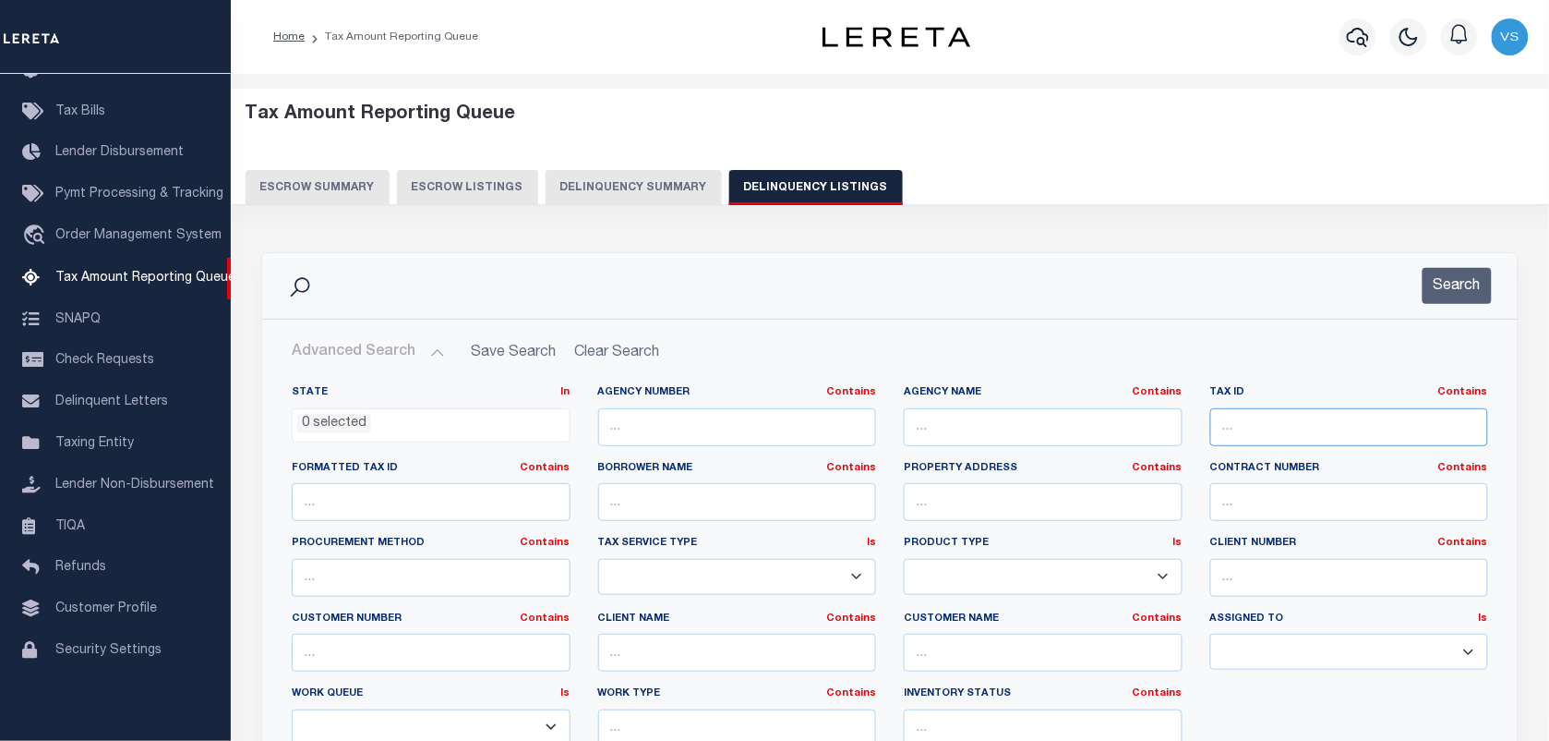
click at [1259, 429] on input "text" at bounding box center [1349, 427] width 279 height 38
paste input "53-012-030-004-00"
type input "53-012-030-004-00"
click at [1460, 282] on button "Search" at bounding box center [1457, 286] width 69 height 36
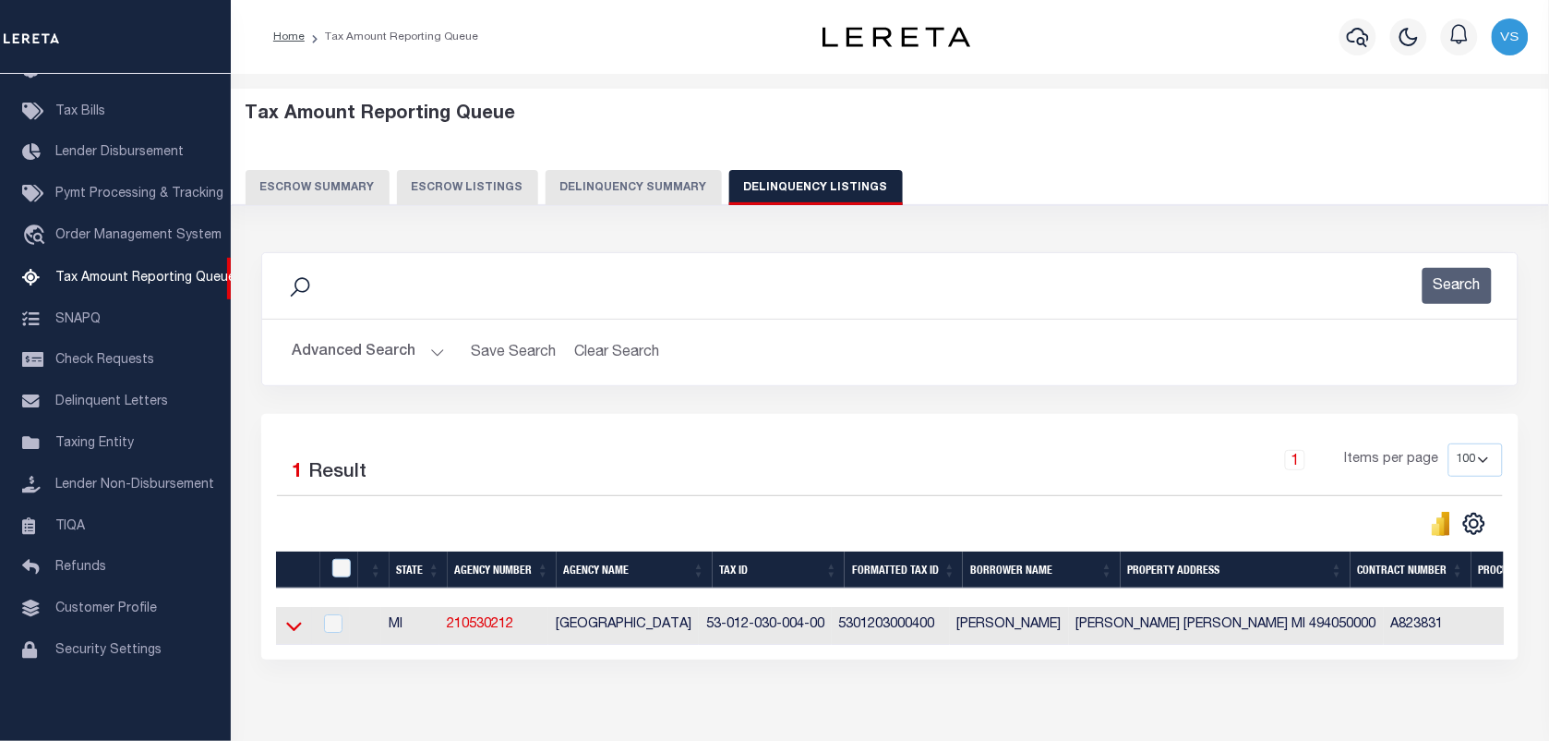
click at [291, 635] on icon at bounding box center [294, 625] width 16 height 19
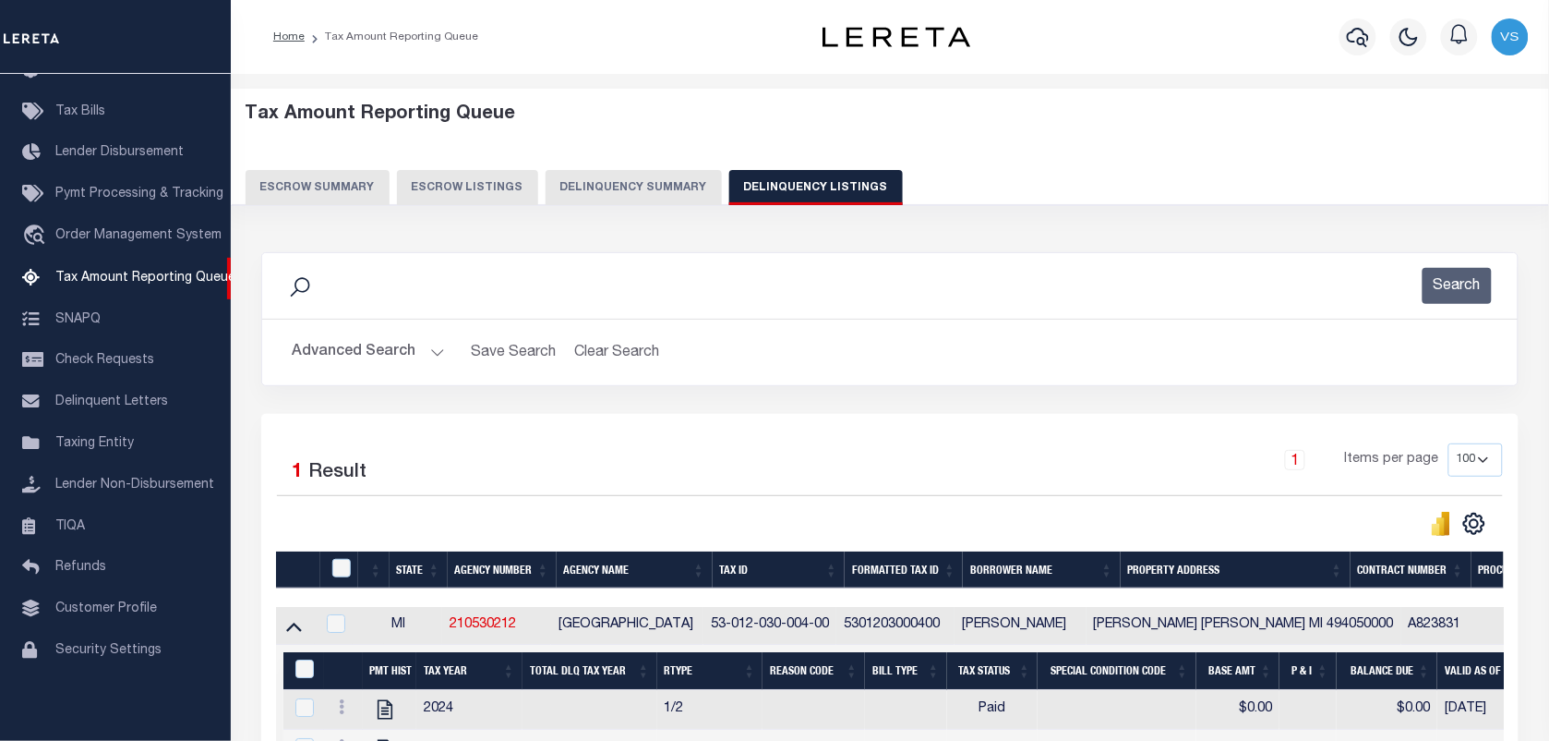
scroll to position [102, 0]
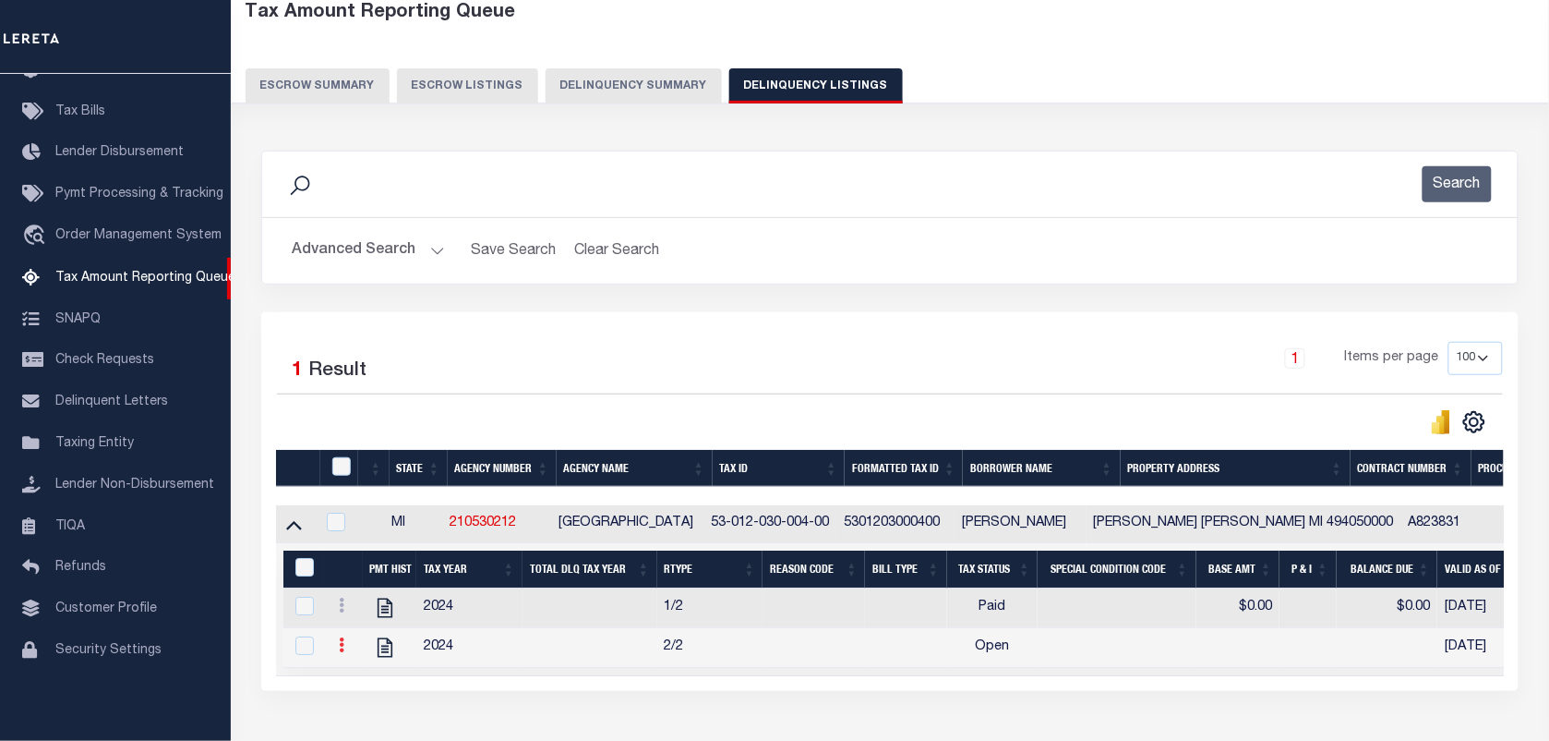
click at [346, 653] on link at bounding box center [341, 647] width 20 height 15
click at [366, 684] on img "" at bounding box center [364, 675] width 18 height 18
checkbox input "true"
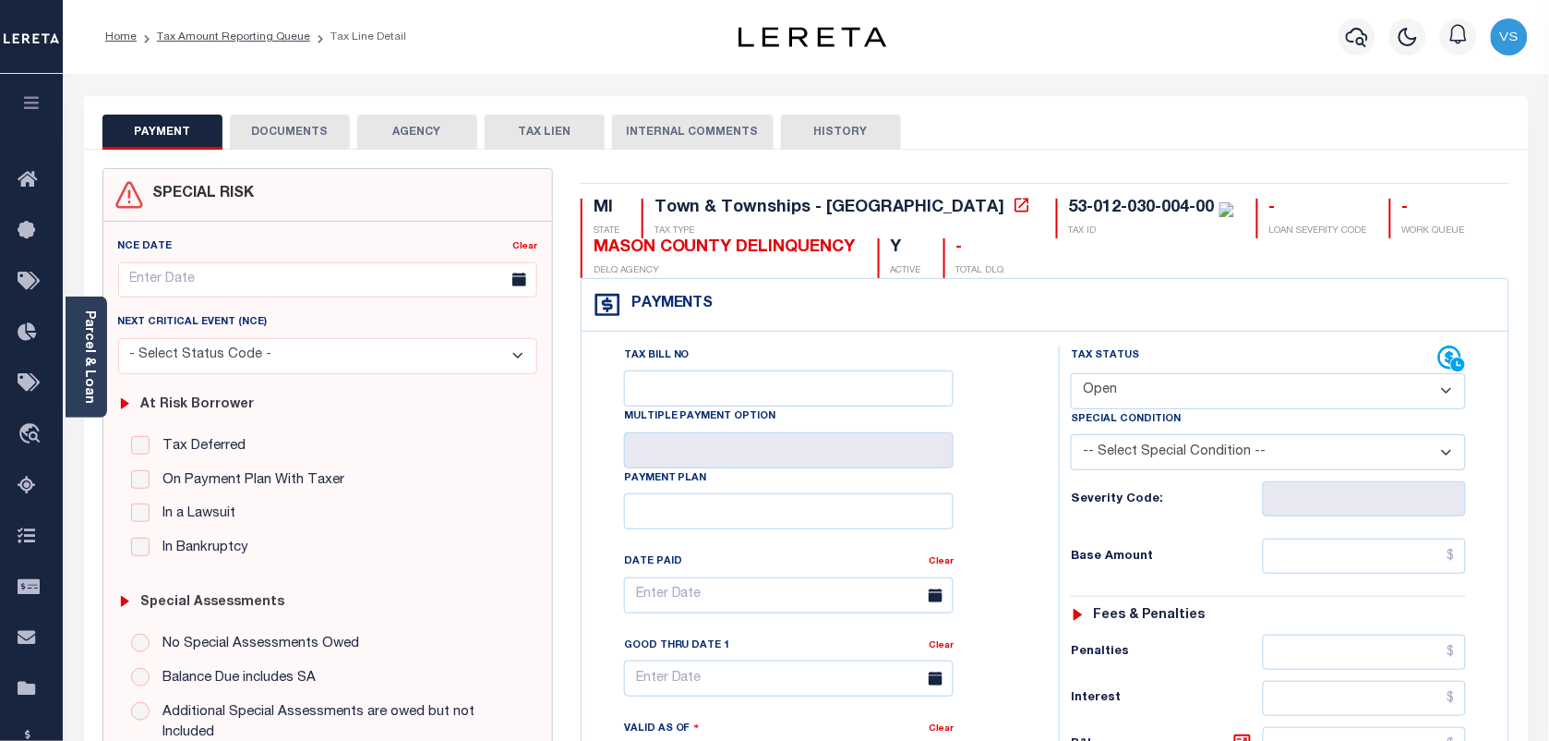
click at [1196, 393] on select "- Select Status Code - Open Due/Unpaid Paid Incomplete No Tax Due Internal Refu…" at bounding box center [1268, 391] width 395 height 36
select select "PYD"
click at [1071, 375] on select "- Select Status Code - Open Due/Unpaid Paid Incomplete No Tax Due Internal Refu…" at bounding box center [1268, 391] width 395 height 36
type input "[DATE]"
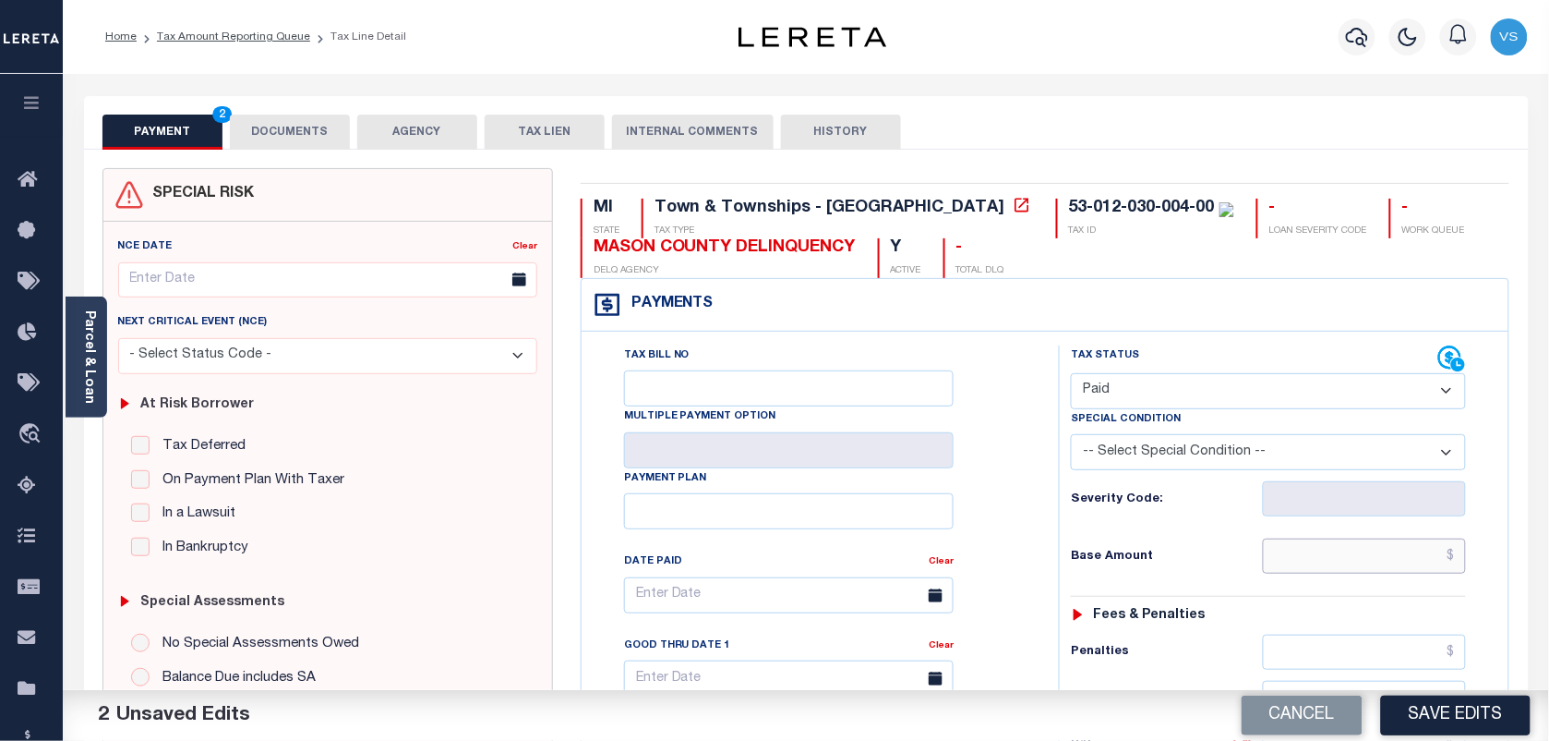
click at [1371, 560] on input "text" at bounding box center [1365, 555] width 204 height 35
type input "$0.00"
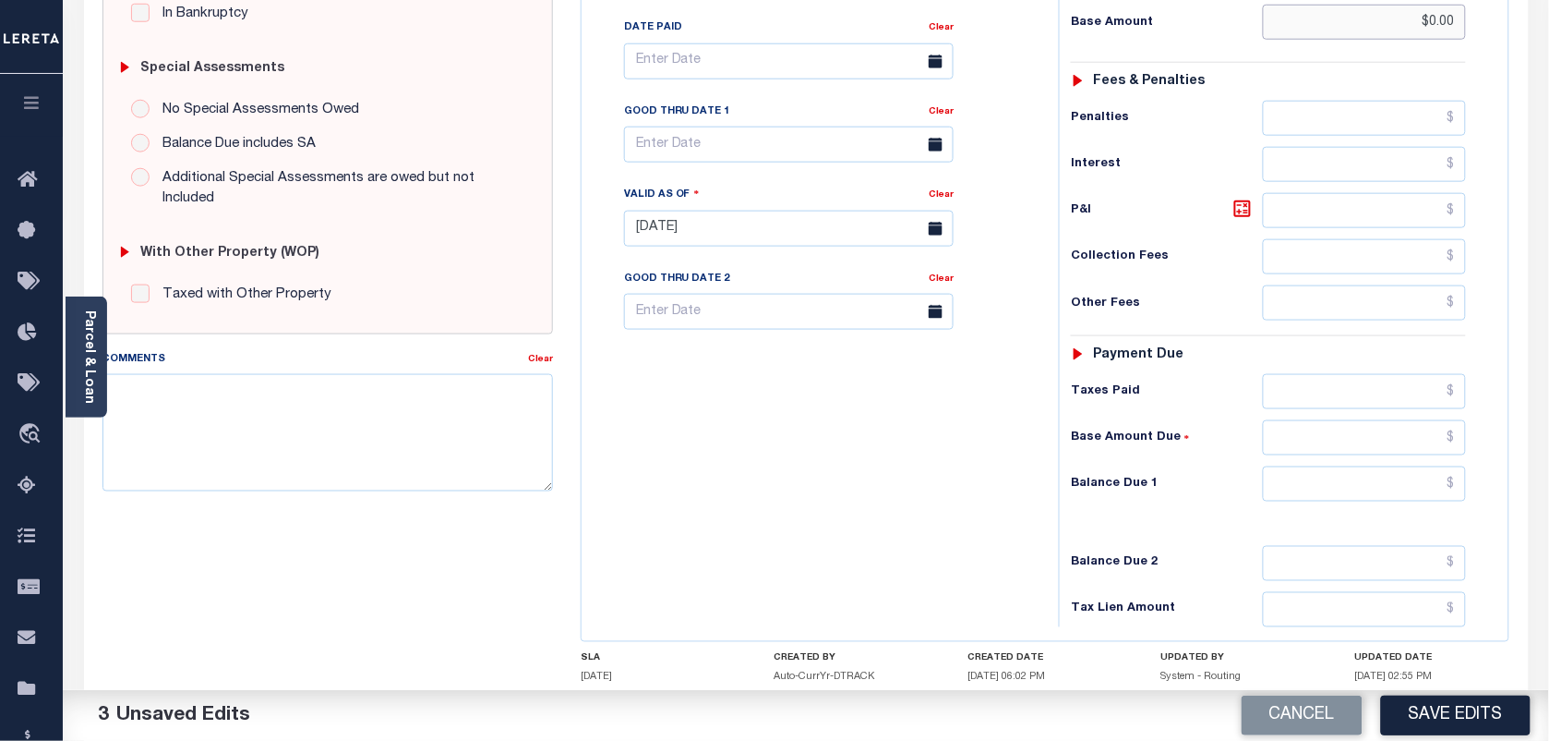
scroll to position [577, 0]
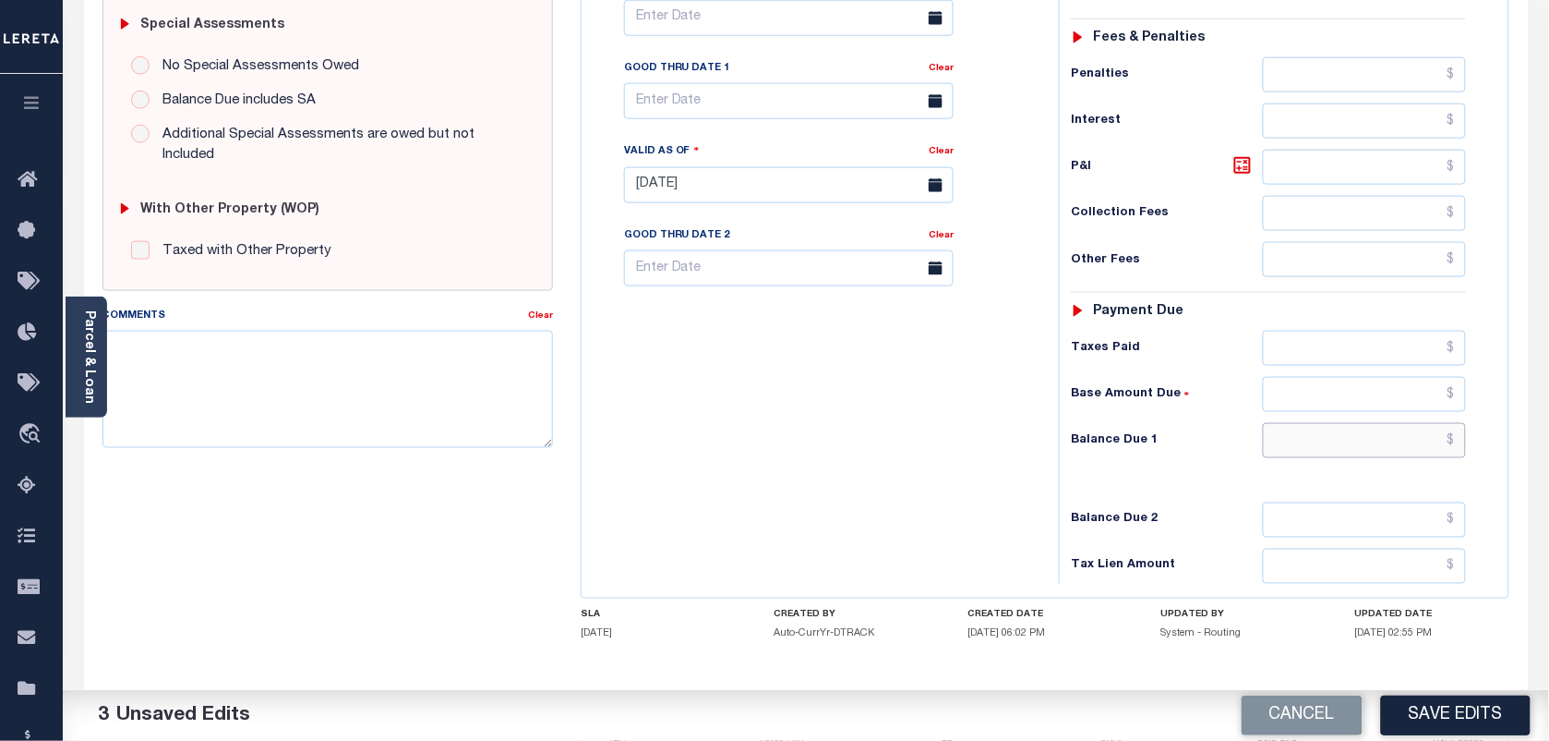
click at [1406, 458] on input "text" at bounding box center [1365, 440] width 204 height 35
type input "$0.00"
click at [1465, 709] on button "Save Edits" at bounding box center [1456, 715] width 150 height 40
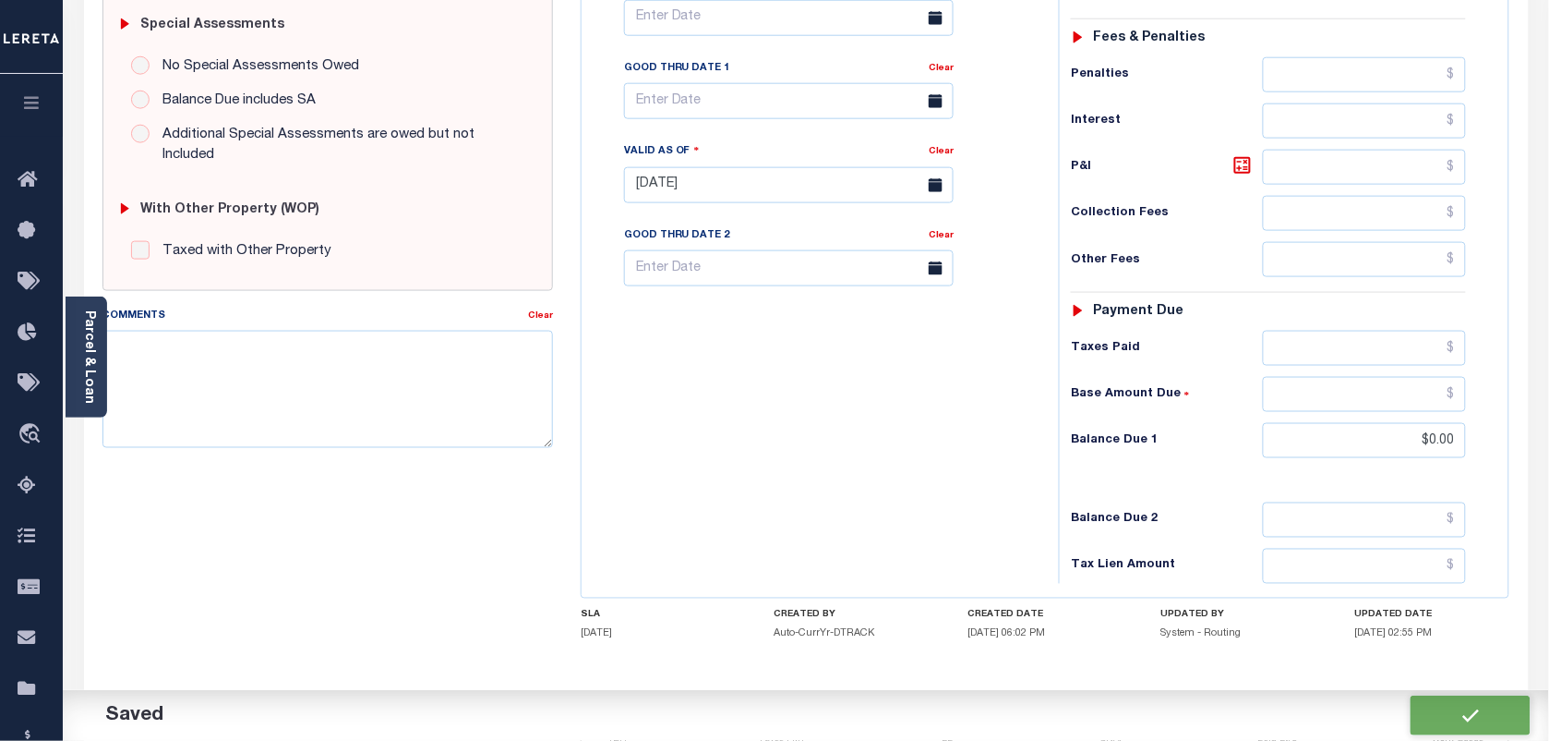
checkbox input "false"
type input "$0"
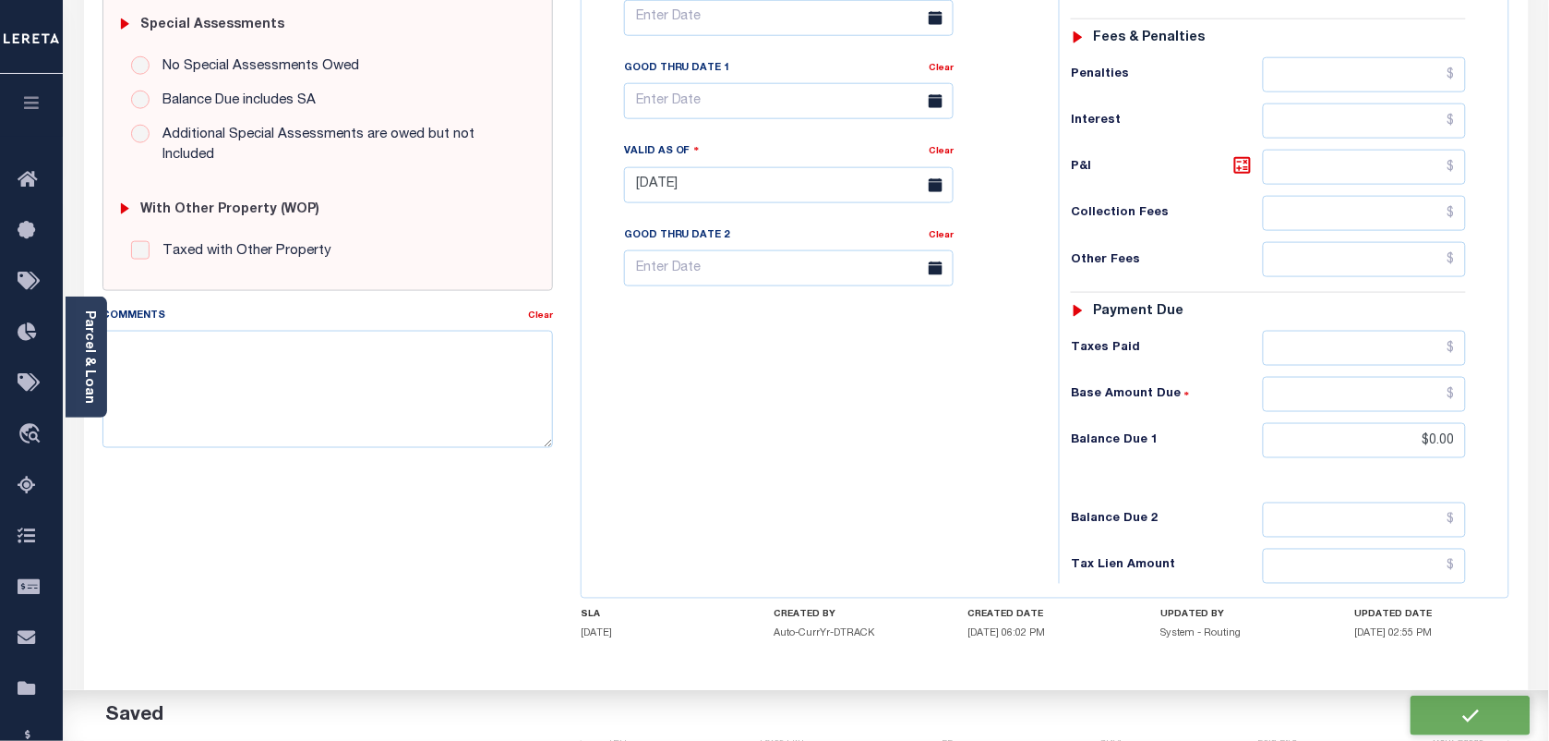
type input "$0"
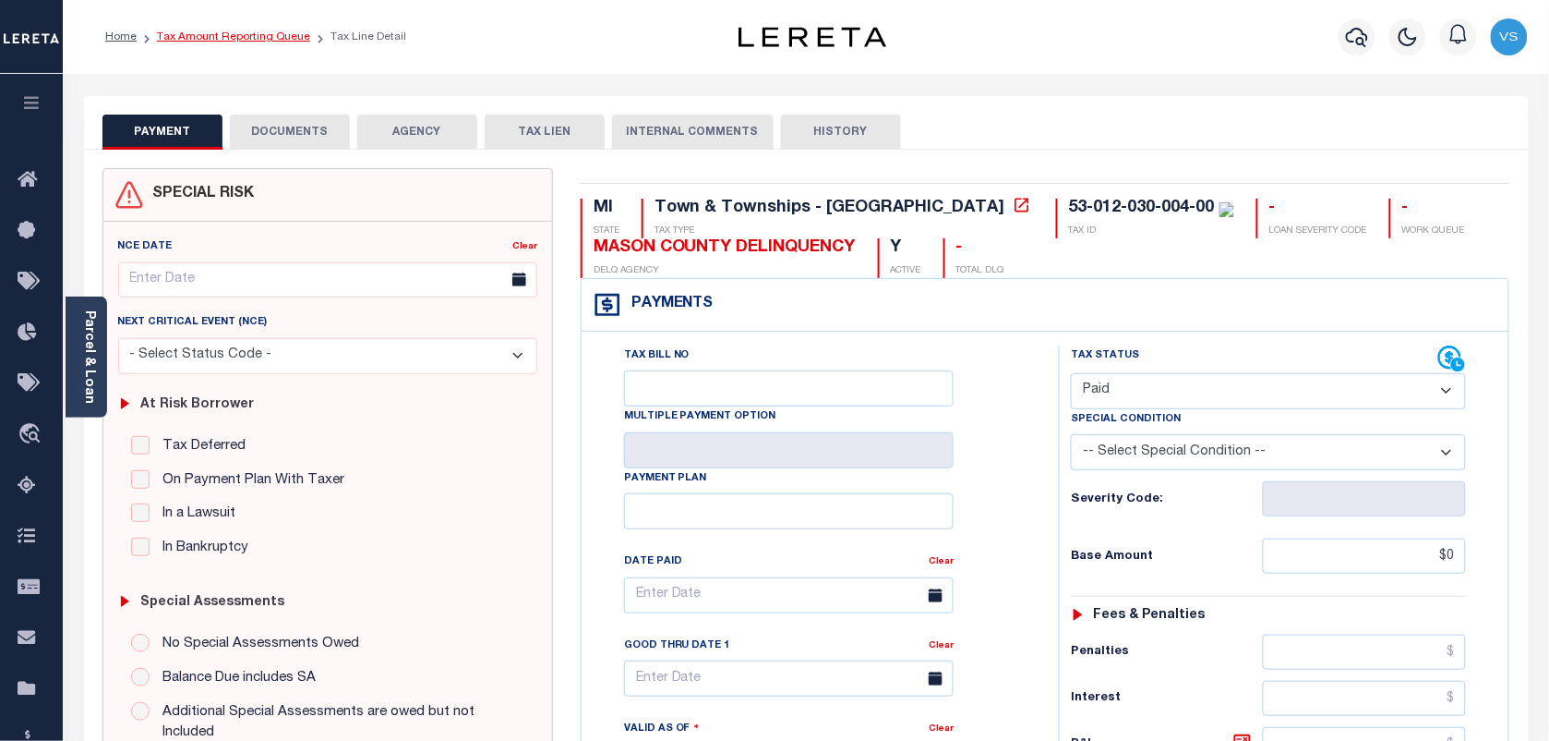
click at [201, 33] on link "Tax Amount Reporting Queue" at bounding box center [233, 36] width 153 height 11
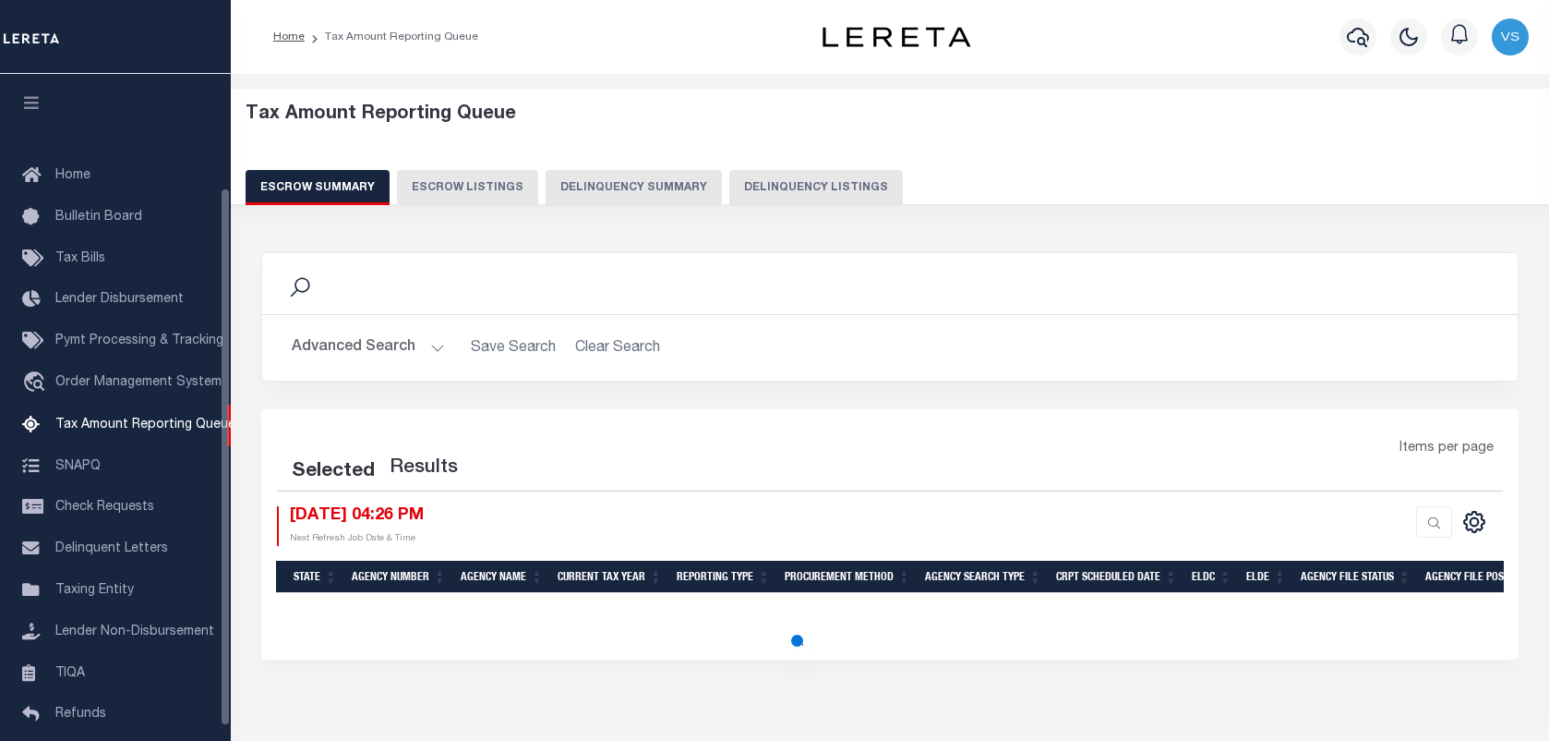
click at [767, 187] on button "Delinquency Listings" at bounding box center [816, 187] width 174 height 35
select select "100"
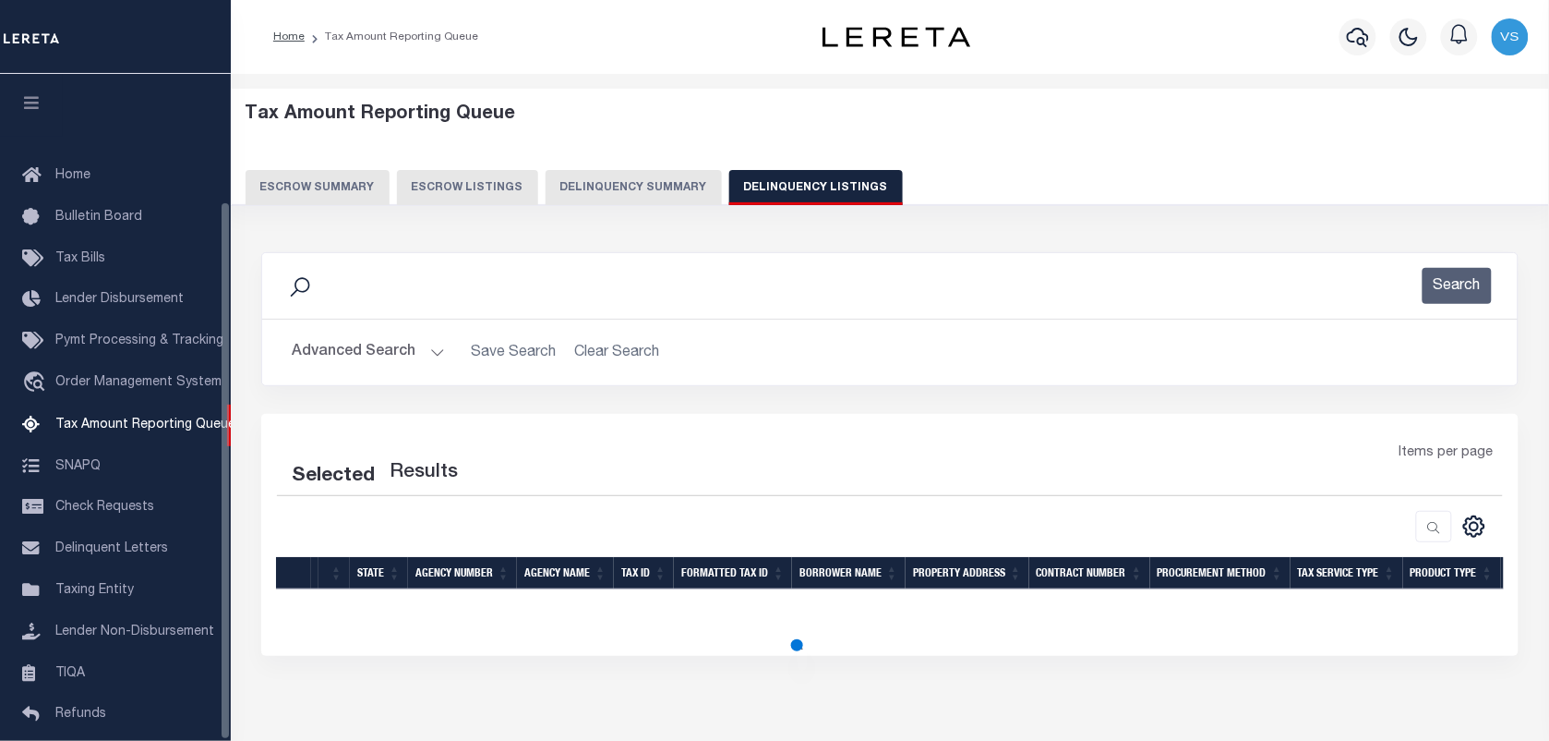
select select "100"
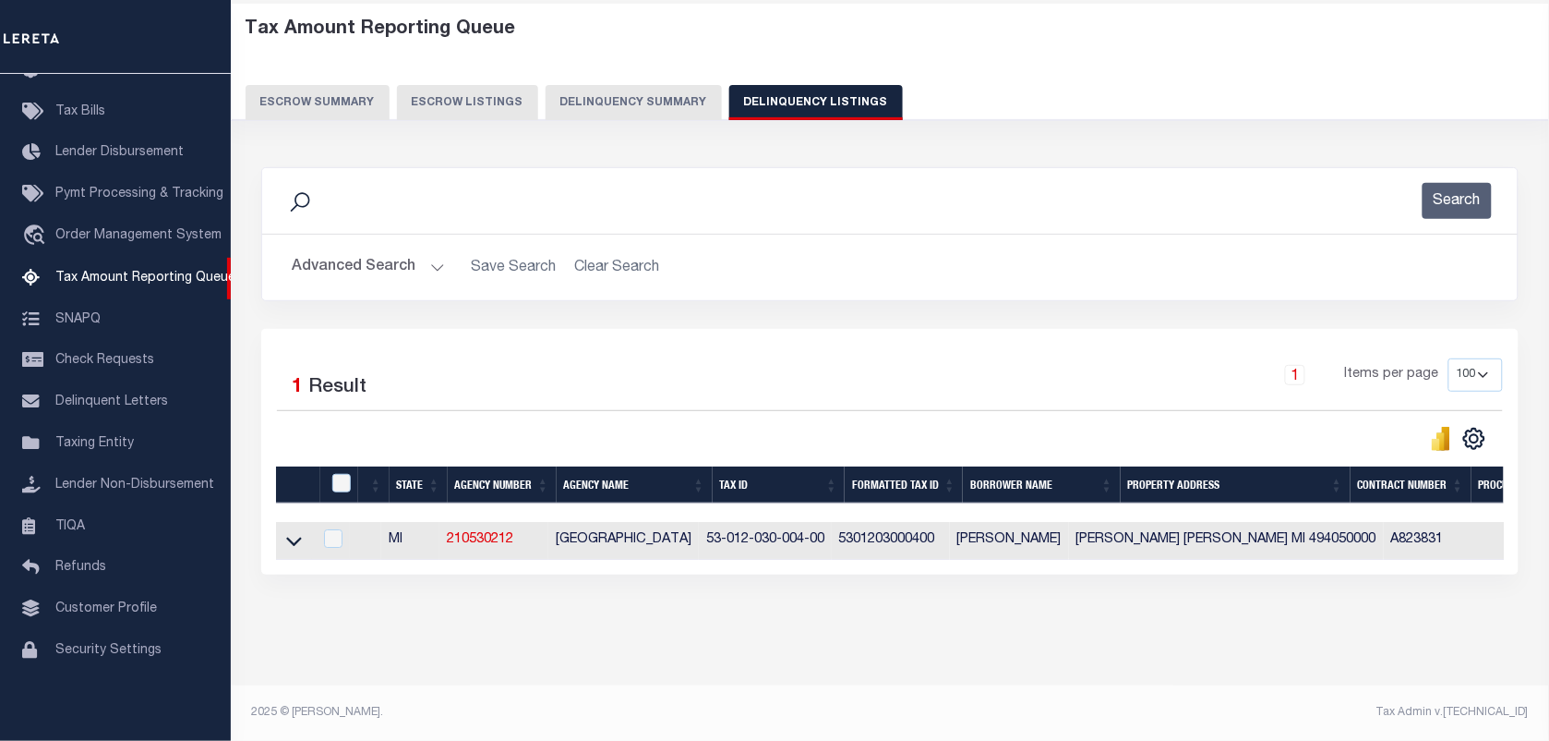
scroll to position [102, 0]
click at [291, 533] on icon at bounding box center [294, 540] width 16 height 19
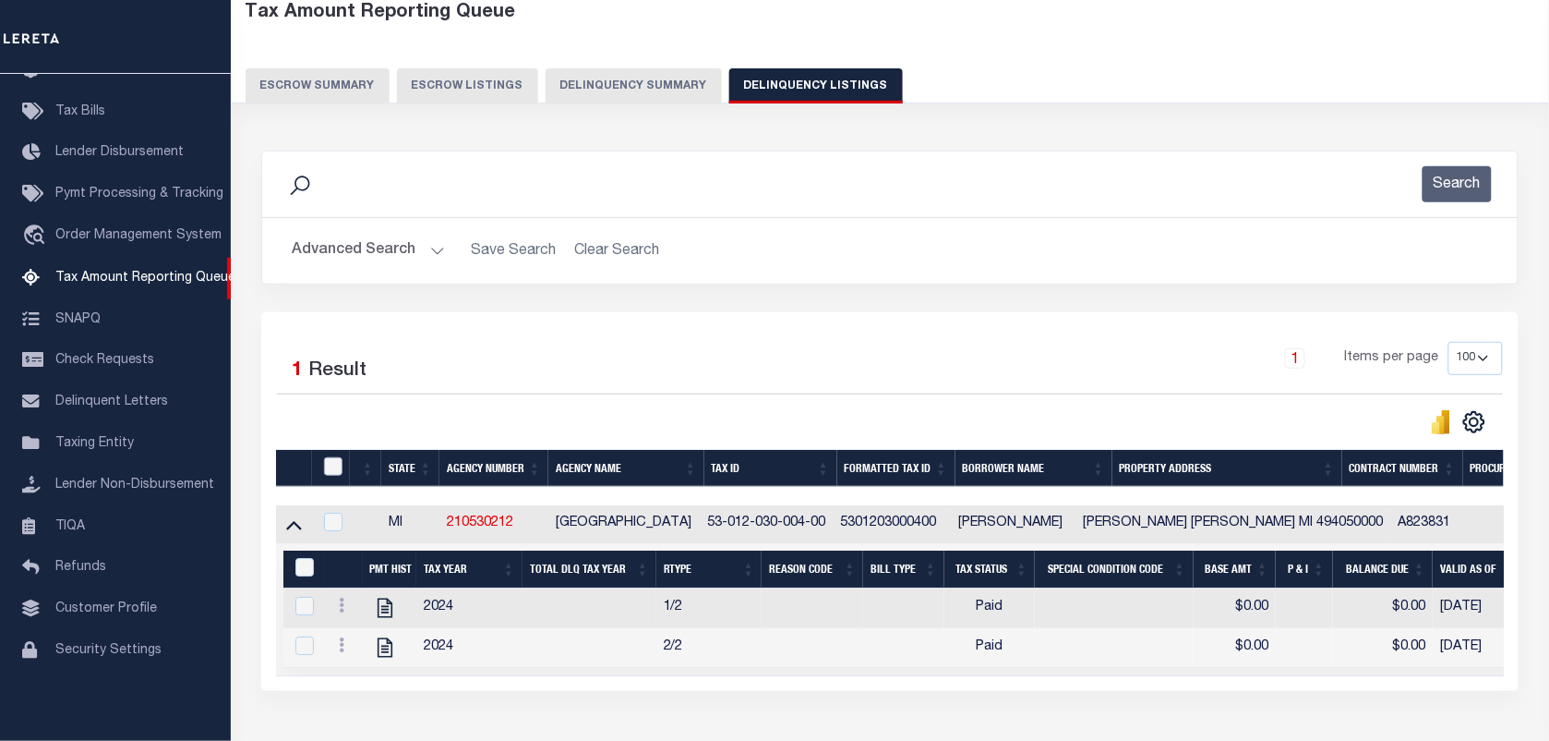
click at [335, 469] on input "checkbox" at bounding box center [333, 466] width 18 height 18
checkbox input "true"
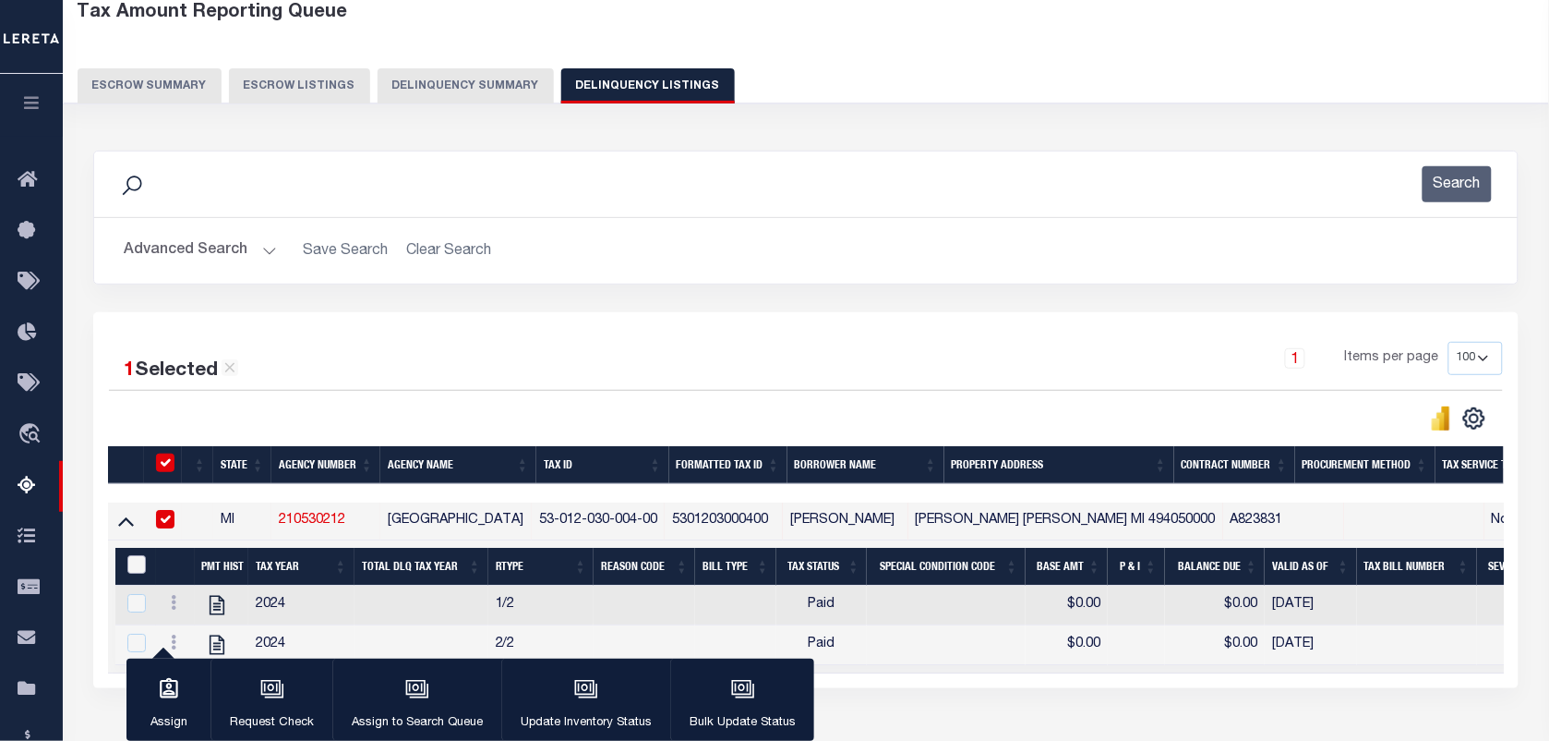
click at [137, 572] on input "&nbsp;" at bounding box center [136, 564] width 18 height 18
checkbox input "true"
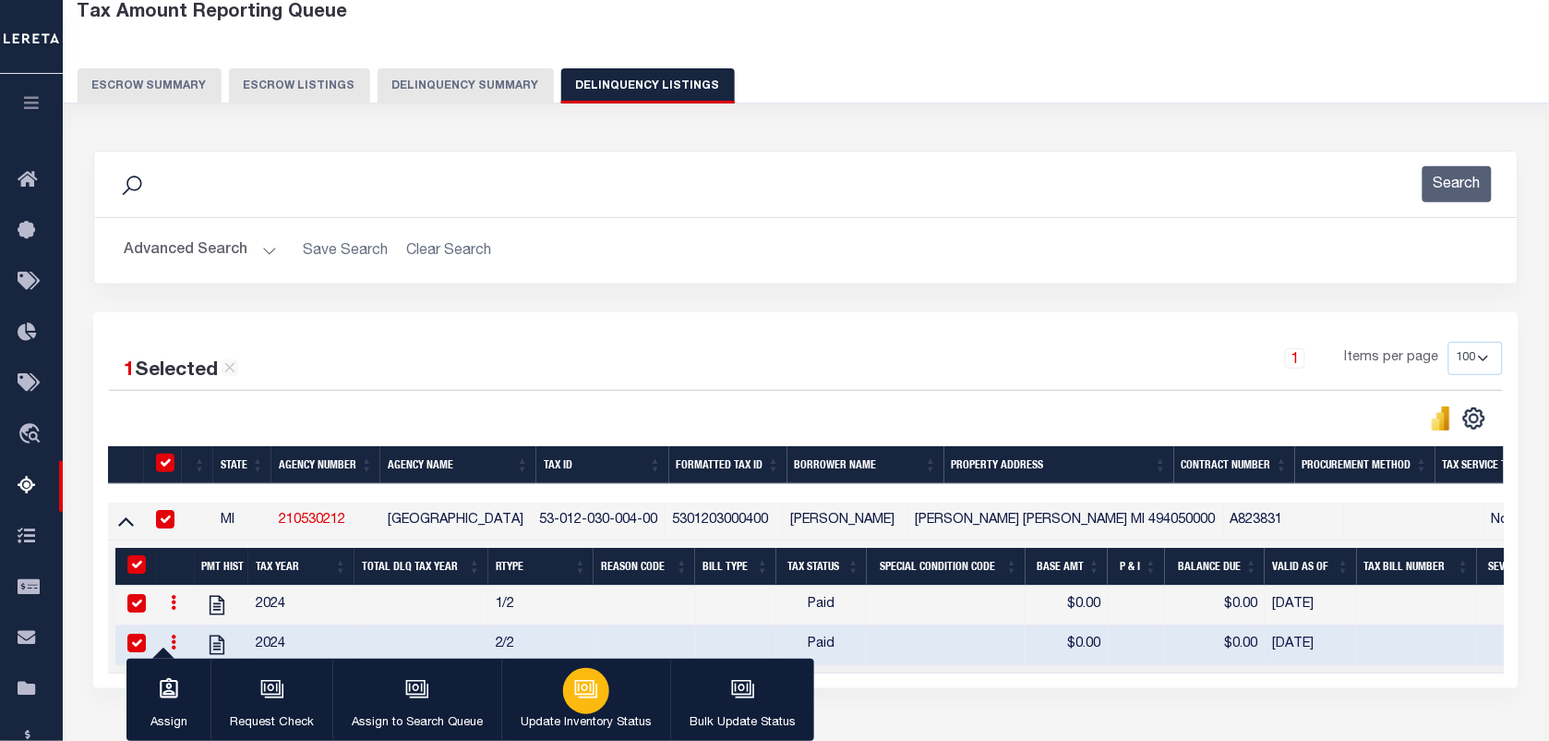
click at [614, 700] on button "Update Inventory Status" at bounding box center [585, 699] width 169 height 83
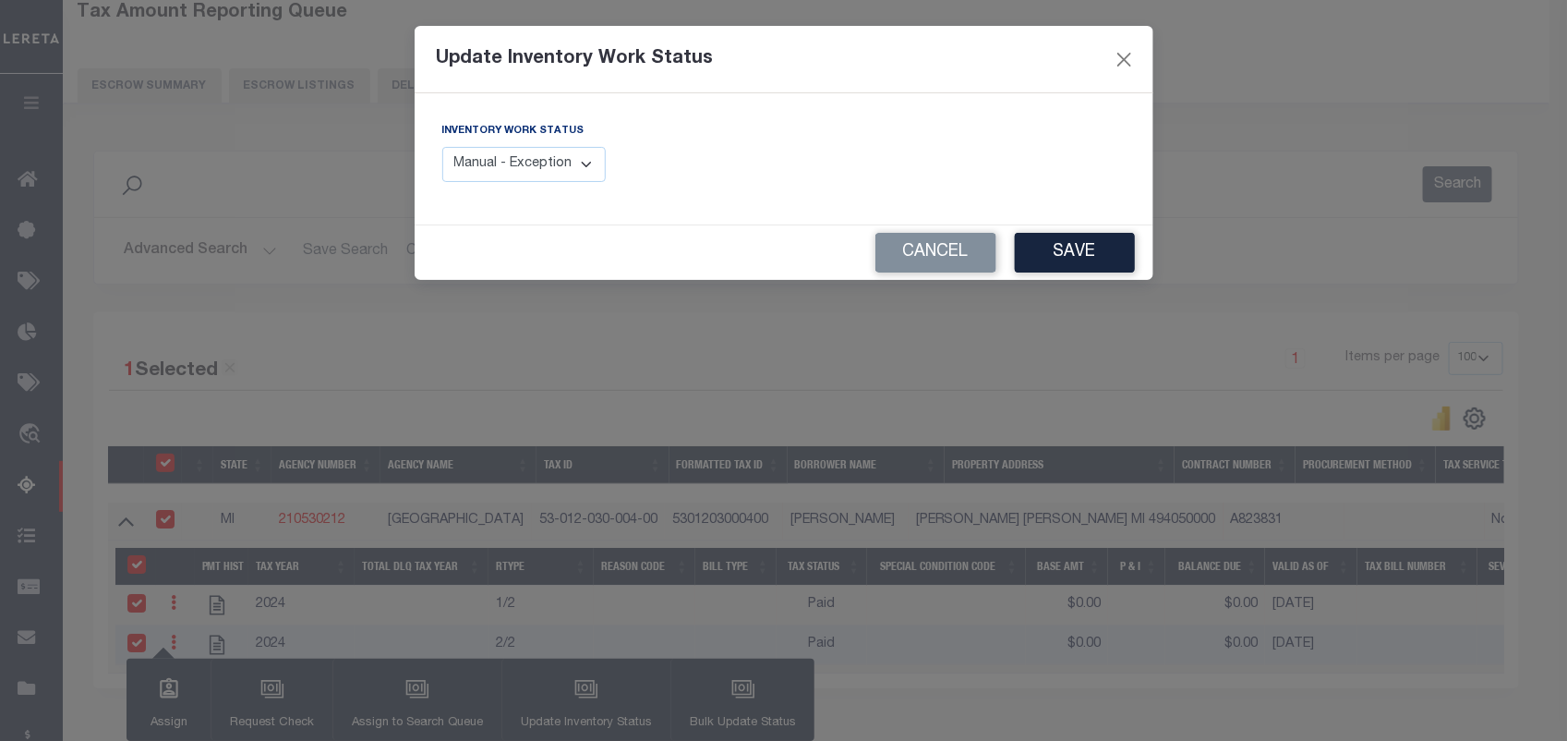
click at [557, 155] on select "Manual - Exception Pended - Awaiting Search Late Add Exception Completed" at bounding box center [524, 165] width 164 height 36
select select "4"
click at [442, 147] on select "Manual - Exception Pended - Awaiting Search Late Add Exception Completed" at bounding box center [524, 165] width 164 height 36
click at [1049, 257] on button "Save" at bounding box center [1075, 253] width 120 height 40
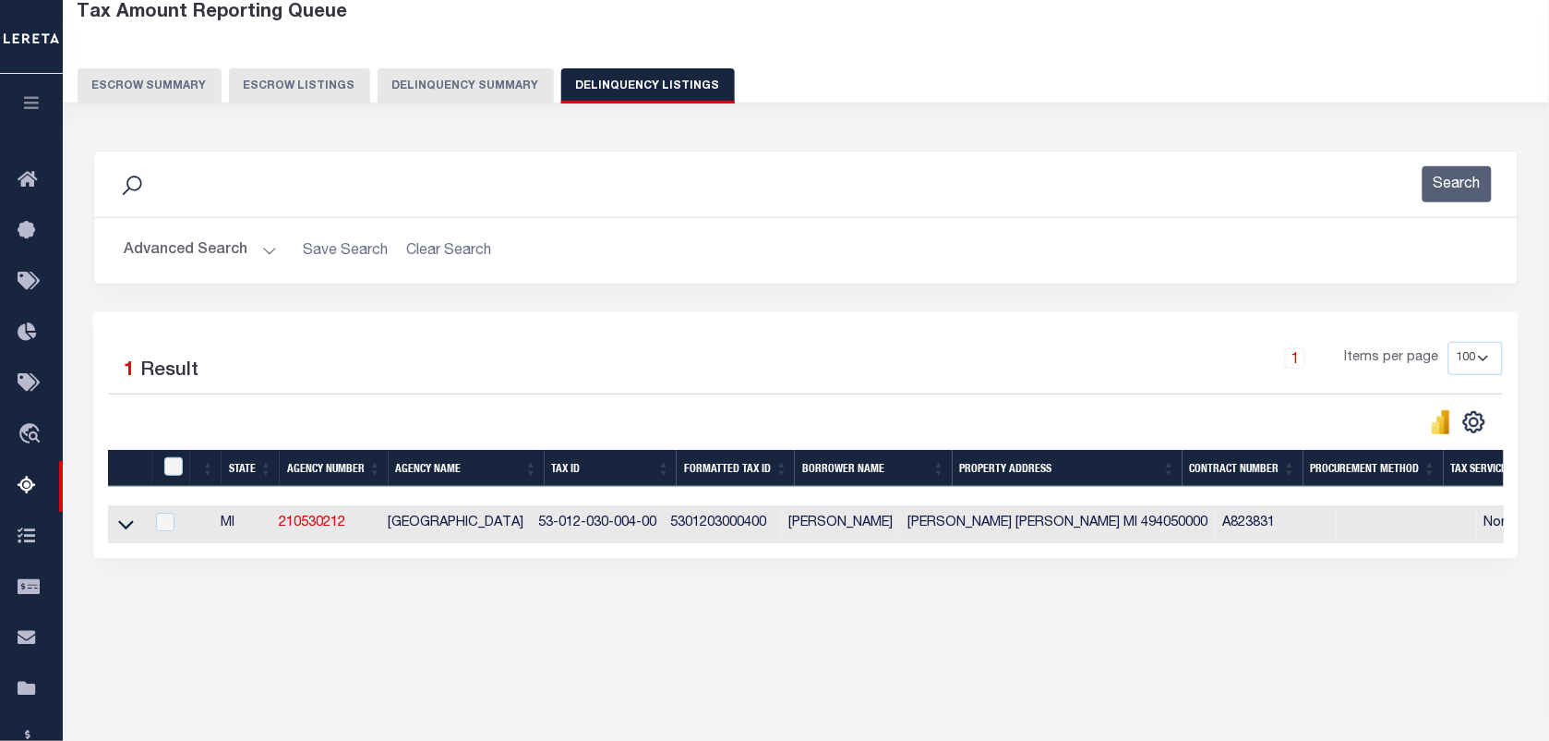
click at [206, 251] on button "Advanced Search" at bounding box center [200, 251] width 153 height 36
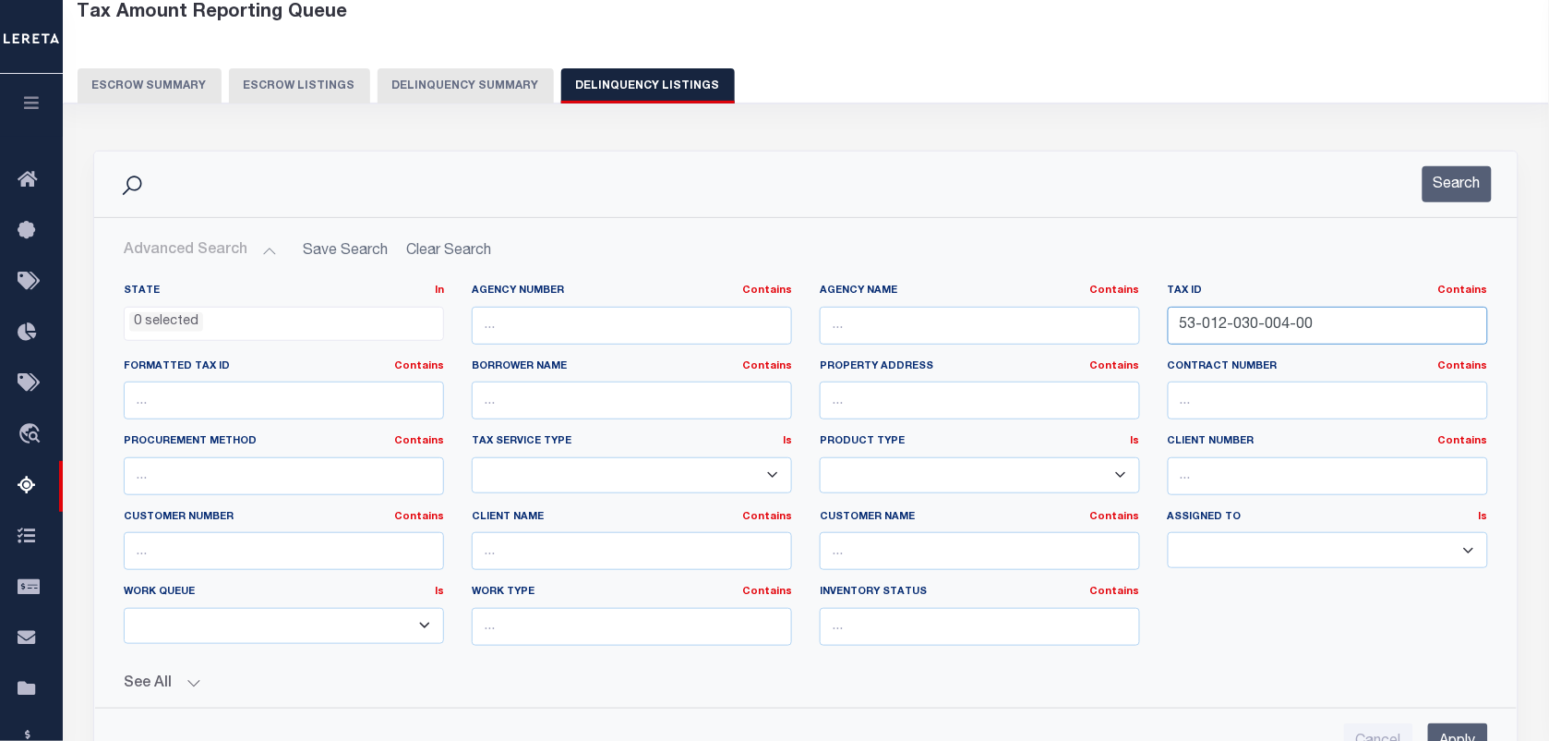
click at [1335, 324] on input "53-012-030-004-00" at bounding box center [1328, 326] width 320 height 38
paste input "53-012-030-006-00"
type input "53-012-030-006-00"
click at [1479, 189] on button "Search" at bounding box center [1457, 184] width 69 height 36
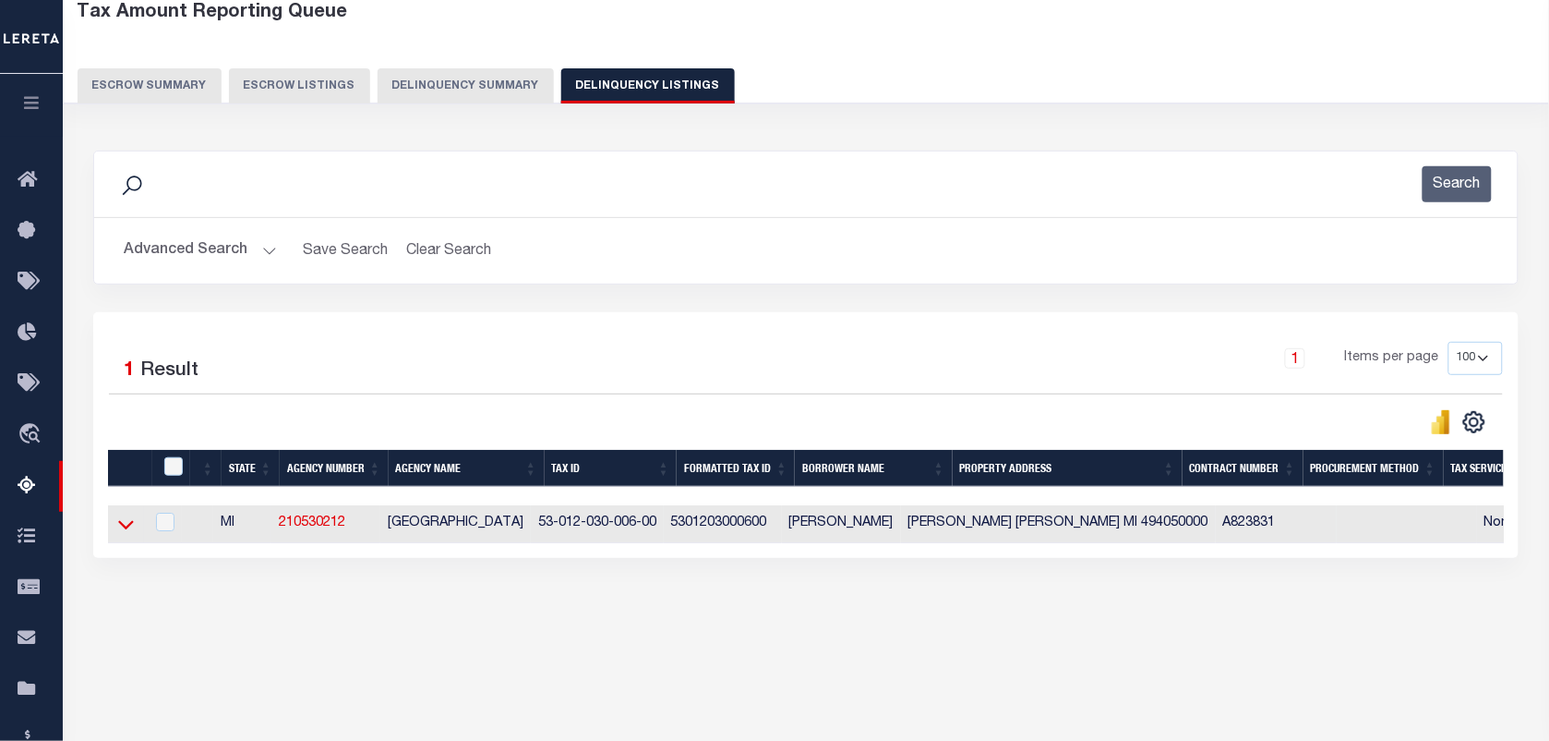
click at [118, 529] on icon at bounding box center [126, 523] width 16 height 19
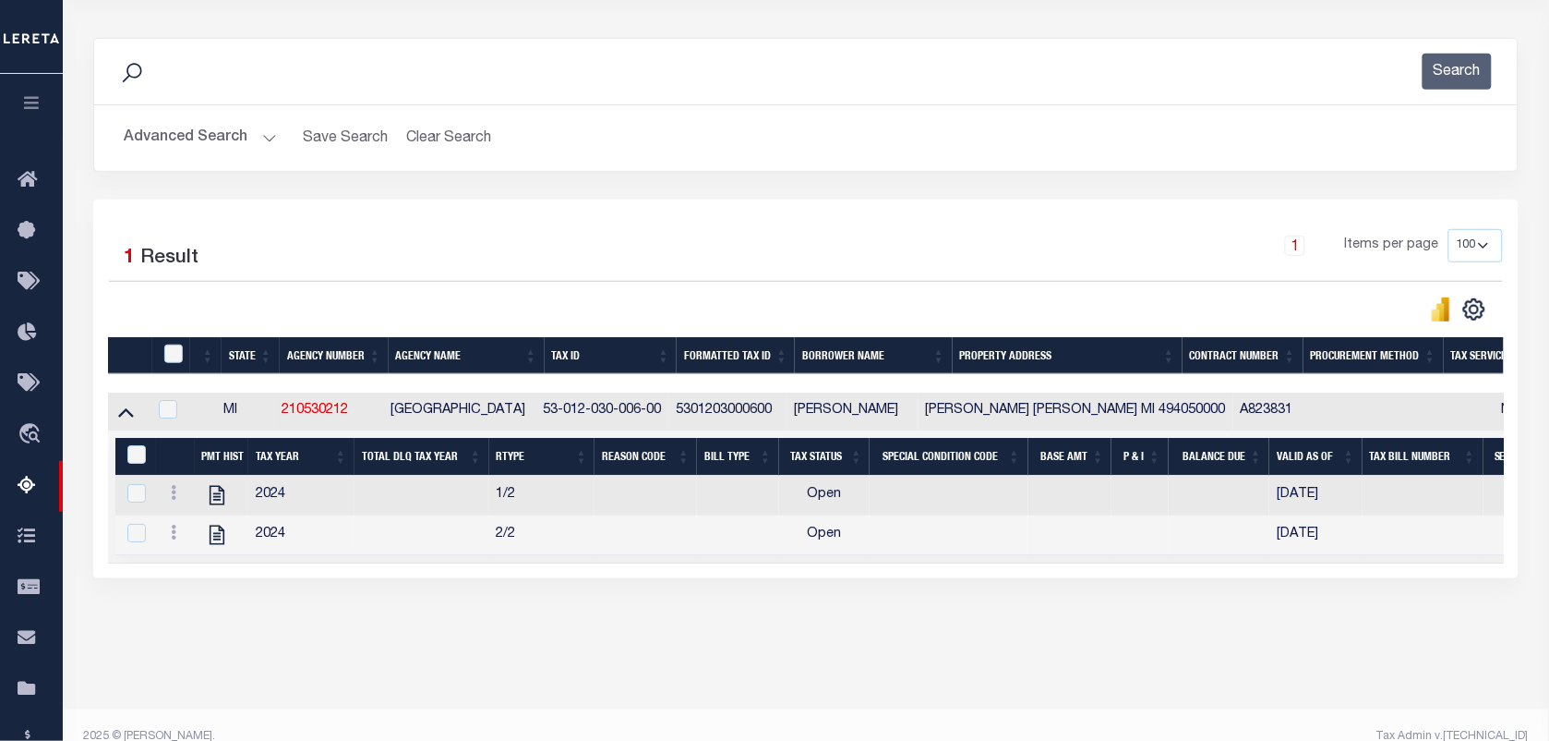
scroll to position [237, 0]
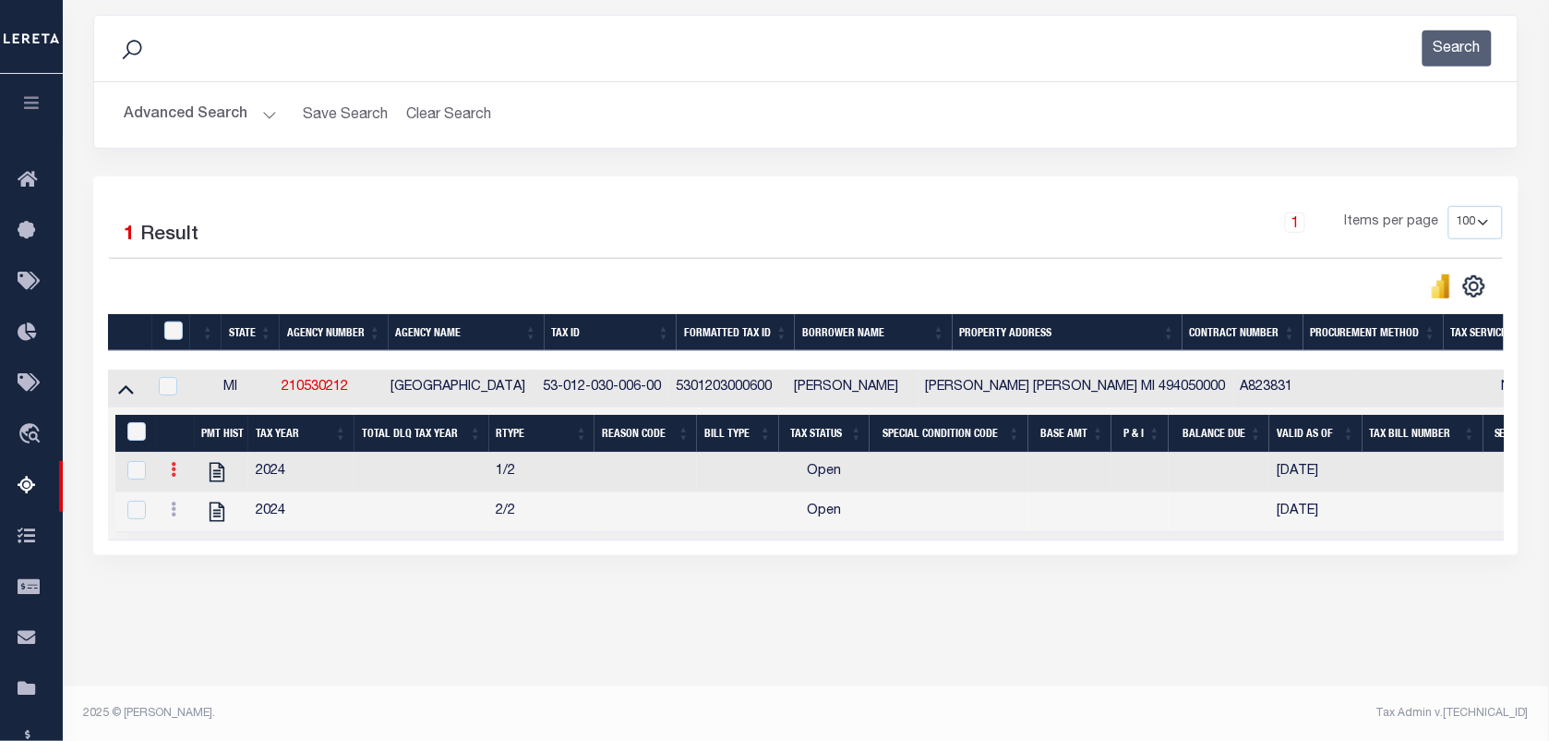
click at [174, 474] on icon at bounding box center [174, 469] width 6 height 15
click at [187, 504] on img "" at bounding box center [196, 499] width 18 height 18
checkbox input "false"
checkbox input "true"
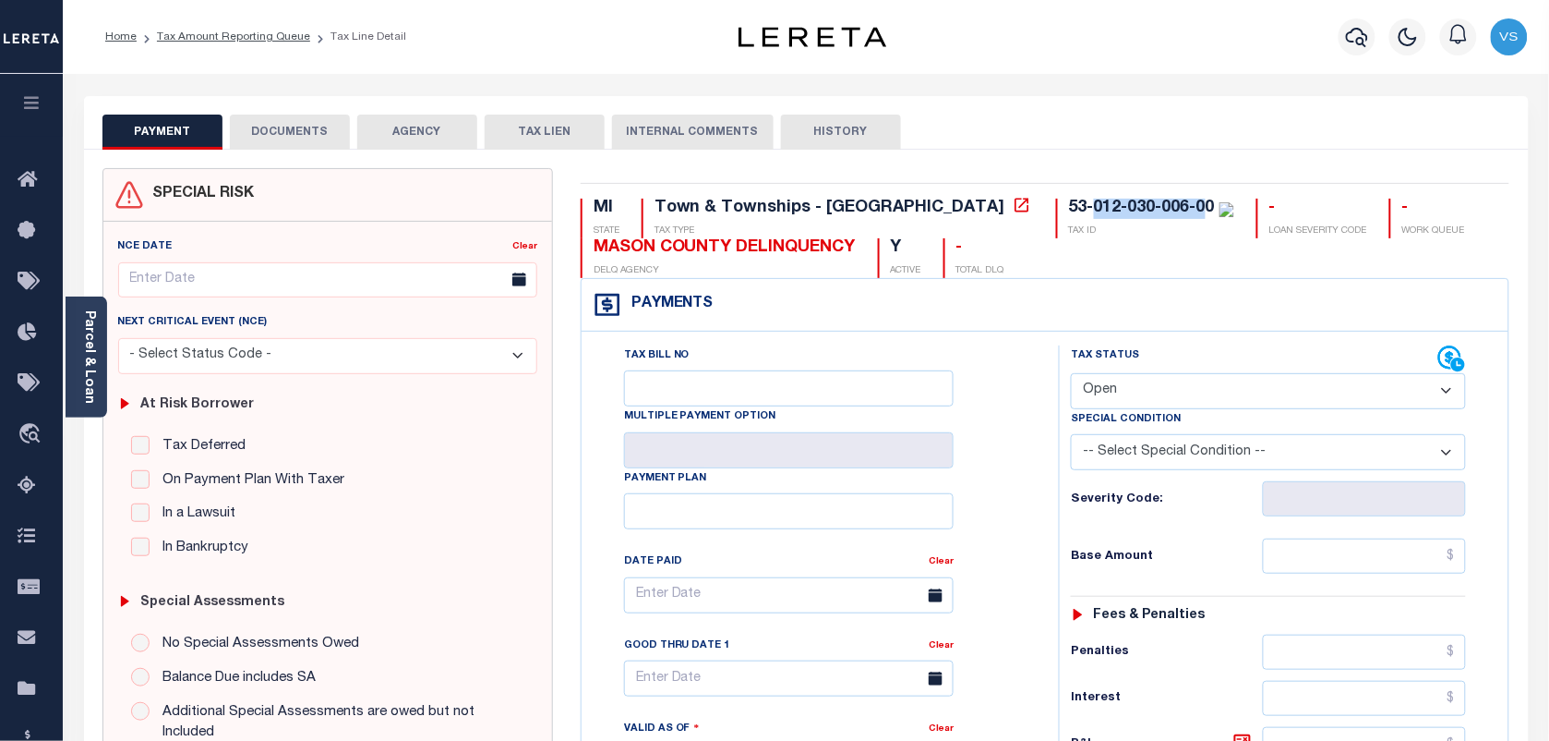
drag, startPoint x: 929, startPoint y: 206, endPoint x: 1046, endPoint y: 206, distance: 117.3
click at [1069, 206] on div "53-012-030-006-00" at bounding box center [1142, 207] width 146 height 17
drag, startPoint x: 928, startPoint y: 210, endPoint x: 1053, endPoint y: 213, distance: 124.7
click at [1069, 213] on div "53-012-030-006-00" at bounding box center [1151, 209] width 165 height 20
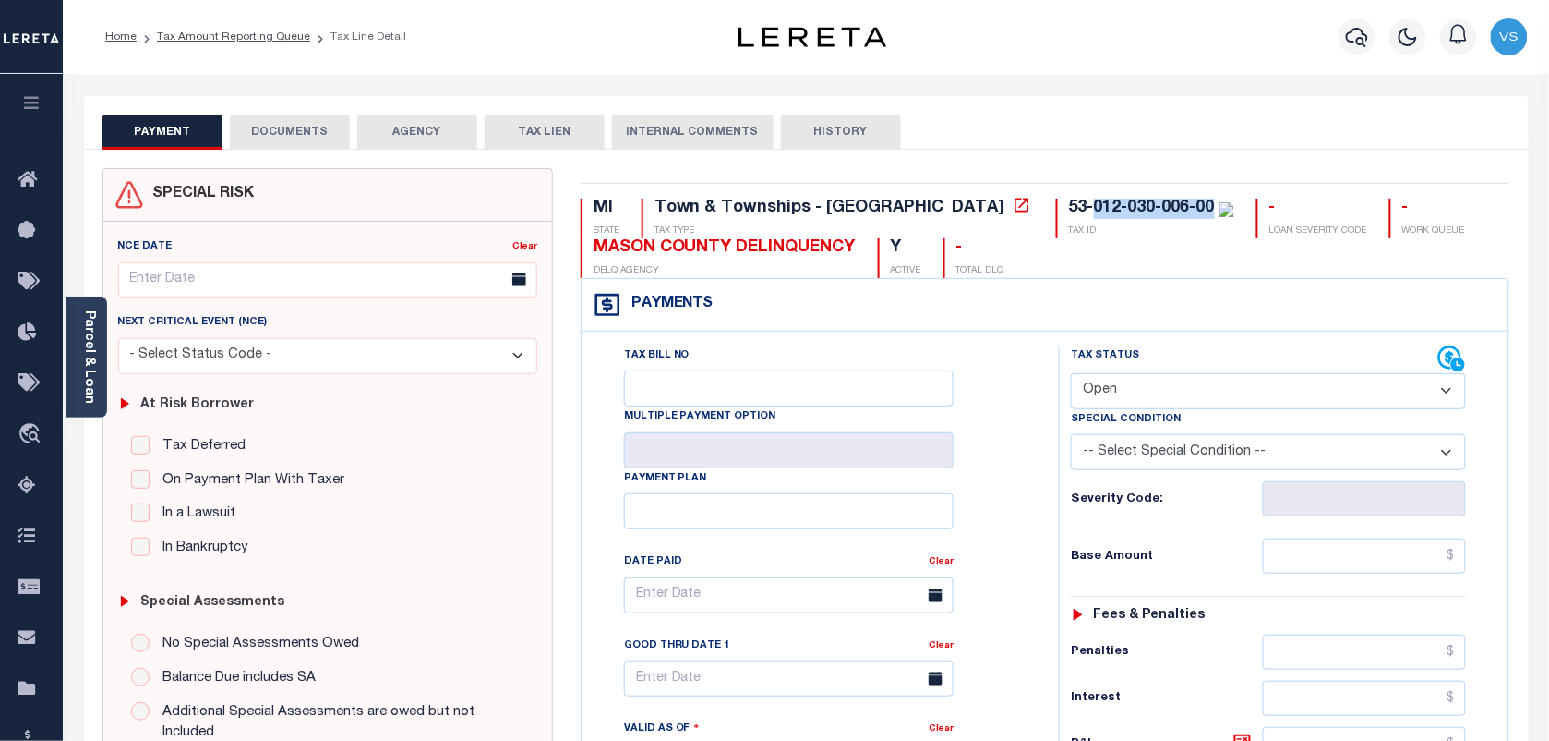
copy div "012-030-006-00"
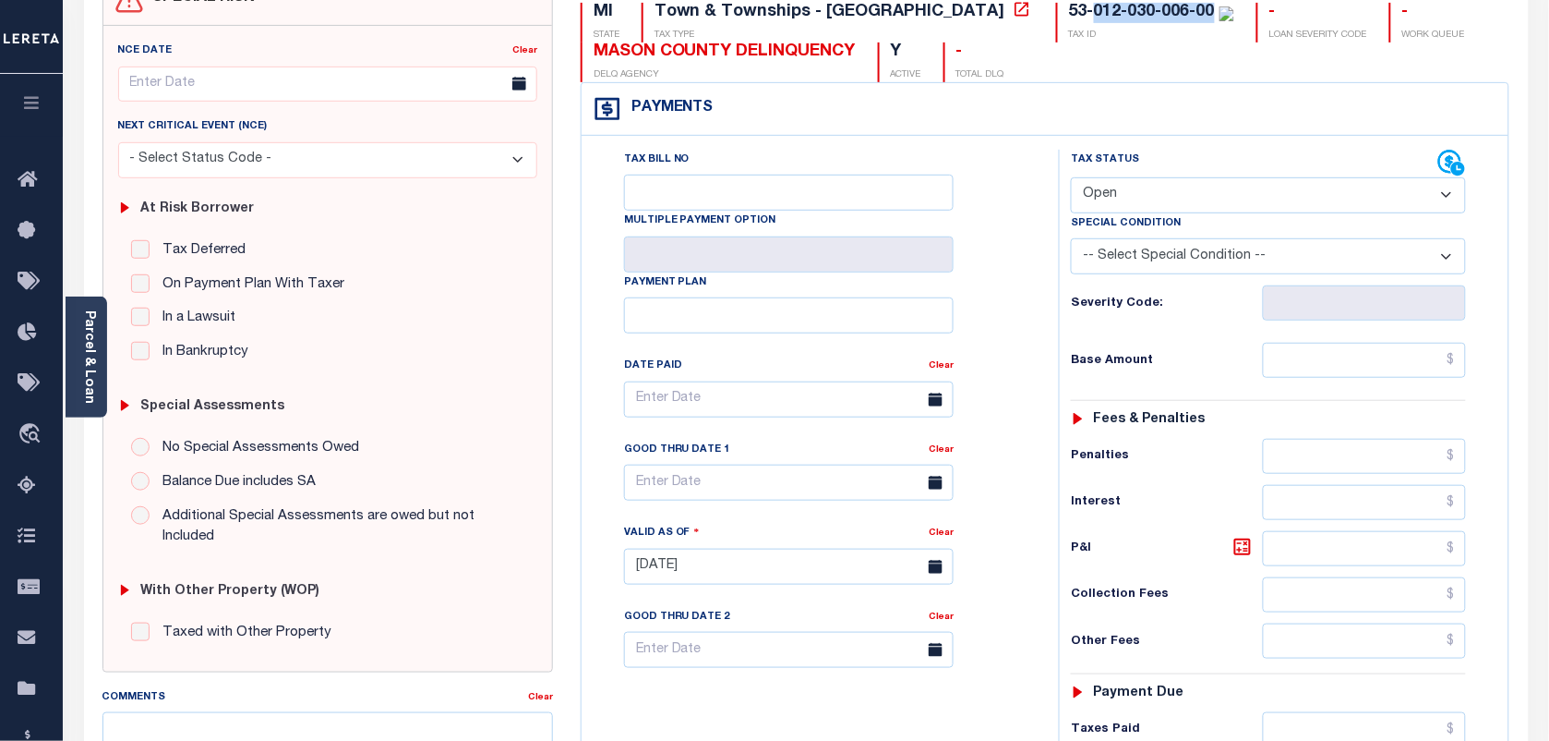
scroll to position [231, 0]
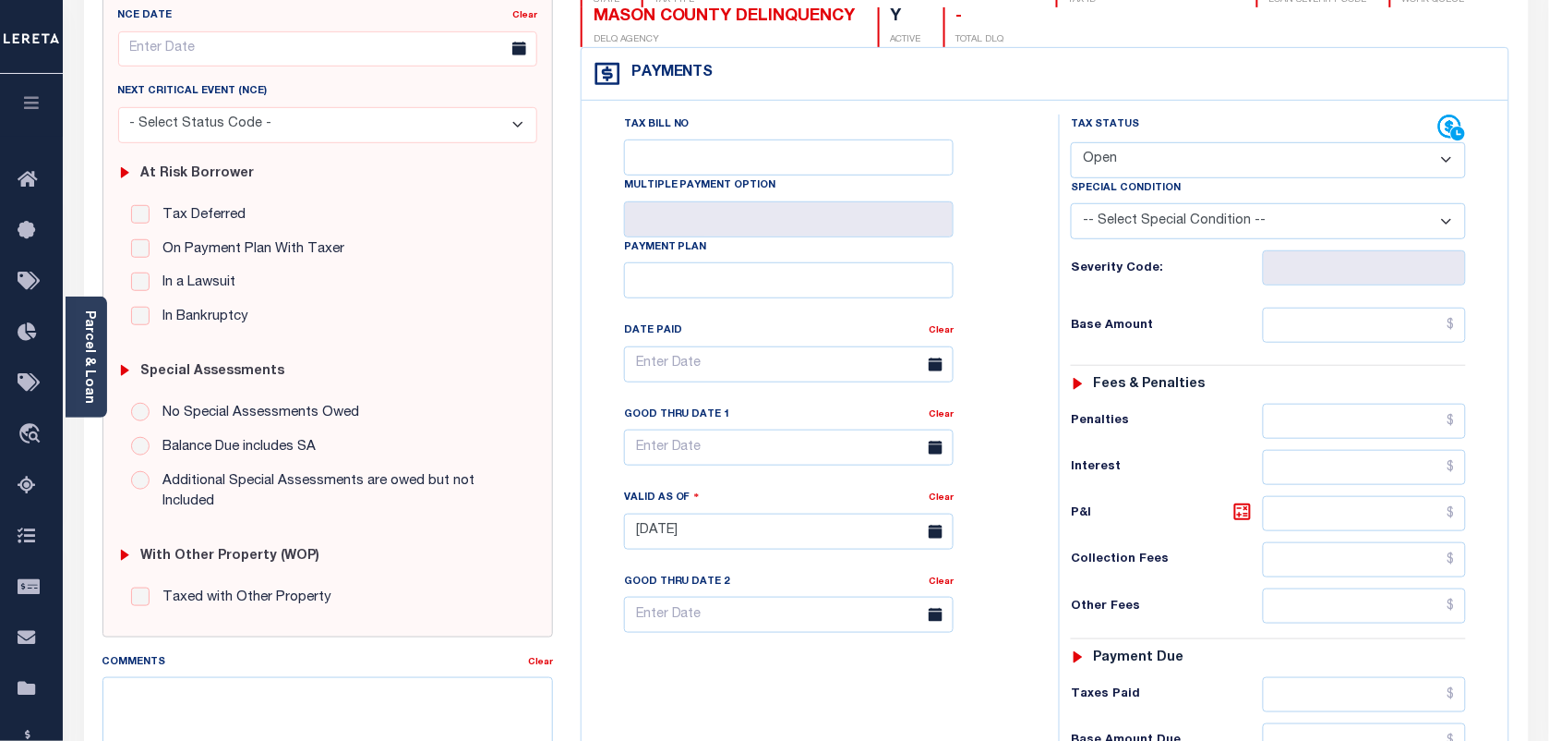
click at [1334, 164] on select "- Select Status Code - Open Due/Unpaid Paid Incomplete No Tax Due Internal Refu…" at bounding box center [1268, 160] width 395 height 36
select select "PYD"
click at [1071, 144] on select "- Select Status Code - Open Due/Unpaid Paid Incomplete No Tax Due Internal Refu…" at bounding box center [1268, 160] width 395 height 36
type input "[DATE]"
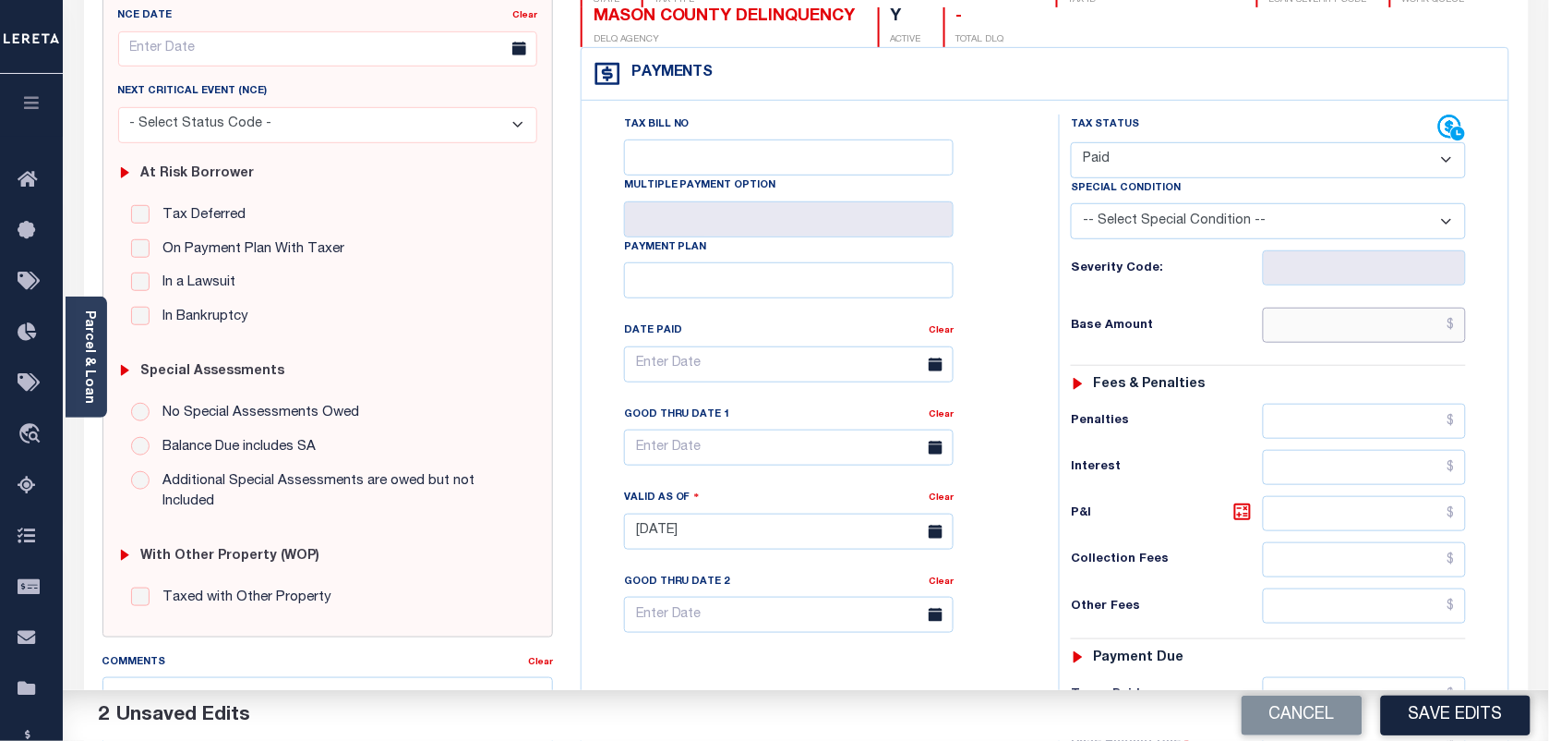
click at [1400, 328] on input "text" at bounding box center [1365, 324] width 204 height 35
type input "$0.00"
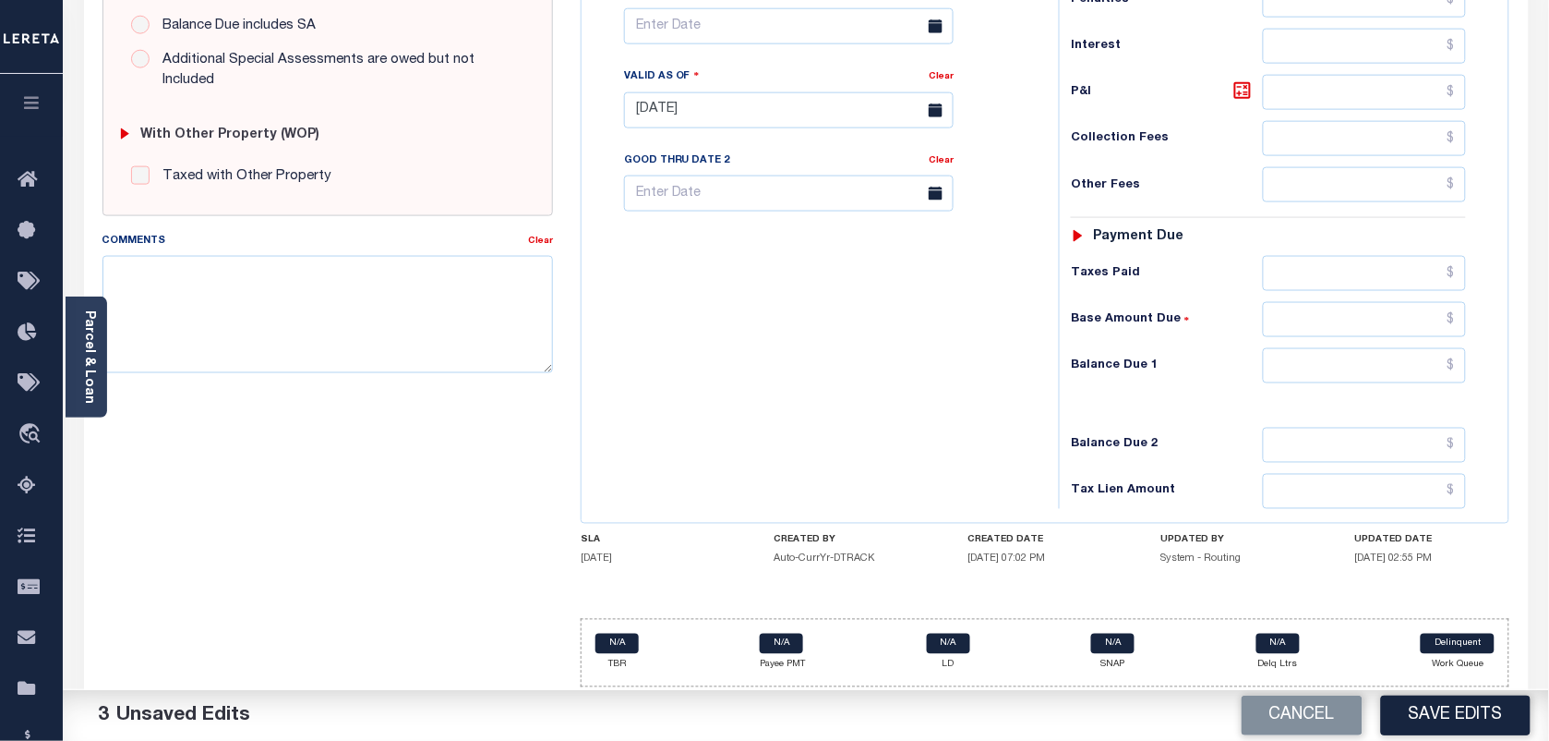
scroll to position [667, 0]
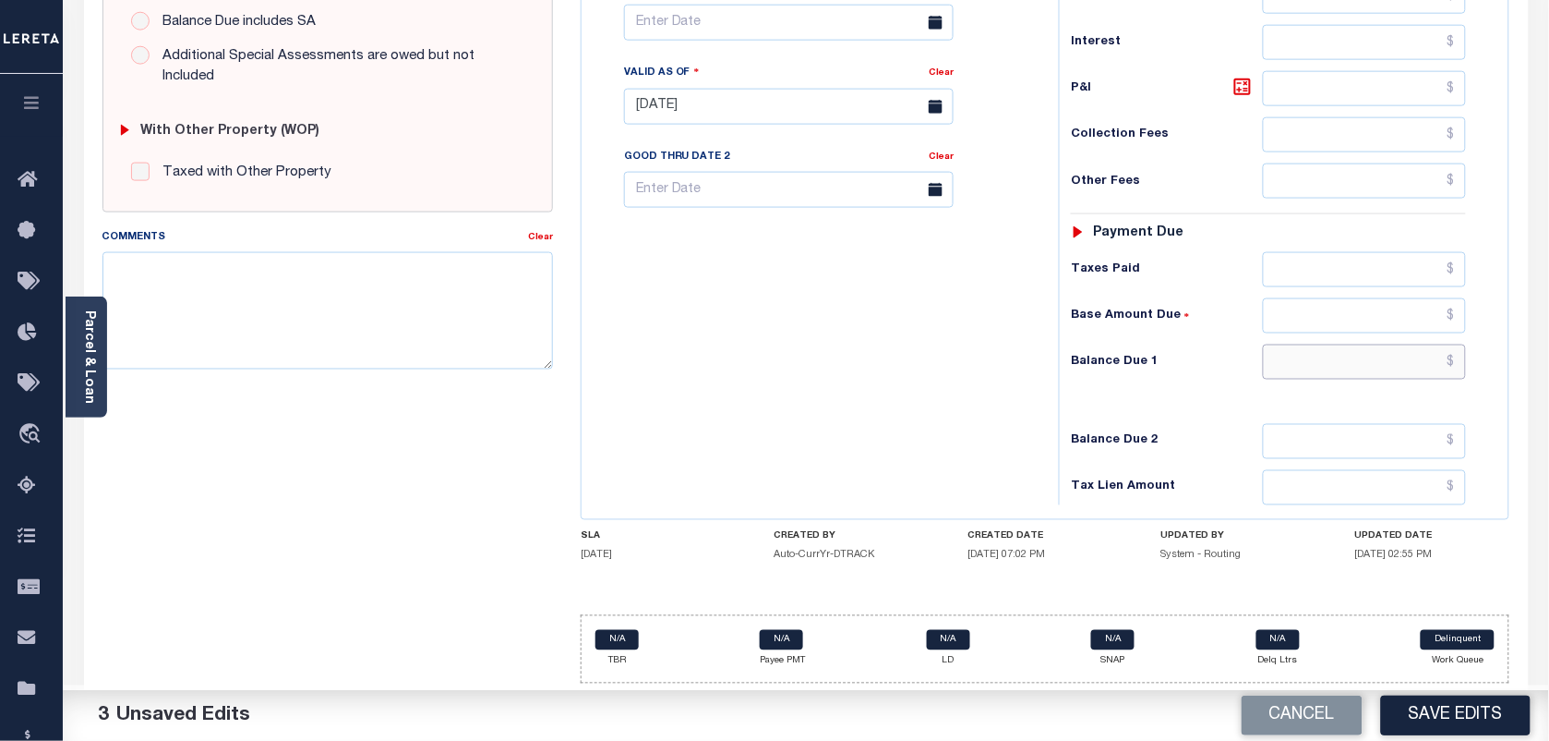
click at [1365, 366] on input "text" at bounding box center [1365, 361] width 204 height 35
type input "$0.00"
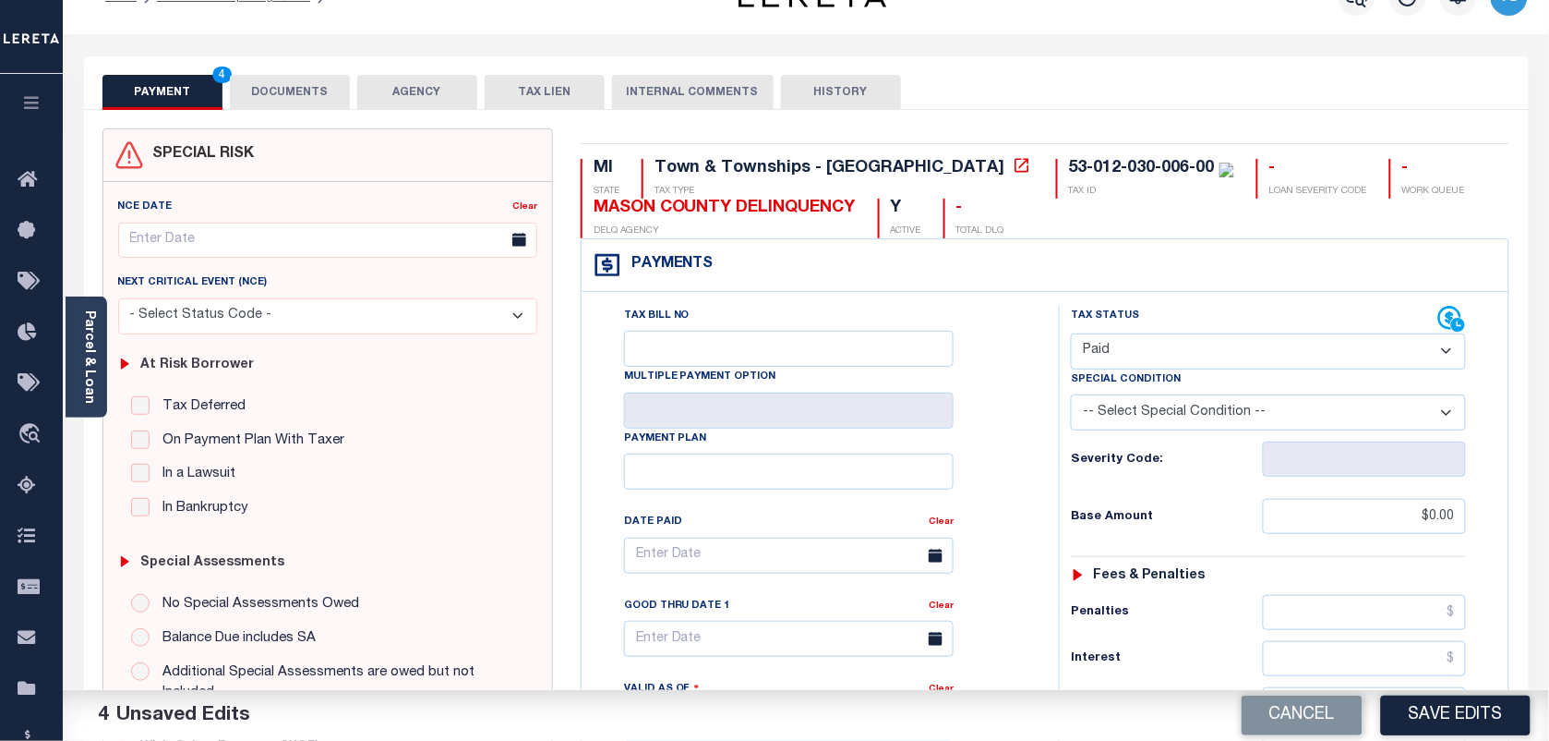
scroll to position [0, 0]
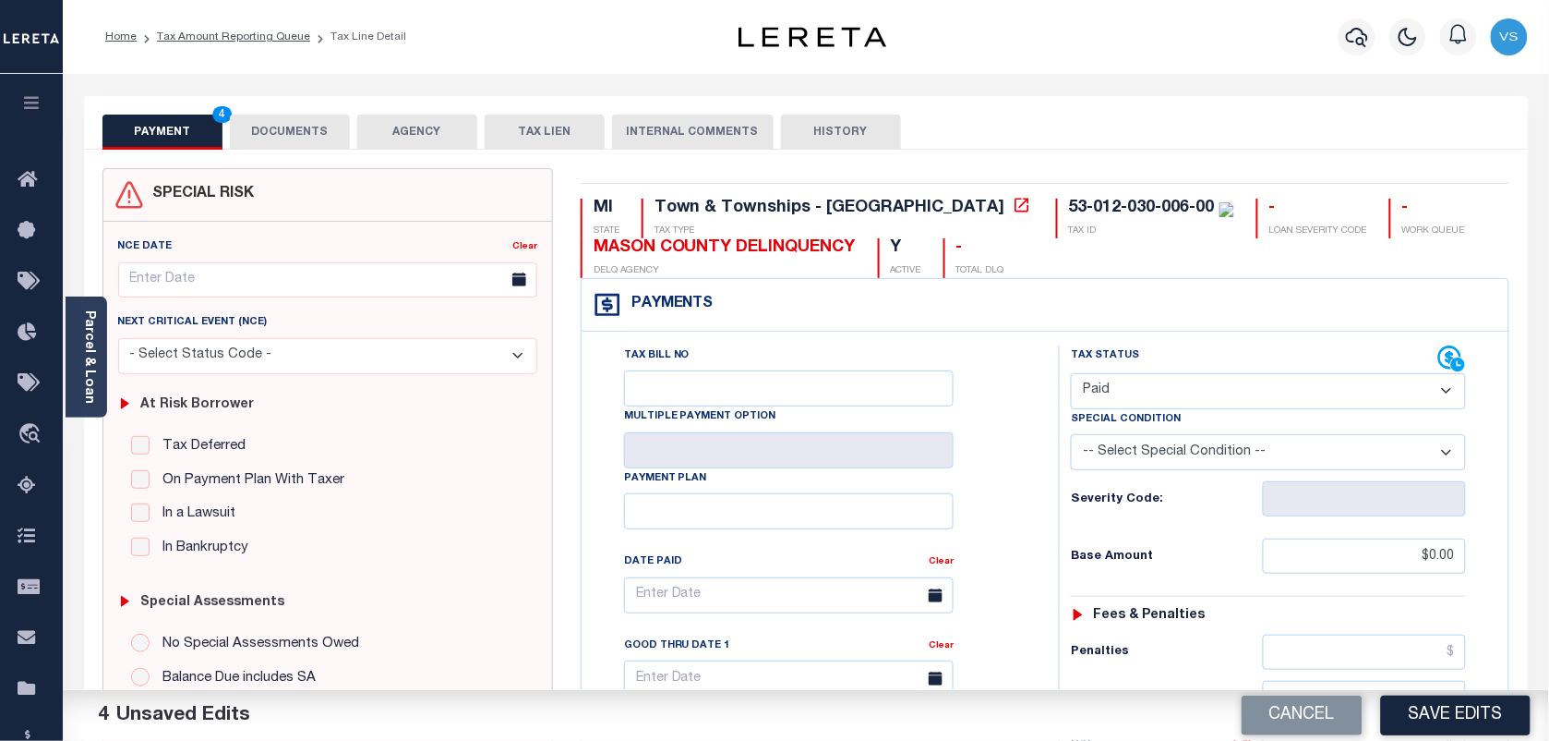
click at [274, 135] on button "DOCUMENTS" at bounding box center [290, 131] width 120 height 35
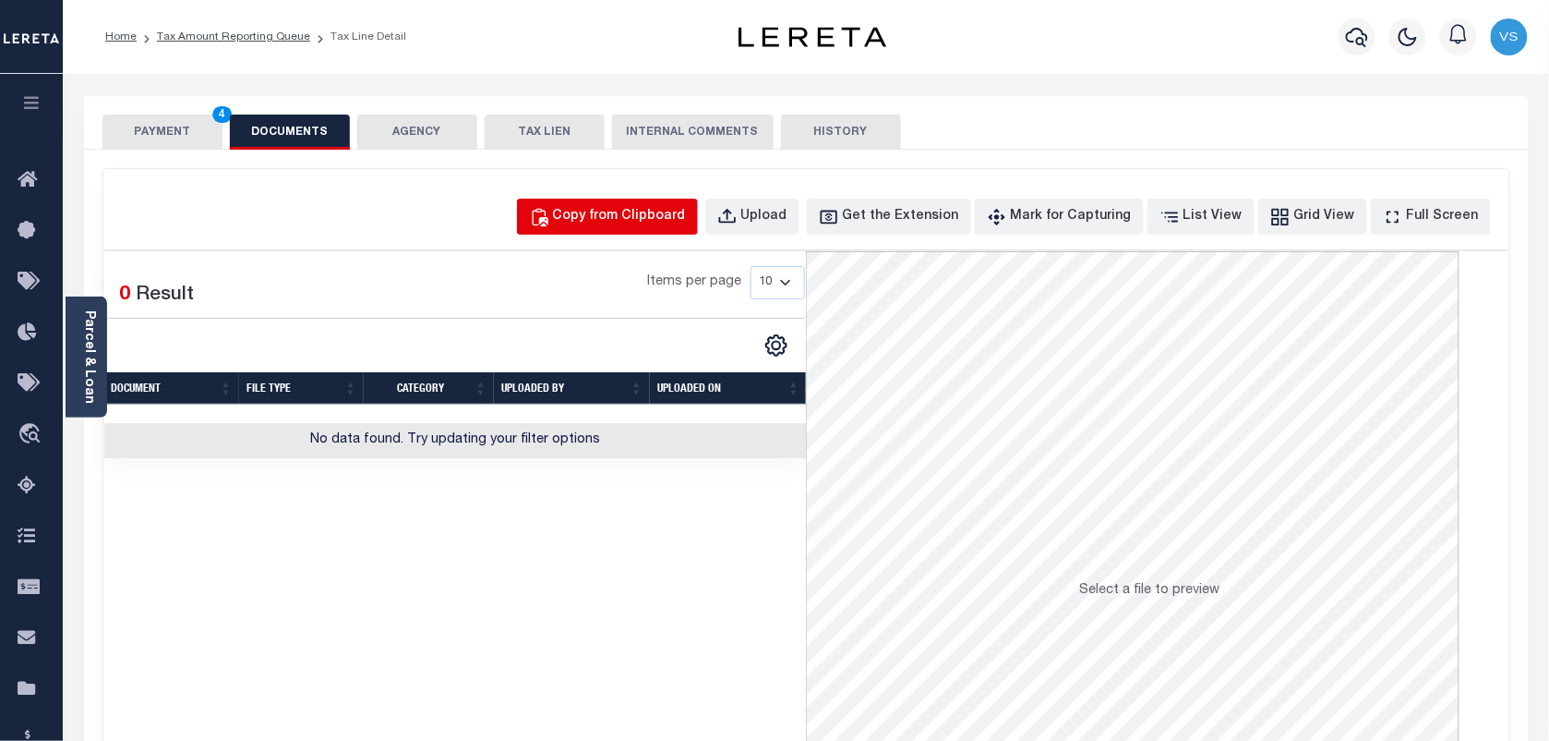
click at [665, 213] on div "Copy from Clipboard" at bounding box center [619, 217] width 133 height 20
select select "POP"
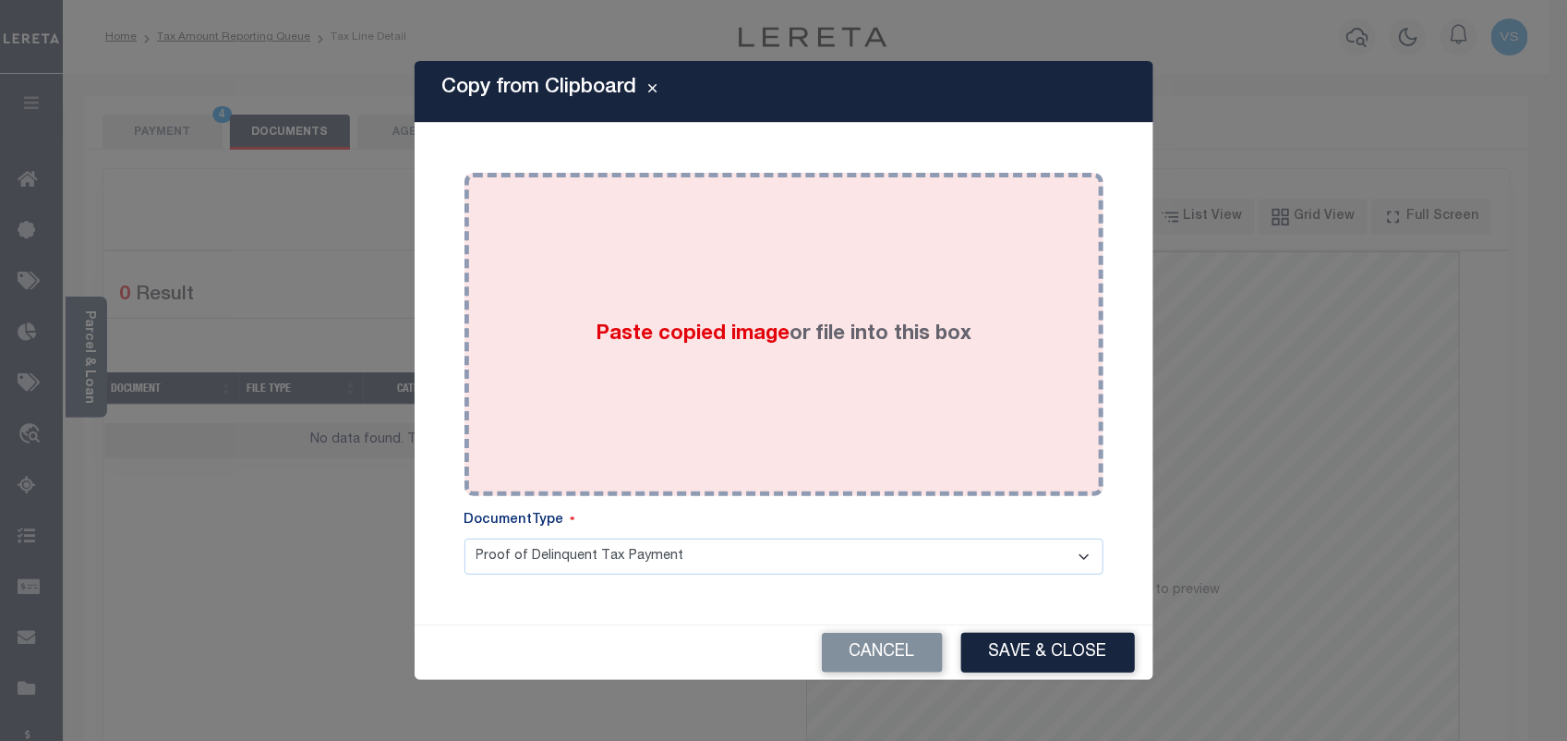
click at [694, 288] on div "Paste copied image or file into this box" at bounding box center [783, 334] width 611 height 295
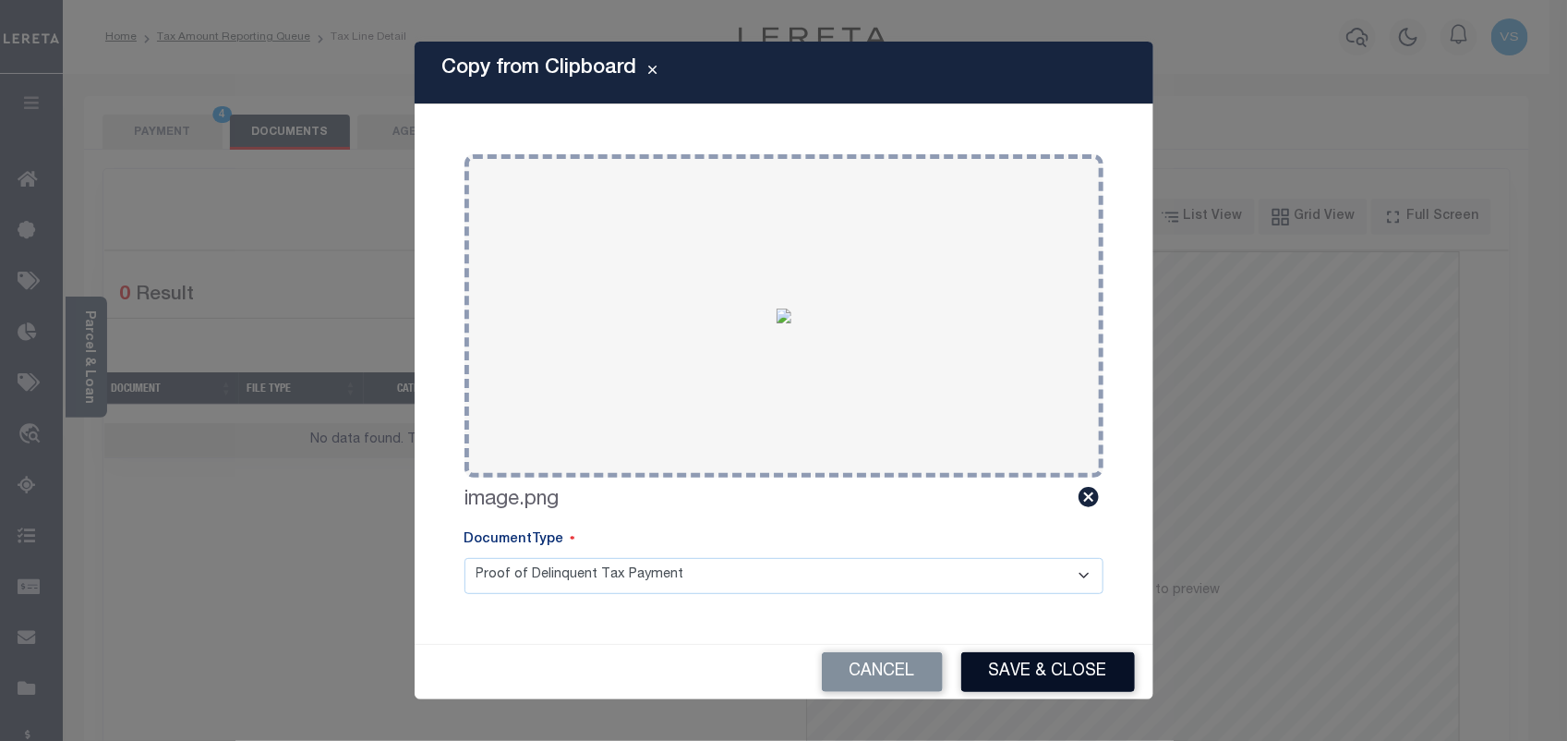
click at [1055, 675] on button "Save & Close" at bounding box center [1048, 672] width 174 height 40
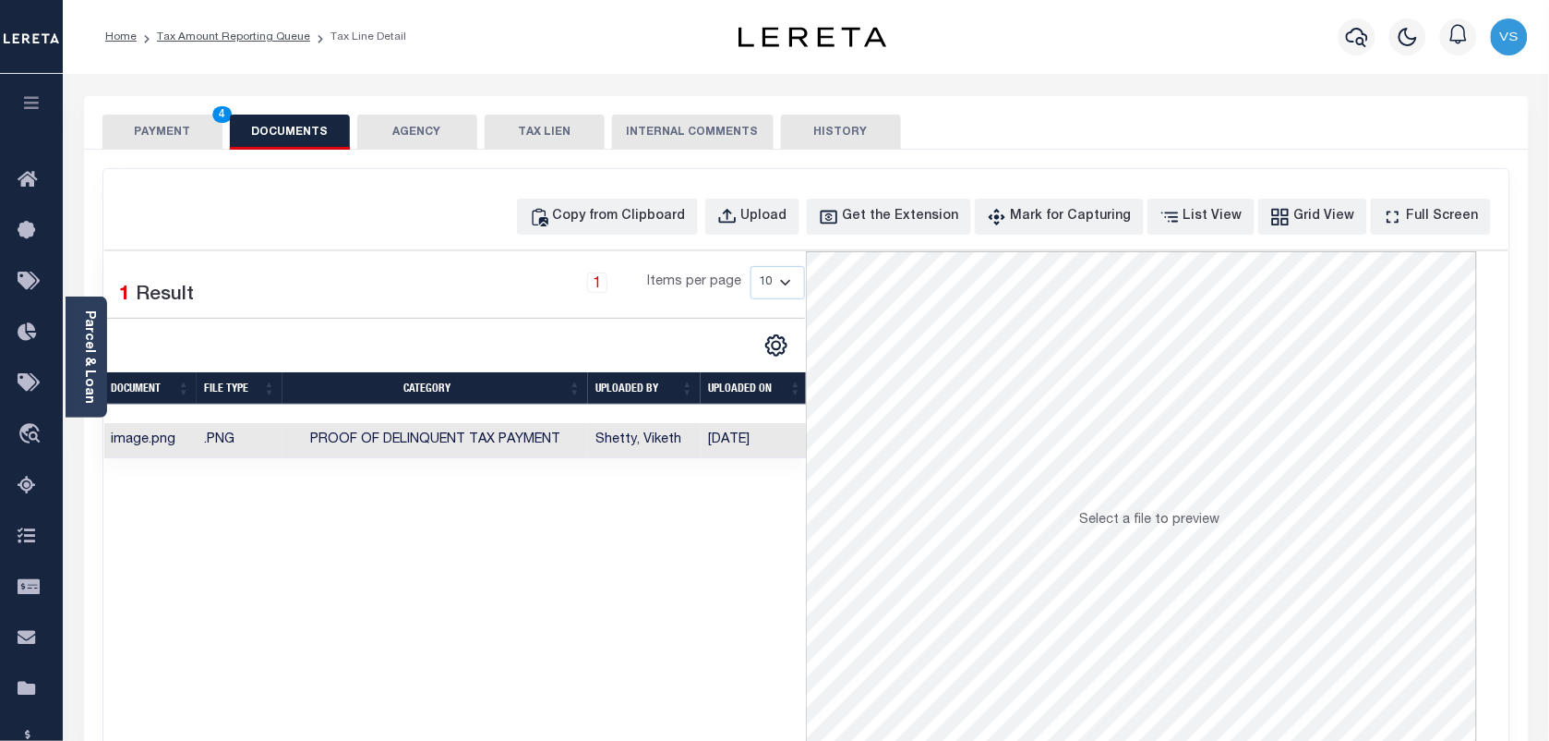
click at [158, 126] on button "PAYMENT 4" at bounding box center [162, 131] width 120 height 35
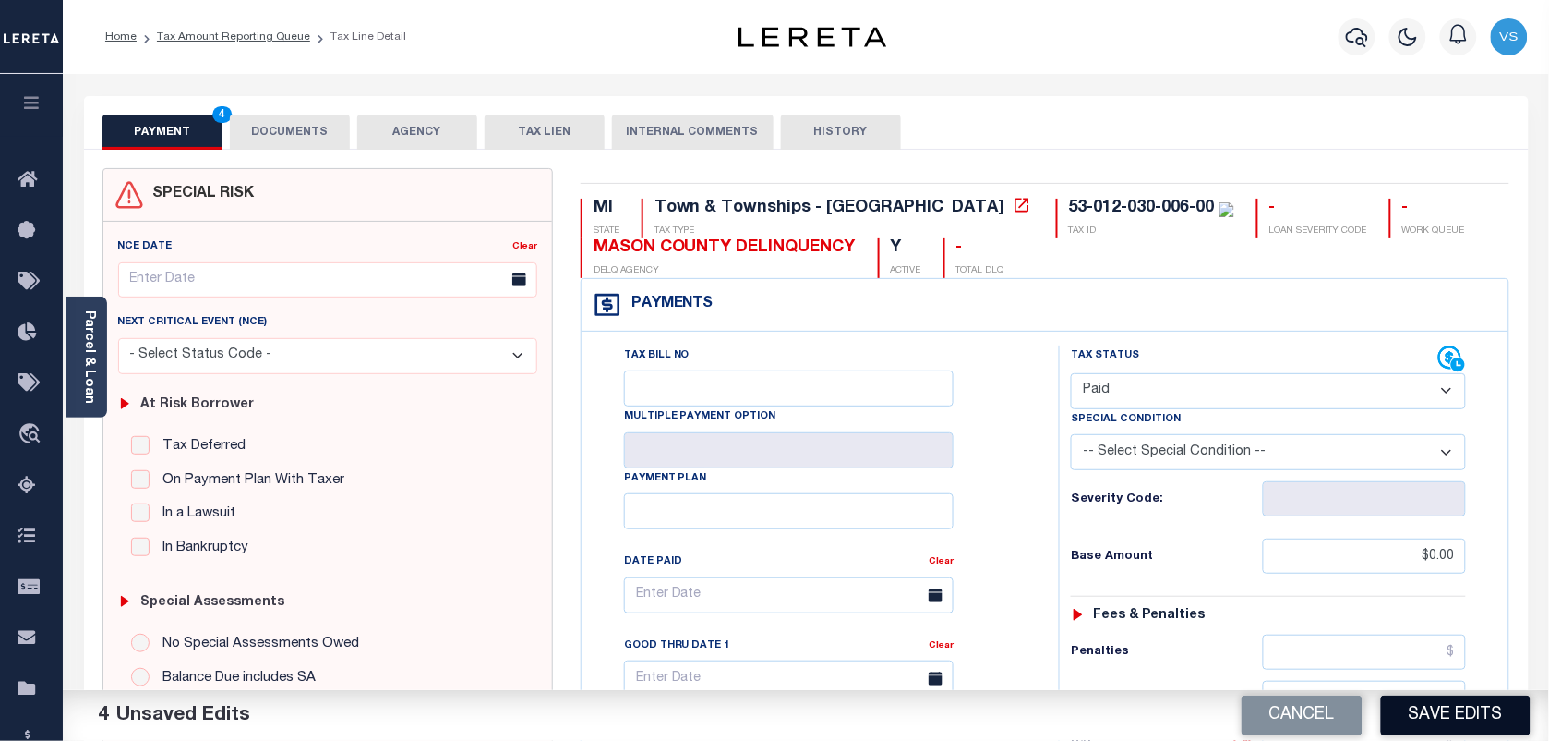
click at [1427, 716] on button "Save Edits" at bounding box center [1456, 715] width 150 height 40
checkbox input "false"
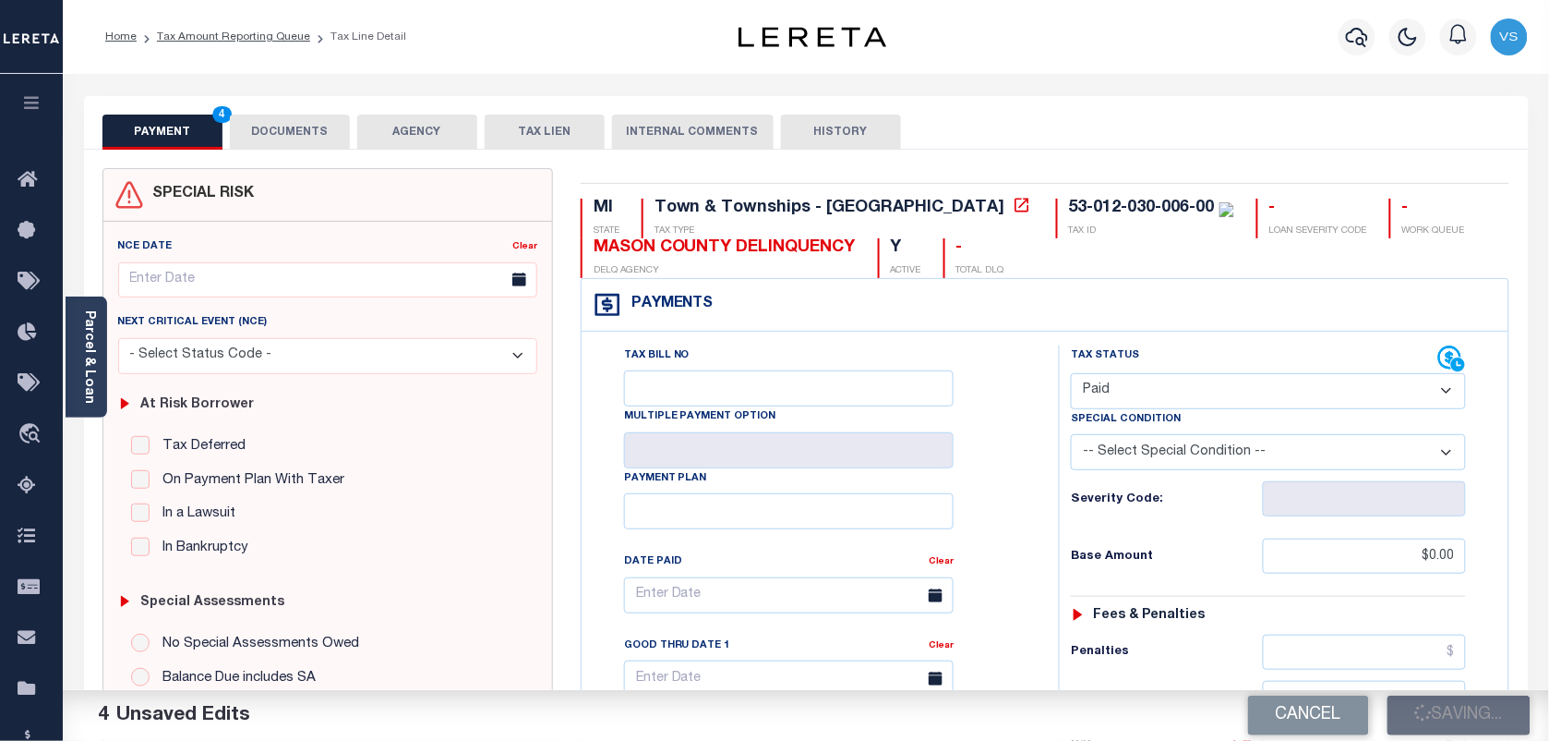
type input "$0"
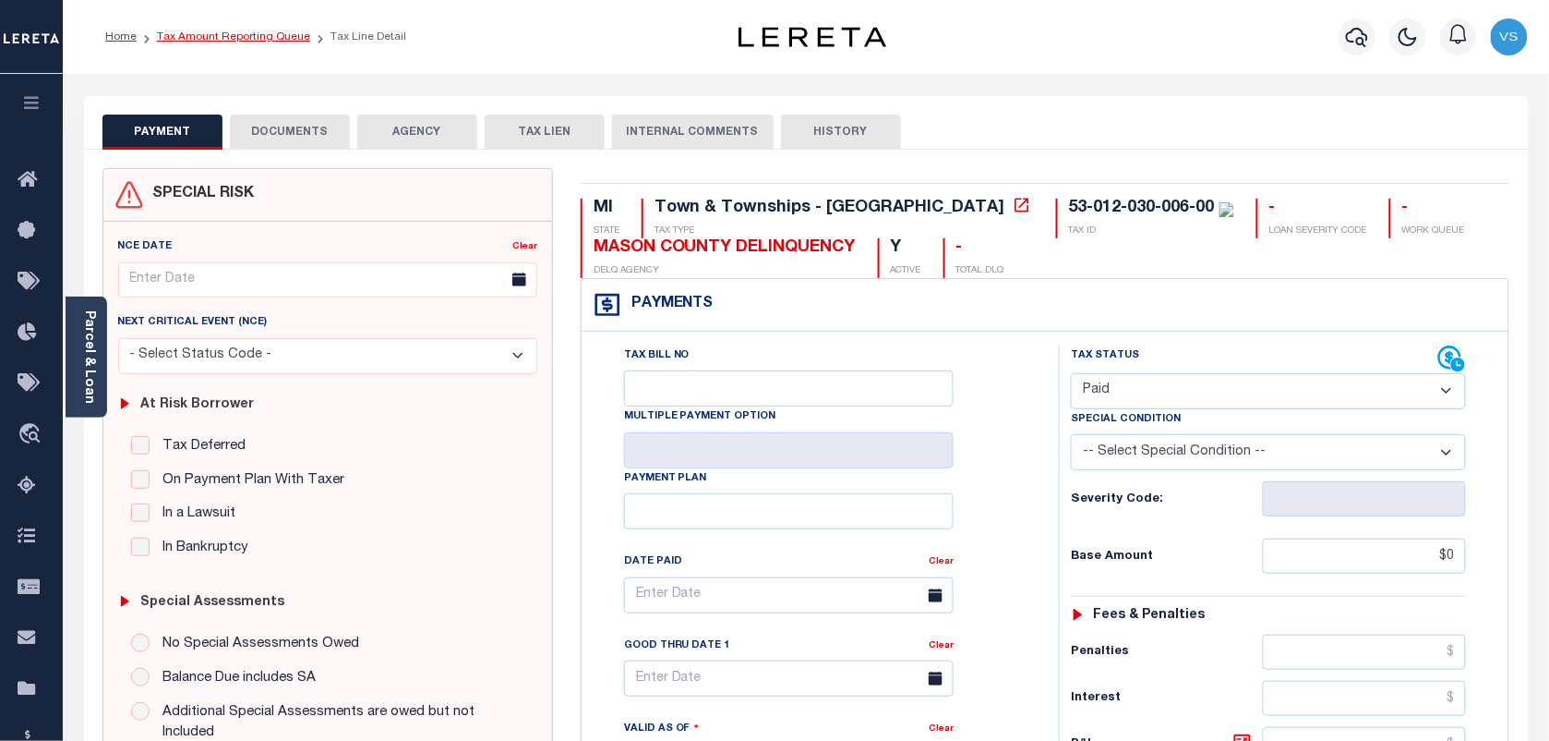
click at [206, 39] on link "Tax Amount Reporting Queue" at bounding box center [233, 36] width 153 height 11
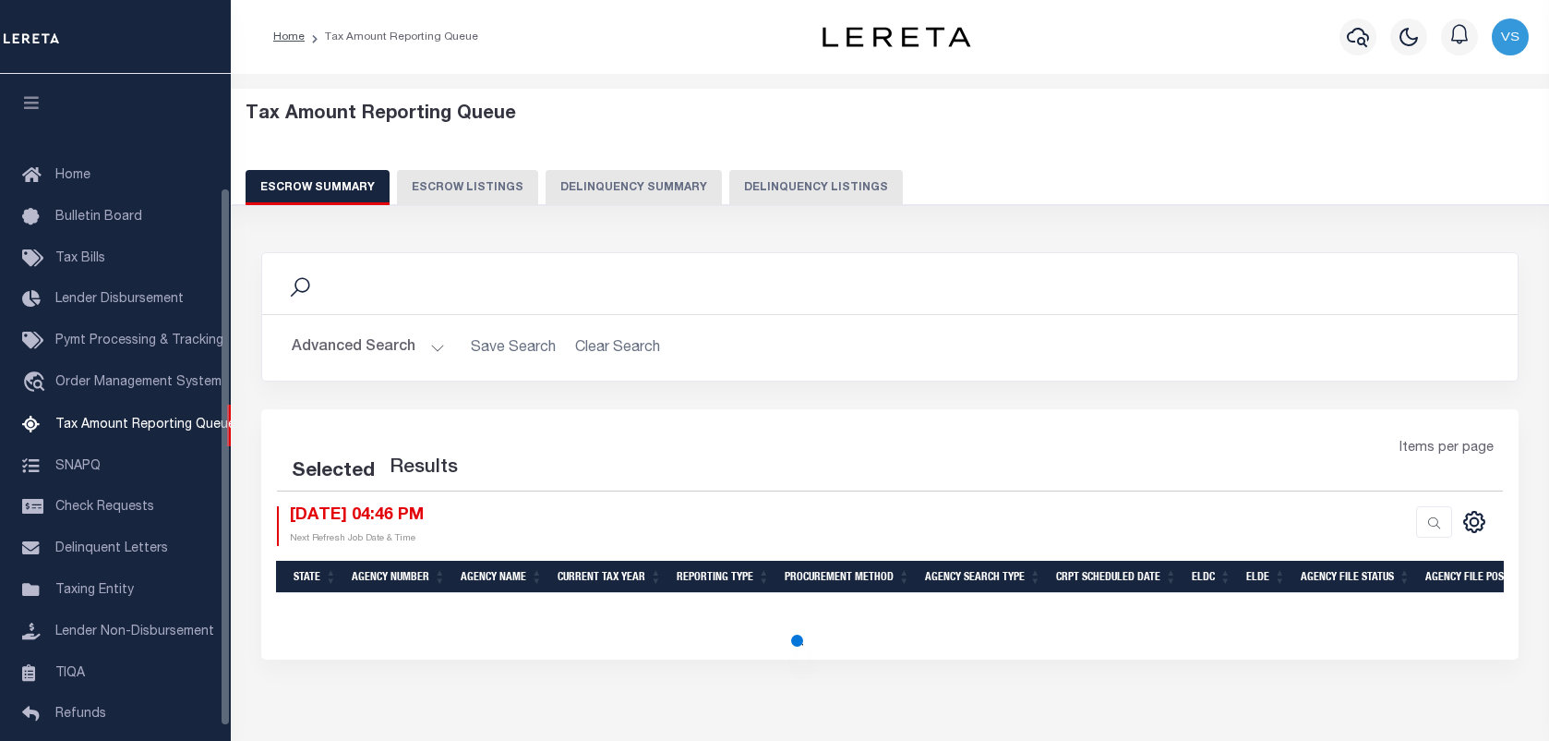
select select "100"
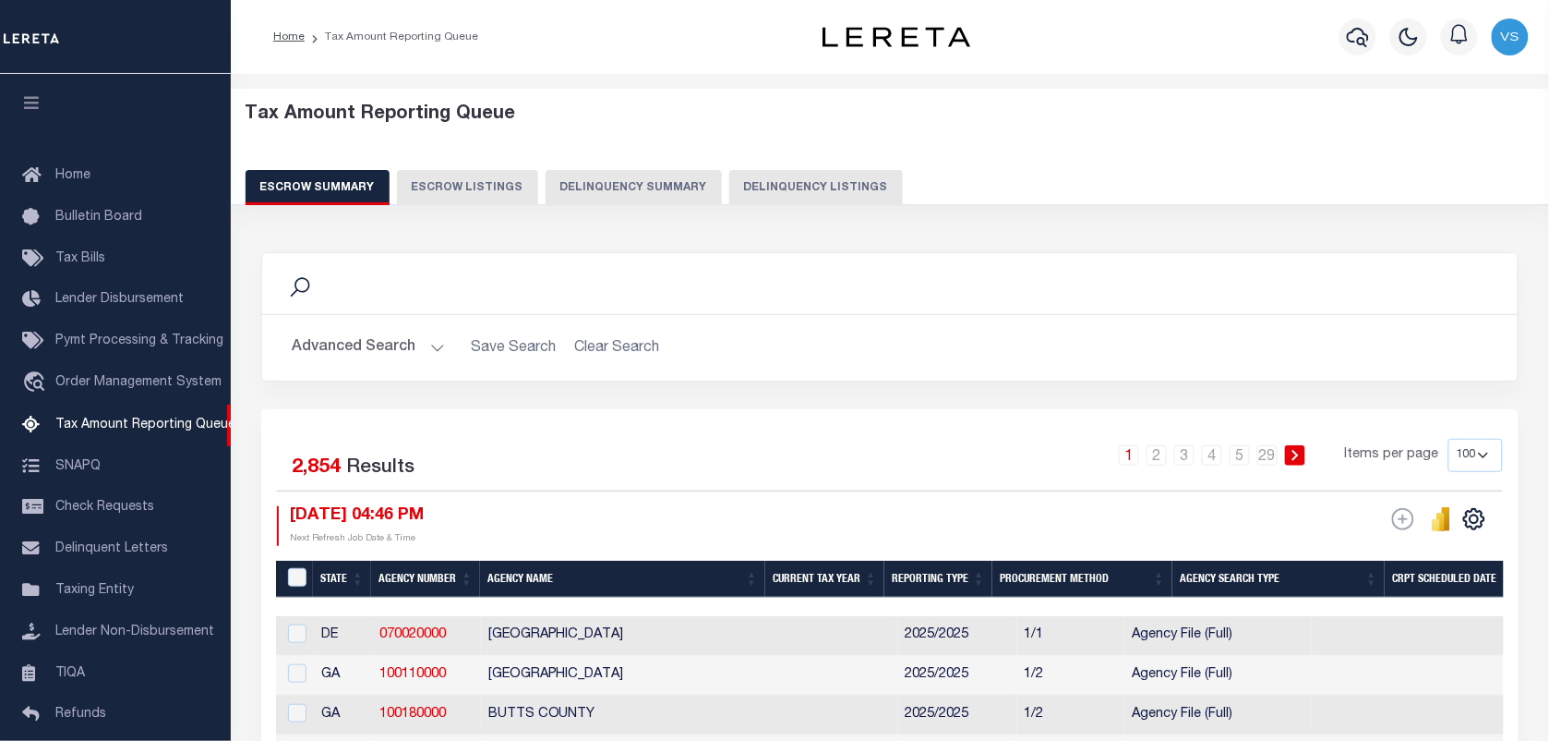
scroll to position [158, 0]
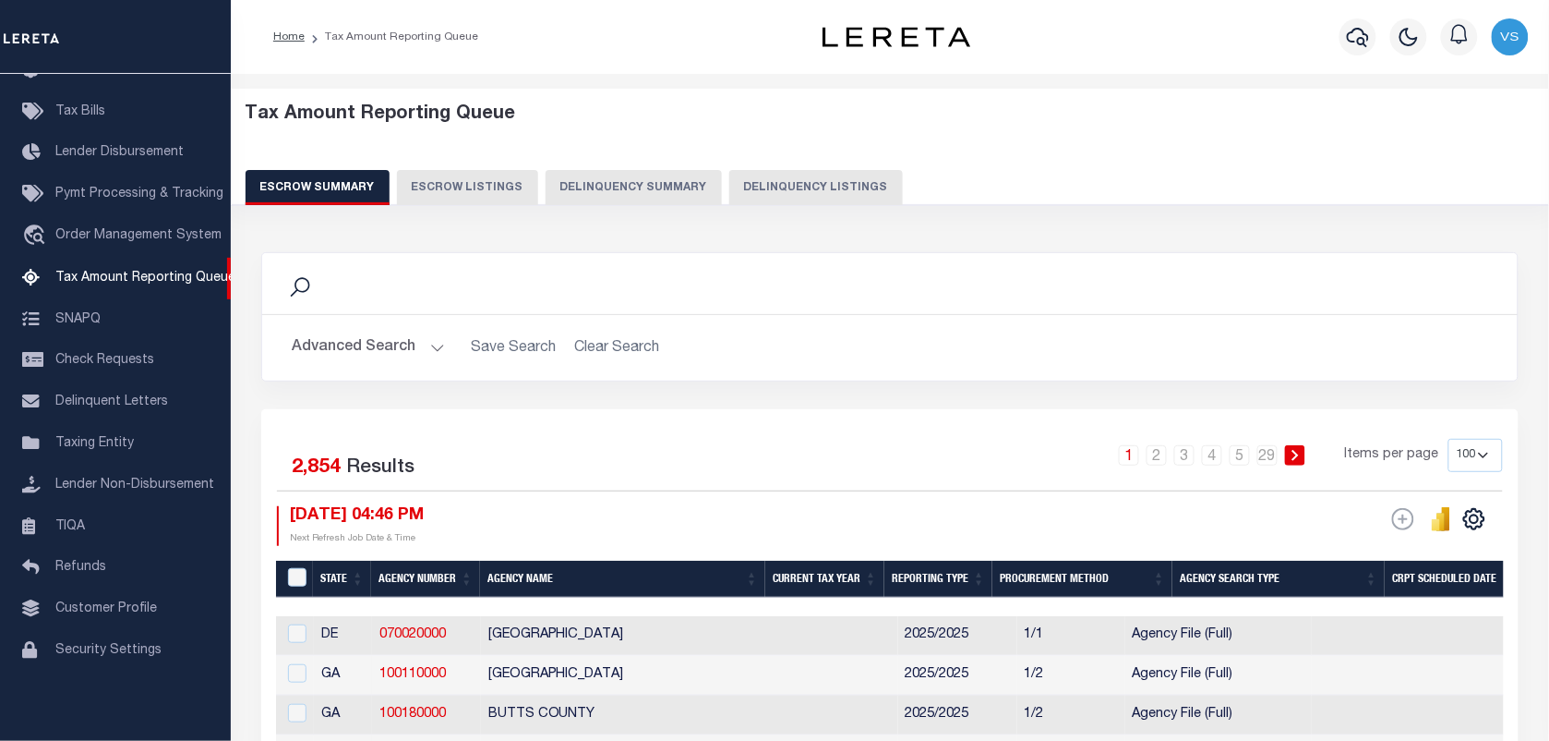
click at [773, 190] on button "Delinquency Listings" at bounding box center [816, 187] width 174 height 35
select select "100"
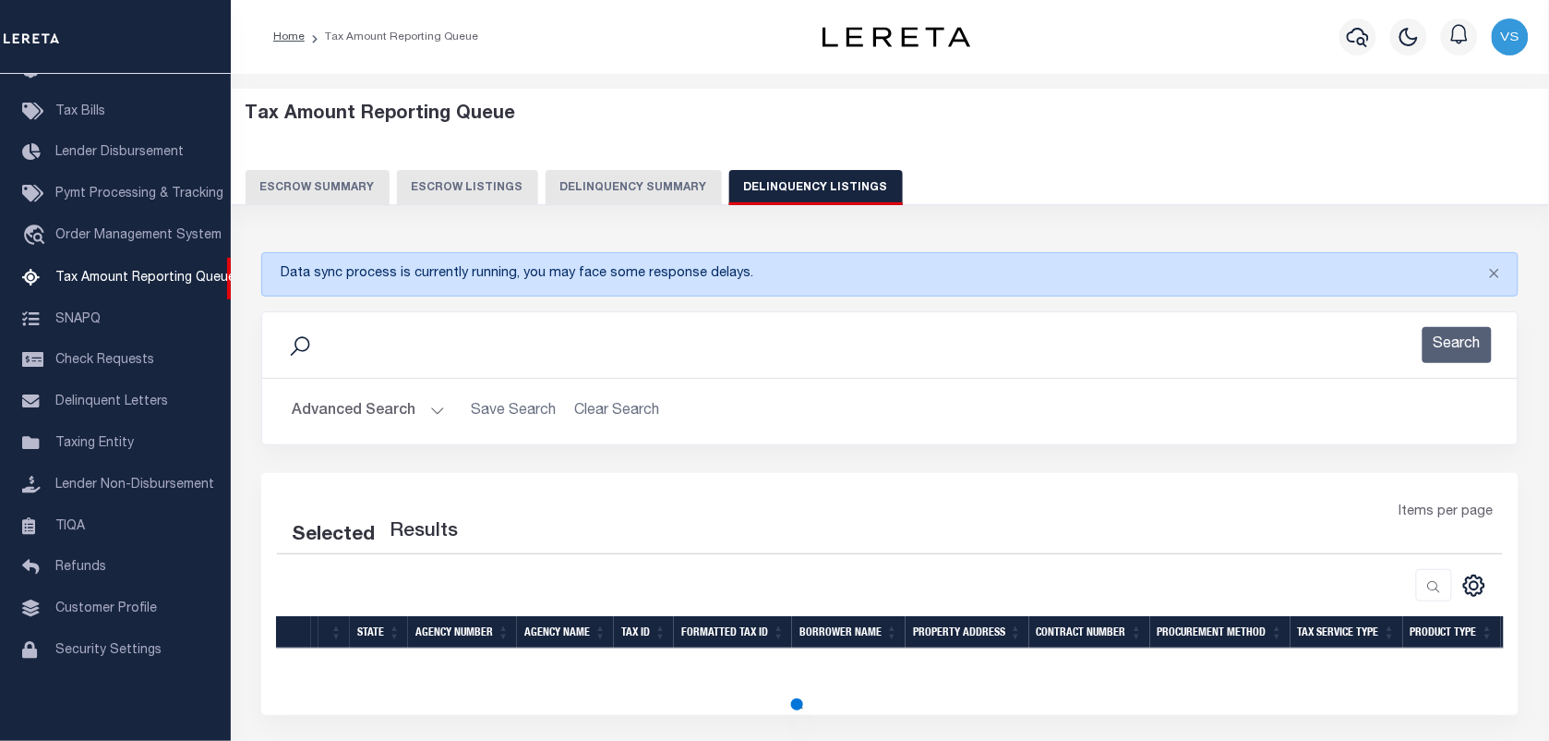
select select "100"
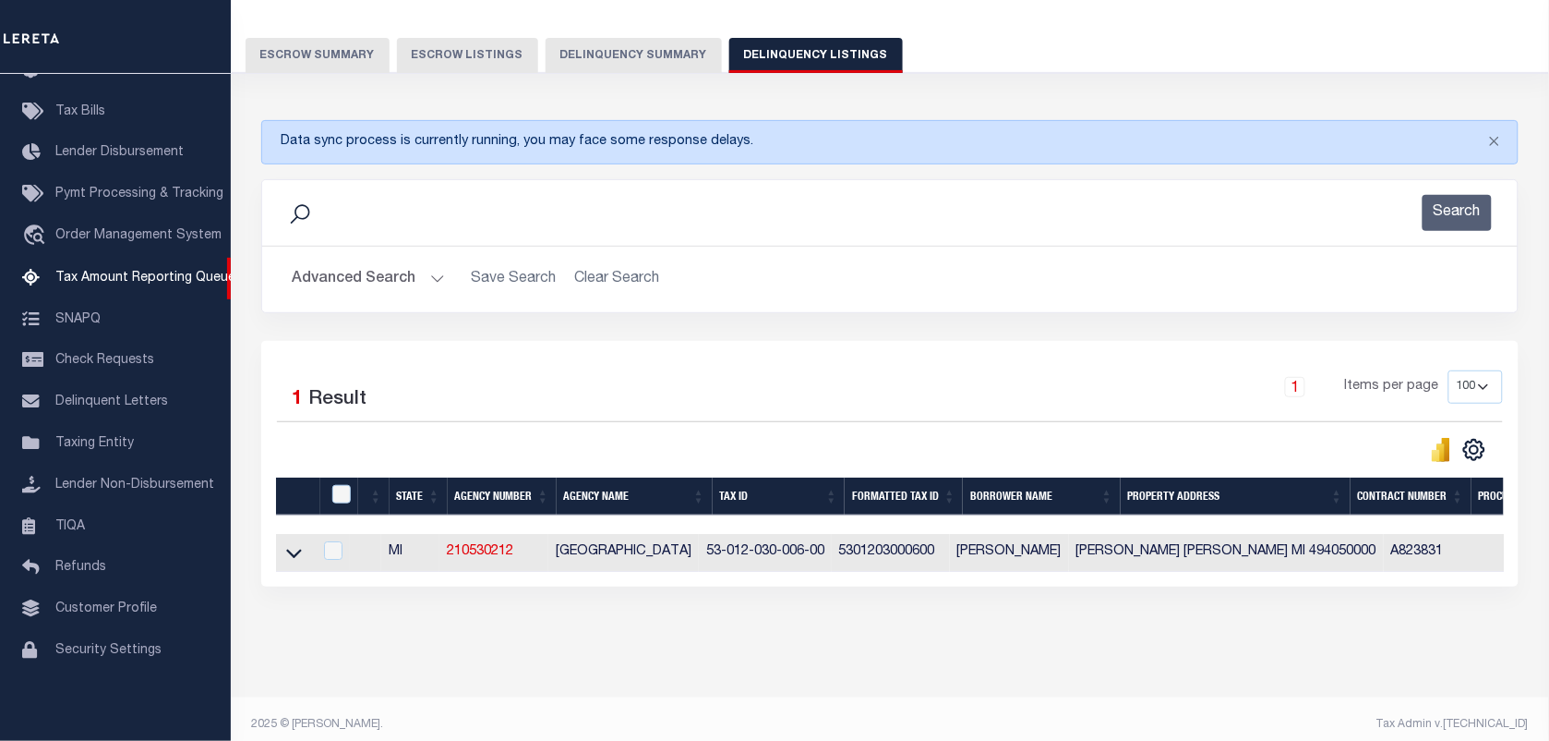
scroll to position [162, 0]
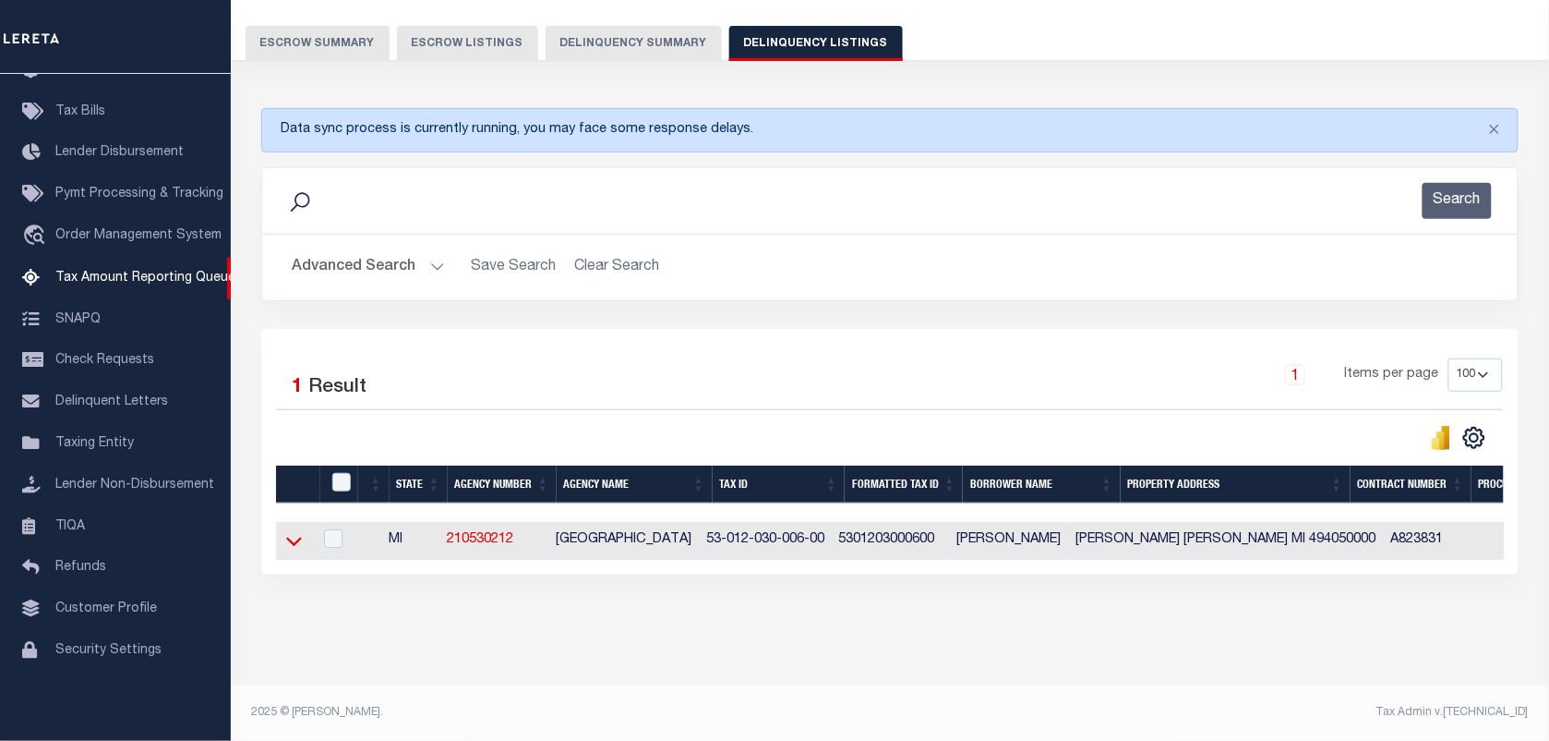
click at [296, 536] on icon at bounding box center [294, 540] width 16 height 19
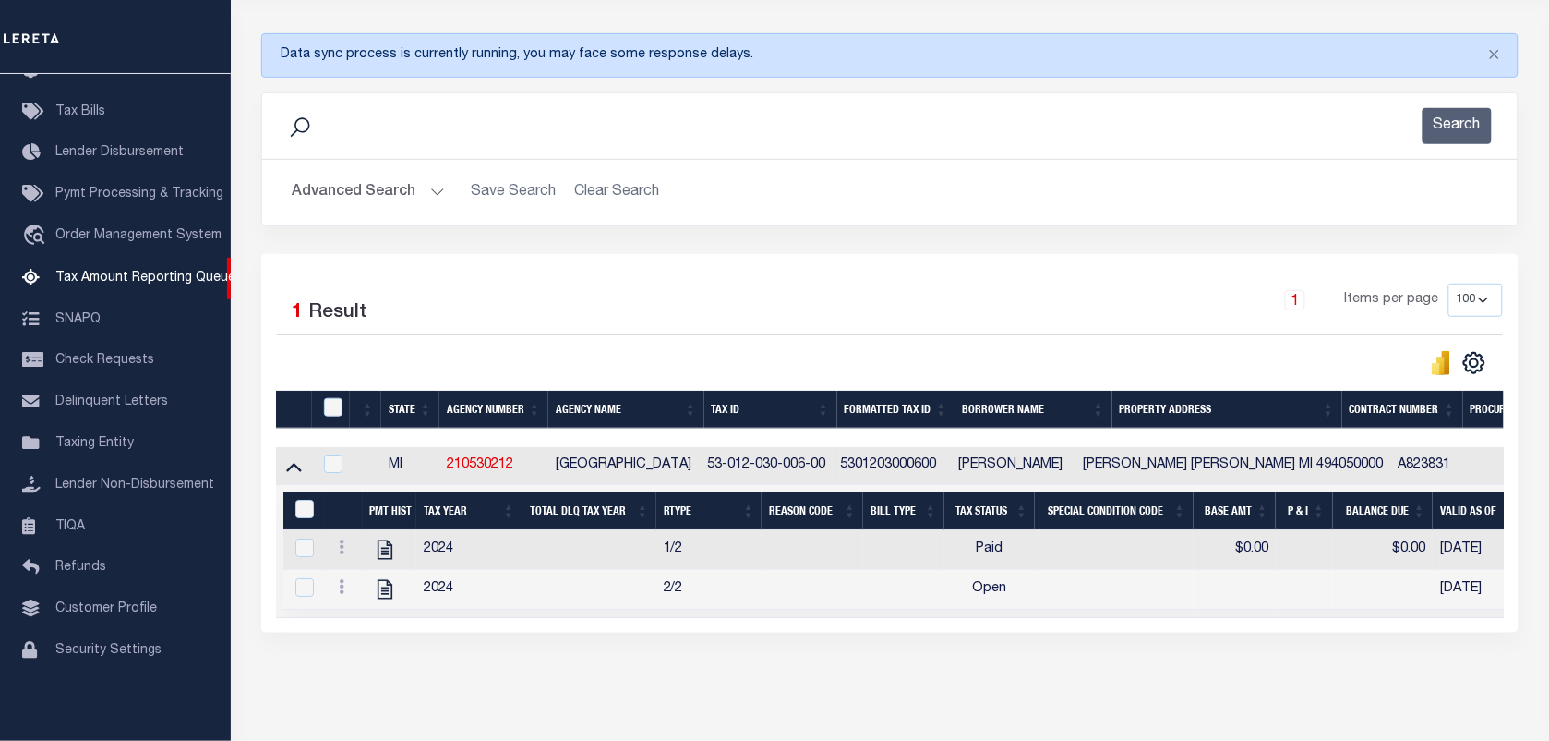
scroll to position [297, 0]
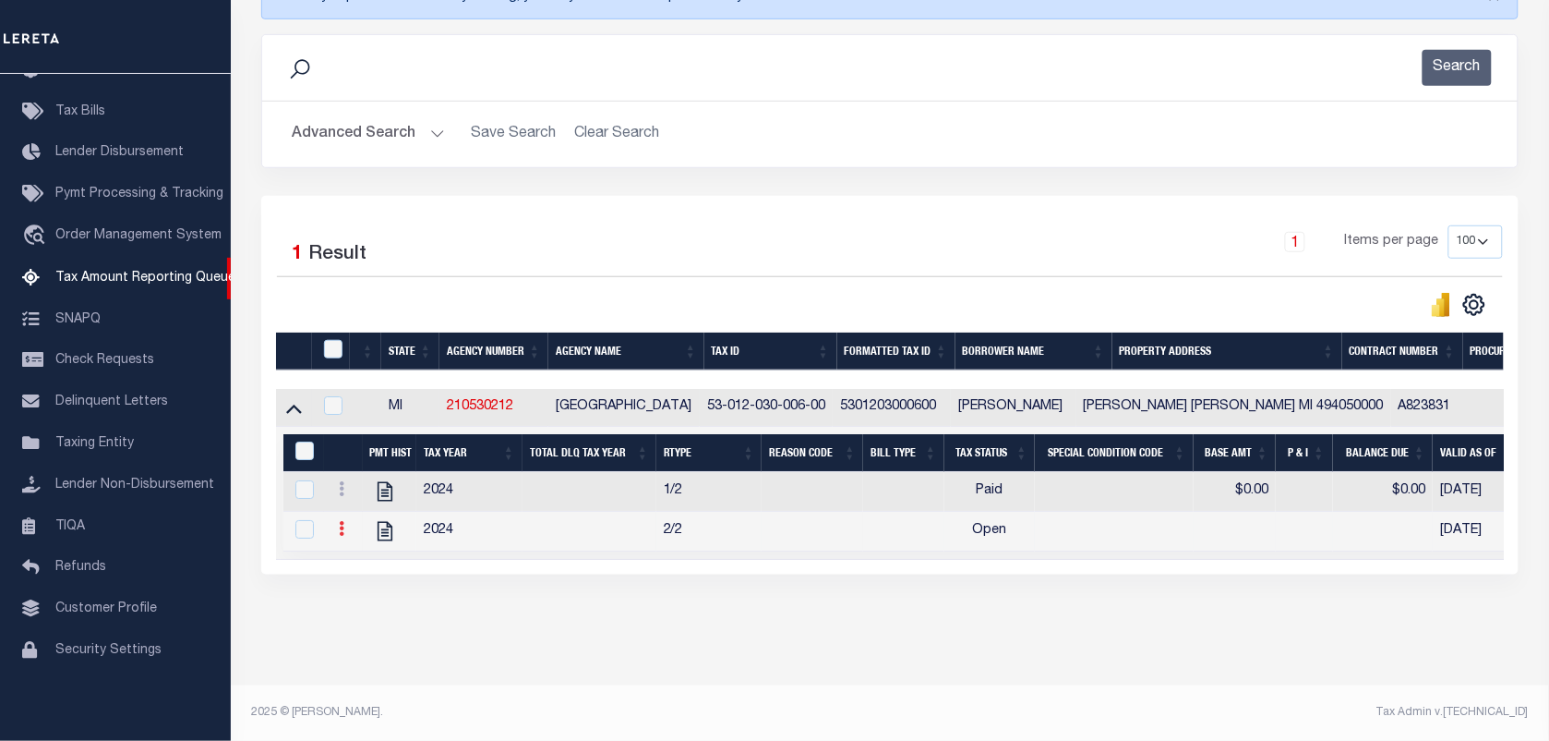
click at [339, 521] on icon at bounding box center [342, 528] width 6 height 15
click at [371, 560] on img "" at bounding box center [364, 558] width 18 height 18
checkbox input "true"
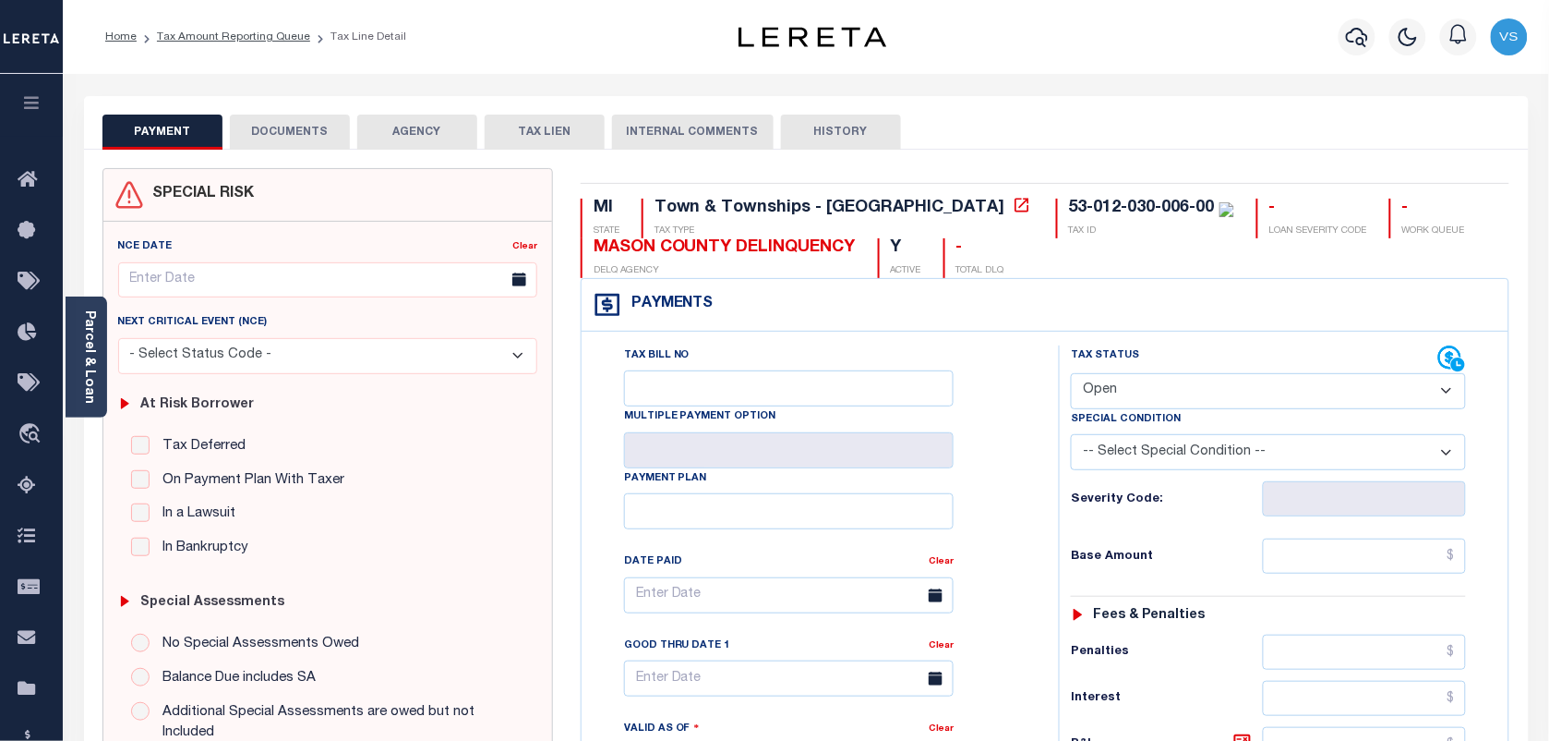
click at [1170, 397] on select "- Select Status Code - Open Due/Unpaid Paid Incomplete No Tax Due Internal Refu…" at bounding box center [1268, 391] width 395 height 36
select select "PYD"
click at [1071, 375] on select "- Select Status Code - Open Due/Unpaid Paid Incomplete No Tax Due Internal Refu…" at bounding box center [1268, 391] width 395 height 36
type input "[DATE]"
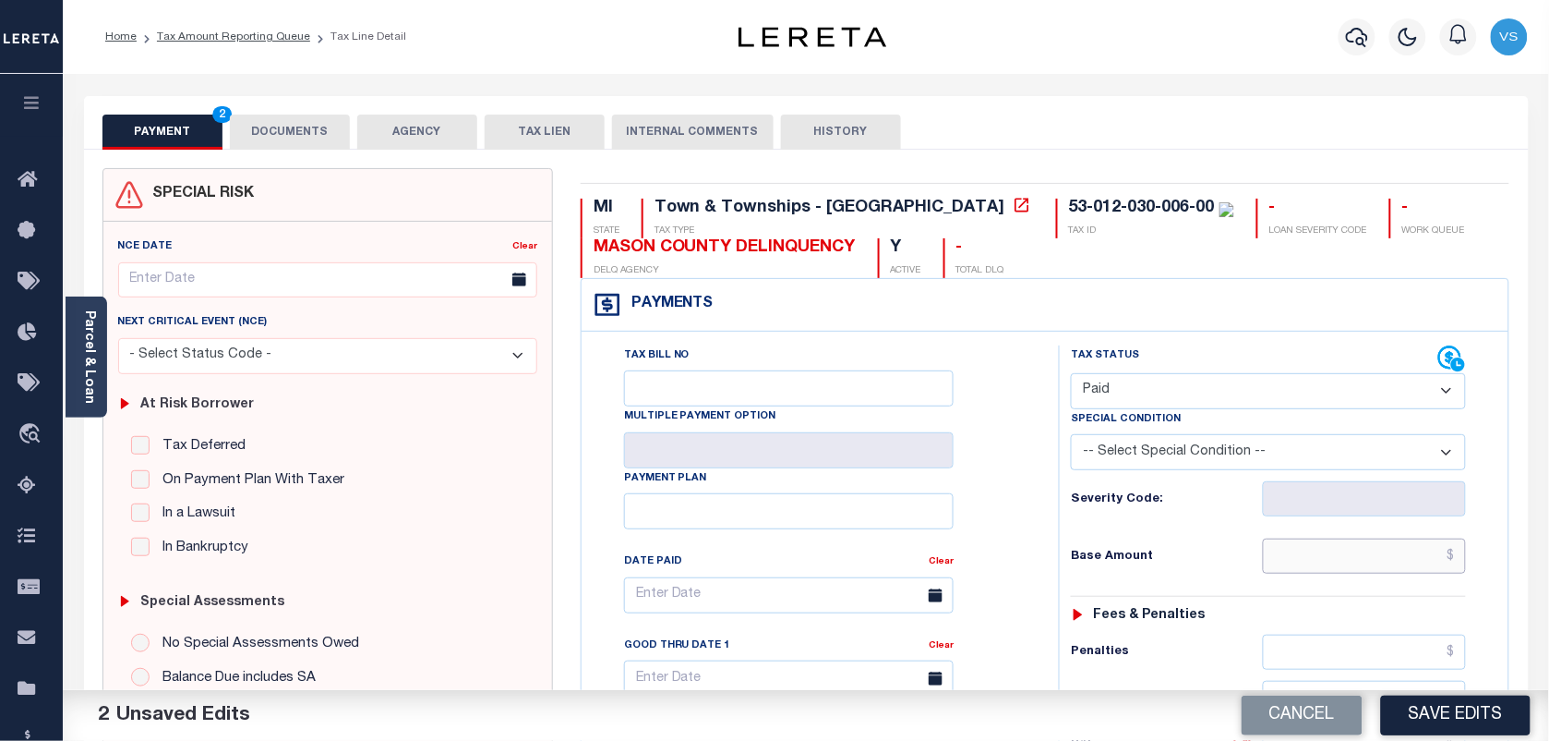
click at [1321, 571] on input "text" at bounding box center [1365, 555] width 204 height 35
type input "$0.00"
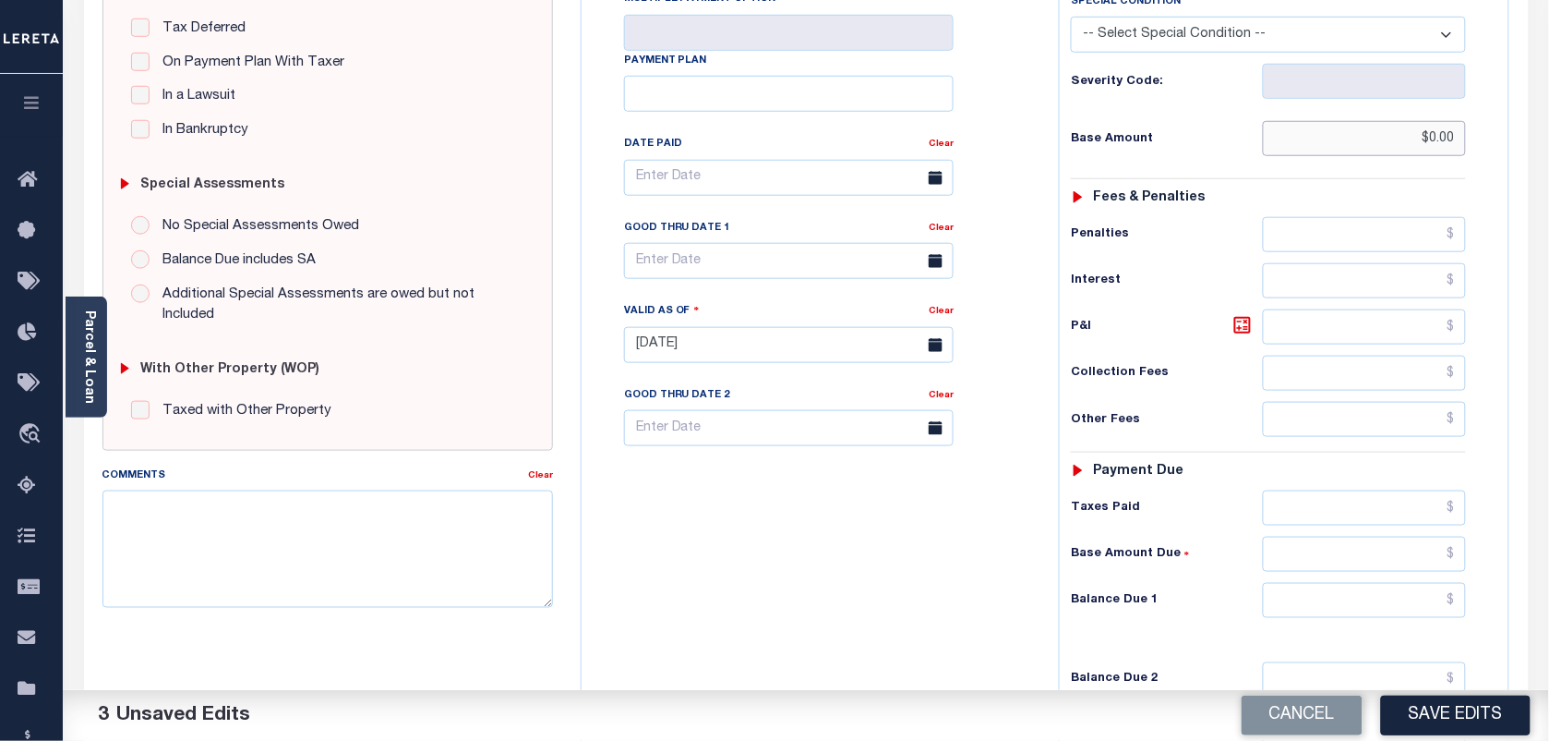
scroll to position [462, 0]
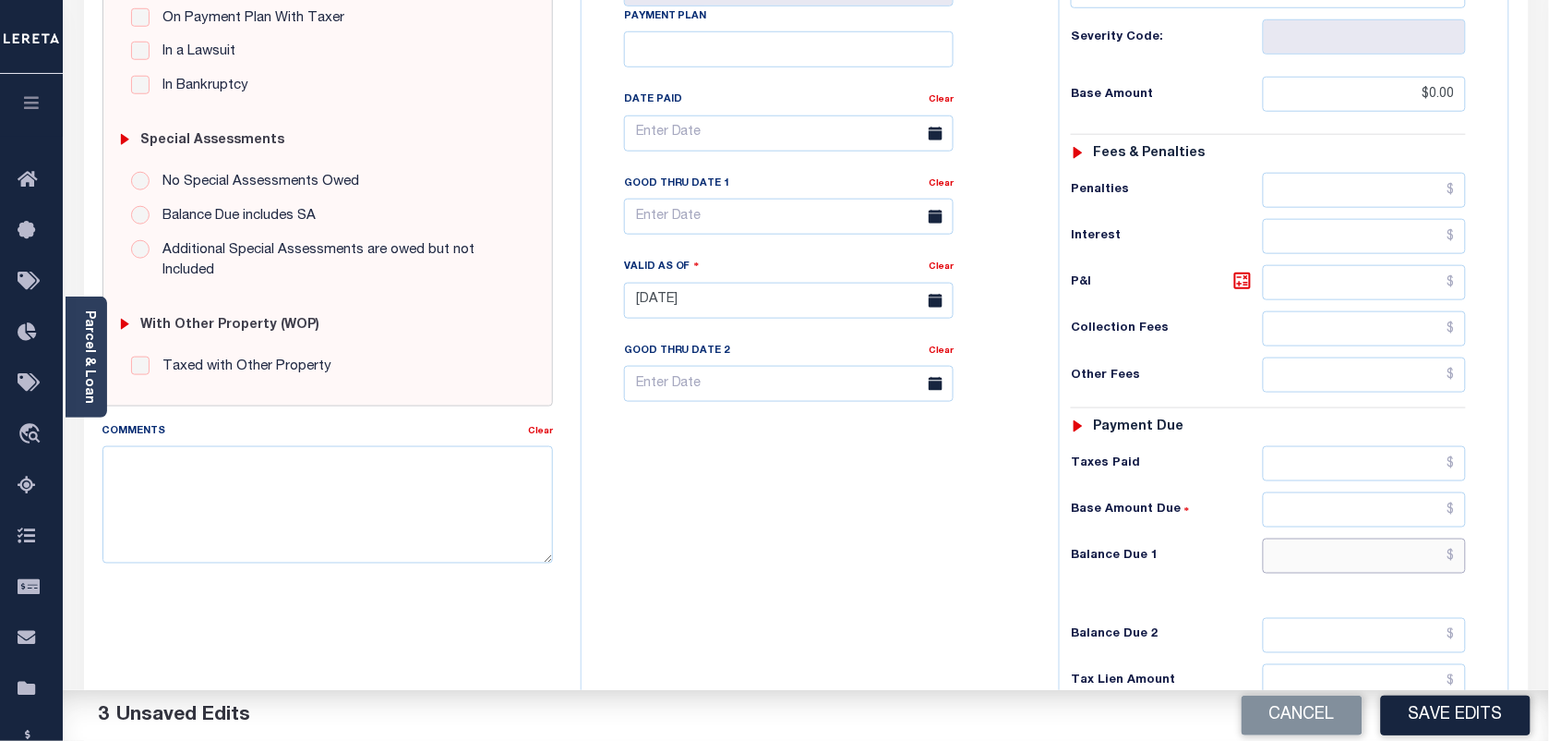
click at [1428, 560] on input "text" at bounding box center [1365, 555] width 204 height 35
type input "$0.00"
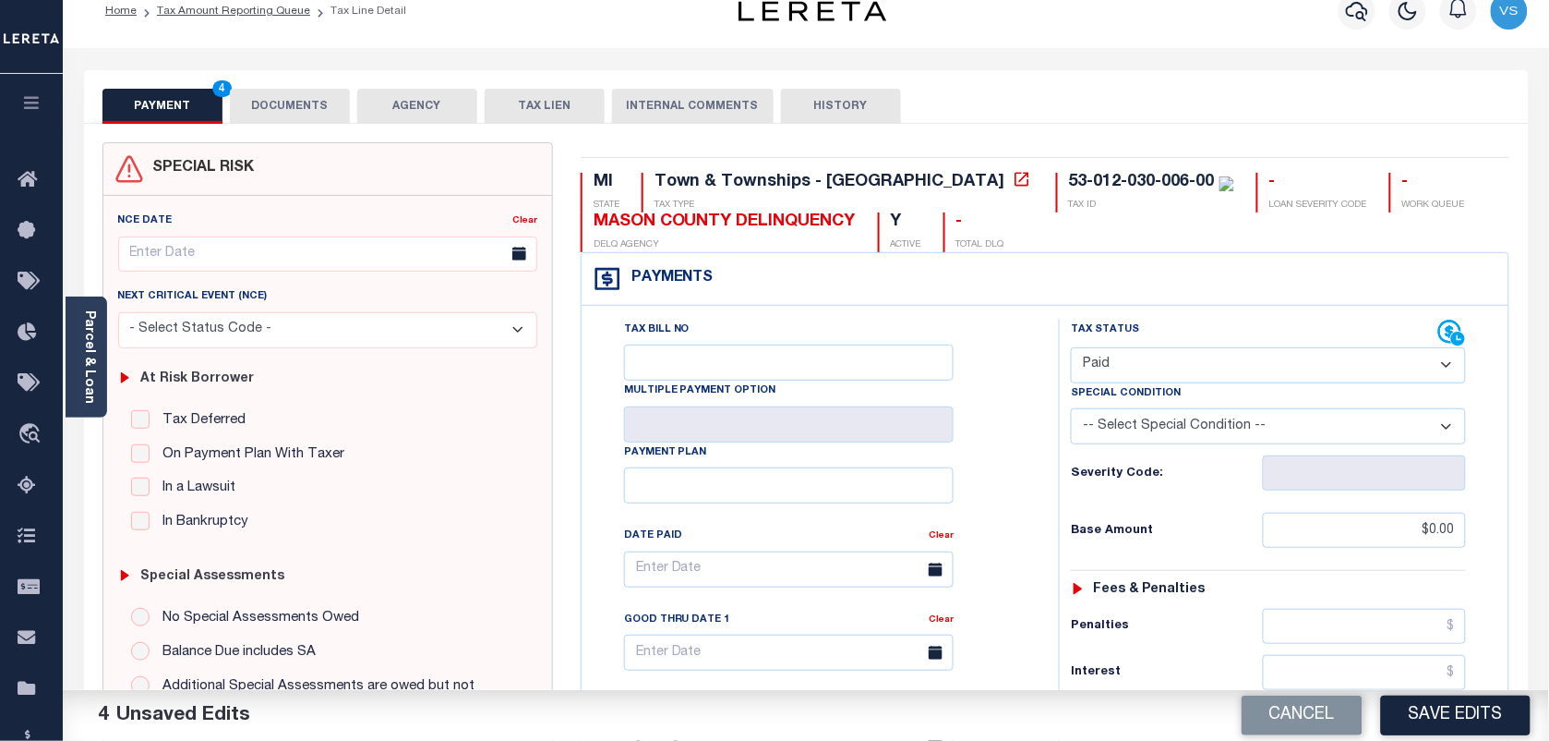
scroll to position [0, 0]
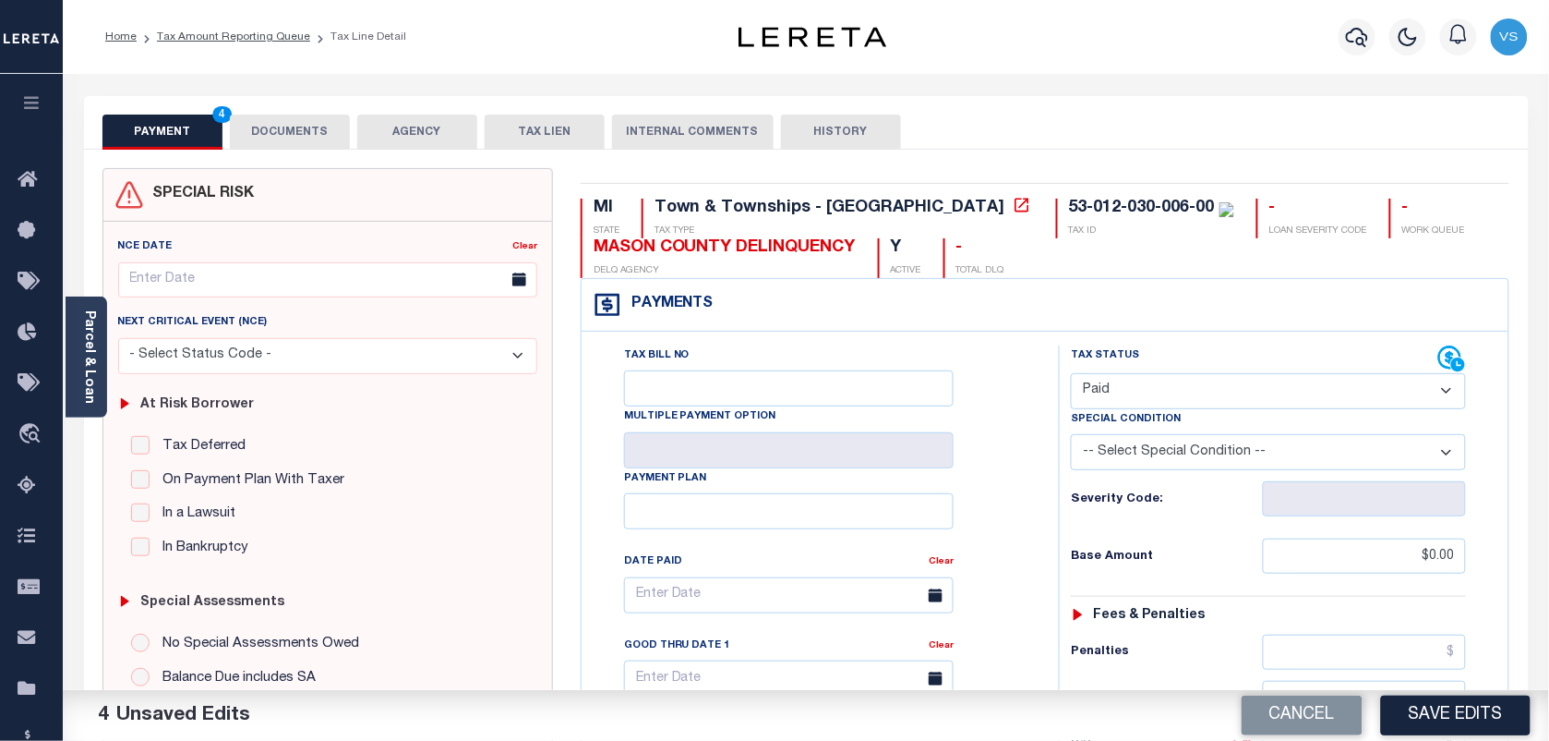
click at [259, 131] on button "DOCUMENTS" at bounding box center [290, 131] width 120 height 35
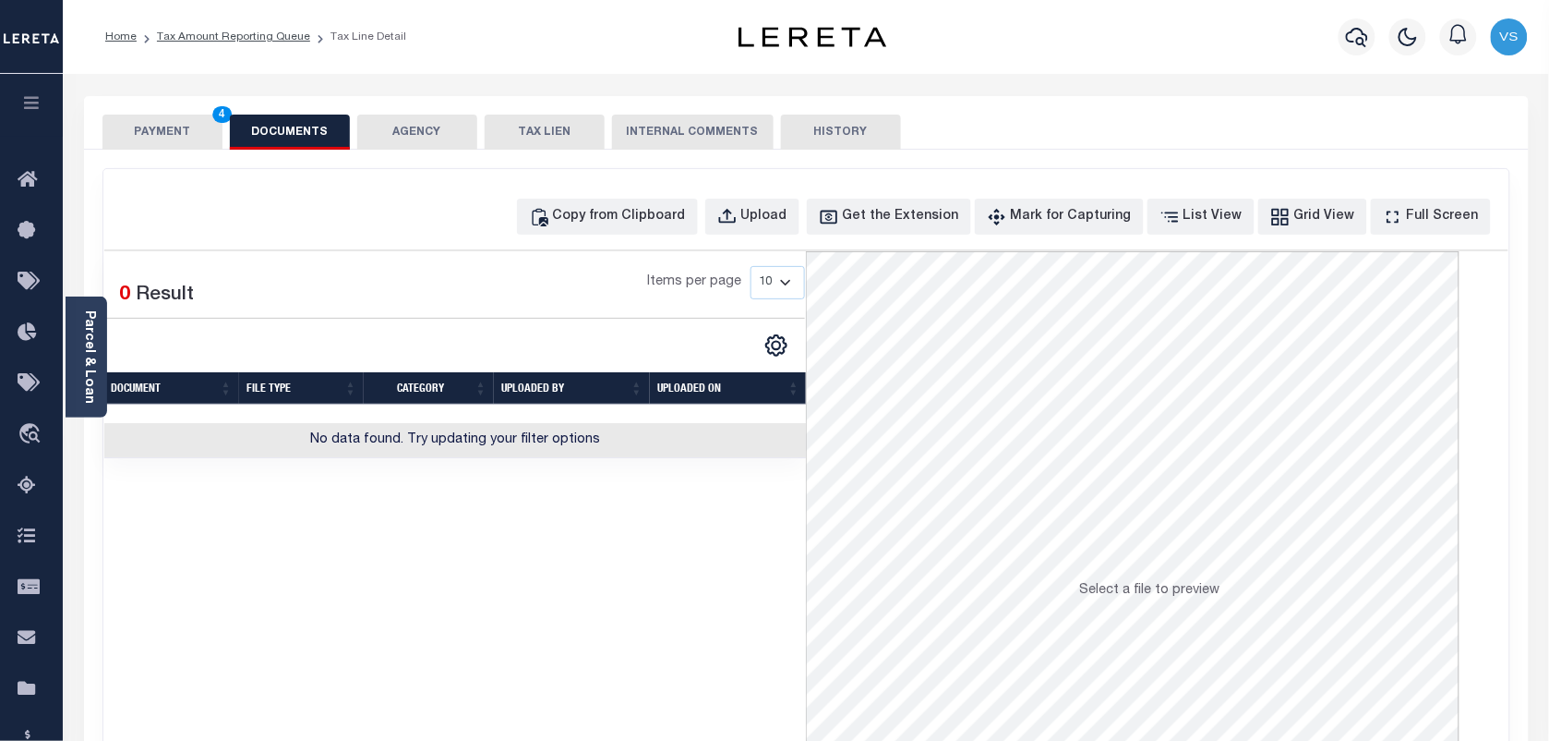
click at [173, 134] on button "PAYMENT 4" at bounding box center [162, 131] width 120 height 35
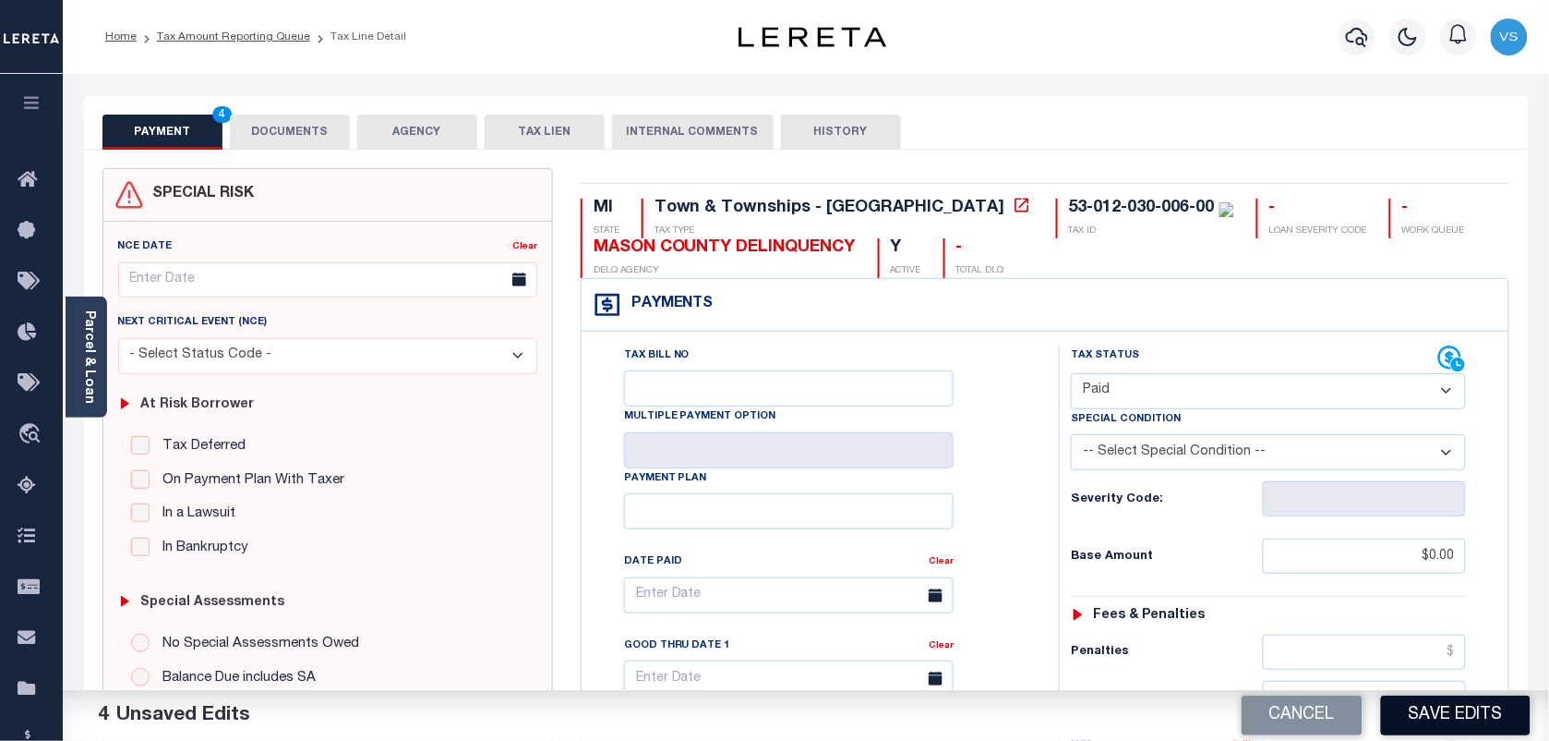
click at [1451, 717] on button "Save Edits" at bounding box center [1456, 715] width 150 height 40
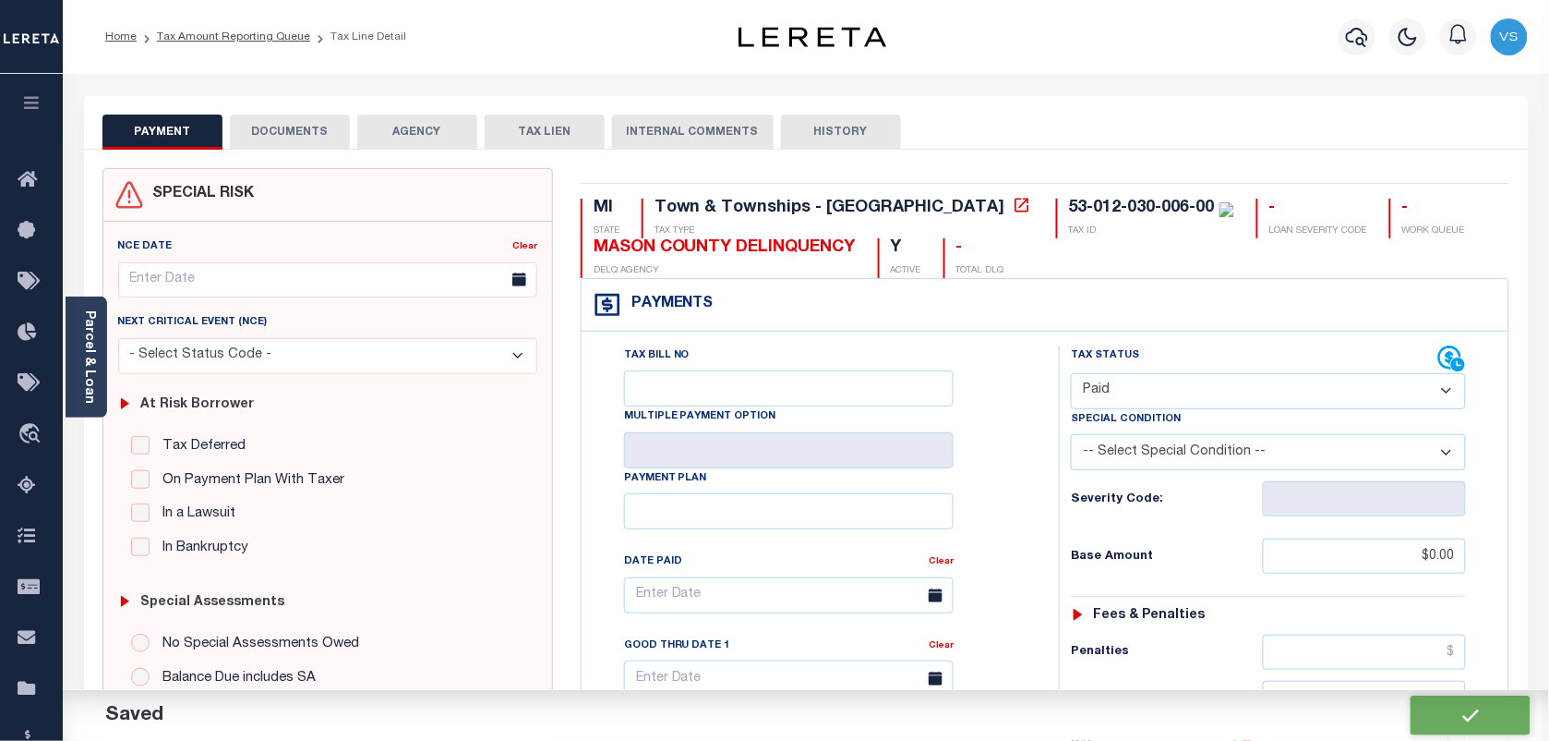
checkbox input "false"
type input "$0"
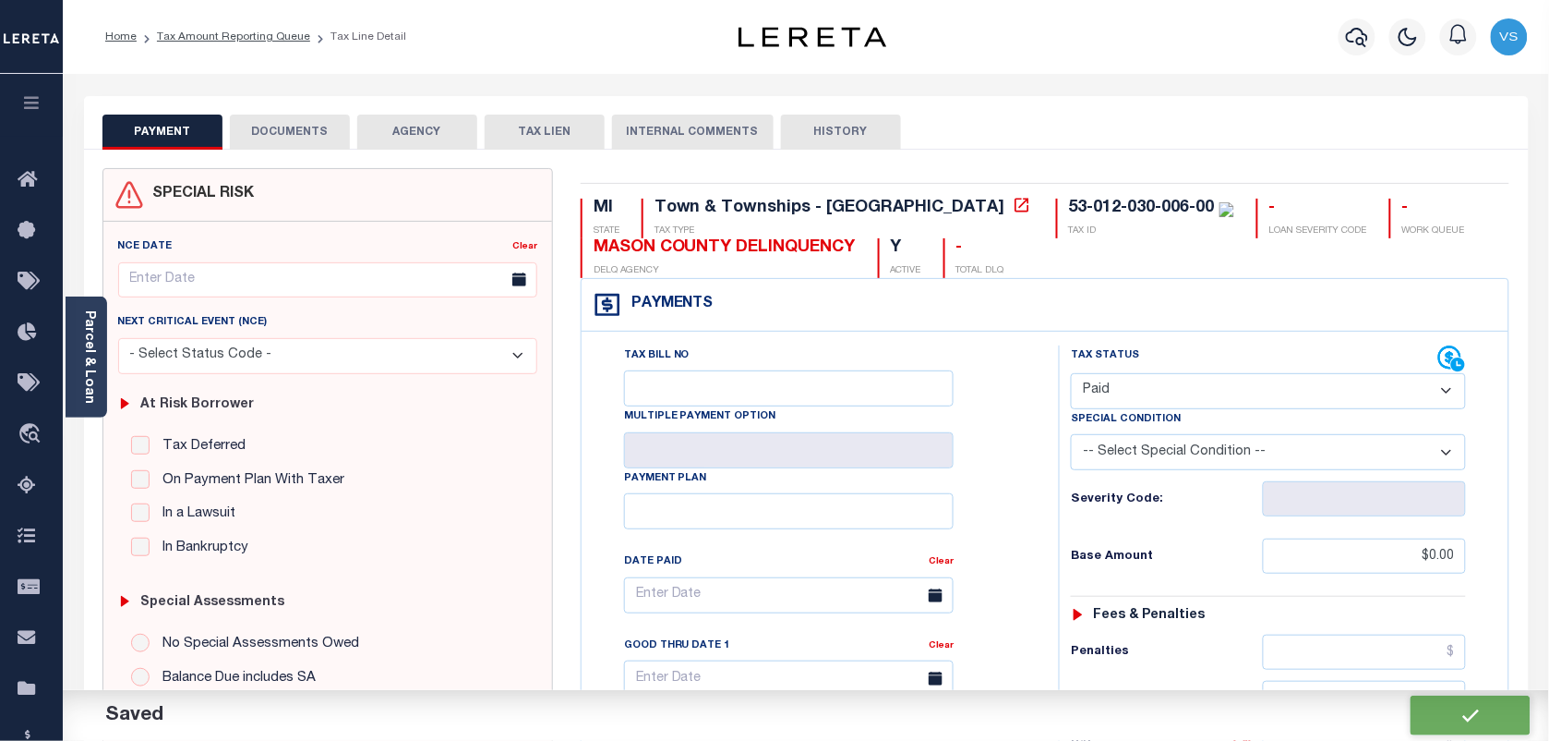
type input "$0"
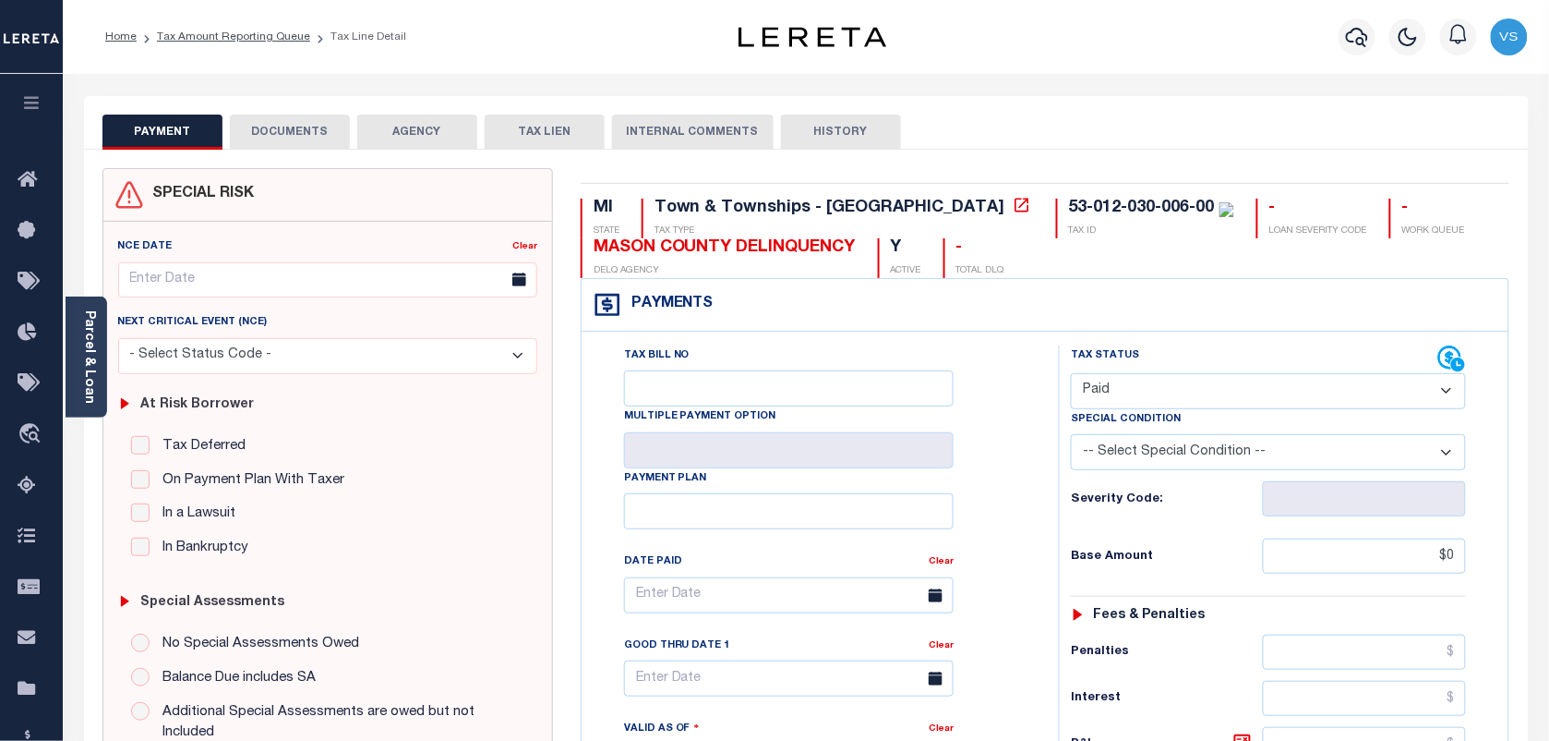
click at [182, 43] on li "Tax Amount Reporting Queue" at bounding box center [224, 37] width 174 height 17
click at [195, 39] on link "Tax Amount Reporting Queue" at bounding box center [233, 36] width 153 height 11
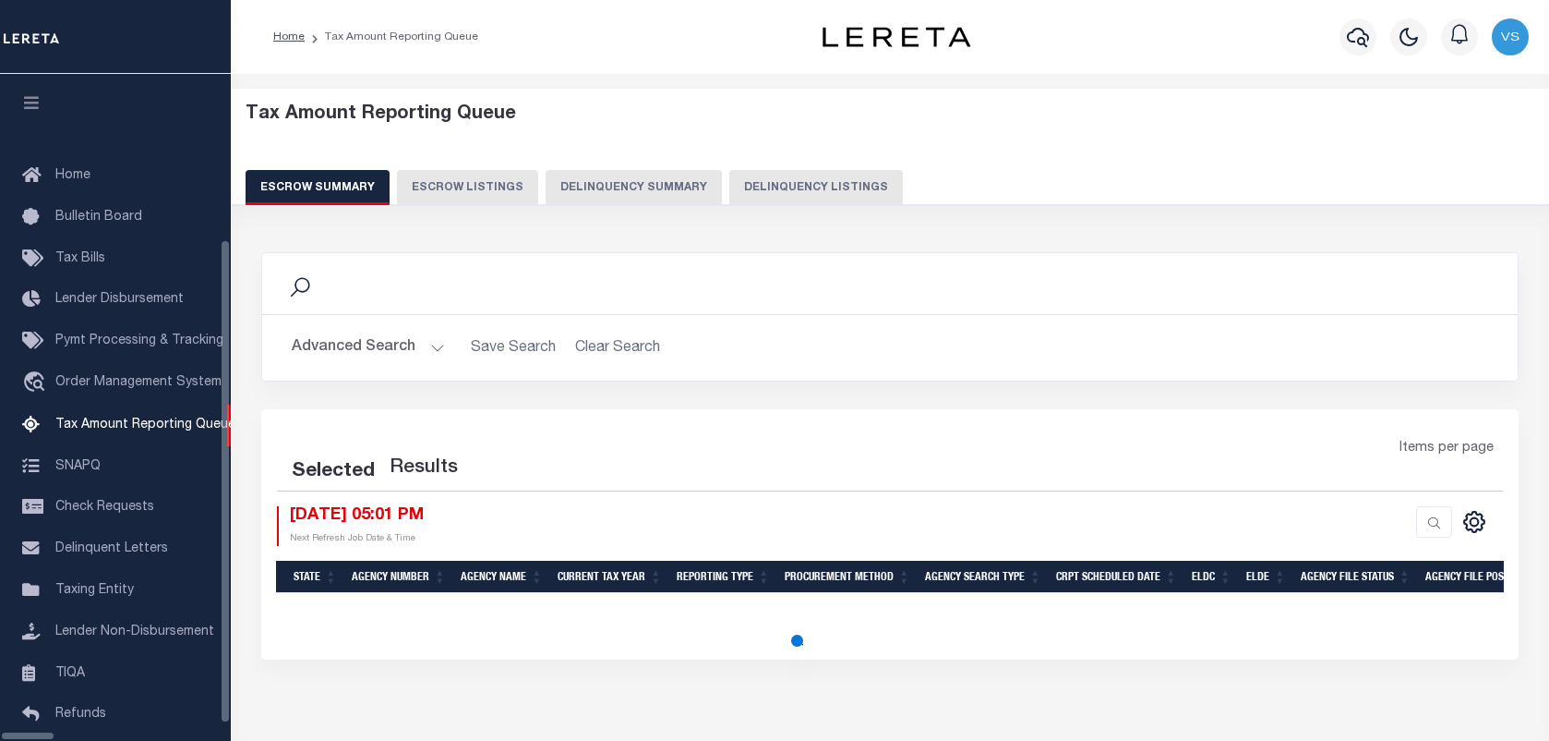
click at [736, 189] on button "Delinquency Listings" at bounding box center [816, 187] width 174 height 35
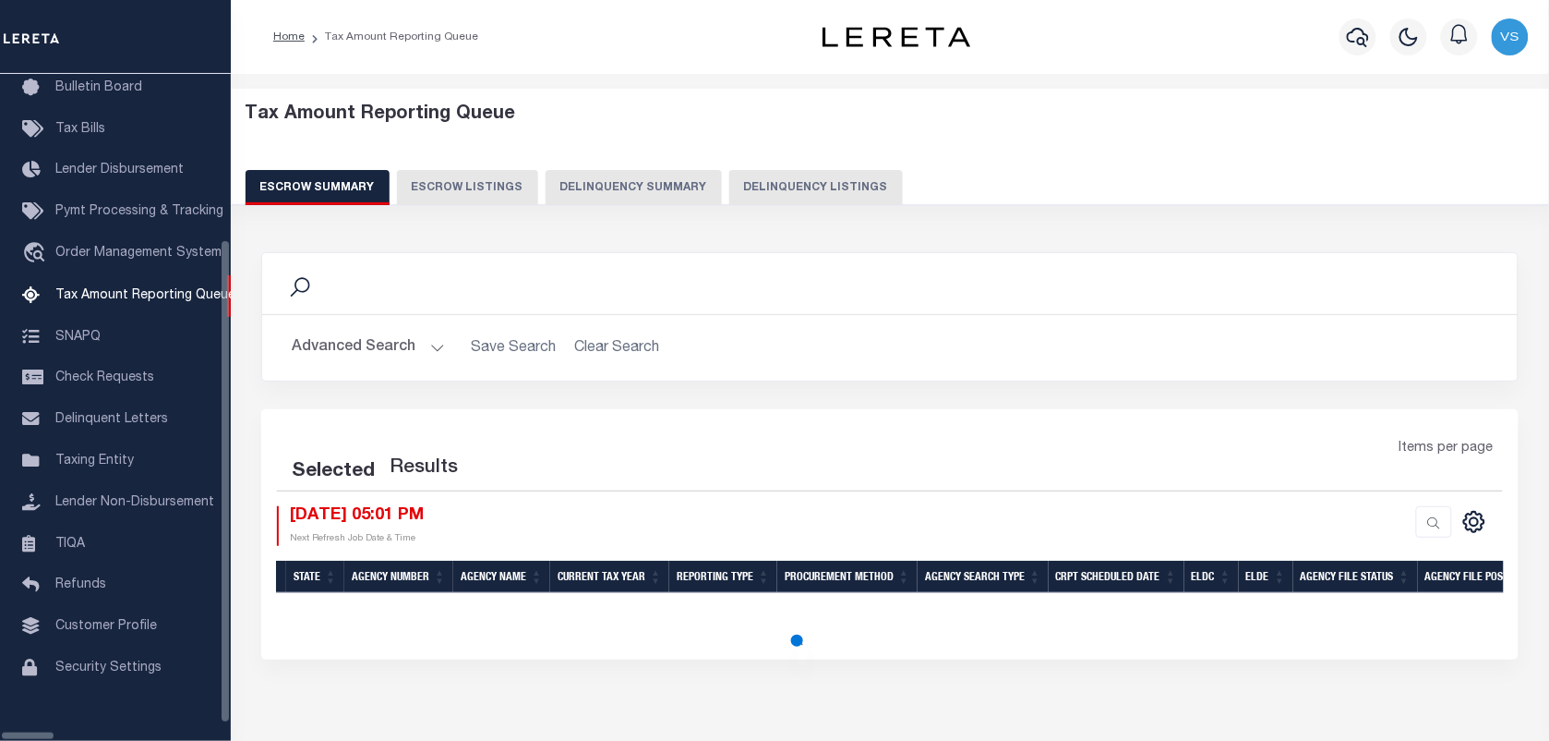
select select "100"
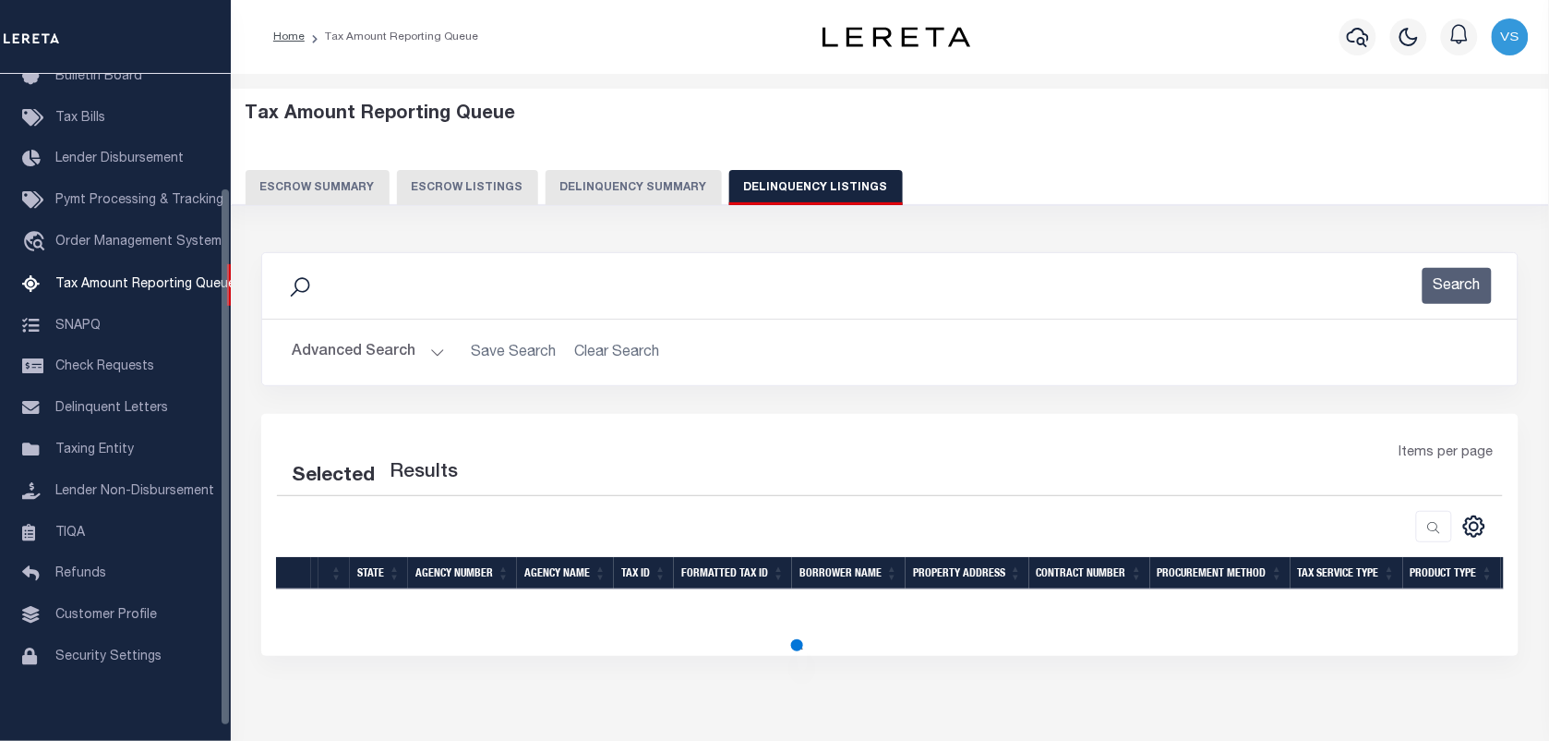
select select "100"
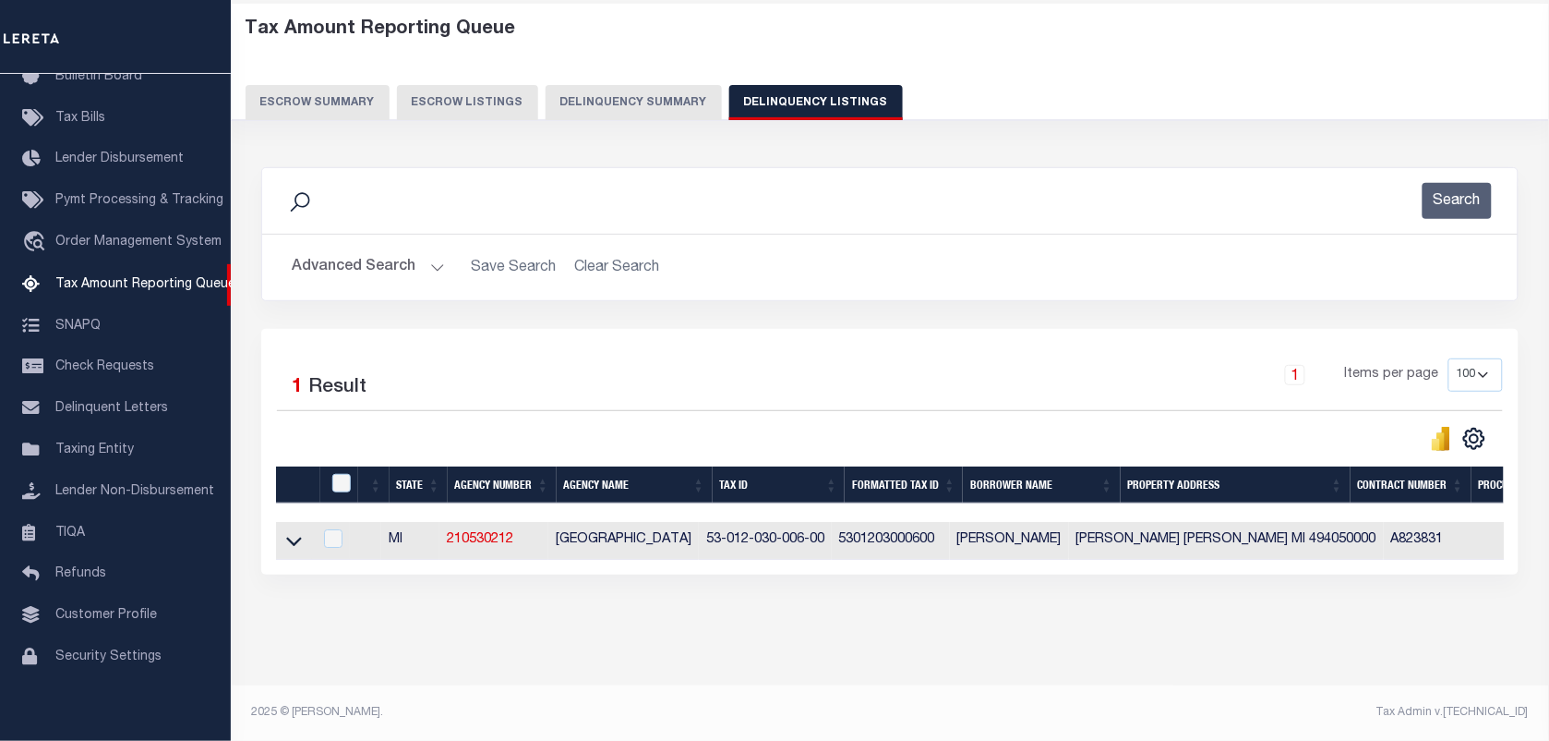
scroll to position [102, 0]
click at [289, 532] on icon at bounding box center [294, 540] width 16 height 19
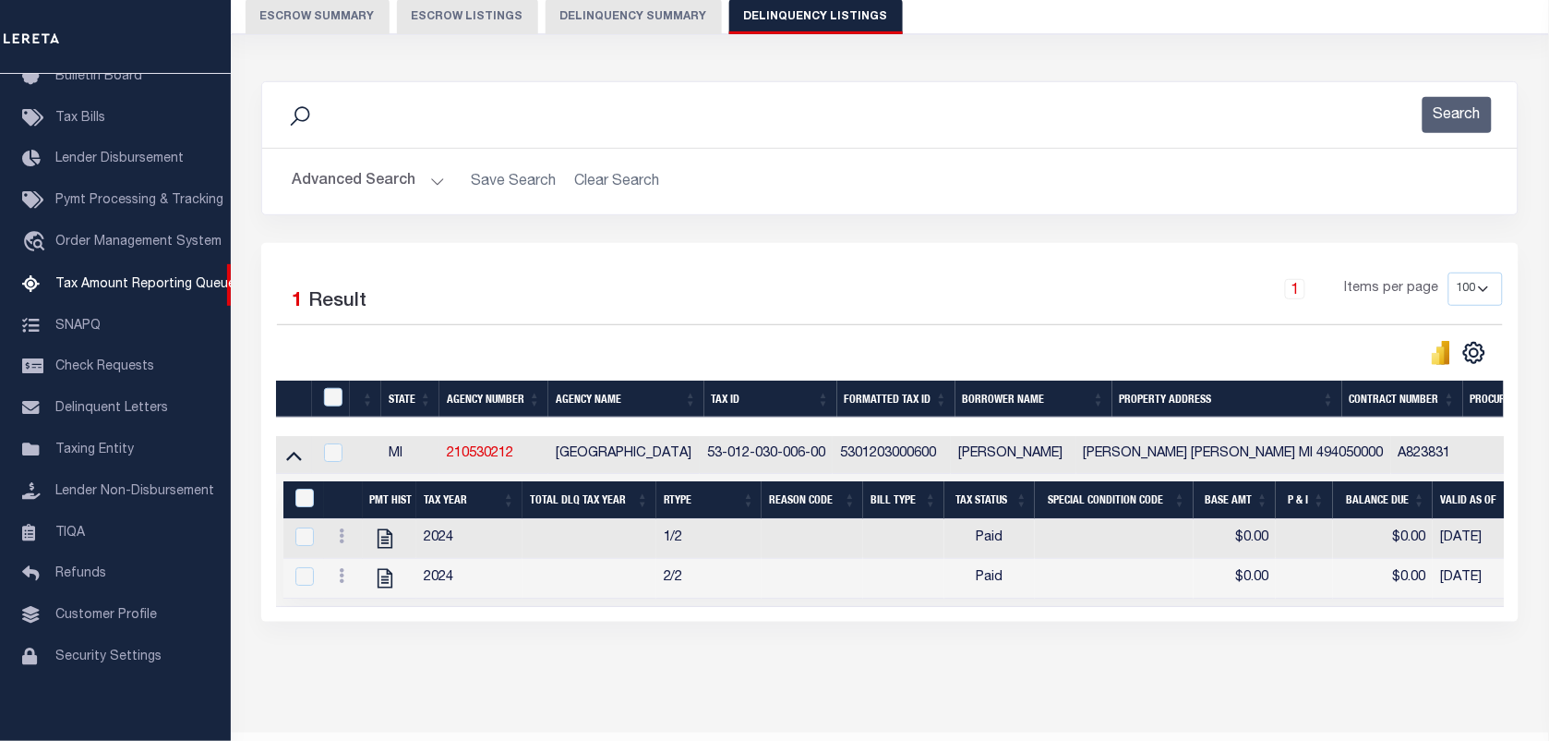
scroll to position [237, 0]
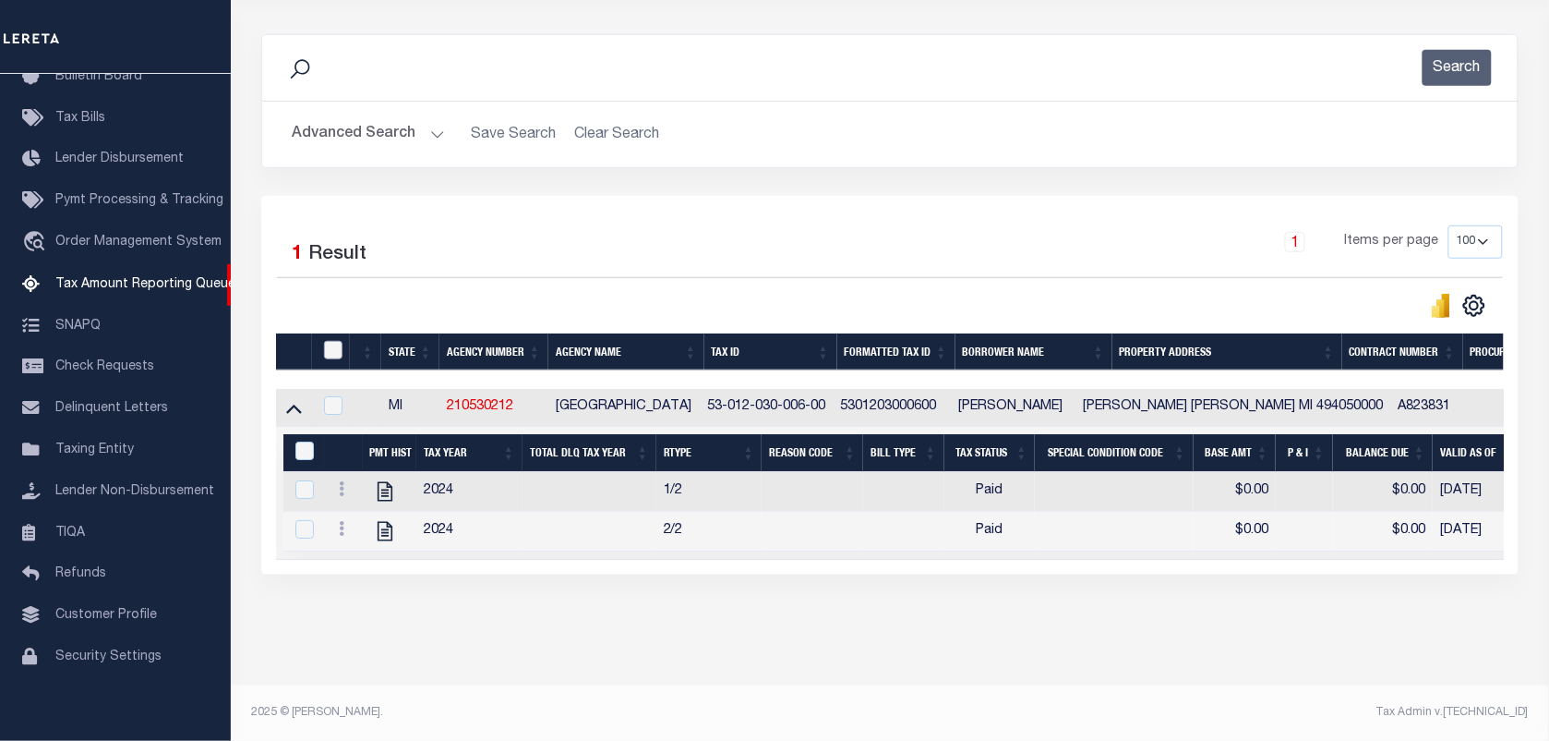
click at [339, 341] on input "checkbox" at bounding box center [333, 350] width 18 height 18
checkbox input "true"
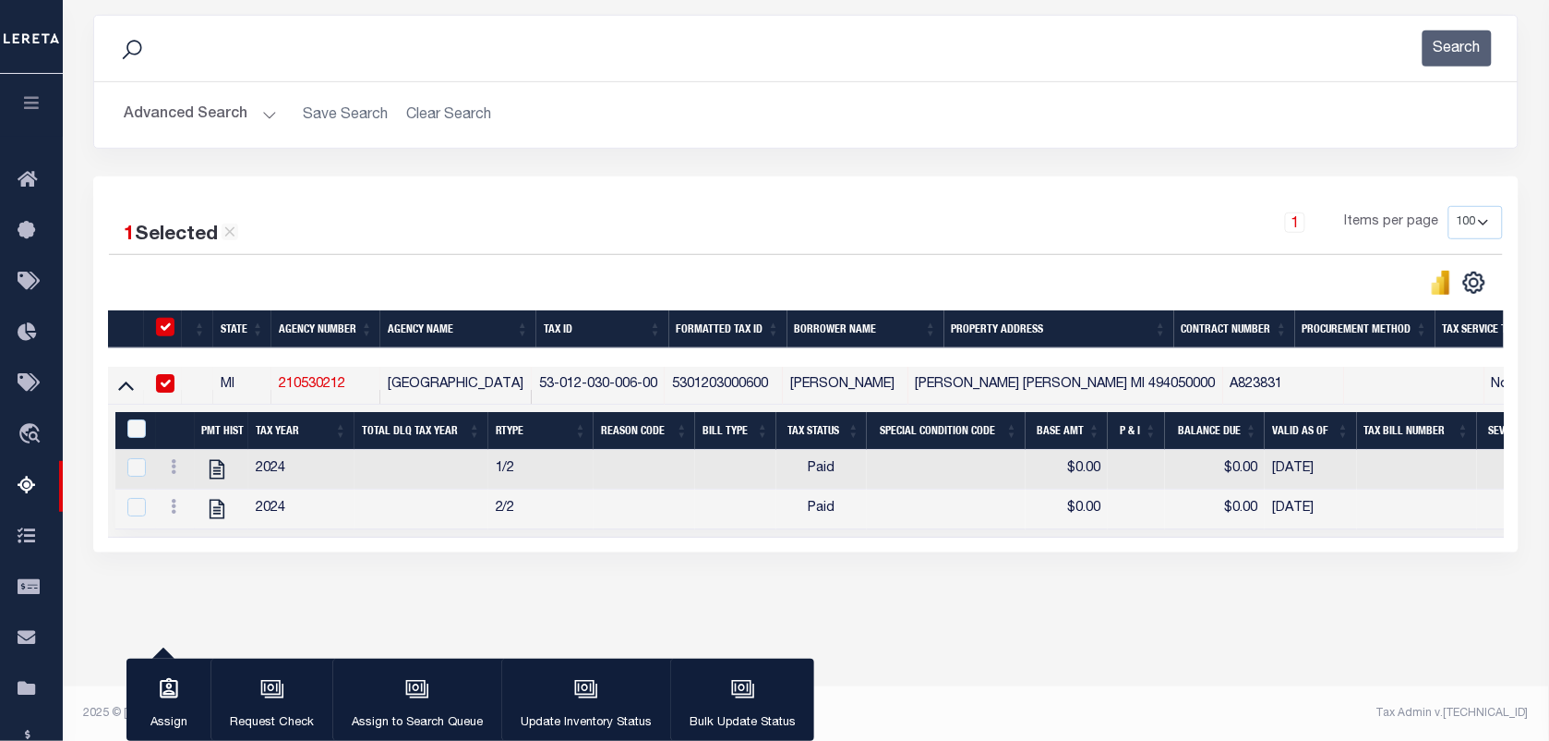
scroll to position [235, 0]
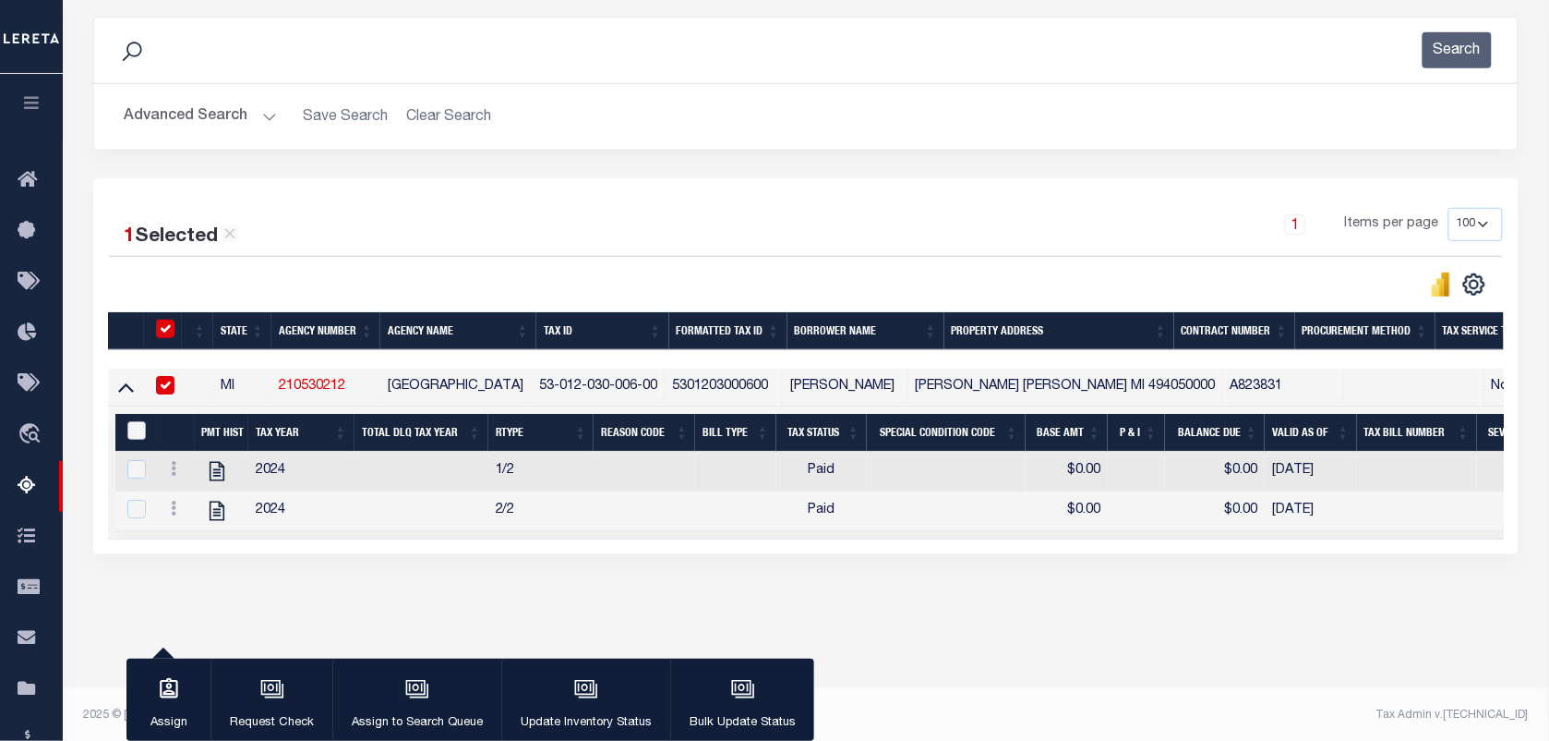
click at [135, 439] on input "&nbsp;" at bounding box center [136, 430] width 18 height 18
checkbox input "true"
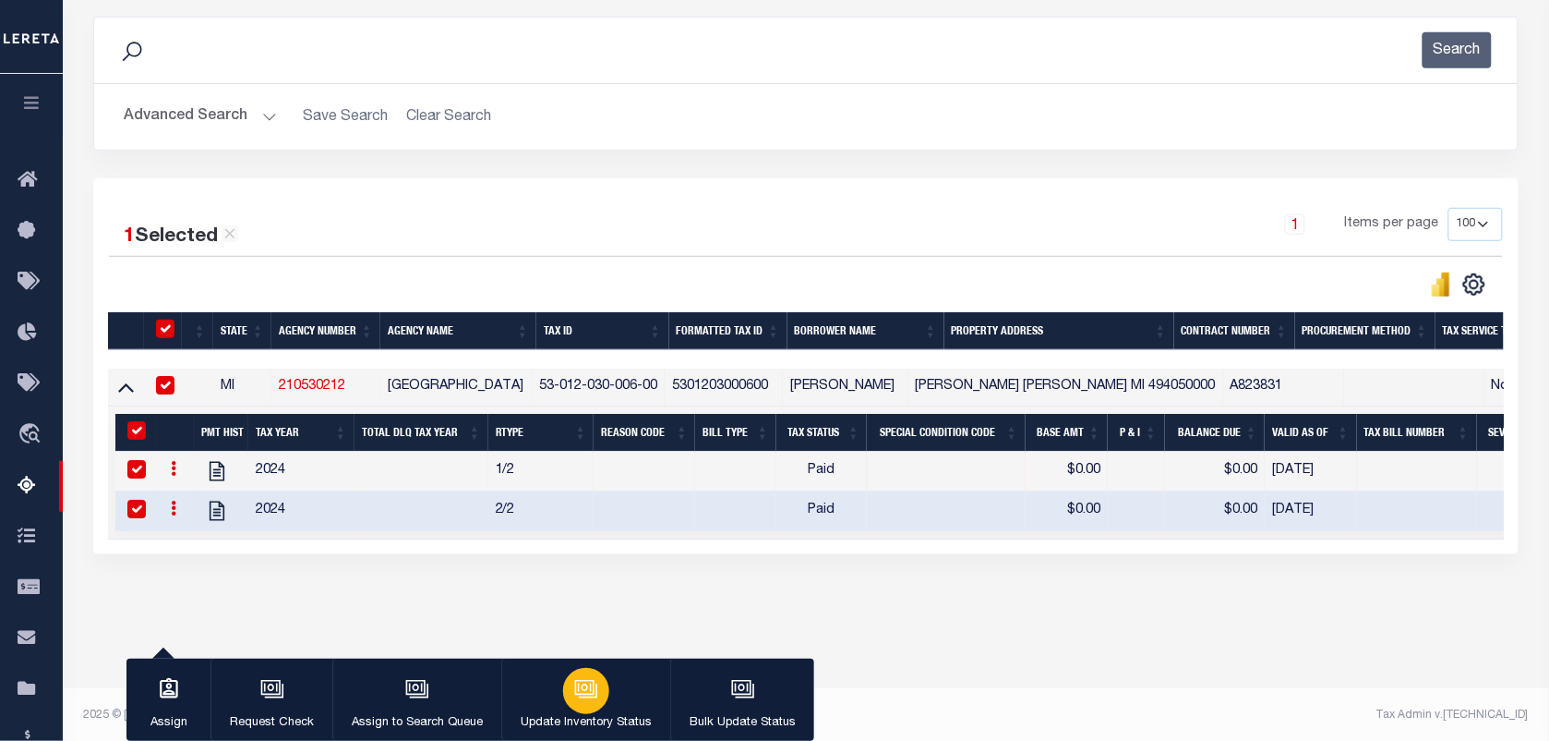
click at [579, 705] on div "button" at bounding box center [586, 691] width 46 height 46
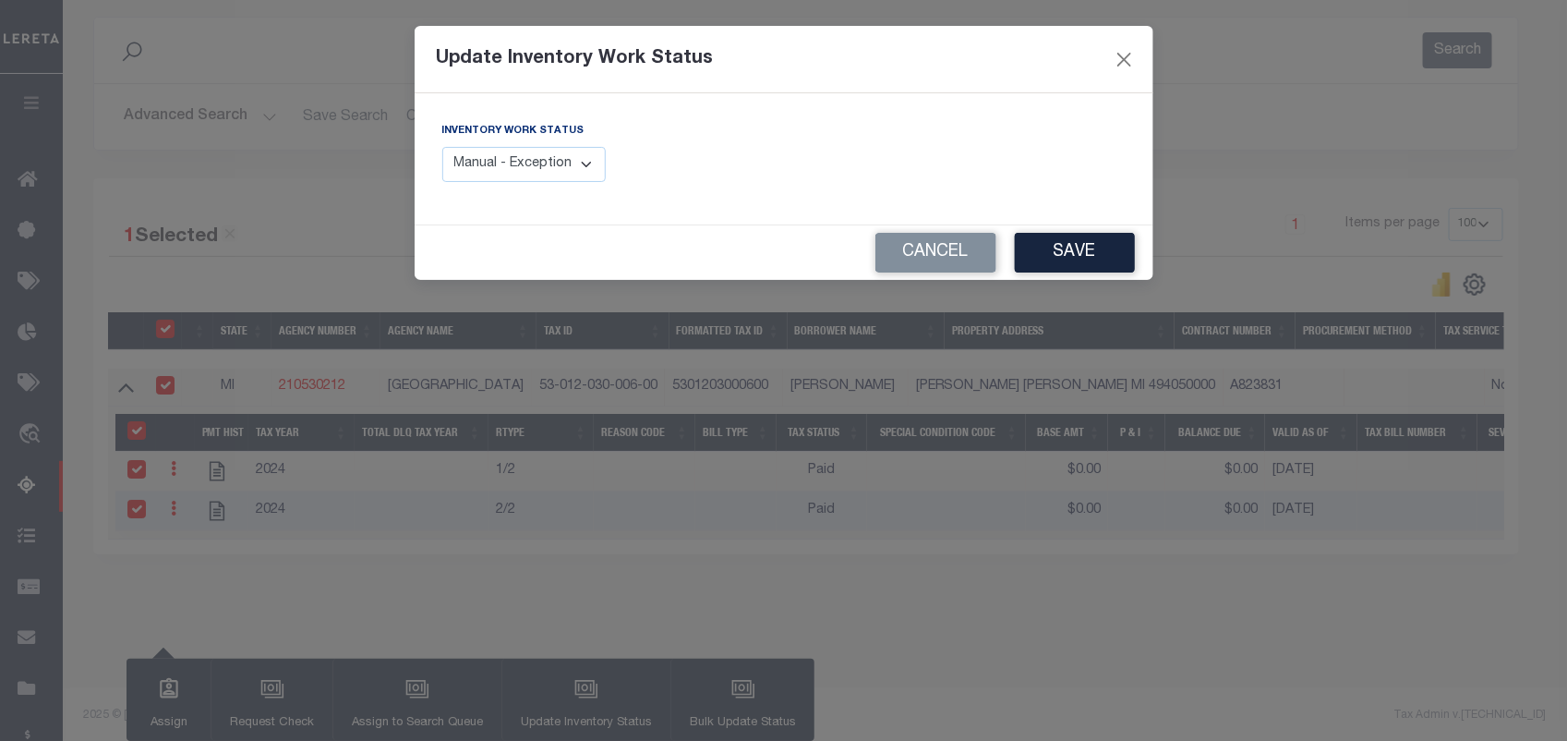
click at [531, 173] on select "Manual - Exception Pended - Awaiting Search Late Add Exception Completed" at bounding box center [524, 165] width 164 height 36
select select "4"
click at [442, 147] on select "Manual - Exception Pended - Awaiting Search Late Add Exception Completed" at bounding box center [524, 165] width 164 height 36
click at [1077, 260] on button "Save" at bounding box center [1075, 253] width 120 height 40
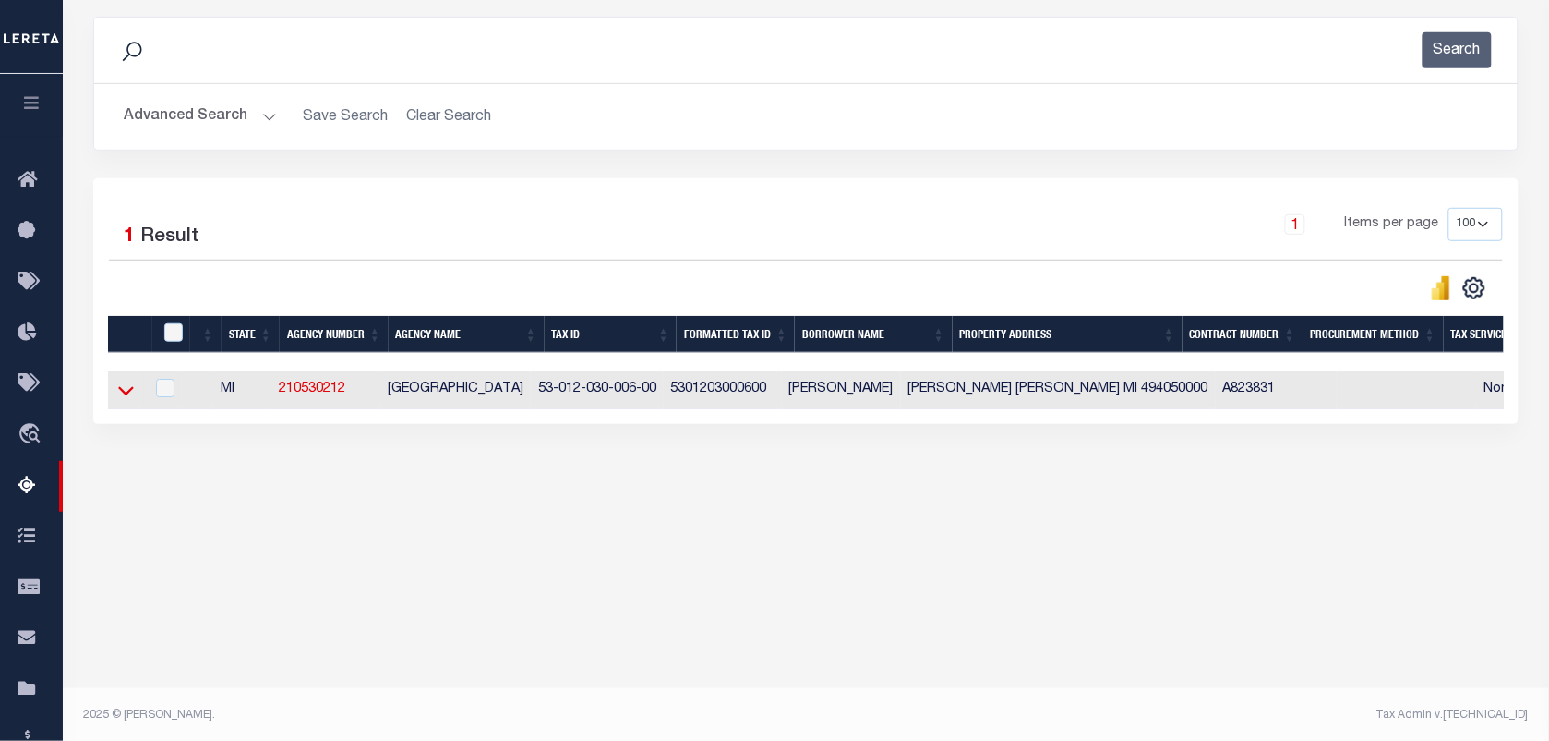
click at [125, 395] on icon at bounding box center [126, 389] width 16 height 19
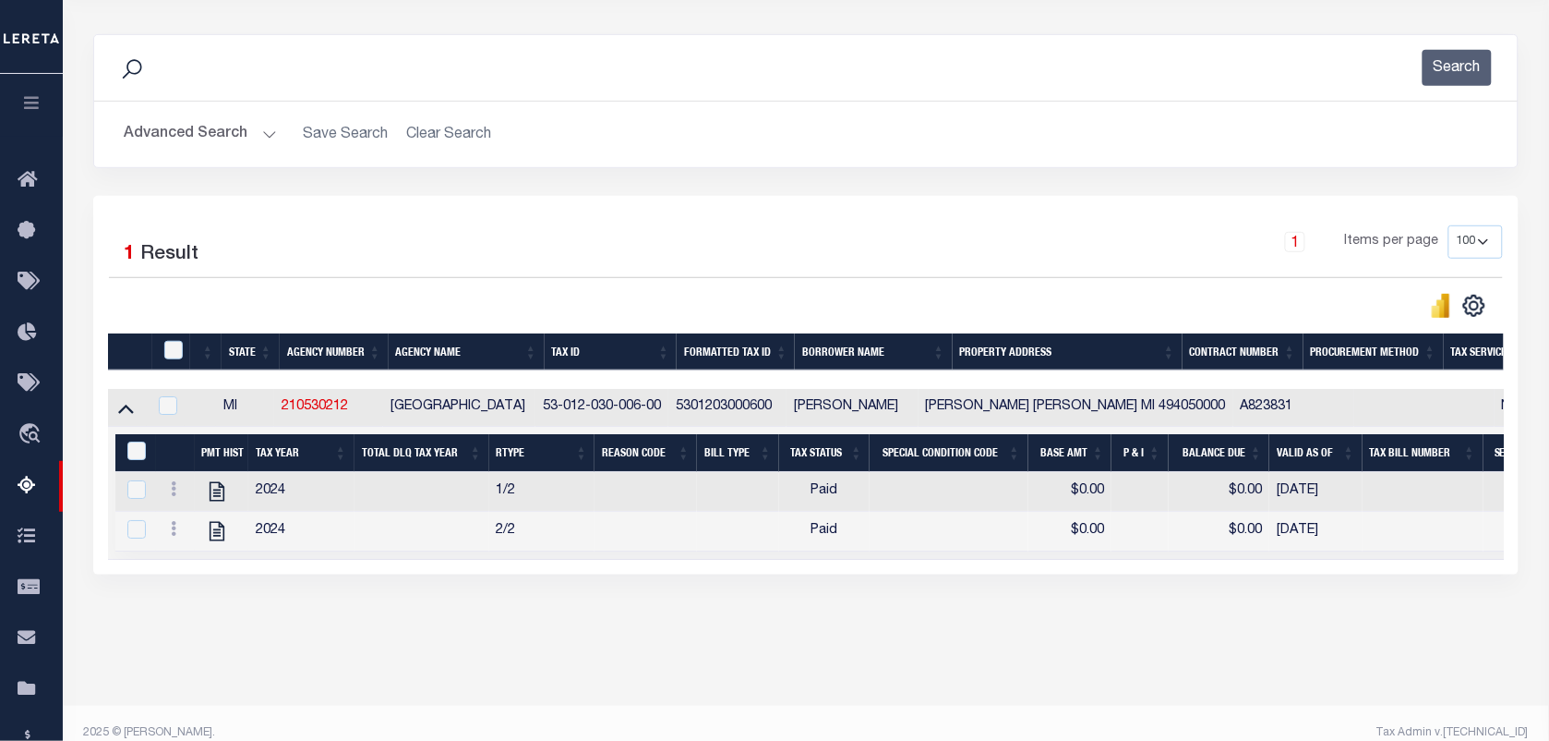
scroll to position [0, 0]
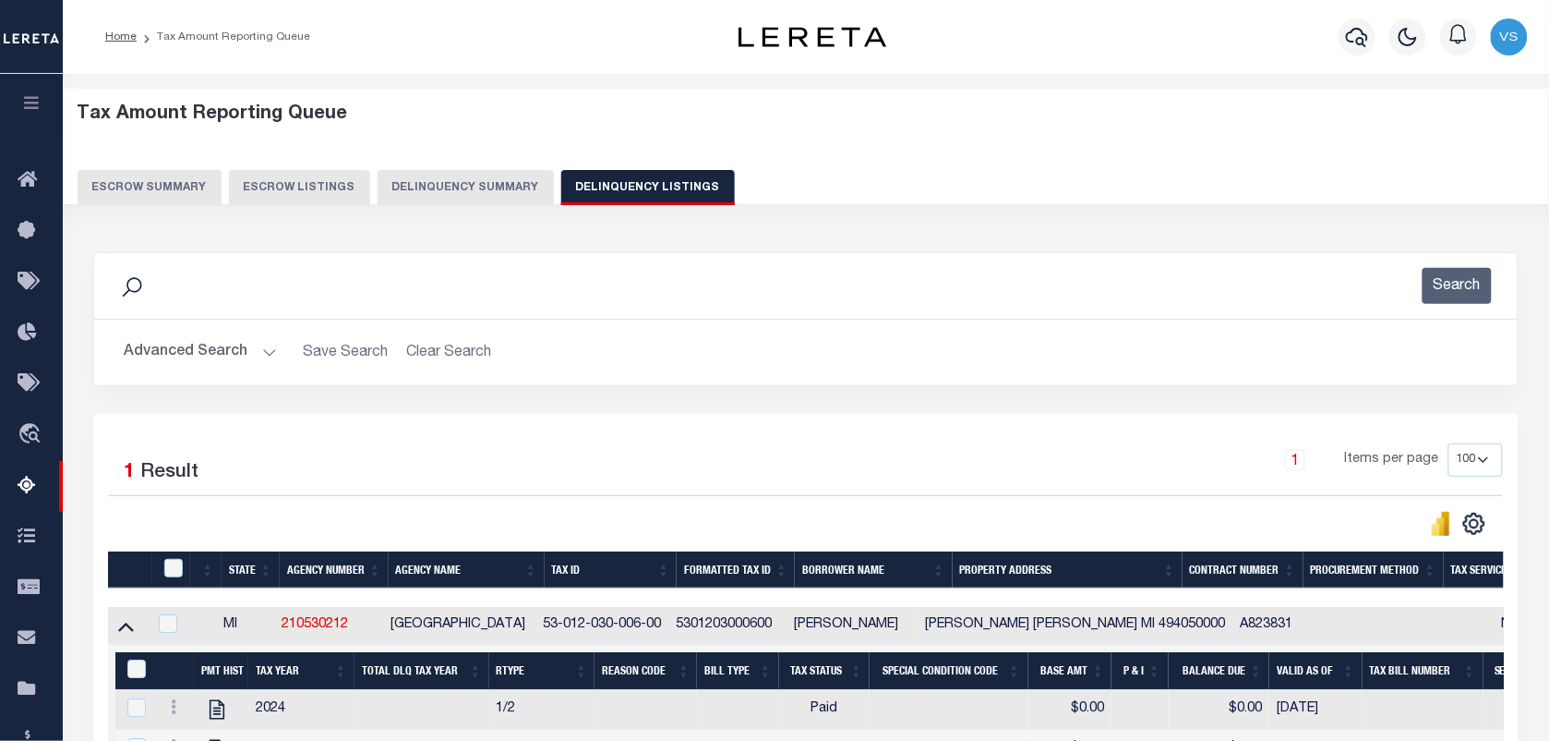
click at [173, 355] on button "Advanced Search" at bounding box center [200, 352] width 153 height 36
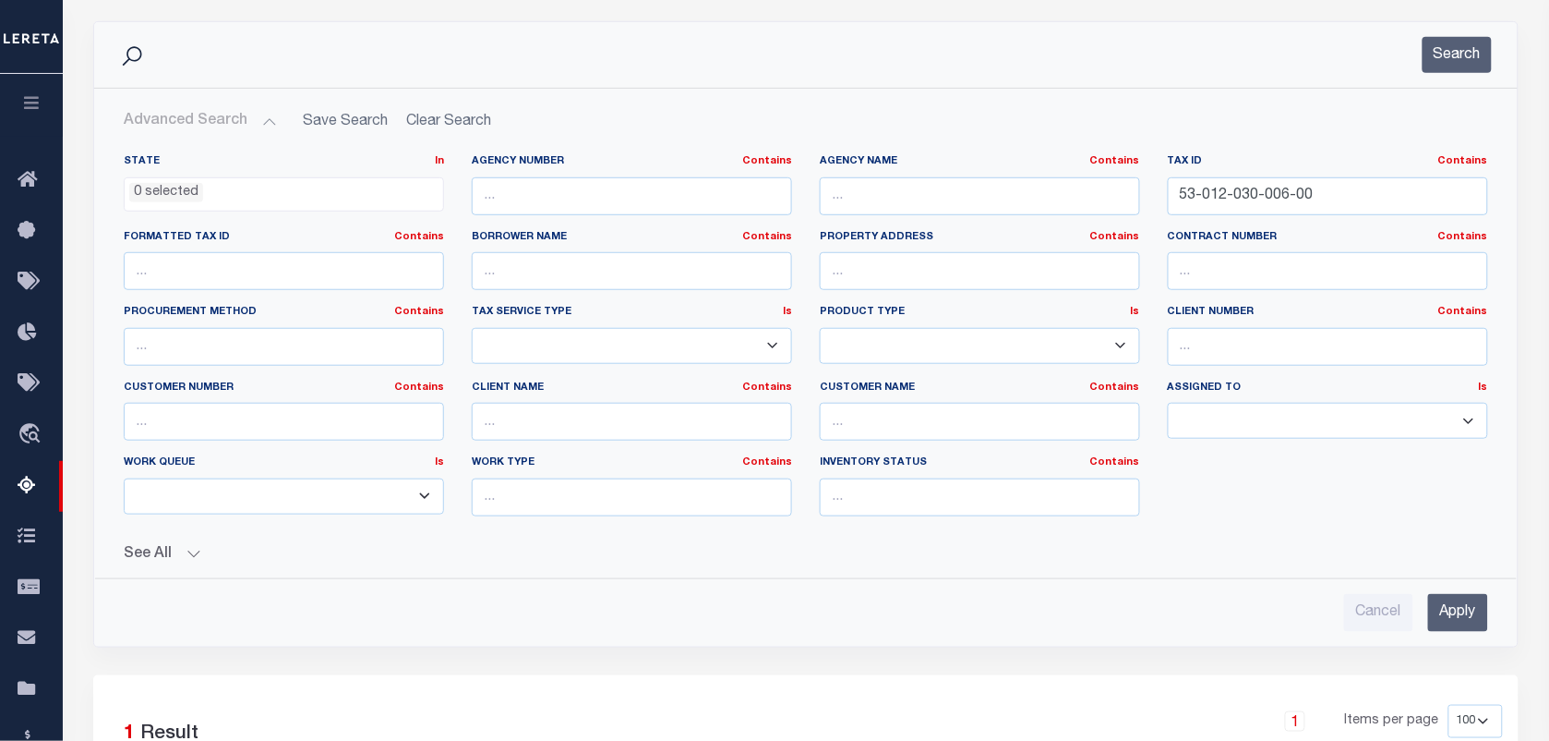
scroll to position [346, 0]
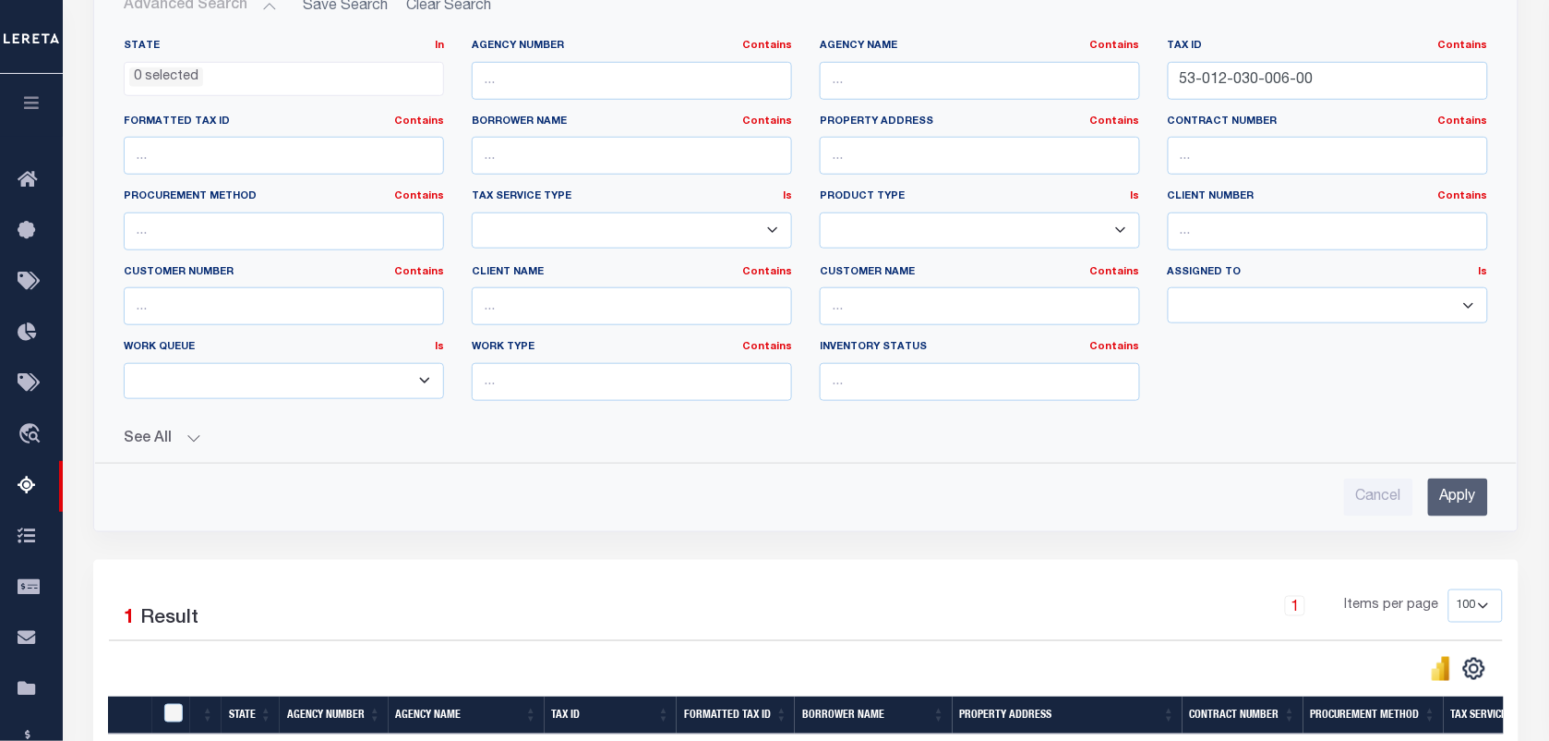
click at [1469, 487] on input "Apply" at bounding box center [1458, 497] width 60 height 38
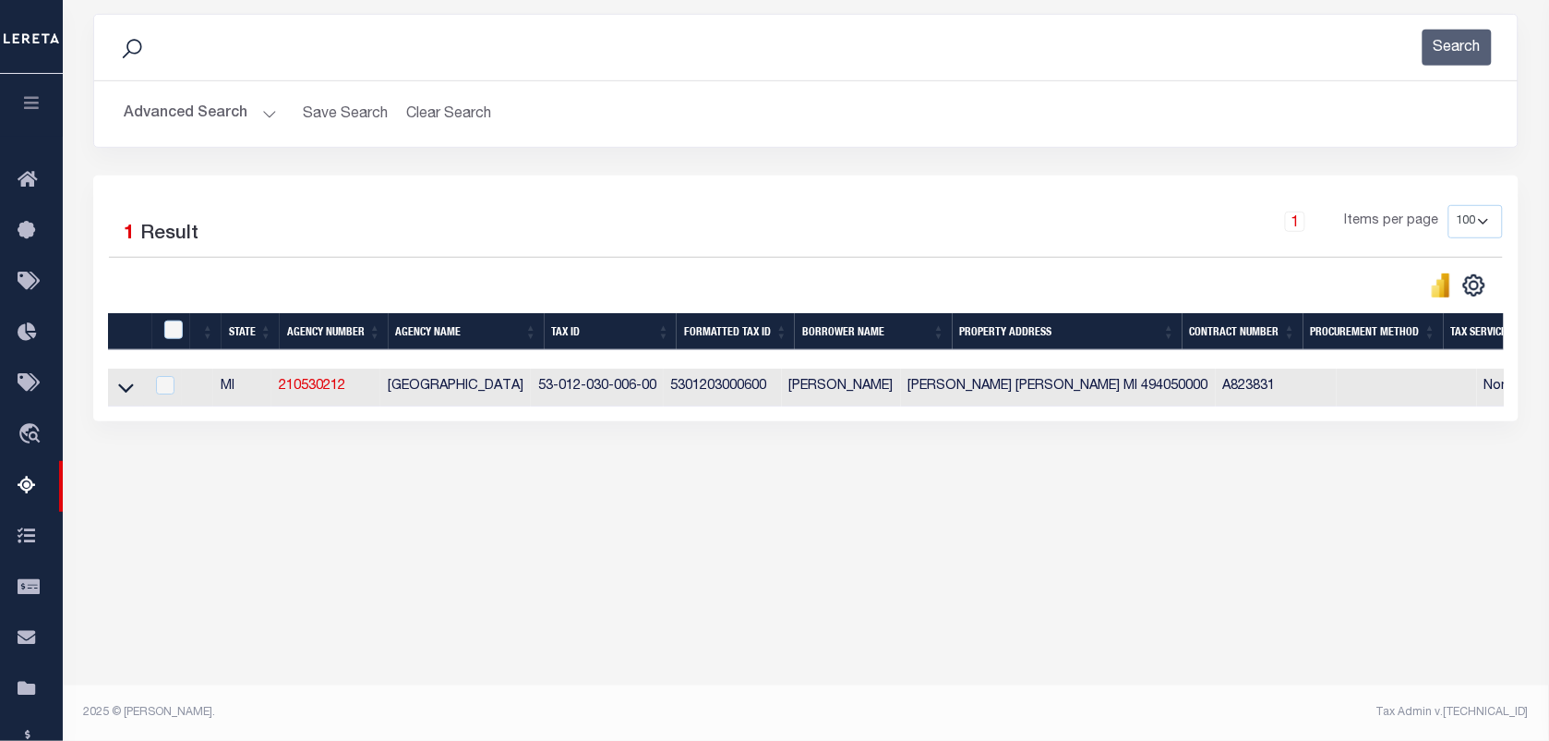
scroll to position [237, 0]
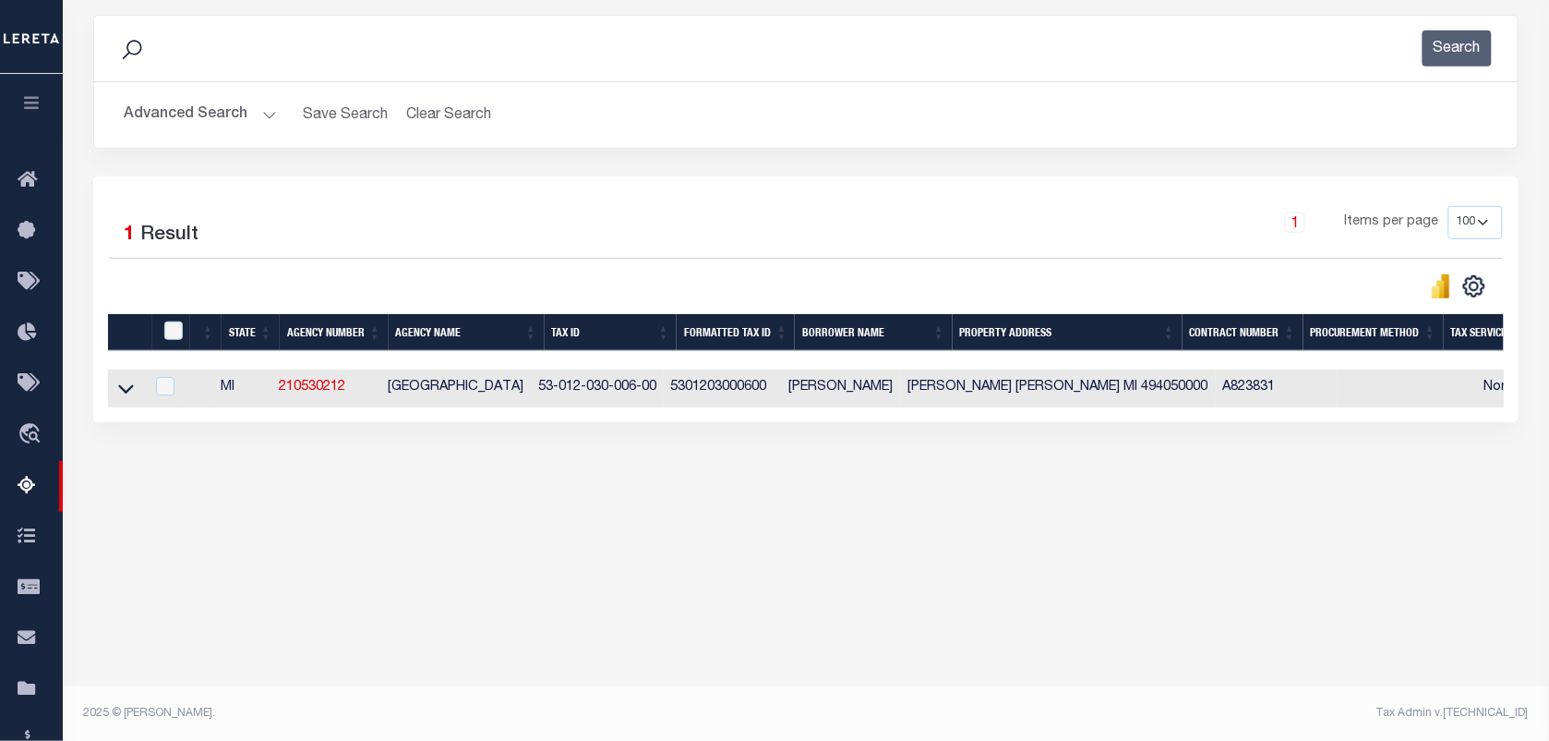
click at [115, 393] on link at bounding box center [125, 386] width 21 height 13
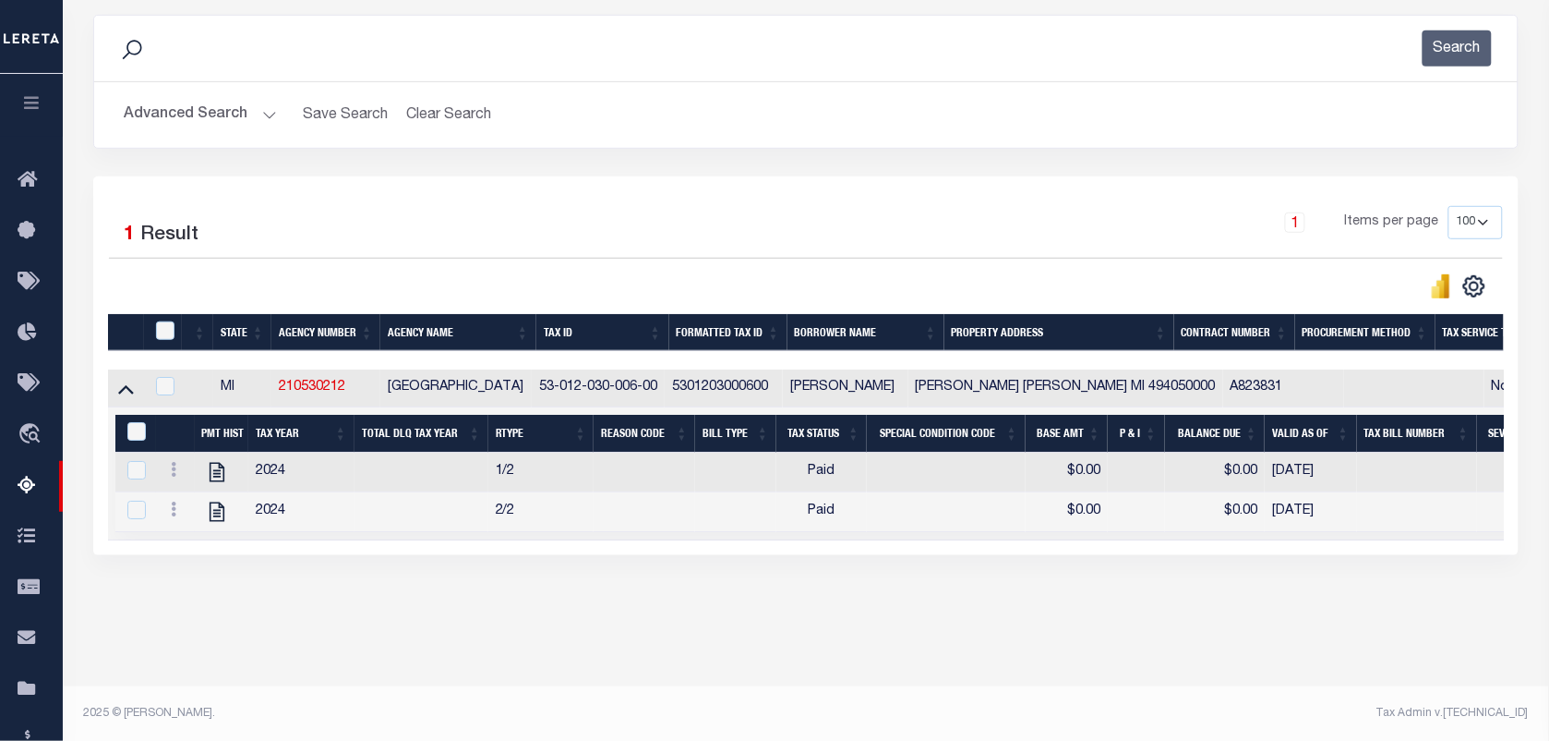
click at [169, 121] on button "Advanced Search" at bounding box center [200, 115] width 153 height 36
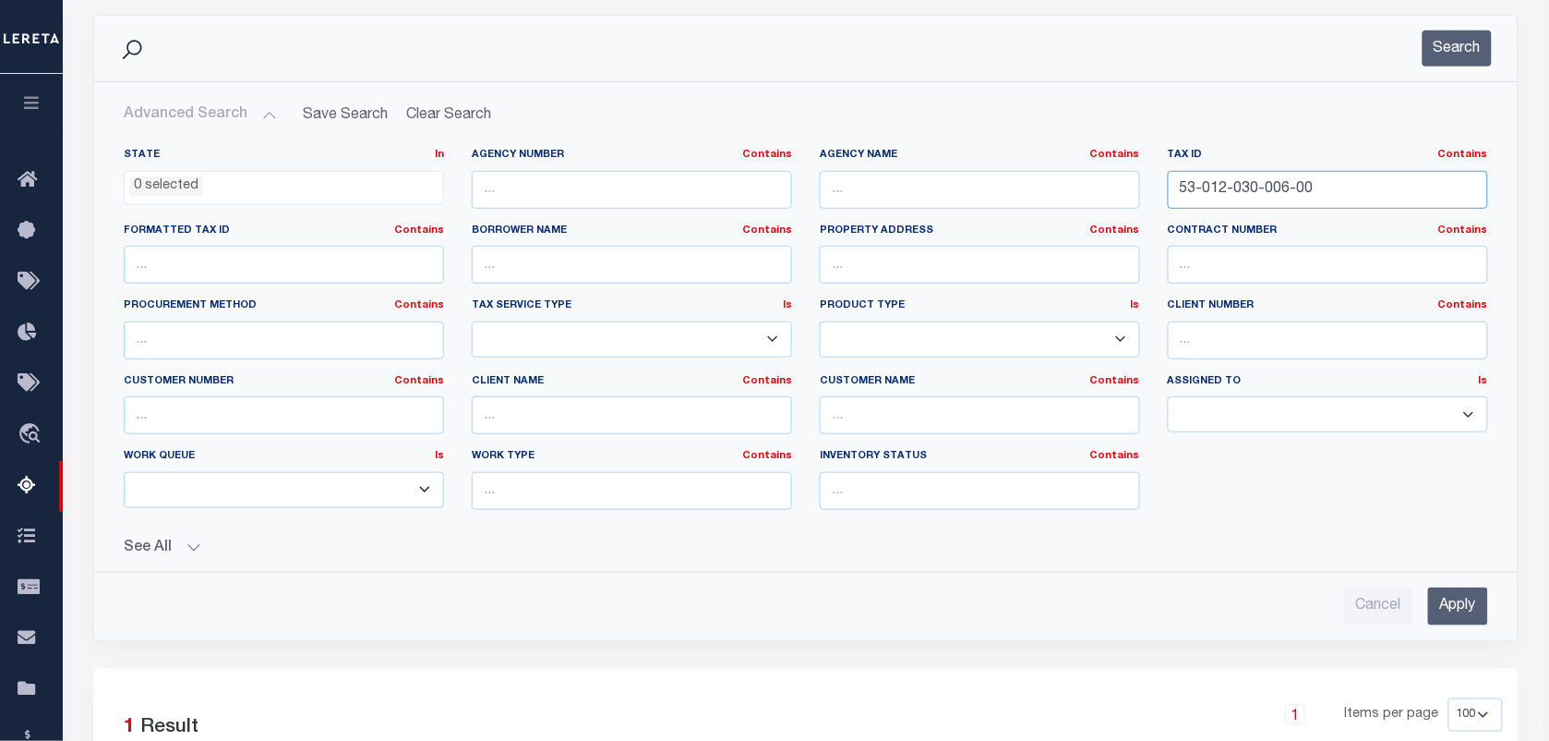
click at [1323, 187] on input "53-012-030-006-00" at bounding box center [1328, 190] width 320 height 38
paste input "9"
type input "53-012-030-009-00"
click at [1451, 38] on button "Search" at bounding box center [1457, 48] width 69 height 36
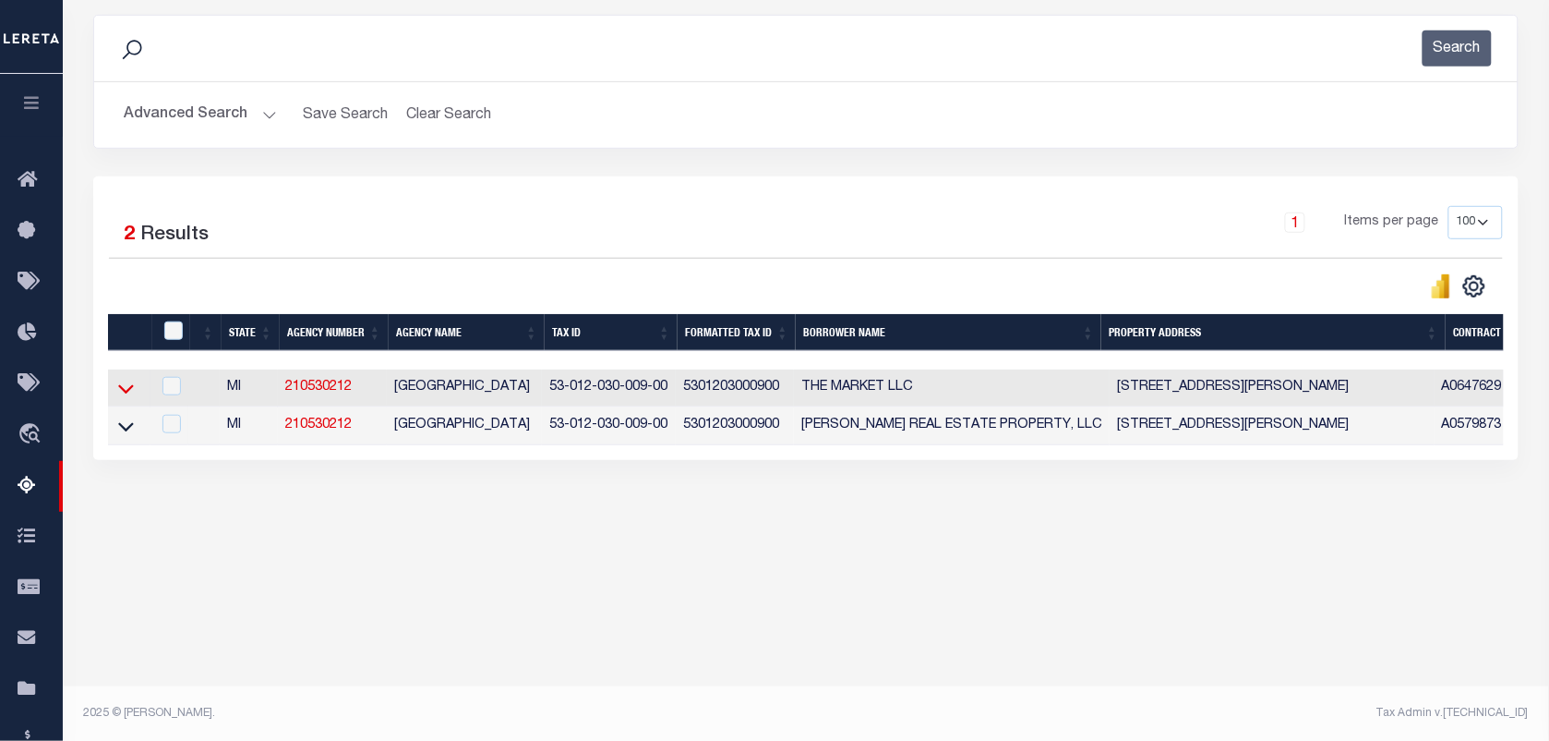
click at [125, 393] on icon at bounding box center [126, 388] width 16 height 19
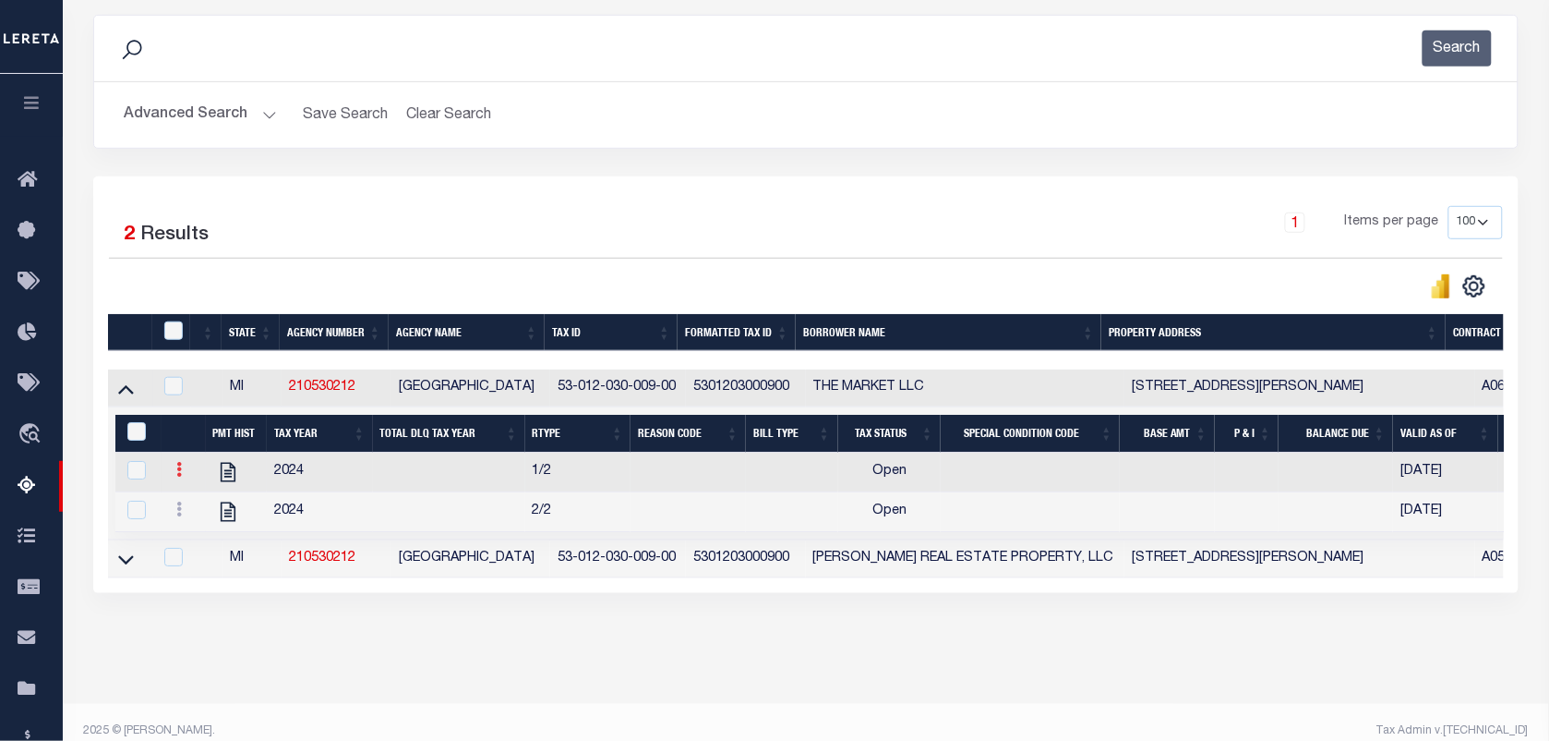
click at [174, 476] on link at bounding box center [179, 471] width 20 height 15
click at [197, 508] on img "" at bounding box center [201, 499] width 18 height 18
checkbox input "false"
checkbox input "true"
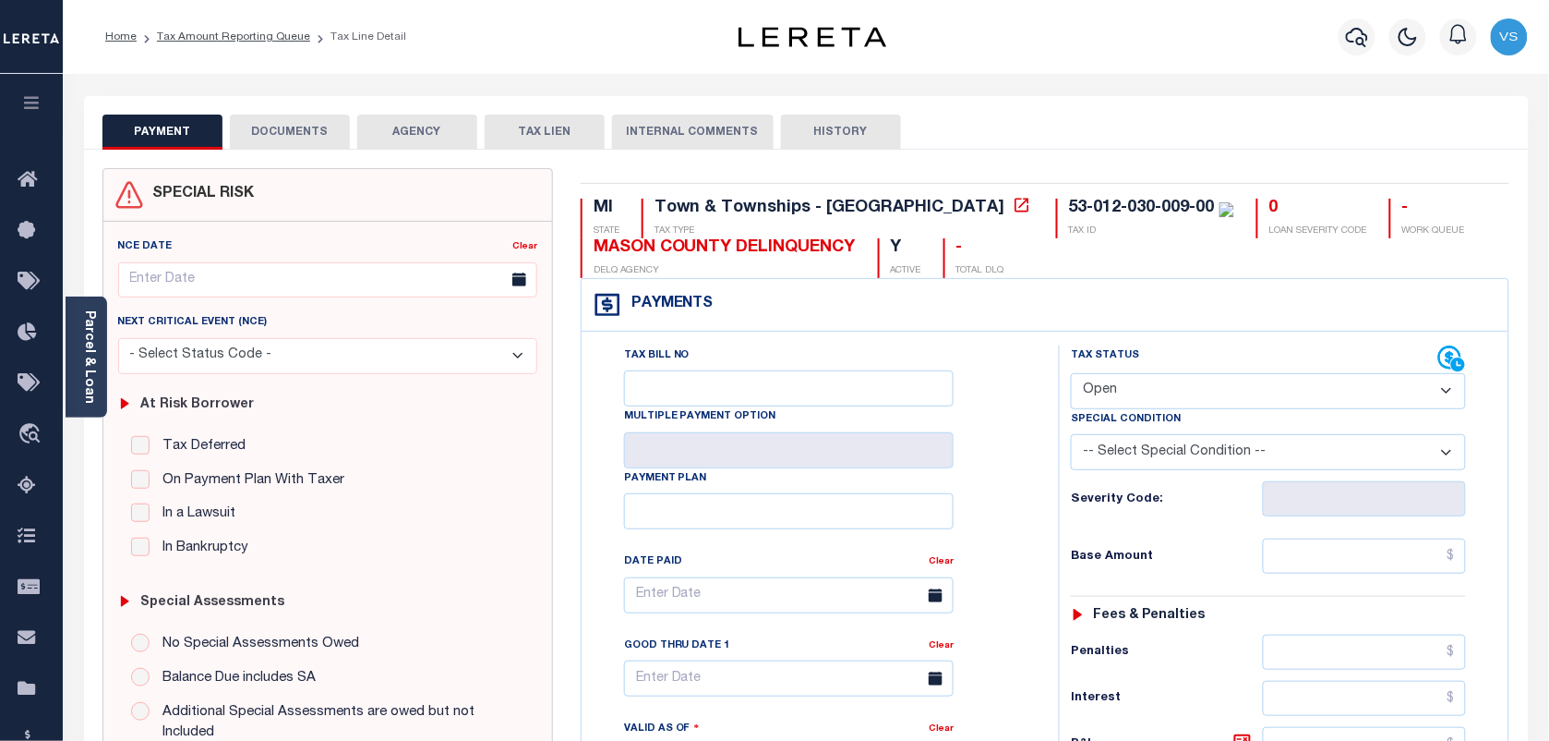
click at [1247, 406] on select "- Select Status Code - Open Due/Unpaid Paid Incomplete No Tax Due Internal Refu…" at bounding box center [1268, 391] width 395 height 36
select select "PYD"
click at [1071, 375] on select "- Select Status Code - Open Due/Unpaid Paid Incomplete No Tax Due Internal Refu…" at bounding box center [1268, 391] width 395 height 36
type input "[DATE]"
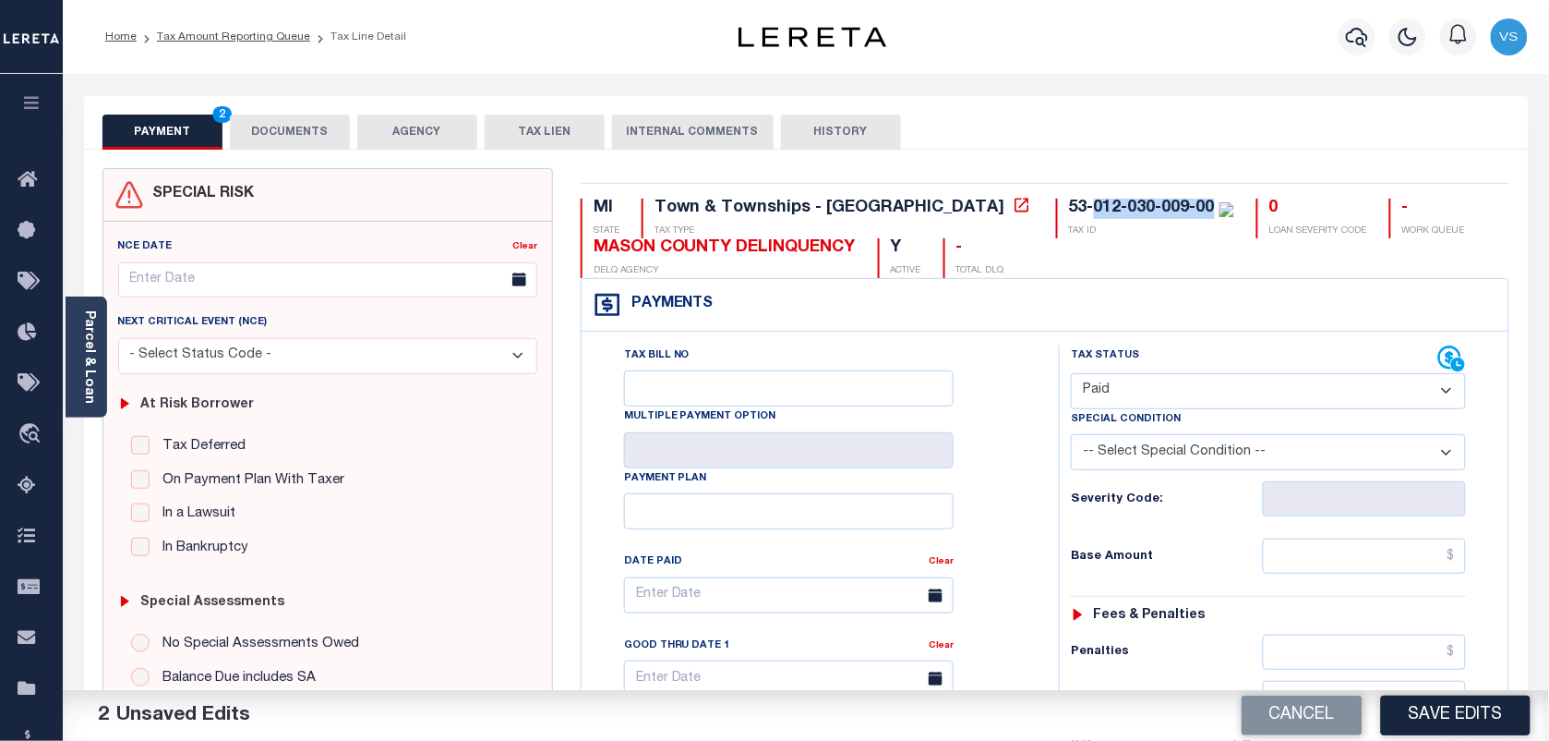
drag, startPoint x: 933, startPoint y: 206, endPoint x: 1050, endPoint y: 204, distance: 117.3
click at [1069, 204] on div "53-012-030-009-00" at bounding box center [1142, 207] width 146 height 17
copy div "012-030-009-00"
